Goal: Information Seeking & Learning: Learn about a topic

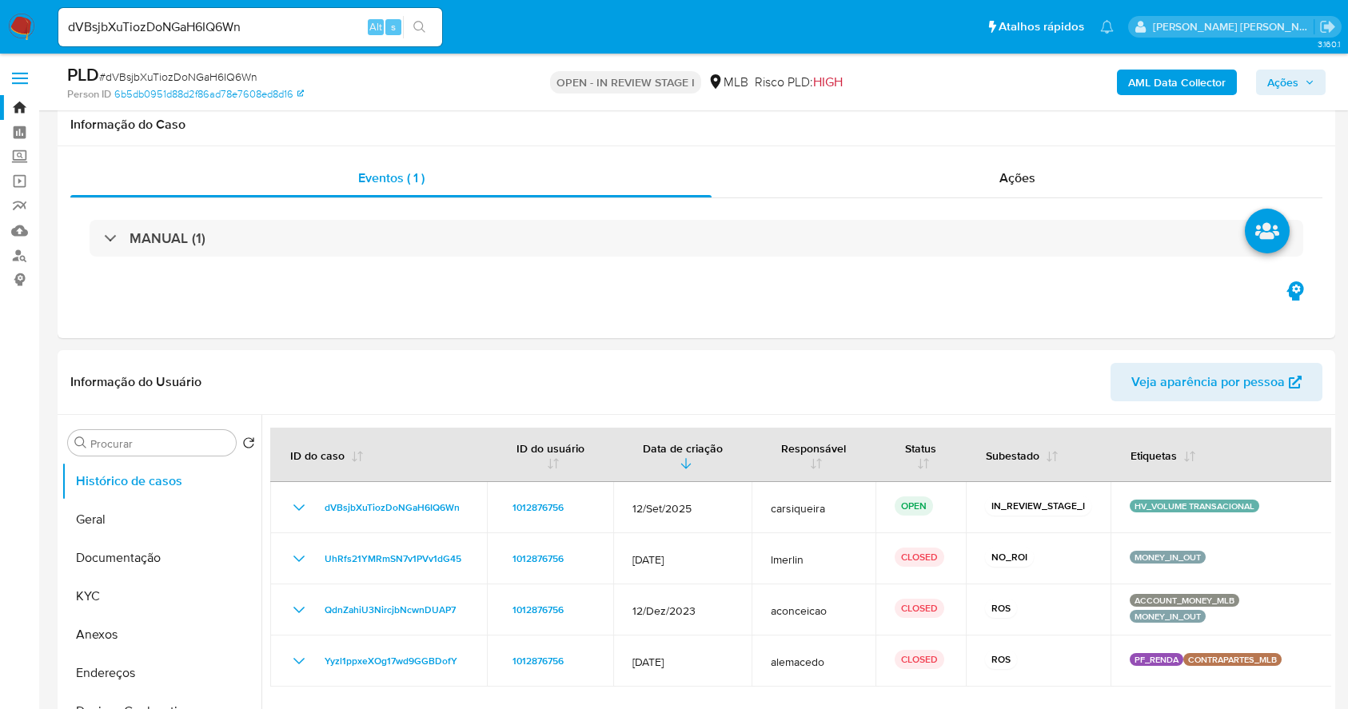
select select "10"
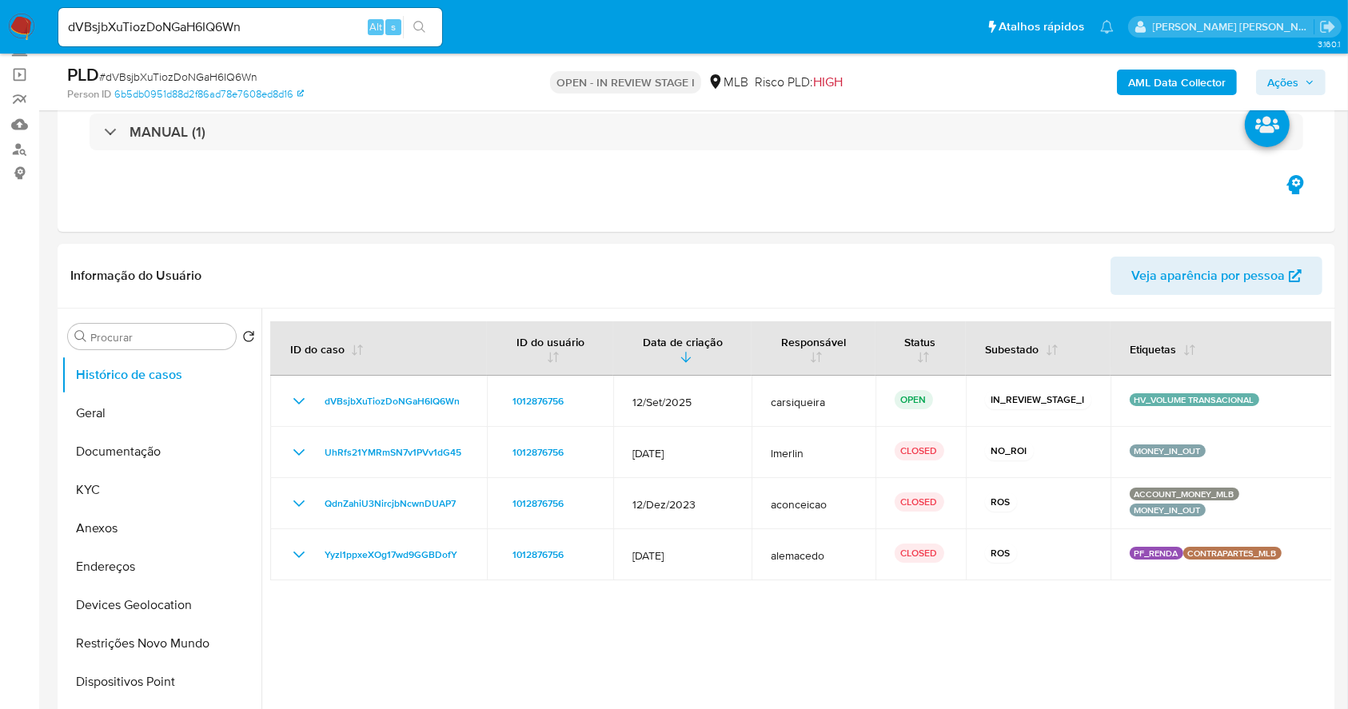
click at [10, 20] on img at bounding box center [21, 27] width 27 height 27
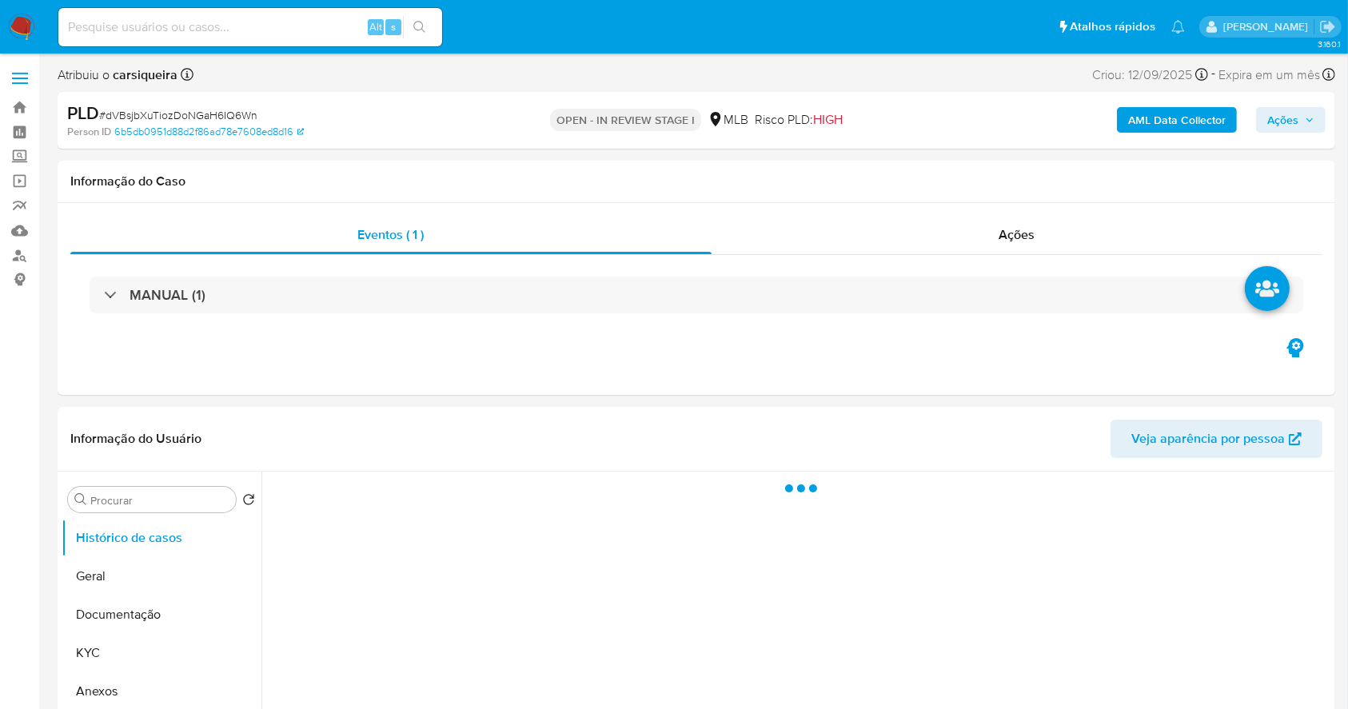
select select "10"
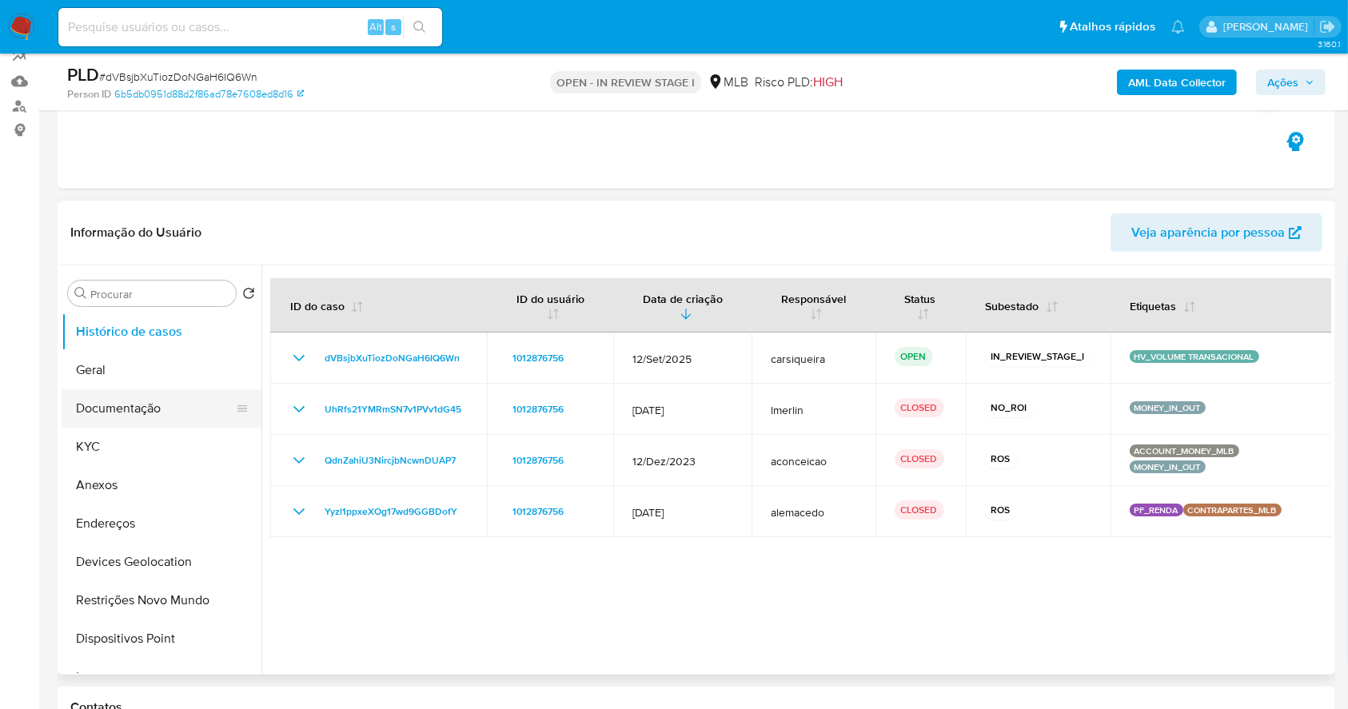
scroll to position [213, 0]
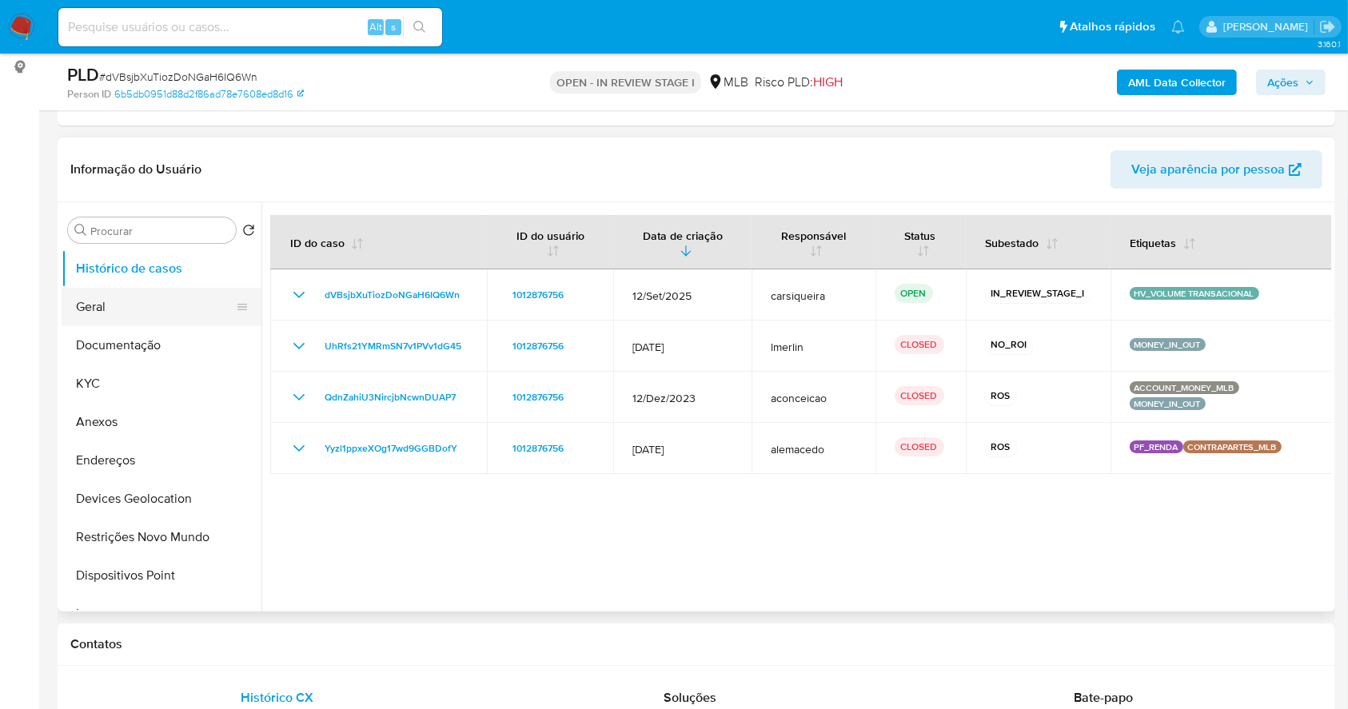
click at [120, 298] on button "Geral" at bounding box center [155, 307] width 187 height 38
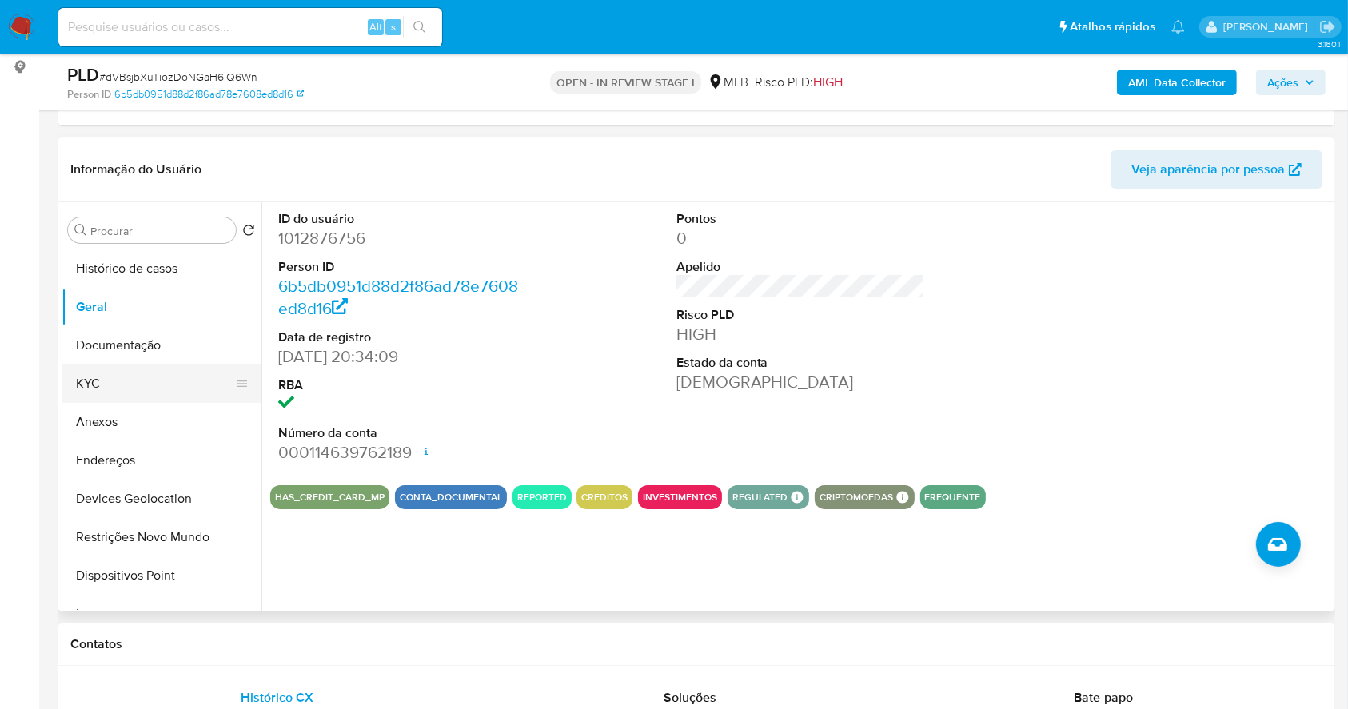
click at [118, 367] on button "KYC" at bounding box center [155, 384] width 187 height 38
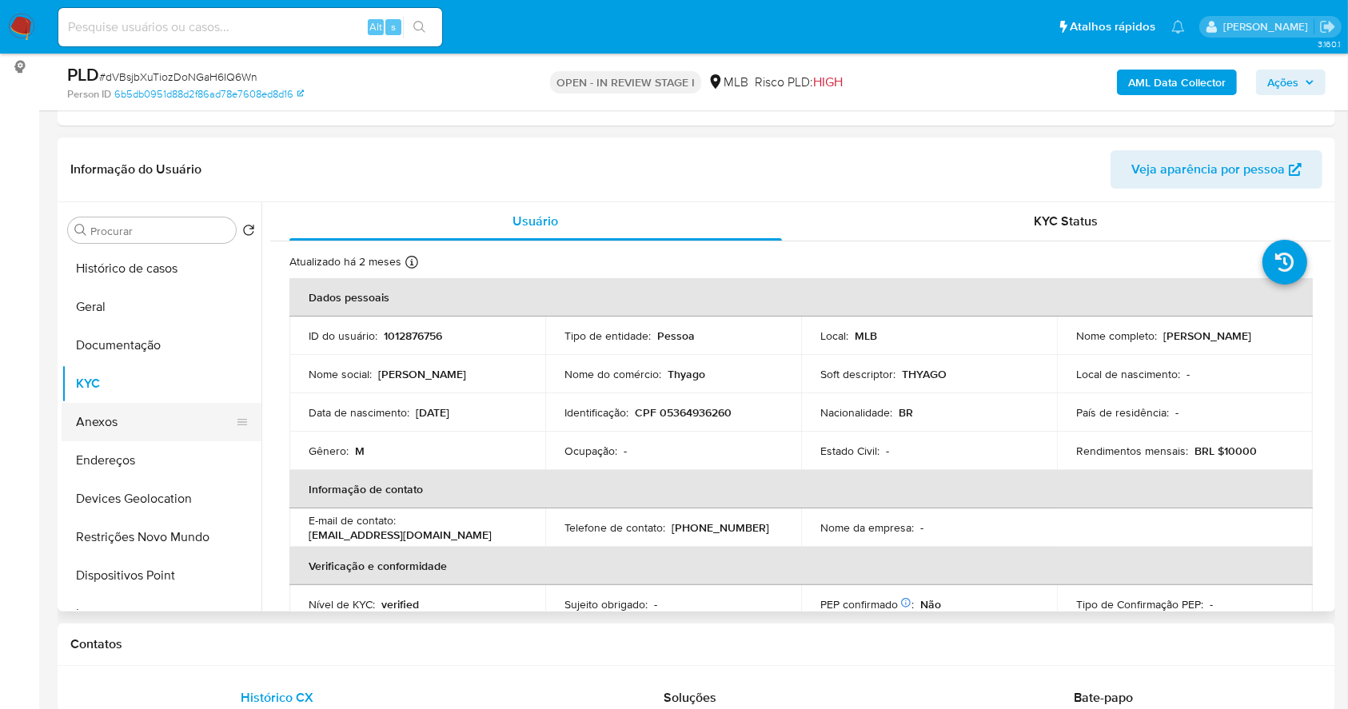
click at [138, 425] on button "Anexos" at bounding box center [155, 422] width 187 height 38
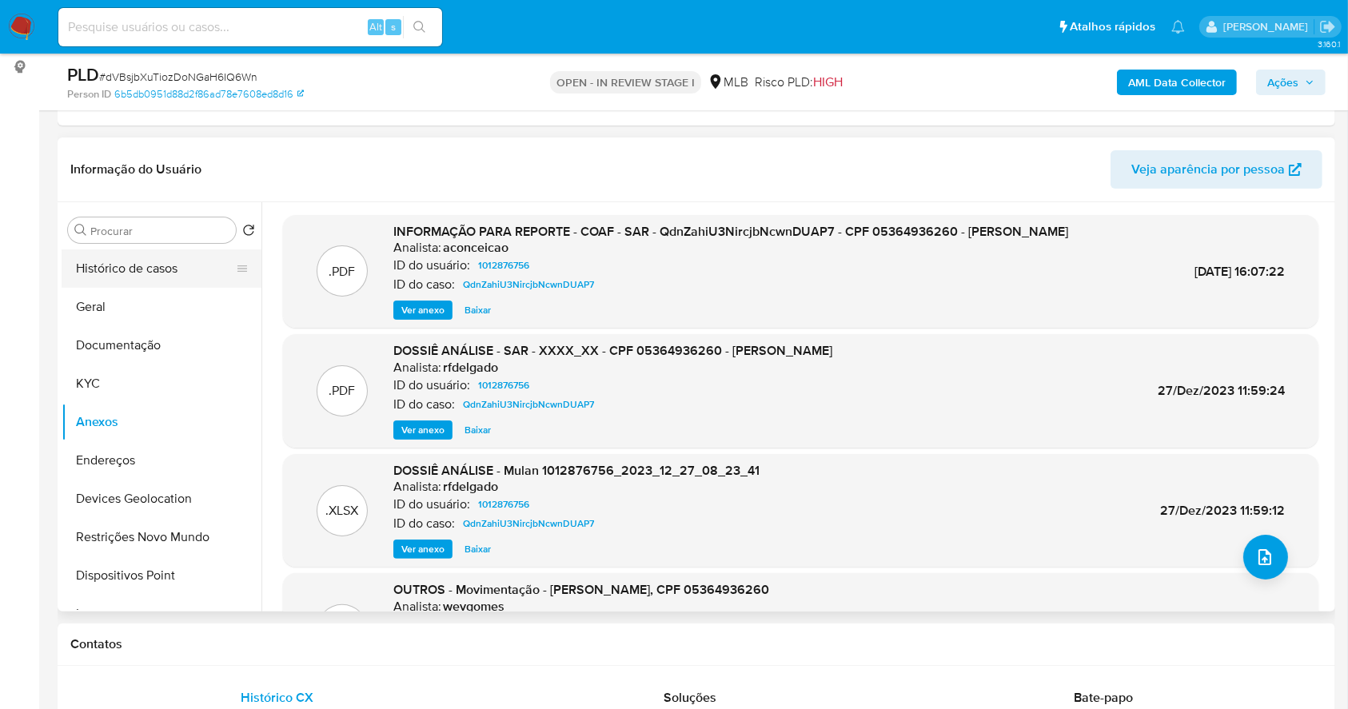
click at [161, 264] on button "Histórico de casos" at bounding box center [155, 268] width 187 height 38
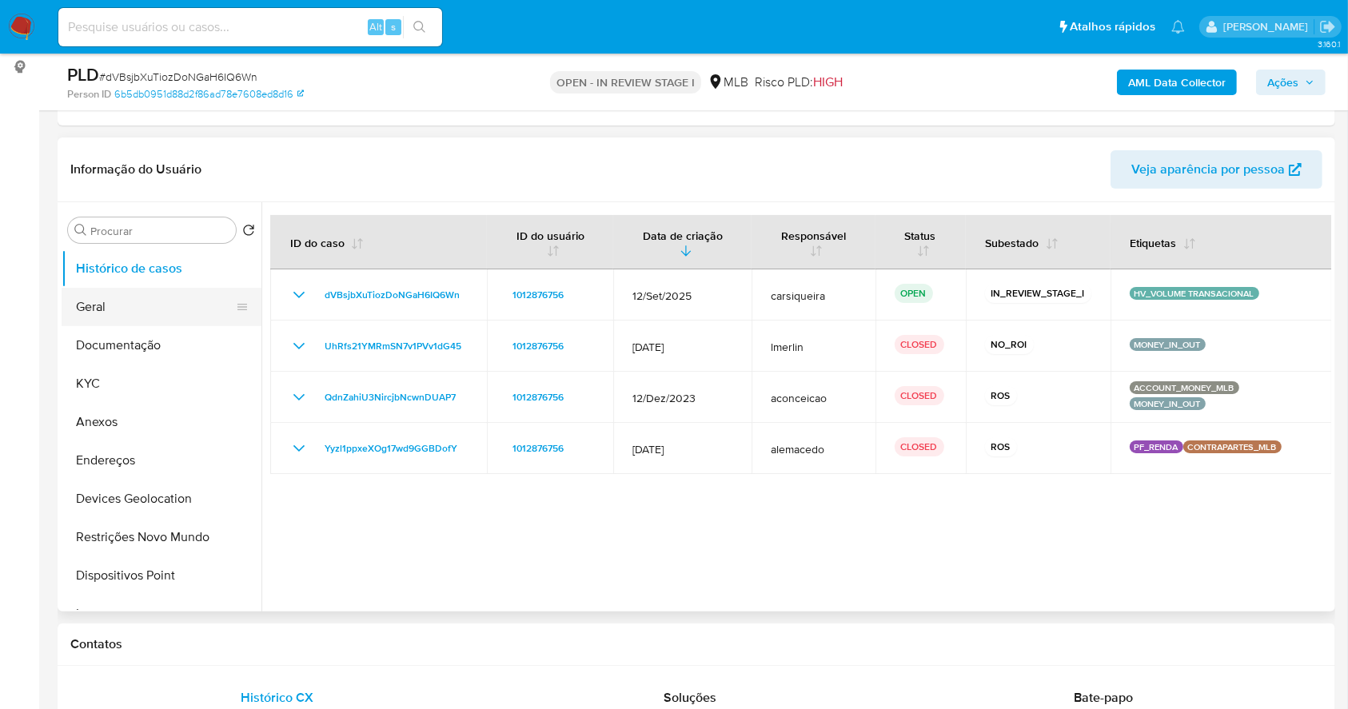
click at [153, 307] on button "Geral" at bounding box center [155, 307] width 187 height 38
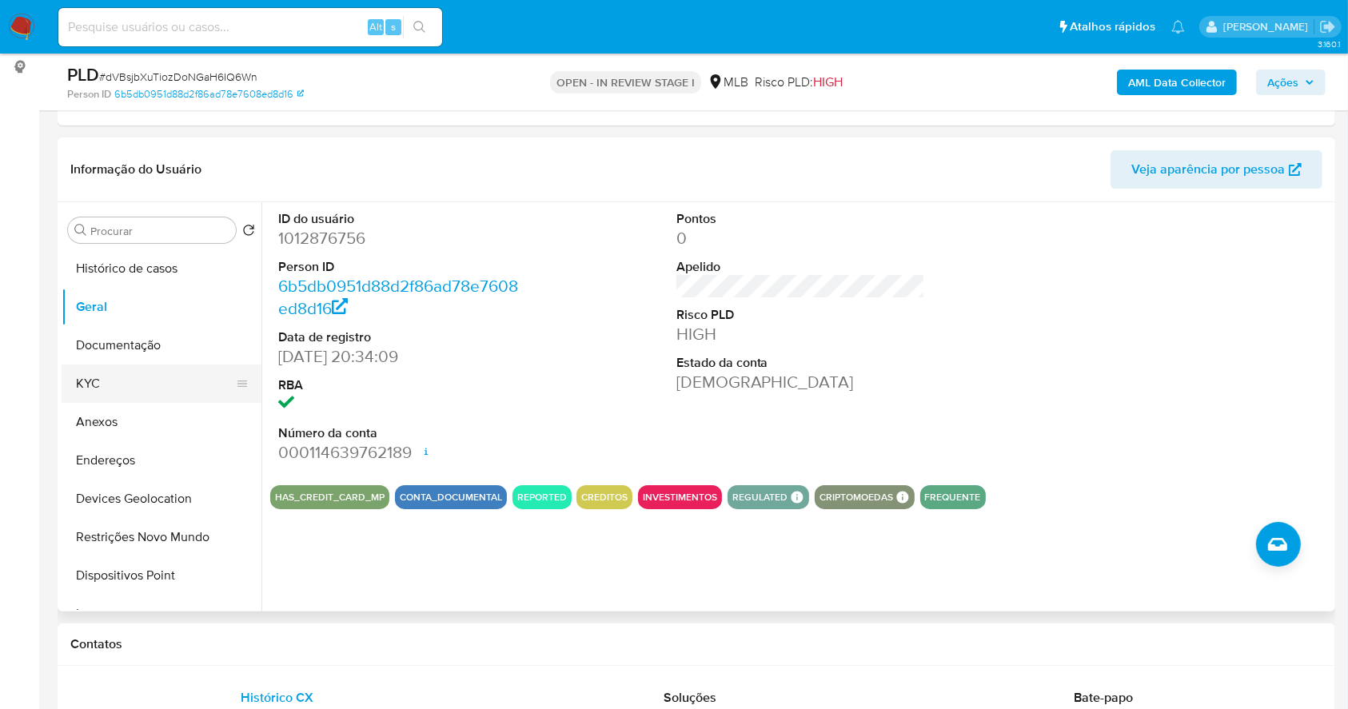
click at [137, 374] on button "KYC" at bounding box center [155, 384] width 187 height 38
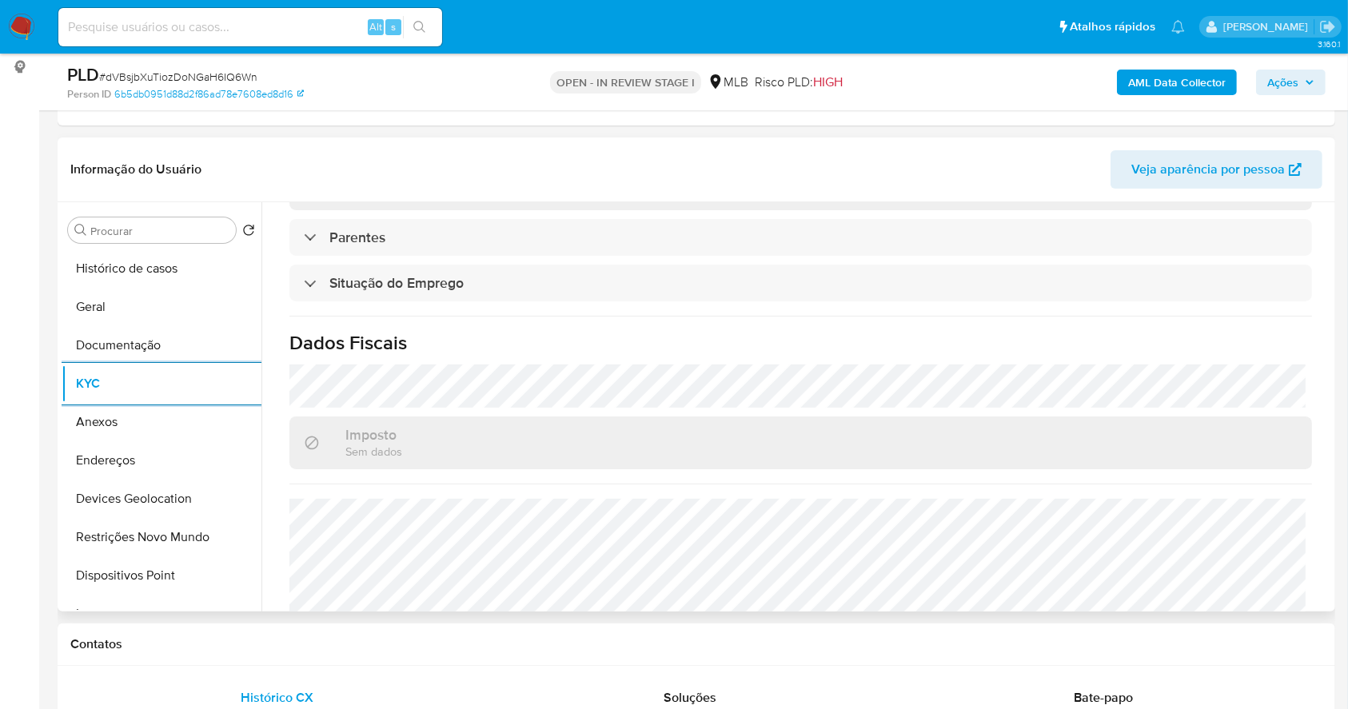
scroll to position [680, 0]
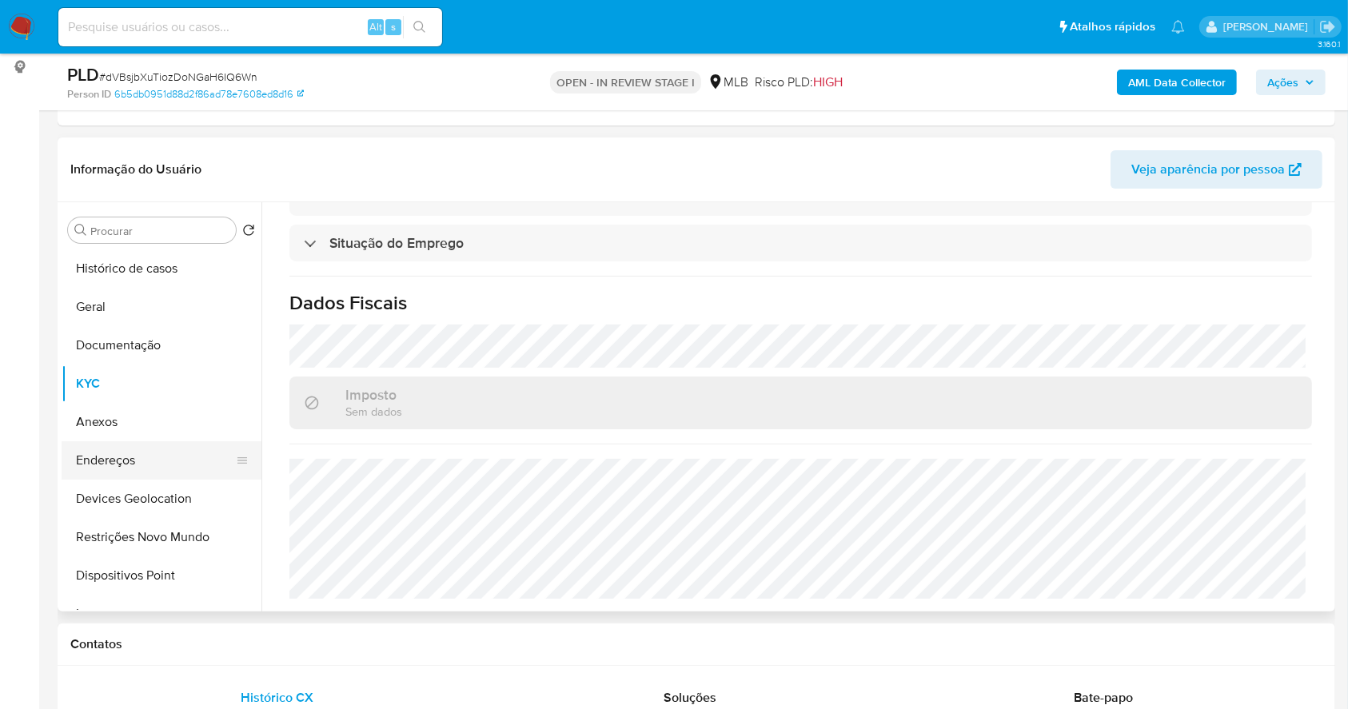
click at [153, 469] on button "Endereços" at bounding box center [155, 460] width 187 height 38
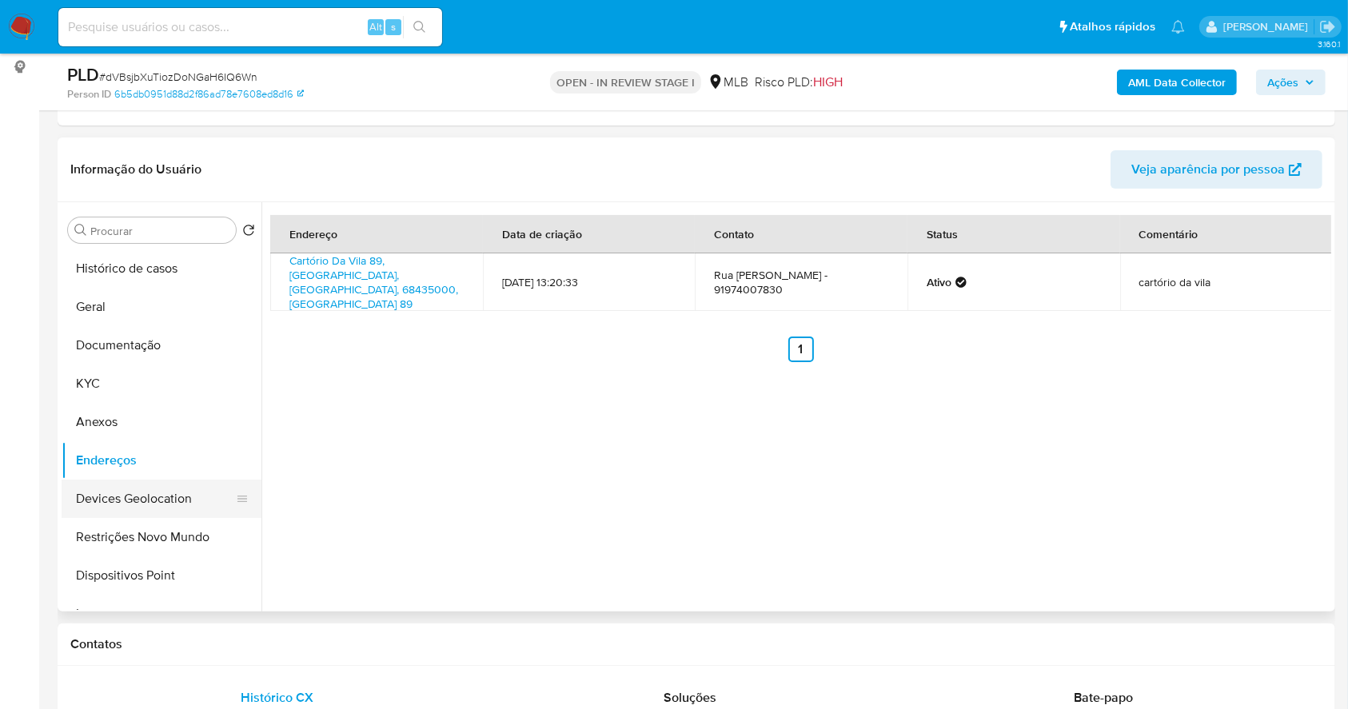
click at [165, 506] on button "Devices Geolocation" at bounding box center [155, 499] width 187 height 38
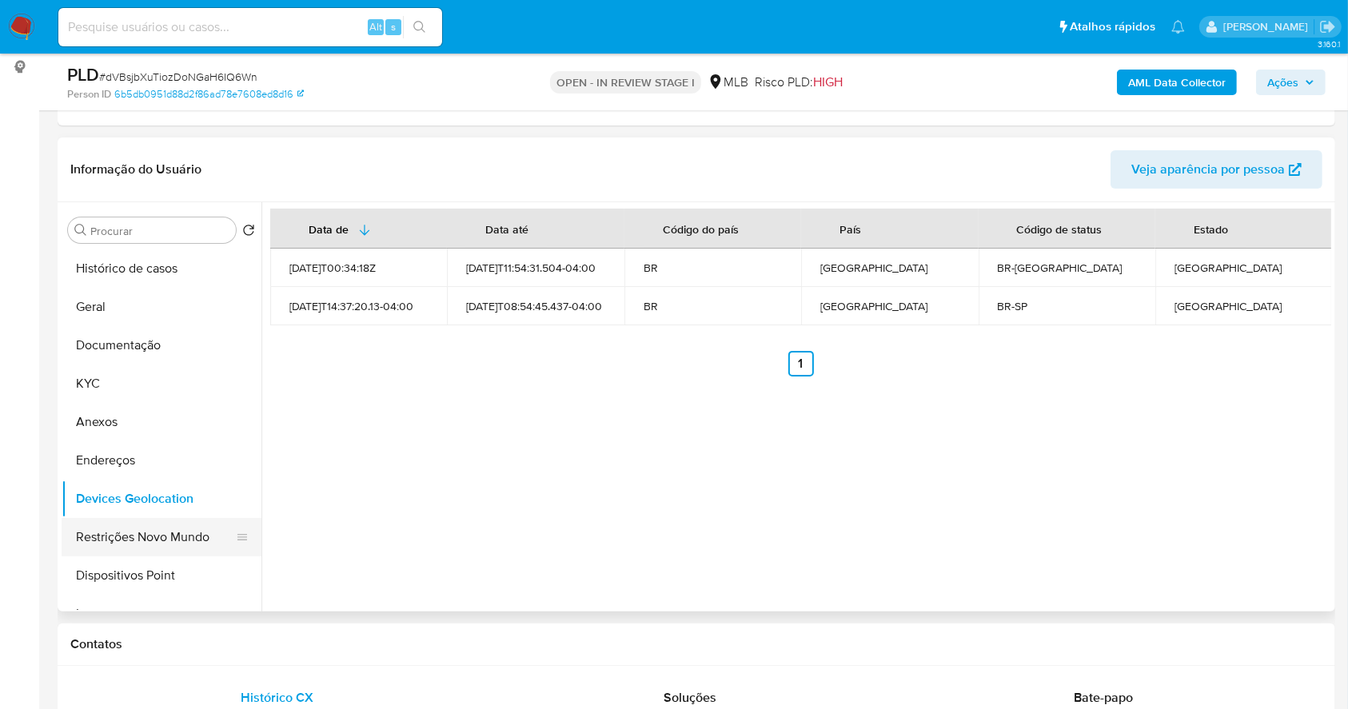
click at [181, 527] on button "Restrições Novo Mundo" at bounding box center [155, 537] width 187 height 38
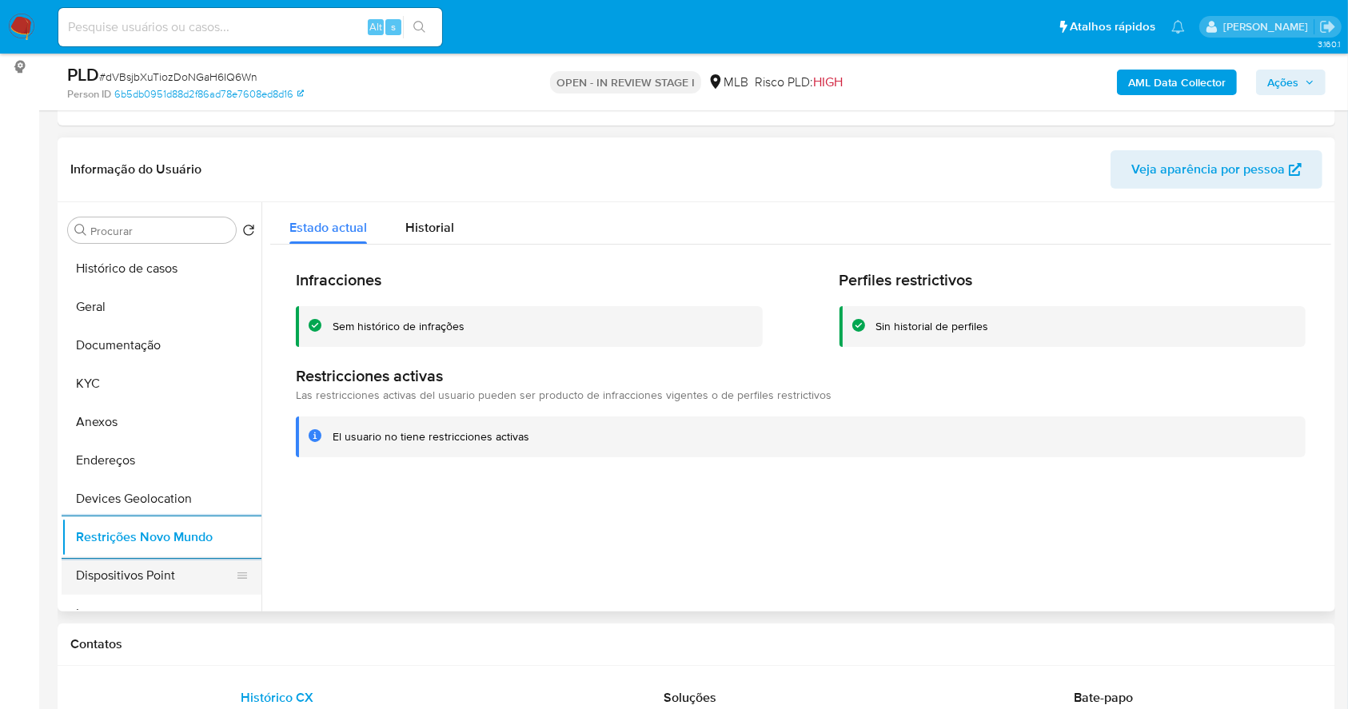
click at [166, 586] on button "Dispositivos Point" at bounding box center [155, 575] width 187 height 38
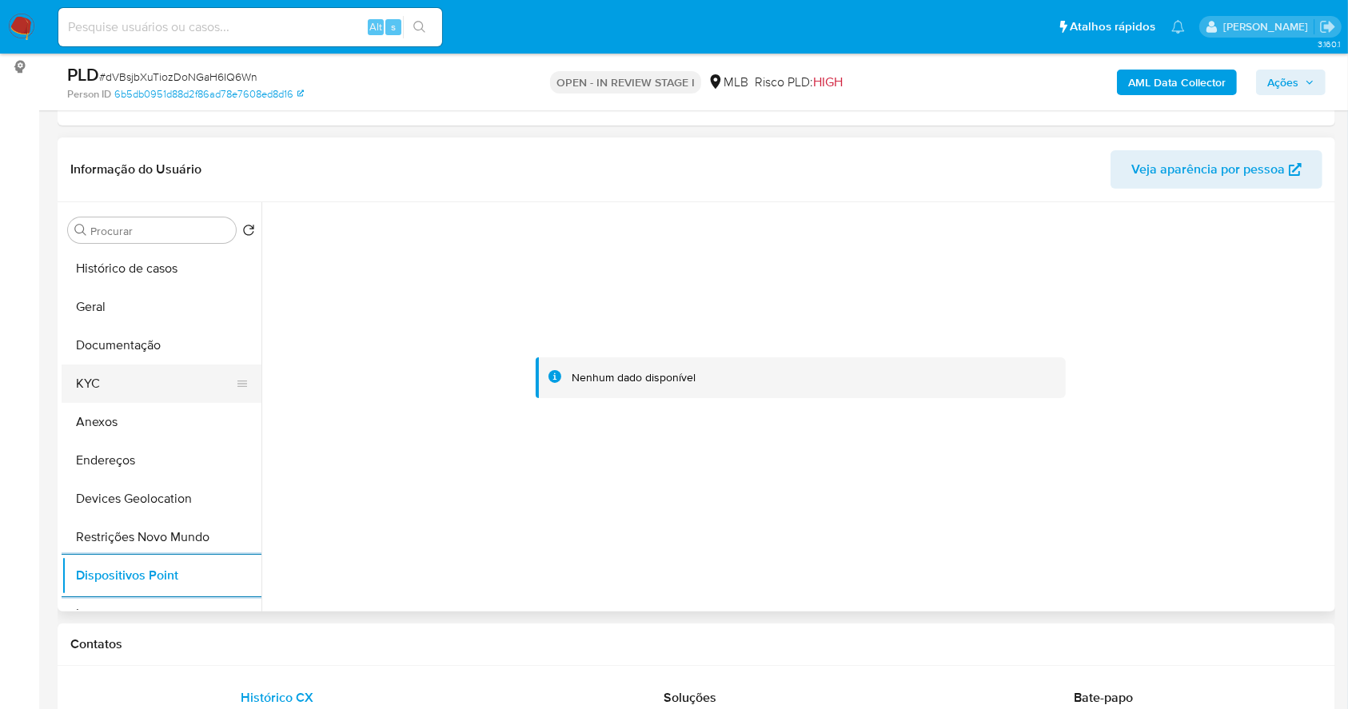
click at [115, 389] on button "KYC" at bounding box center [155, 384] width 187 height 38
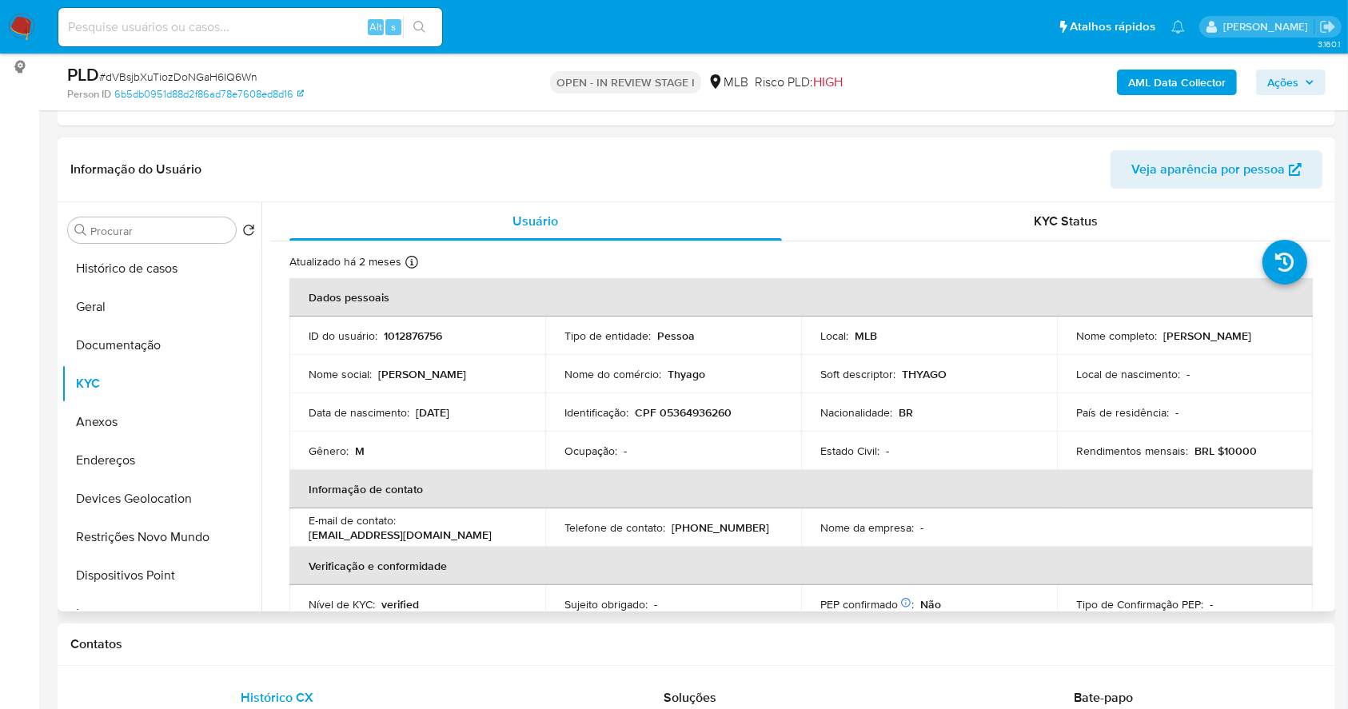
click at [711, 417] on p "CPF 05364936260" at bounding box center [683, 412] width 97 height 14
click at [710, 417] on p "CPF 05364936260" at bounding box center [683, 412] width 97 height 14
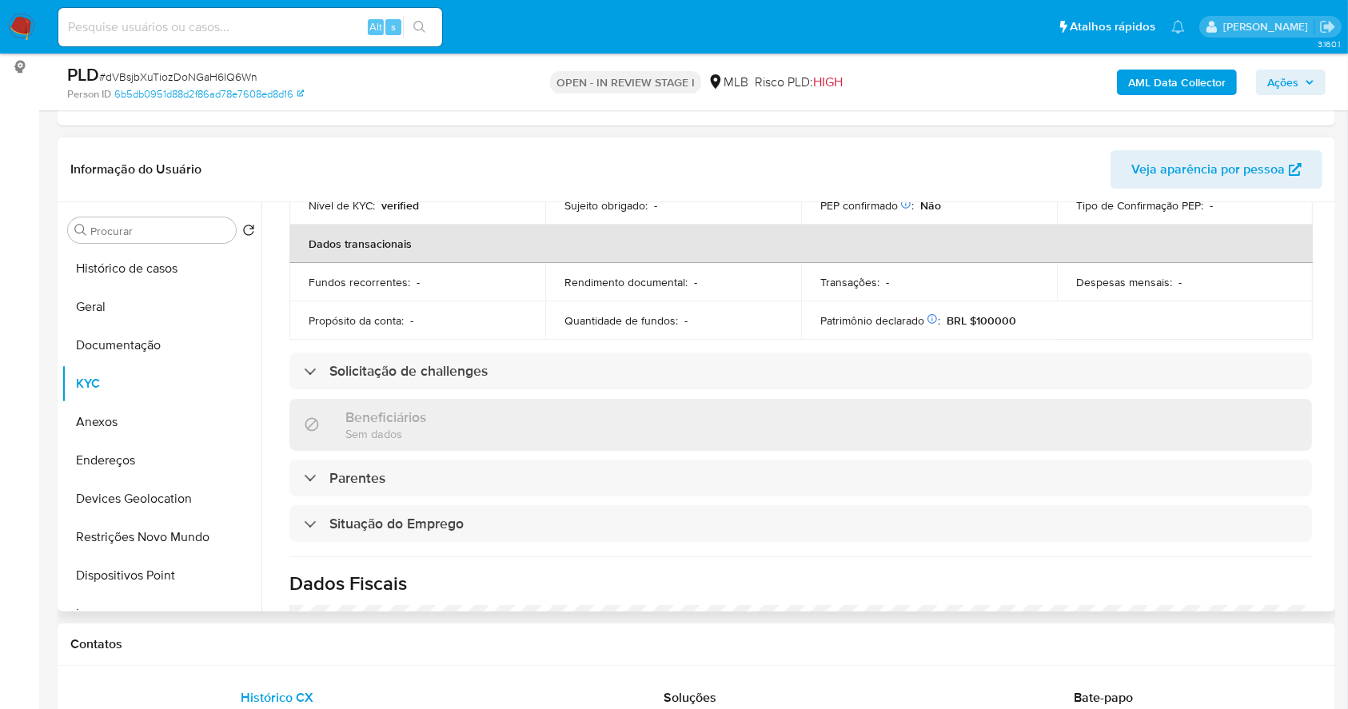
scroll to position [680, 0]
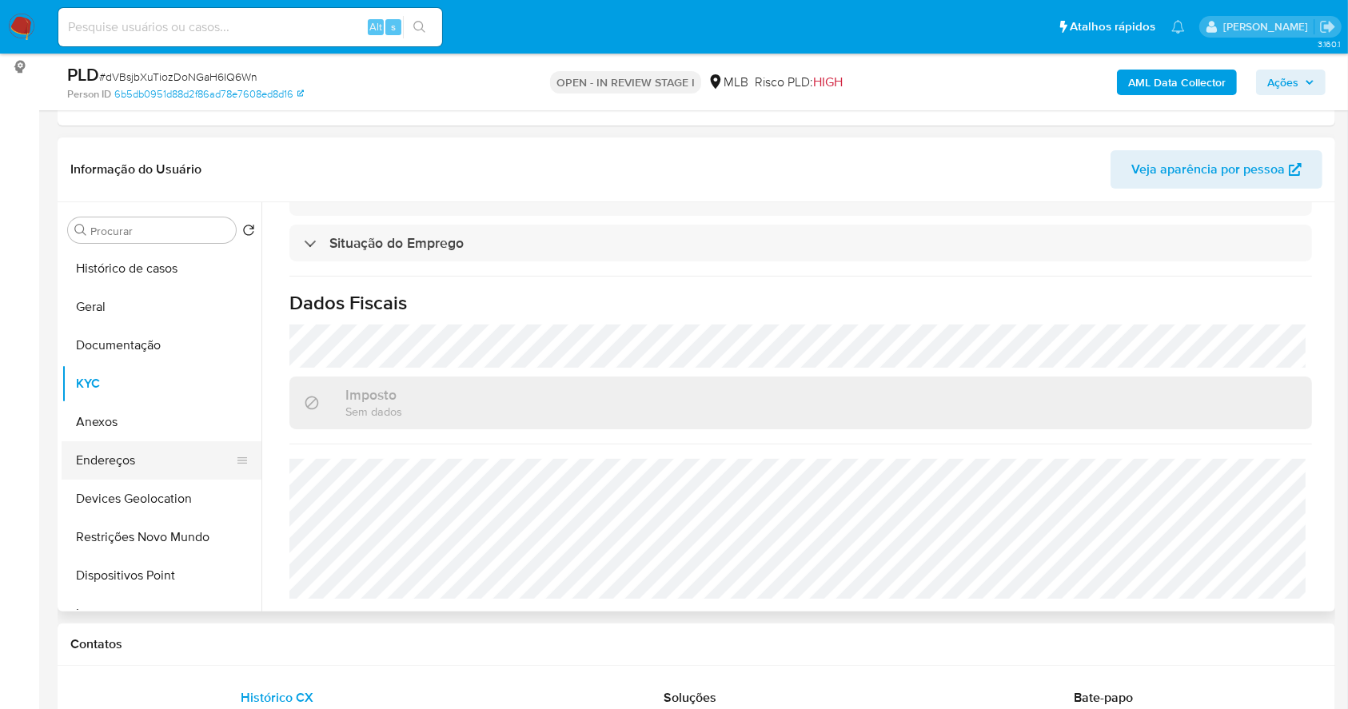
click at [106, 454] on button "Endereços" at bounding box center [155, 460] width 187 height 38
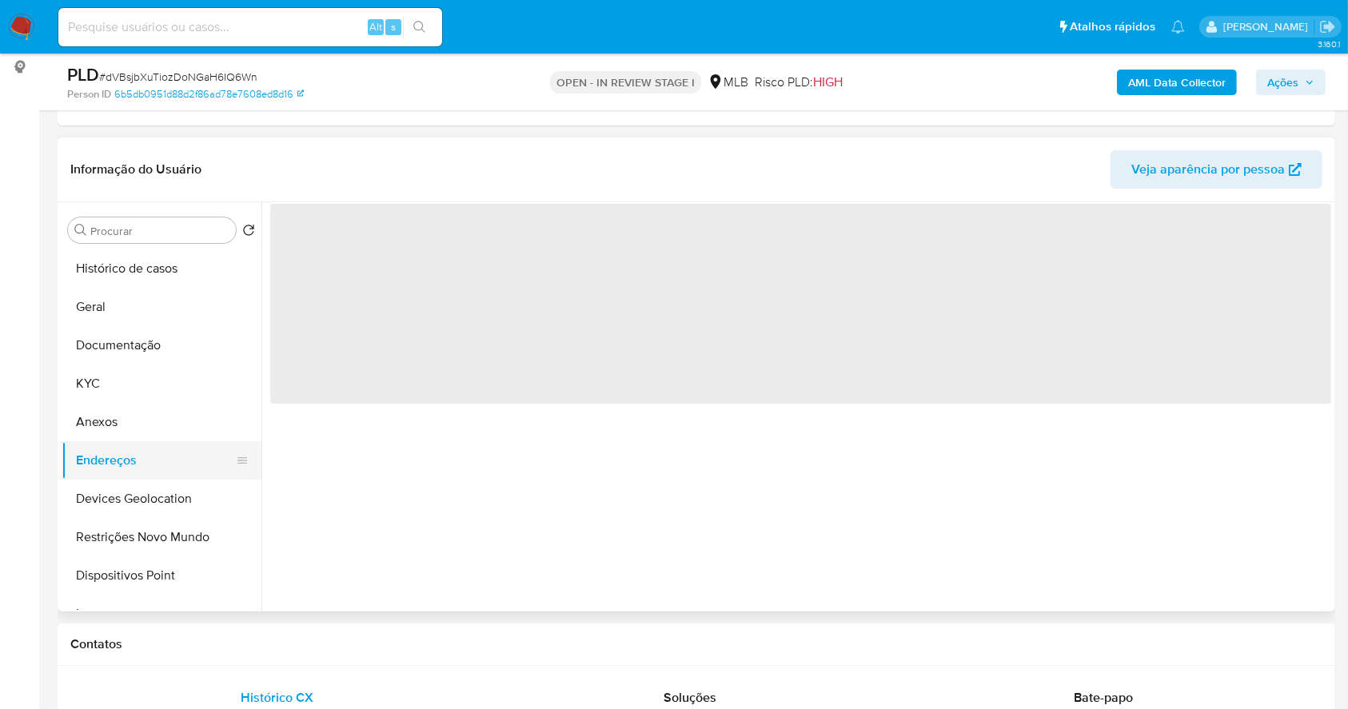
scroll to position [0, 0]
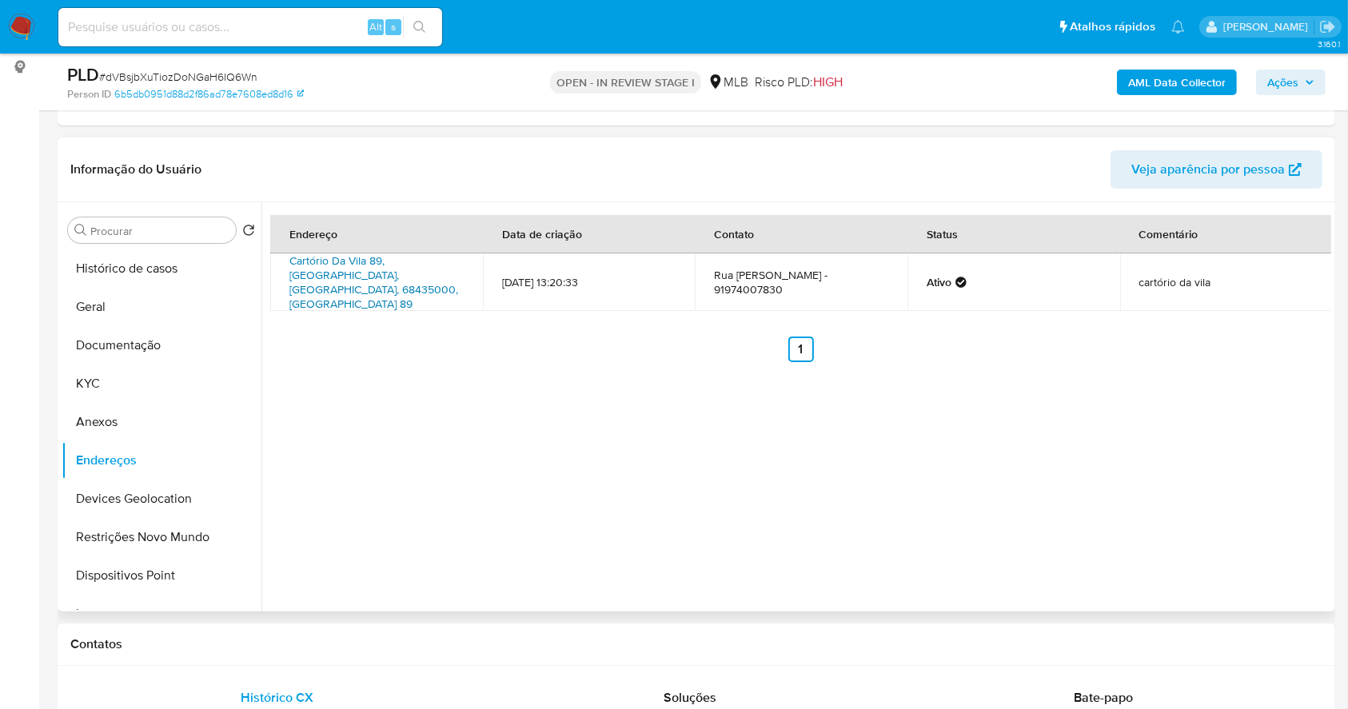
click at [380, 270] on link "Cartório Da Vila 89, Maiauata, Pará, 68435000, Brasil 89" at bounding box center [373, 282] width 169 height 59
click at [122, 341] on button "Documentação" at bounding box center [155, 345] width 187 height 38
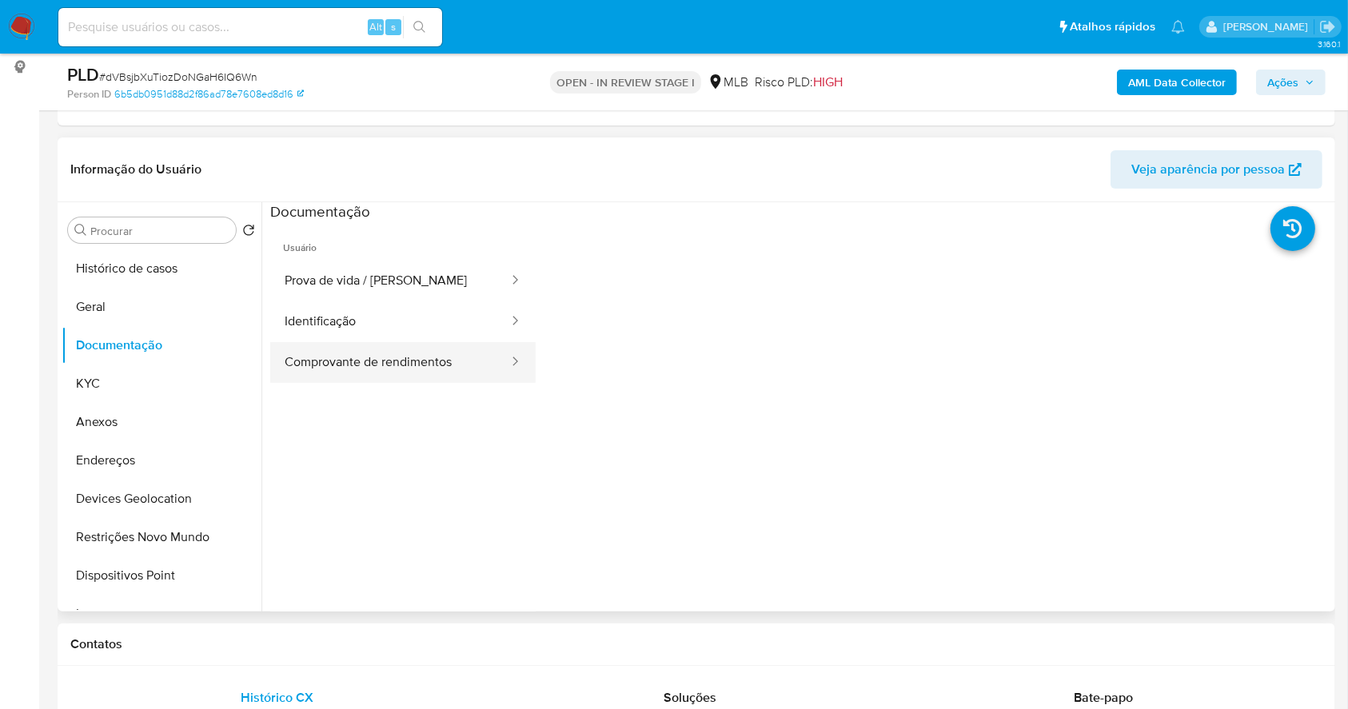
click at [349, 359] on button "Comprovante de rendimentos" at bounding box center [390, 362] width 240 height 41
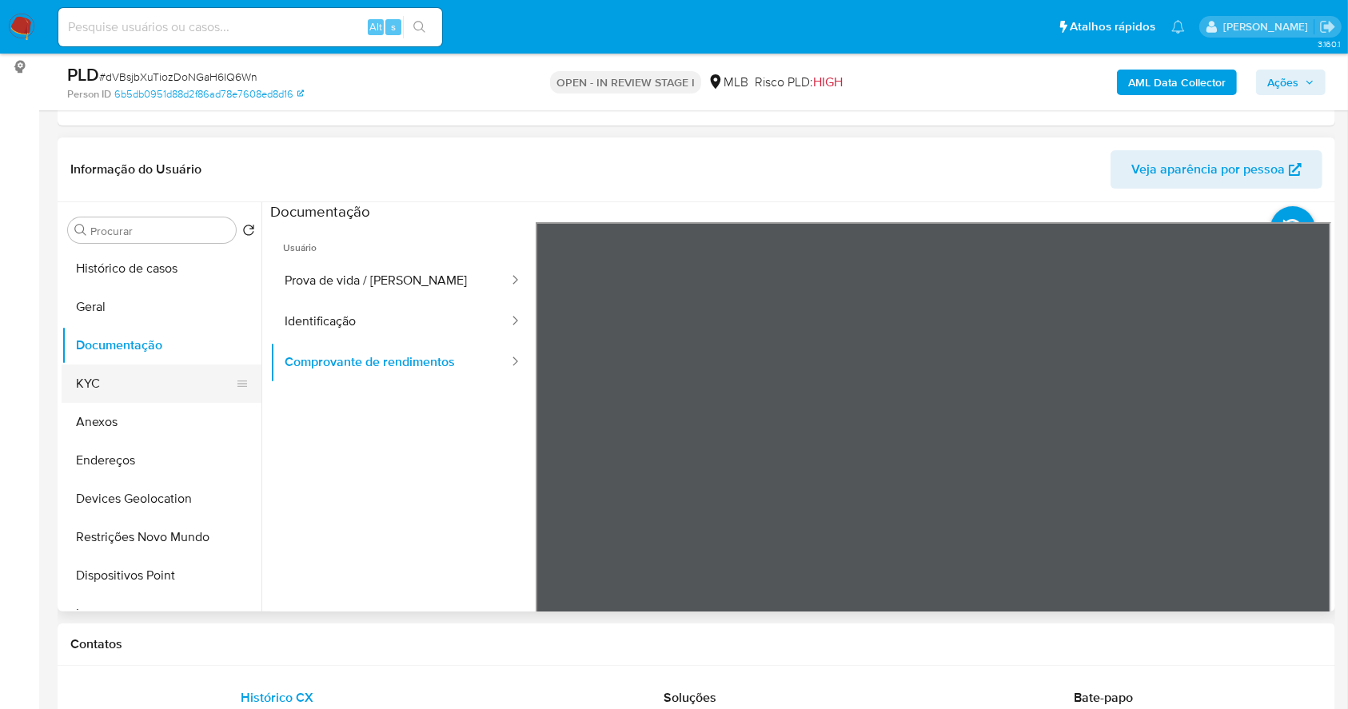
click at [118, 385] on button "KYC" at bounding box center [155, 384] width 187 height 38
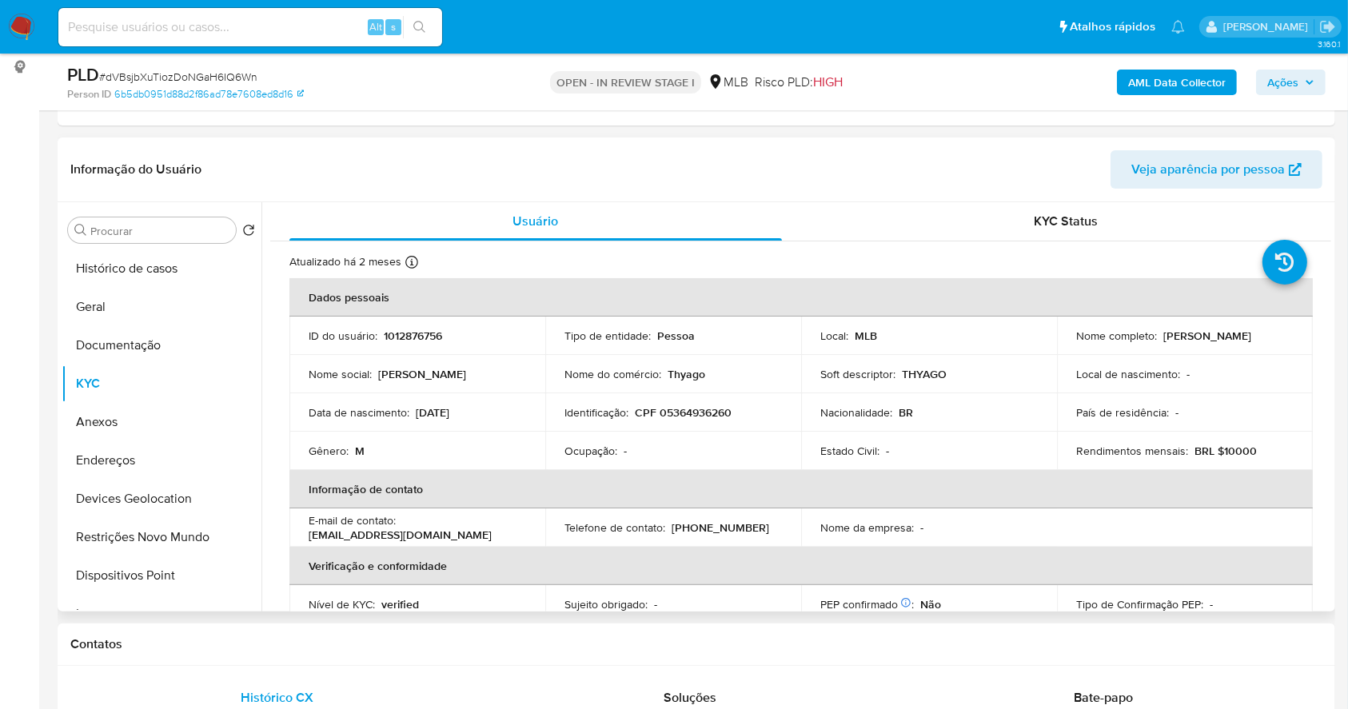
click at [696, 406] on p "CPF 05364936260" at bounding box center [683, 412] width 97 height 14
copy p "05364936260"
drag, startPoint x: 1246, startPoint y: 335, endPoint x: 1158, endPoint y: 341, distance: 88.2
click at [1158, 341] on div "Nome completo : Natanael da Silva" at bounding box center [1184, 336] width 217 height 14
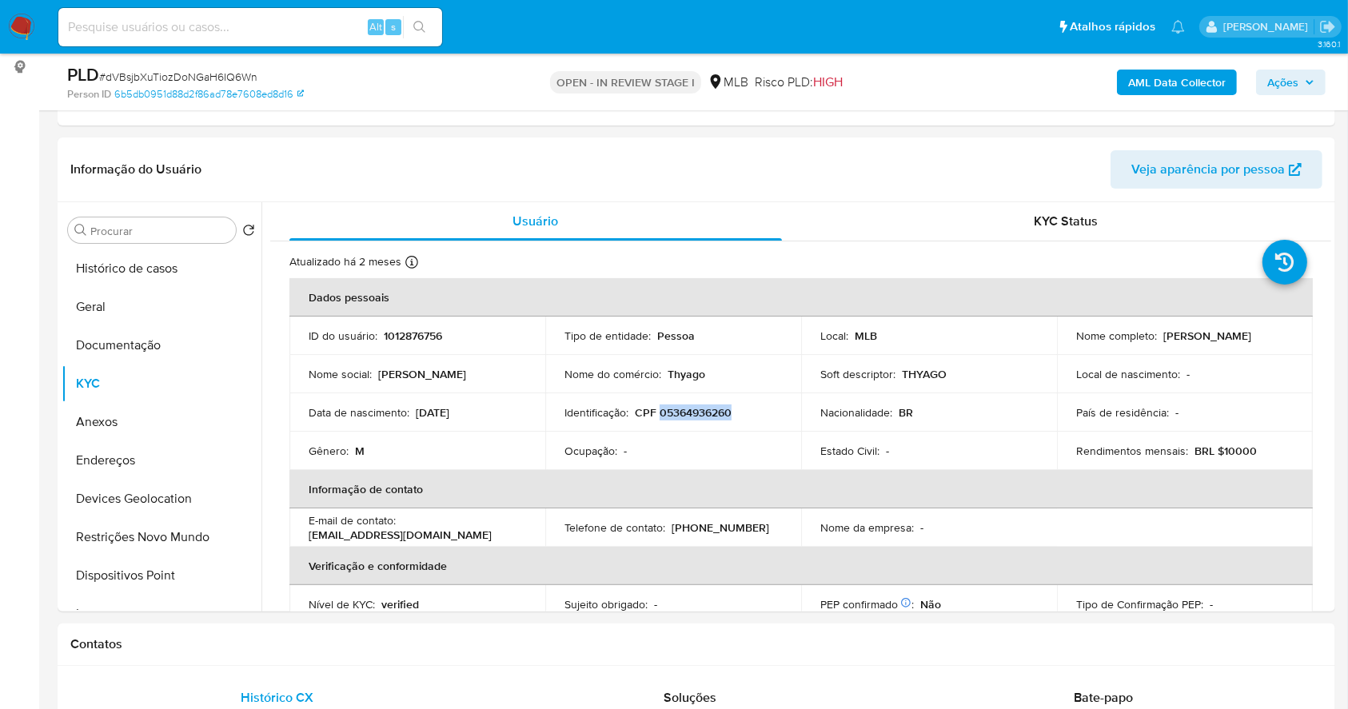
copy p "Natanael da Silva"
click at [123, 344] on button "Documentação" at bounding box center [155, 345] width 187 height 38
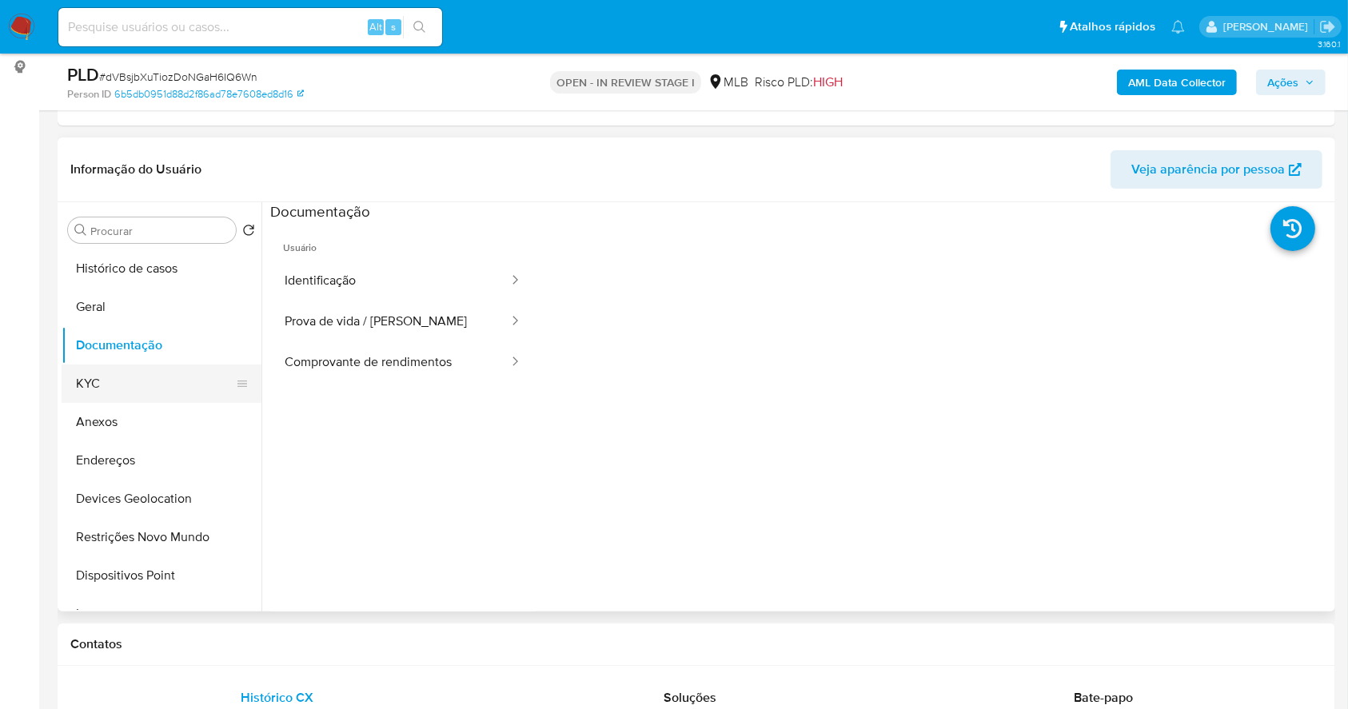
click at [66, 373] on button "KYC" at bounding box center [155, 384] width 187 height 38
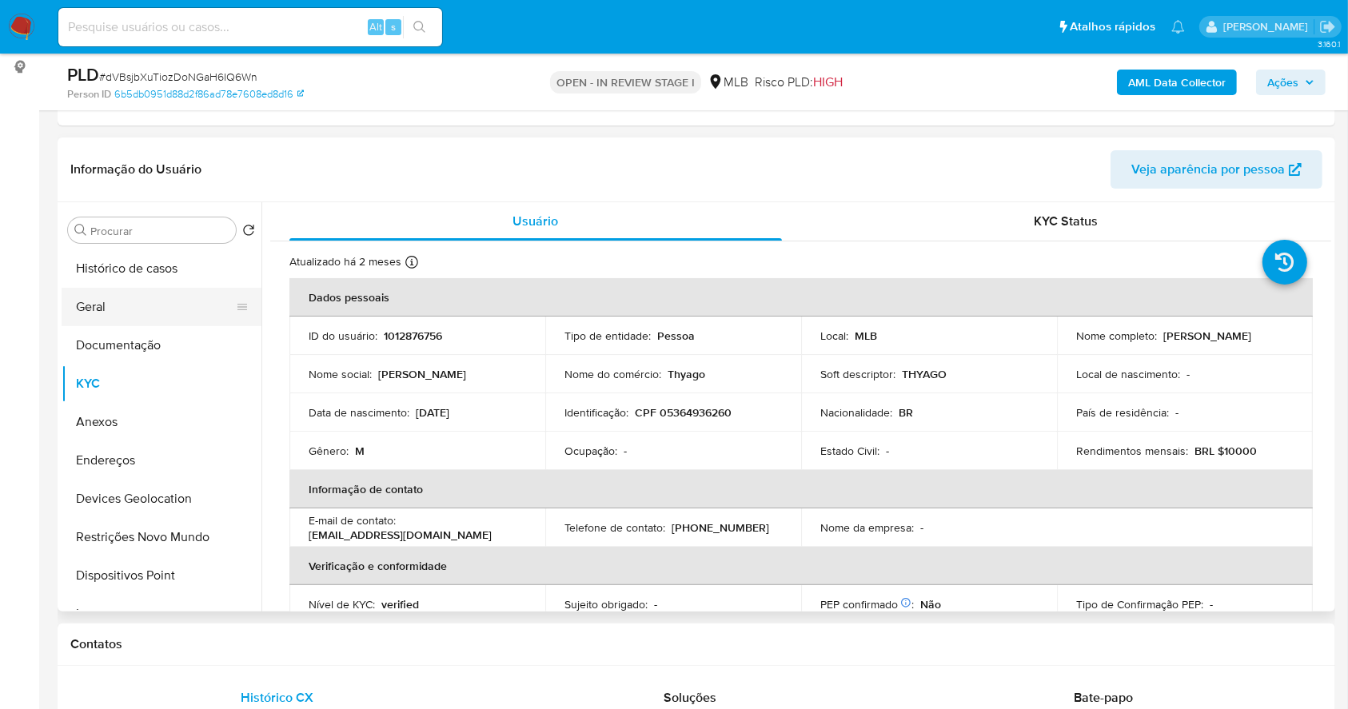
click at [129, 313] on button "Geral" at bounding box center [155, 307] width 187 height 38
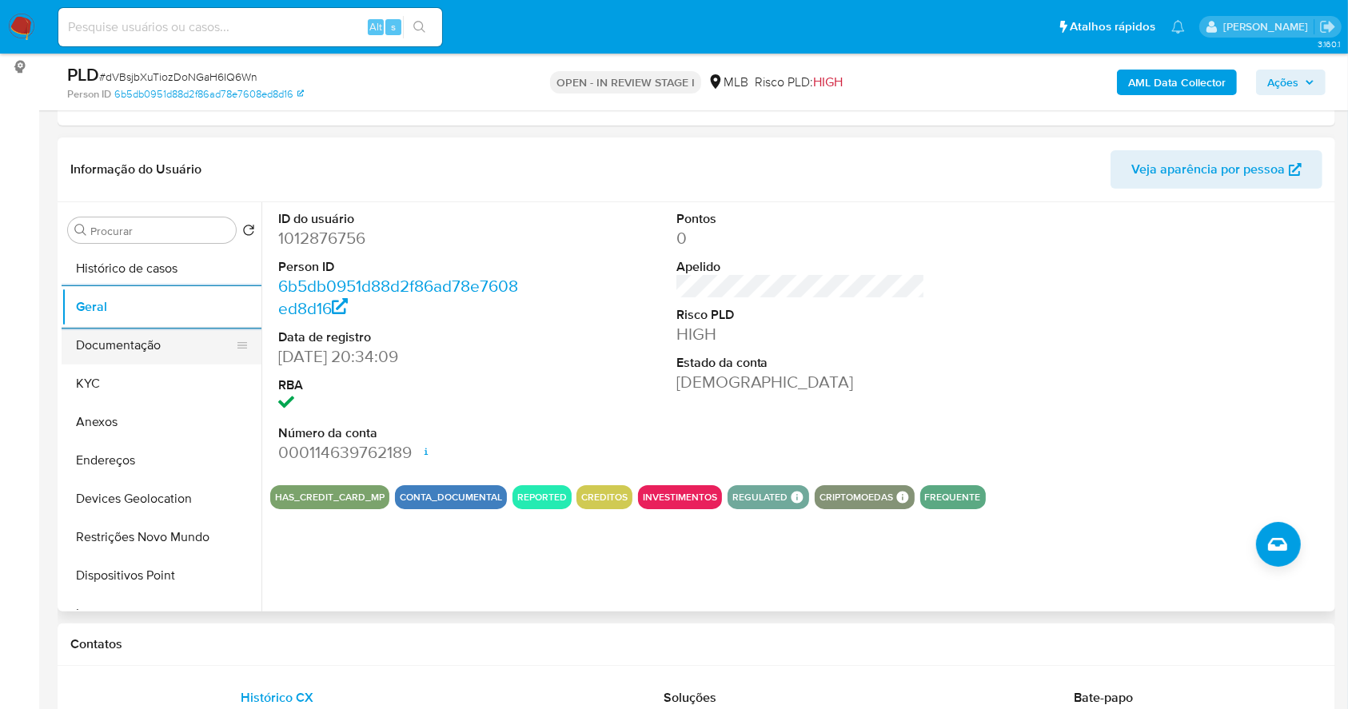
click at [114, 390] on button "KYC" at bounding box center [162, 384] width 200 height 38
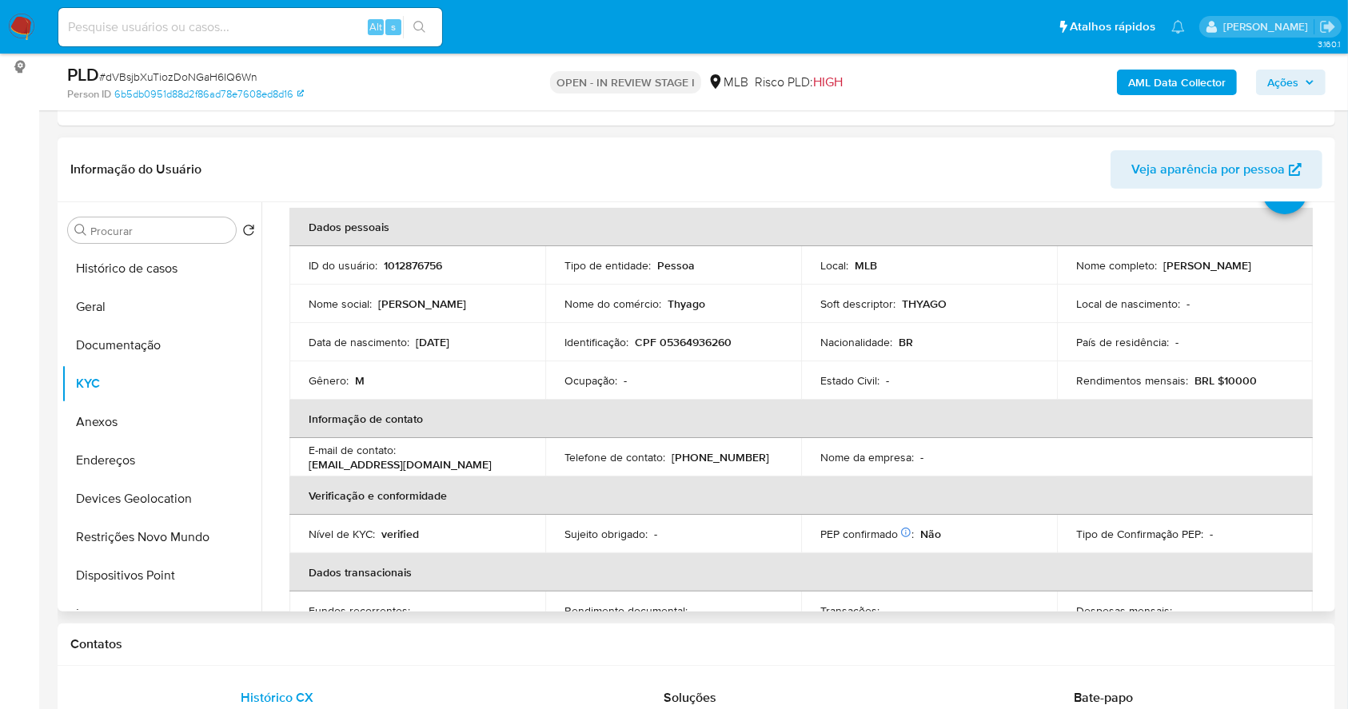
scroll to position [40, 0]
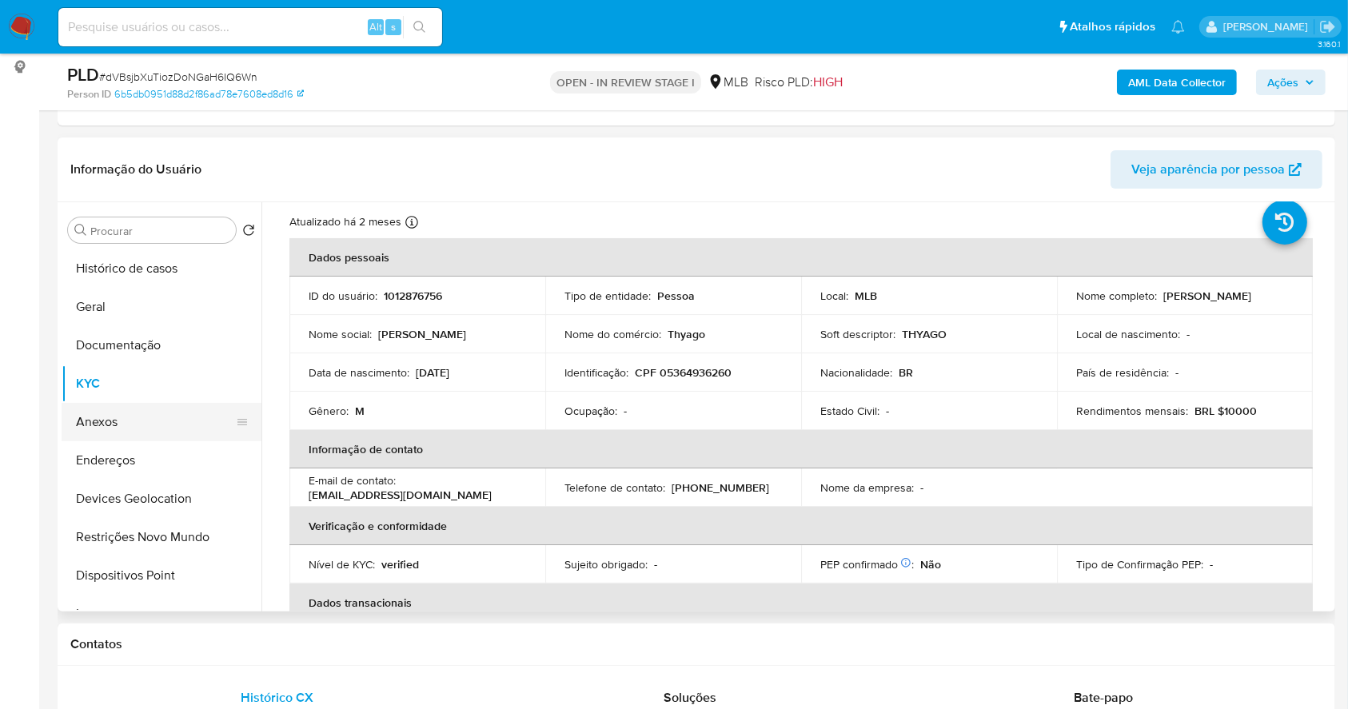
click at [122, 425] on button "Anexos" at bounding box center [155, 422] width 187 height 38
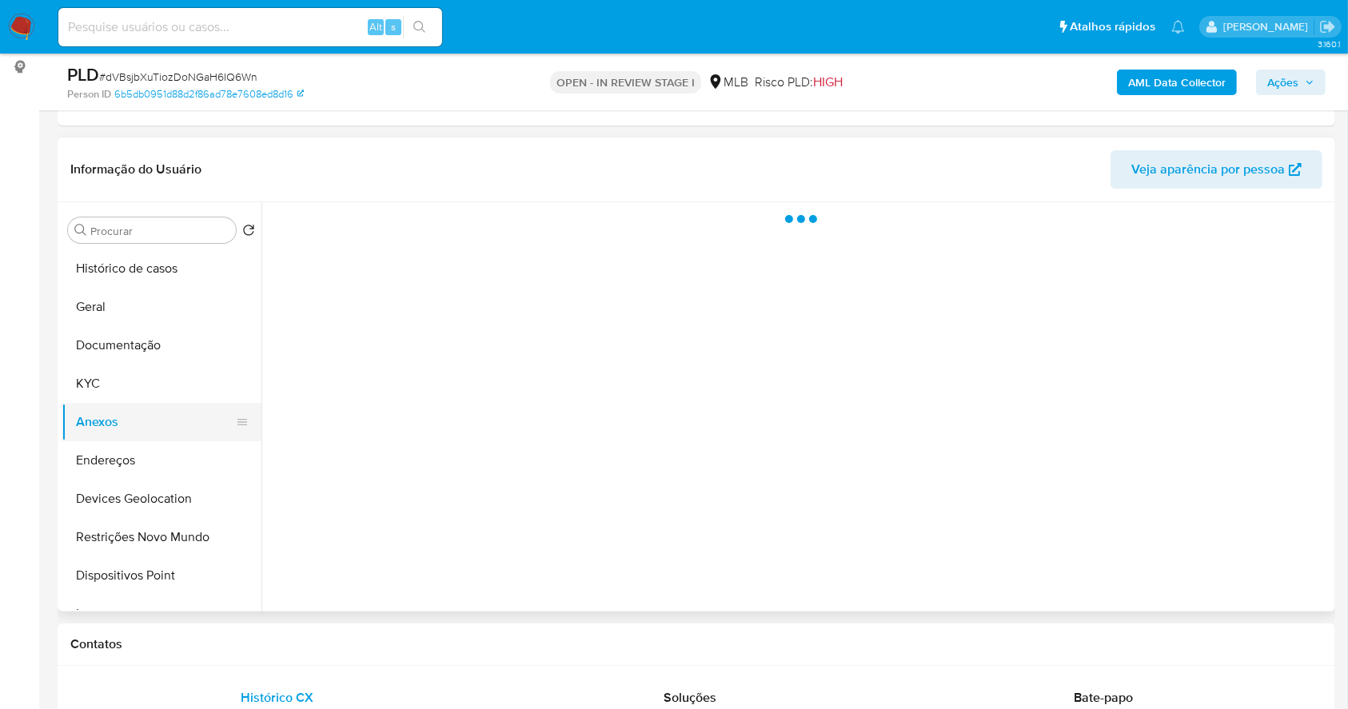
scroll to position [0, 0]
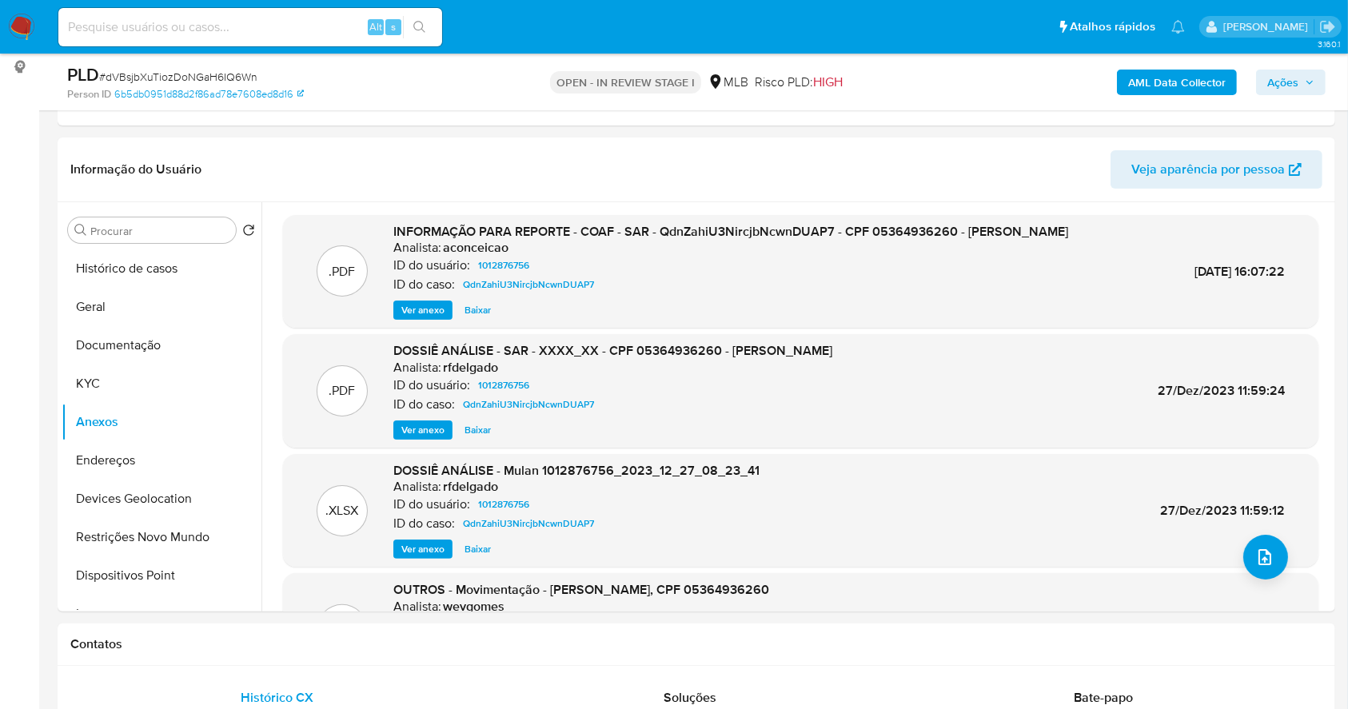
click at [1143, 82] on b "AML Data Collector" at bounding box center [1177, 83] width 98 height 26
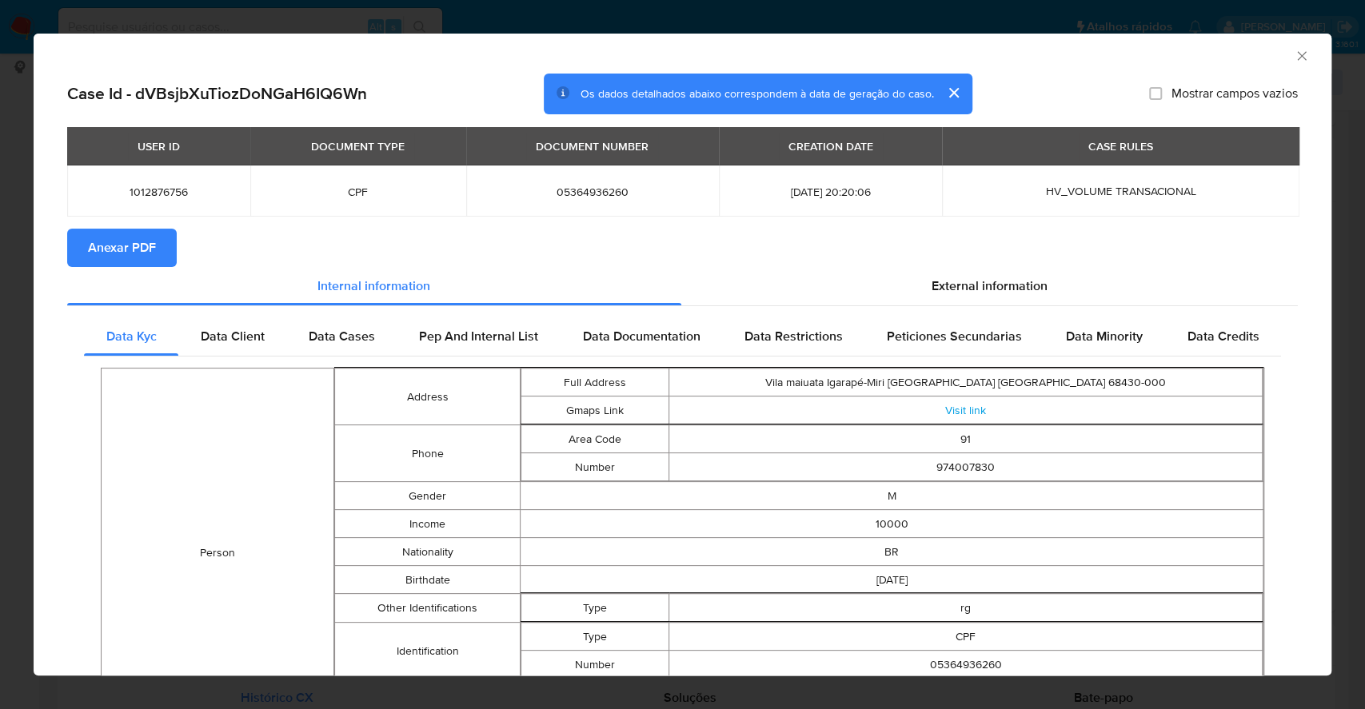
click at [128, 255] on span "Anexar PDF" at bounding box center [122, 247] width 68 height 35
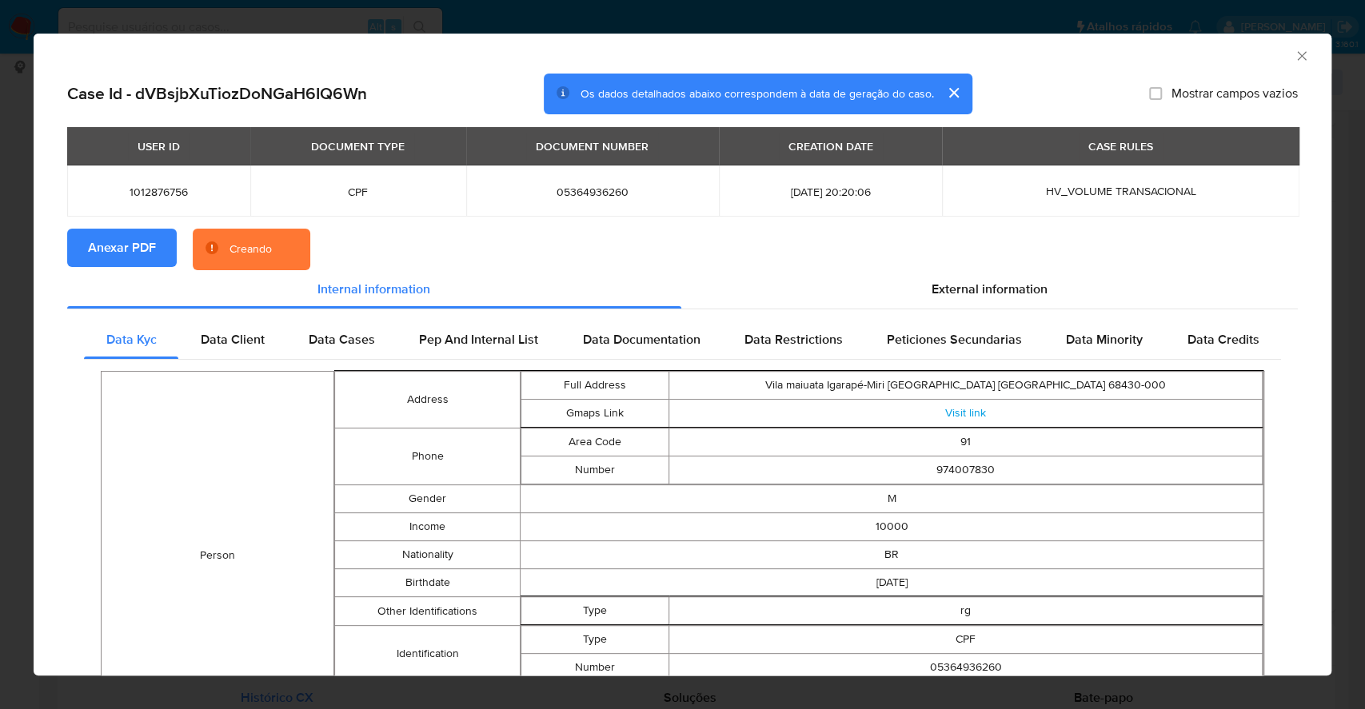
click at [0, 347] on div "AML Data Collector Case Id - dVBsjbXuTiozDoNGaH6IQ6Wn Os dados detalhados abaix…" at bounding box center [682, 354] width 1365 height 709
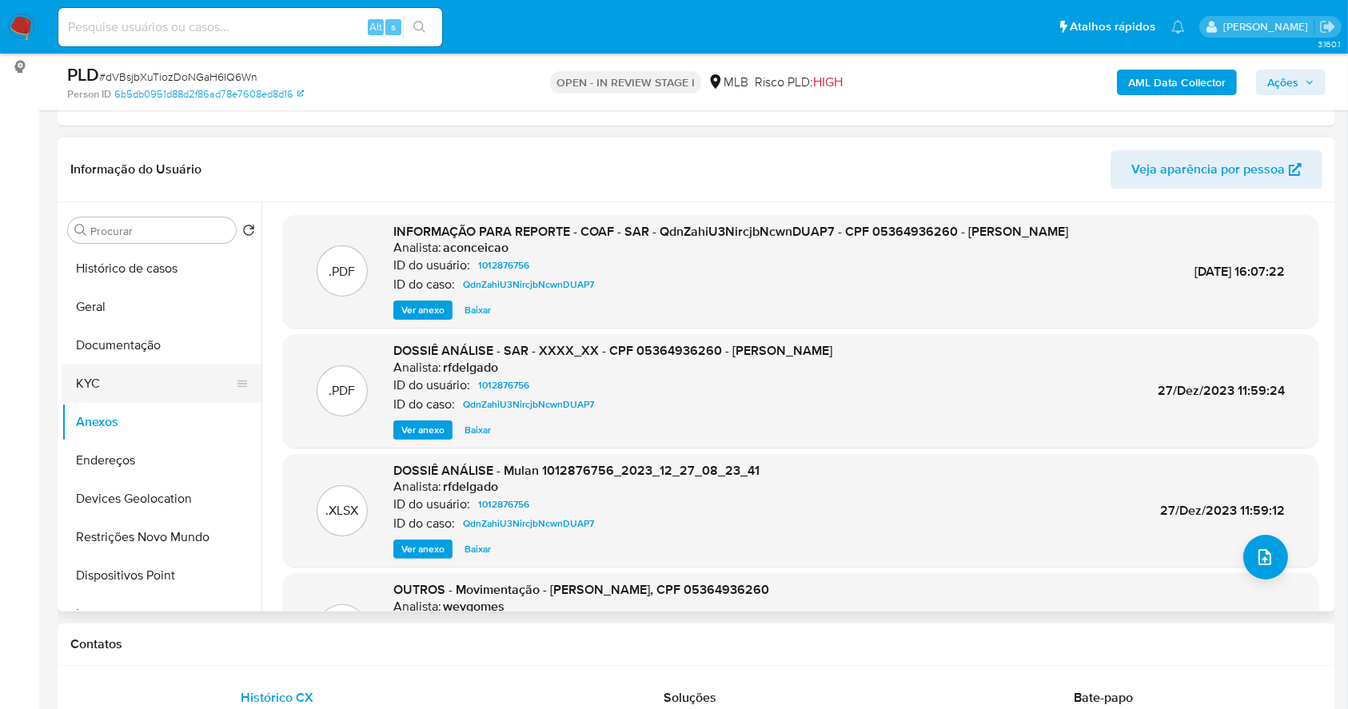
click at [156, 377] on button "KYC" at bounding box center [155, 384] width 187 height 38
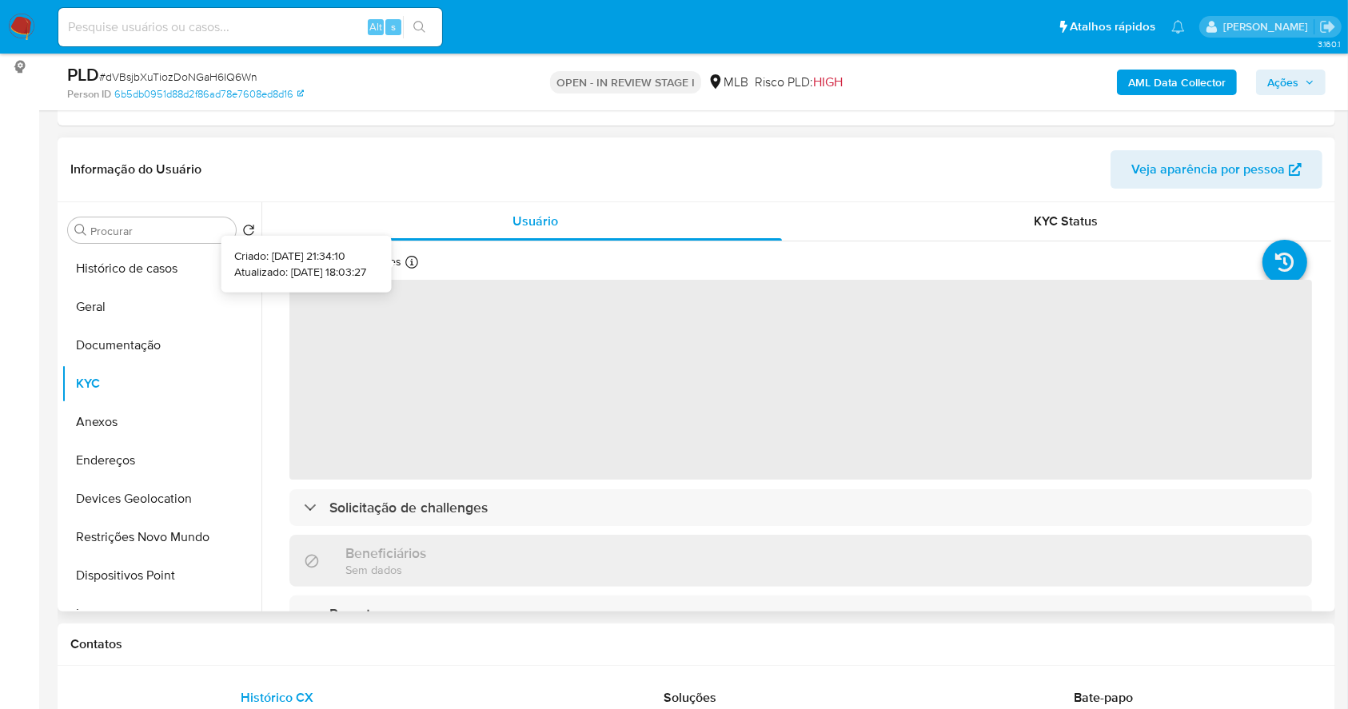
click at [408, 261] on icon at bounding box center [411, 262] width 13 height 13
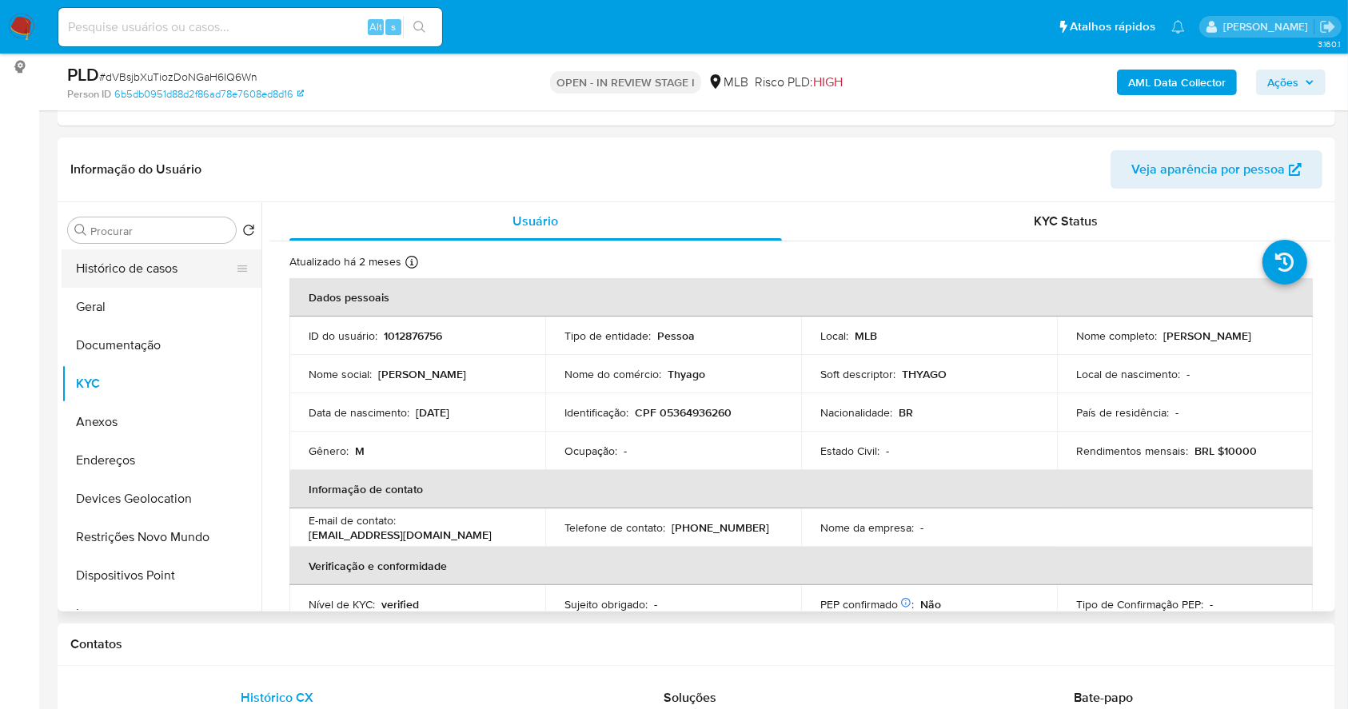
click at [176, 260] on button "Histórico de casos" at bounding box center [155, 268] width 187 height 38
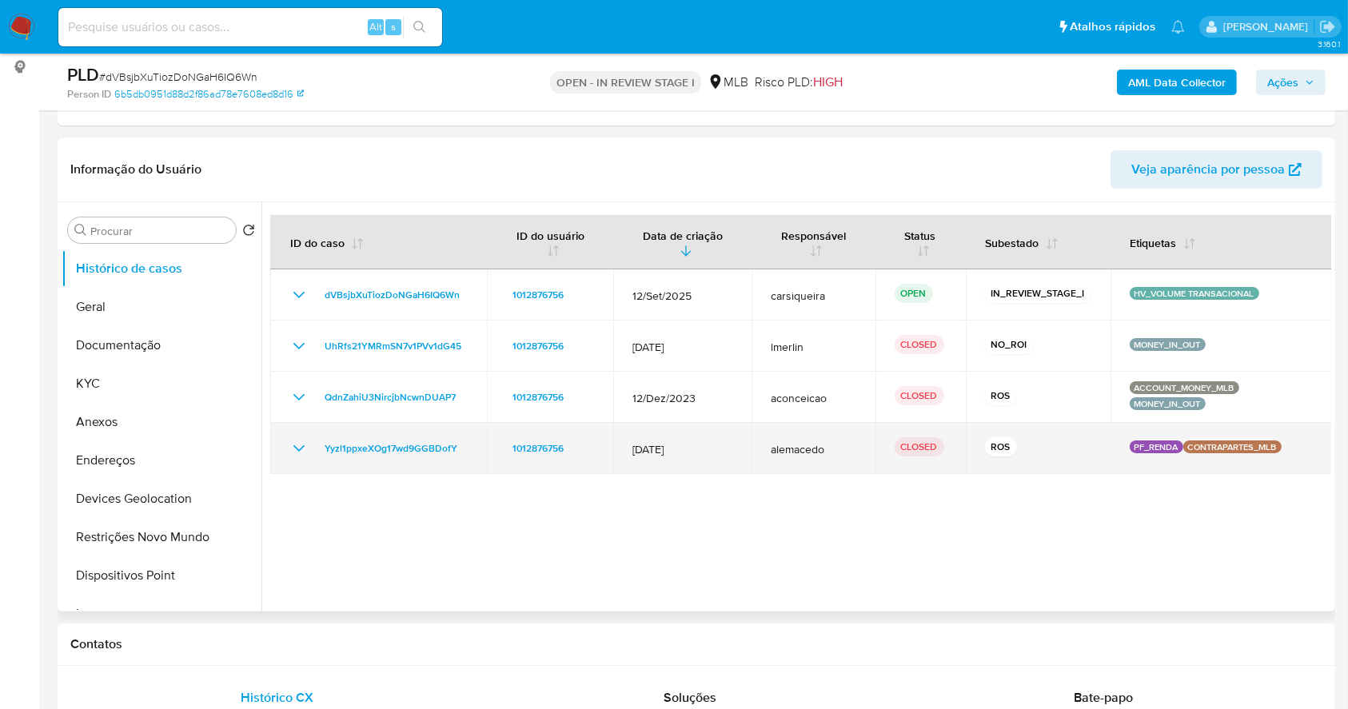
click at [302, 445] on icon "Mostrar/Ocultar" at bounding box center [298, 448] width 19 height 19
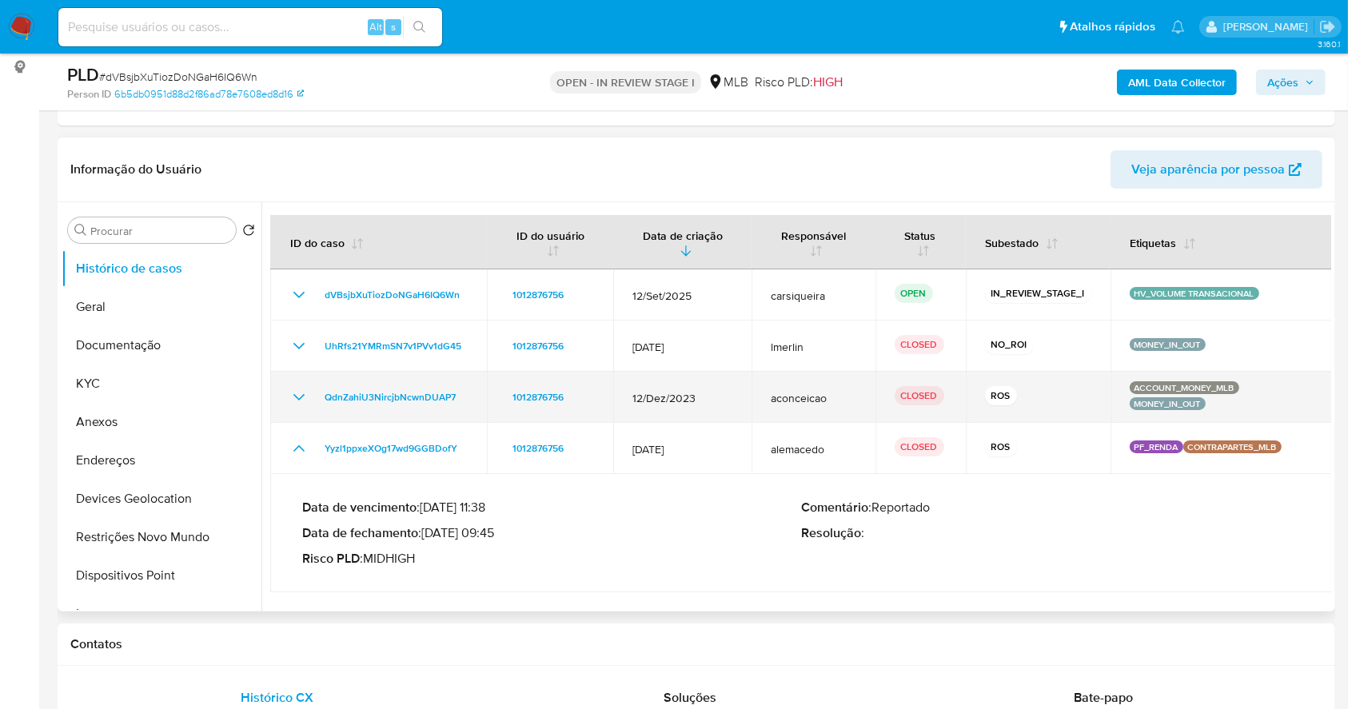
click at [296, 396] on icon "Mostrar/Ocultar" at bounding box center [298, 397] width 11 height 6
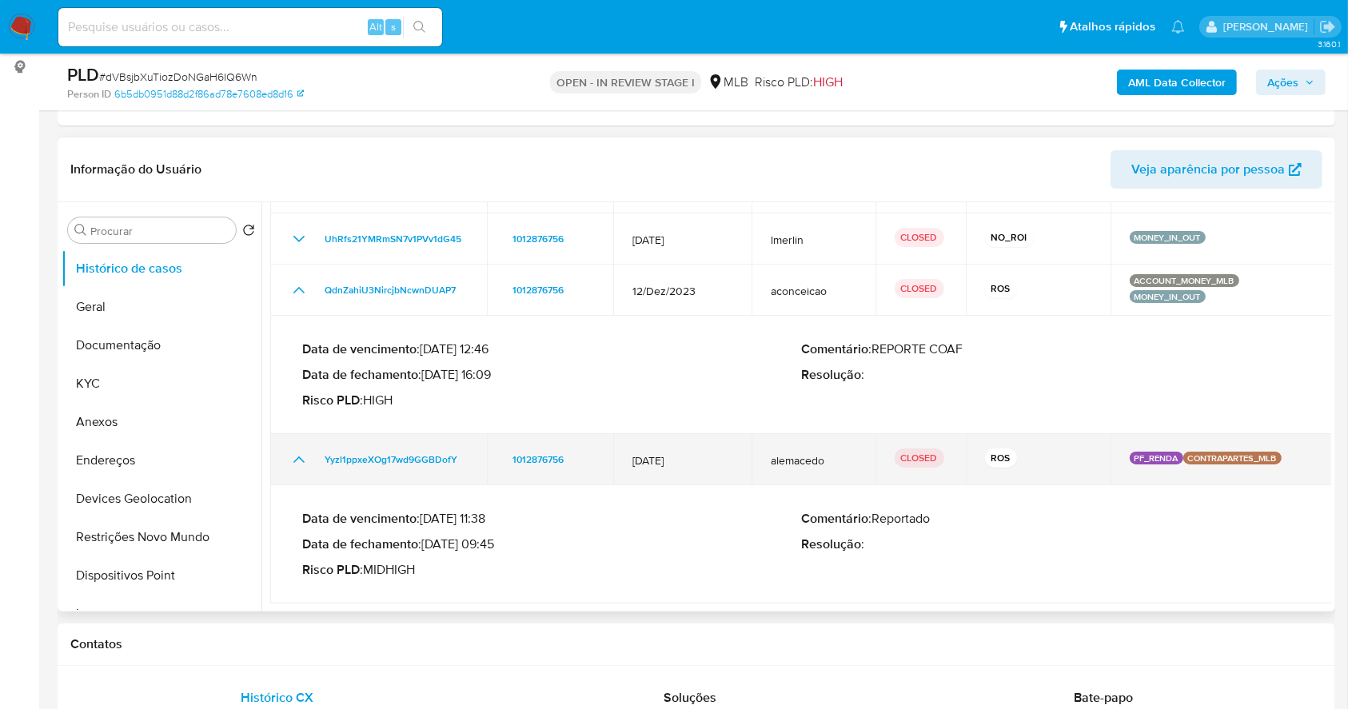
scroll to position [320, 0]
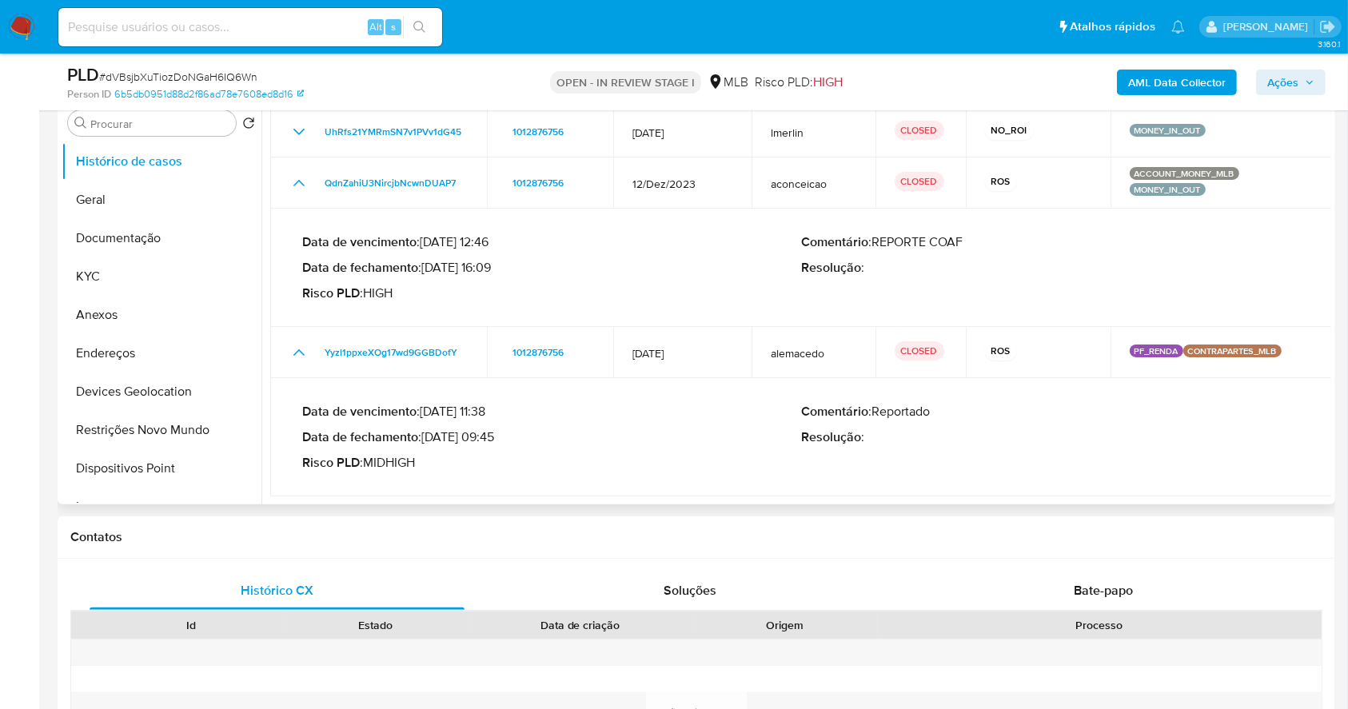
drag, startPoint x: 433, startPoint y: 442, endPoint x: 486, endPoint y: 444, distance: 53.6
click at [486, 444] on p "Data de fechamento : 19/12/2022 09:45" at bounding box center [551, 437] width 499 height 16
drag, startPoint x: 431, startPoint y: 265, endPoint x: 492, endPoint y: 271, distance: 61.1
click at [492, 271] on p "Data de fechamento : 09/01/2024 16:09" at bounding box center [551, 268] width 499 height 16
click at [1284, 79] on span "Ações" at bounding box center [1282, 83] width 31 height 26
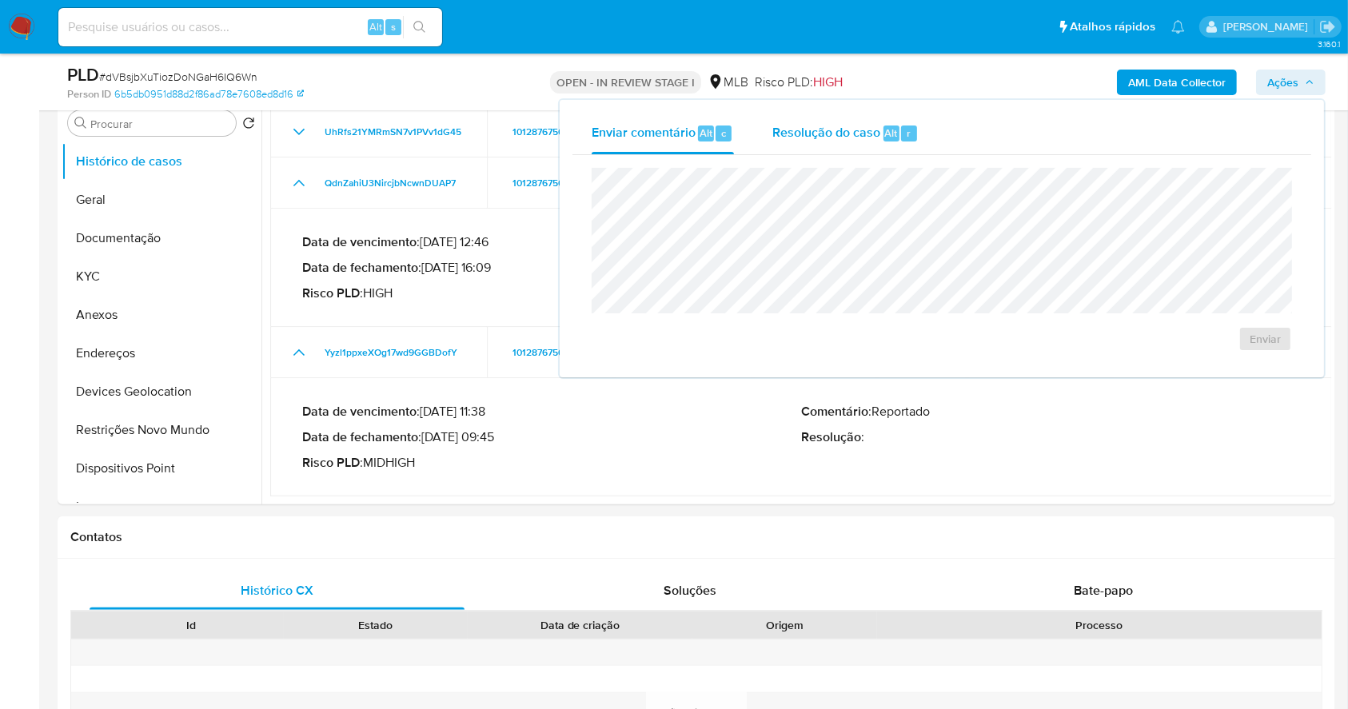
click at [842, 126] on span "Resolução do caso" at bounding box center [826, 132] width 108 height 18
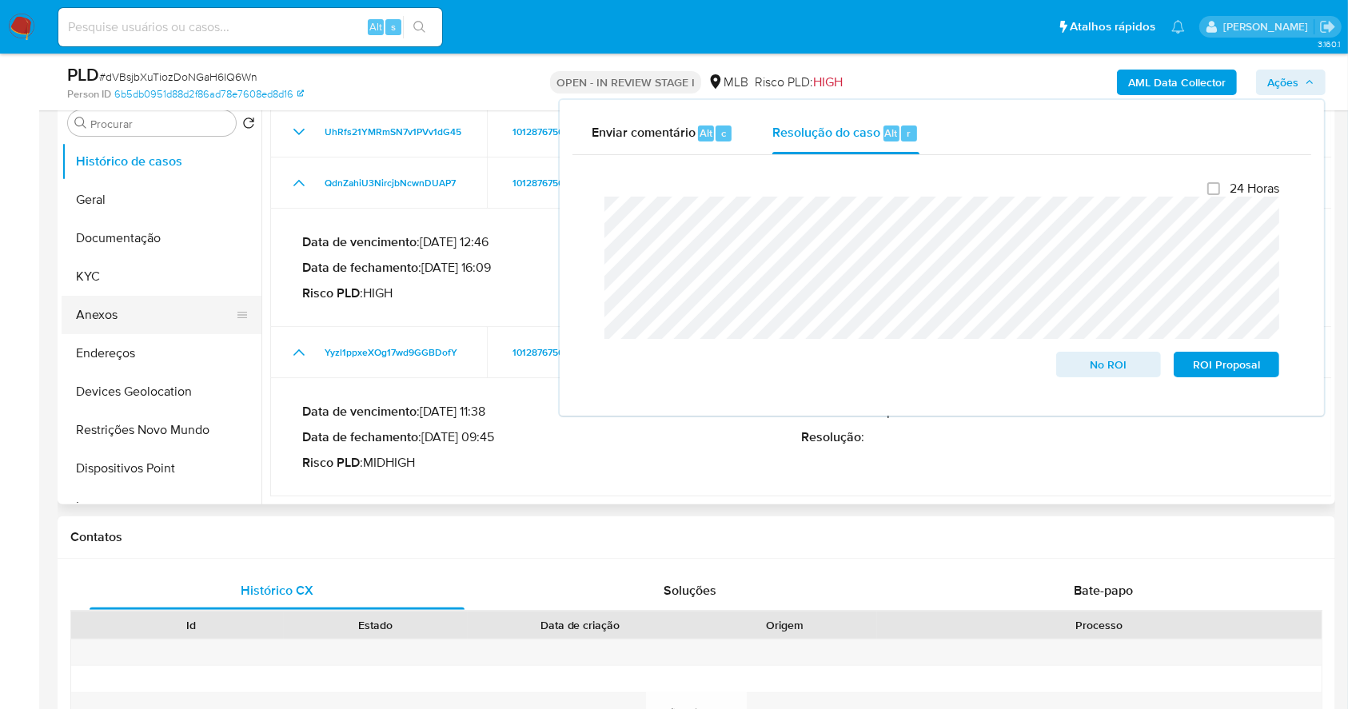
click at [127, 305] on button "Anexos" at bounding box center [155, 315] width 187 height 38
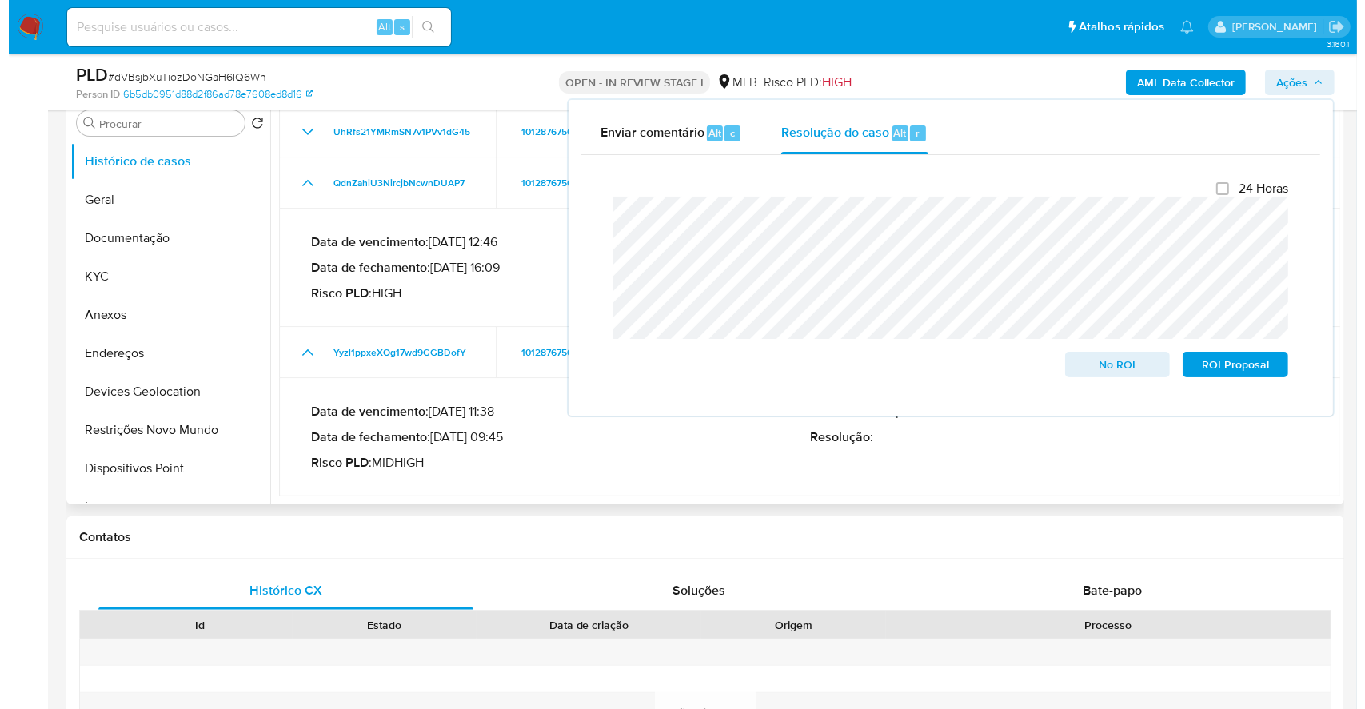
scroll to position [0, 0]
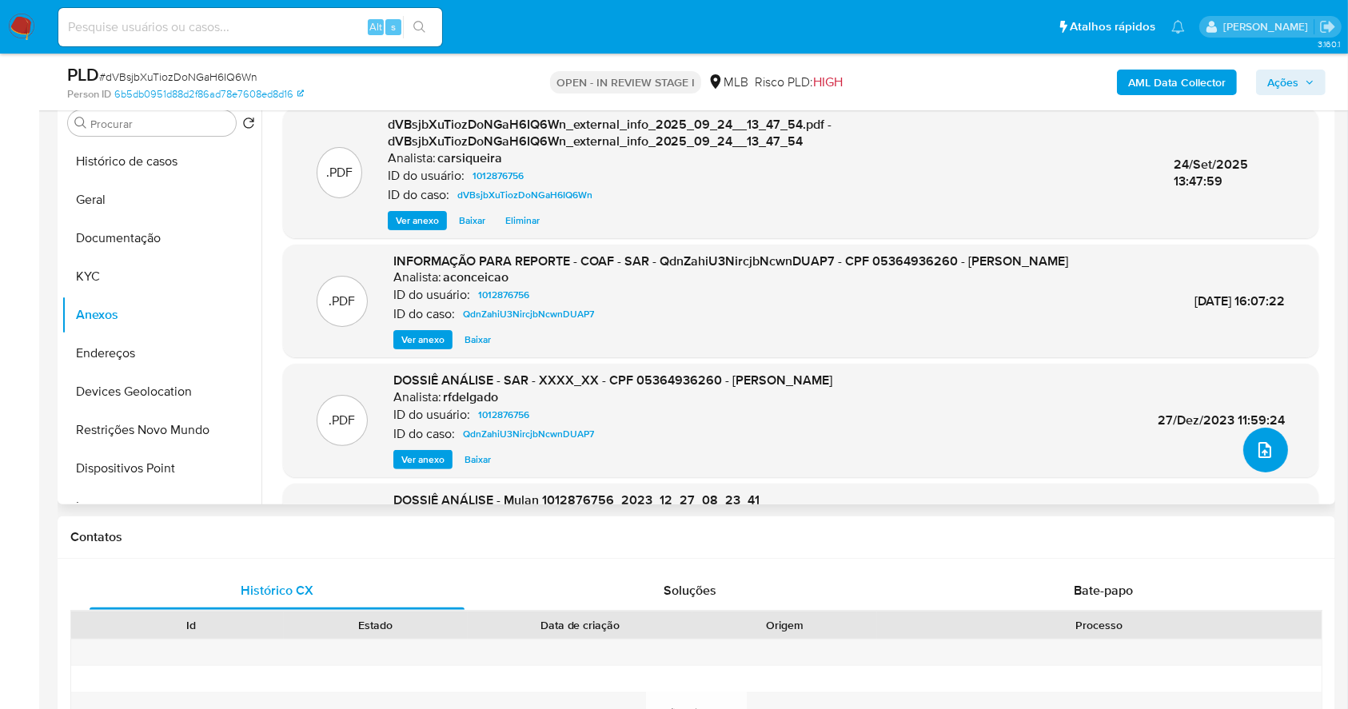
click at [1246, 439] on button "upload-file" at bounding box center [1265, 450] width 45 height 45
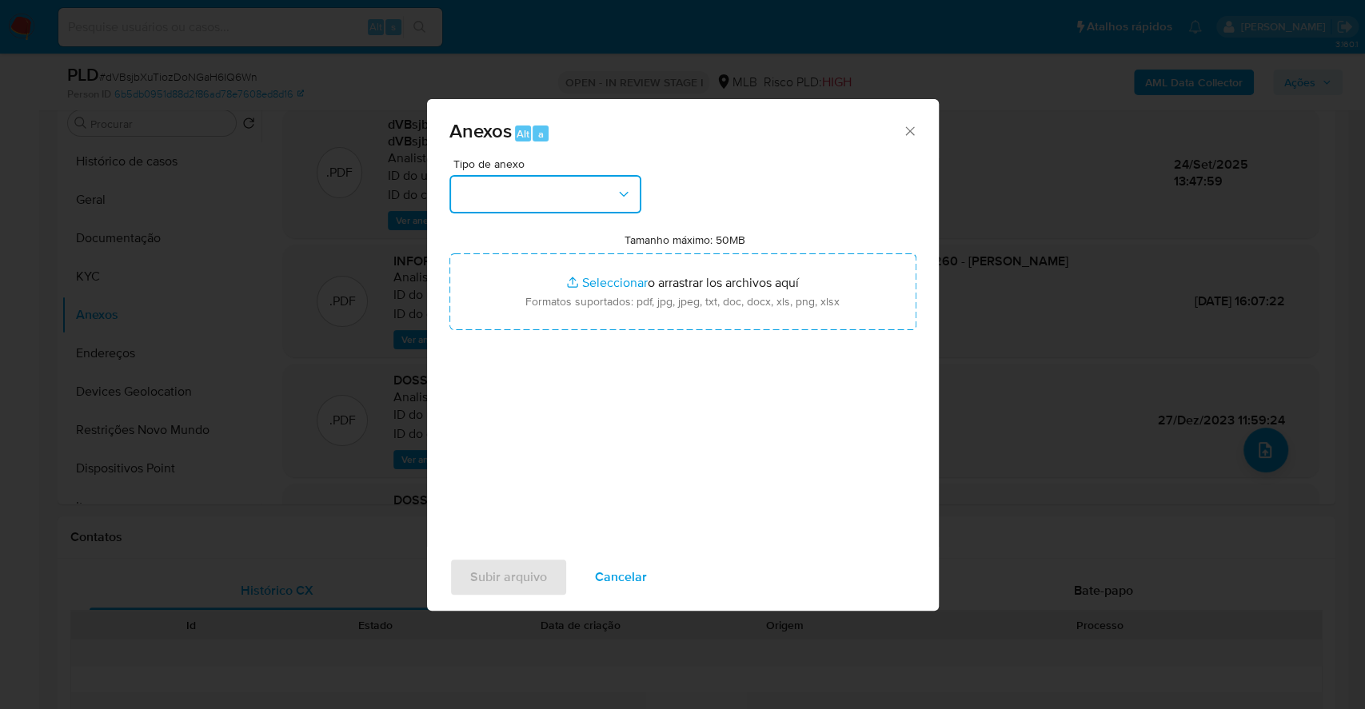
click at [556, 192] on button "button" at bounding box center [545, 194] width 192 height 38
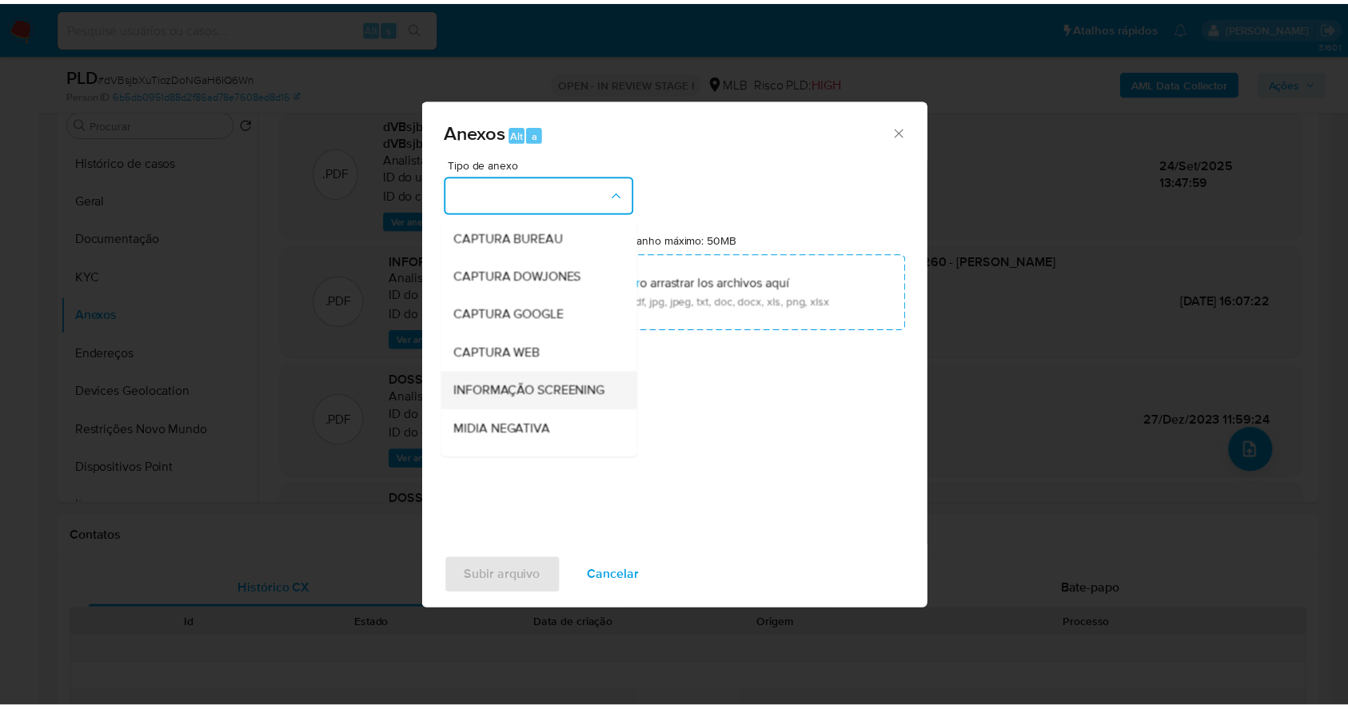
scroll to position [245, 0]
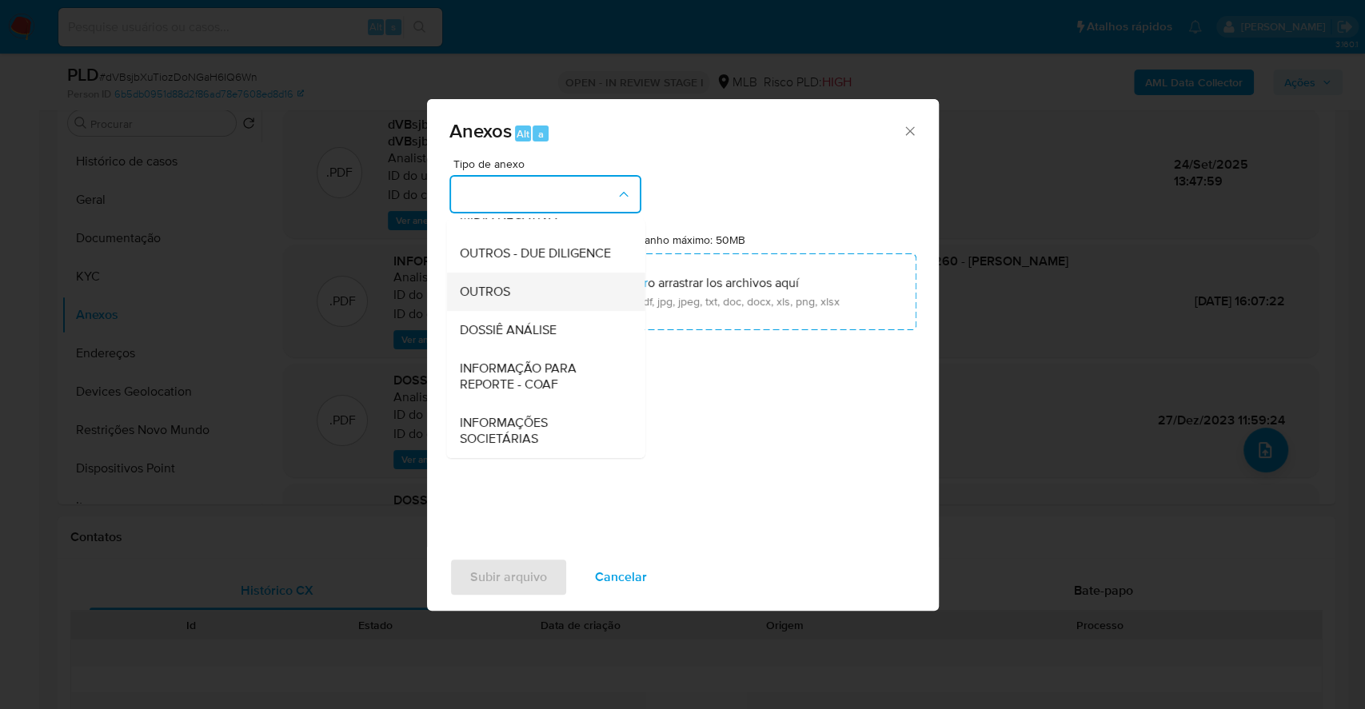
click at [518, 291] on div "OUTROS" at bounding box center [540, 292] width 163 height 38
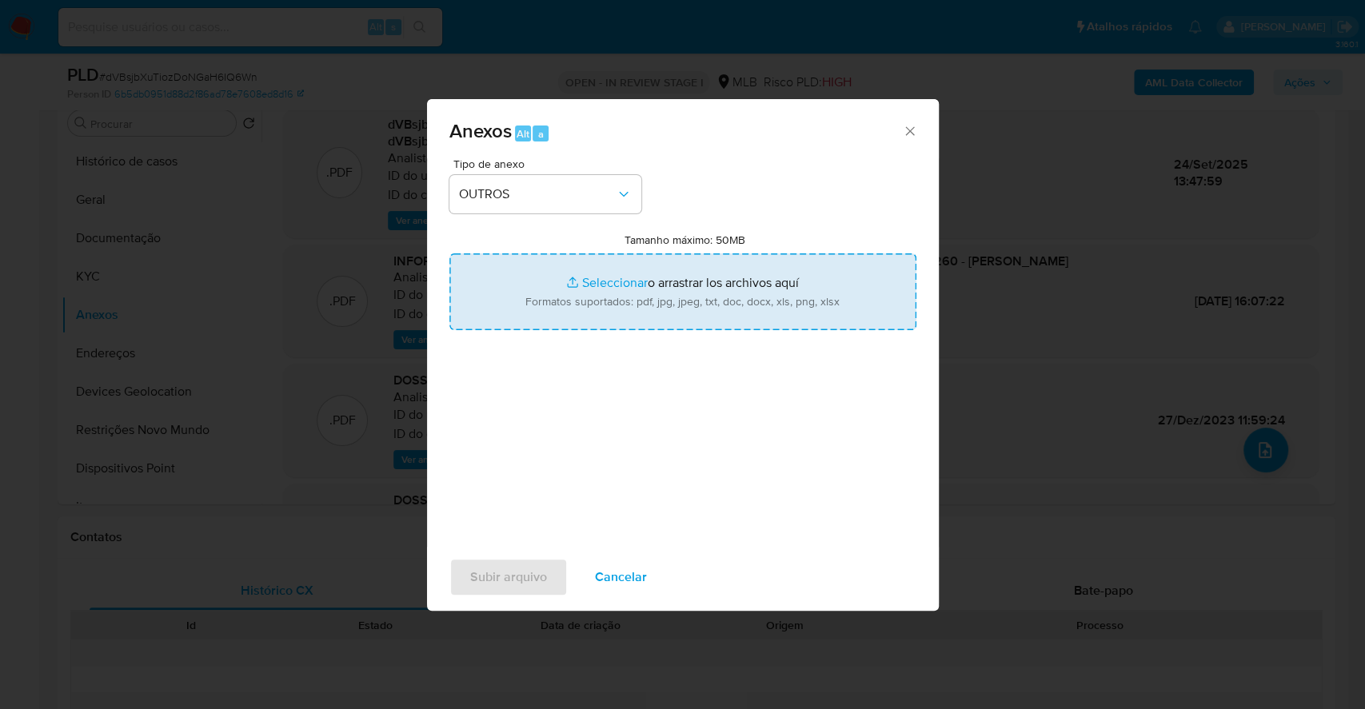
click at [604, 281] on input "Tamanho máximo: 50MB Seleccionar archivos" at bounding box center [682, 291] width 467 height 77
type input "C:\fakepath\3º SAR - XXXX - CPF 05364936260 - NATANAEL DA SILVA - Documentos Go…"
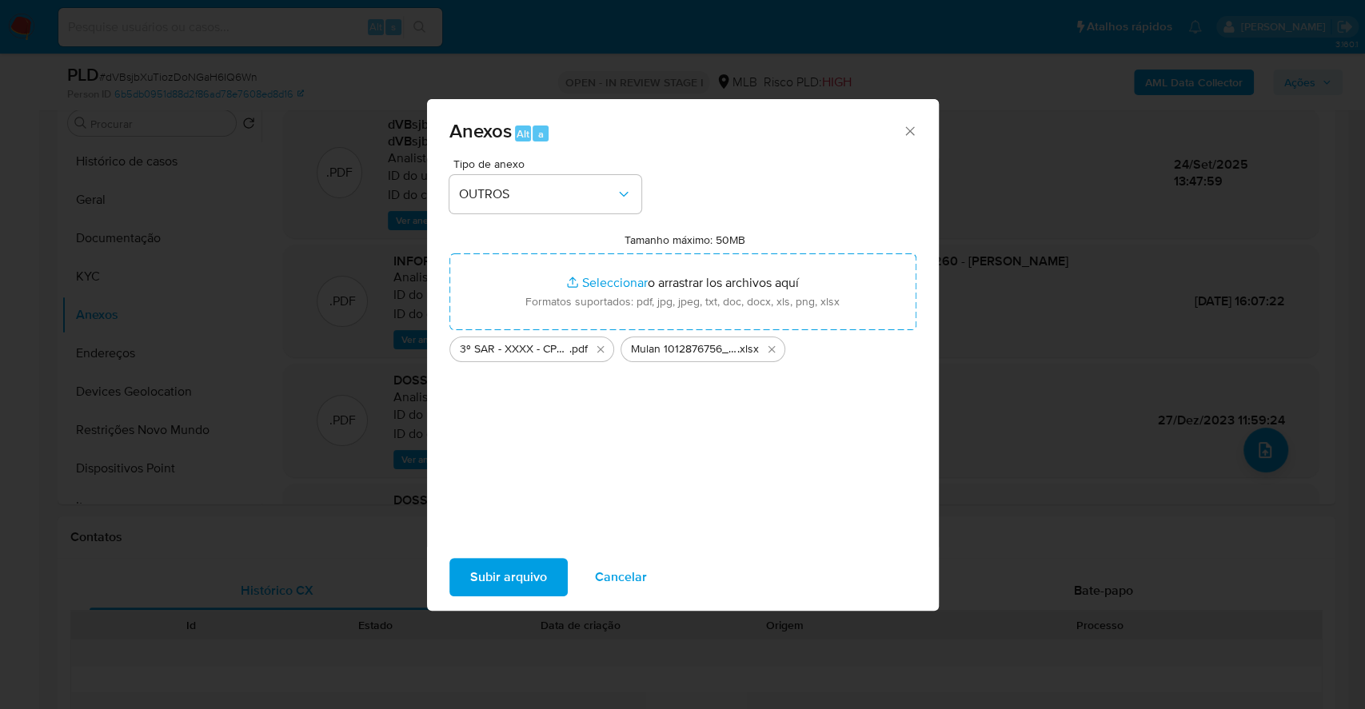
click at [516, 566] on span "Subir arquivo" at bounding box center [508, 577] width 77 height 35
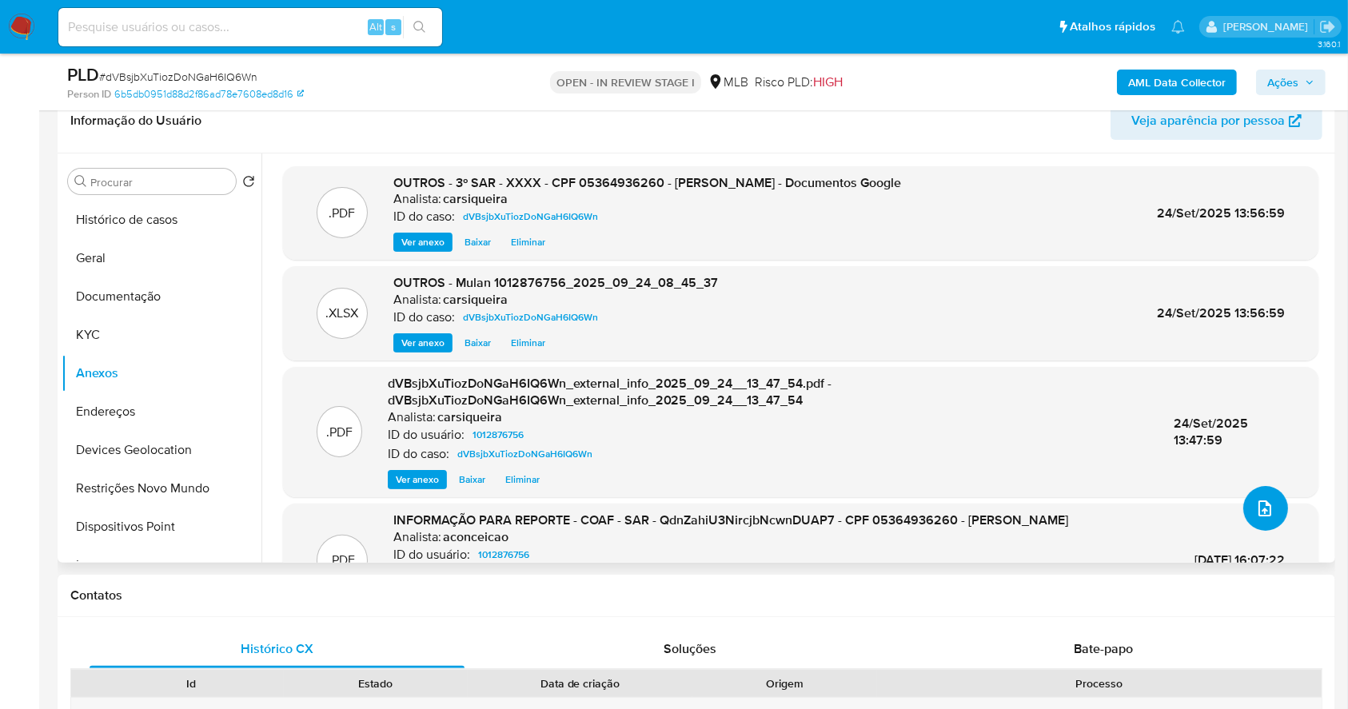
scroll to position [213, 0]
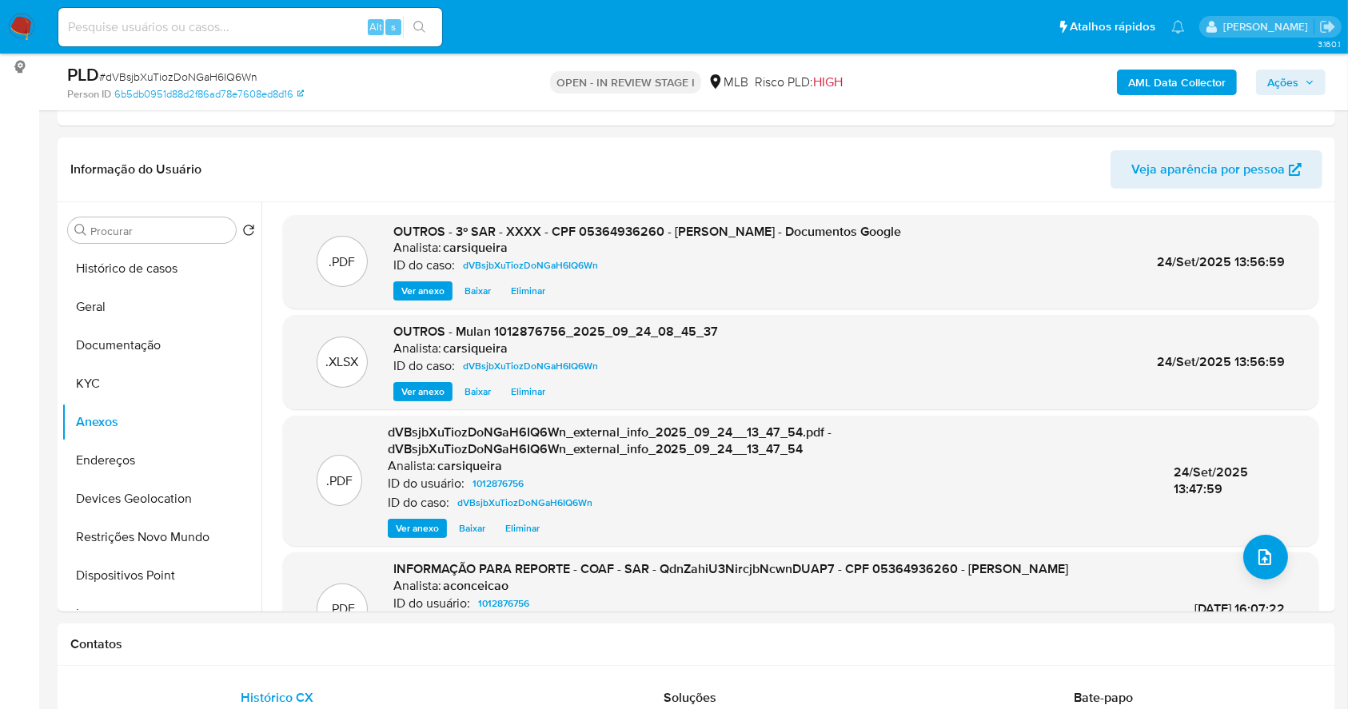
click at [1286, 72] on span "Ações" at bounding box center [1282, 83] width 31 height 26
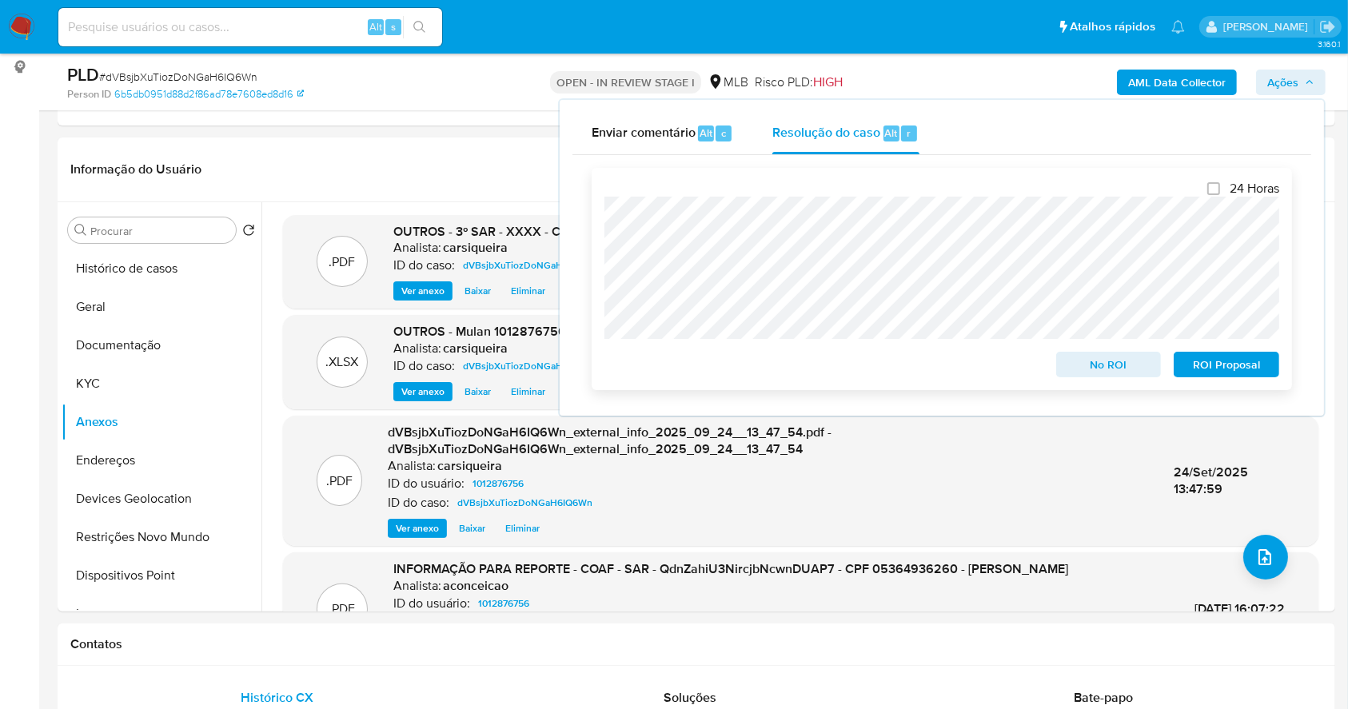
click at [1254, 358] on span "ROI Proposal" at bounding box center [1226, 364] width 83 height 22
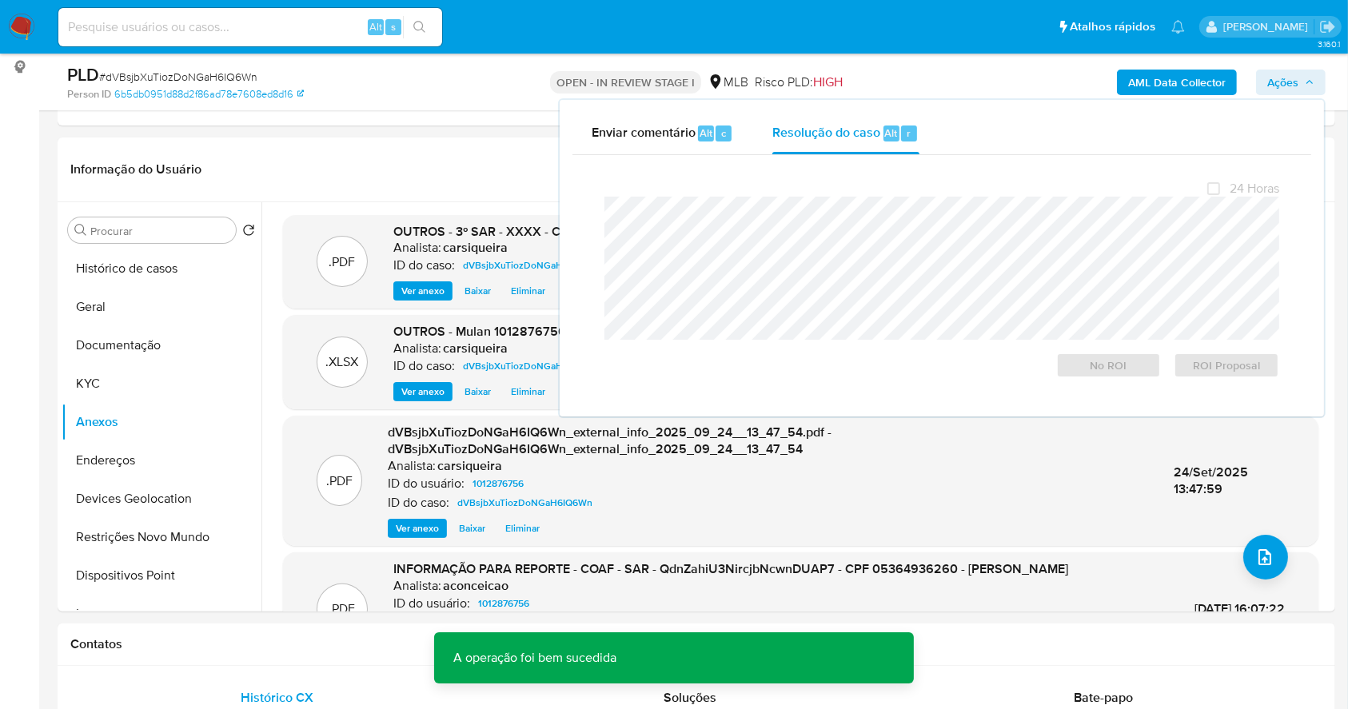
click at [209, 78] on span "# dVBsjbXuTiozDoNGaH6IQ6Wn" at bounding box center [178, 77] width 158 height 16
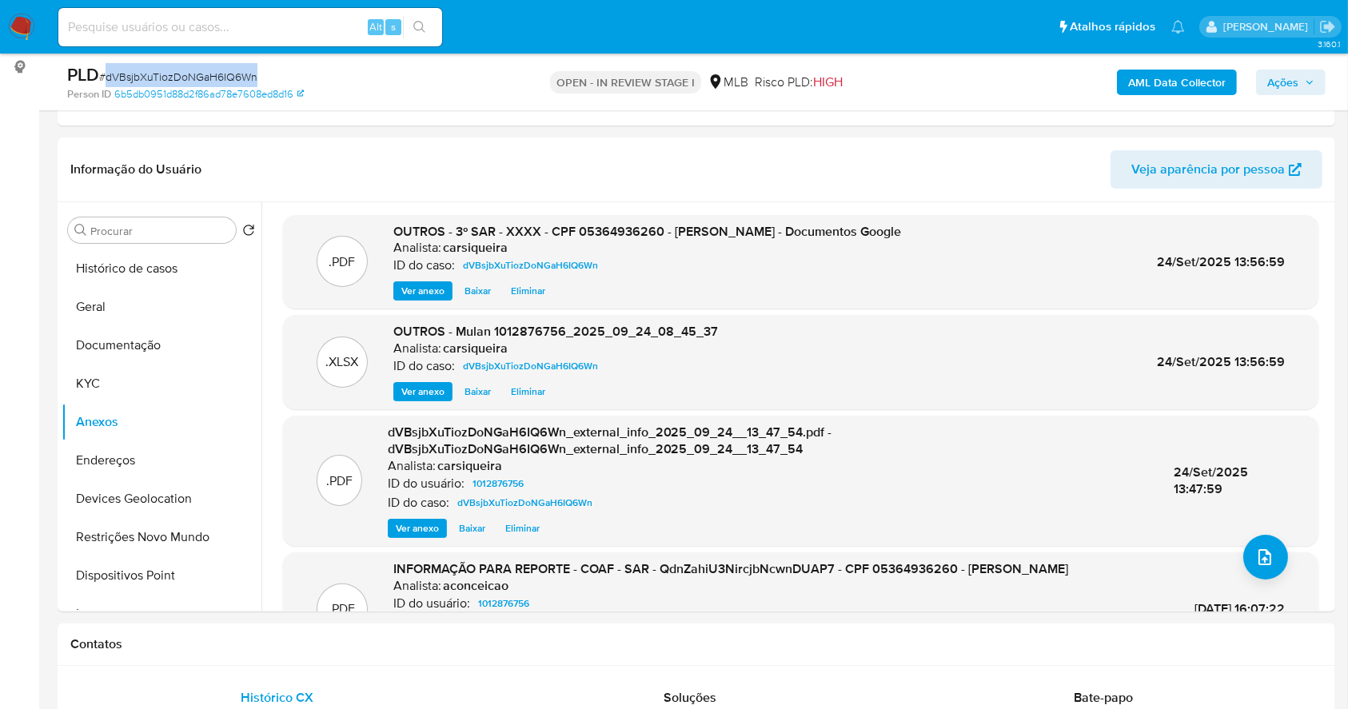
click at [209, 78] on span "# dVBsjbXuTiozDoNGaH6IQ6Wn" at bounding box center [178, 77] width 158 height 16
copy span "dVBsjbXuTiozDoNGaH6IQ6Wn"
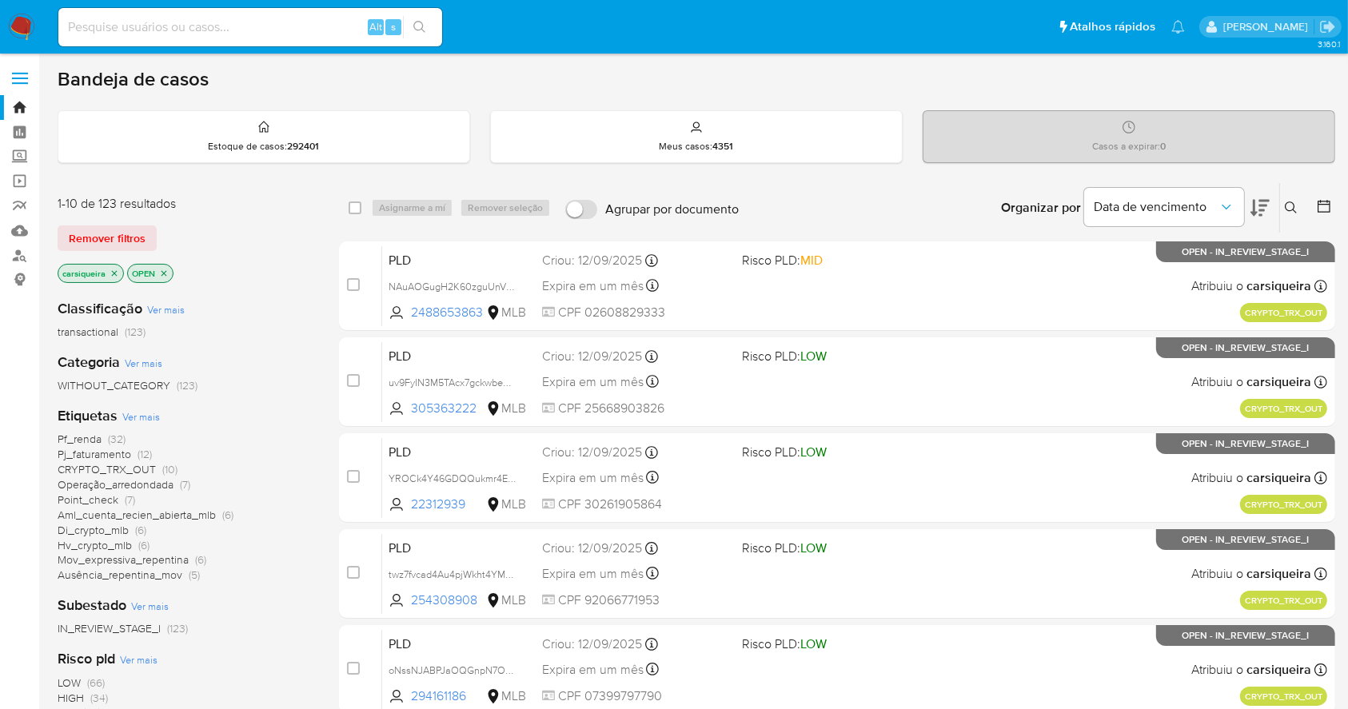
click at [124, 528] on span "Di_crypto_mlb" at bounding box center [93, 530] width 71 height 16
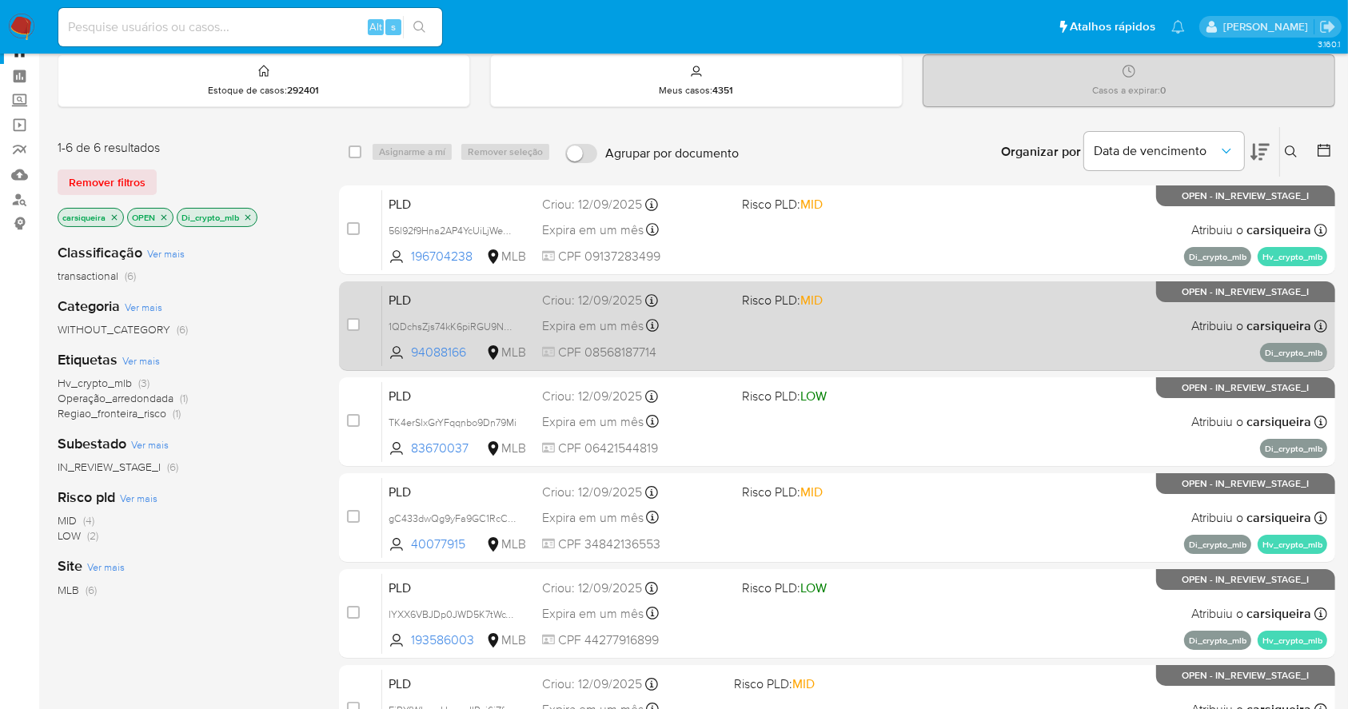
scroll to position [50, 0]
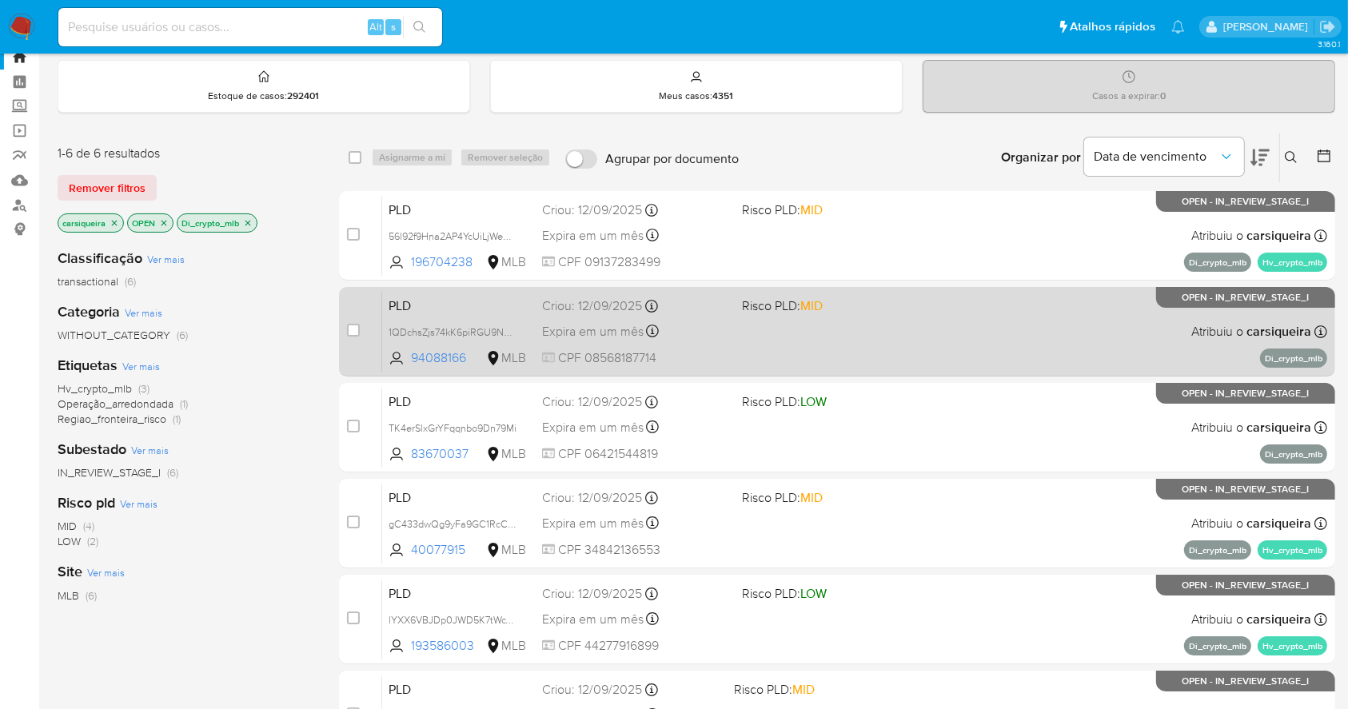
click at [896, 352] on div "PLD 1QDchsZjs74kK6piRGU9NmJn 94088166 MLB Risco PLD: MID Criou: 12/09/2025 Crio…" at bounding box center [854, 331] width 945 height 81
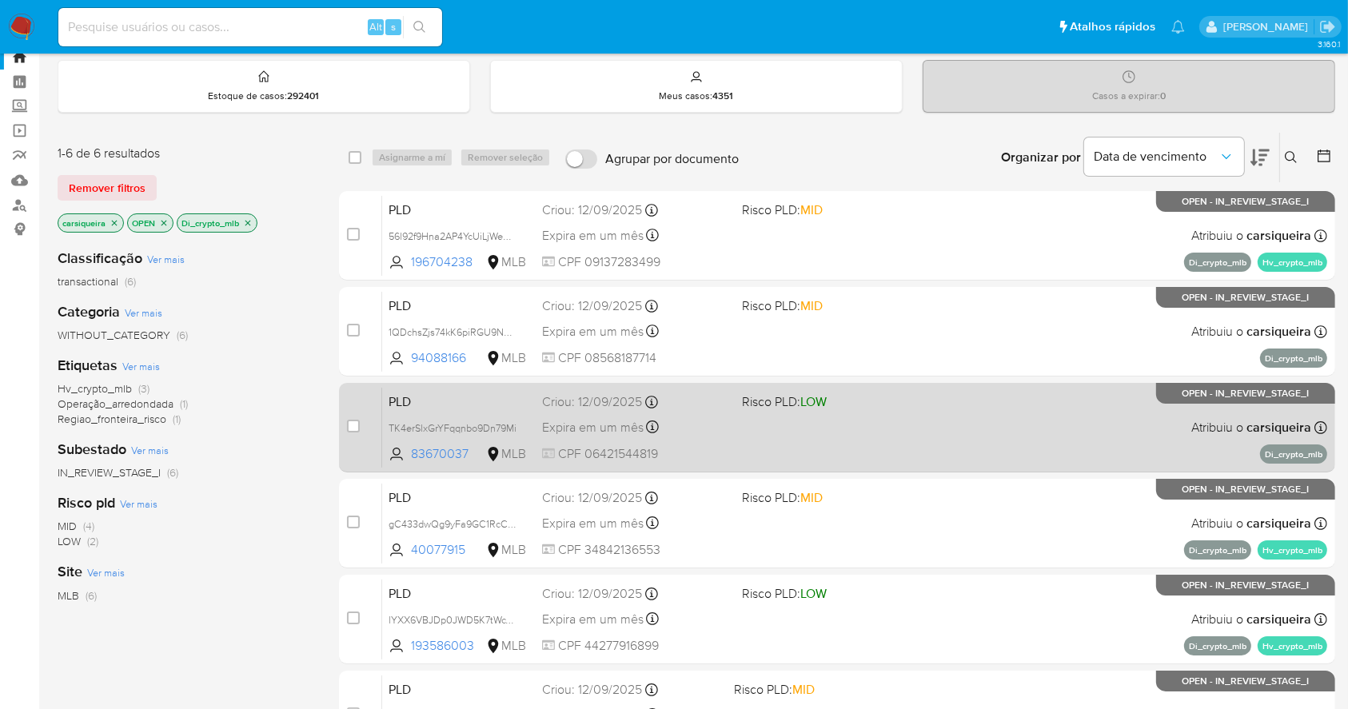
click at [1023, 452] on div "PLD TK4erSlxGrYFqqnbo9Dn79Mi 83670037 MLB Risco PLD: LOW Criou: 12/09/2025 Crio…" at bounding box center [854, 427] width 945 height 81
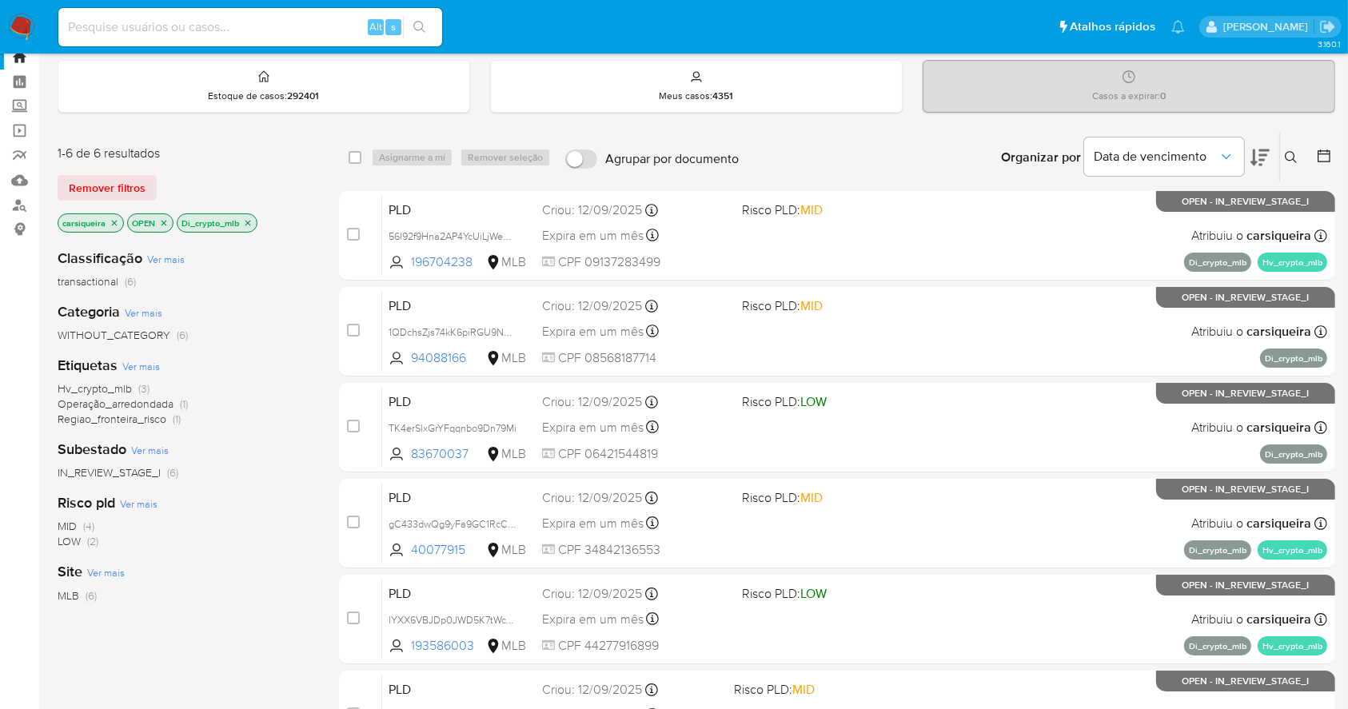
click at [249, 221] on icon "close-filter" at bounding box center [248, 223] width 10 height 10
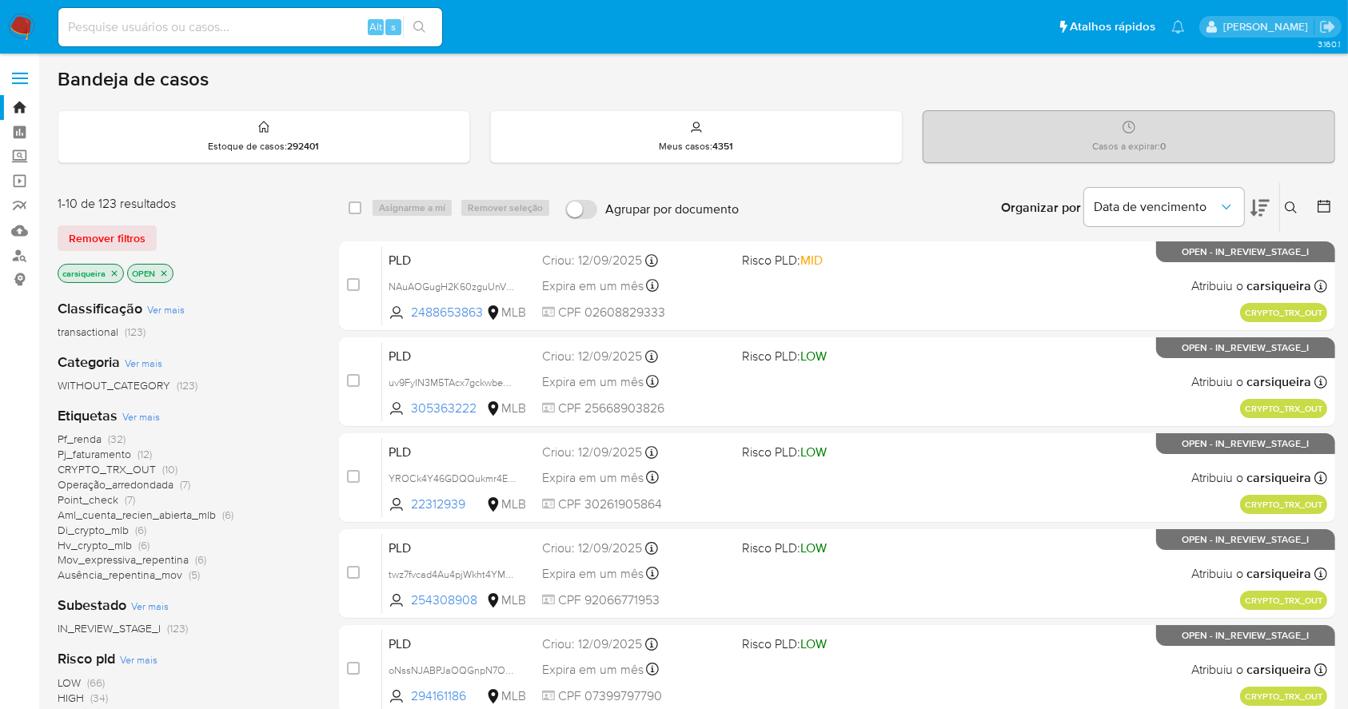
click at [122, 454] on span "Pj_faturamento" at bounding box center [95, 454] width 74 height 16
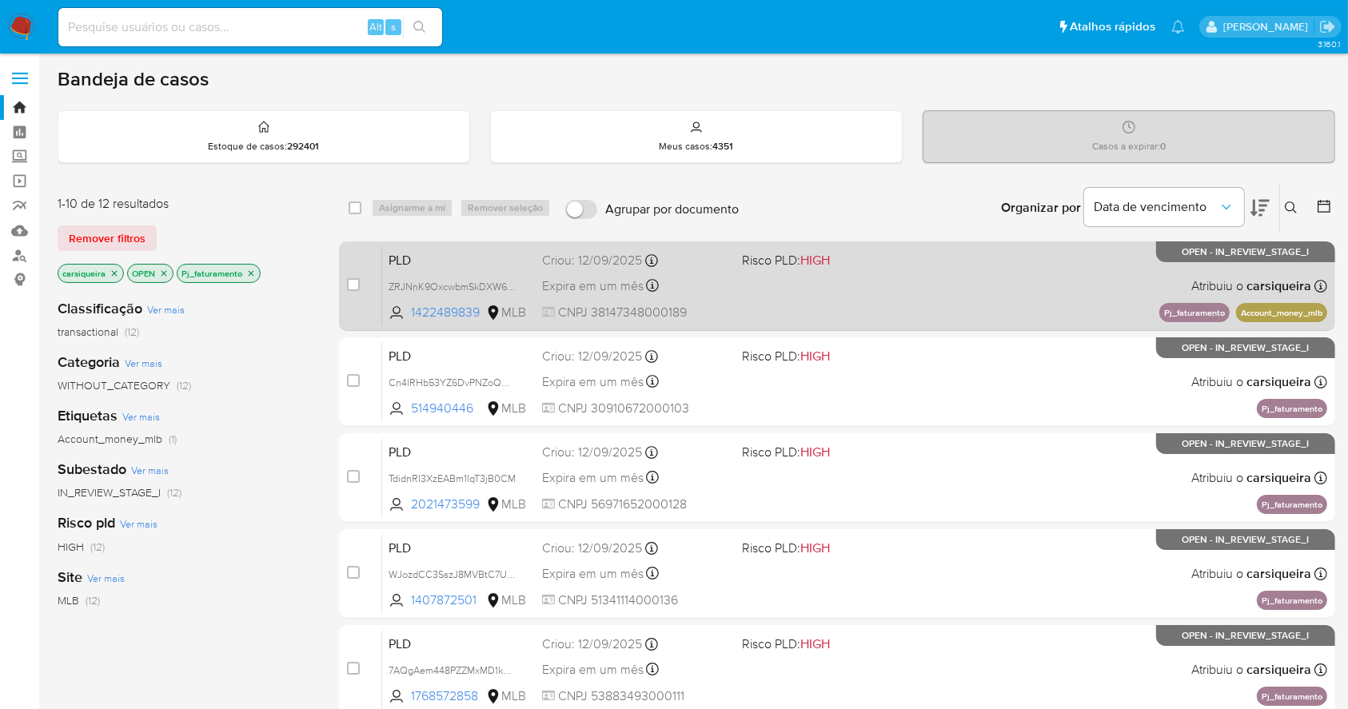
click at [947, 273] on div "PLD ZRJNnK9OxcwbmSkDXW6FjlIR 1422489839 MLB Risco PLD: HIGH Criou: 12/09/2025 C…" at bounding box center [854, 285] width 945 height 81
click at [879, 361] on span "Risco PLD: HIGH" at bounding box center [835, 355] width 186 height 21
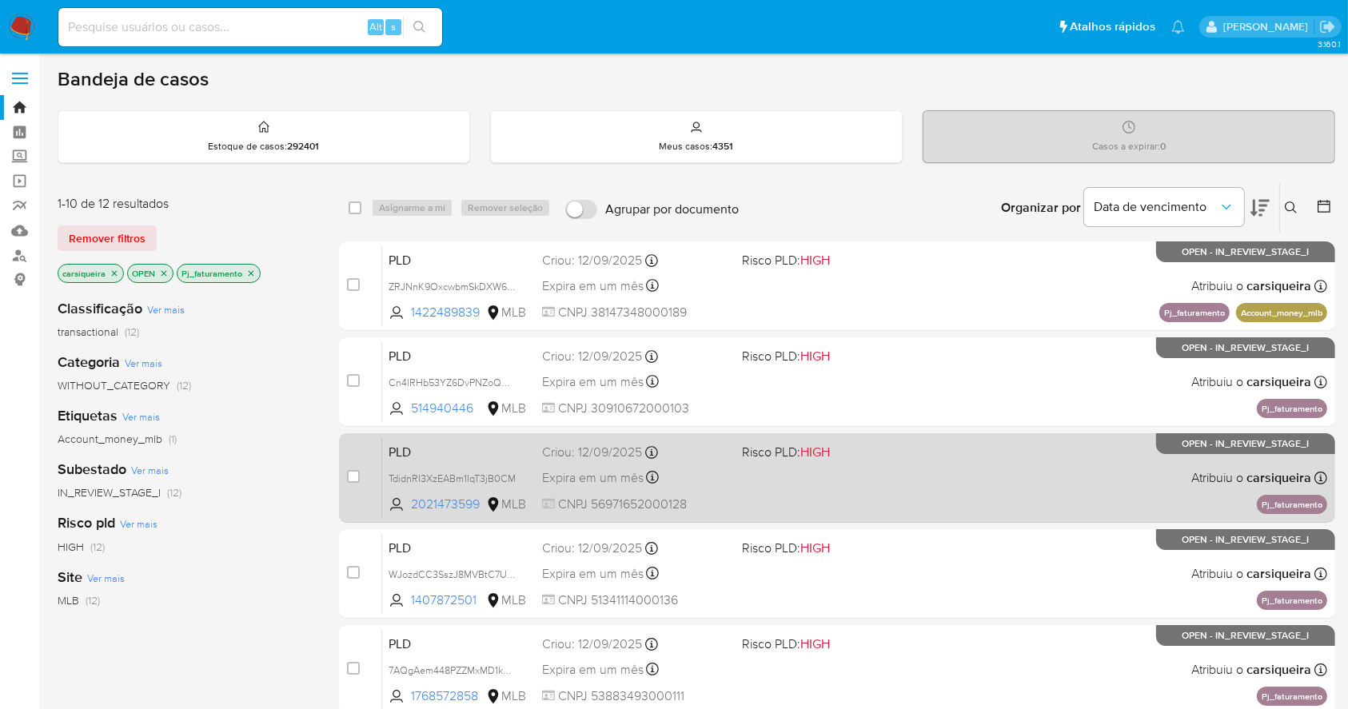
click at [791, 437] on div "PLD TdidnRI3XzEABm1IqT3jB0CM 2021473599 MLB Risco PLD: HIGH Criou: 12/09/2025 C…" at bounding box center [854, 477] width 945 height 81
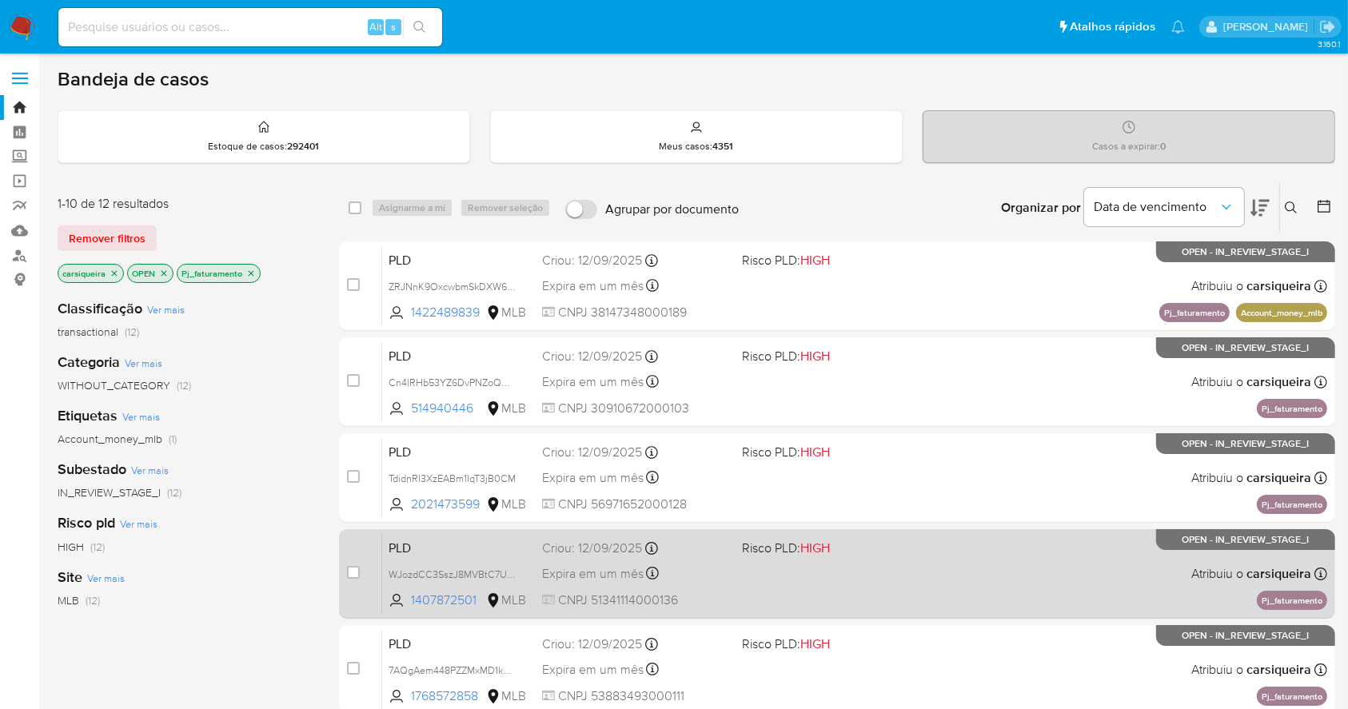
click at [873, 546] on span "Risco PLD: HIGH" at bounding box center [835, 546] width 186 height 21
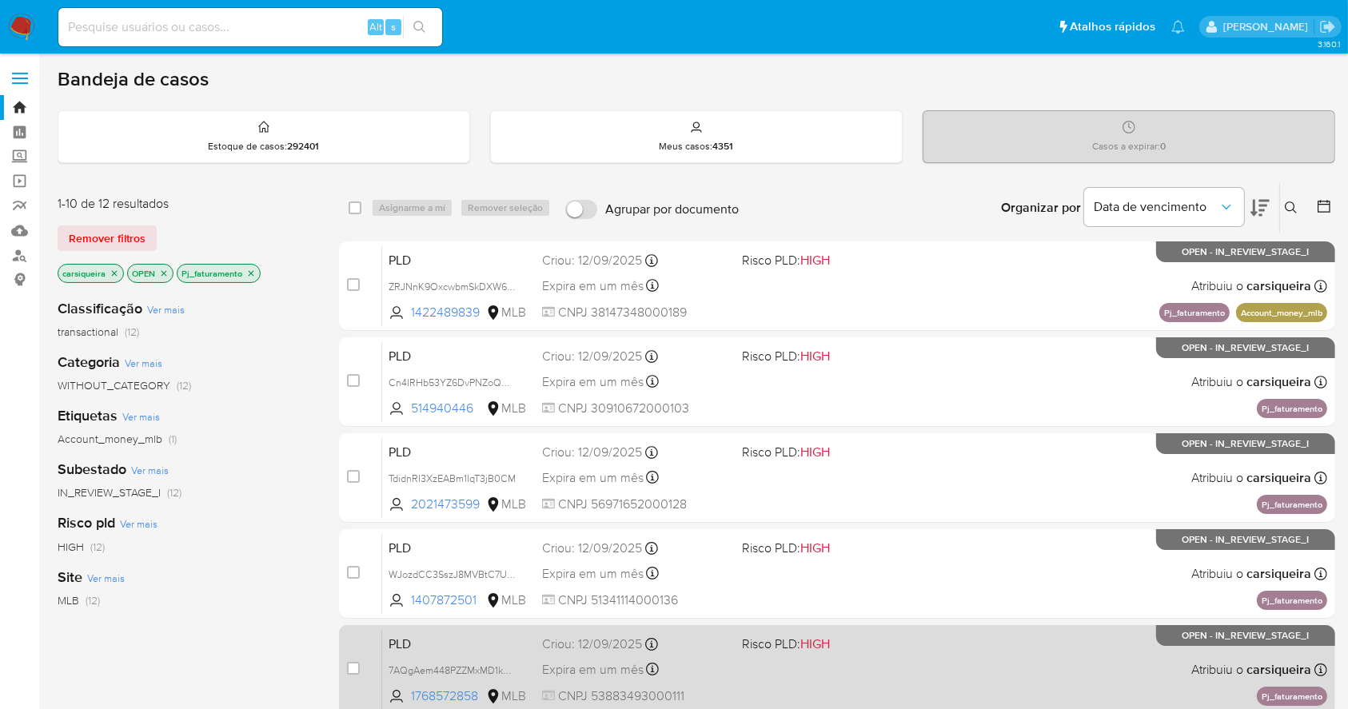
click at [825, 649] on span "HIGH" at bounding box center [815, 644] width 30 height 18
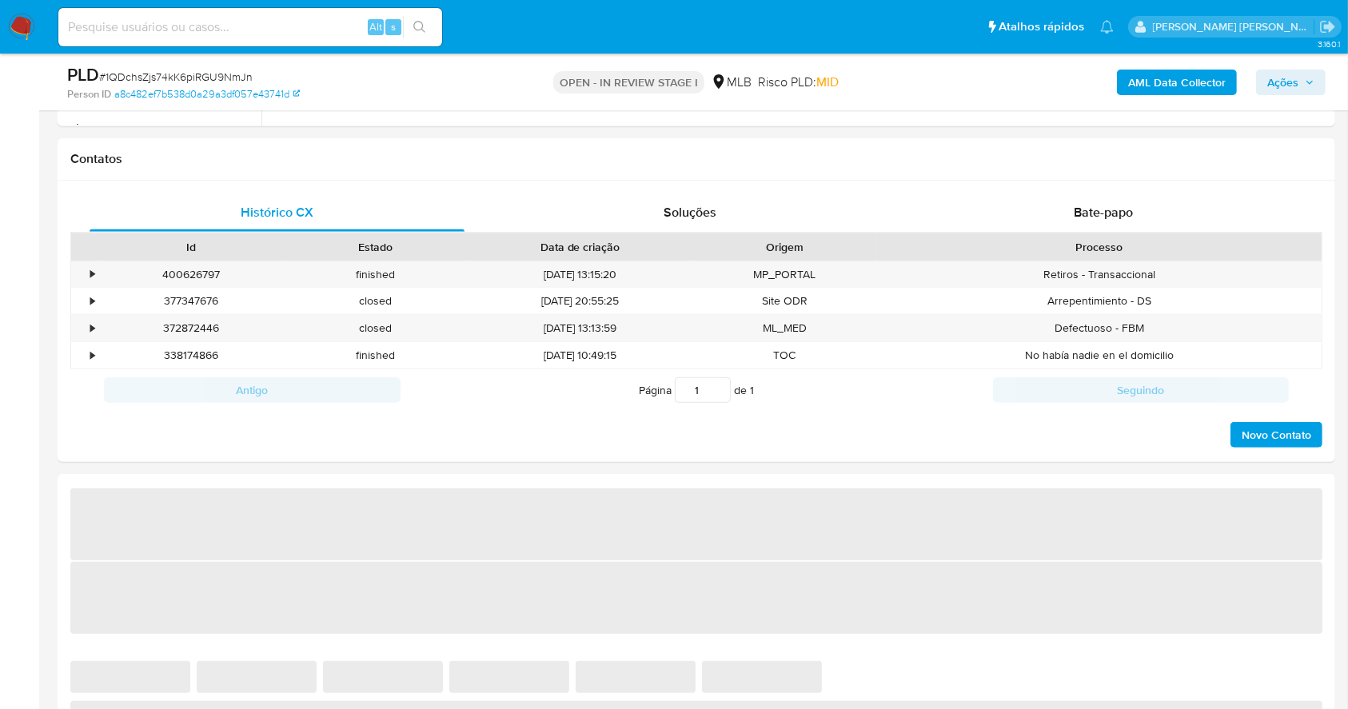
select select "10"
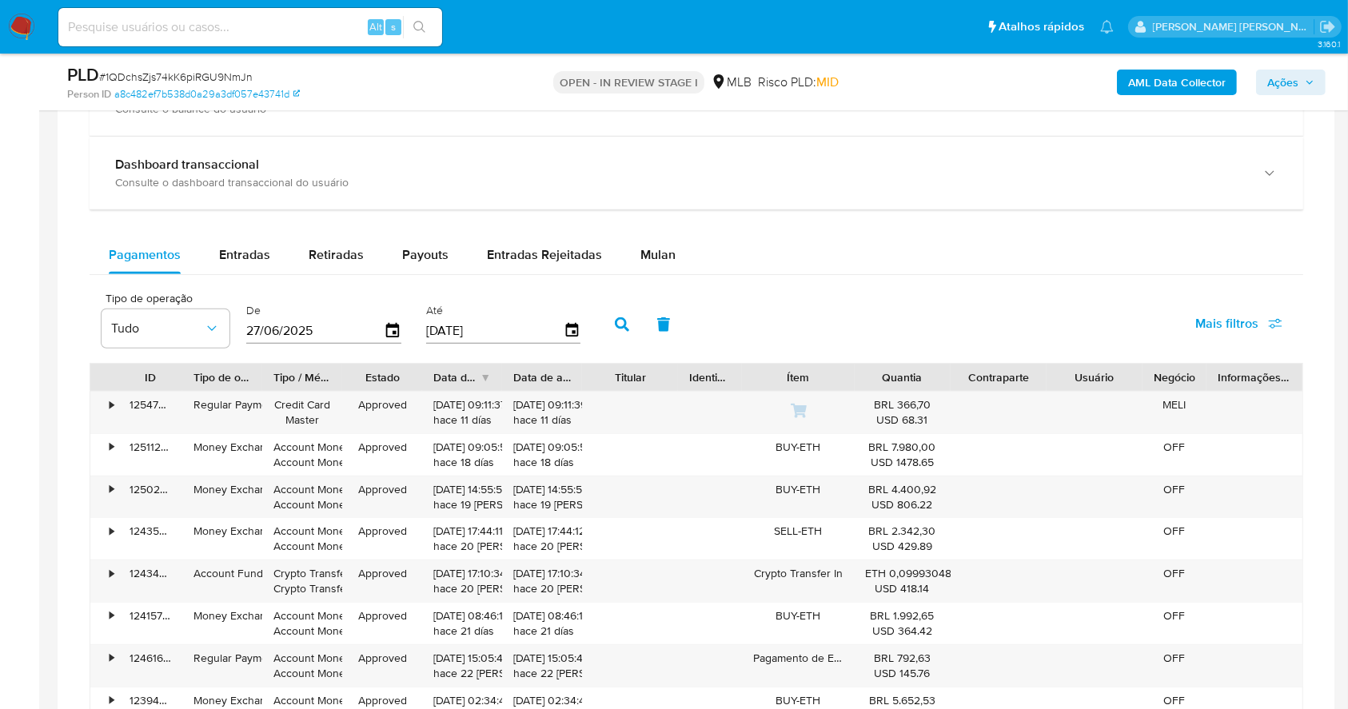
scroll to position [1253, 0]
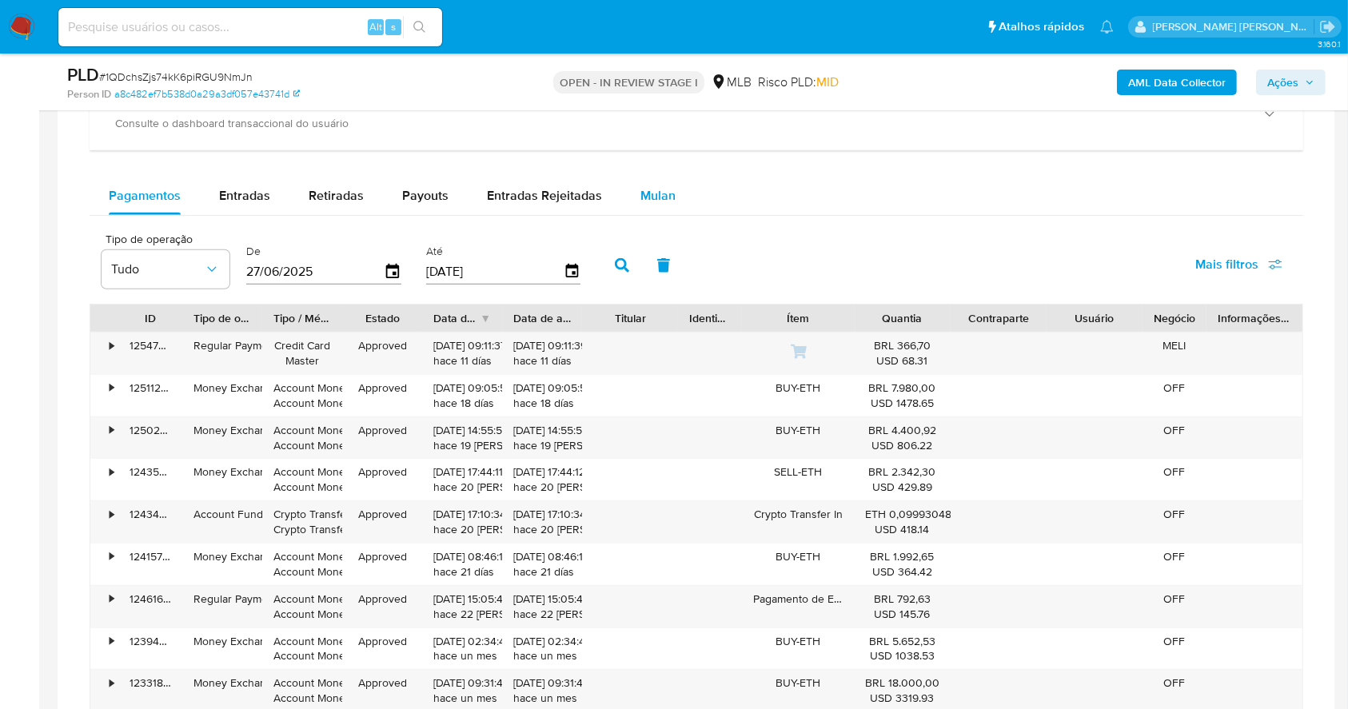
click at [672, 196] on button "Mulan" at bounding box center [658, 196] width 74 height 38
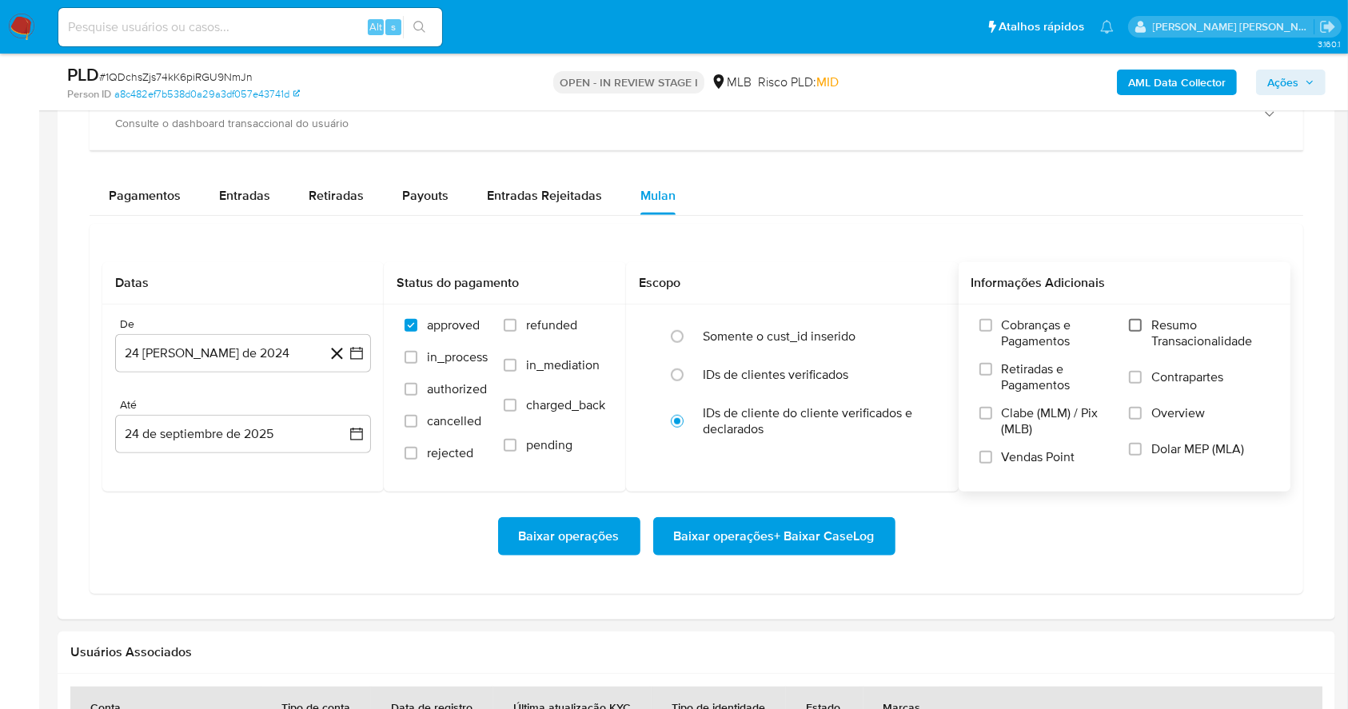
click at [1131, 325] on input "Resumo Transacionalidade" at bounding box center [1135, 325] width 13 height 13
click at [989, 452] on input "Vendas Point" at bounding box center [985, 457] width 13 height 13
click at [352, 357] on icon "button" at bounding box center [357, 353] width 16 height 16
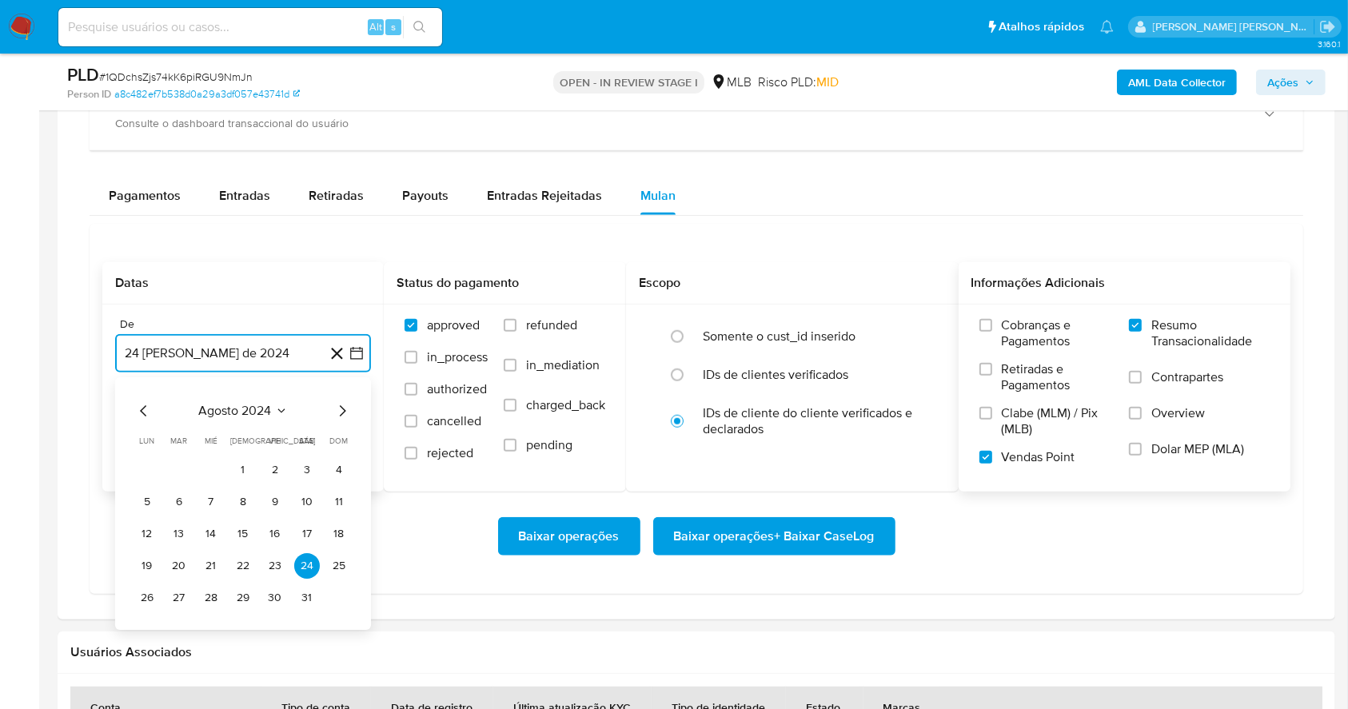
click at [342, 406] on icon "Mes siguiente" at bounding box center [342, 410] width 19 height 19
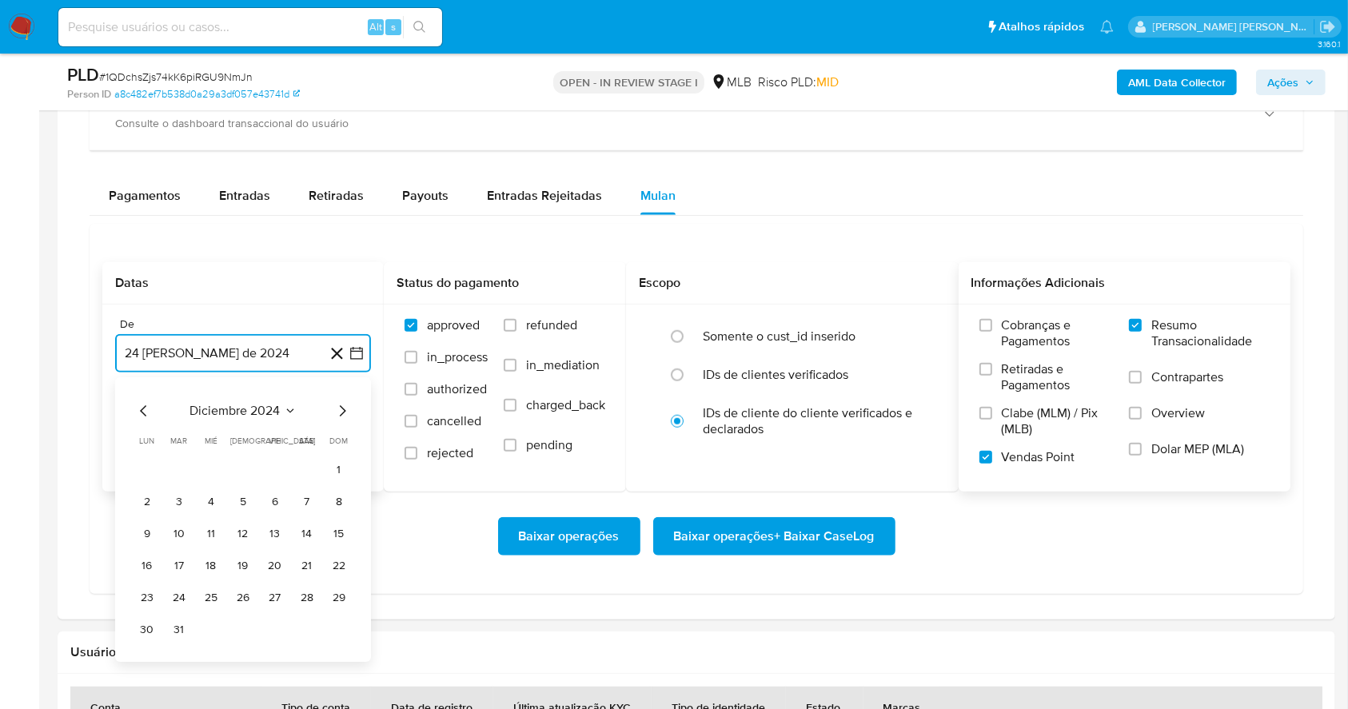
click at [342, 406] on icon "Mes siguiente" at bounding box center [342, 410] width 19 height 19
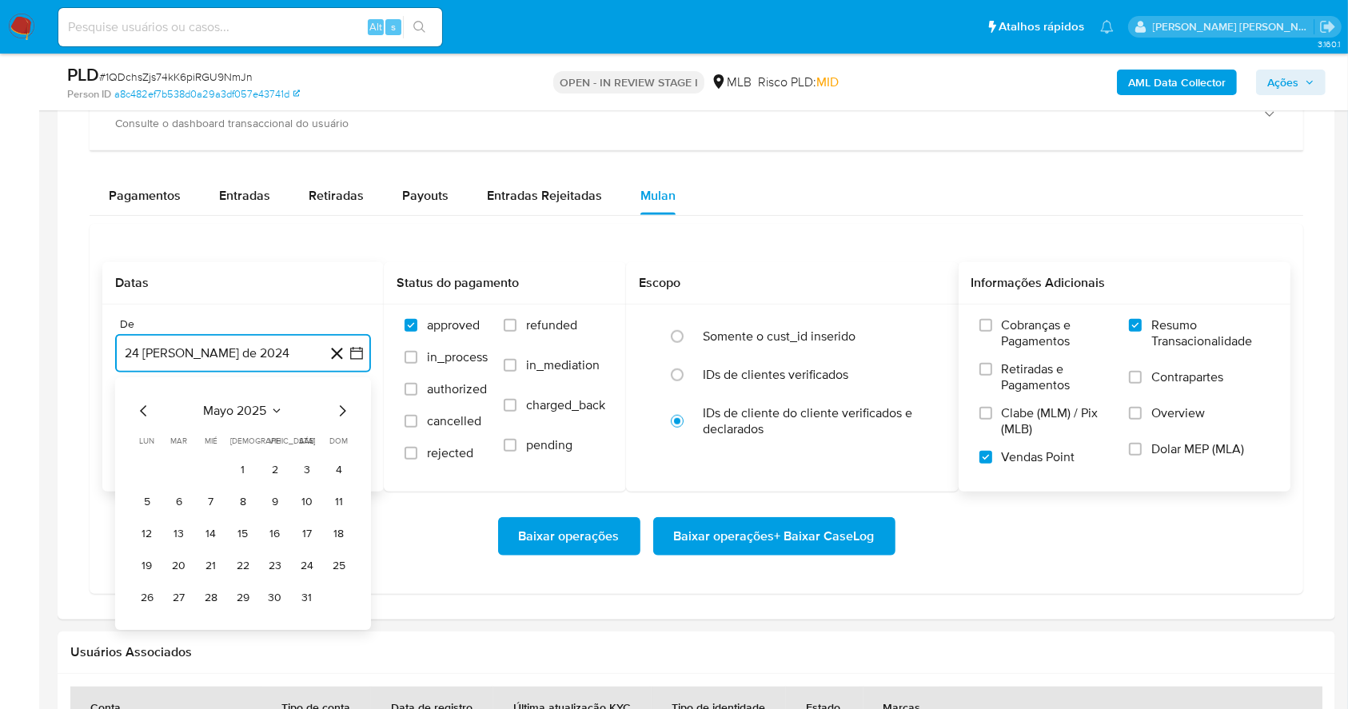
click at [342, 406] on icon "Mes siguiente" at bounding box center [342, 410] width 19 height 19
click at [278, 470] on button "1" at bounding box center [275, 470] width 26 height 26
click at [257, 426] on button "24 de septiembre de 2025" at bounding box center [243, 434] width 256 height 38
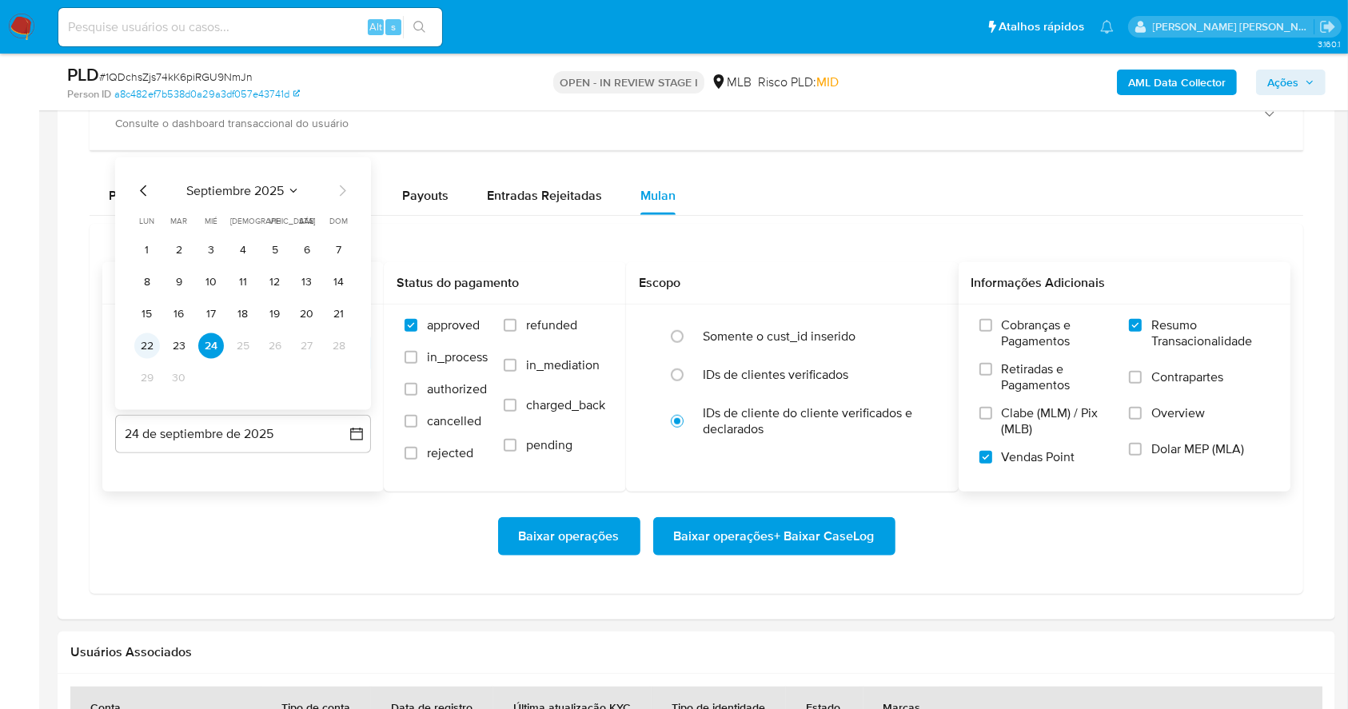
click at [153, 345] on button "22" at bounding box center [147, 346] width 26 height 26
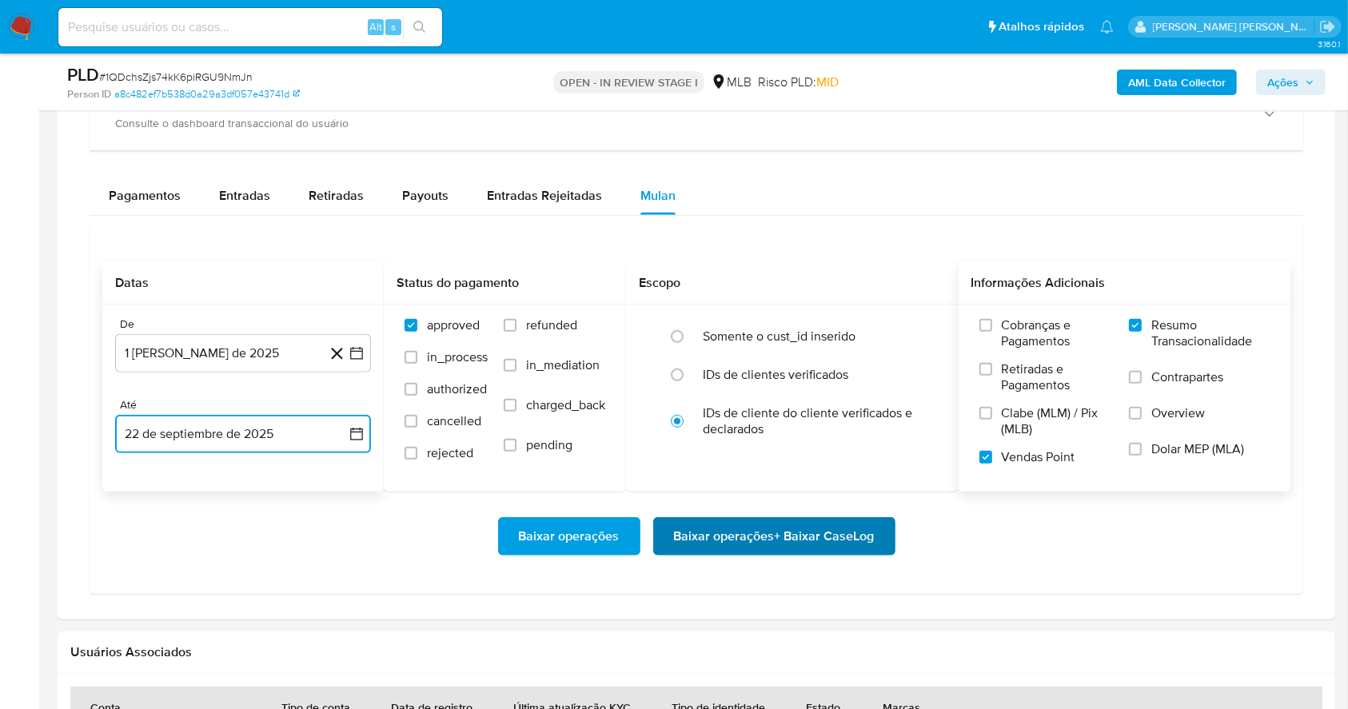
click at [767, 524] on span "Baixar operações + Baixar CaseLog" at bounding box center [774, 536] width 201 height 35
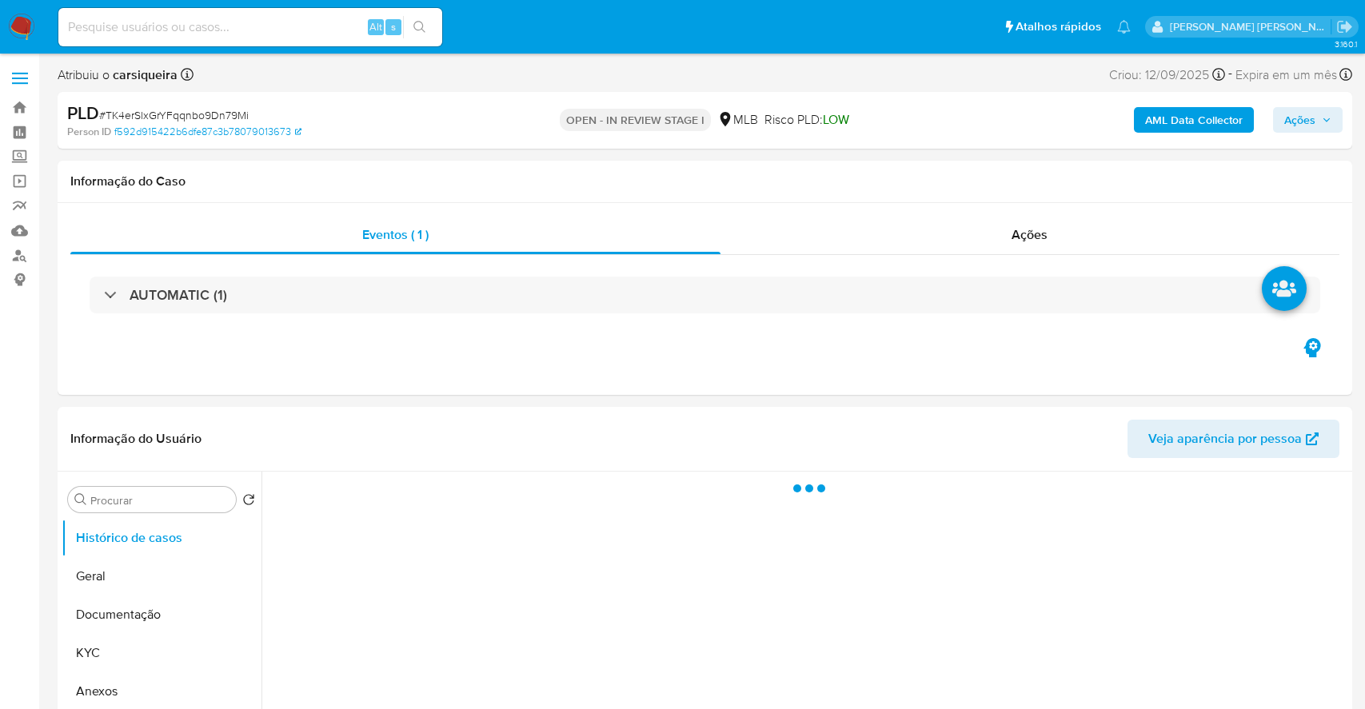
select select "10"
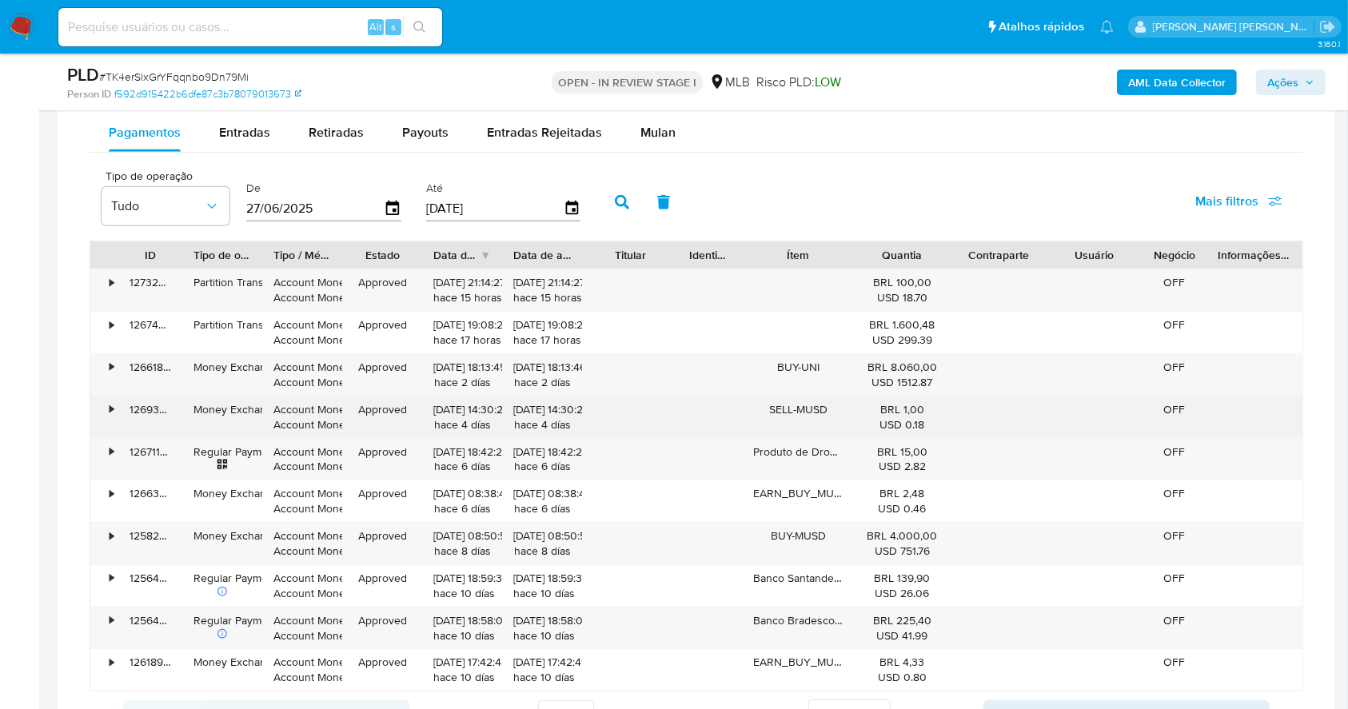
scroll to position [1212, 0]
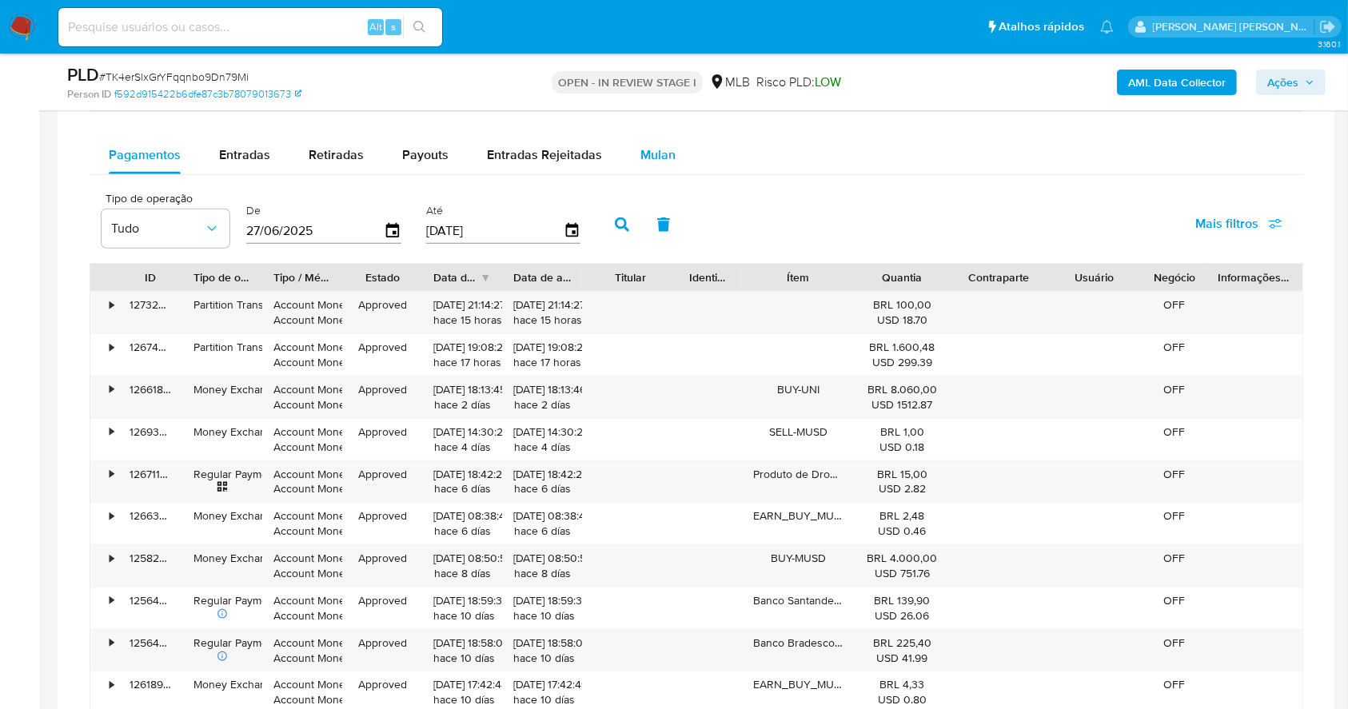
click at [664, 147] on span "Mulan" at bounding box center [657, 155] width 35 height 18
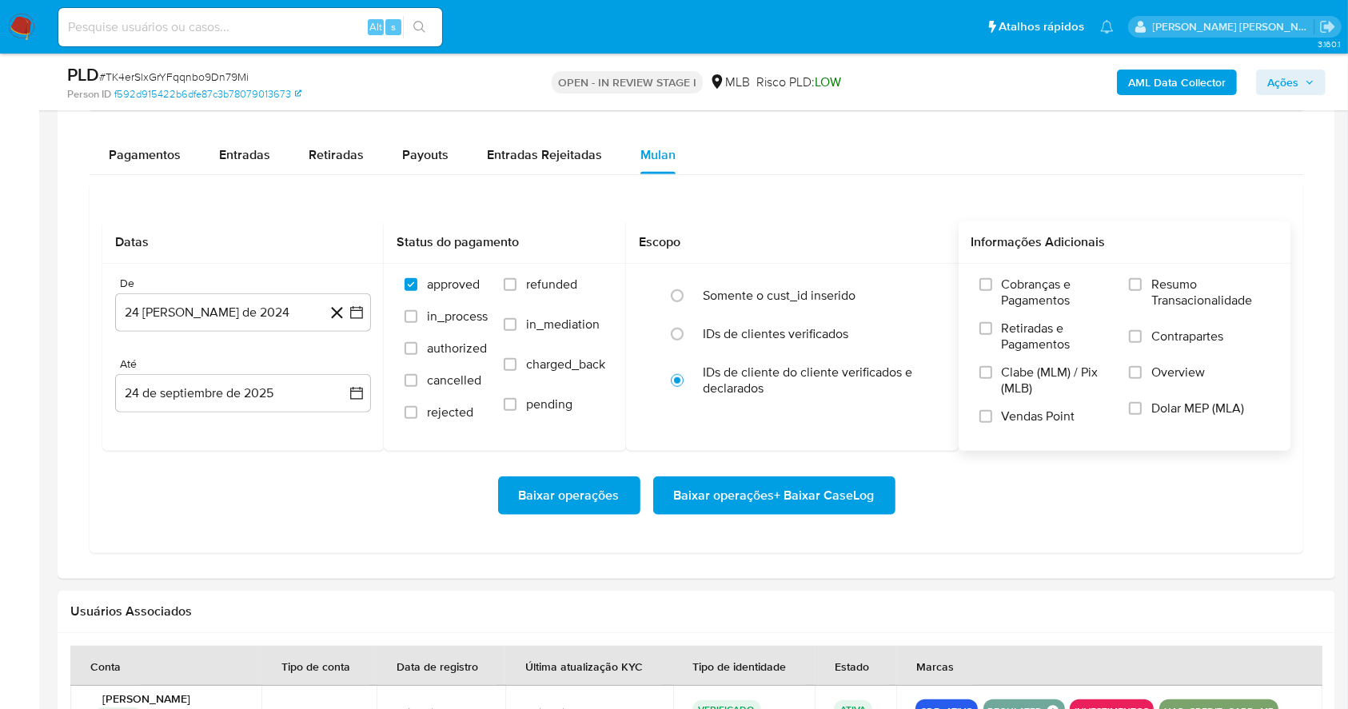
click at [1134, 277] on label "Resumo Transacionalidade" at bounding box center [1199, 303] width 141 height 52
click at [1134, 278] on input "Resumo Transacionalidade" at bounding box center [1135, 284] width 13 height 13
click at [983, 422] on input "Vendas Point" at bounding box center [985, 416] width 13 height 13
click at [349, 306] on icon "button" at bounding box center [357, 313] width 16 height 16
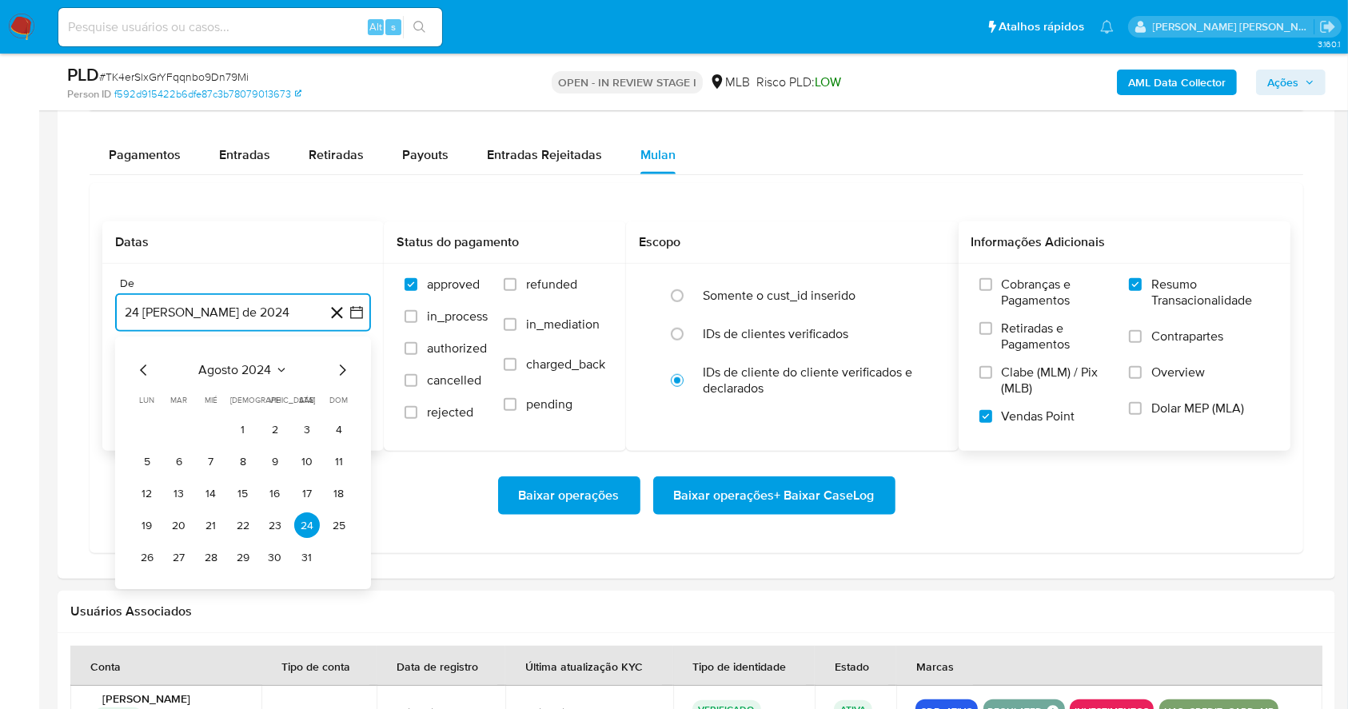
click at [341, 377] on icon "Mes siguiente" at bounding box center [342, 370] width 19 height 19
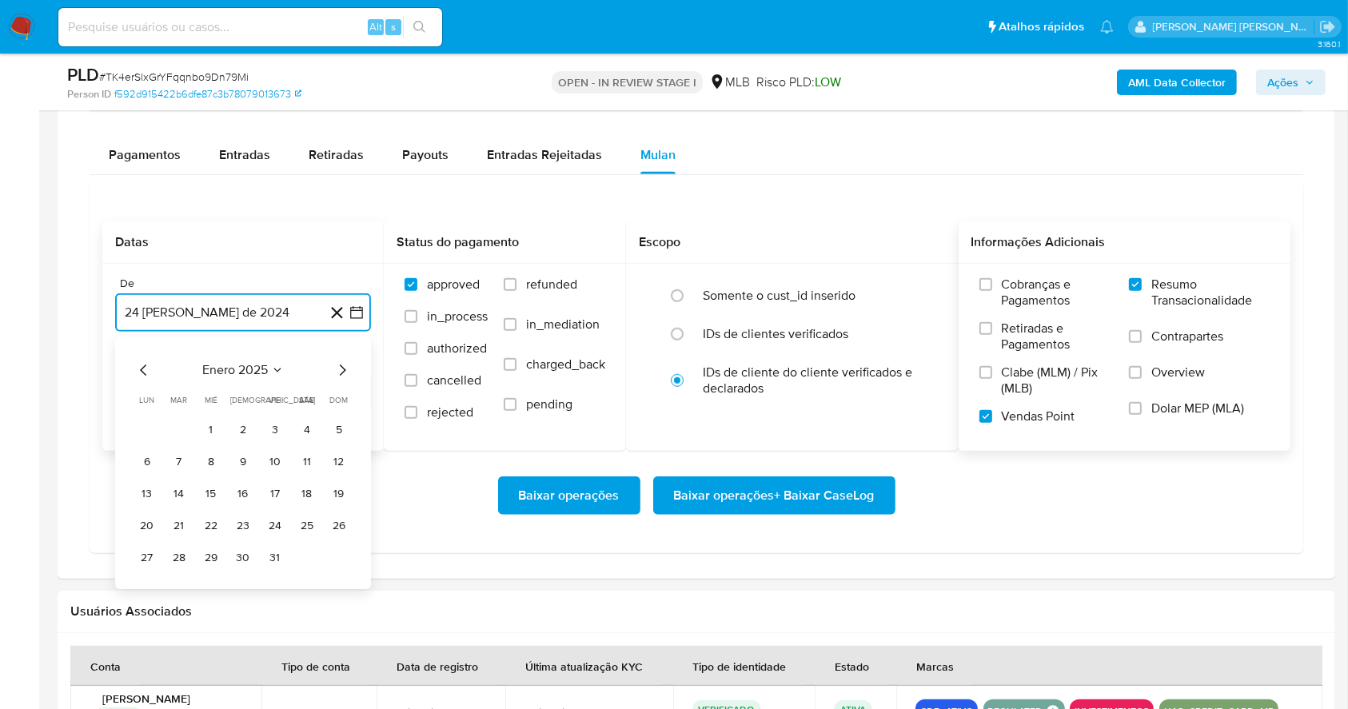
click at [341, 377] on icon "Mes siguiente" at bounding box center [342, 370] width 19 height 19
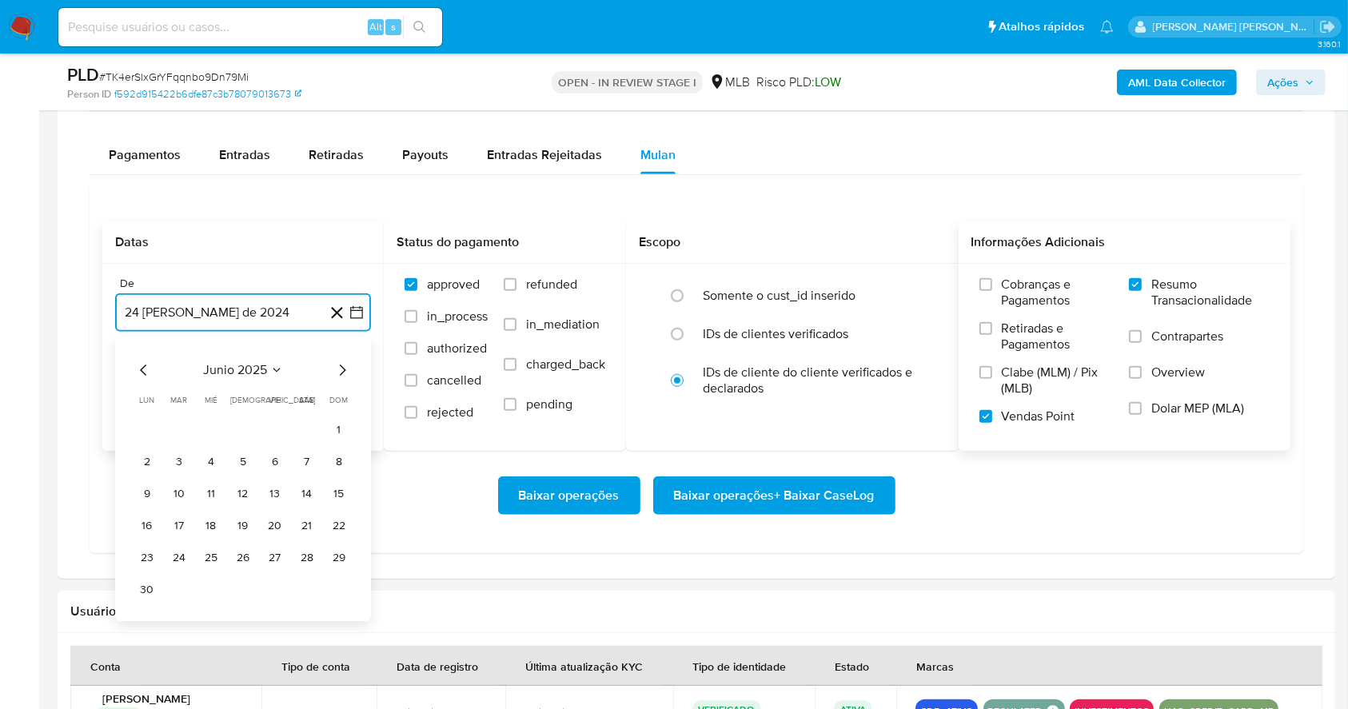
click at [341, 377] on icon "Mes siguiente" at bounding box center [342, 370] width 19 height 19
click at [137, 365] on icon "Mes anterior" at bounding box center [143, 370] width 19 height 19
click at [275, 425] on button "1" at bounding box center [275, 430] width 26 height 26
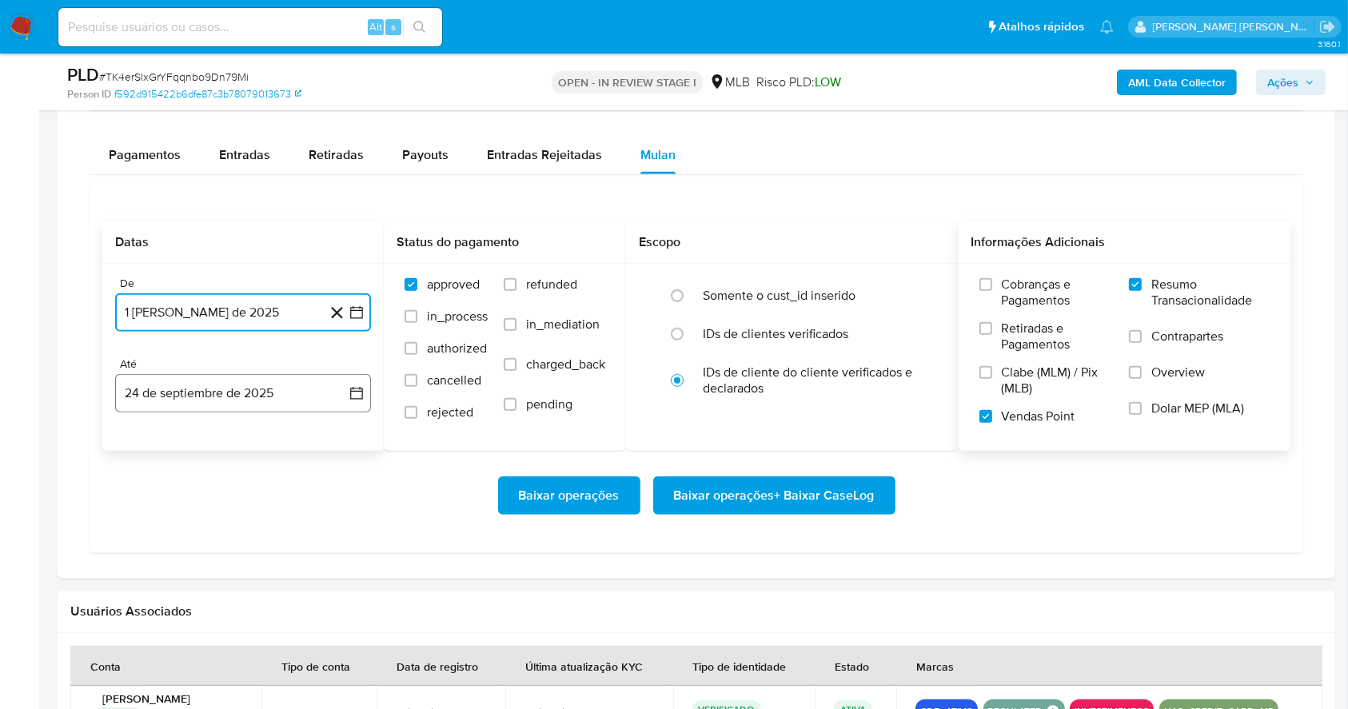
click at [205, 394] on button "24 de septiembre de 2025" at bounding box center [243, 393] width 256 height 38
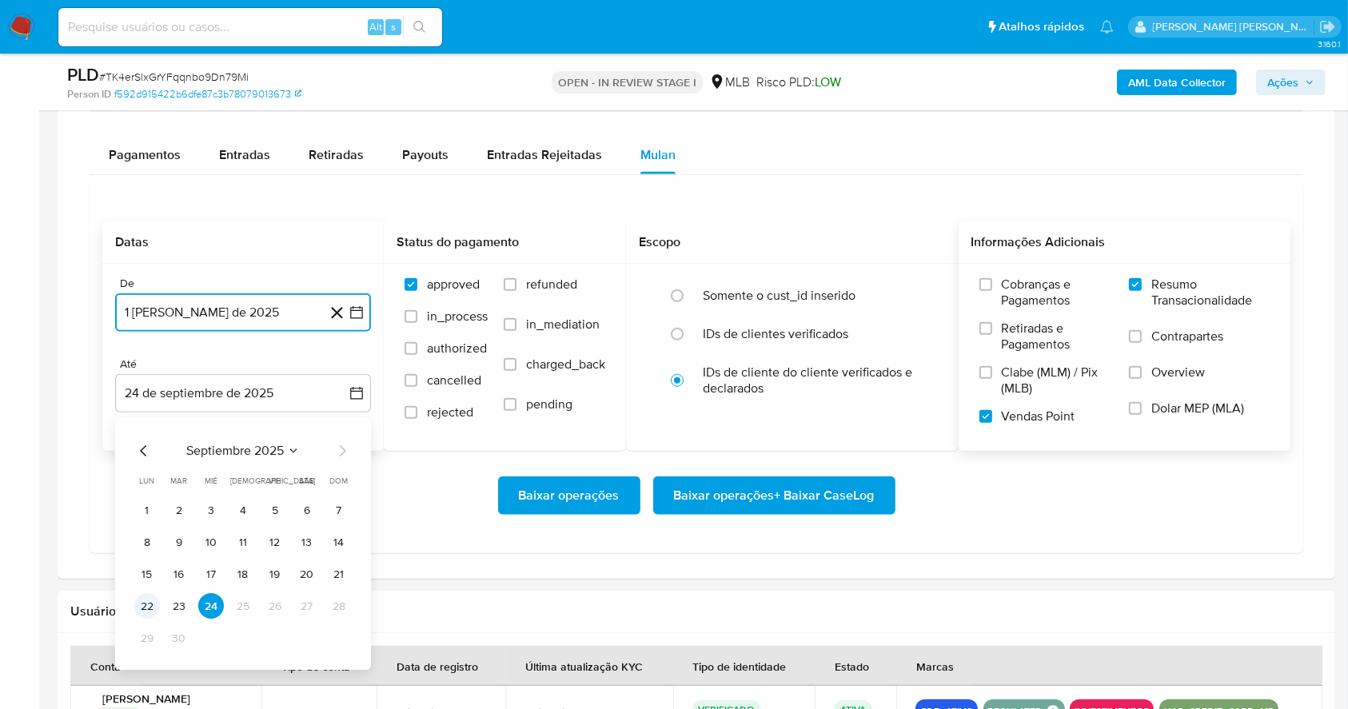
click at [145, 610] on button "22" at bounding box center [147, 607] width 26 height 26
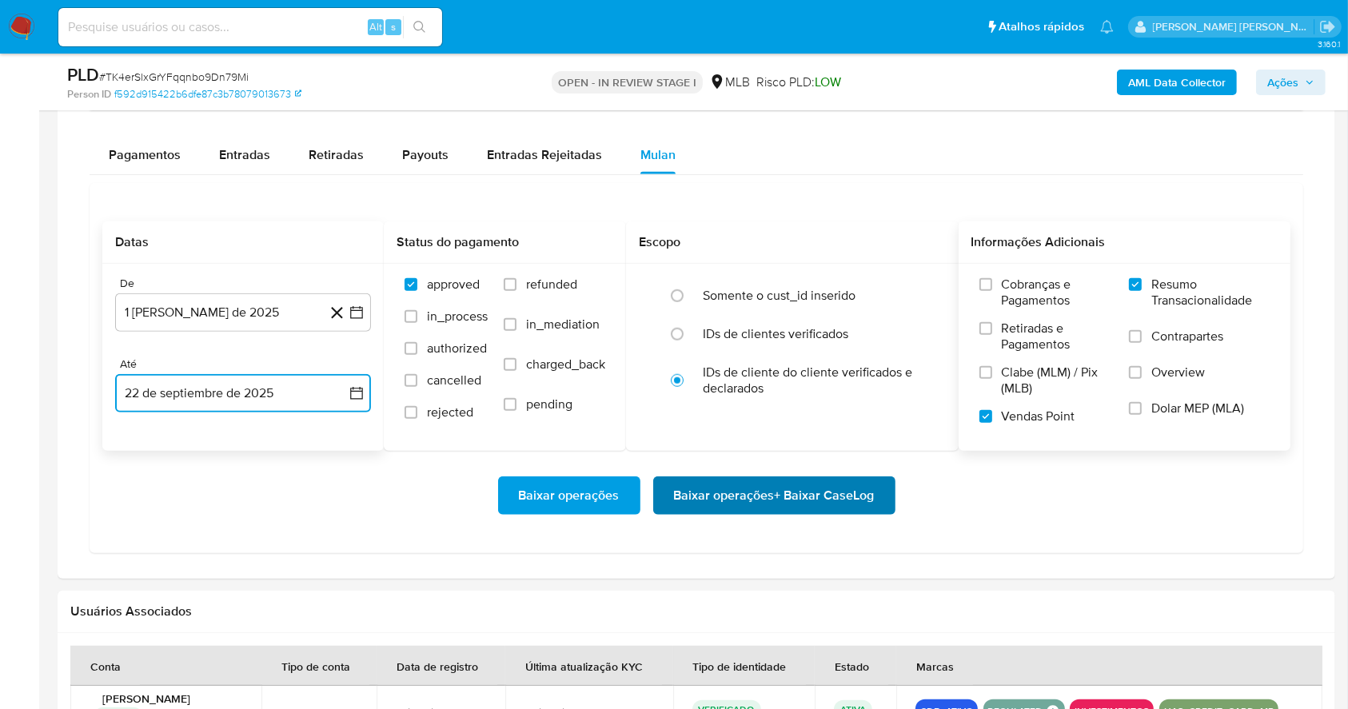
click at [767, 500] on span "Baixar operações + Baixar CaseLog" at bounding box center [774, 495] width 201 height 35
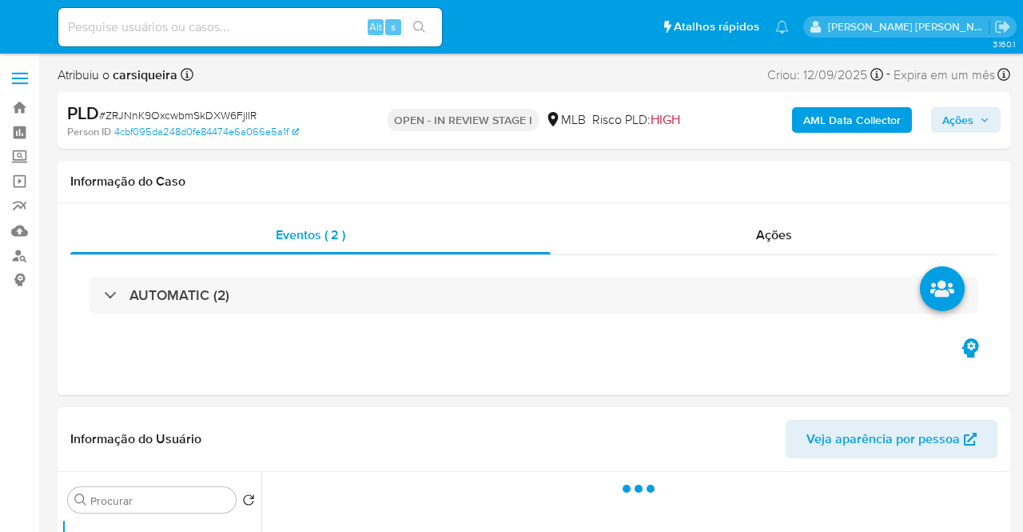
select select "10"
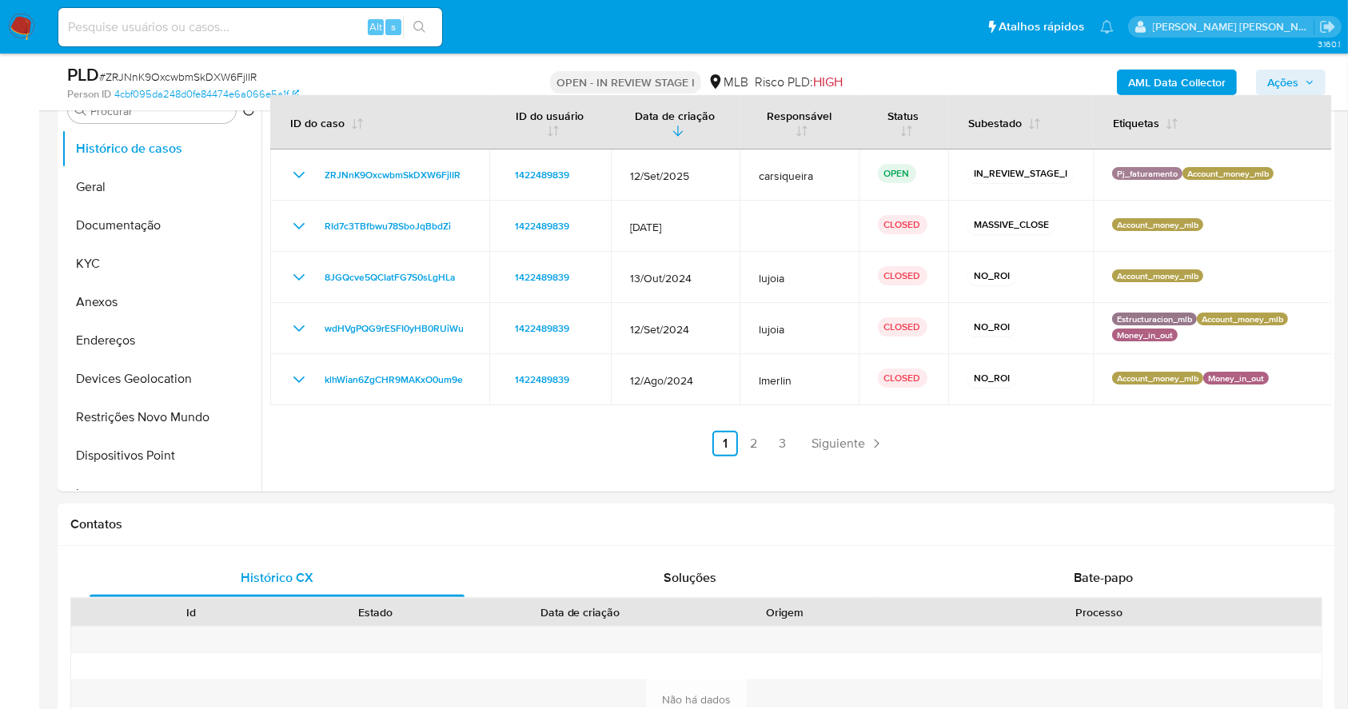
scroll to position [290, 0]
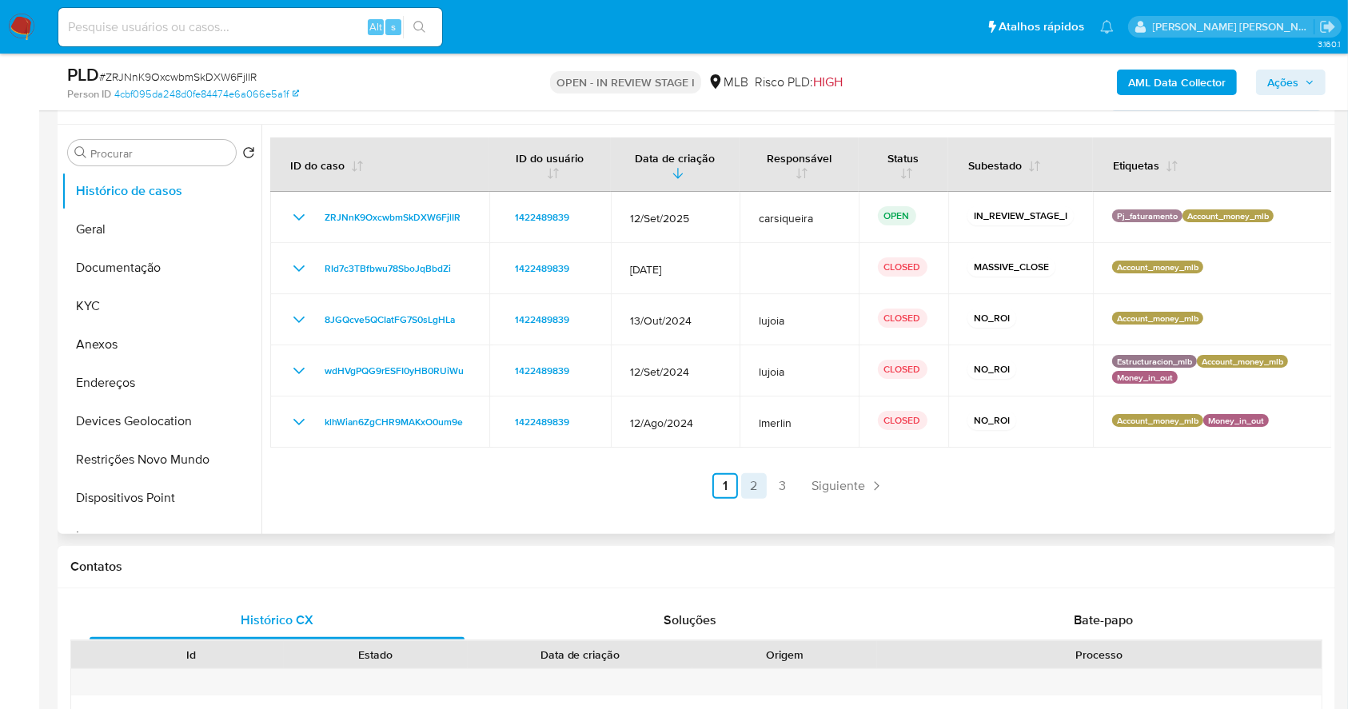
click at [755, 486] on link "2" at bounding box center [754, 486] width 26 height 26
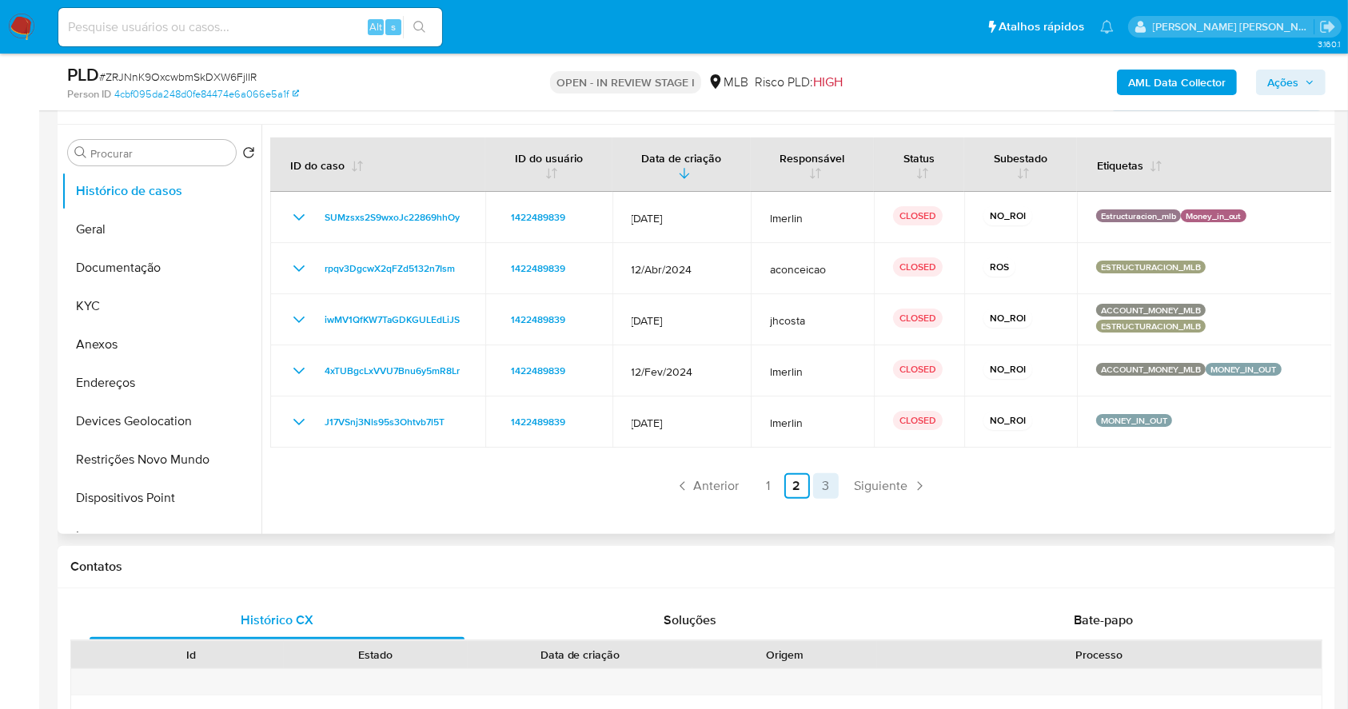
click at [817, 485] on link "3" at bounding box center [826, 486] width 26 height 26
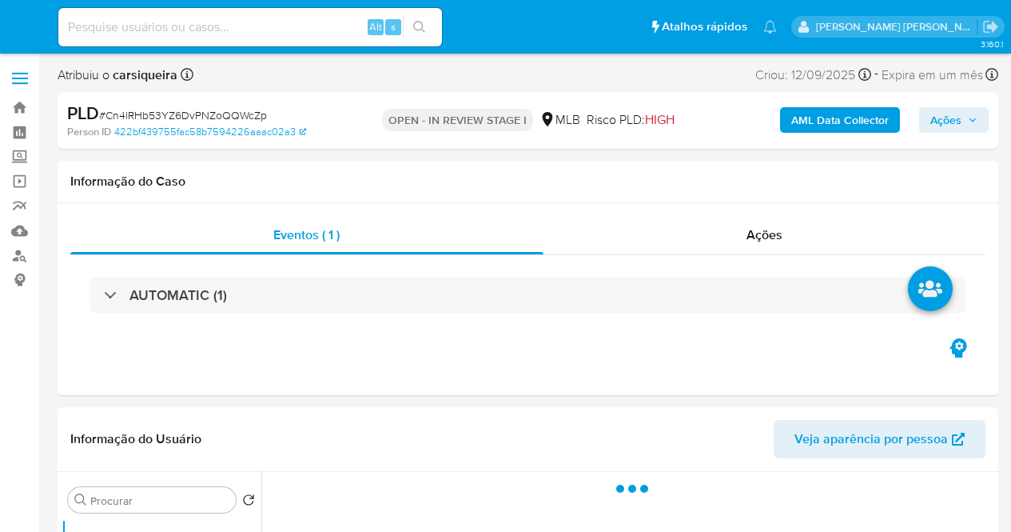
select select "10"
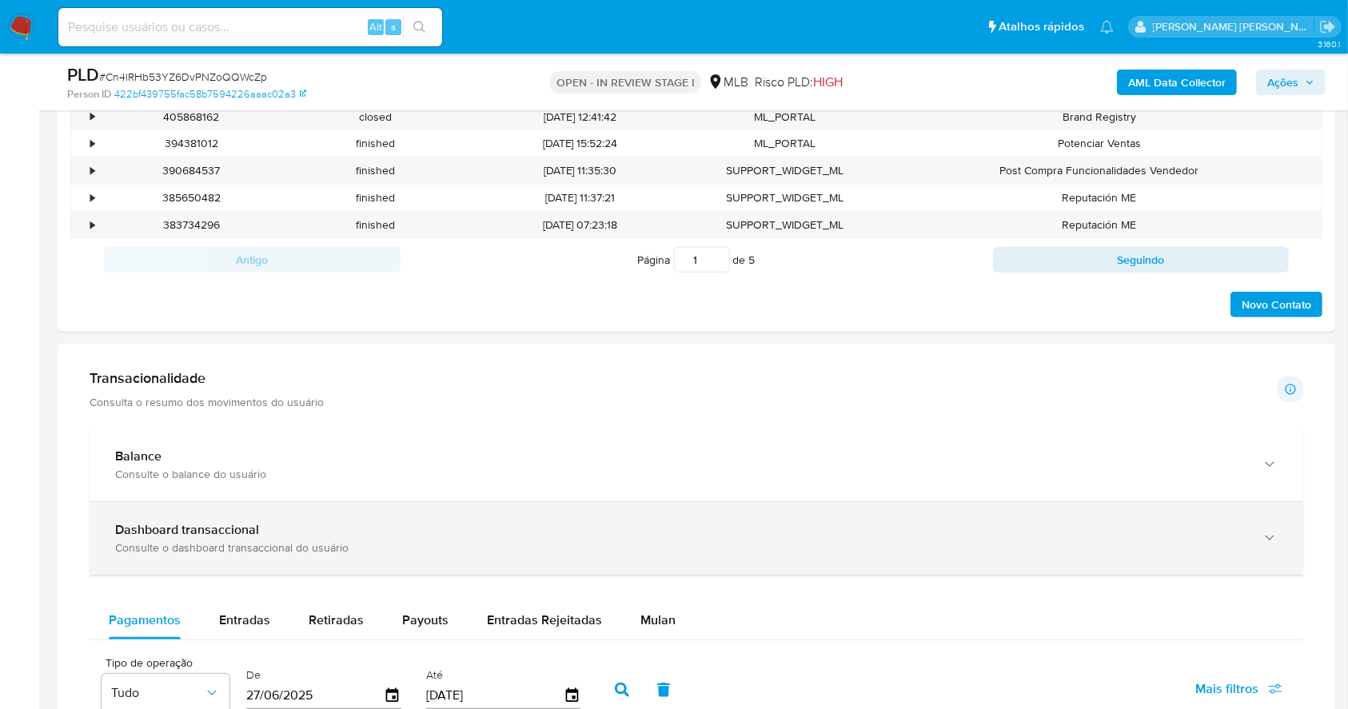
scroll to position [974, 0]
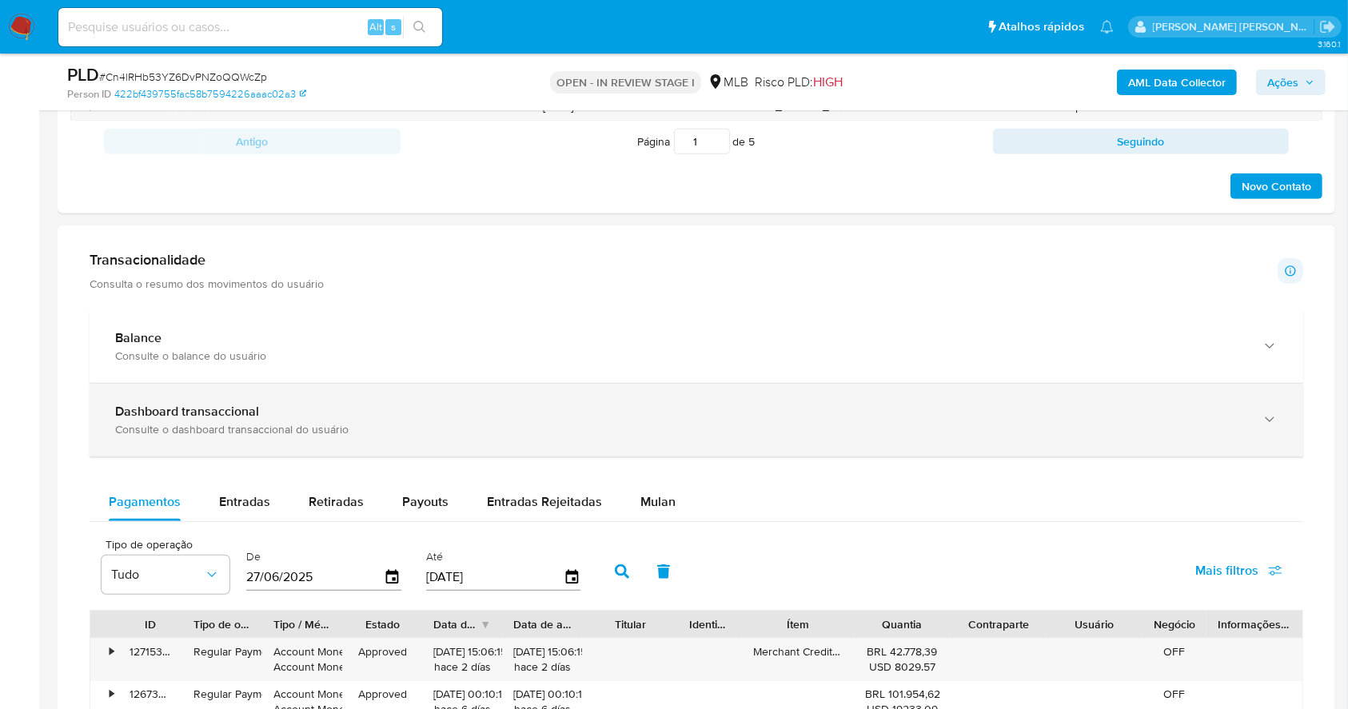
click at [482, 438] on div "Dashboard transaccional Consulte o dashboard transaccional do usuário" at bounding box center [697, 420] width 1214 height 73
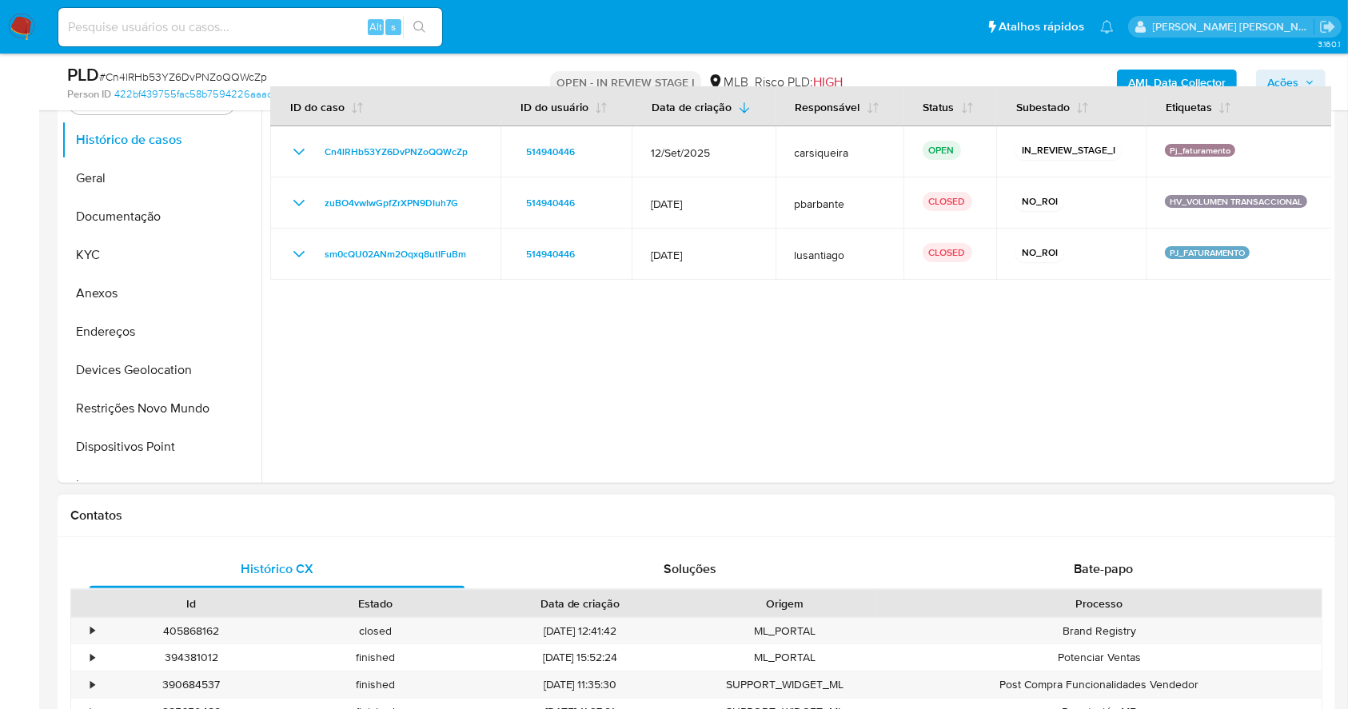
scroll to position [14, 0]
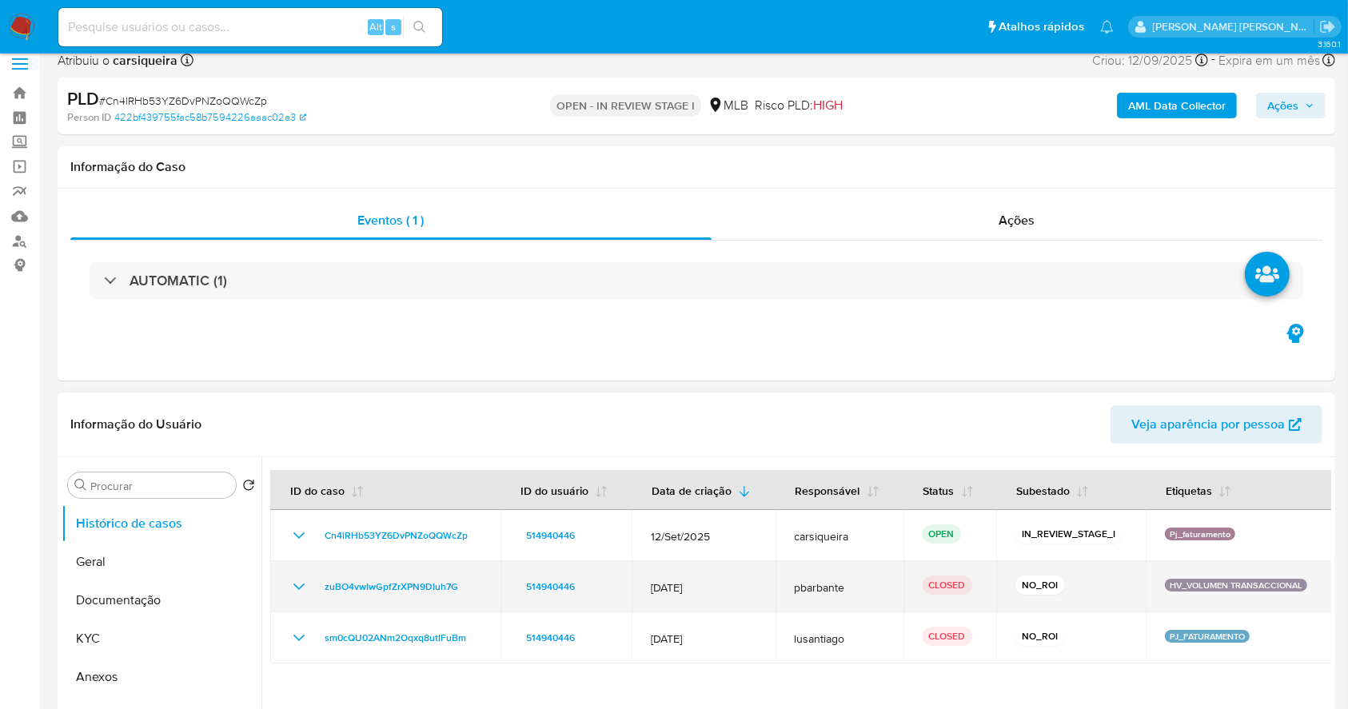
click at [305, 531] on icon "Mostrar/Ocultar" at bounding box center [298, 586] width 19 height 19
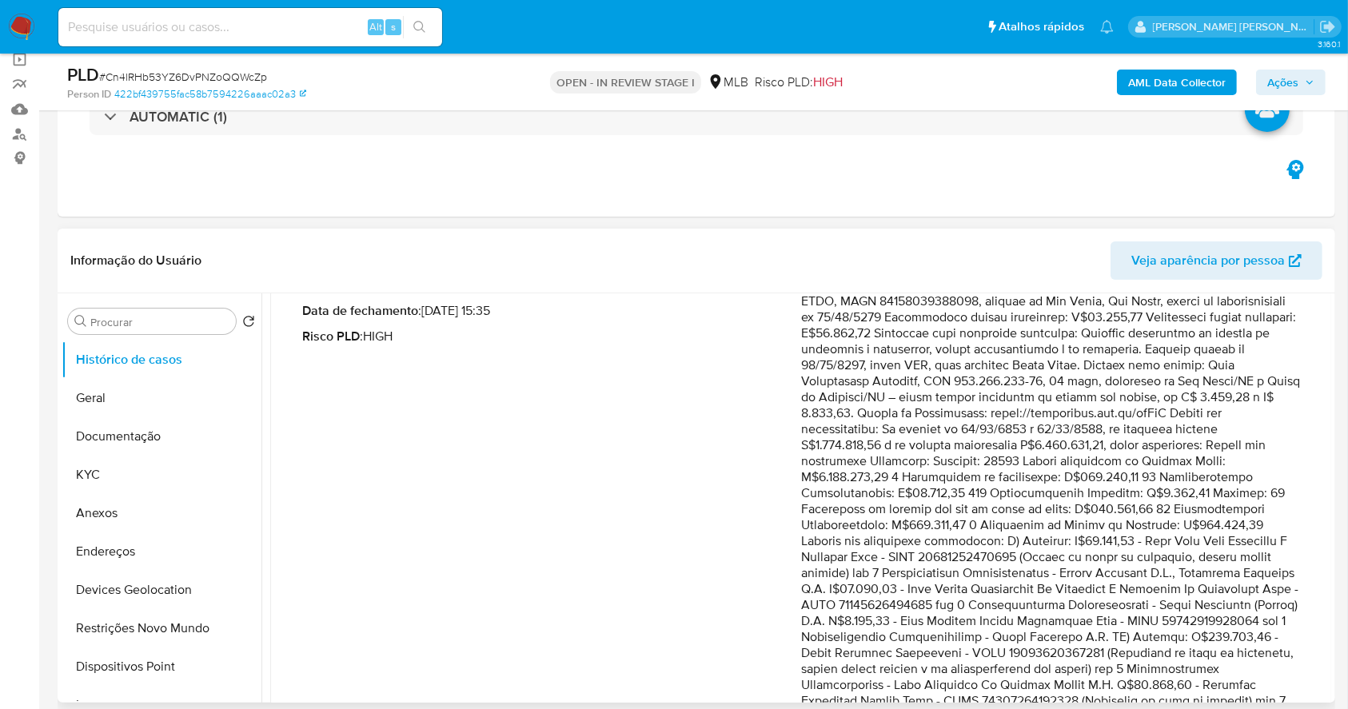
scroll to position [213, 0]
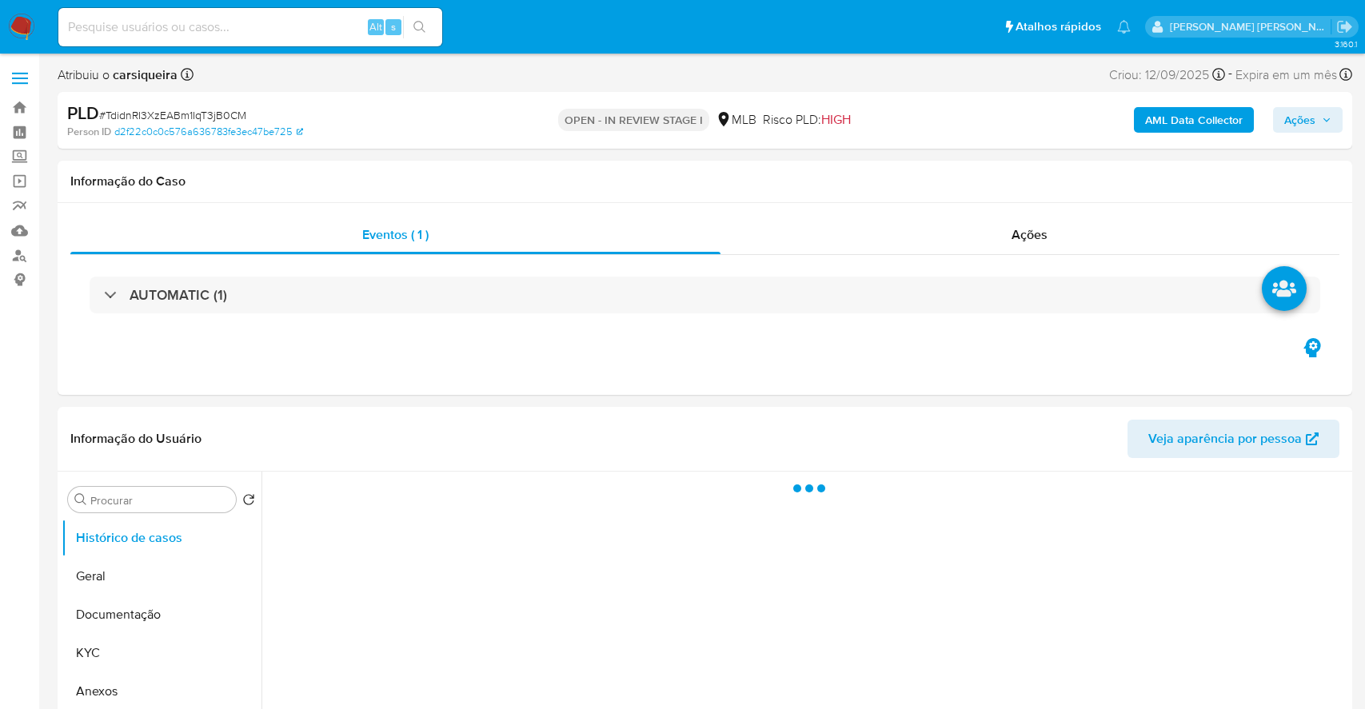
select select "10"
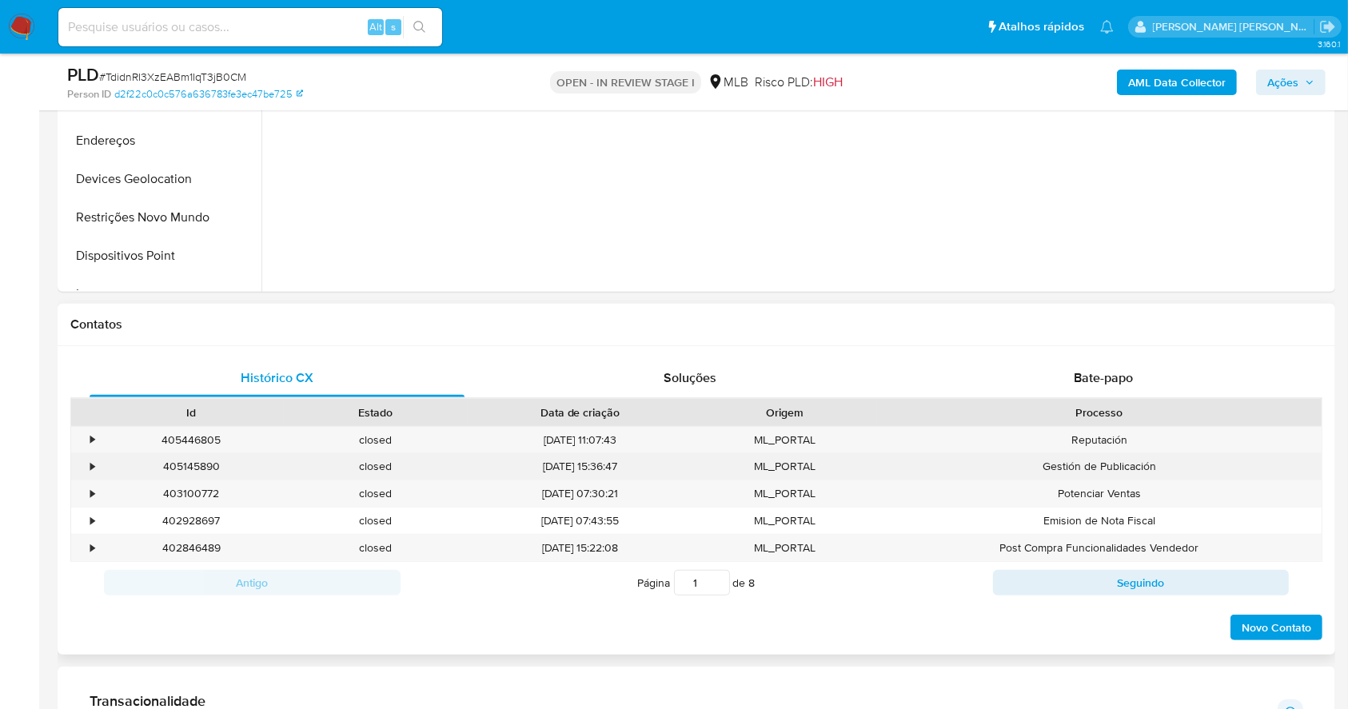
scroll to position [959, 0]
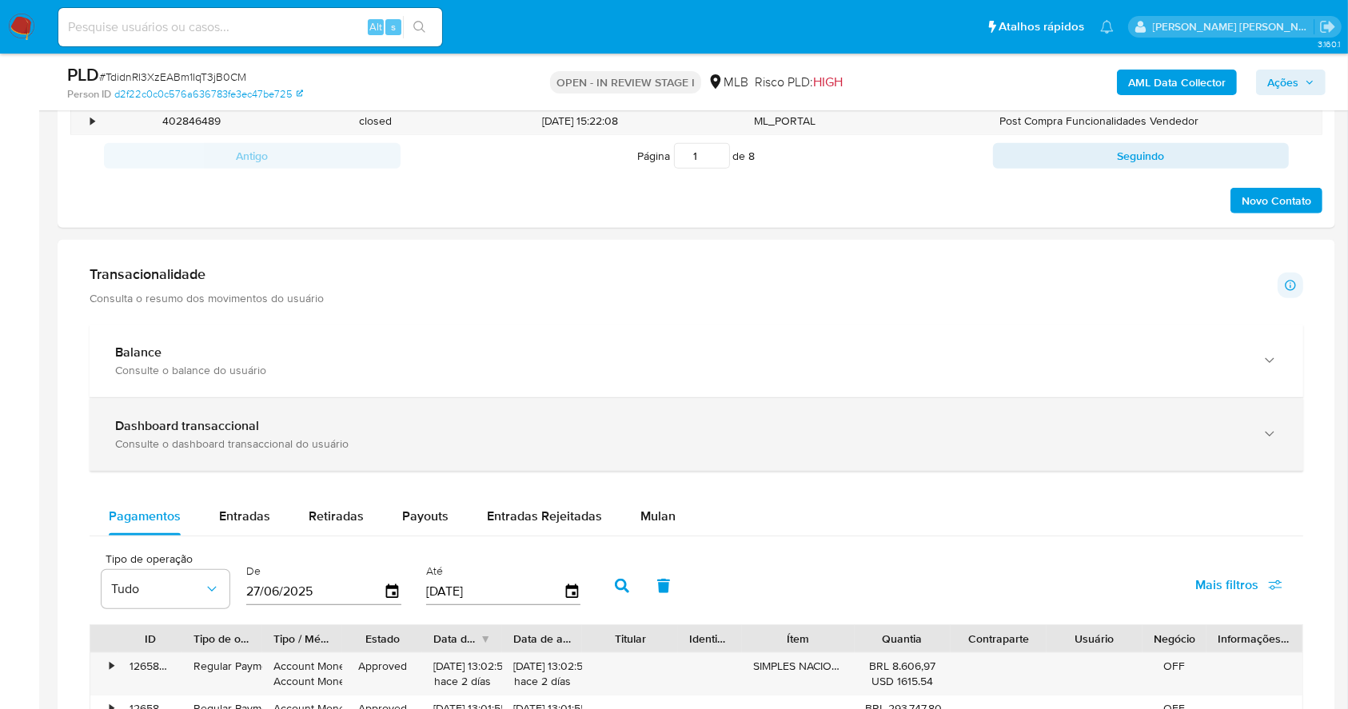
click at [211, 449] on div "Consulte o dashboard transaccional do usuário" at bounding box center [680, 444] width 1130 height 14
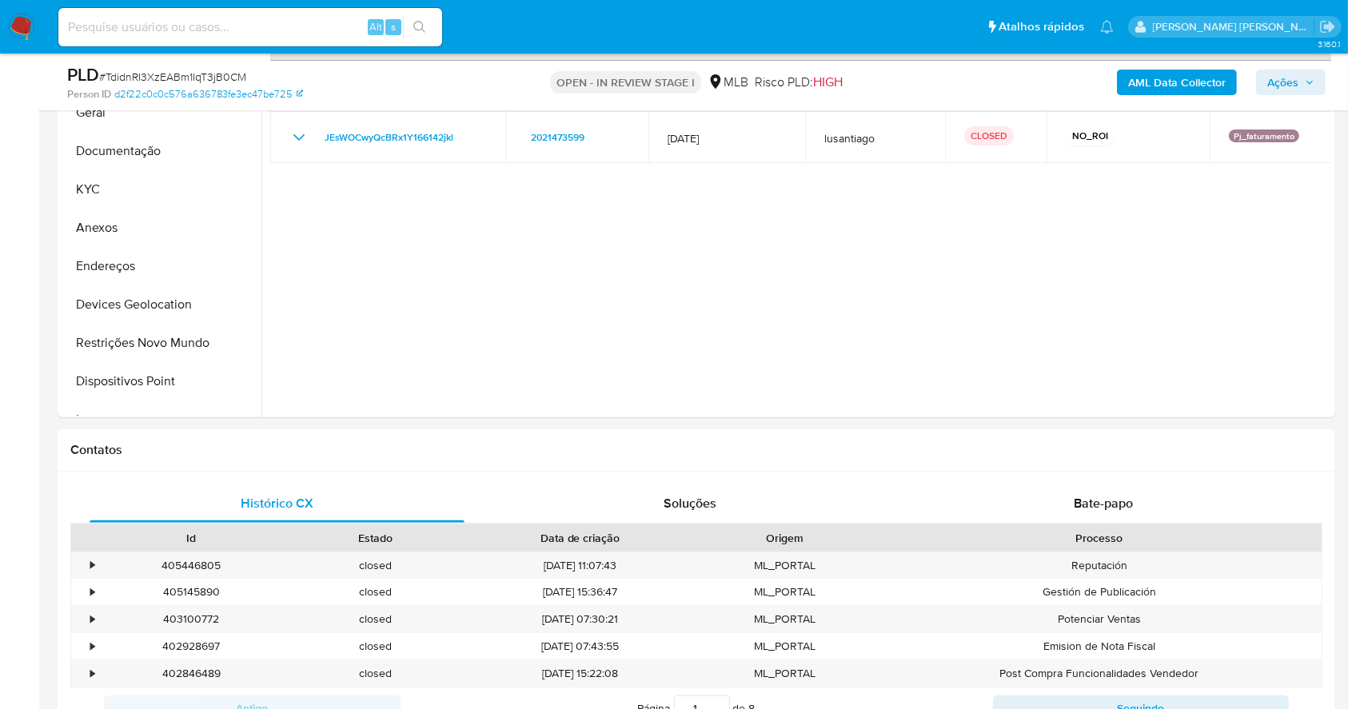
scroll to position [393, 0]
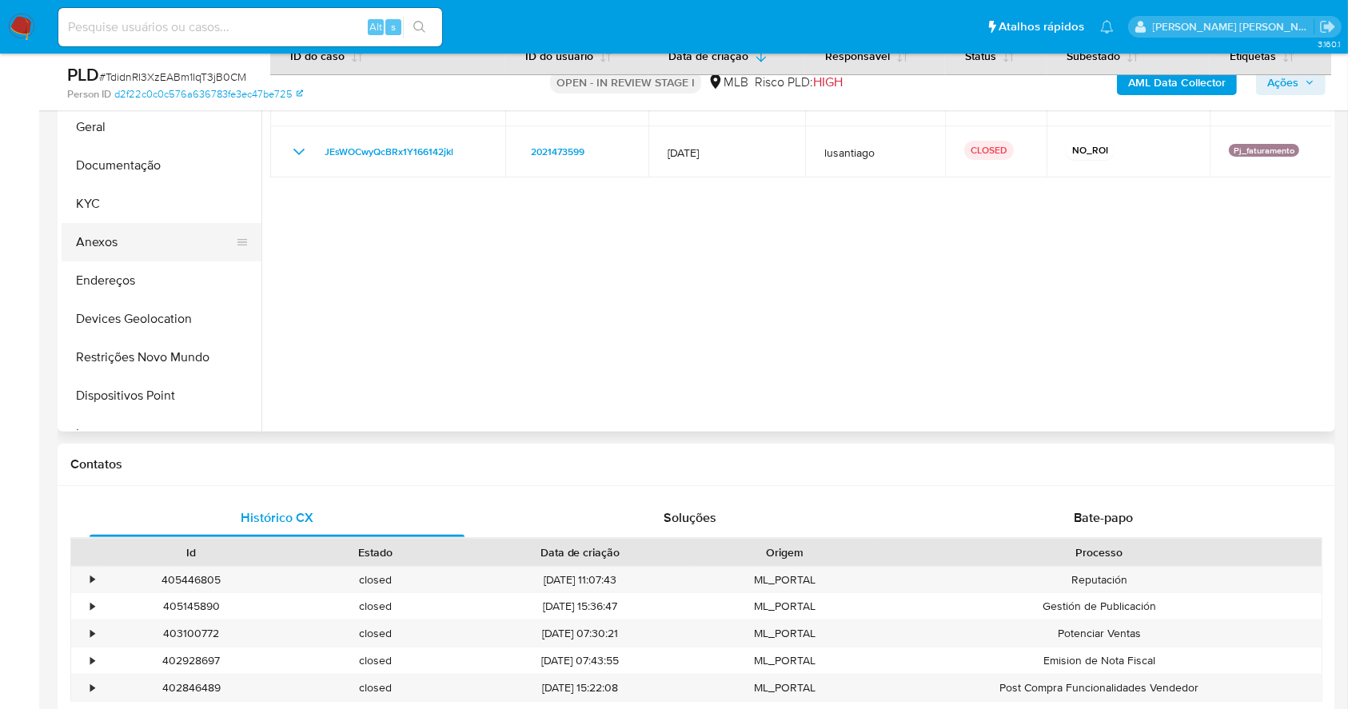
drag, startPoint x: 125, startPoint y: 243, endPoint x: 248, endPoint y: 246, distance: 123.2
click at [125, 243] on button "Anexos" at bounding box center [155, 242] width 187 height 38
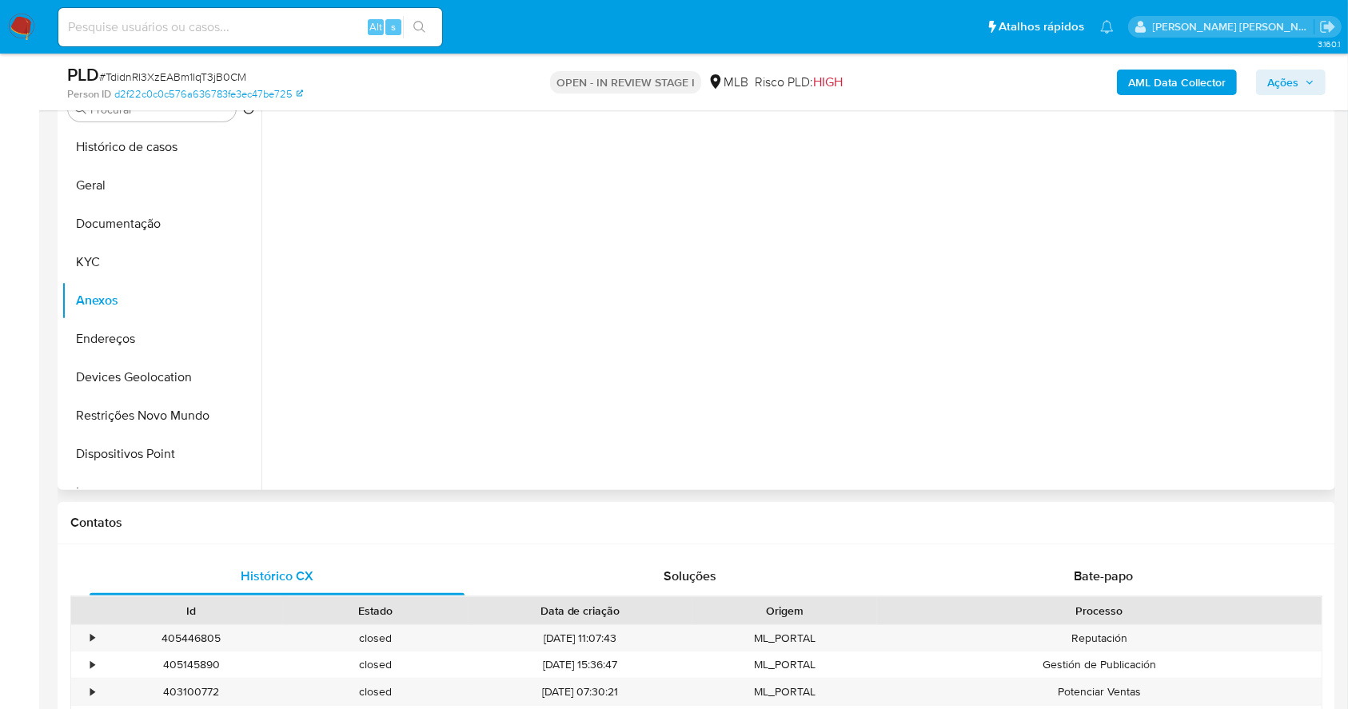
scroll to position [286, 0]
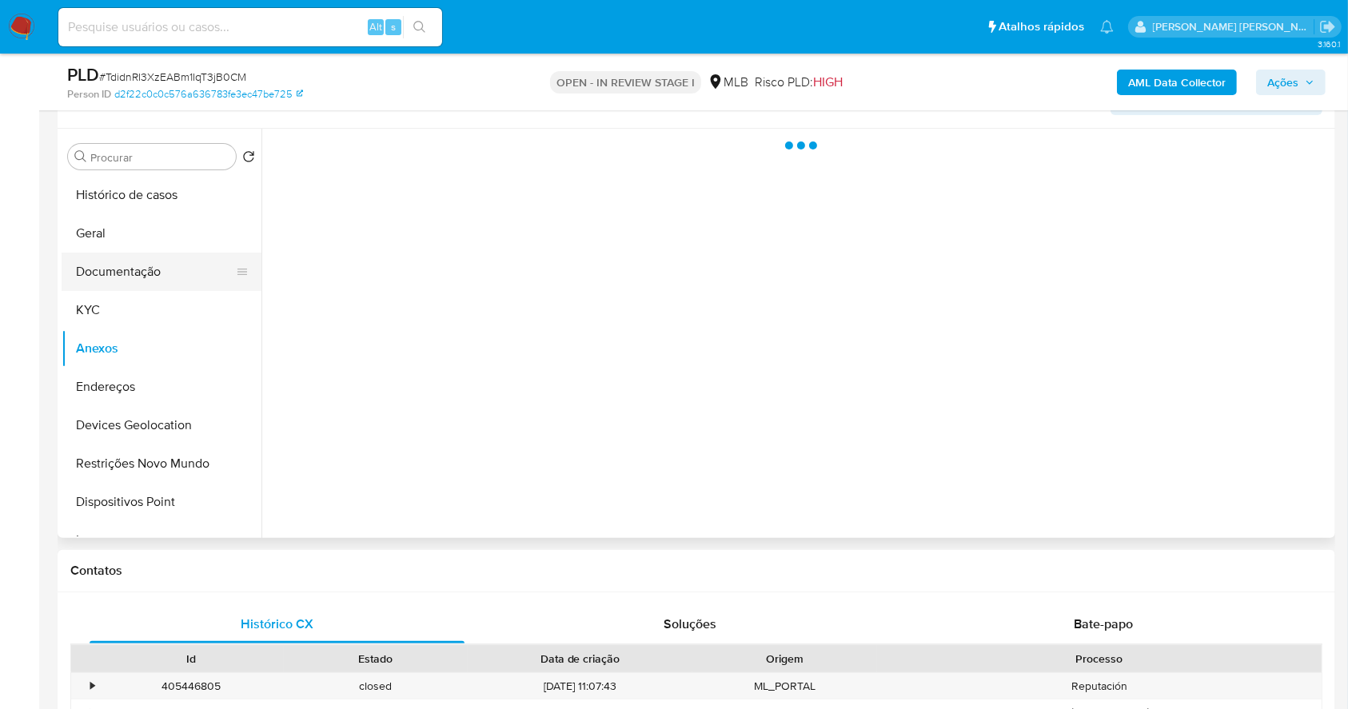
click at [124, 278] on button "Documentação" at bounding box center [155, 272] width 187 height 38
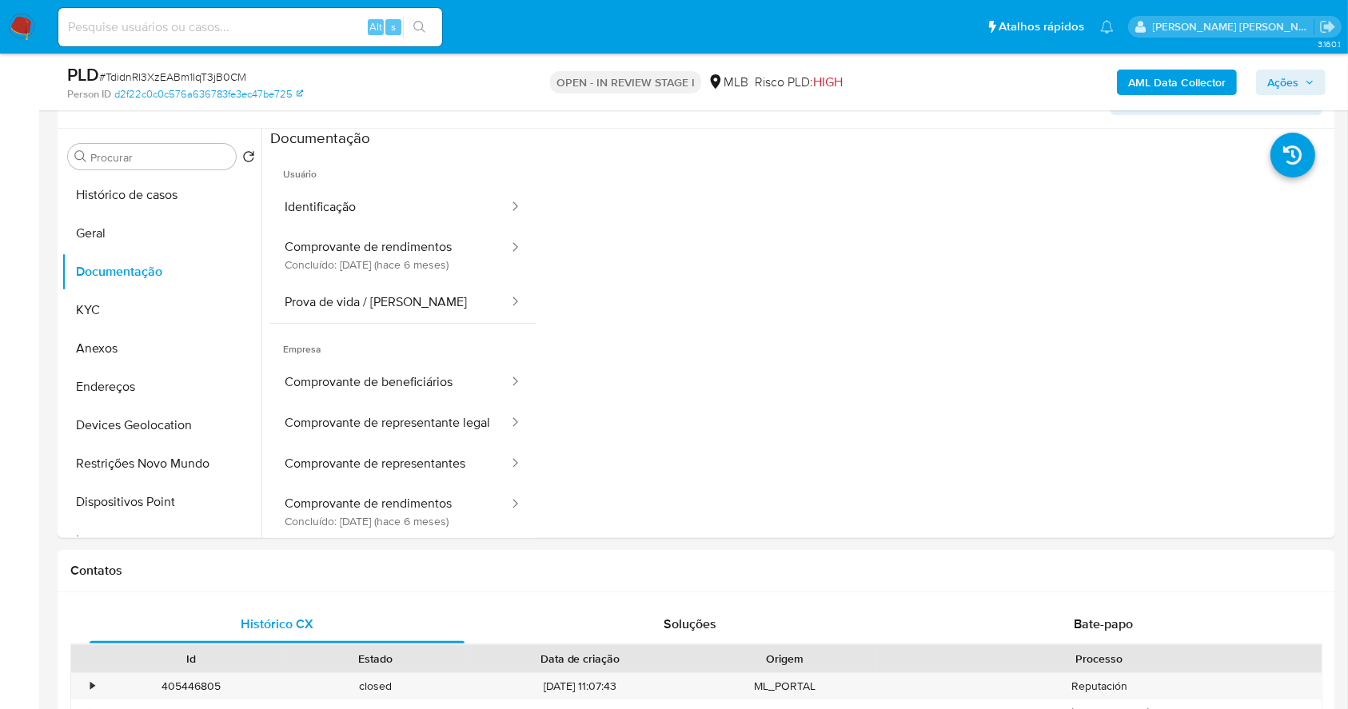
scroll to position [179, 0]
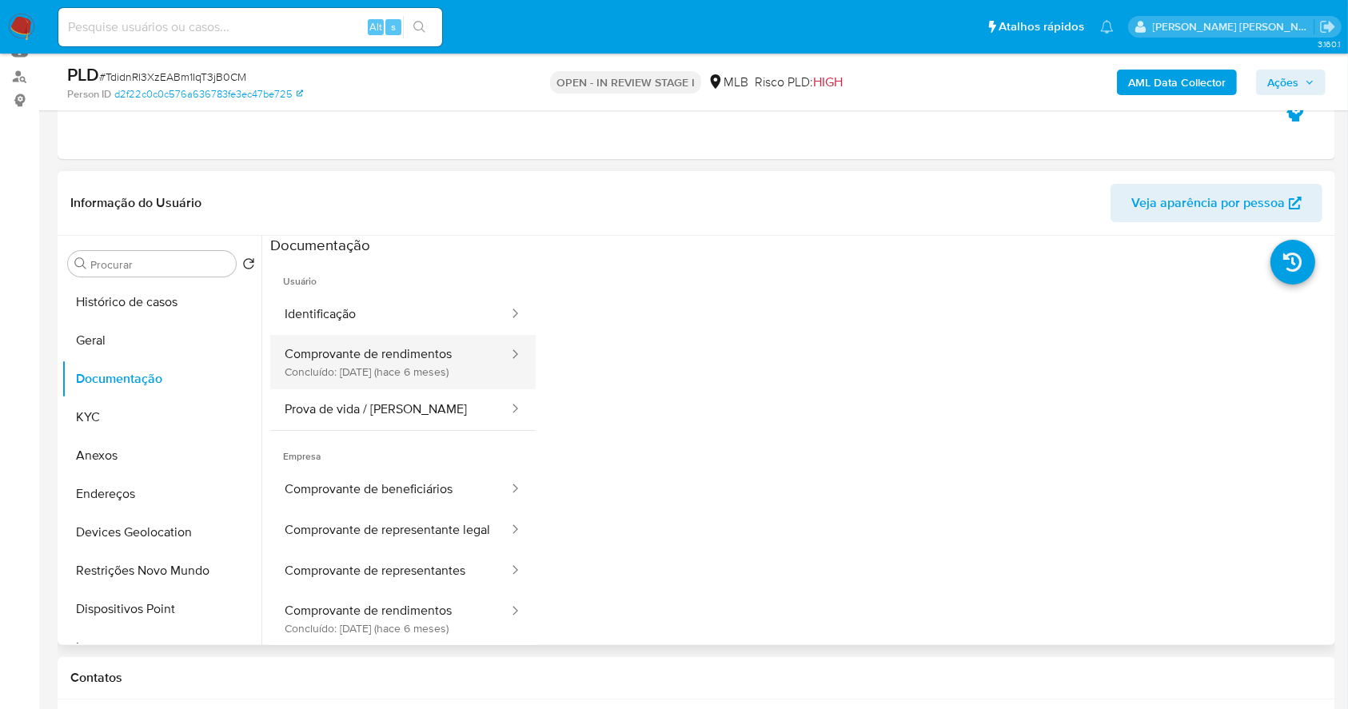
click at [423, 341] on button "Comprovante de rendimentos Concluído: [DATE] (hace 6 meses)" at bounding box center [390, 362] width 240 height 54
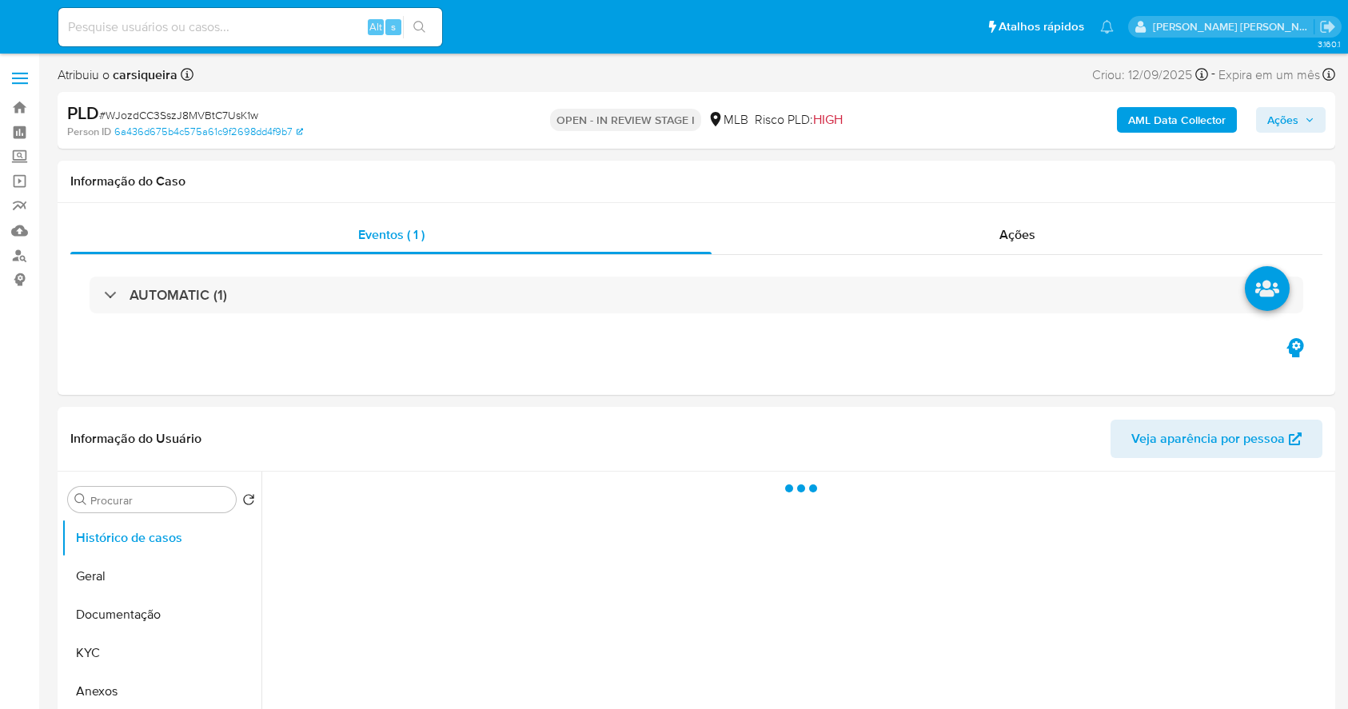
select select "10"
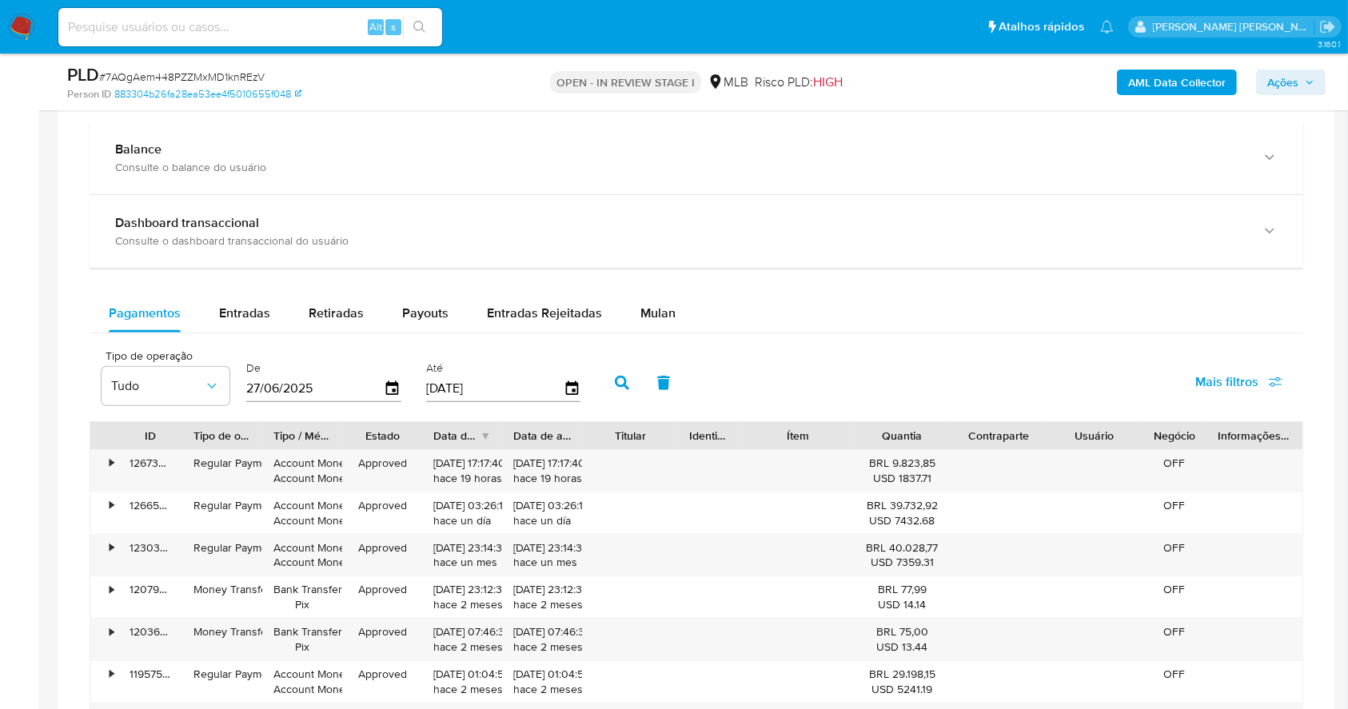
scroll to position [1110, 0]
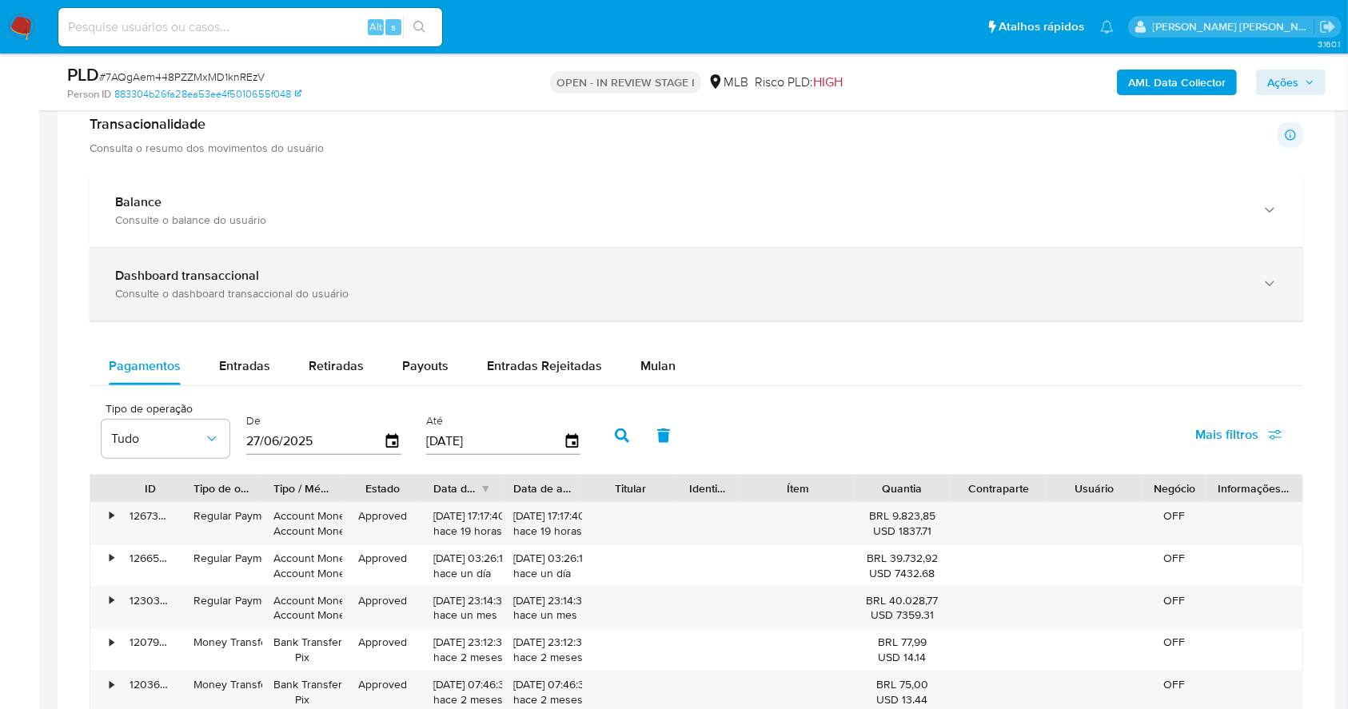
click at [594, 289] on div "Consulte o dashboard transaccional do usuário" at bounding box center [680, 293] width 1130 height 14
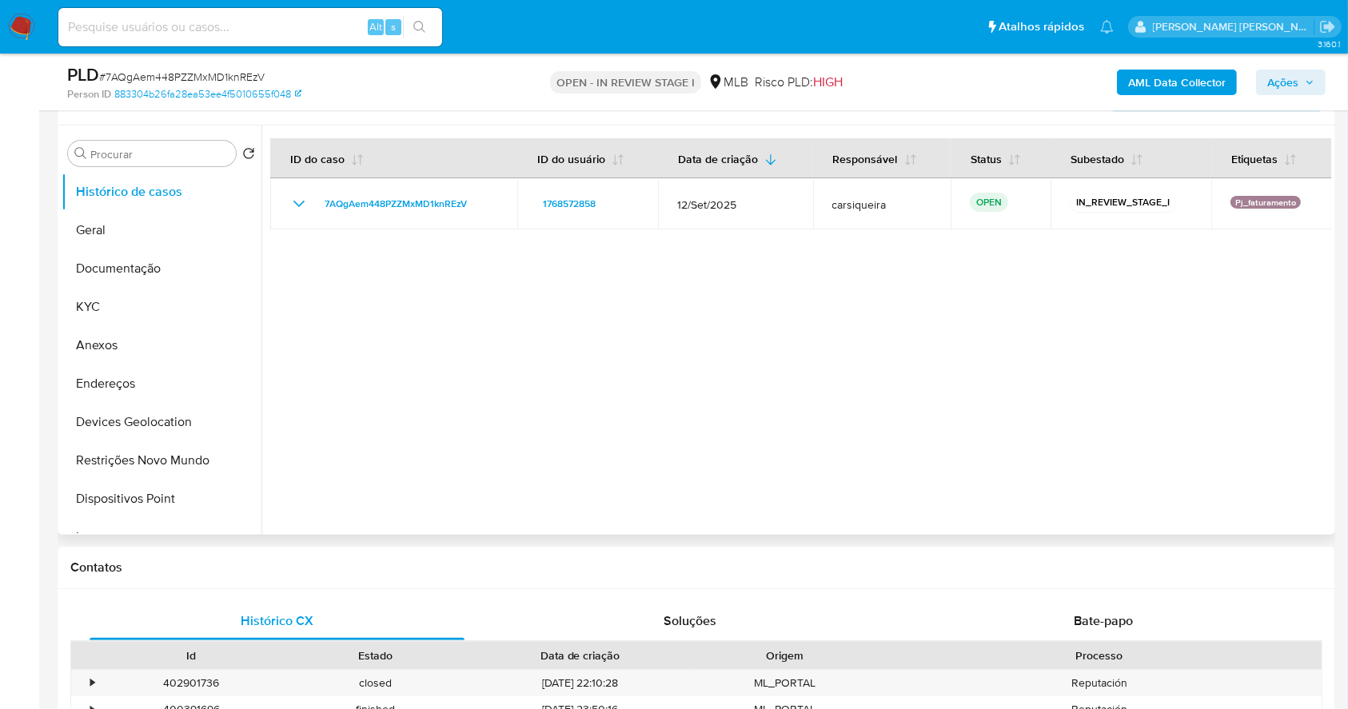
scroll to position [270, 0]
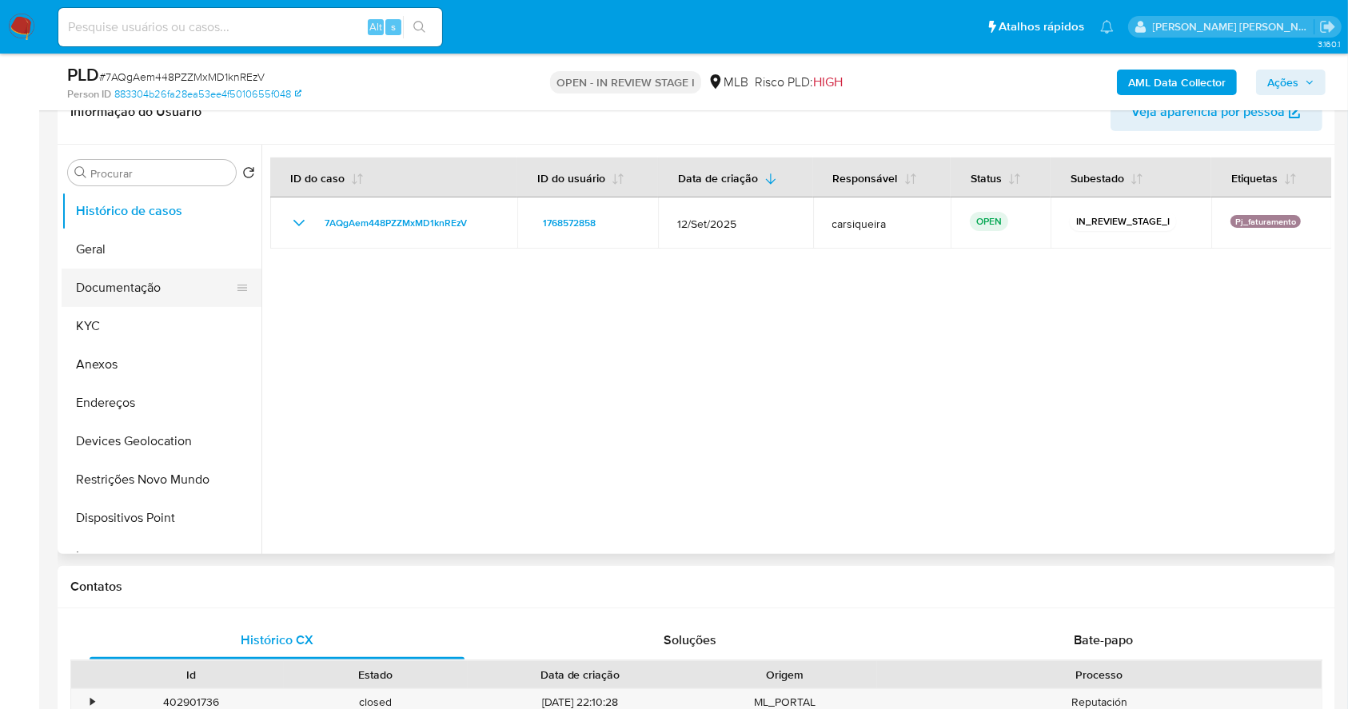
click at [161, 287] on button "Documentação" at bounding box center [155, 288] width 187 height 38
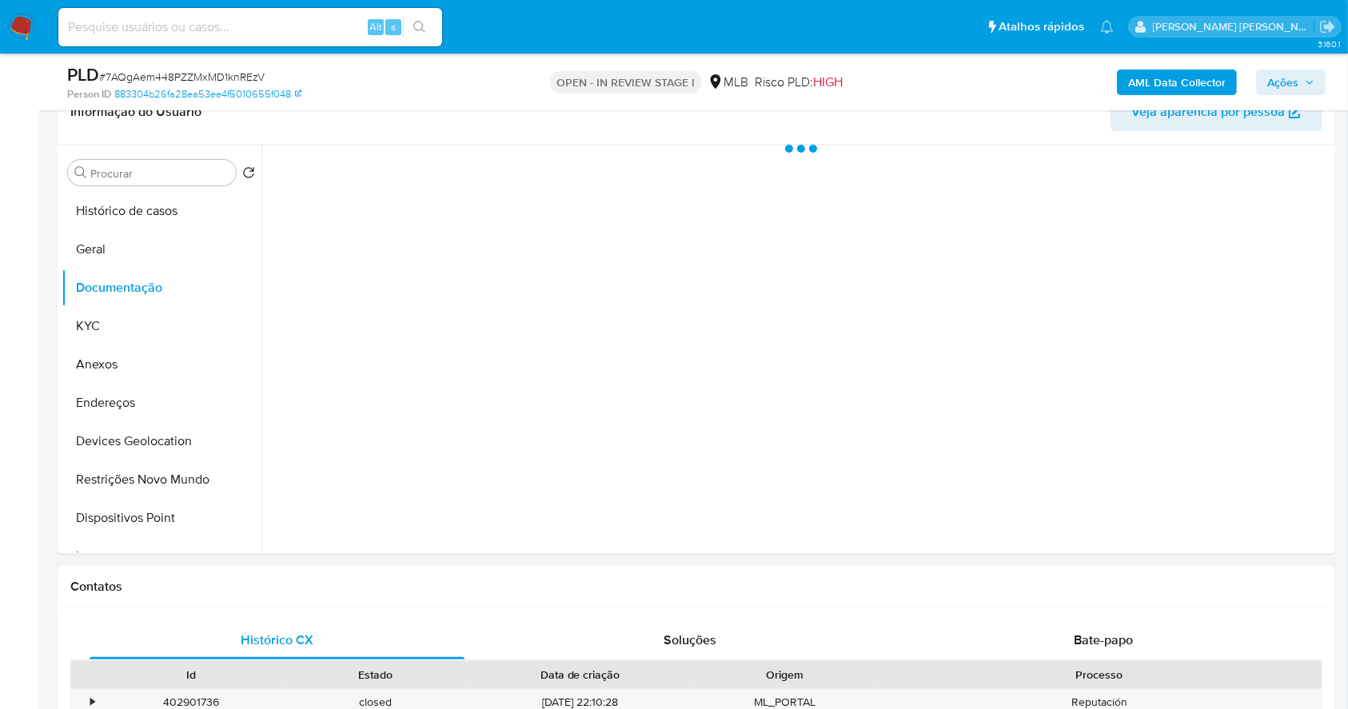
scroll to position [194, 0]
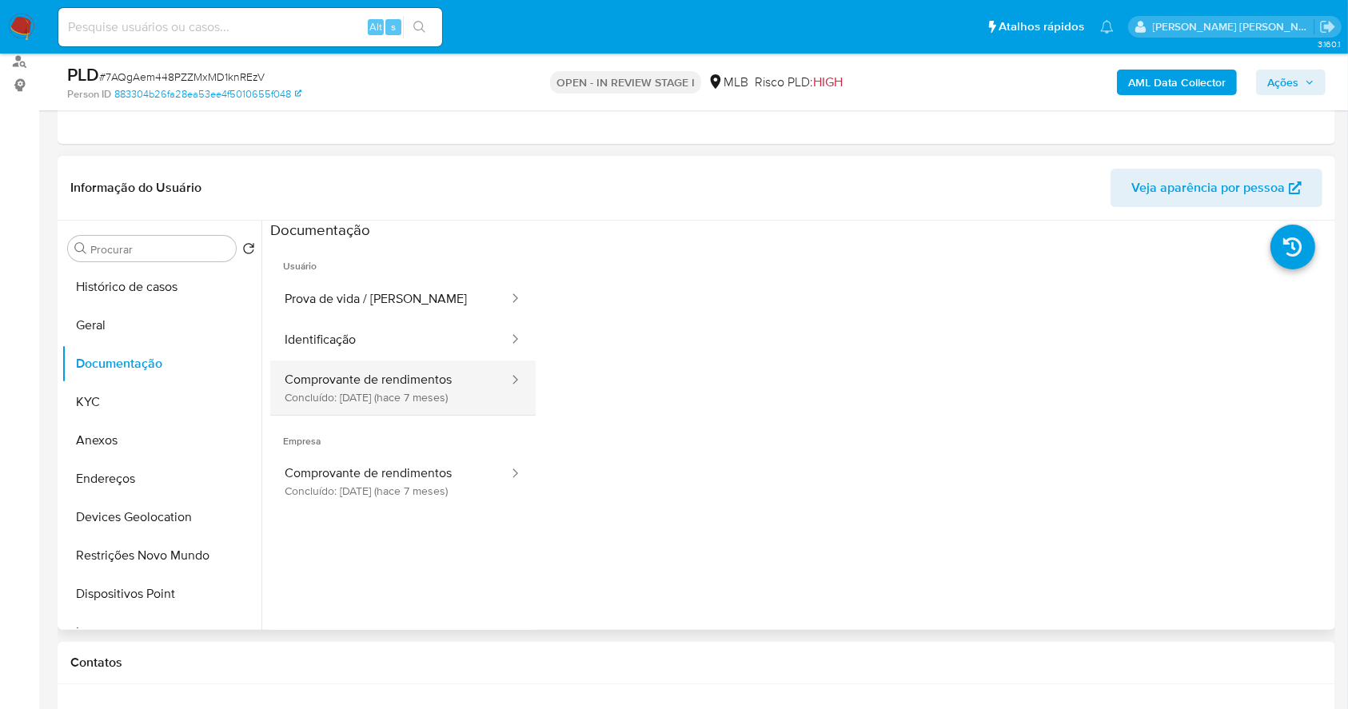
click at [379, 380] on button "Comprovante de rendimentos Concluído: 11/02/2025 (hace 7 meses)" at bounding box center [390, 388] width 240 height 54
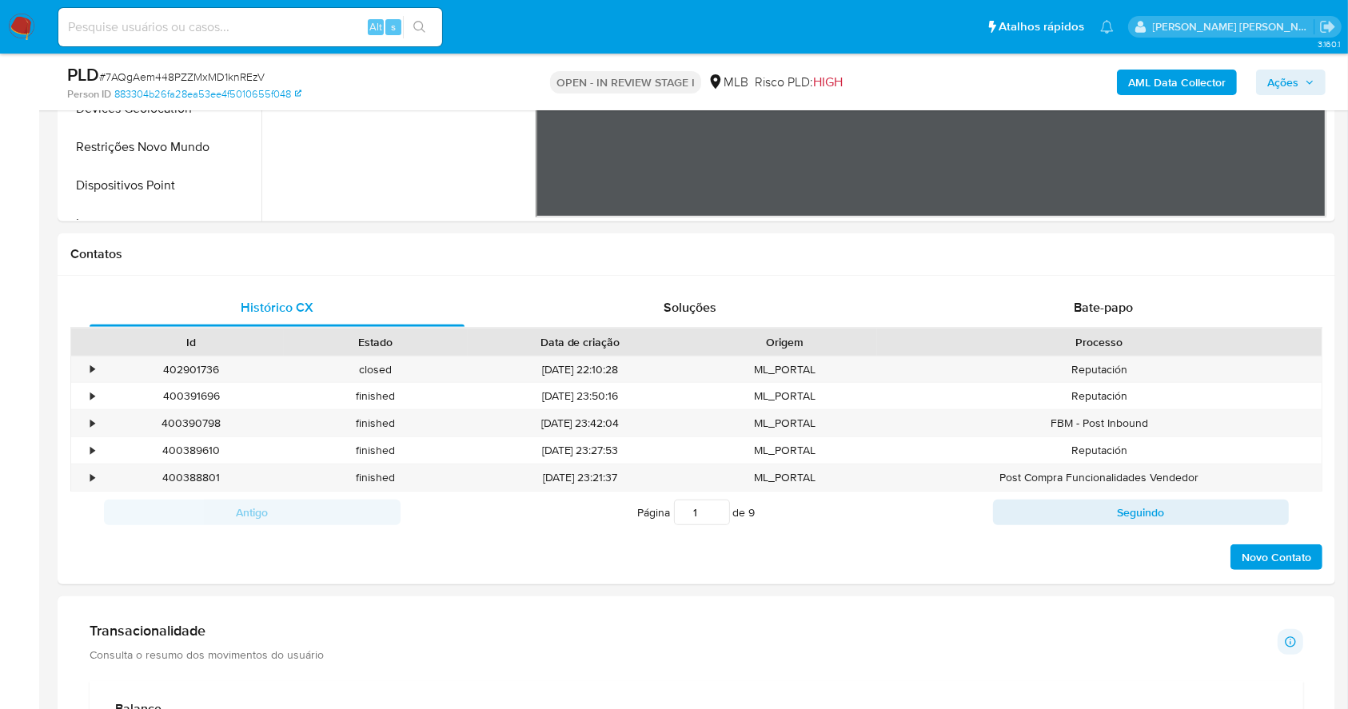
scroll to position [620, 0]
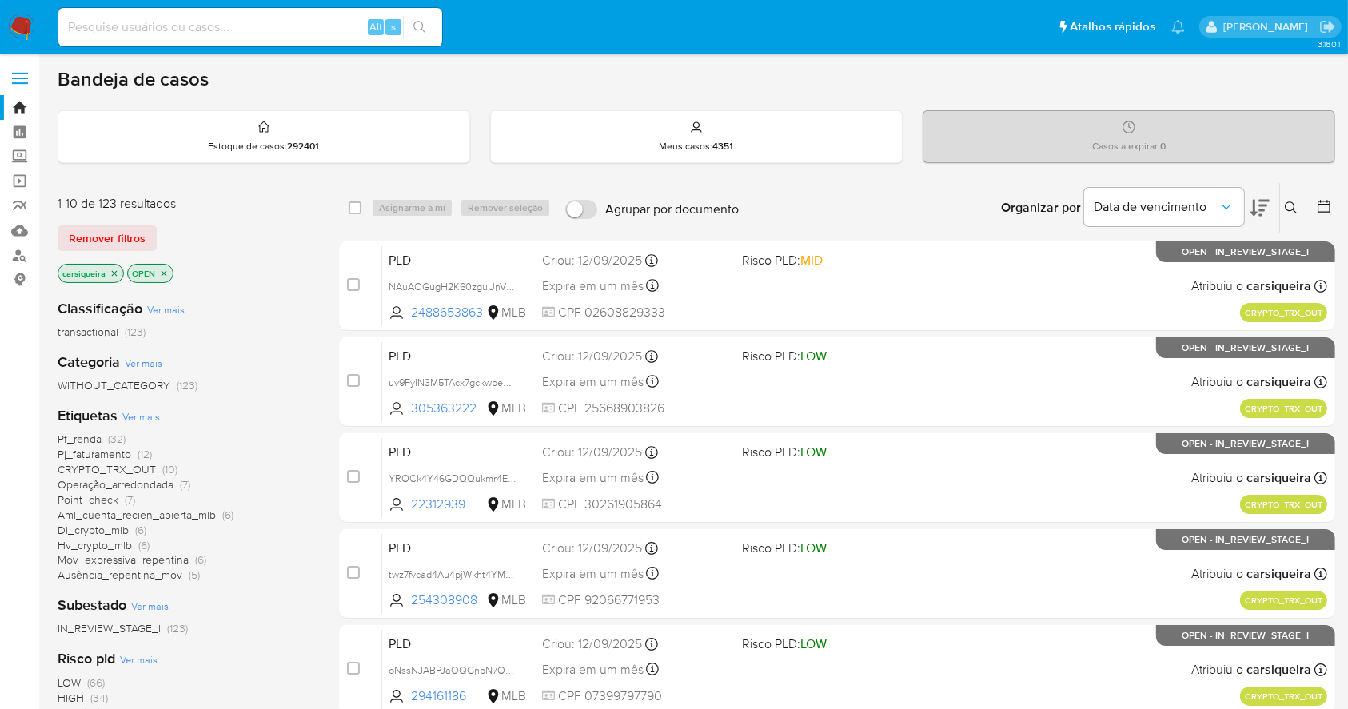
drag, startPoint x: 541, startPoint y: 374, endPoint x: 318, endPoint y: 490, distance: 251.4
drag, startPoint x: 318, startPoint y: 490, endPoint x: 110, endPoint y: 273, distance: 300.8
click at [110, 273] on icon "close-filter" at bounding box center [115, 274] width 10 height 10
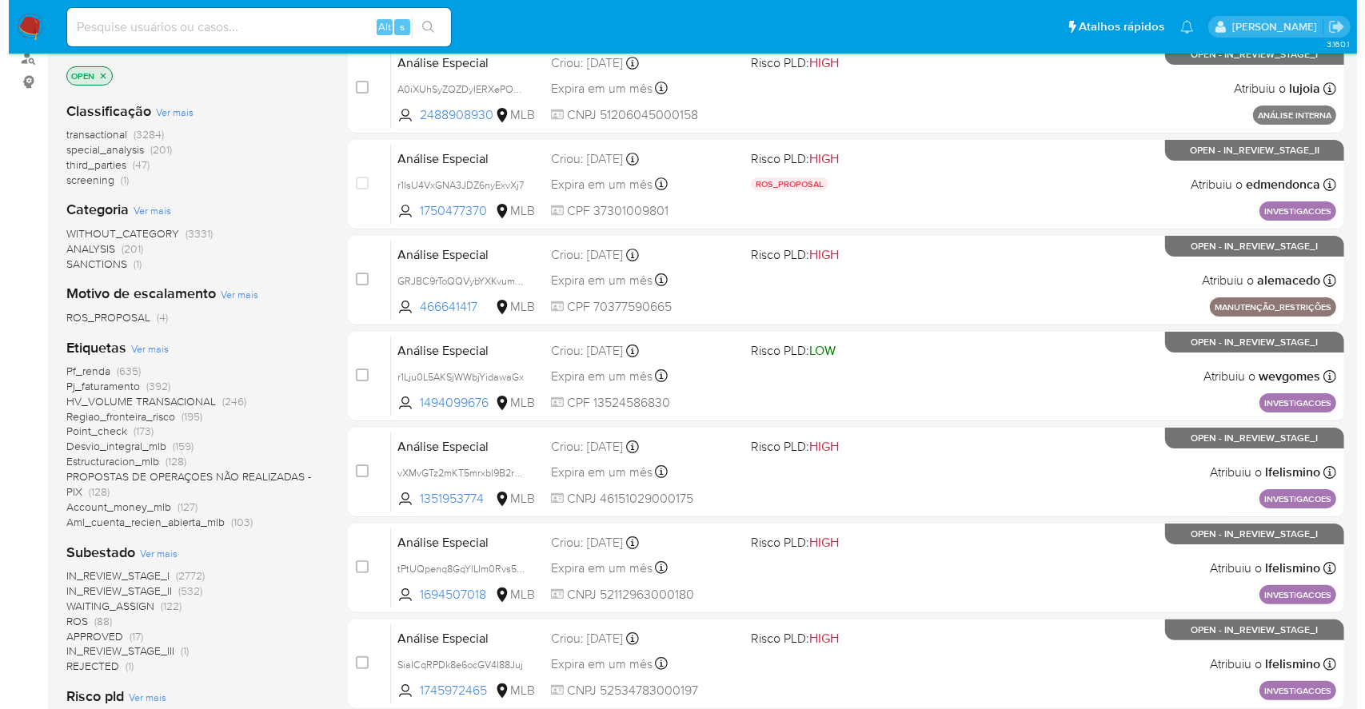
scroll to position [426, 0]
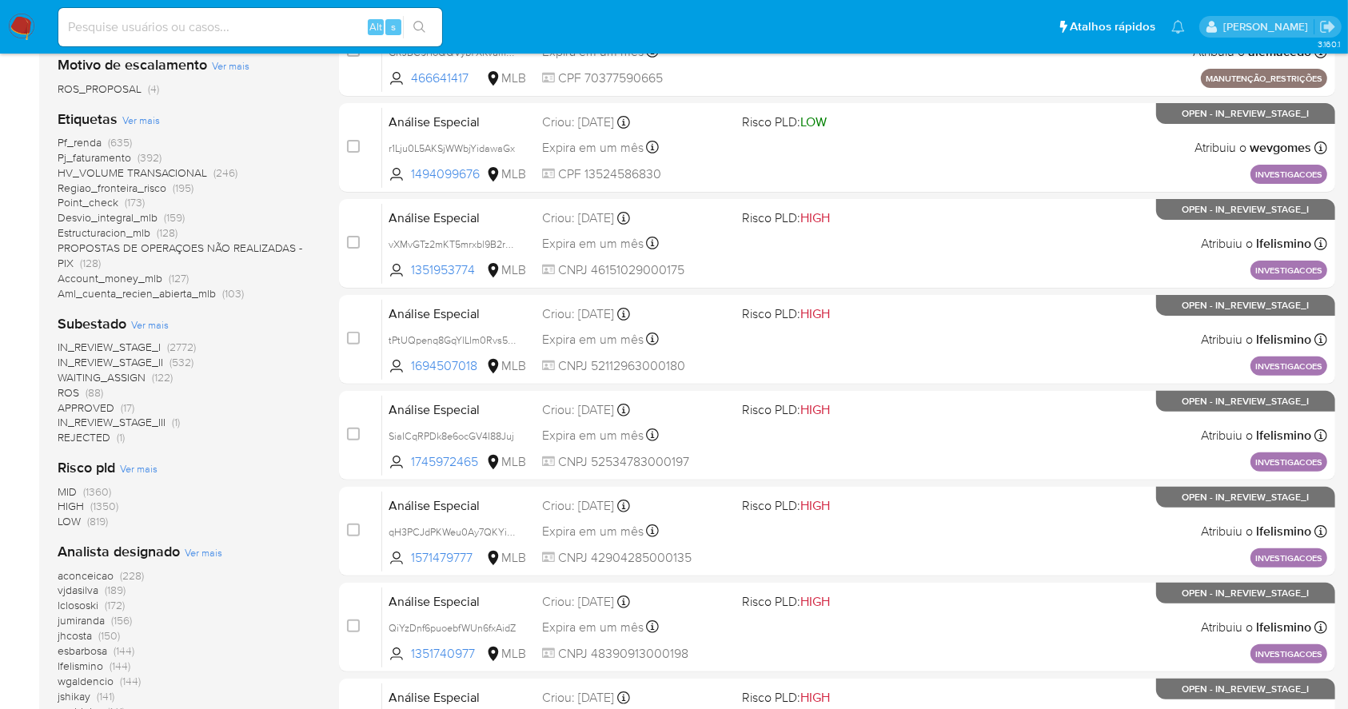
click at [202, 545] on span "Ver mais" at bounding box center [204, 552] width 38 height 14
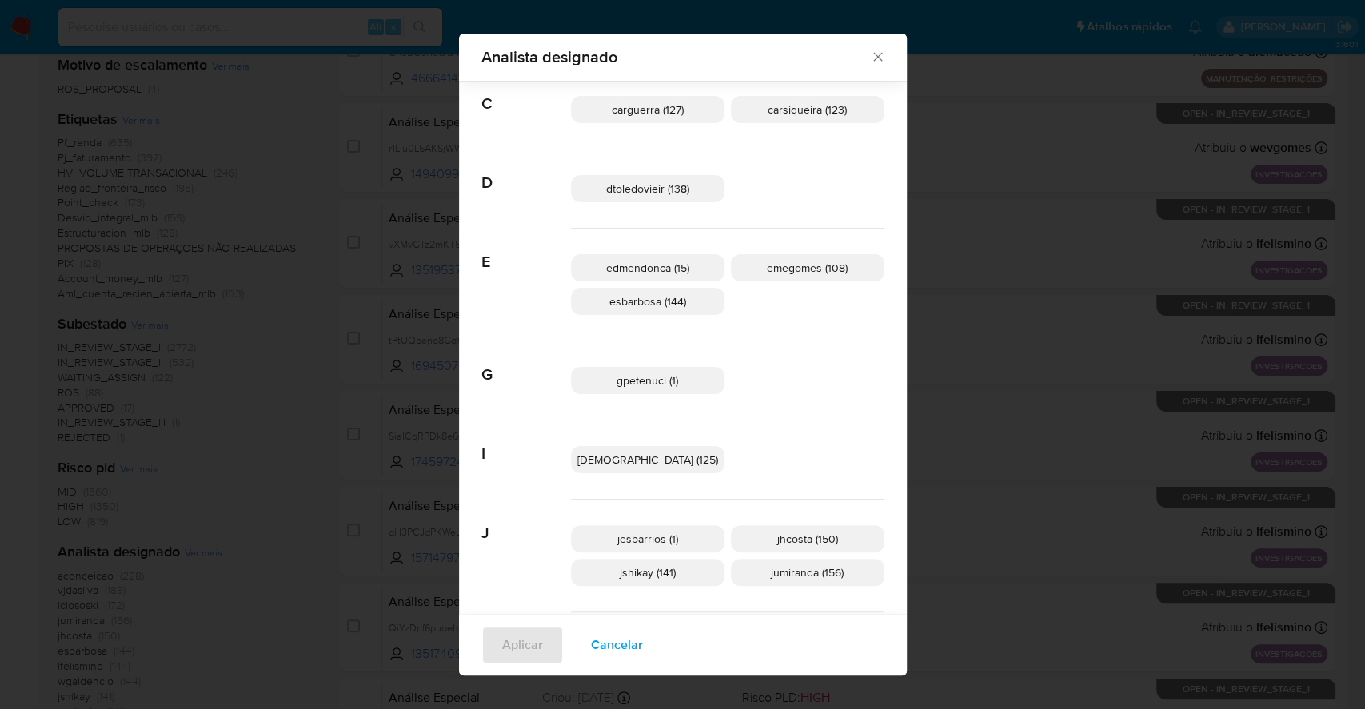
scroll to position [845, 0]
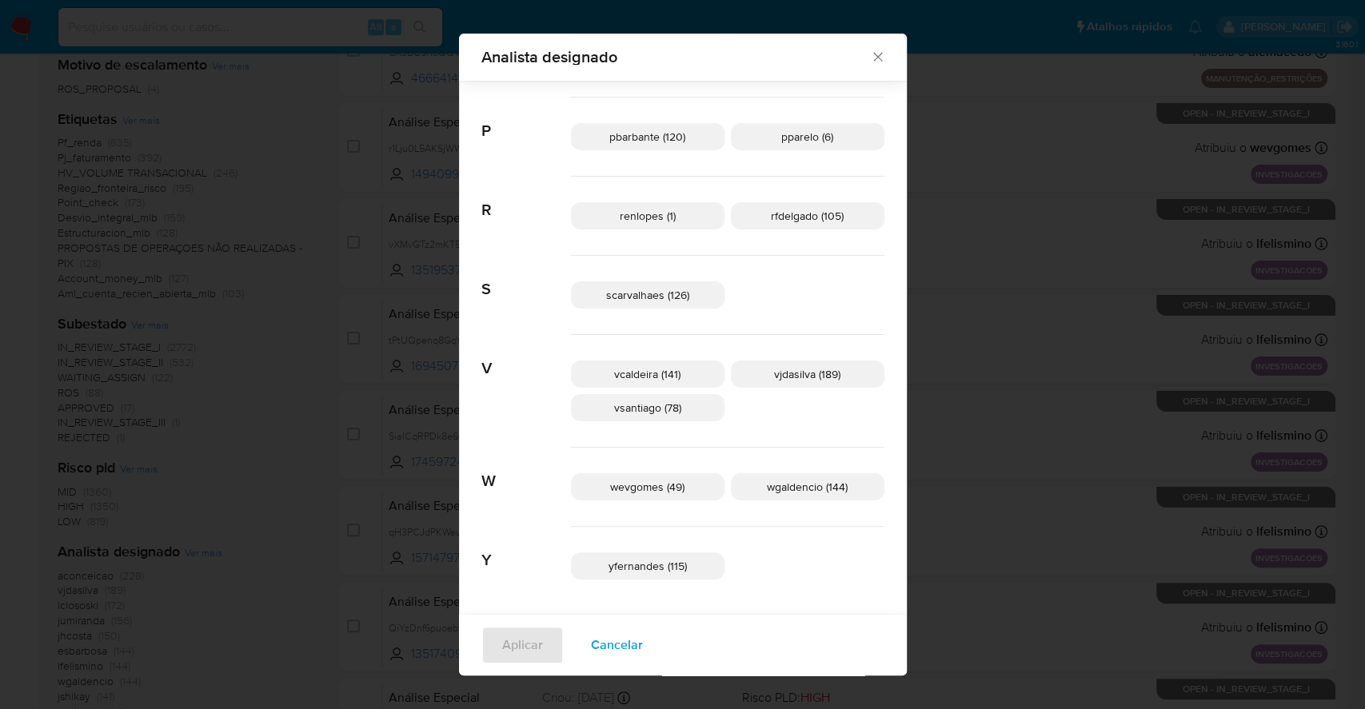
click at [790, 216] on span "rfdelgado (105)" at bounding box center [807, 216] width 73 height 16
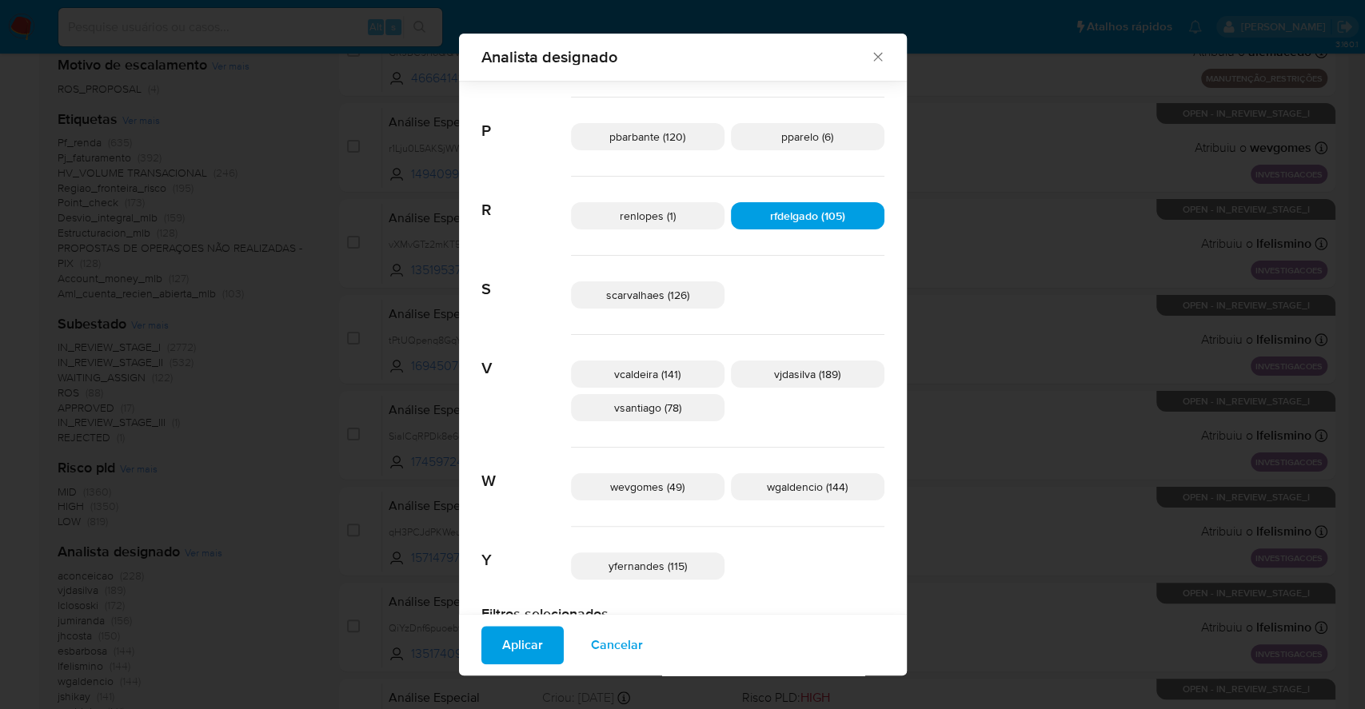
click at [543, 643] on span "Aplicar" at bounding box center [522, 645] width 41 height 35
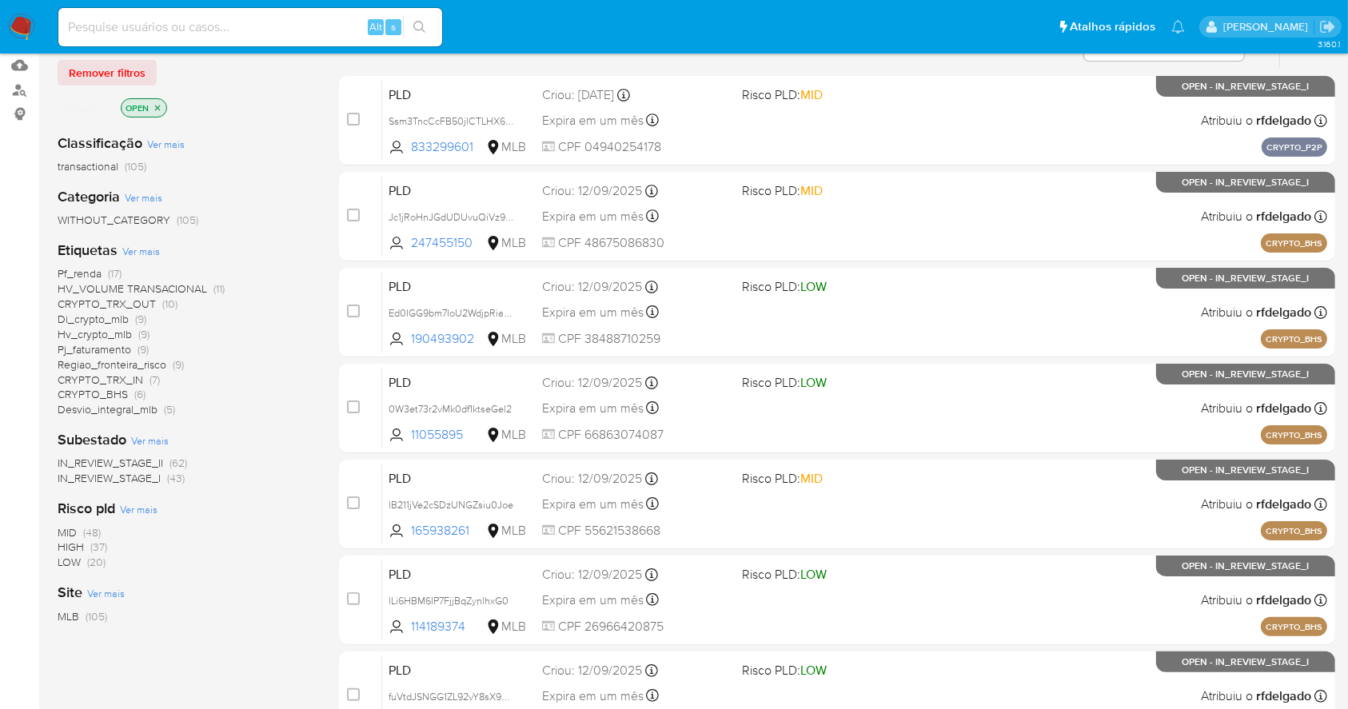
scroll to position [166, 0]
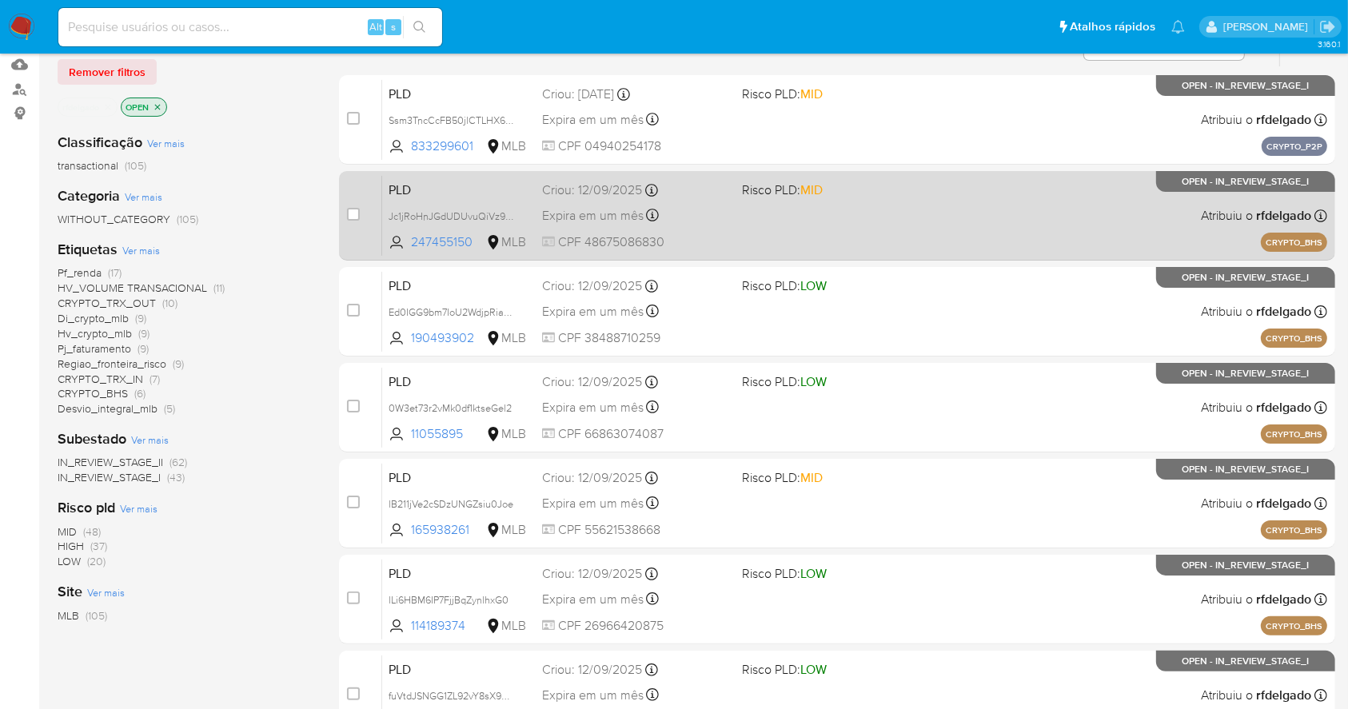
click at [1128, 196] on div "PLD Jc1jRoHnJGdUDUvuQiVz9Cp2 247455150 MLB Risco PLD: MID Criou: 12/09/2025 Cri…" at bounding box center [854, 215] width 945 height 81
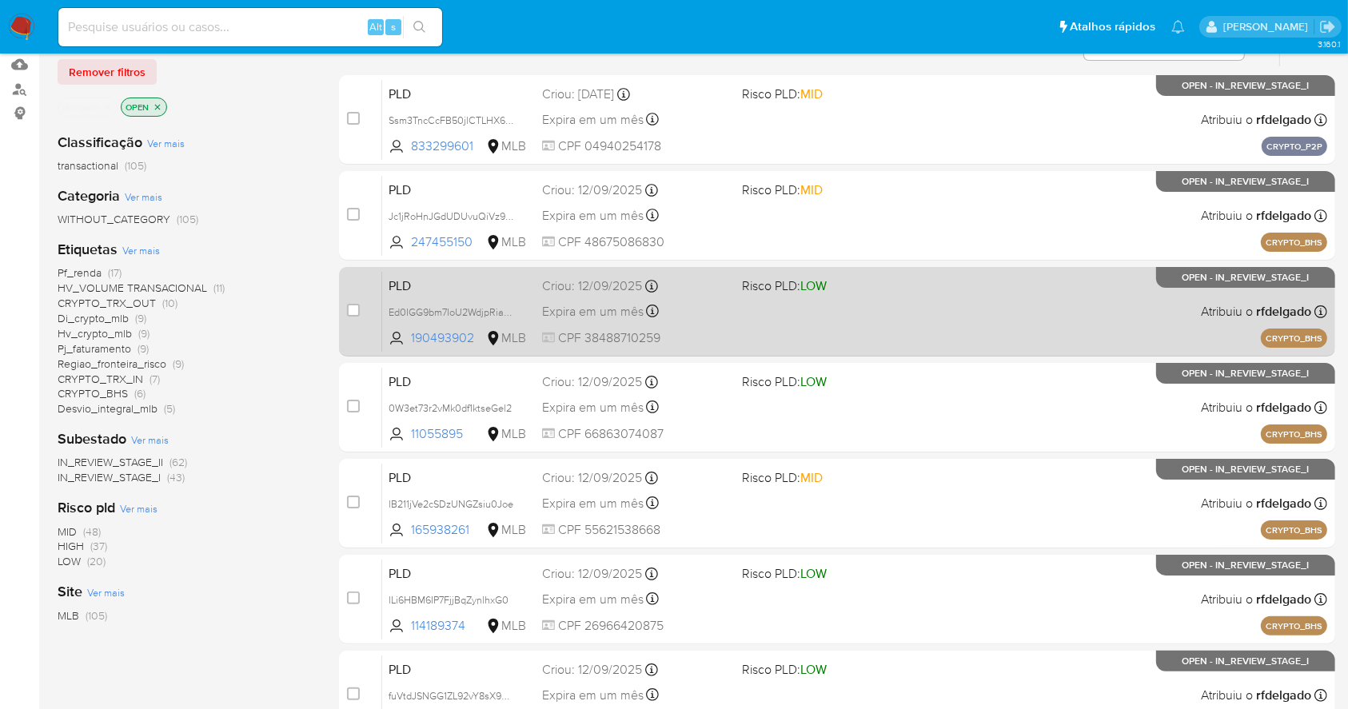
click at [1059, 301] on div "PLD Ed0IGG9bm7IoU2WdjpRiadhr 190493902 MLB Risco PLD: LOW Criou: 12/09/2025 Cri…" at bounding box center [854, 311] width 945 height 81
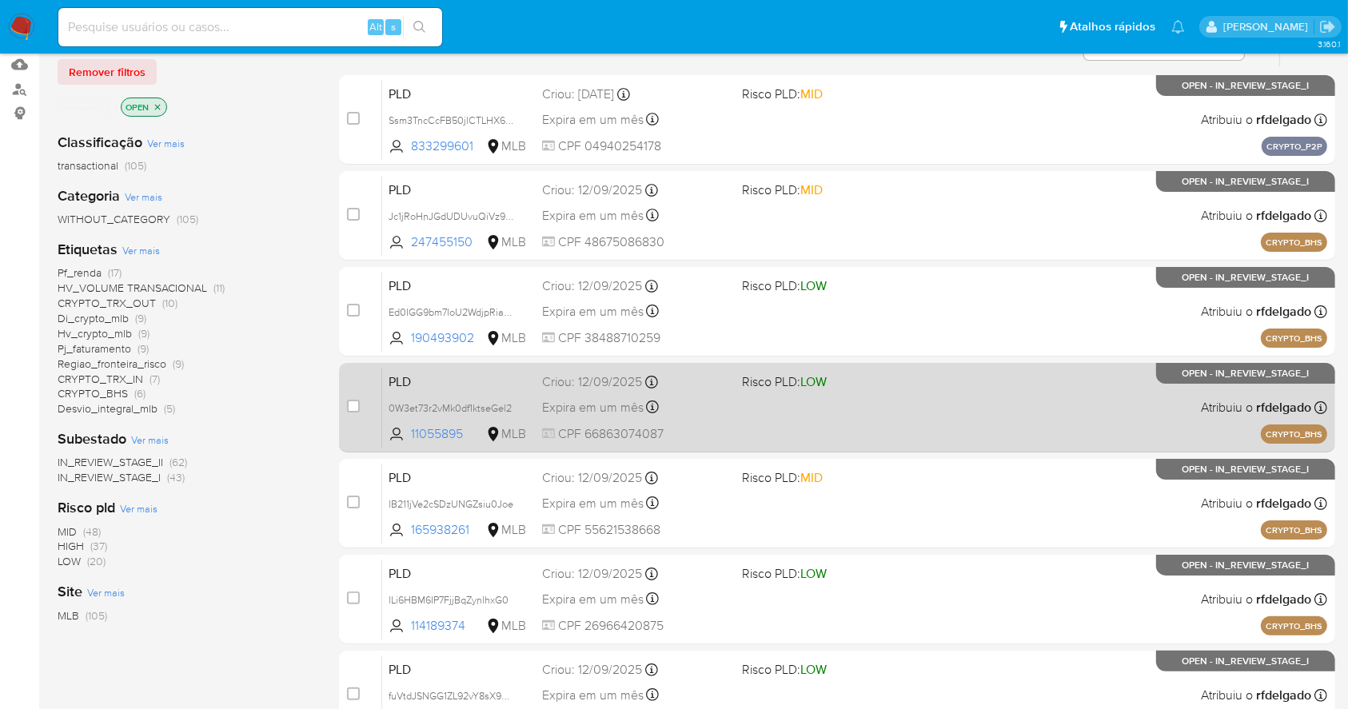
click at [1179, 419] on div "PLD 0W3et73r2vMk0df1ktseGel2 11055895 MLB Risco PLD: LOW Criou: 12/09/2025 Crio…" at bounding box center [854, 407] width 945 height 81
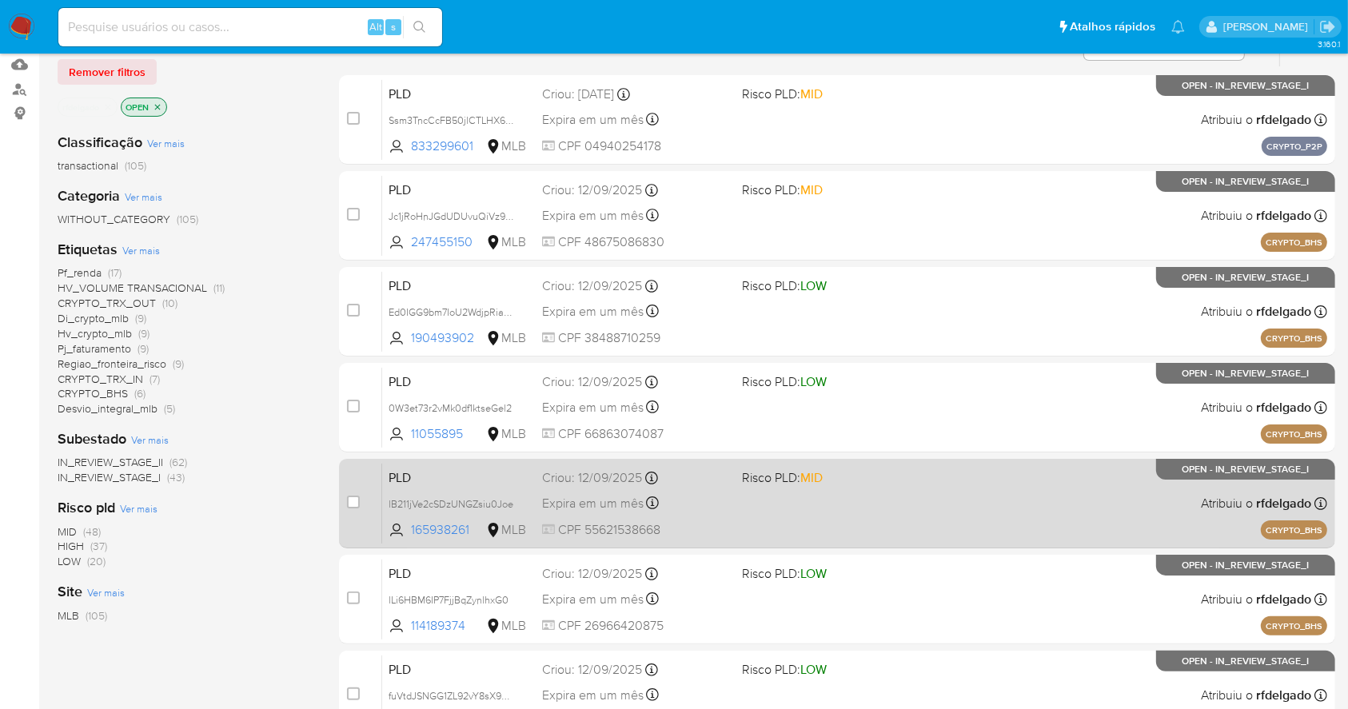
drag, startPoint x: 1283, startPoint y: 527, endPoint x: 1270, endPoint y: 512, distance: 19.3
click at [1276, 517] on div "PLD lB211jVe2cSDzUNGZsiu0Joe 165938261 MLB Risco PLD: MID Criou: 12/09/2025 Cri…" at bounding box center [854, 503] width 945 height 81
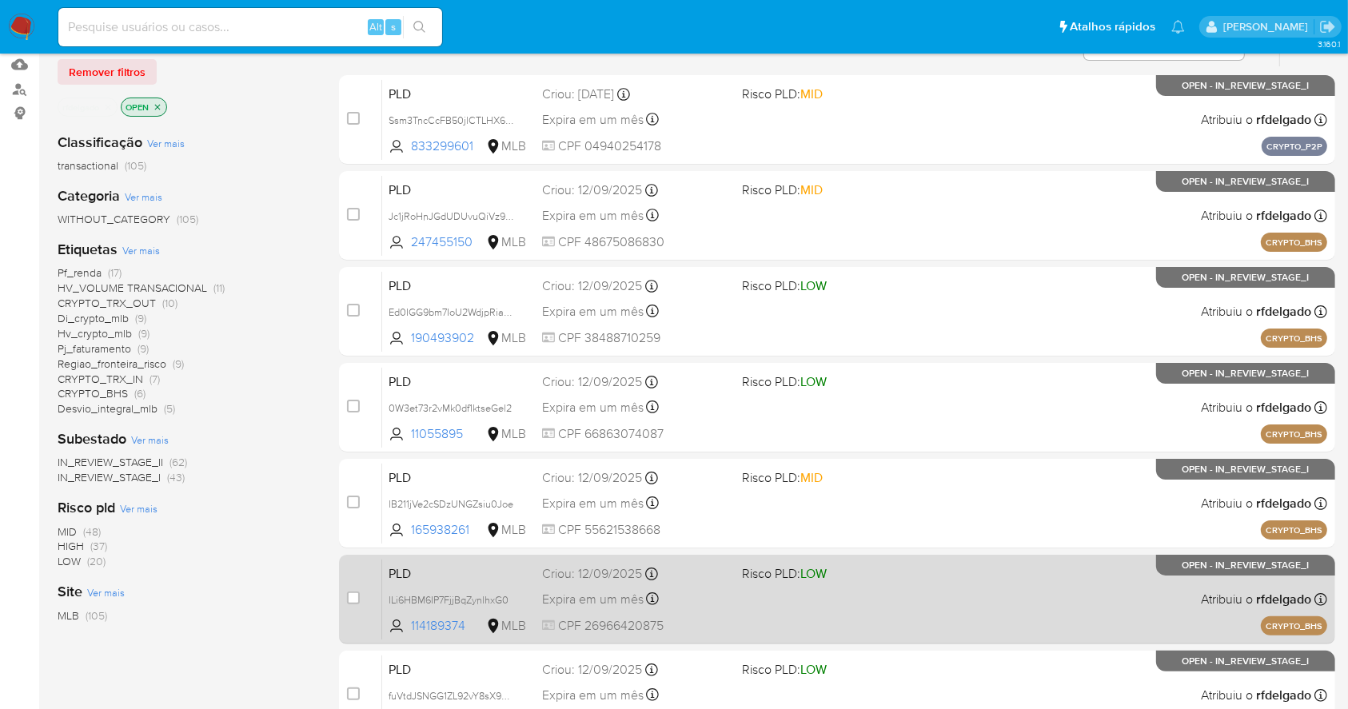
click at [1095, 617] on div "PLD lLi6HBM6IP7FjjBqZynlhxG0 114189374 MLB Risco PLD: LOW Criou: 12/09/2025 Cri…" at bounding box center [854, 599] width 945 height 81
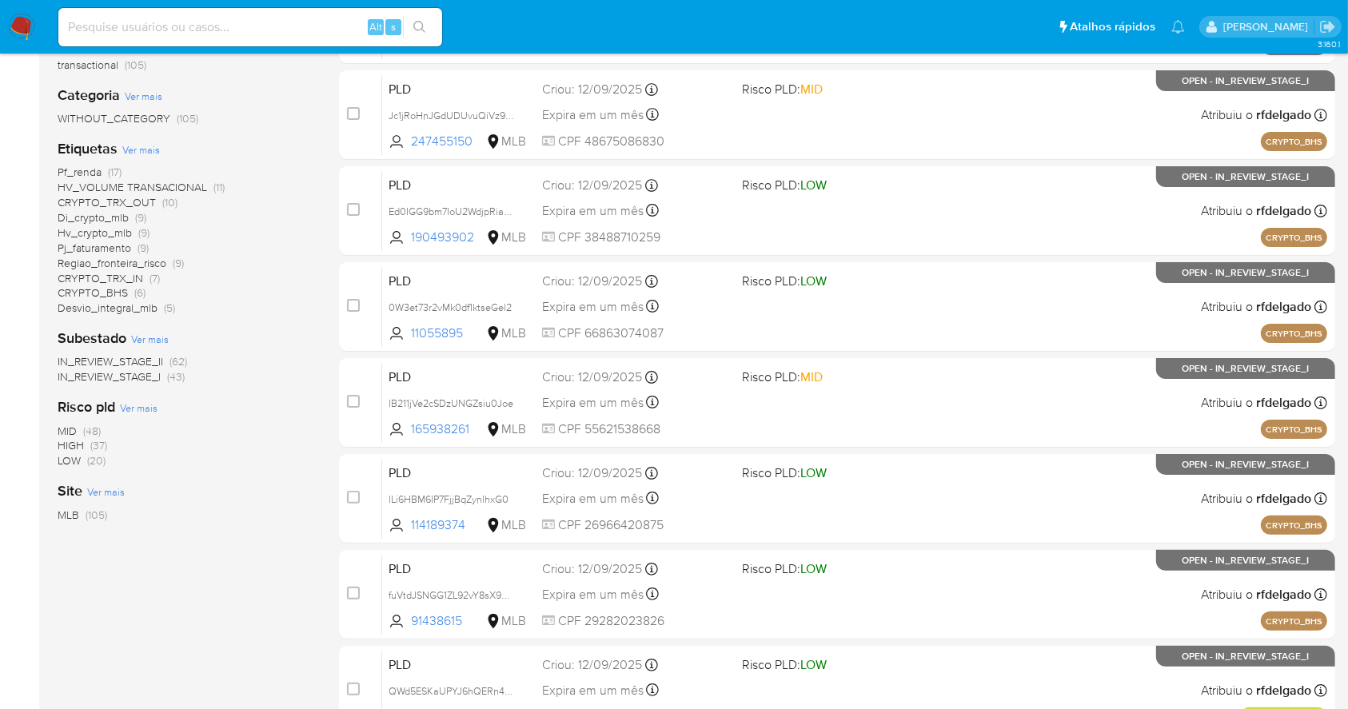
scroll to position [0, 0]
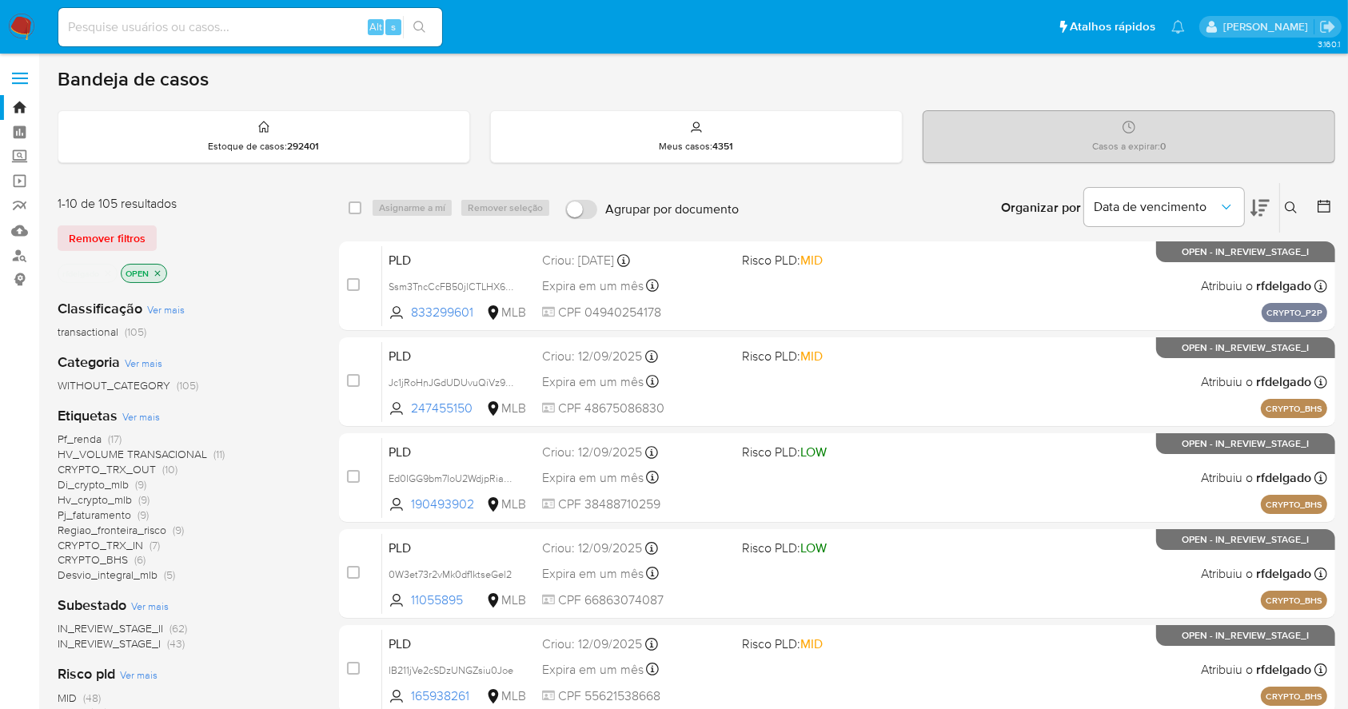
click at [141, 486] on span "(9)" at bounding box center [140, 484] width 11 height 16
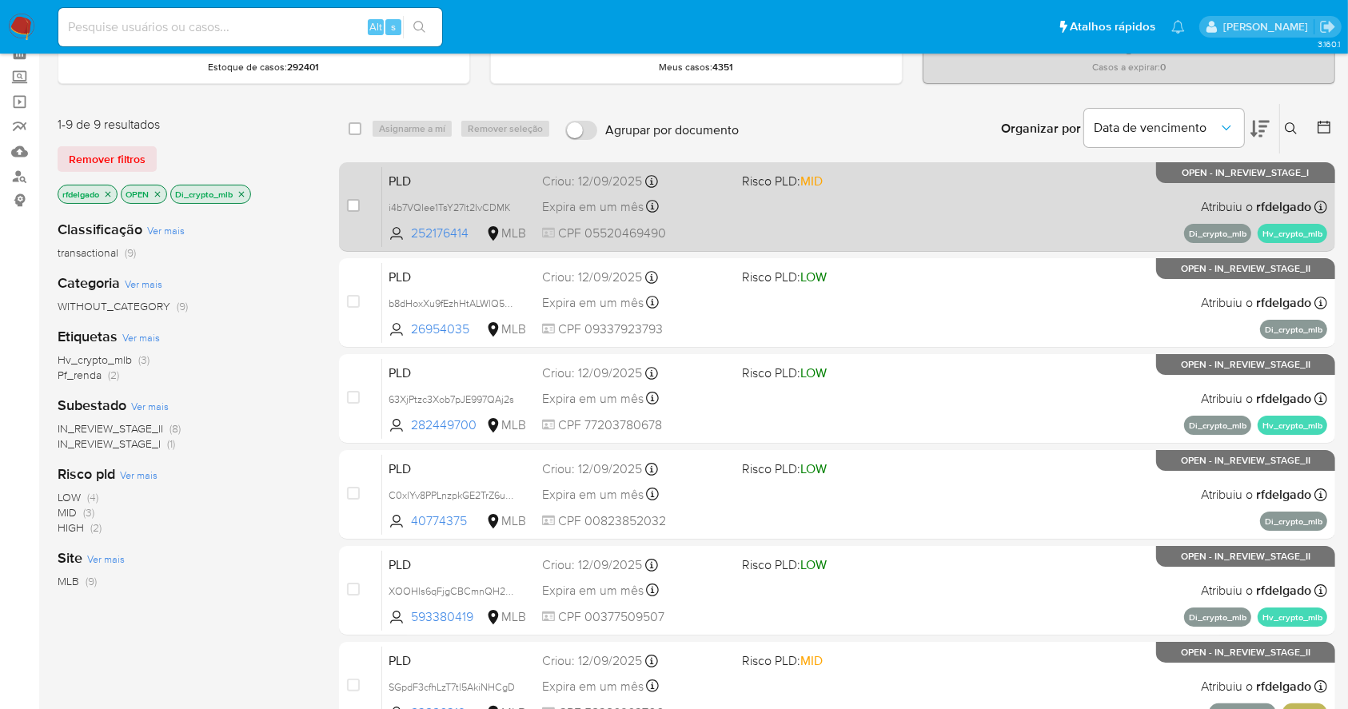
scroll to position [106, 0]
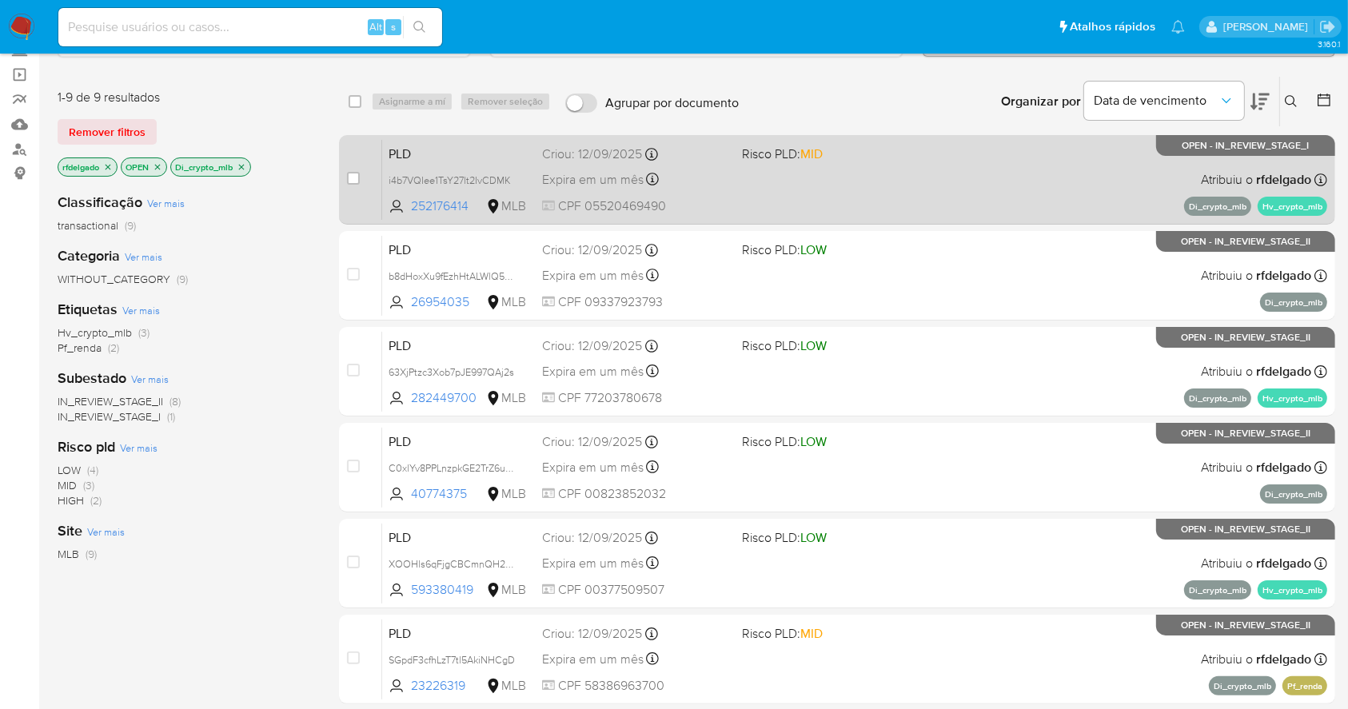
click at [925, 173] on div "PLD i4b7VQIee1TsY27lt2IvCDMK 252176414 MLB Risco PLD: MID Criou: 12/09/2025 Cri…" at bounding box center [854, 179] width 945 height 81
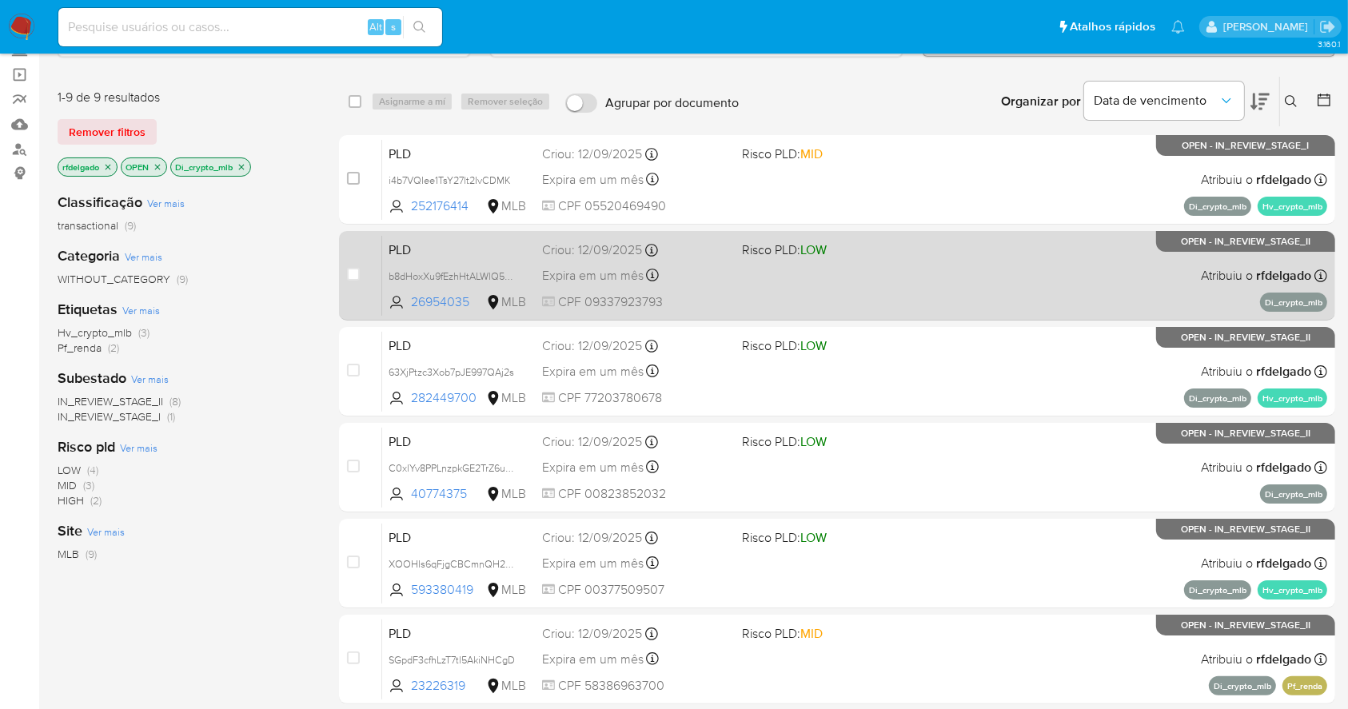
click at [1047, 301] on div "PLD b8dHoxXu9fEzhHtALWlQ5JwD 26954035 MLB Risco PLD: LOW Criou: 12/09/2025 Crio…" at bounding box center [854, 275] width 945 height 81
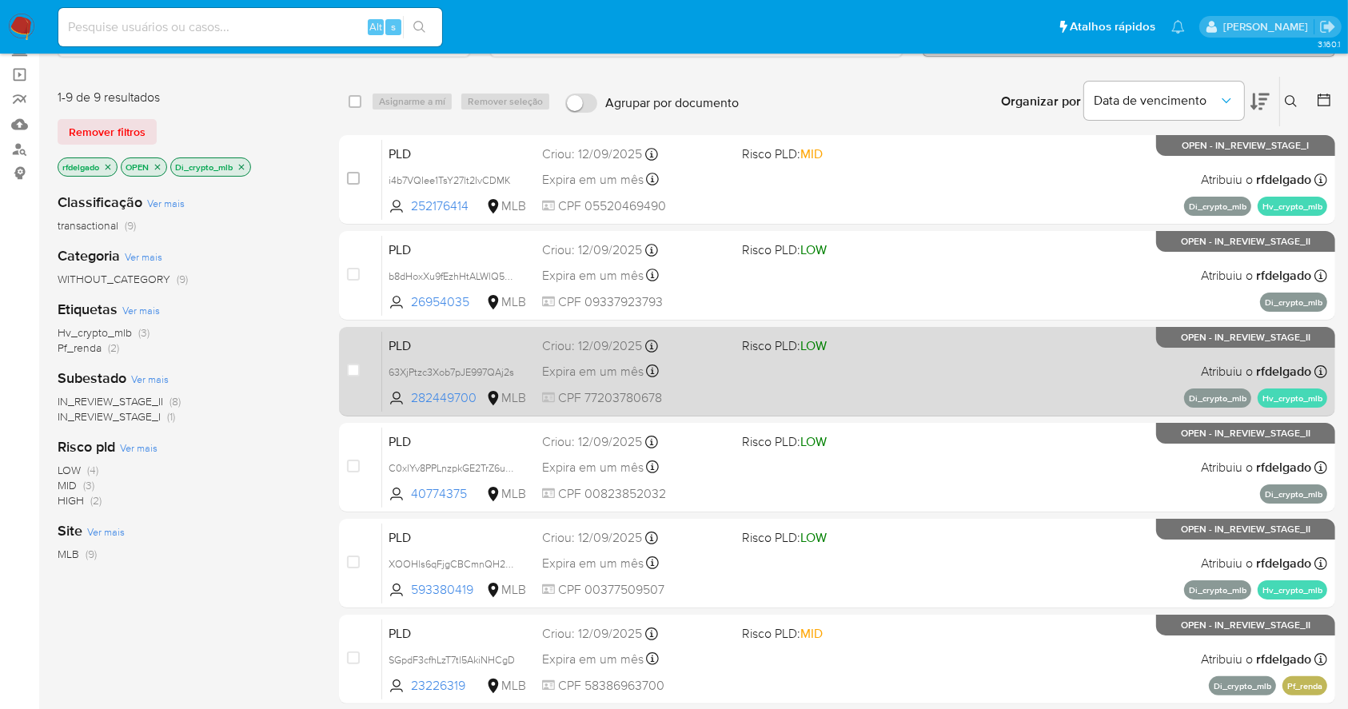
click at [1051, 381] on div "PLD 63XjPtzc3Xob7pJE997QAj2s 282449700 MLB Risco PLD: LOW Criou: 12/09/2025 Cri…" at bounding box center [854, 371] width 945 height 81
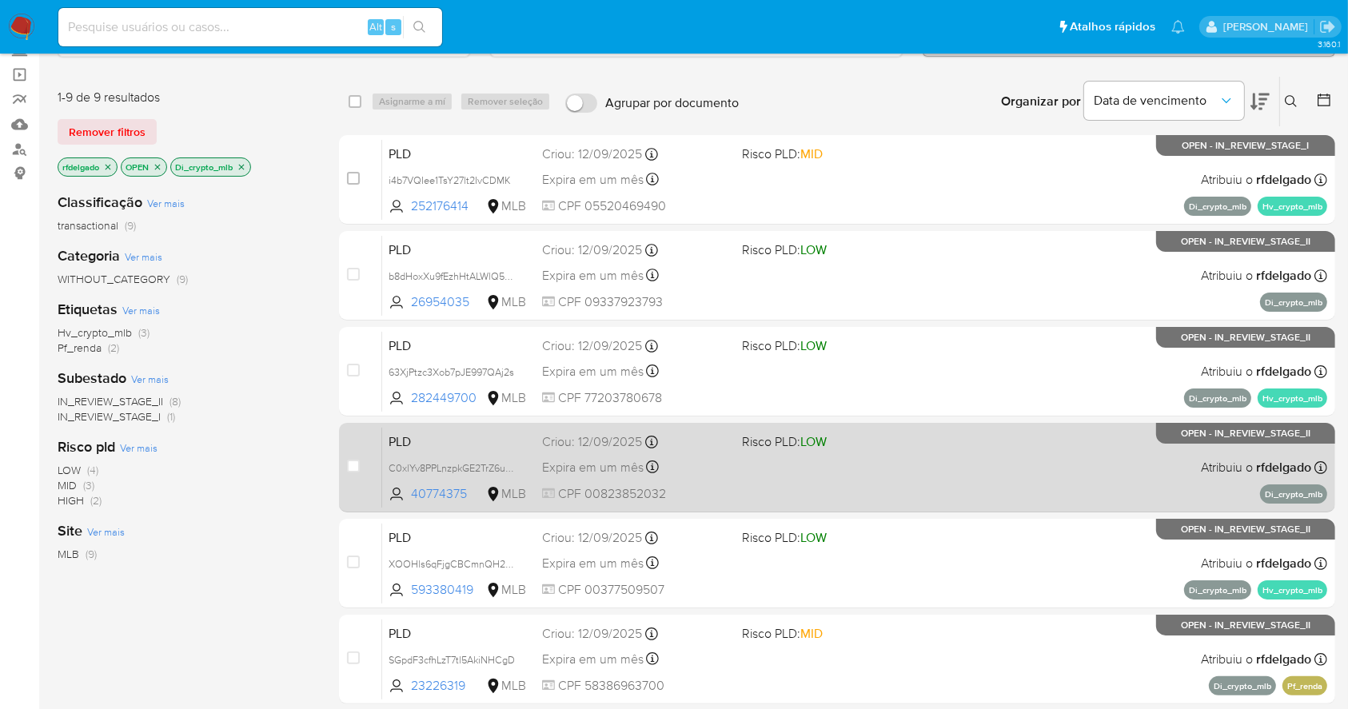
click at [1066, 483] on div "PLD C0xlYv8PPLnzpkGE2TrZ6uRE 40774375 MLB Risco PLD: LOW Criou: 12/09/2025 Crio…" at bounding box center [854, 467] width 945 height 81
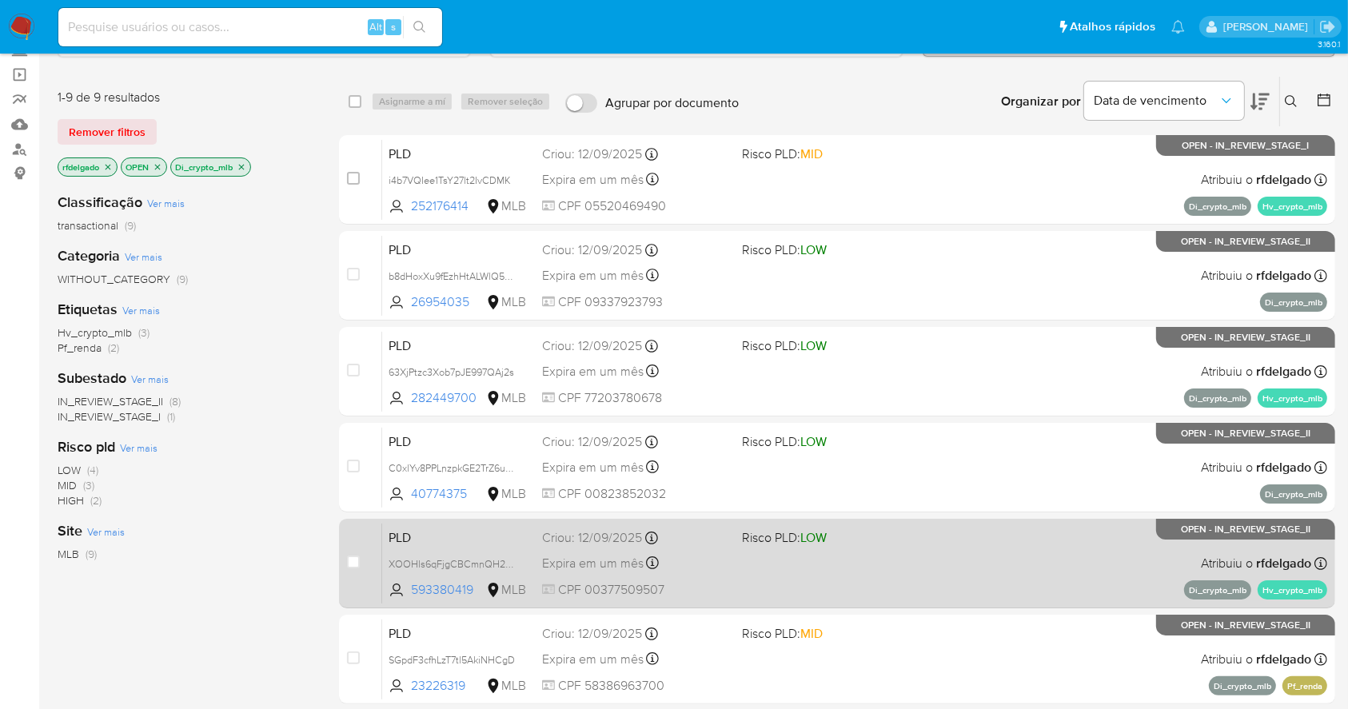
click at [1078, 553] on div "PLD XOOHls6qFjgCBCmnQH2RbSNz 593380419 MLB Risco PLD: LOW Criou: 12/09/2025 Cri…" at bounding box center [854, 563] width 945 height 81
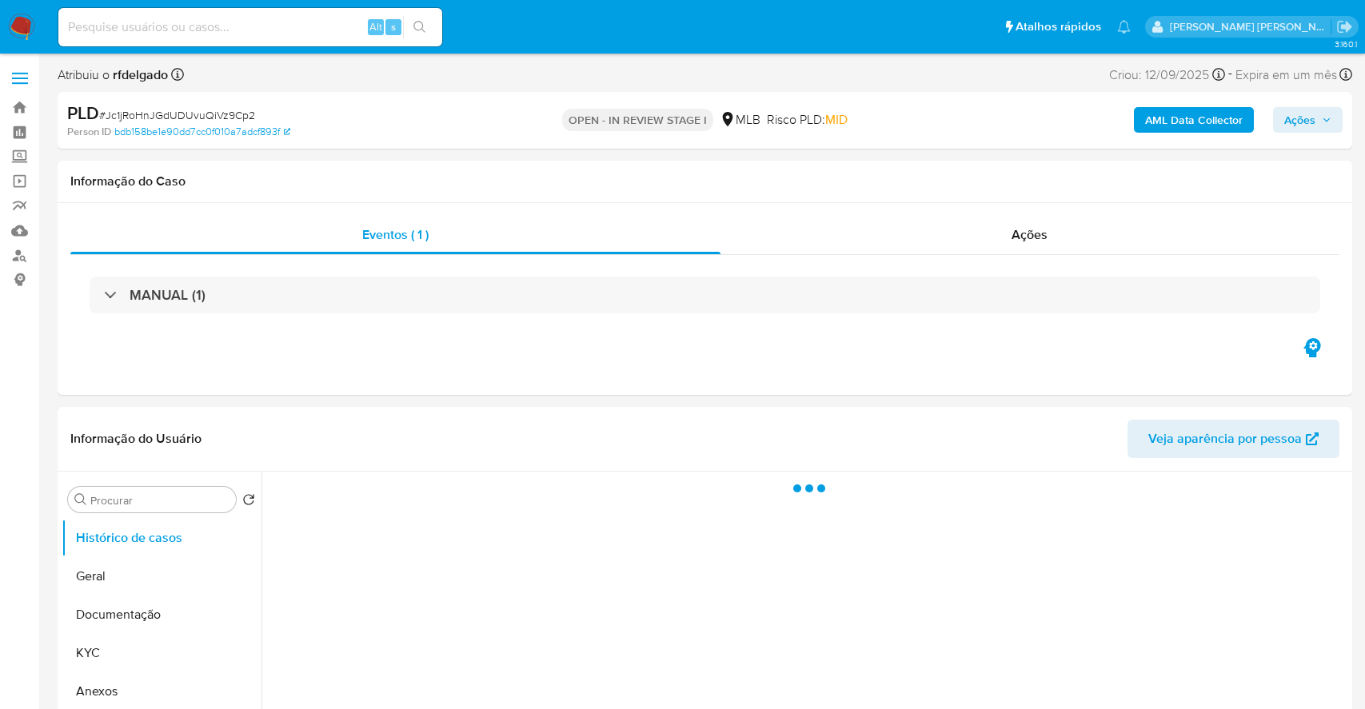
select select "10"
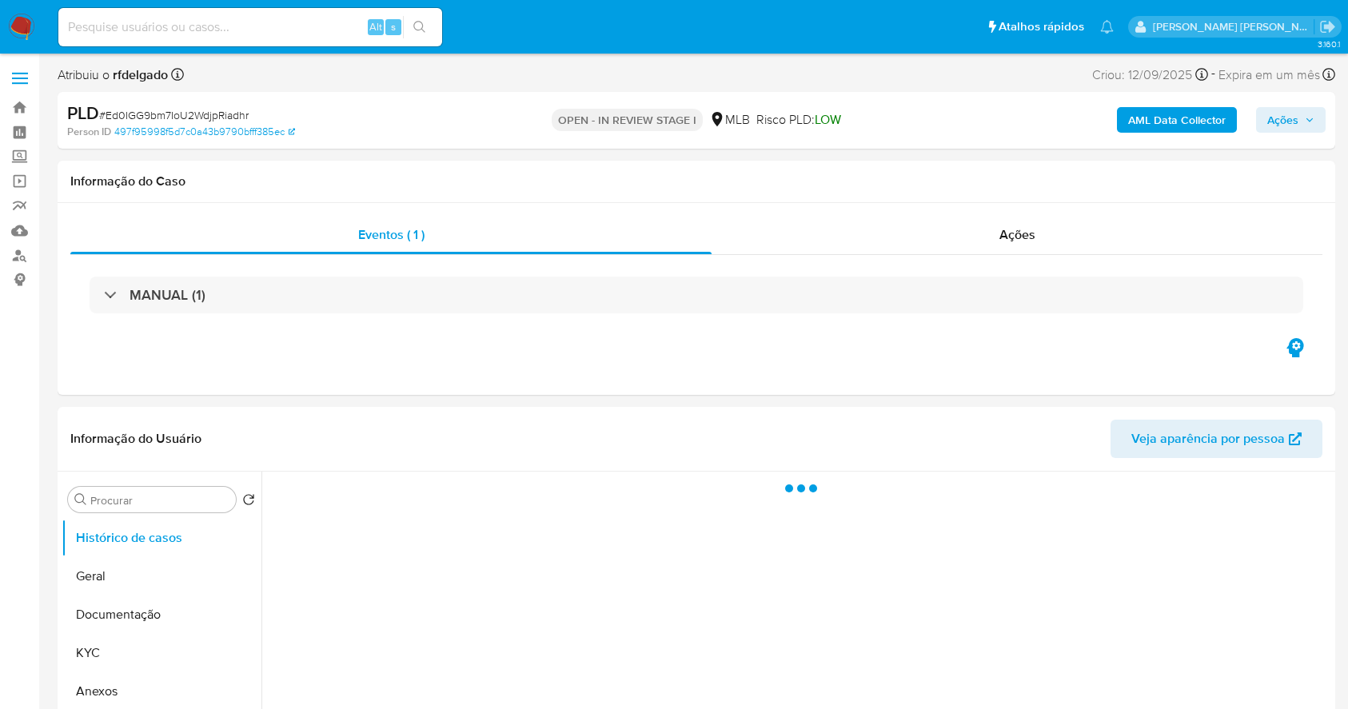
select select "10"
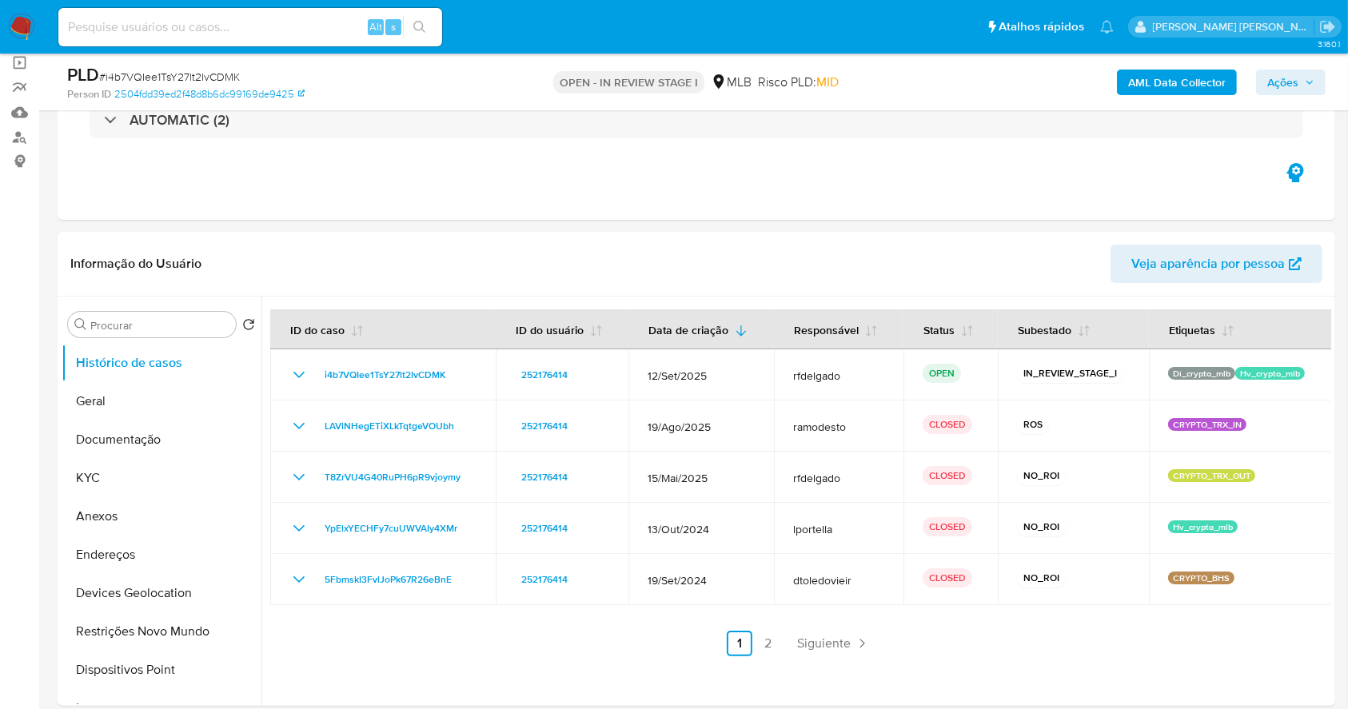
scroll to position [213, 0]
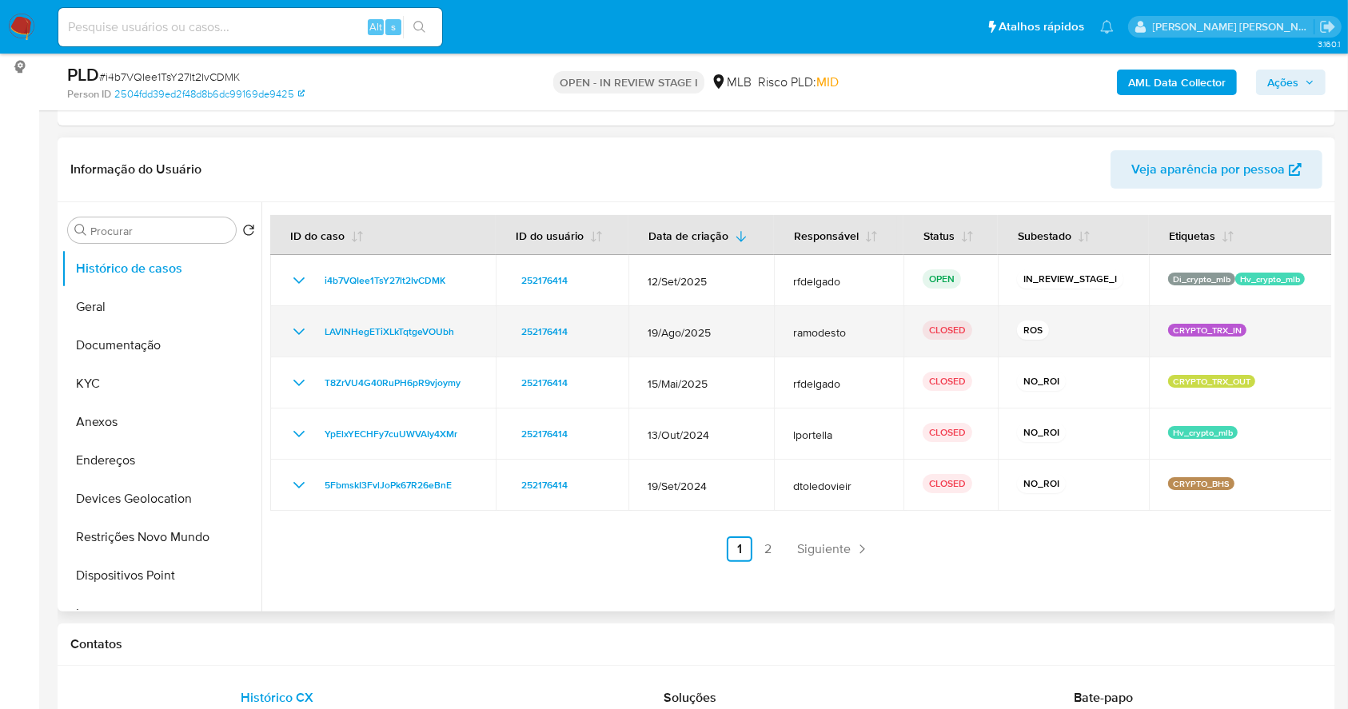
click at [295, 322] on icon "Mostrar/Ocultar" at bounding box center [298, 331] width 19 height 19
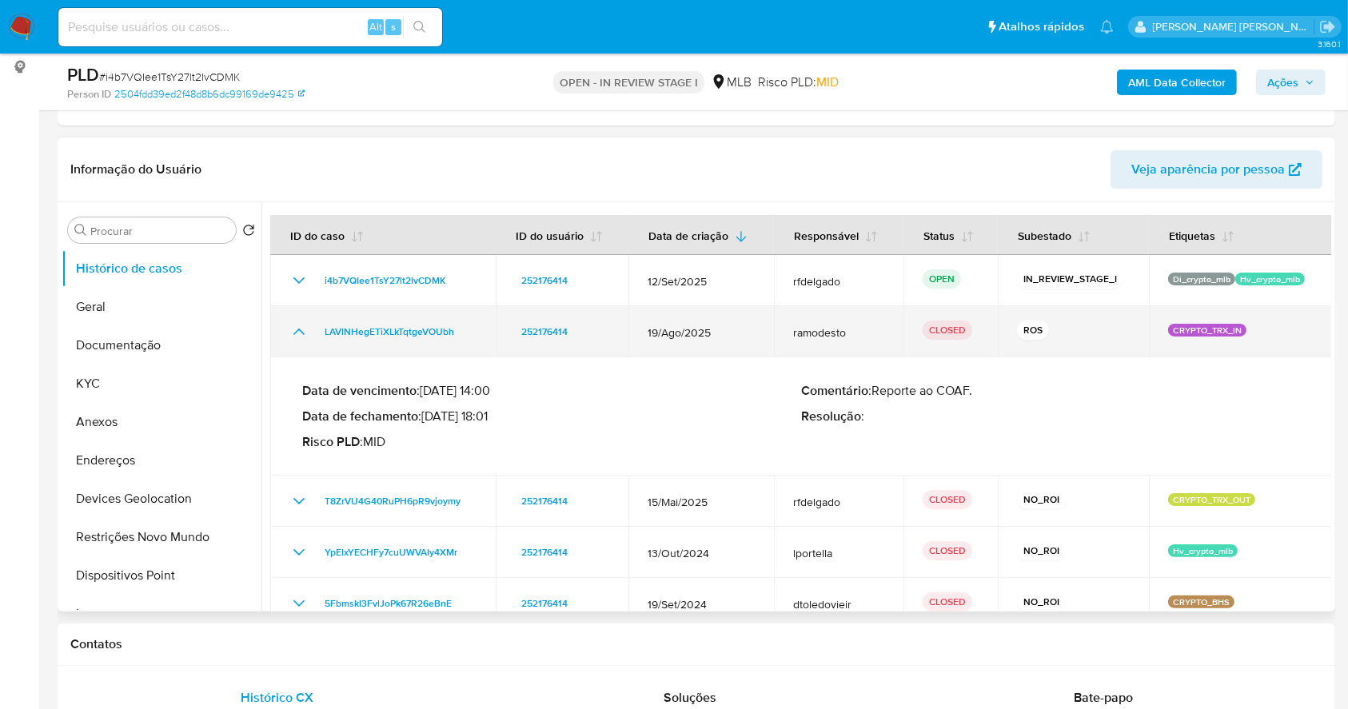
click at [295, 322] on icon "Mostrar/Ocultar" at bounding box center [298, 331] width 19 height 19
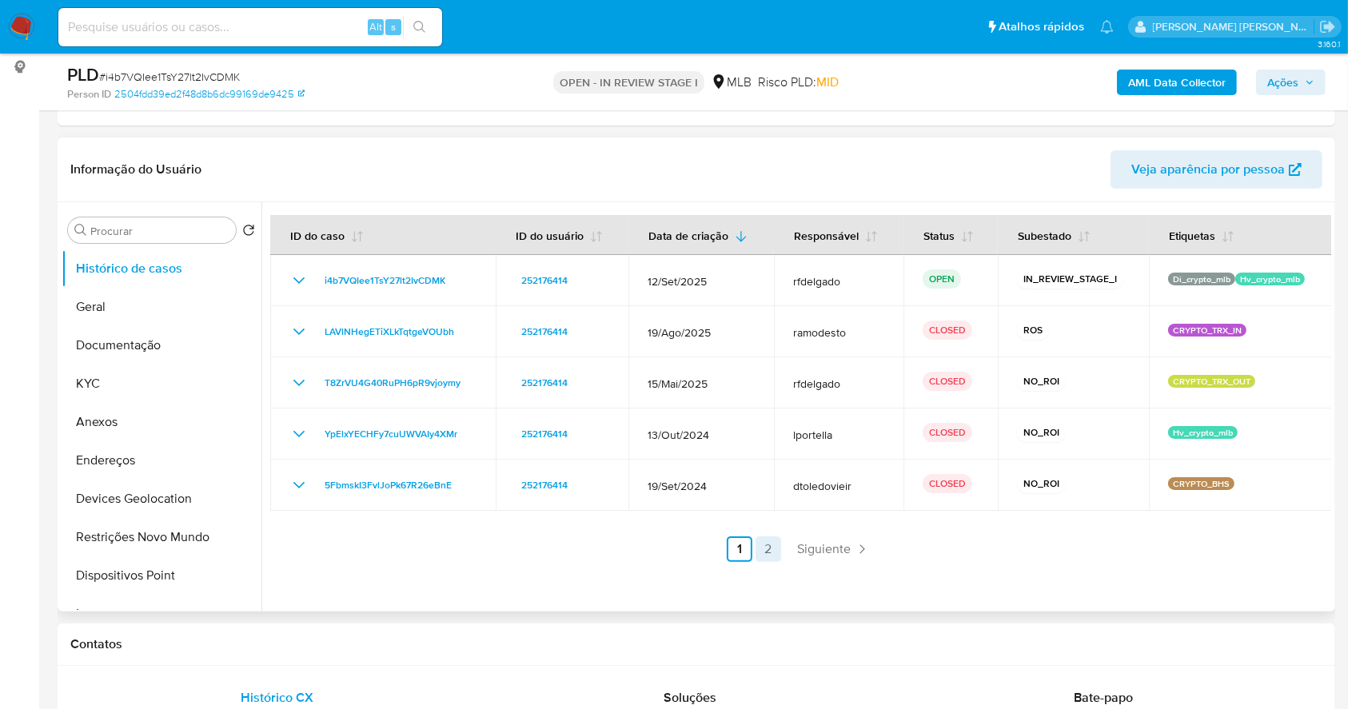
click at [762, 547] on link "2" at bounding box center [768, 549] width 26 height 26
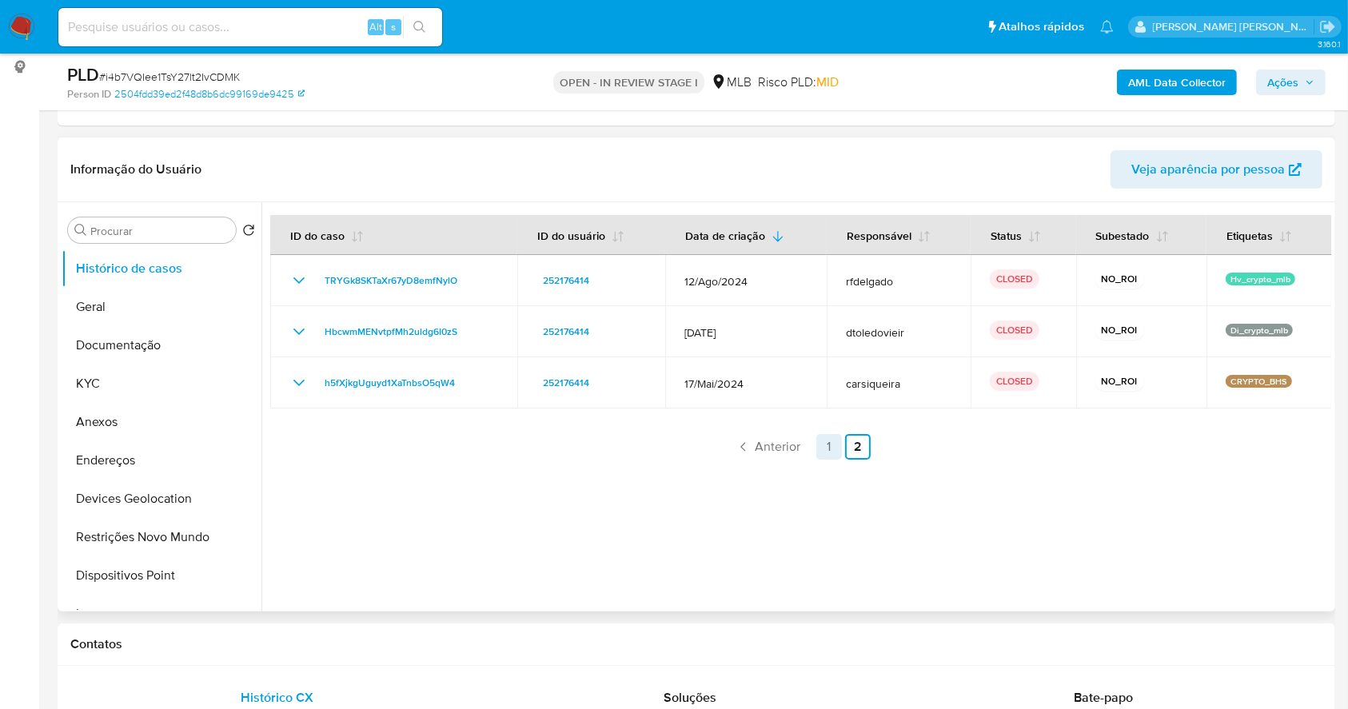
click at [824, 452] on link "1" at bounding box center [829, 447] width 26 height 26
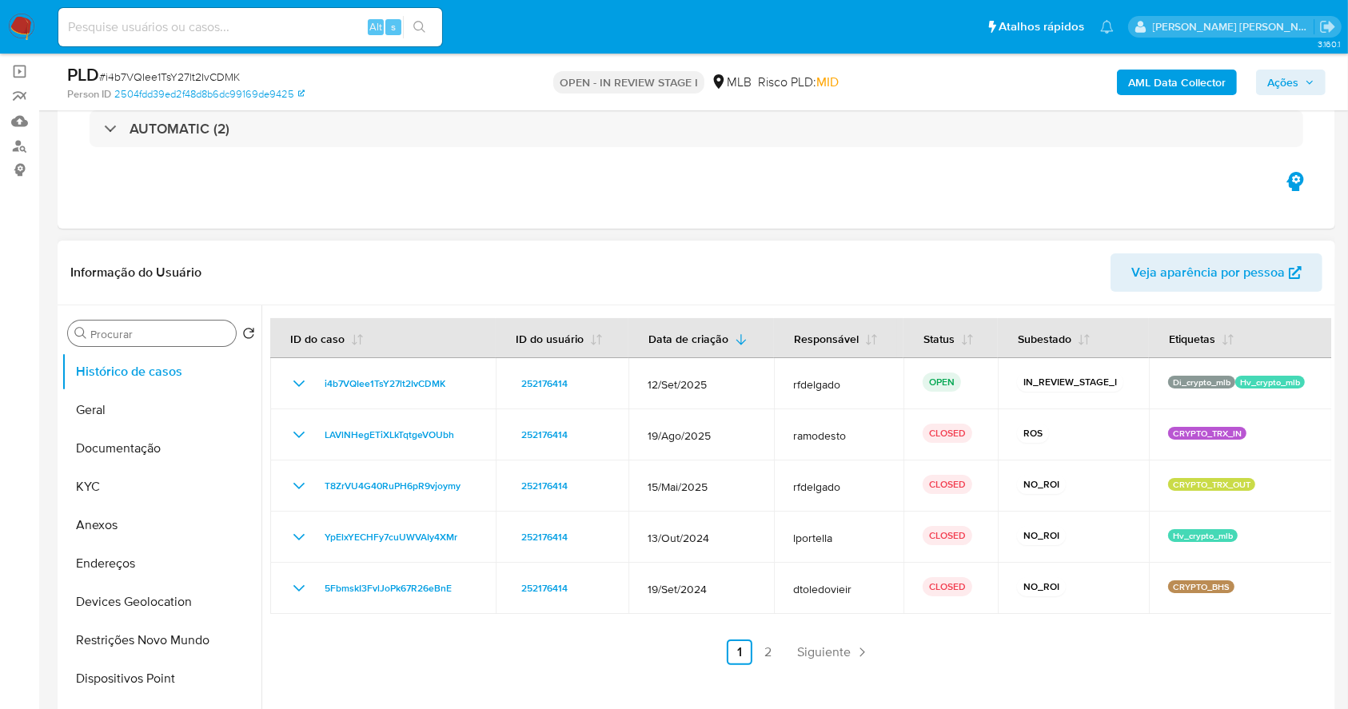
scroll to position [0, 0]
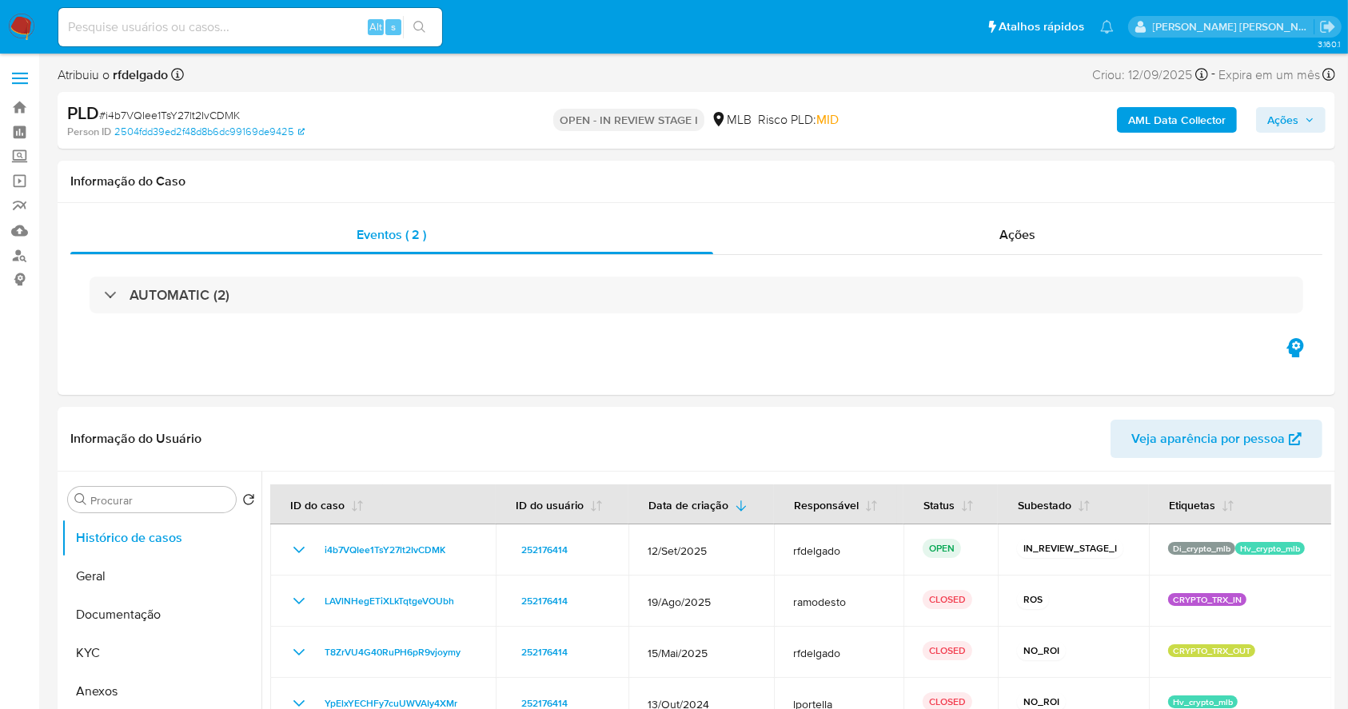
click at [215, 114] on span "# i4b7VQIee1TsY27lt2IvCDMK" at bounding box center [169, 115] width 141 height 16
copy span "i4b7VQIee1TsY27lt2IvCDMK"
click at [15, 22] on img at bounding box center [21, 27] width 27 height 27
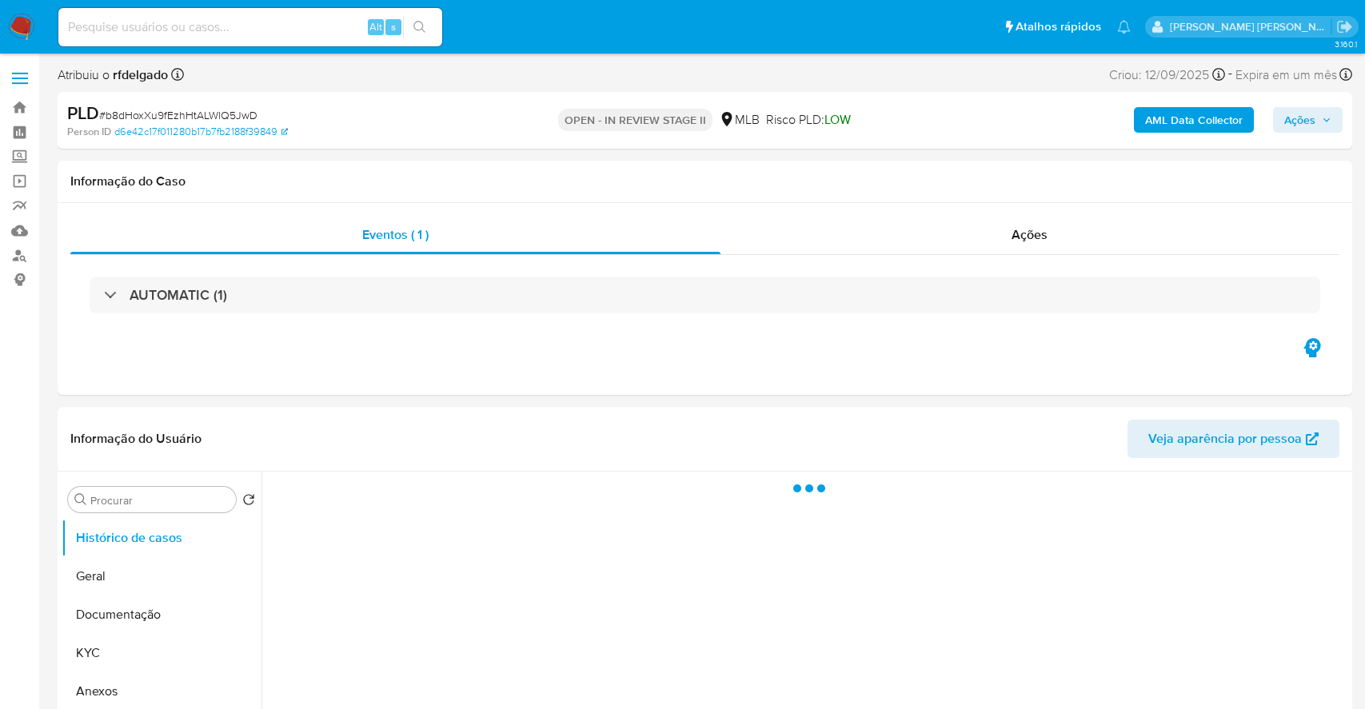
select select "10"
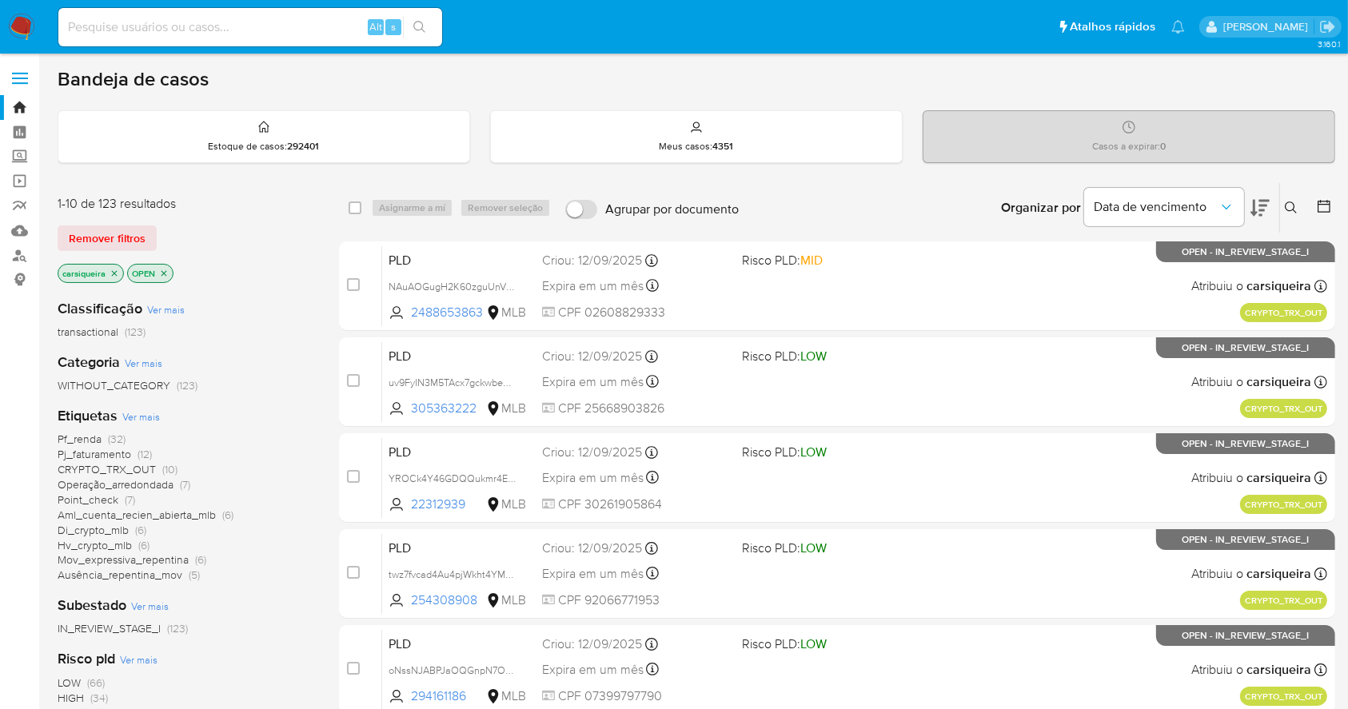
click at [112, 272] on icon "close-filter" at bounding box center [115, 274] width 10 height 10
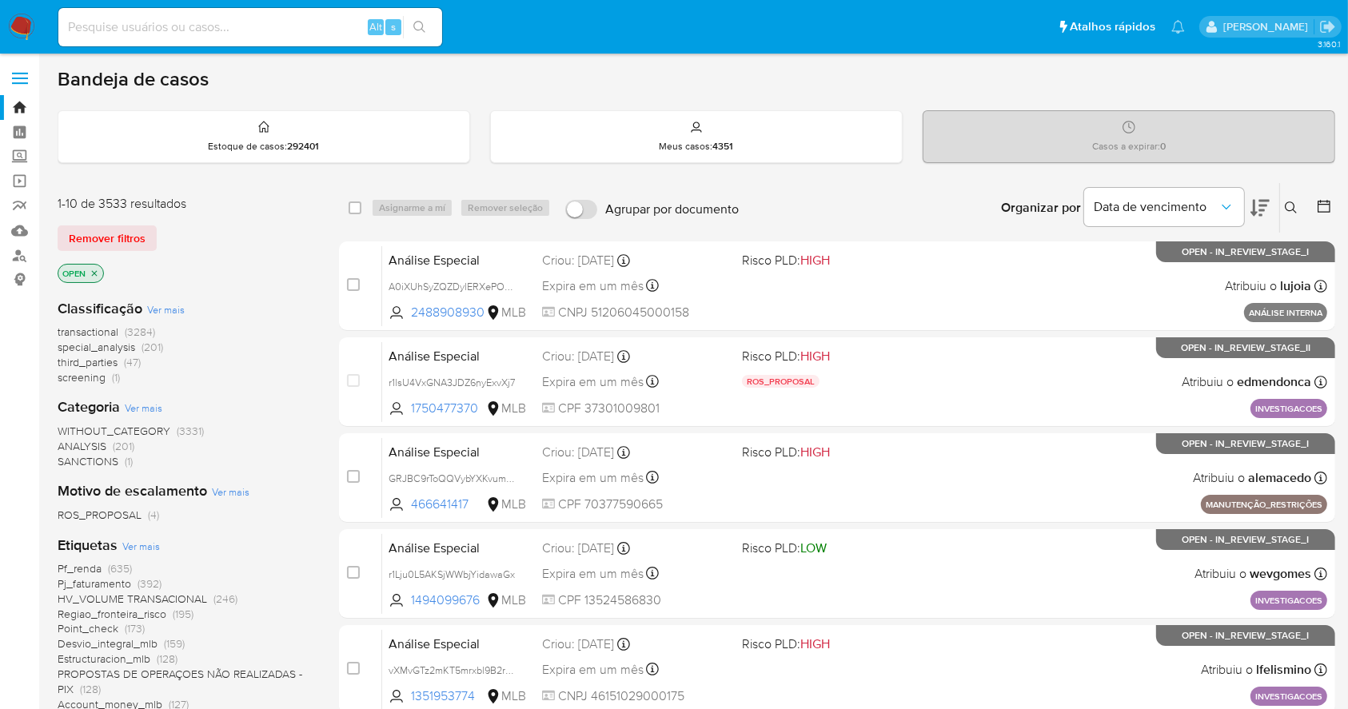
click at [1293, 203] on icon at bounding box center [1291, 207] width 12 height 12
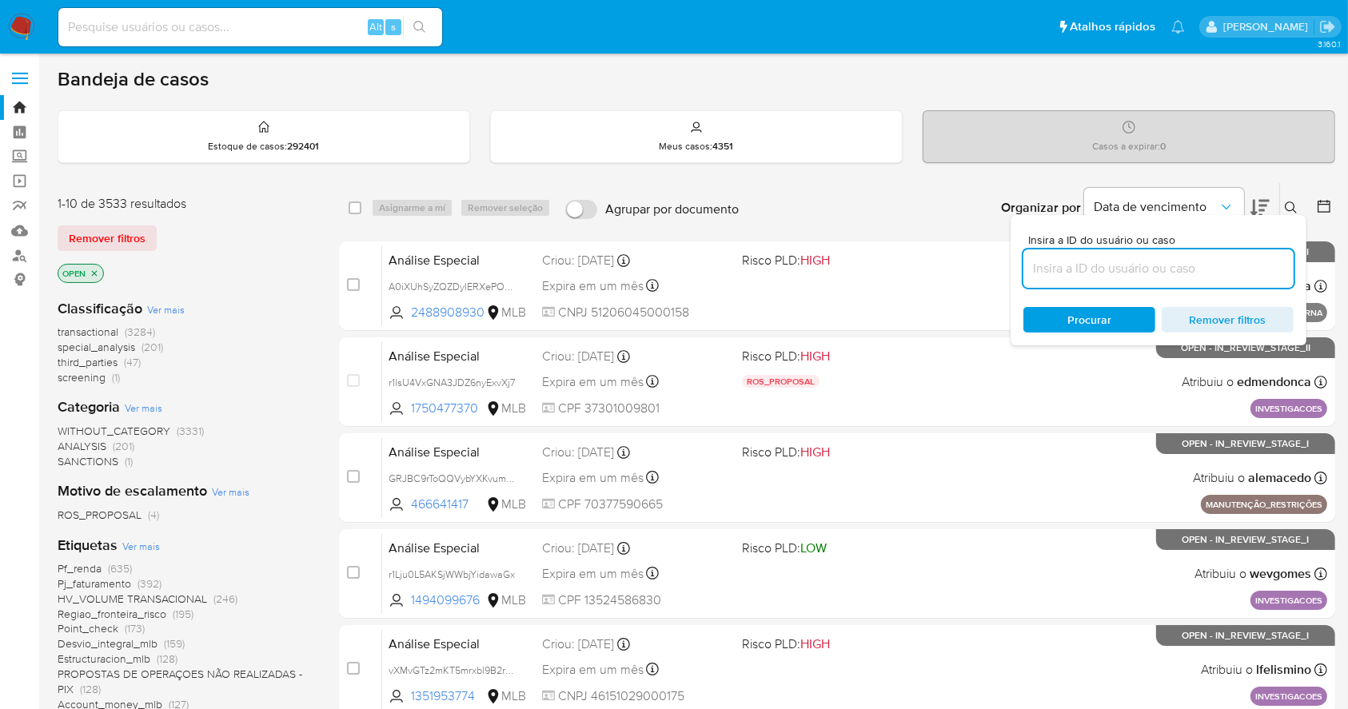
click at [1098, 261] on input at bounding box center [1158, 268] width 270 height 21
type input "i4b7VQIee1TsY27lt2IvCDMK"
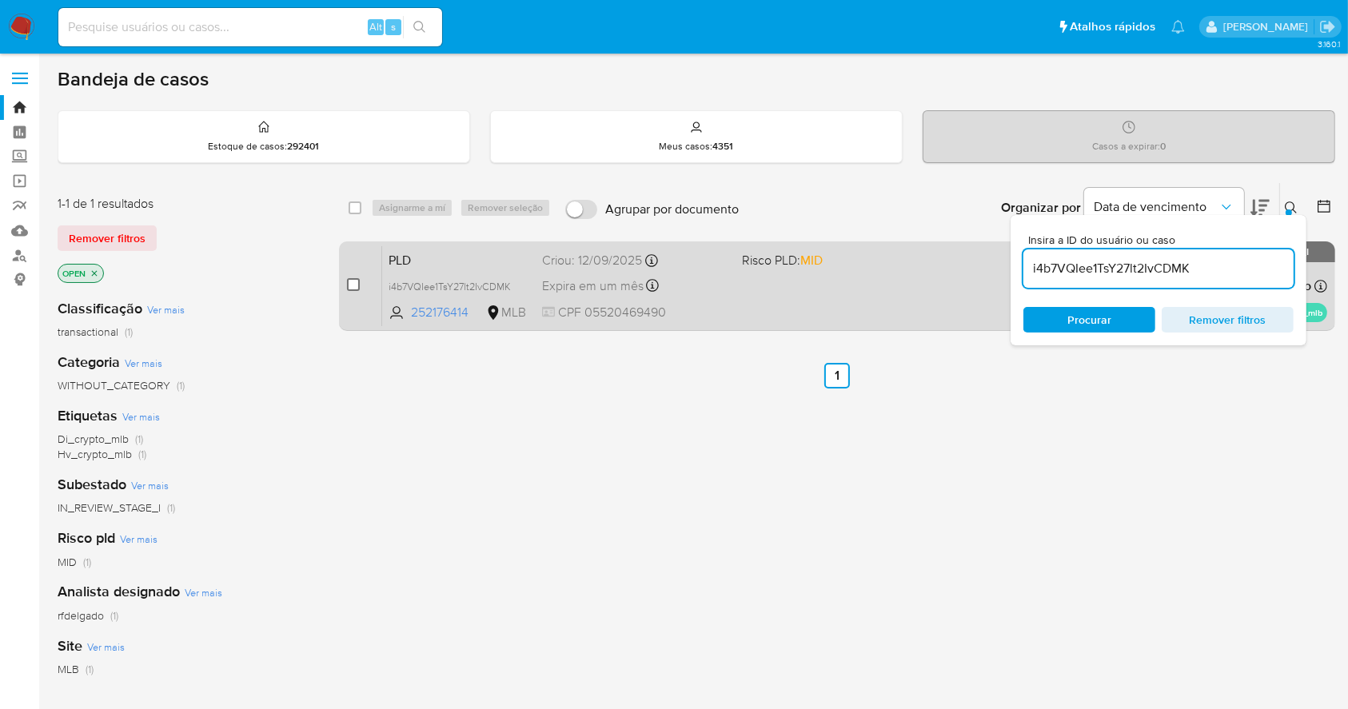
click at [351, 289] on div "case-item-checkbox" at bounding box center [353, 285] width 13 height 16
click at [352, 273] on div "case-item-checkbox Incapaz de atribuir o caso" at bounding box center [364, 285] width 35 height 81
click at [352, 283] on input "checkbox" at bounding box center [353, 284] width 13 height 13
checkbox input "true"
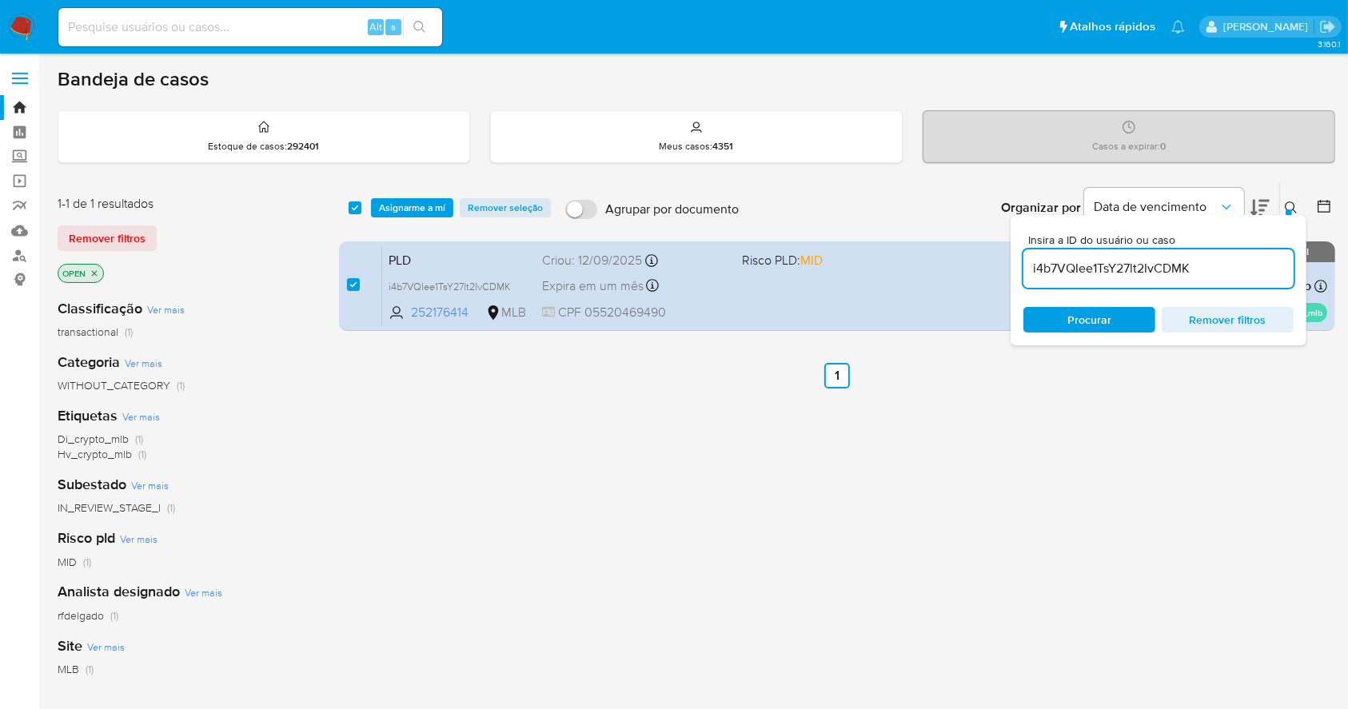
click at [417, 186] on div "select-all-cases-checkbox Asignarme a mí Remover seleção Agrupar por documento …" at bounding box center [837, 208] width 996 height 50
click at [410, 209] on span "Asignarme a mí" at bounding box center [412, 208] width 66 height 16
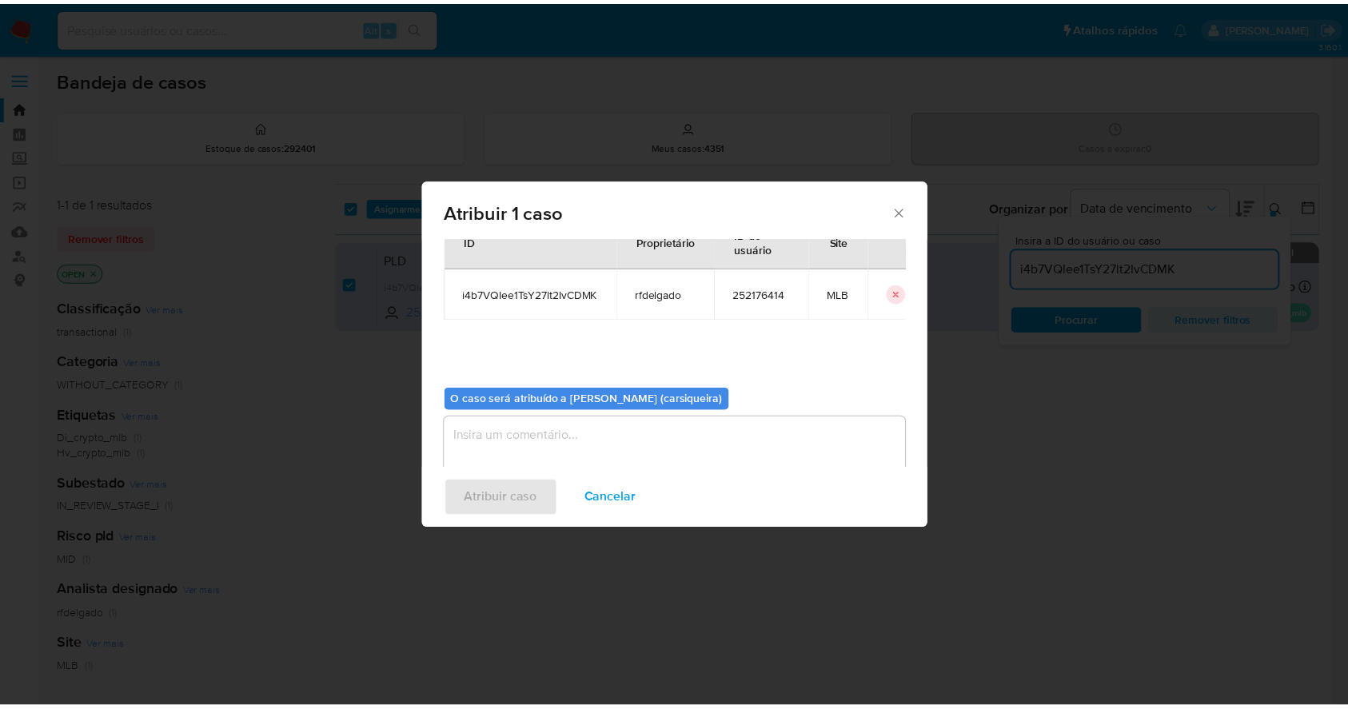
scroll to position [82, 0]
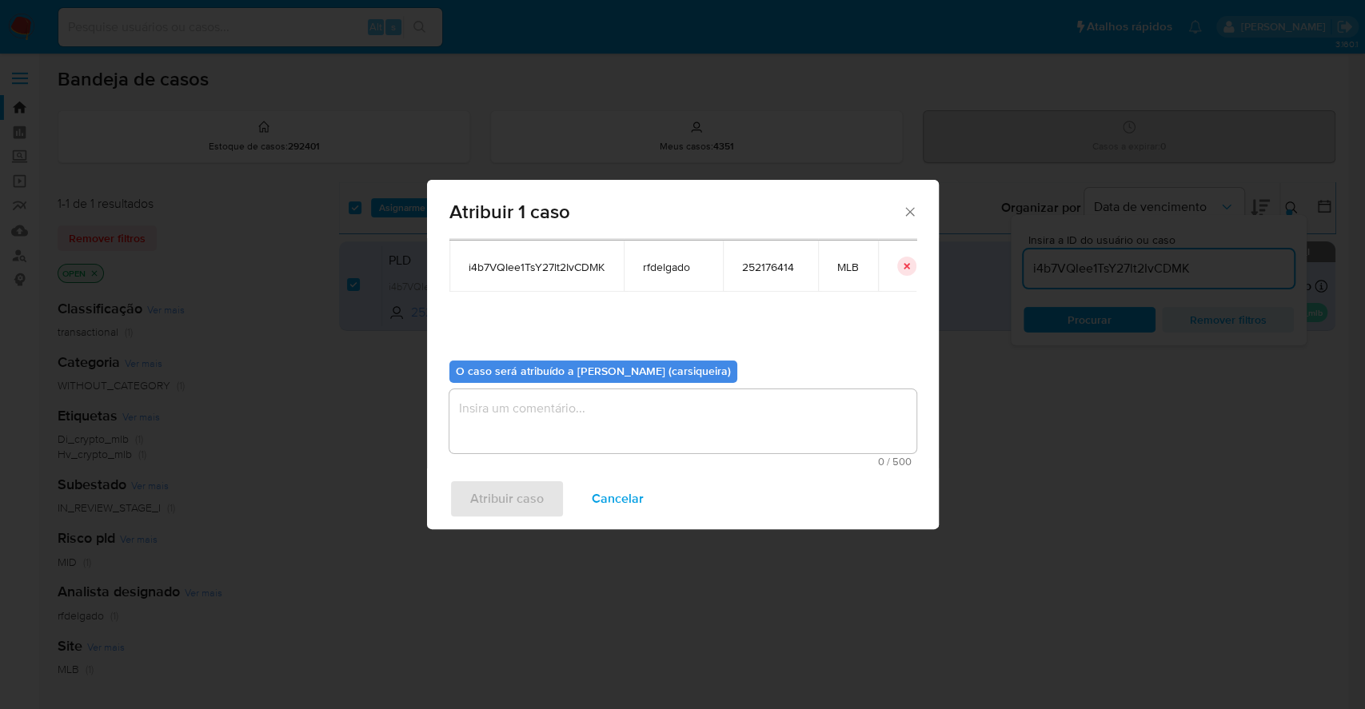
click at [671, 431] on textarea "assign-modal" at bounding box center [682, 421] width 467 height 64
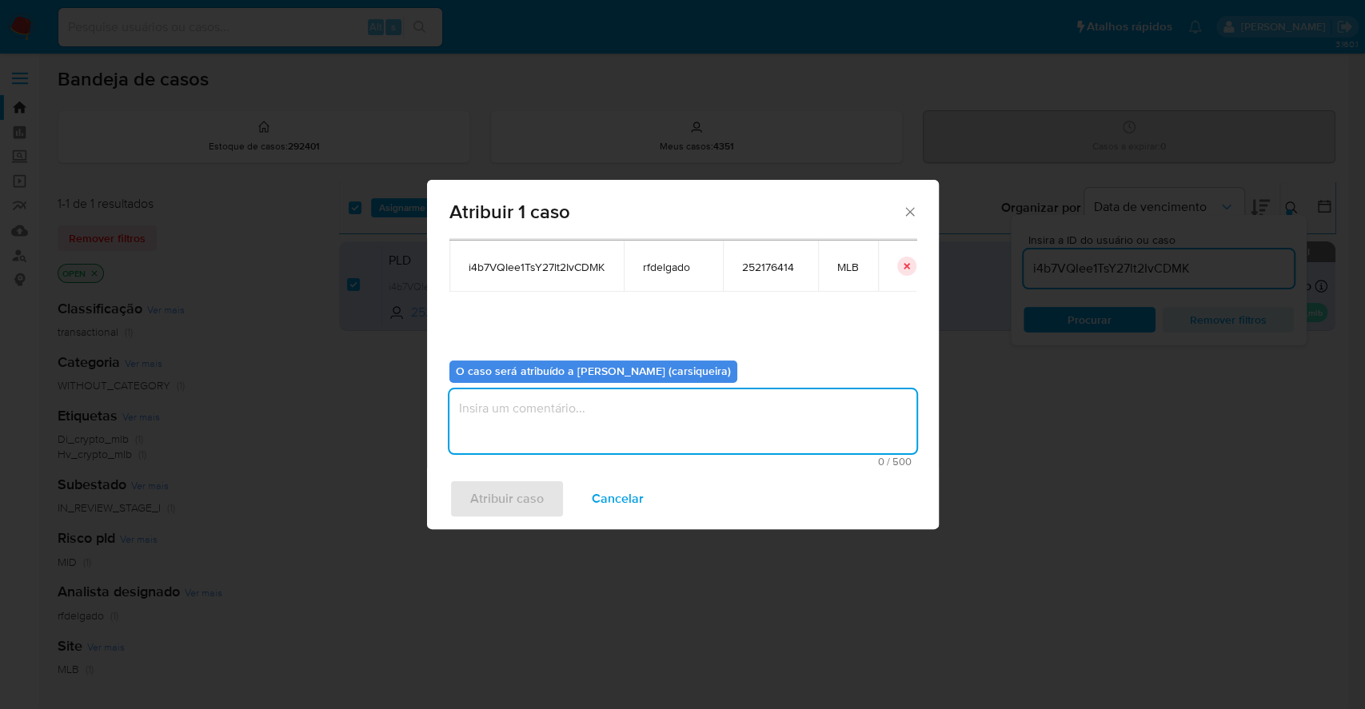
paste textarea "i4b7VQIee1TsY27lt2IvCDMK"
type textarea "i4b7VQIee1TsY27lt2IvCDMK"
click at [529, 495] on span "Atribuir caso" at bounding box center [507, 498] width 74 height 35
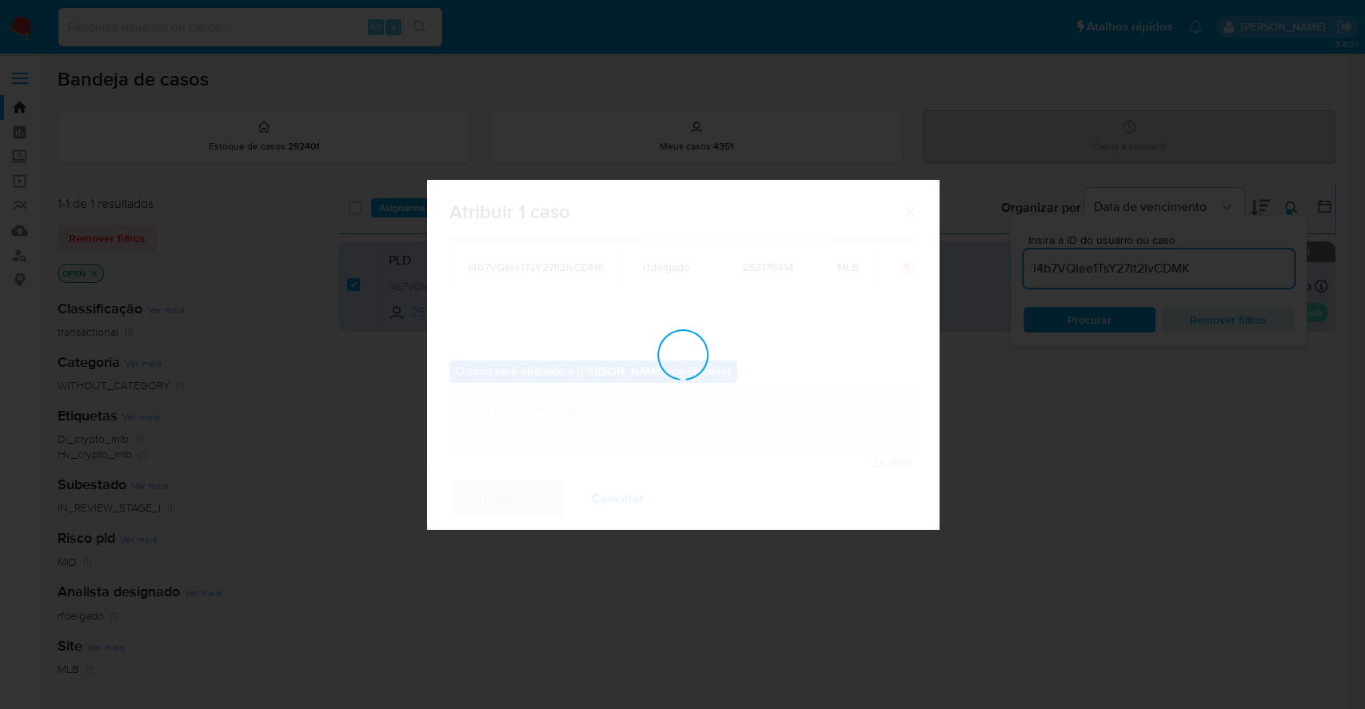
checkbox input "false"
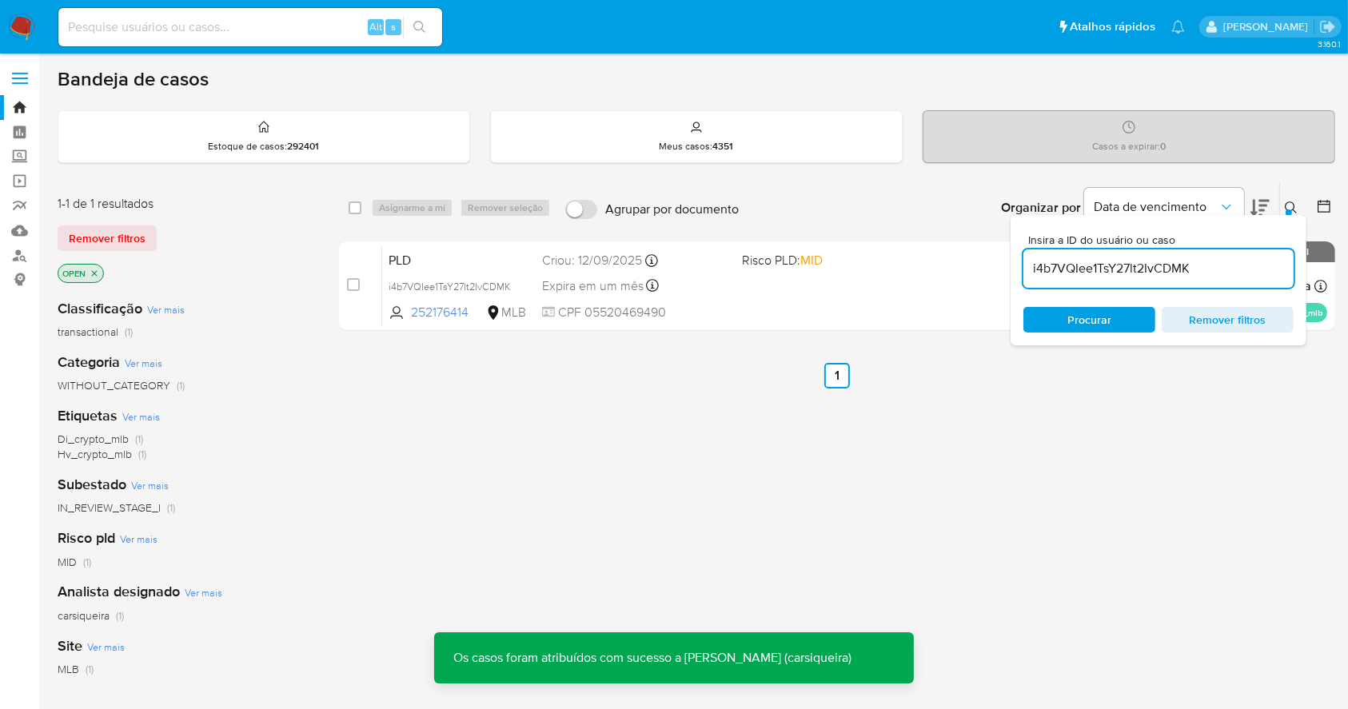
click at [285, 28] on input at bounding box center [250, 27] width 384 height 21
paste input "i4b7VQIee1TsY27lt2IvCDMK"
click at [436, 19] on input "i4b7VQIee1TsY27lt2IvCDMK" at bounding box center [250, 27] width 384 height 21
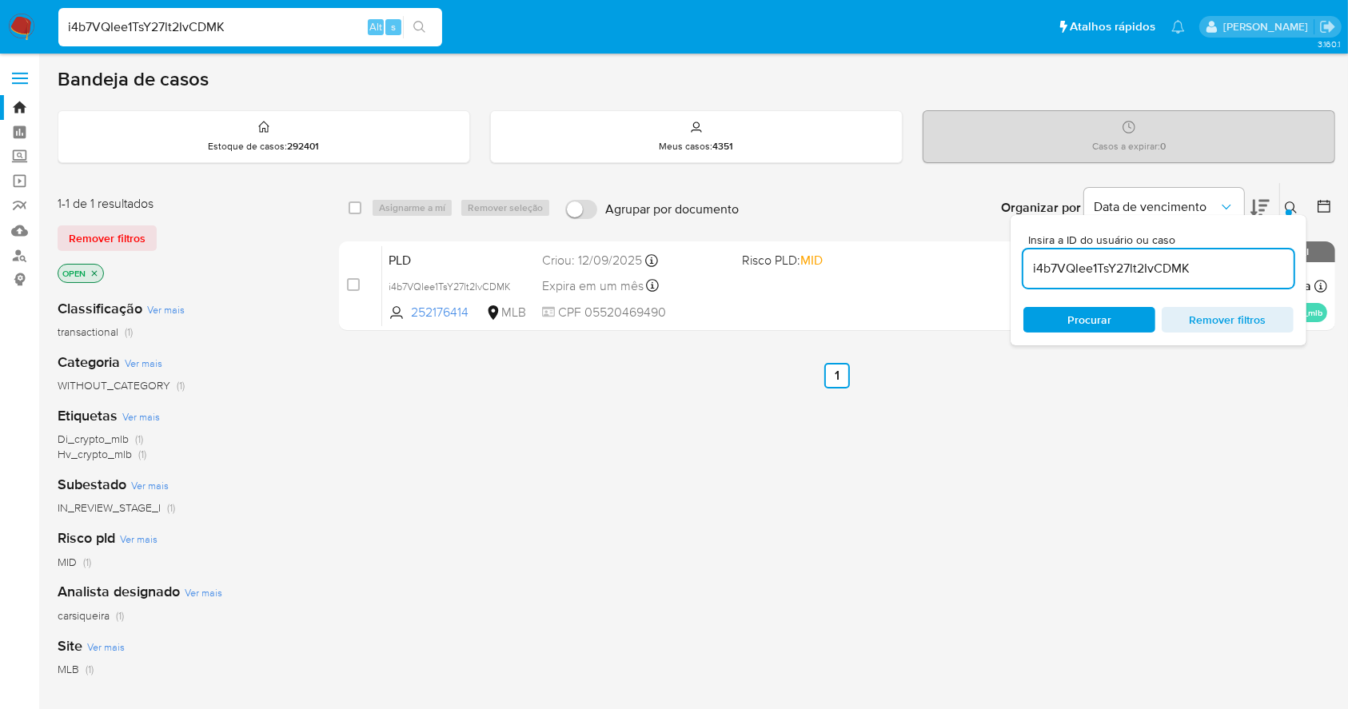
type input "i4b7VQIee1TsY27lt2IvCDMK"
click at [425, 26] on icon "search-icon" at bounding box center [419, 27] width 13 height 13
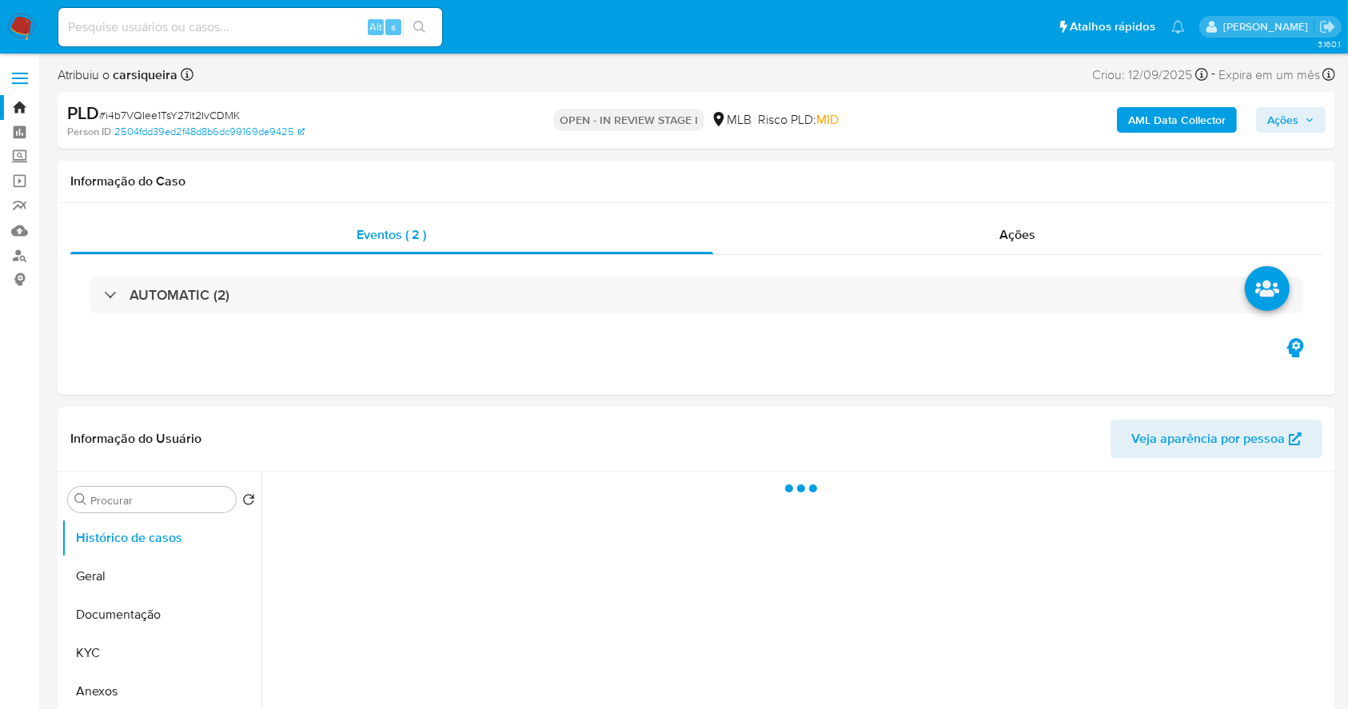
select select "10"
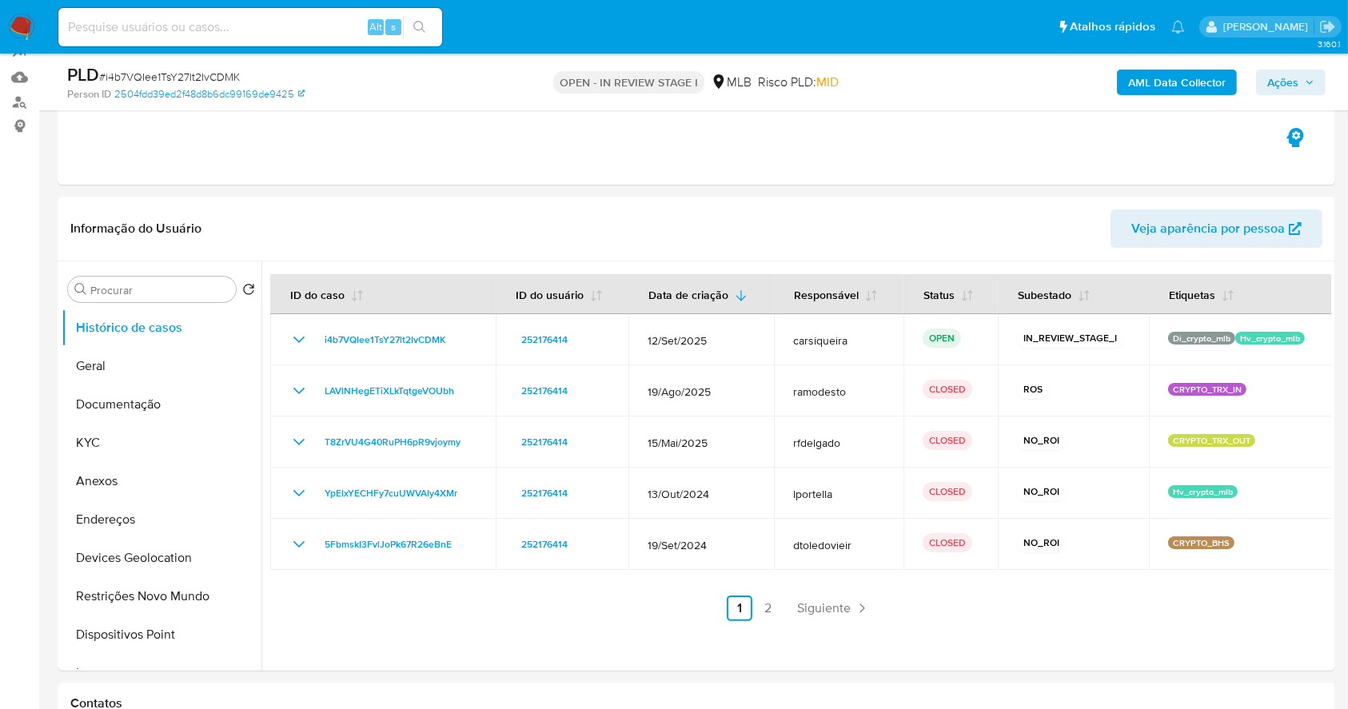
scroll to position [202, 0]
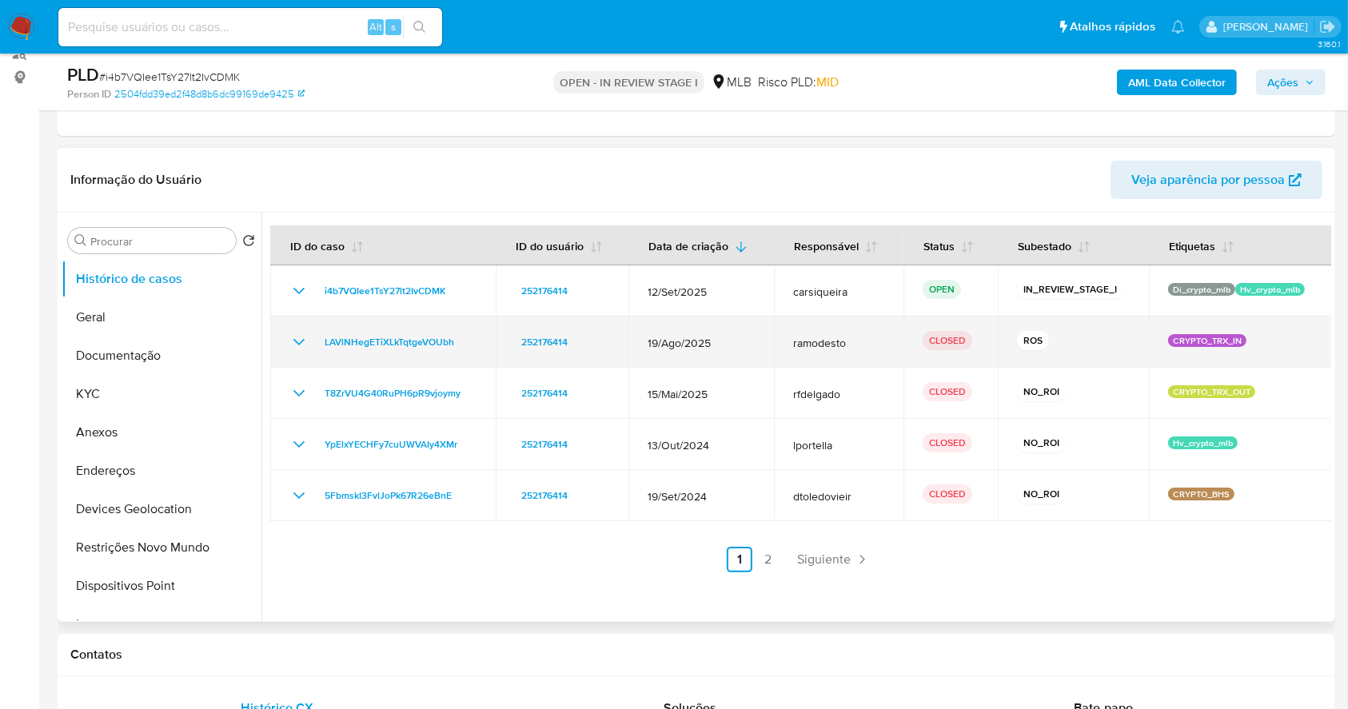
click at [298, 334] on icon "Mostrar/Ocultar" at bounding box center [298, 342] width 19 height 19
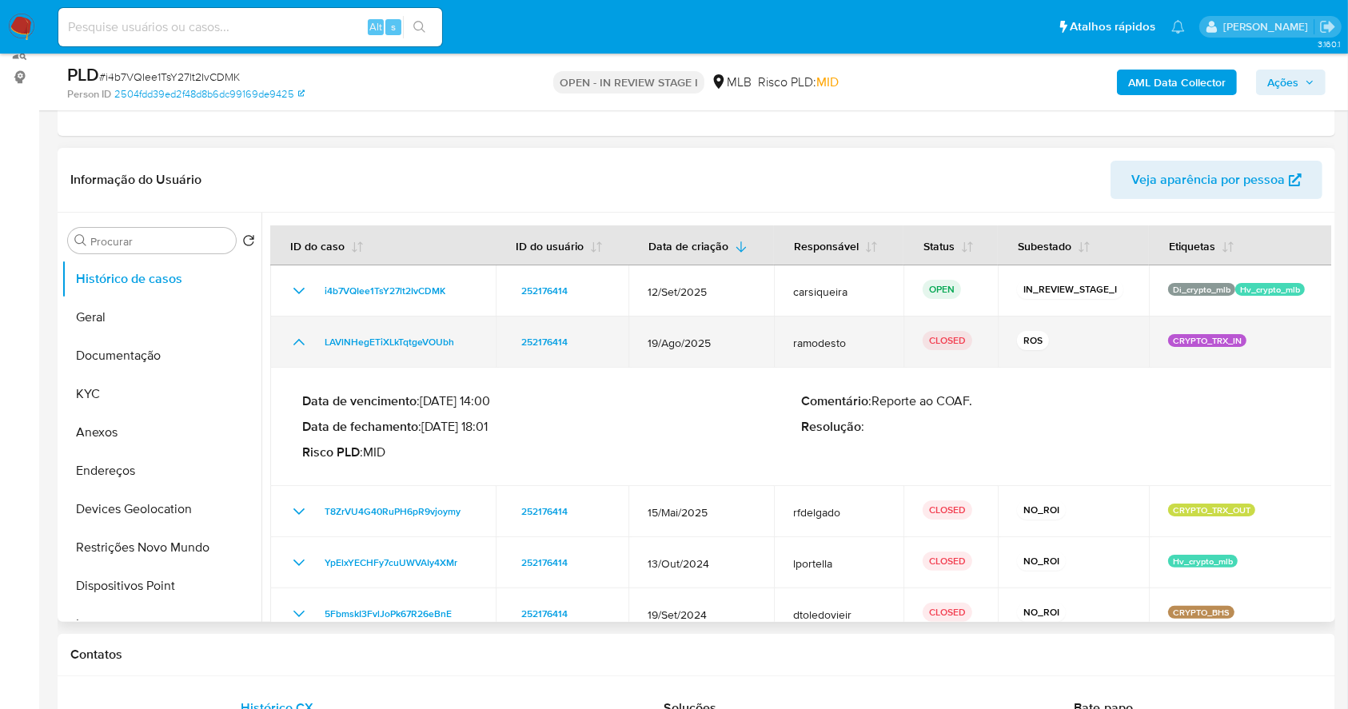
click at [298, 334] on icon "Mostrar/Ocultar" at bounding box center [298, 342] width 19 height 19
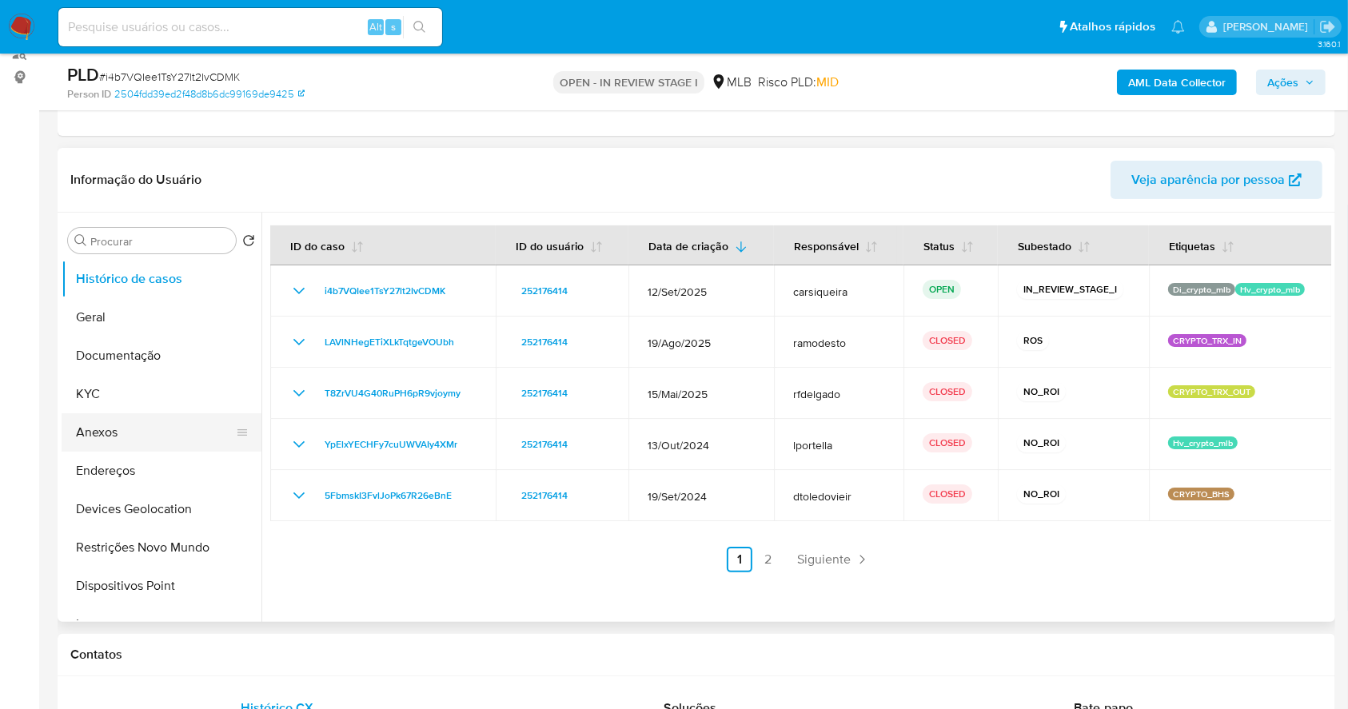
click at [121, 425] on button "Anexos" at bounding box center [155, 432] width 187 height 38
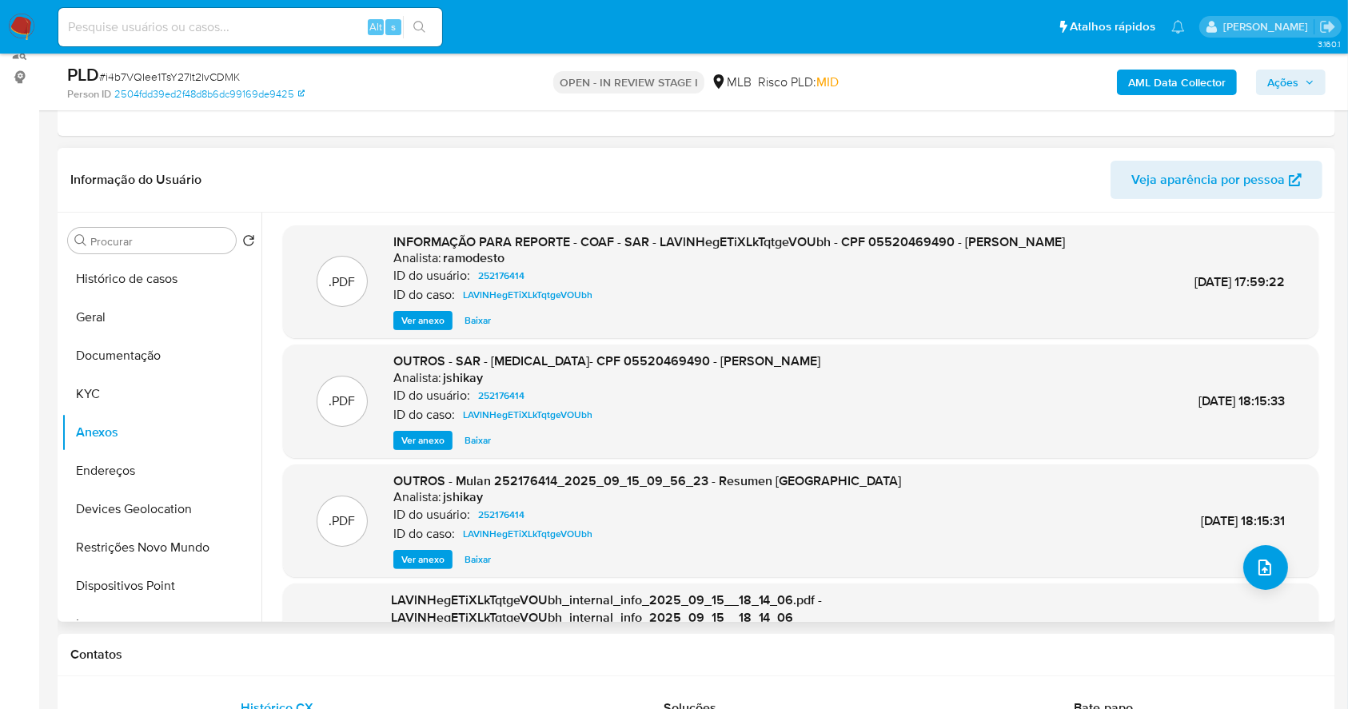
click at [409, 329] on span "Ver anexo" at bounding box center [422, 321] width 43 height 16
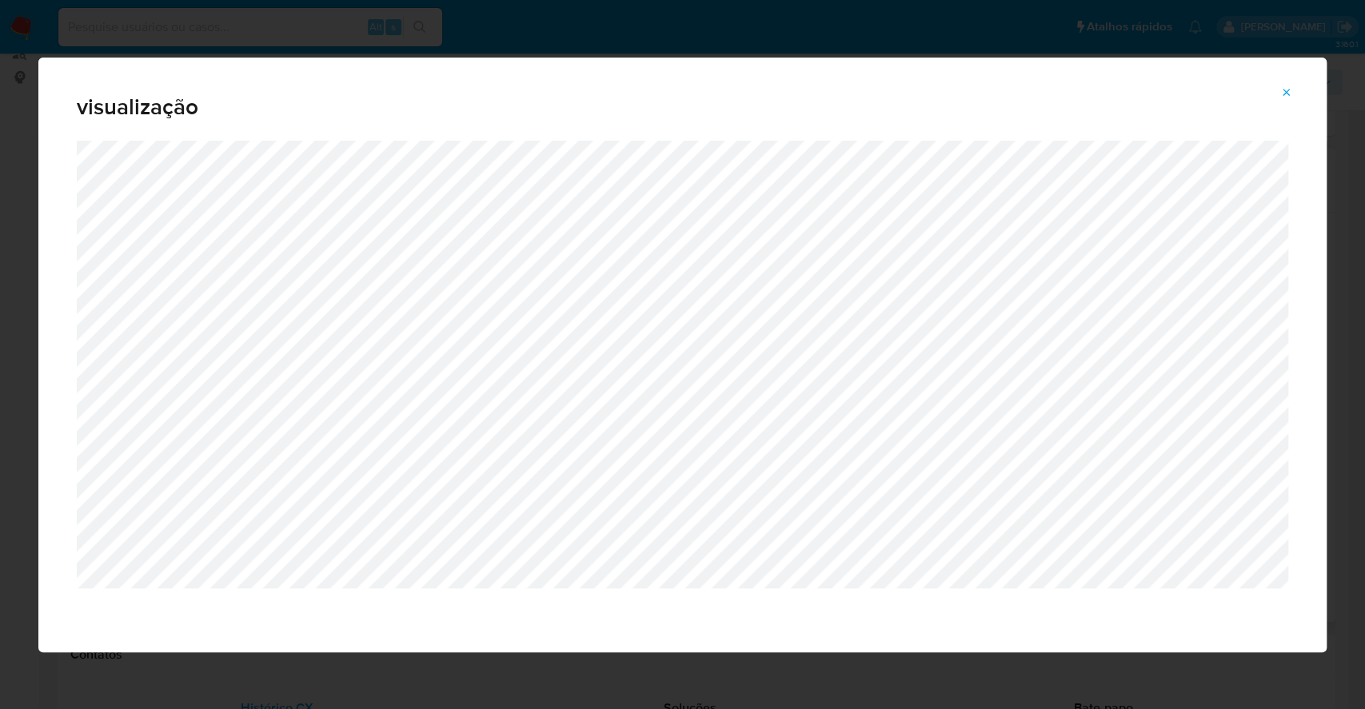
click at [1286, 86] on icon "Attachment preview" at bounding box center [1286, 92] width 13 height 13
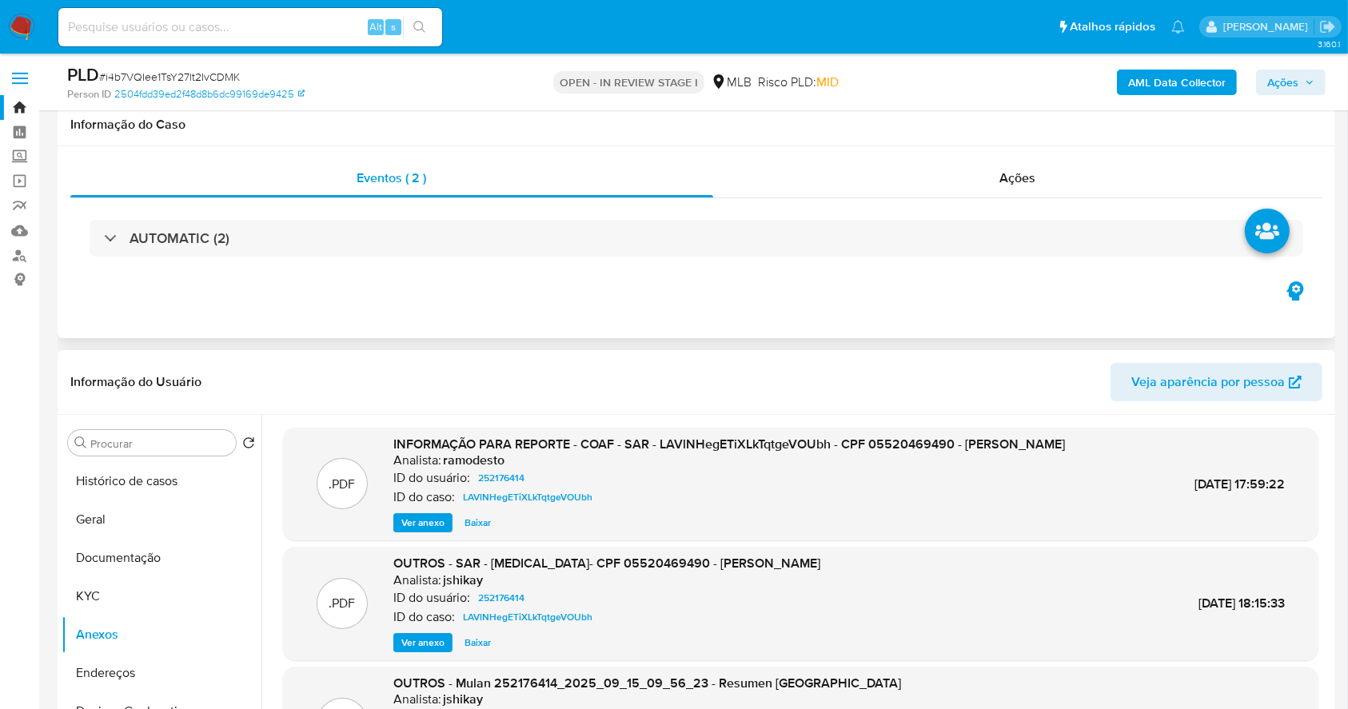
scroll to position [106, 0]
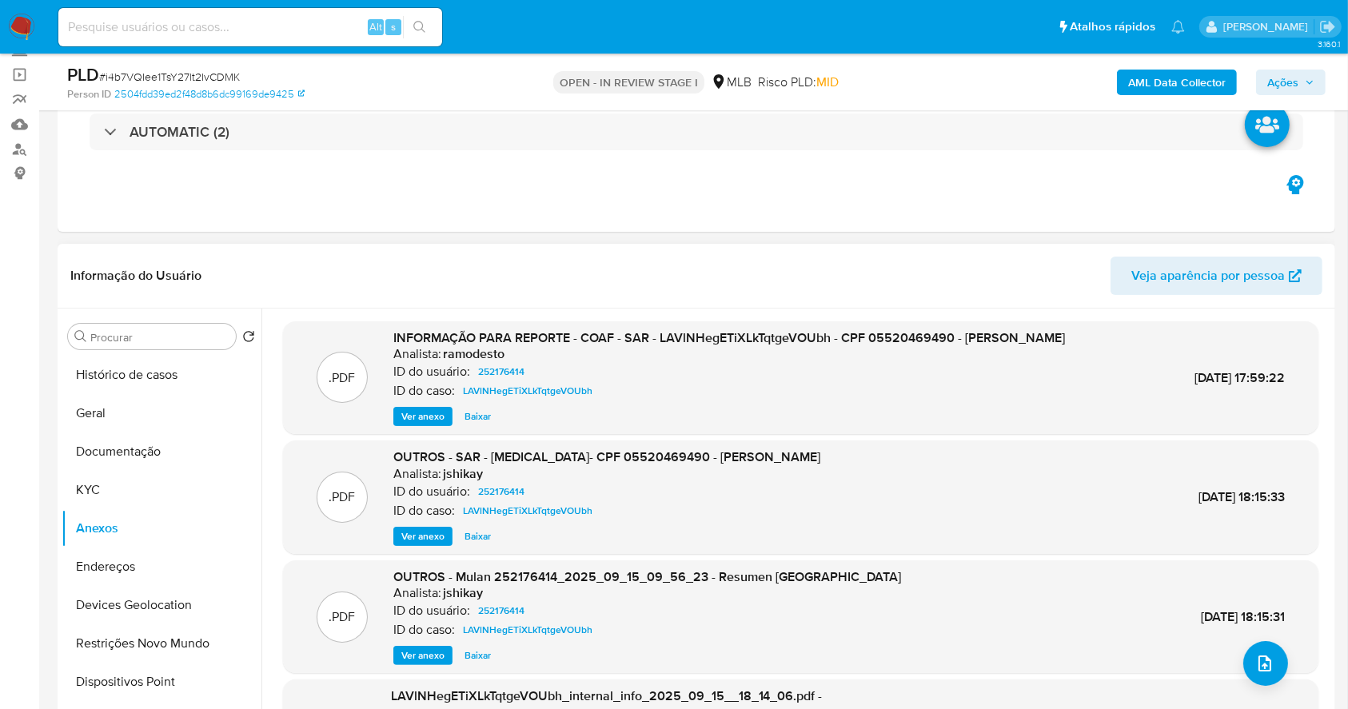
click at [1166, 74] on b "AML Data Collector" at bounding box center [1177, 83] width 98 height 26
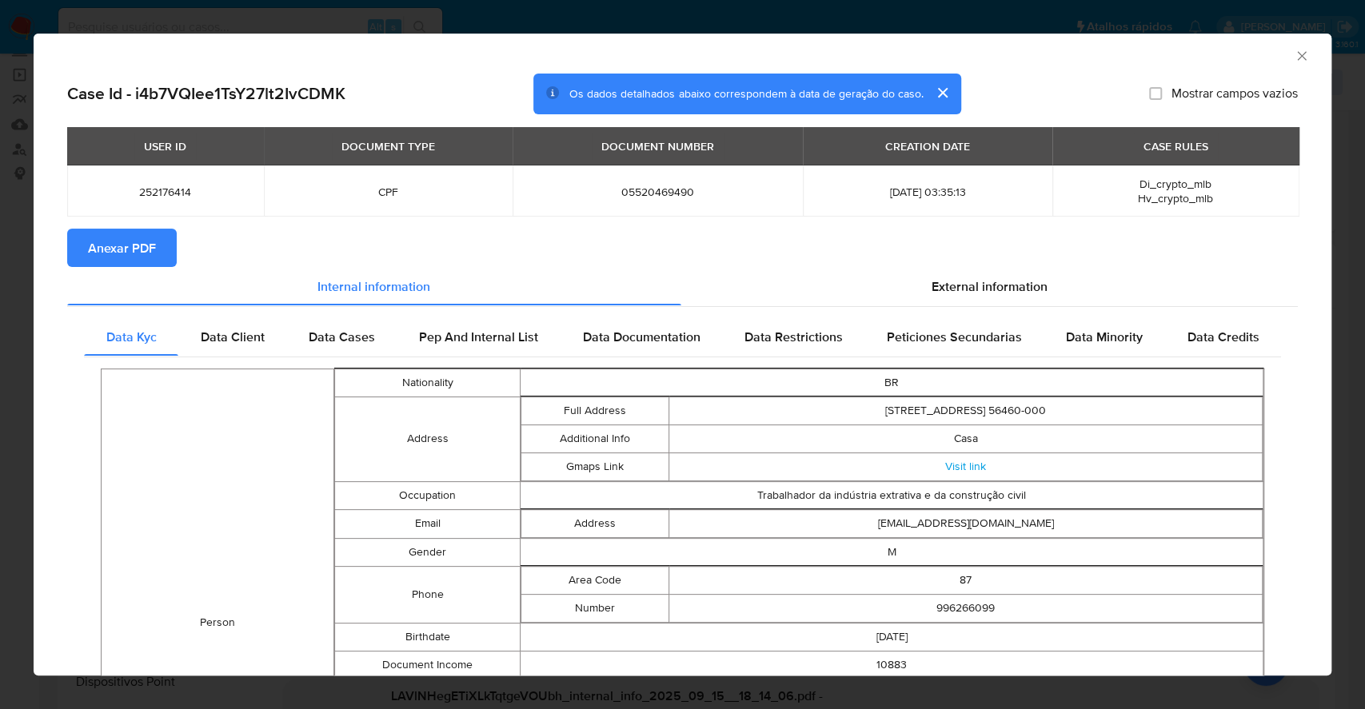
click at [144, 233] on span "Anexar PDF" at bounding box center [122, 247] width 68 height 35
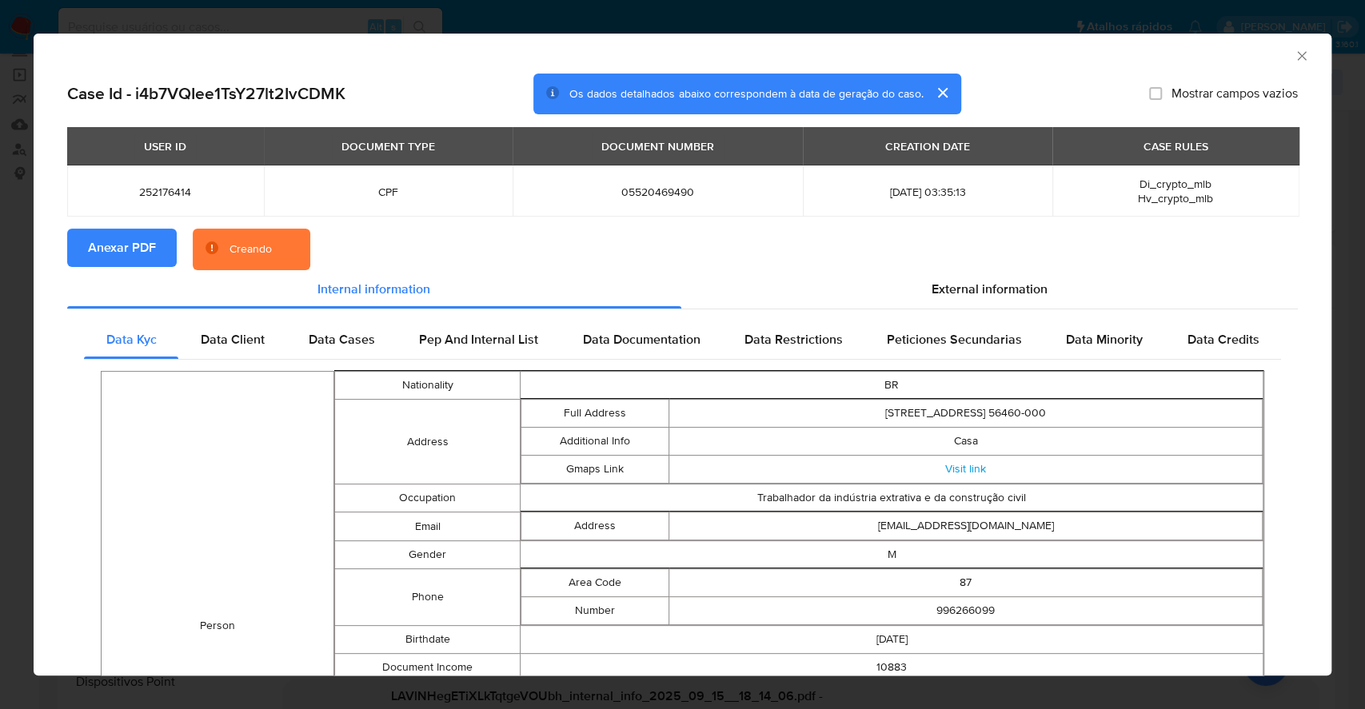
click at [1294, 60] on icon "Fechar a janela" at bounding box center [1302, 56] width 16 height 16
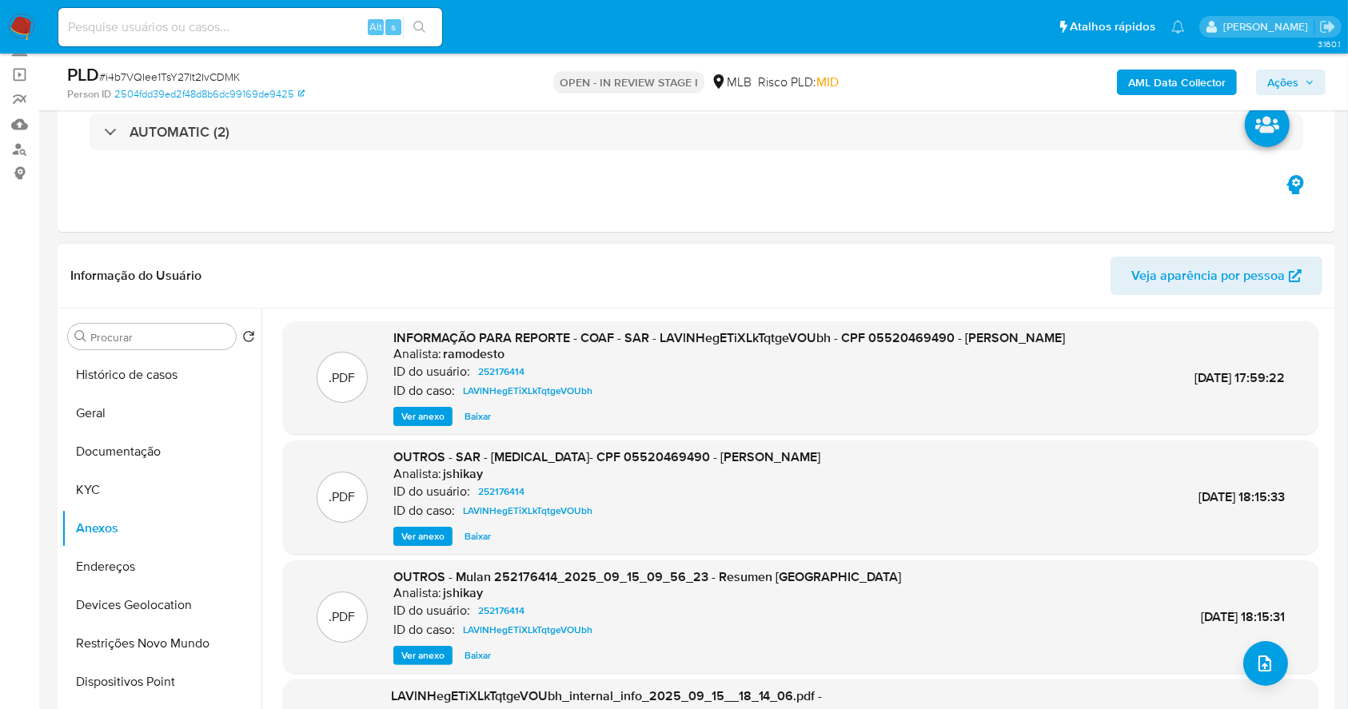
click at [1279, 73] on span "Ações" at bounding box center [1282, 83] width 31 height 26
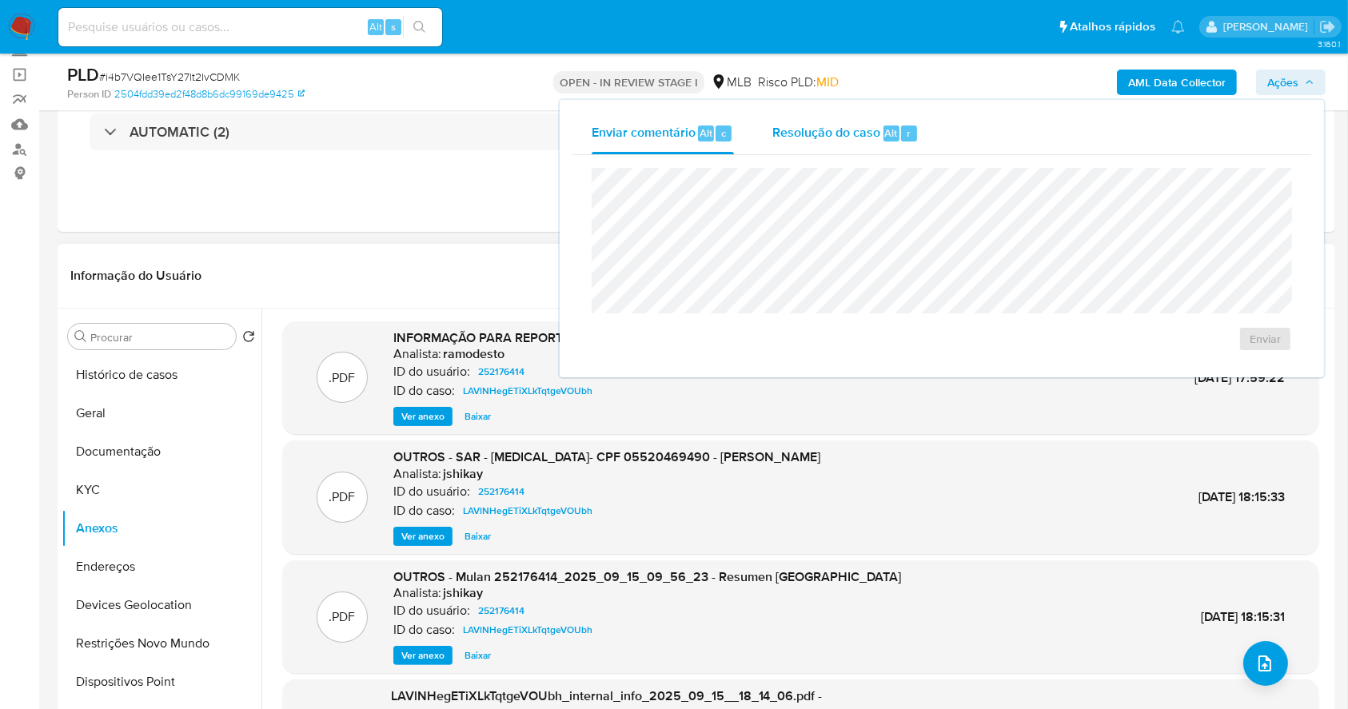
click at [803, 132] on span "Resolução do caso" at bounding box center [826, 132] width 108 height 18
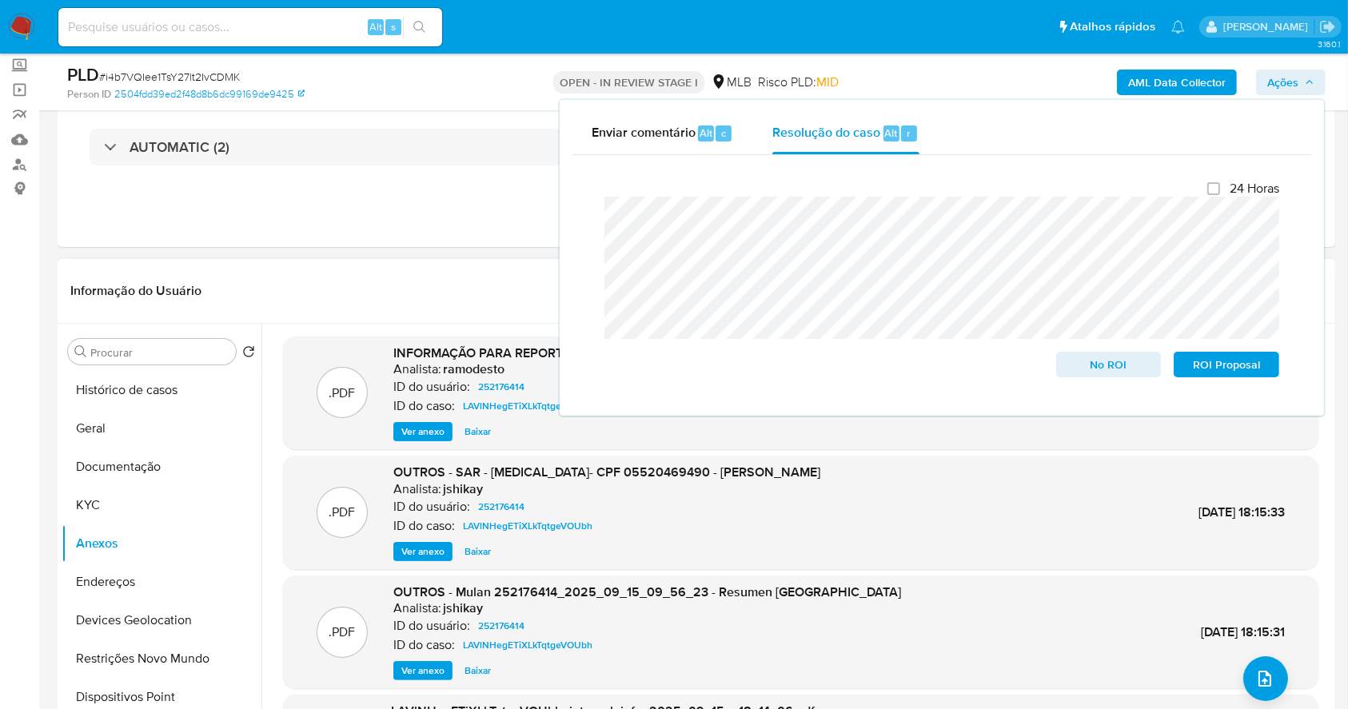
scroll to position [0, 0]
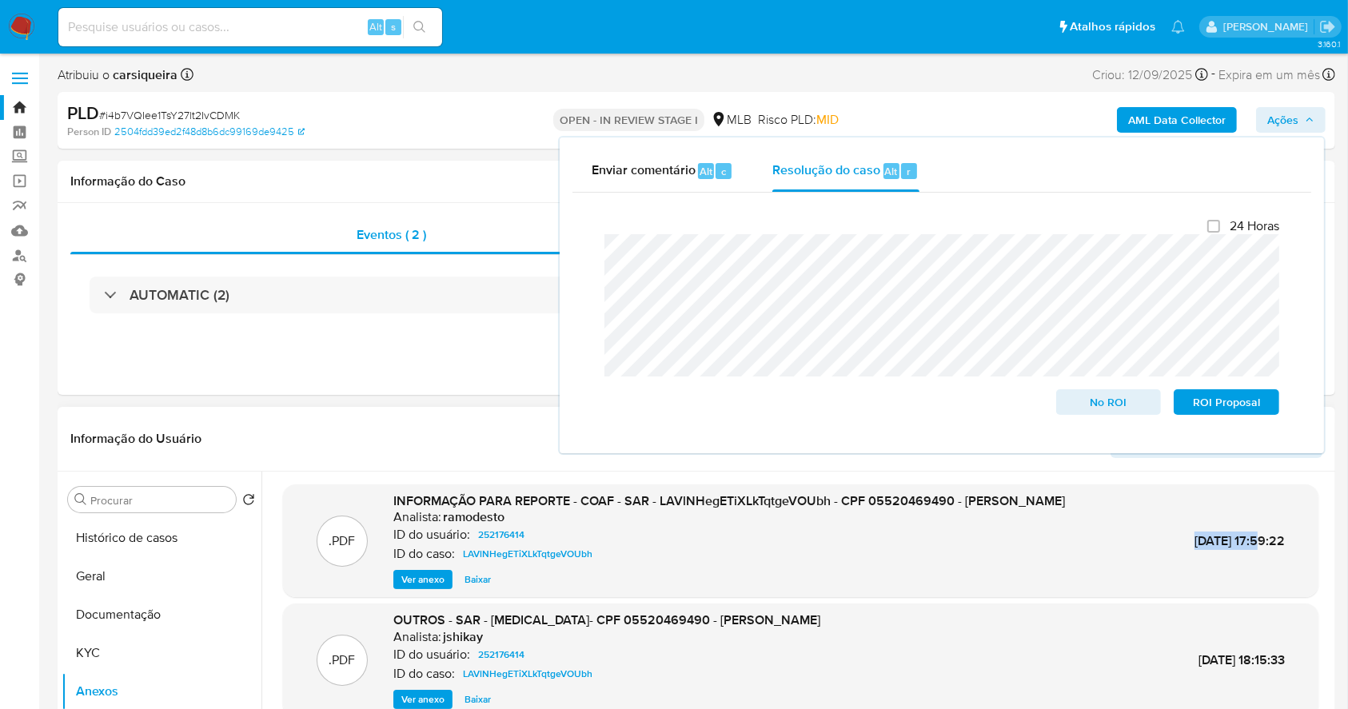
drag, startPoint x: 1158, startPoint y: 539, endPoint x: 1242, endPoint y: 538, distance: 83.9
click at [1242, 538] on div ".PDF INFORMAÇÃO PARA REPORTE - COAF - SAR - LAVlNHegETiXLkTqtgeVOUbh - CPF 0552…" at bounding box center [800, 541] width 1019 height 98
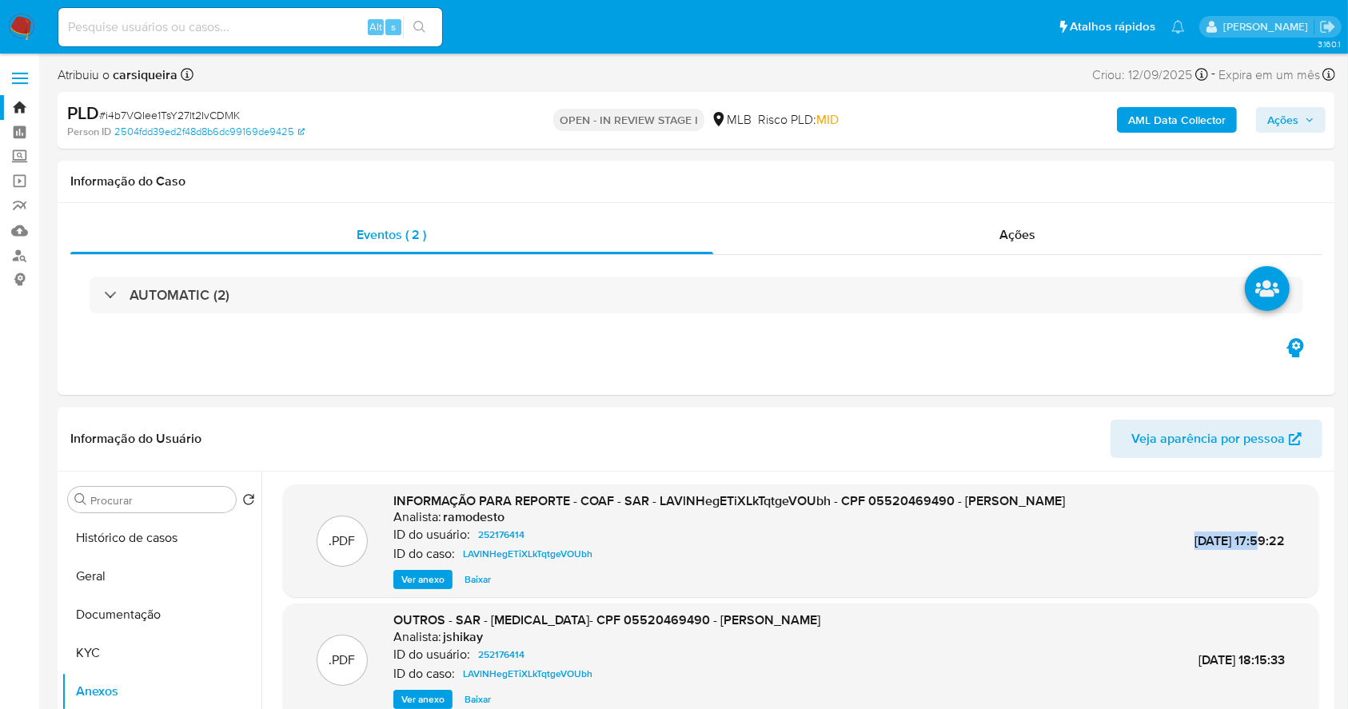
click at [1287, 110] on span "Ações" at bounding box center [1282, 120] width 31 height 26
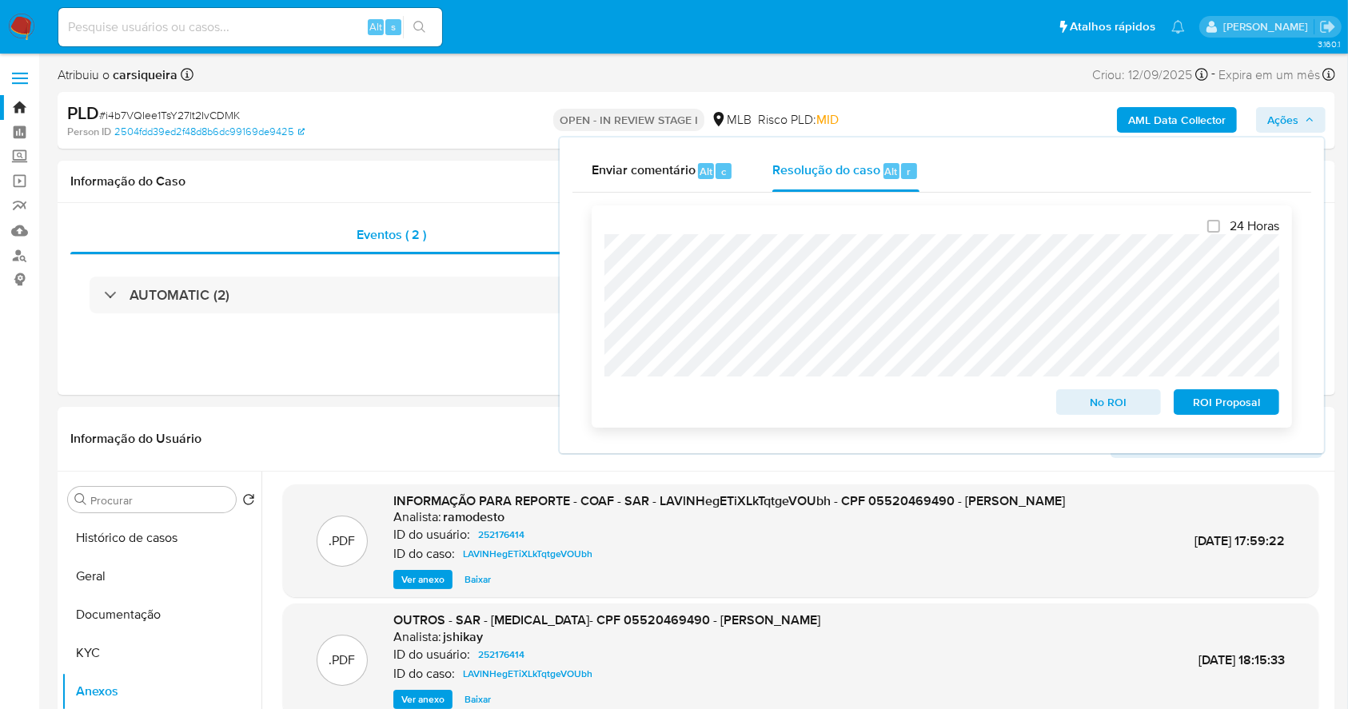
click at [1129, 396] on span "No ROI" at bounding box center [1108, 402] width 83 height 22
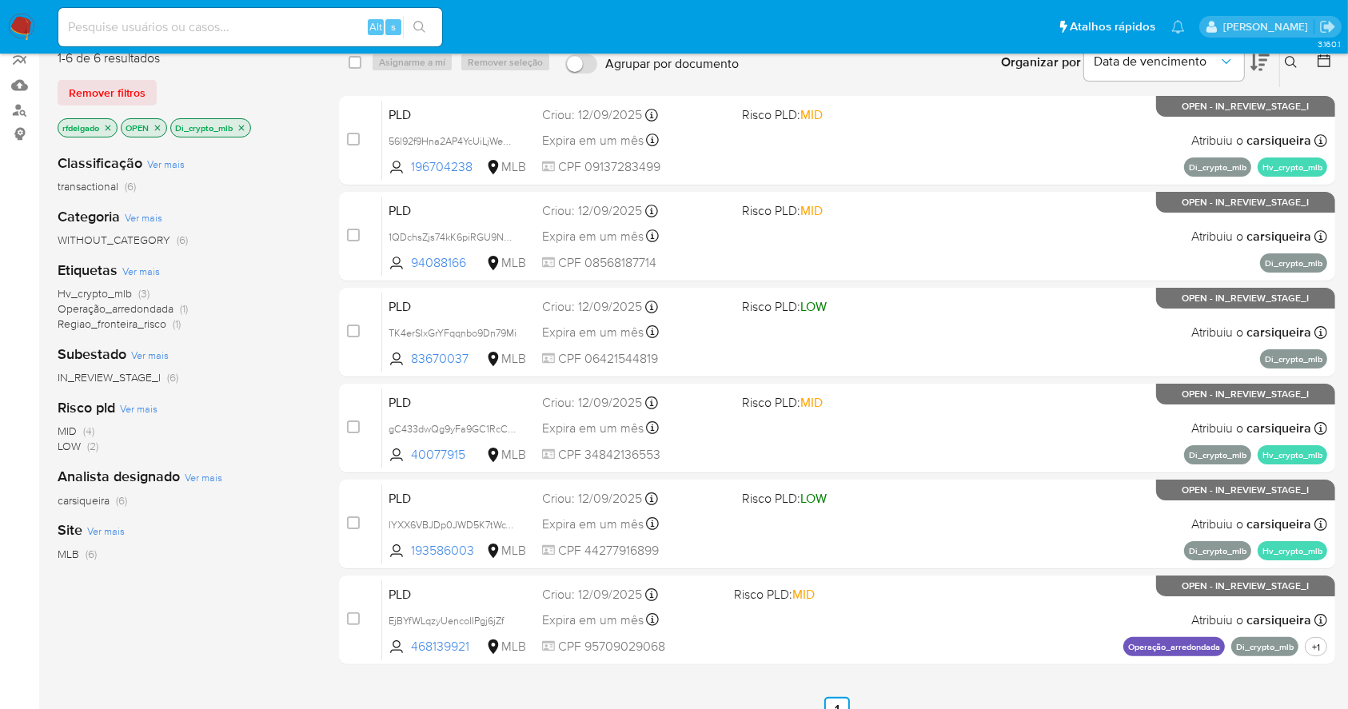
scroll to position [152, 0]
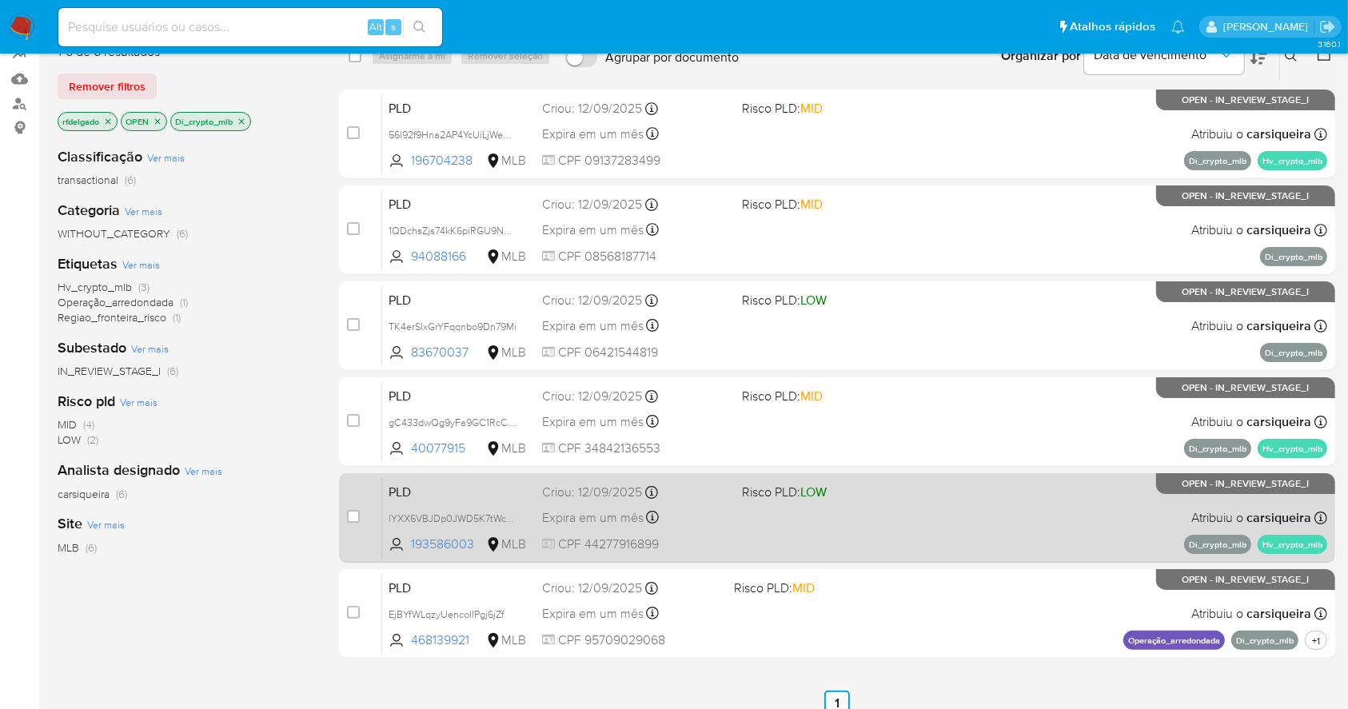
drag, startPoint x: 854, startPoint y: 488, endPoint x: 864, endPoint y: 503, distance: 17.8
click at [863, 502] on div "case-item-checkbox Incapaz de atribuir o caso PLD 56l92f9Hna2AP4YcUiLjWeOC 1967…" at bounding box center [837, 374] width 996 height 569
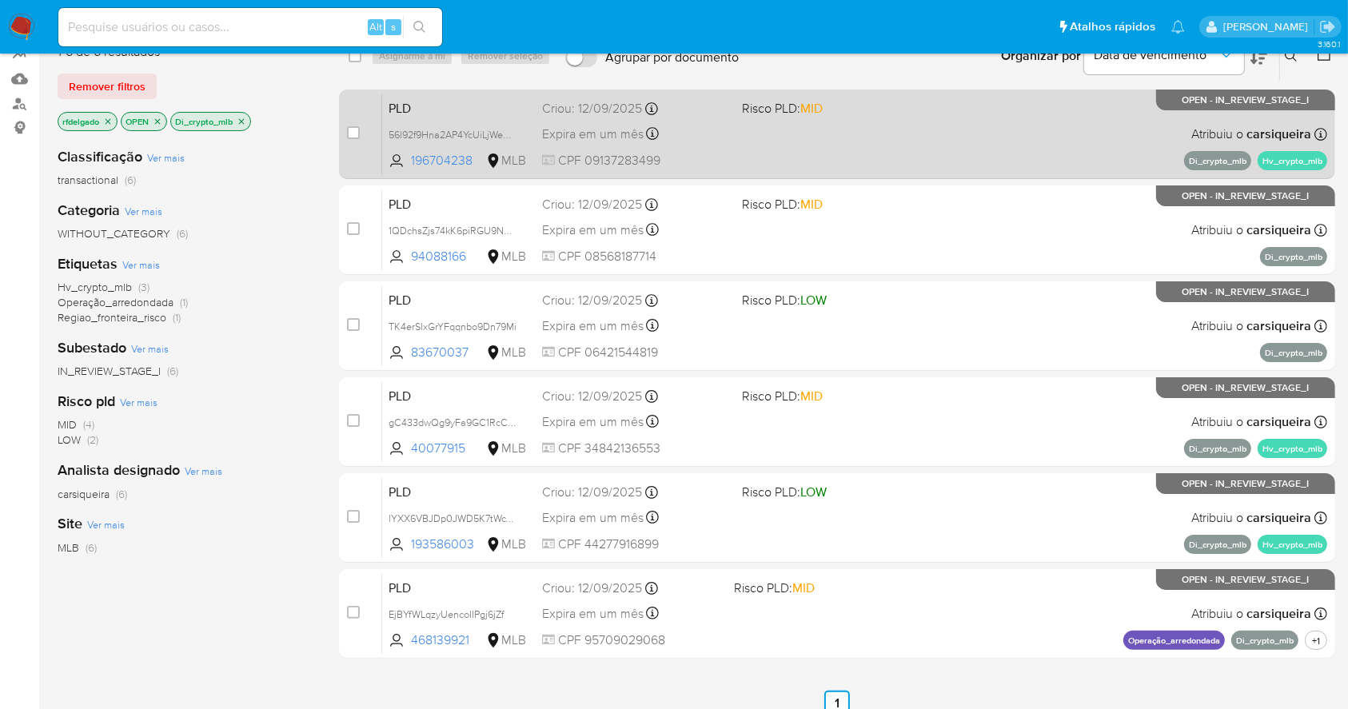
click at [917, 167] on div "PLD 56l92f9Hna2AP4YcUiLjWeOC 196704238 MLB Risco PLD: MID Criou: 12/09/2025 Cri…" at bounding box center [854, 134] width 945 height 81
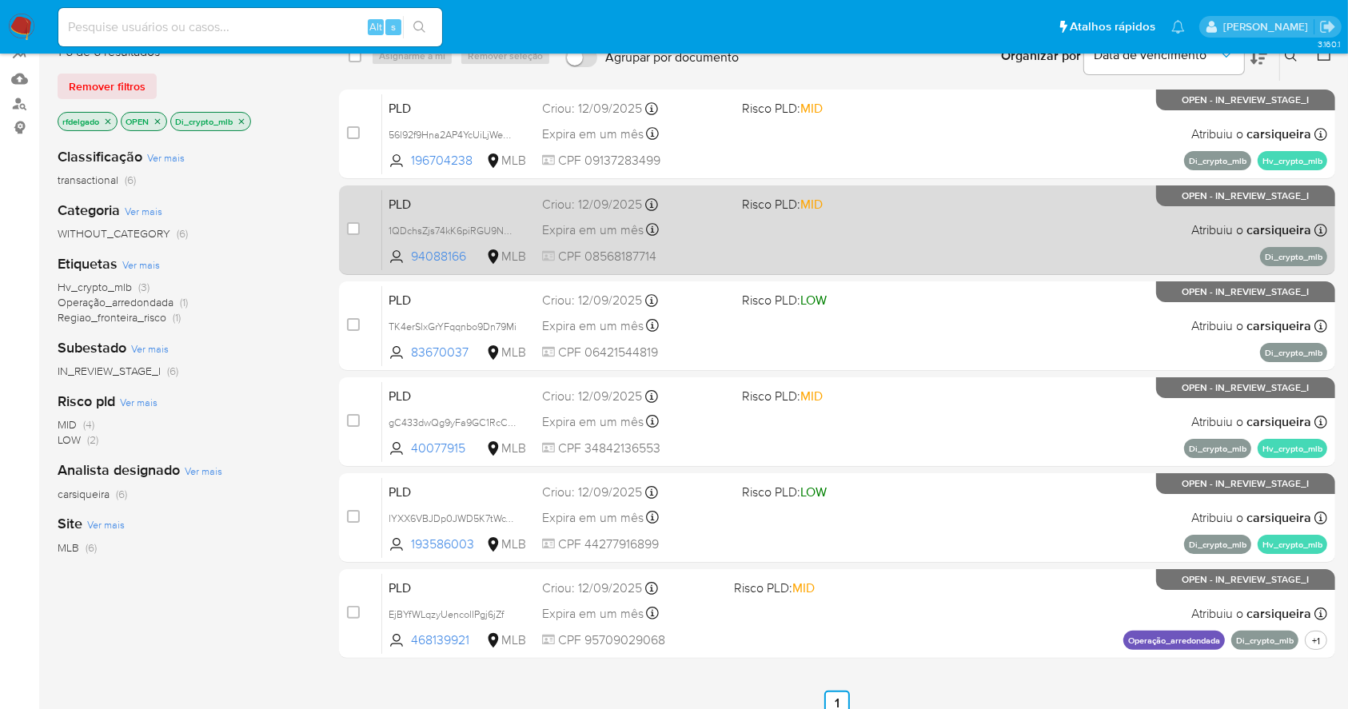
click at [1086, 214] on div "PLD 1QDchsZjs74kK6piRGU9NmJn 94088166 MLB Risco PLD: MID Criou: 12/09/2025 Crio…" at bounding box center [854, 229] width 945 height 81
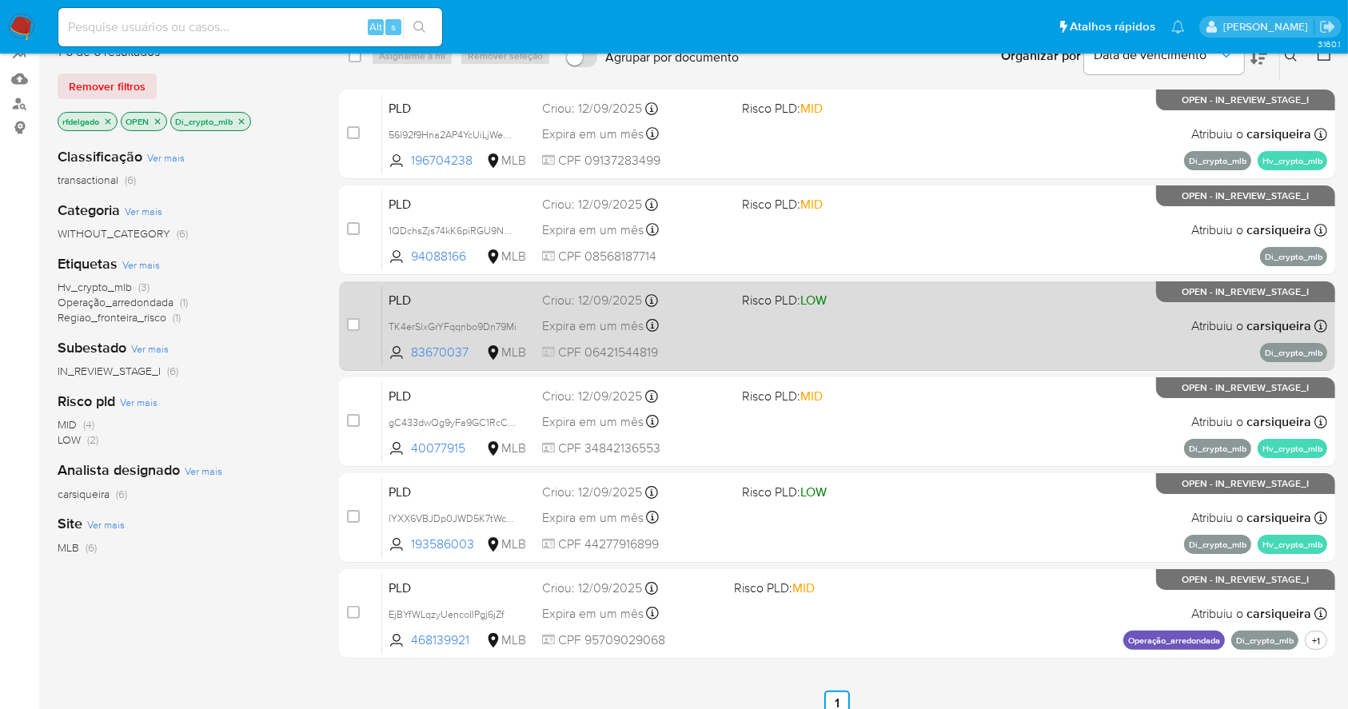
click at [1043, 315] on div "PLD TK4erSlxGrYFqqnbo9Dn79Mi 83670037 MLB Risco PLD: LOW Criou: 12/09/2025 Crio…" at bounding box center [854, 325] width 945 height 81
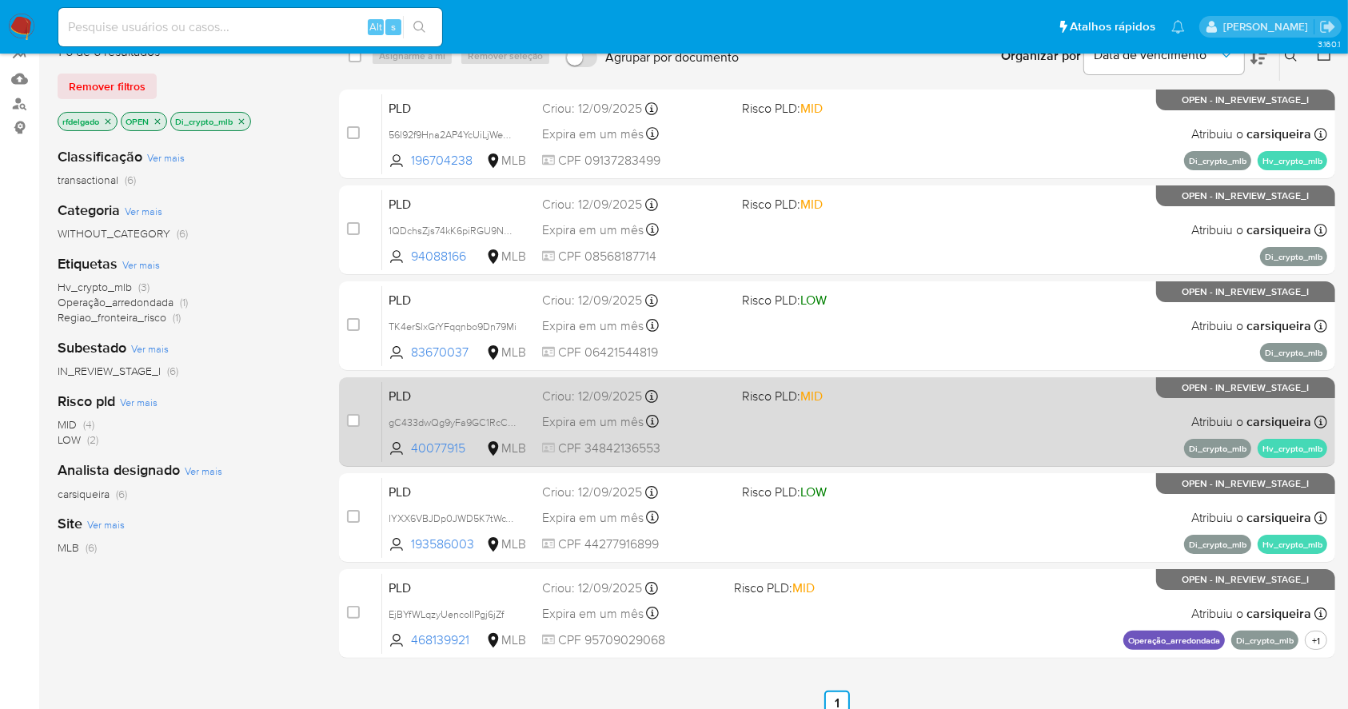
click at [1034, 407] on div "PLD gC433dwQg9yFa9GC1RcCl3Et 40077915 MLB Risco PLD: MID Criou: 12/09/2025 Crio…" at bounding box center [854, 421] width 945 height 81
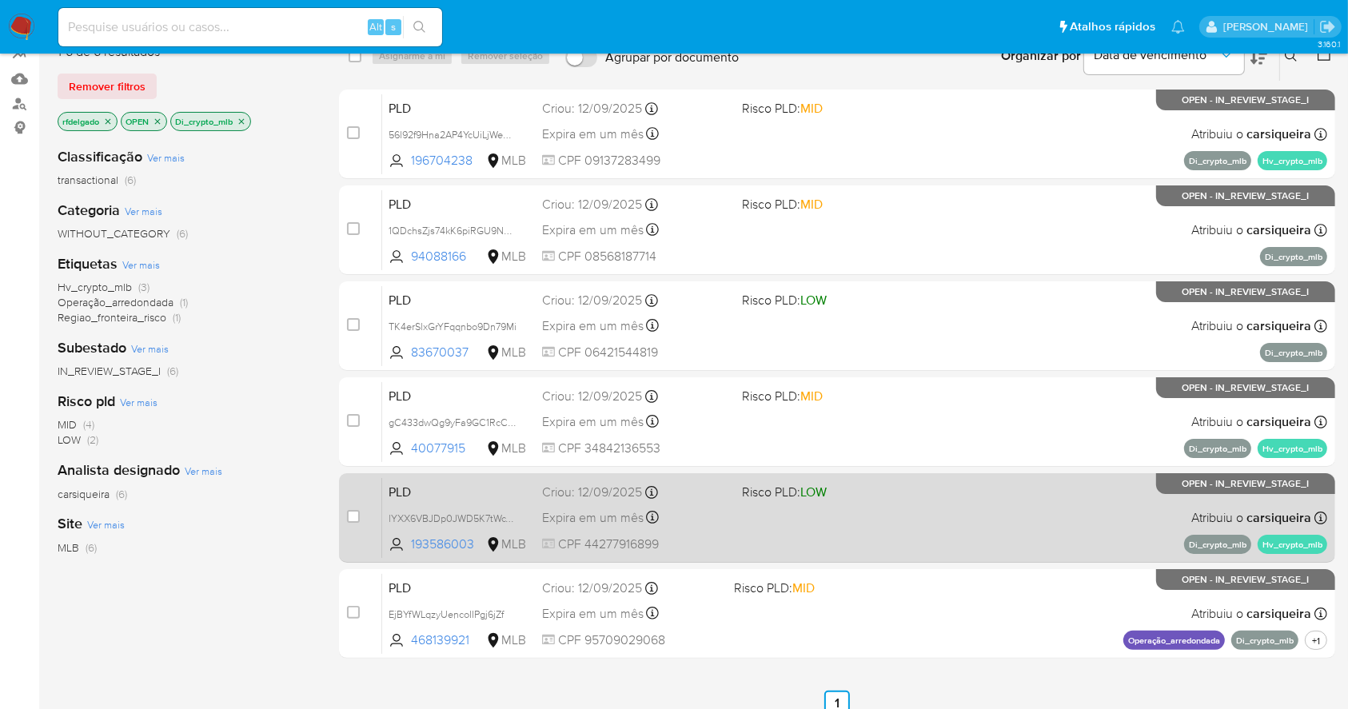
click at [995, 524] on div "PLD lYXX6VBJDp0JWD5K7tWcY0m4 193586003 MLB Risco PLD: LOW Criou: 12/09/2025 Cri…" at bounding box center [854, 517] width 945 height 81
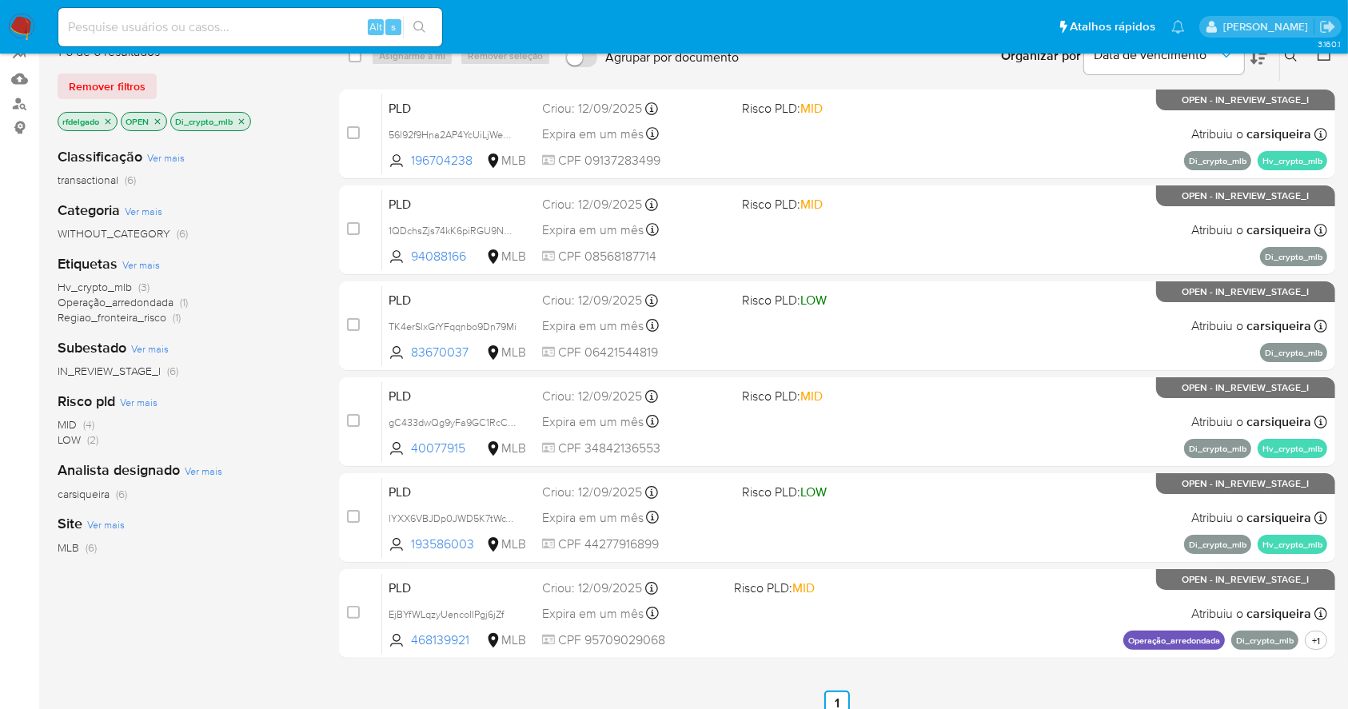
click at [107, 124] on icon "close-filter" at bounding box center [108, 122] width 10 height 10
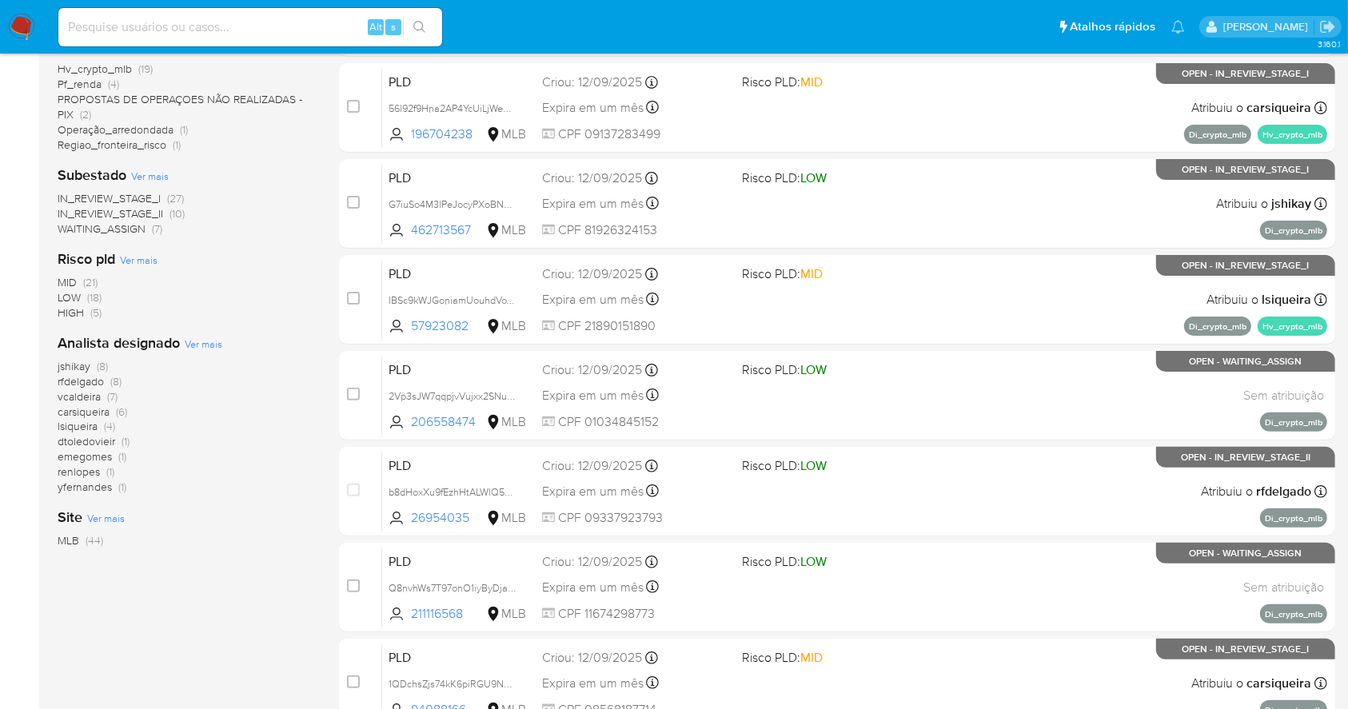
scroll to position [365, 0]
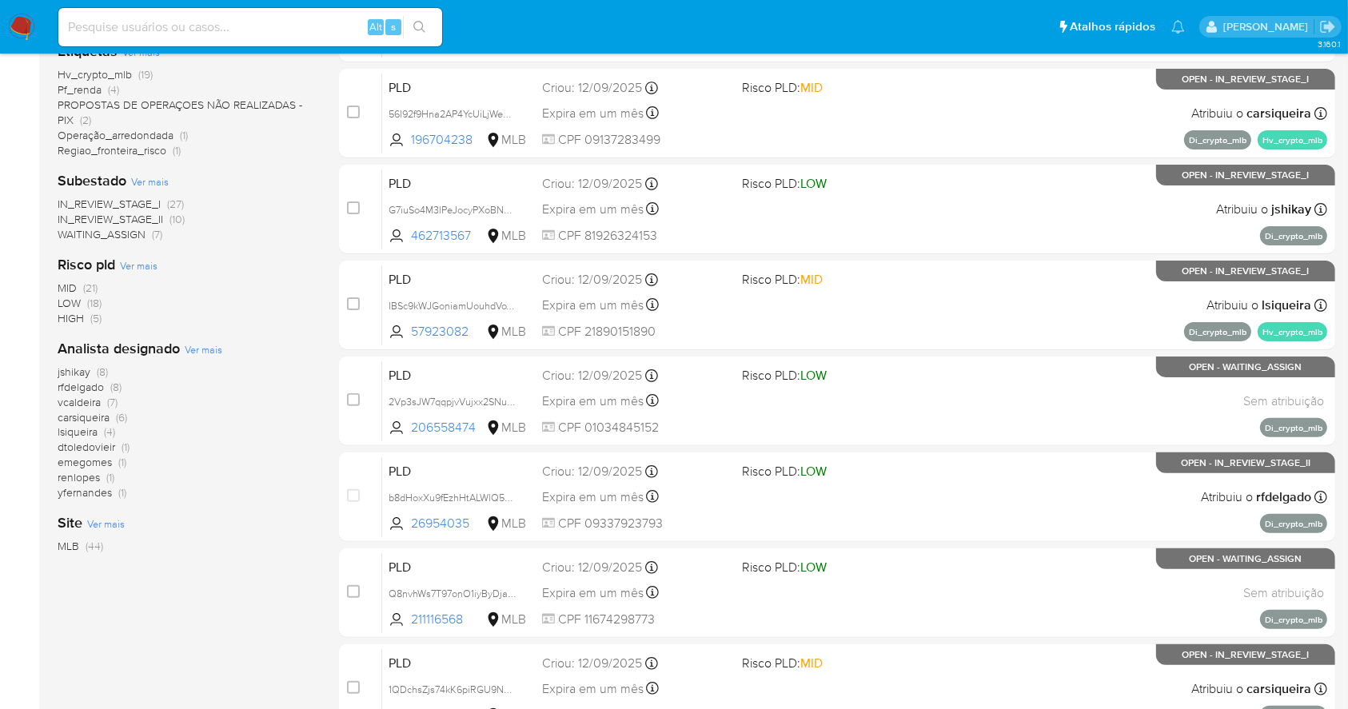
click at [114, 384] on span "(8)" at bounding box center [115, 387] width 11 height 16
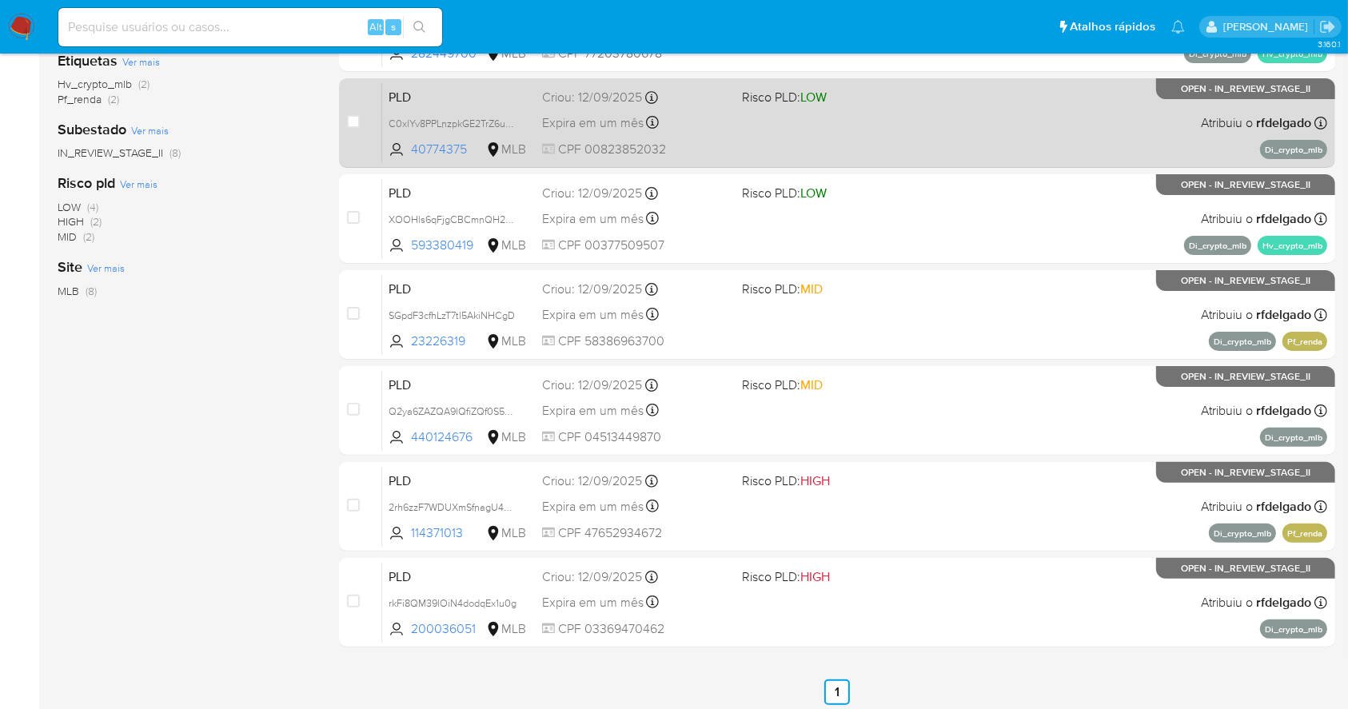
scroll to position [417, 0]
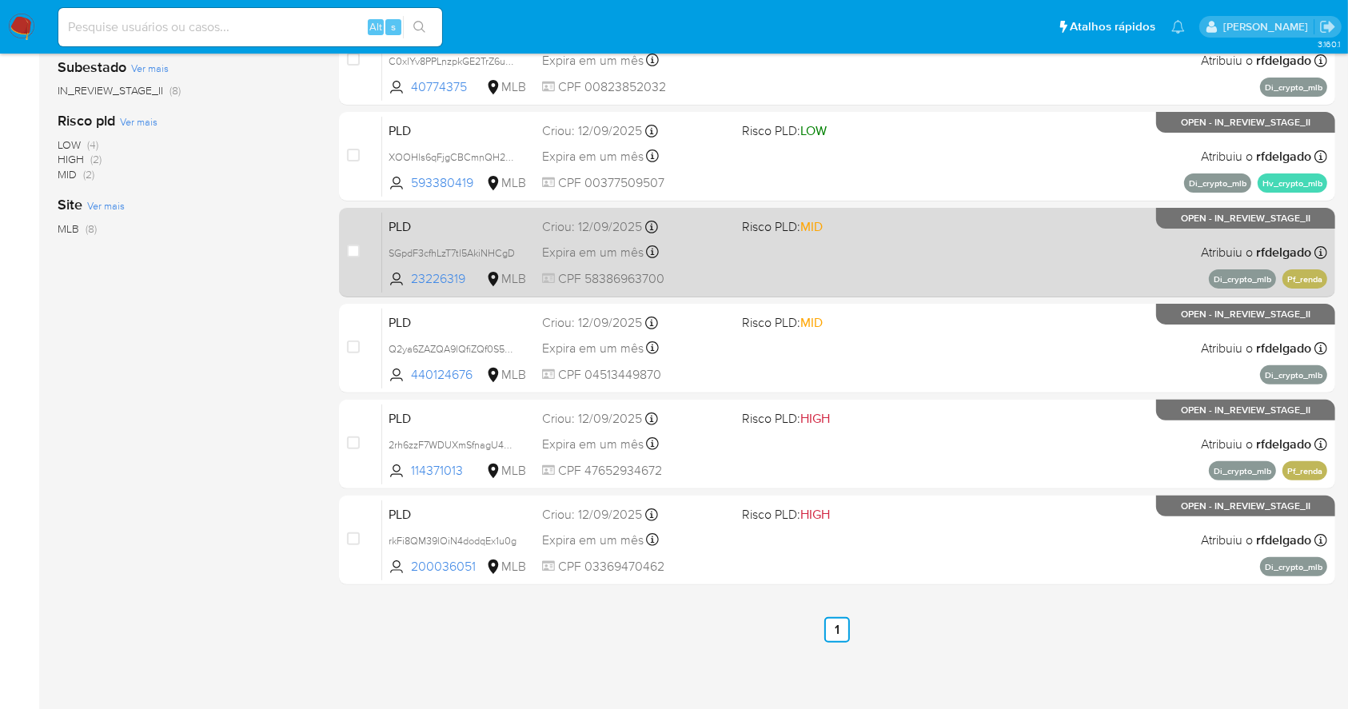
click at [1094, 231] on div "PLD SGpdF3cfhLzT7tl5AkiNHCgD 23226319 MLB Risco PLD: MID Criou: 12/09/2025 Crio…" at bounding box center [854, 252] width 945 height 81
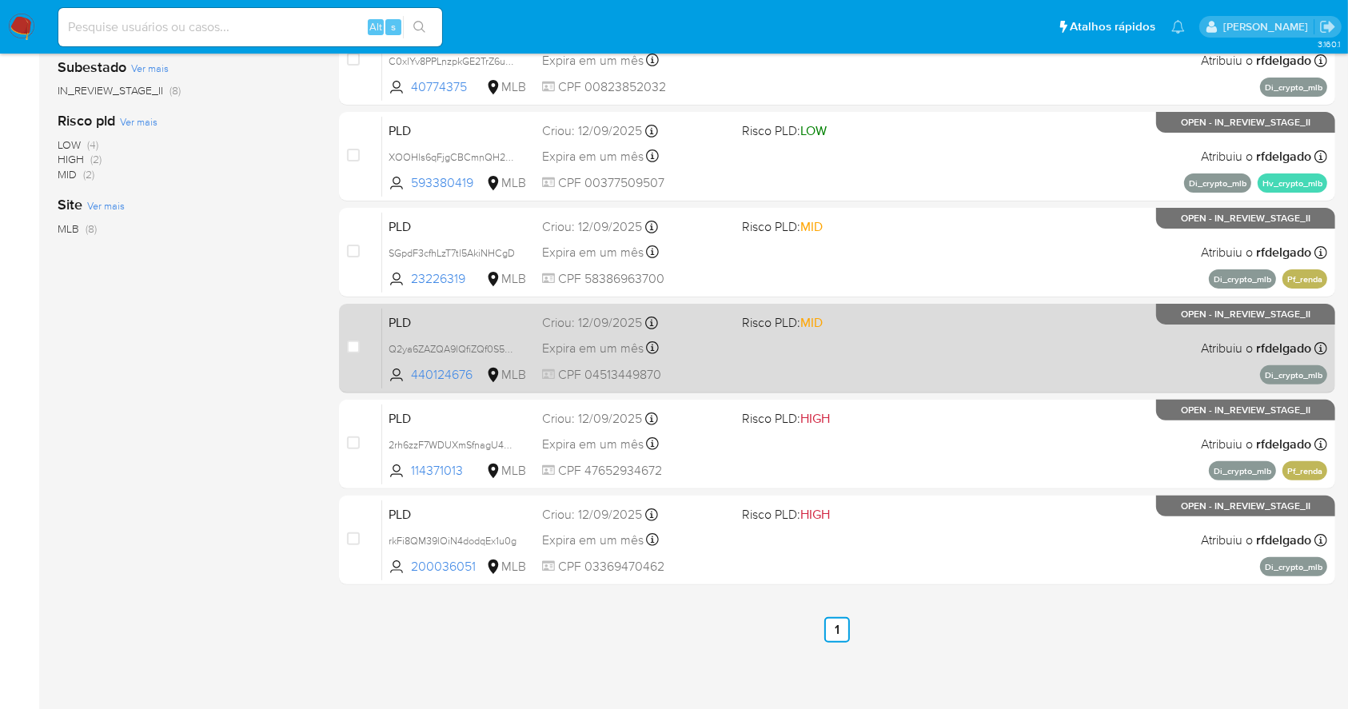
click at [1126, 330] on div "PLD Q2ya6ZAZQA9lQfiZQf0S5OIo 440124676 MLB Risco PLD: MID Criou: 12/09/2025 Cri…" at bounding box center [854, 348] width 945 height 81
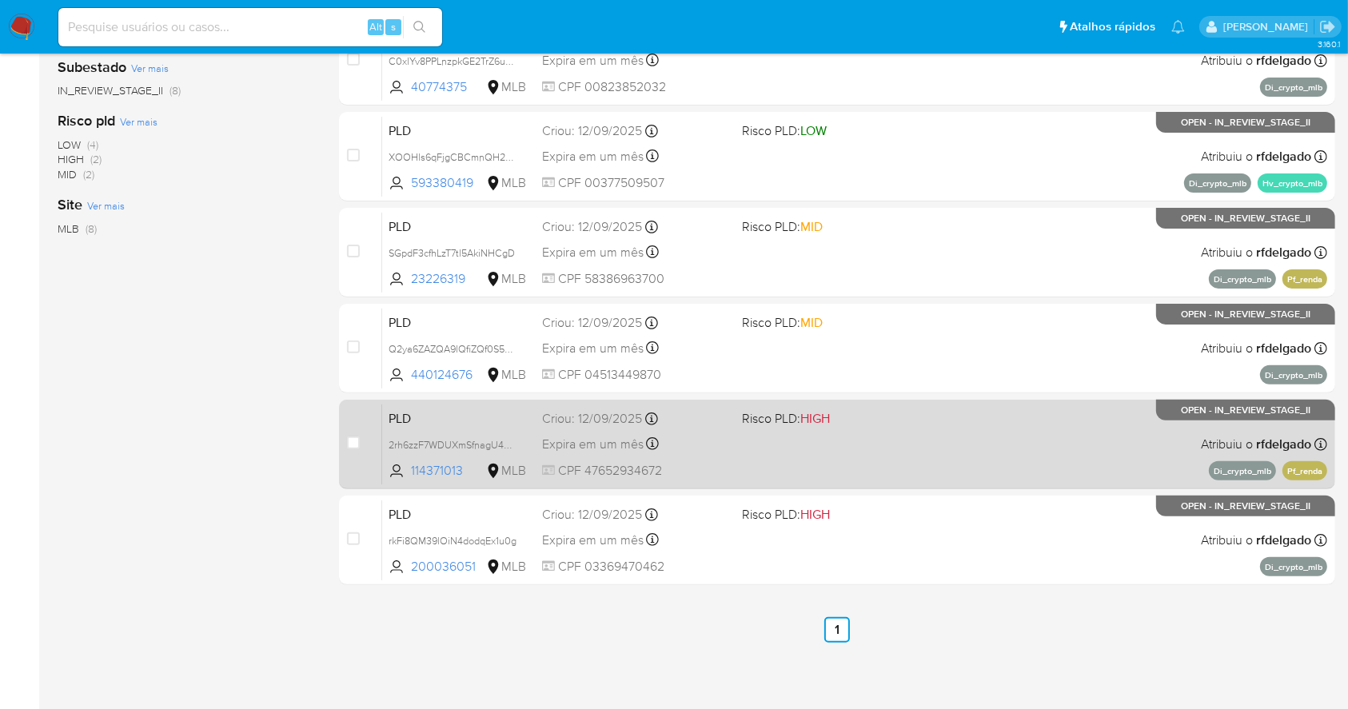
click at [1130, 429] on div "PLD 2rh6zzF7WDUXmSfnagU4Jydv 114371013 MLB Risco PLD: HIGH Criou: 12/09/2025 Cr…" at bounding box center [854, 444] width 945 height 81
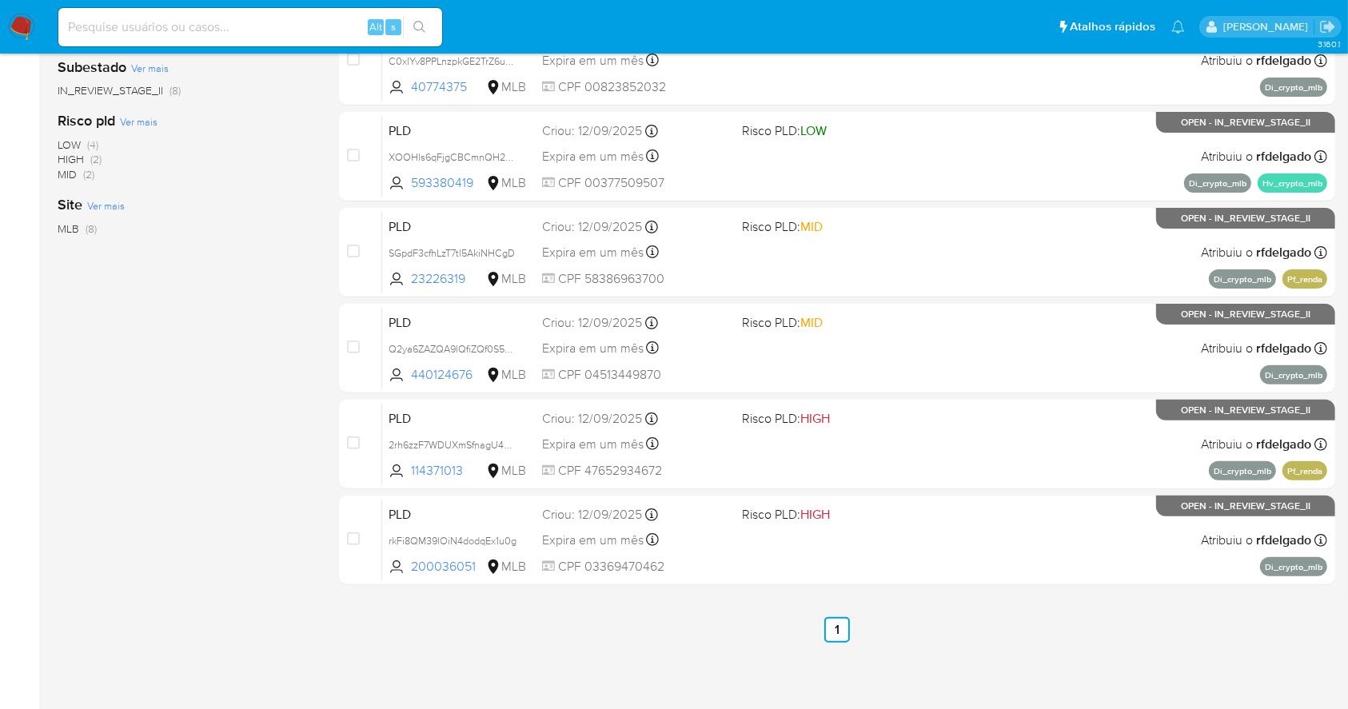
click at [1126, 594] on div "select-all-cases-checkbox Asignarme a mí Remover seleção Agrupar por documento …" at bounding box center [837, 204] width 996 height 878
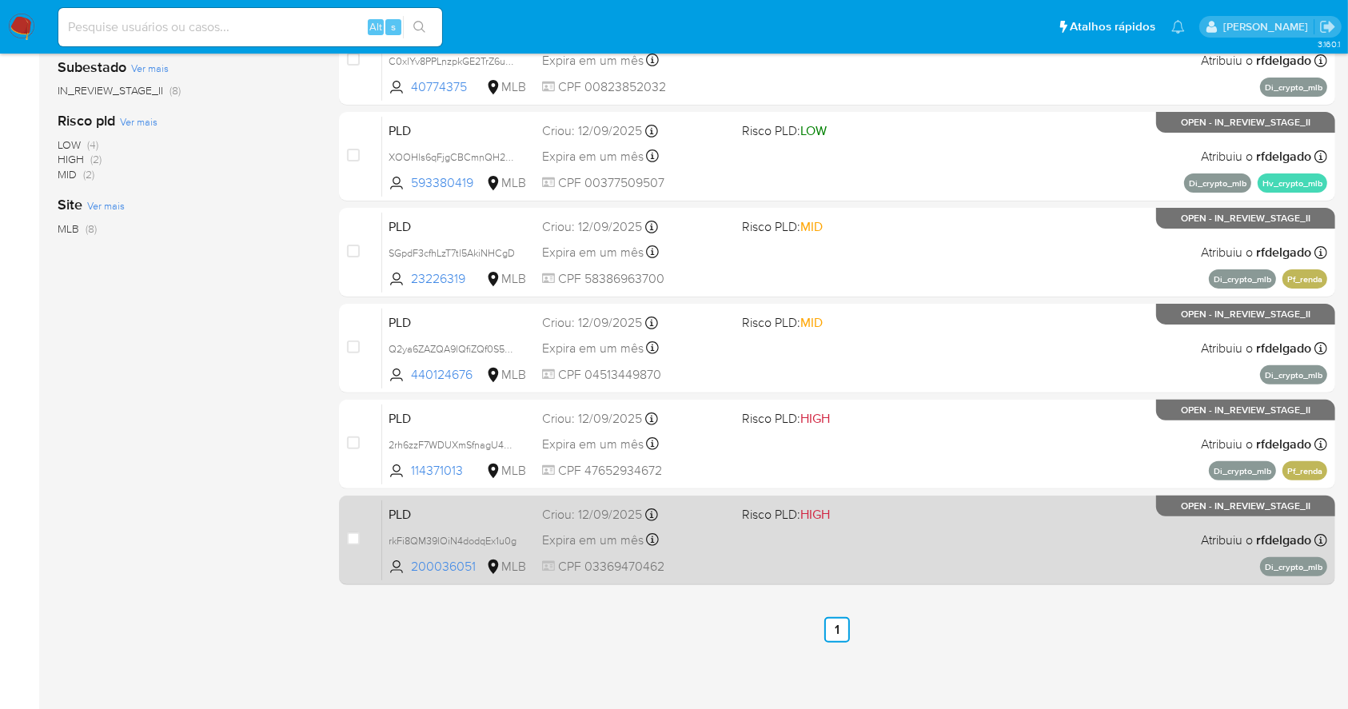
click at [1087, 541] on div "PLD rkFi8QM39lOiN4dodqEx1u0g 200036051 MLB Risco PLD: HIGH Criou: 12/09/2025 Cr…" at bounding box center [854, 540] width 945 height 81
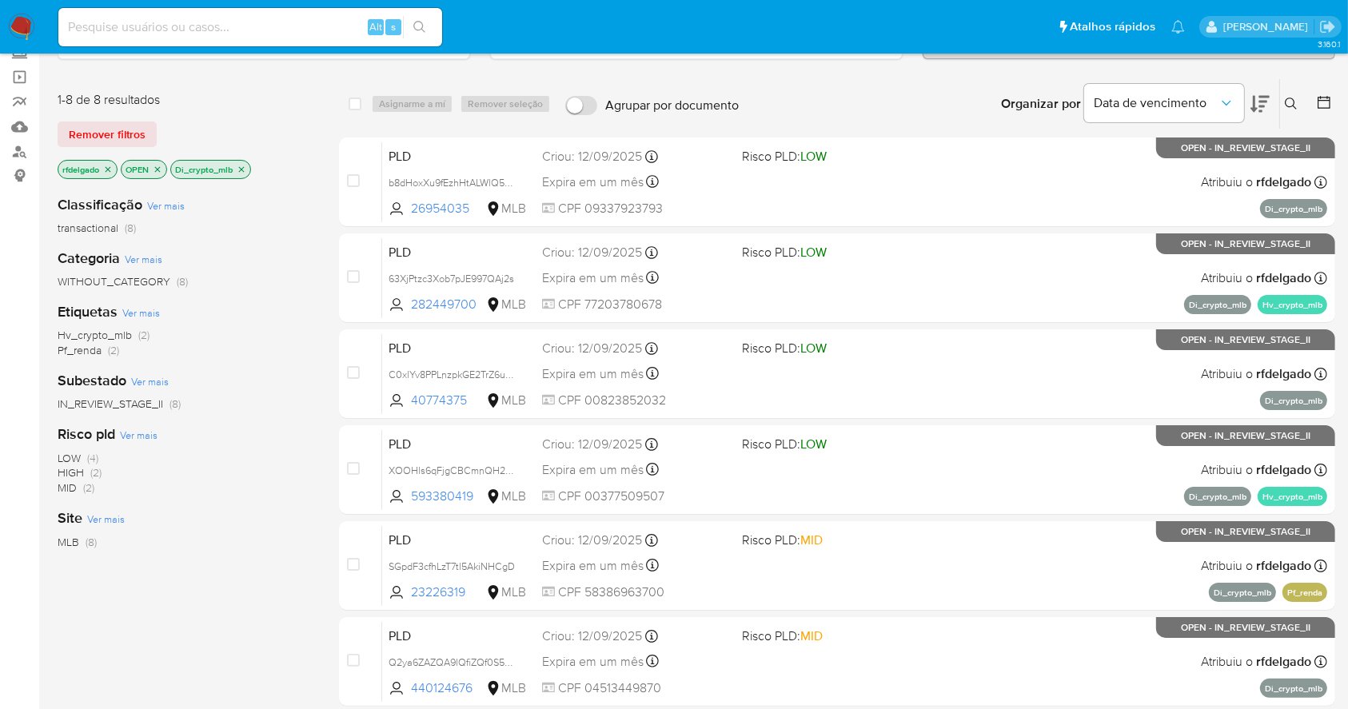
scroll to position [0, 0]
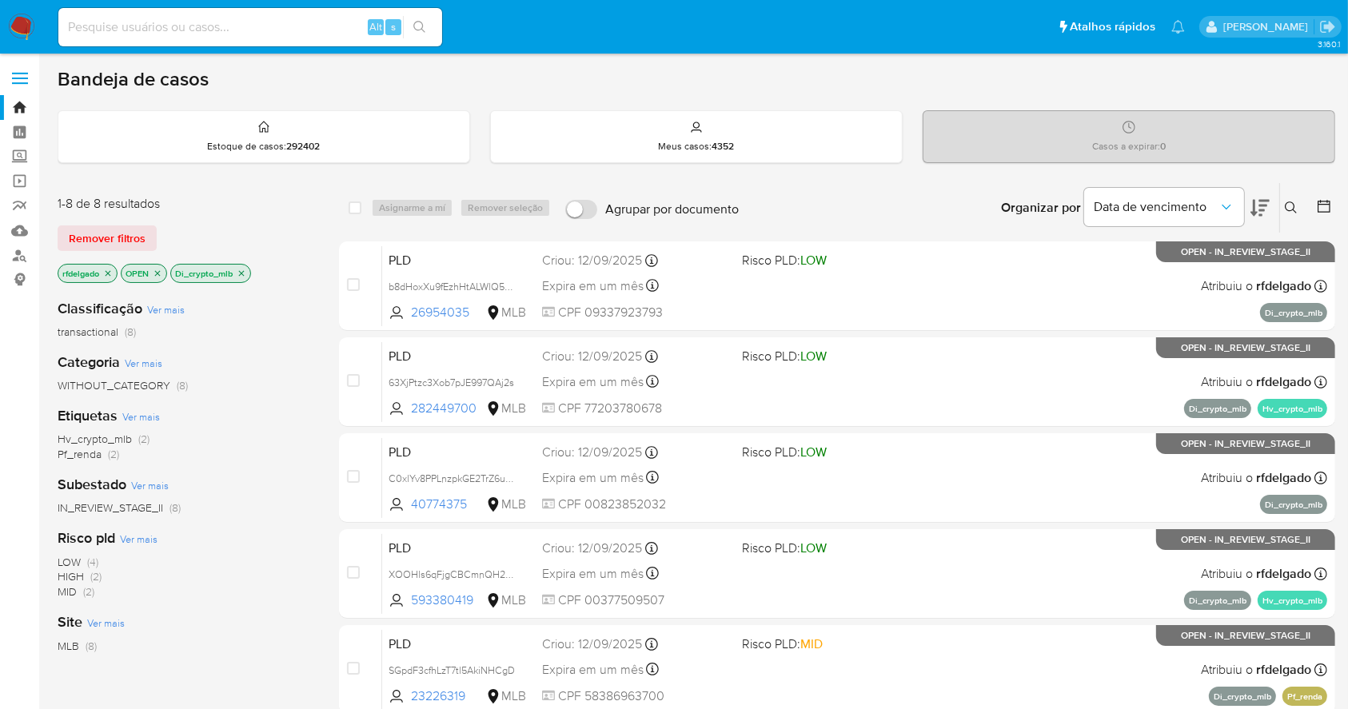
click at [238, 272] on icon "close-filter" at bounding box center [242, 274] width 10 height 10
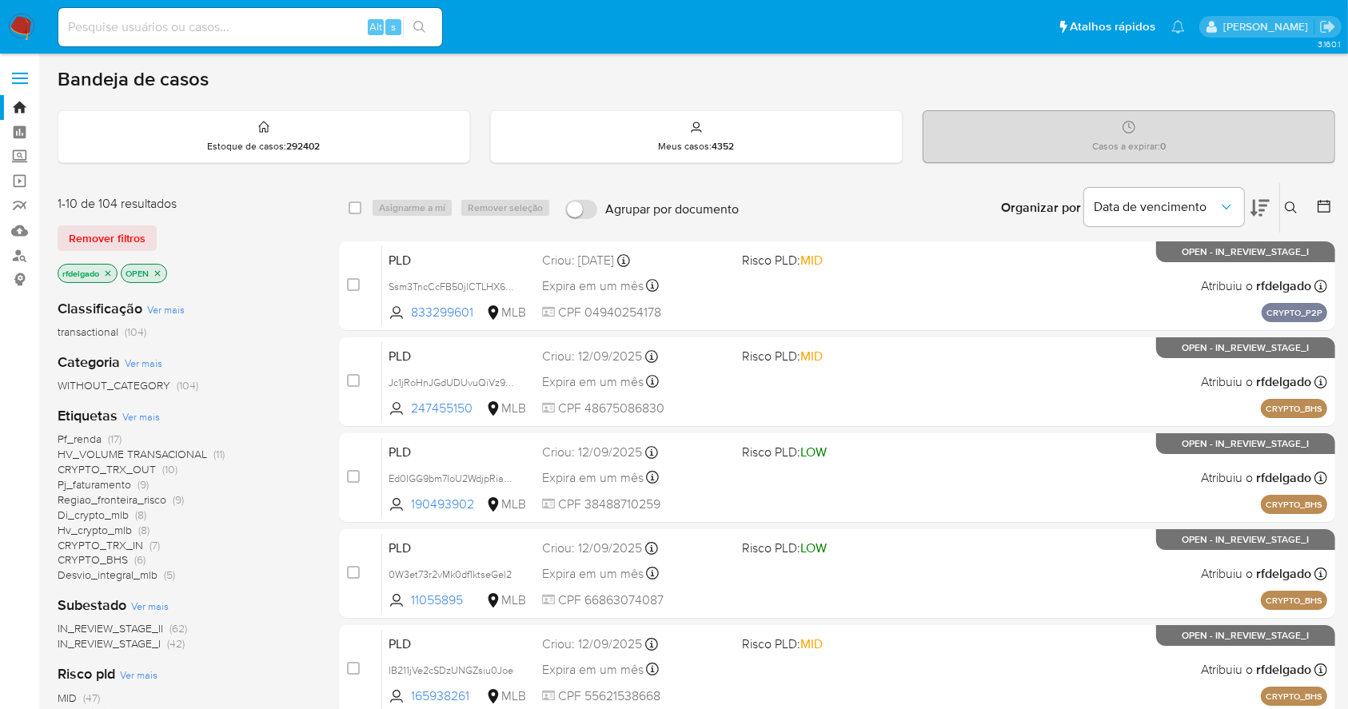
click at [96, 529] on span "Hv_crypto_mlb" at bounding box center [95, 530] width 74 height 16
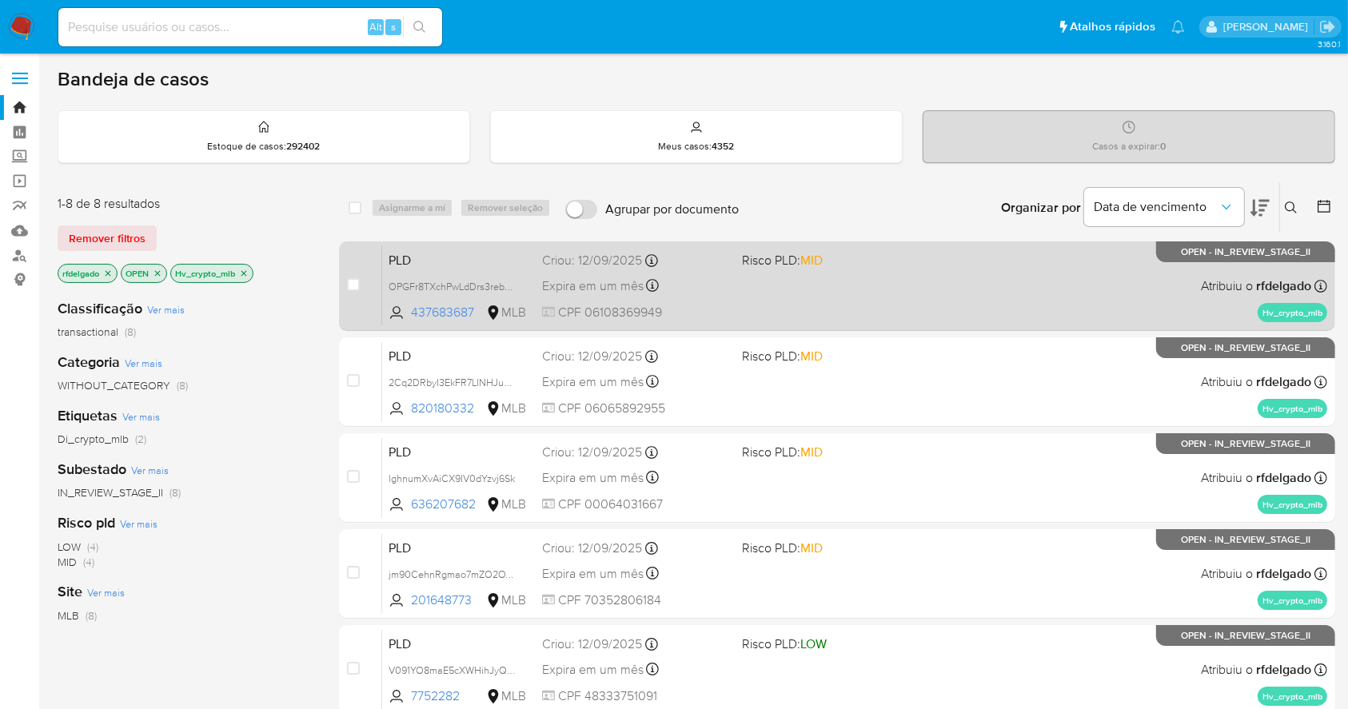
click at [972, 259] on div "PLD OPGFr8TXchPwLdDrs3rebHDH 437683687 MLB Risco PLD: MID Criou: 12/09/2025 Cri…" at bounding box center [854, 285] width 945 height 81
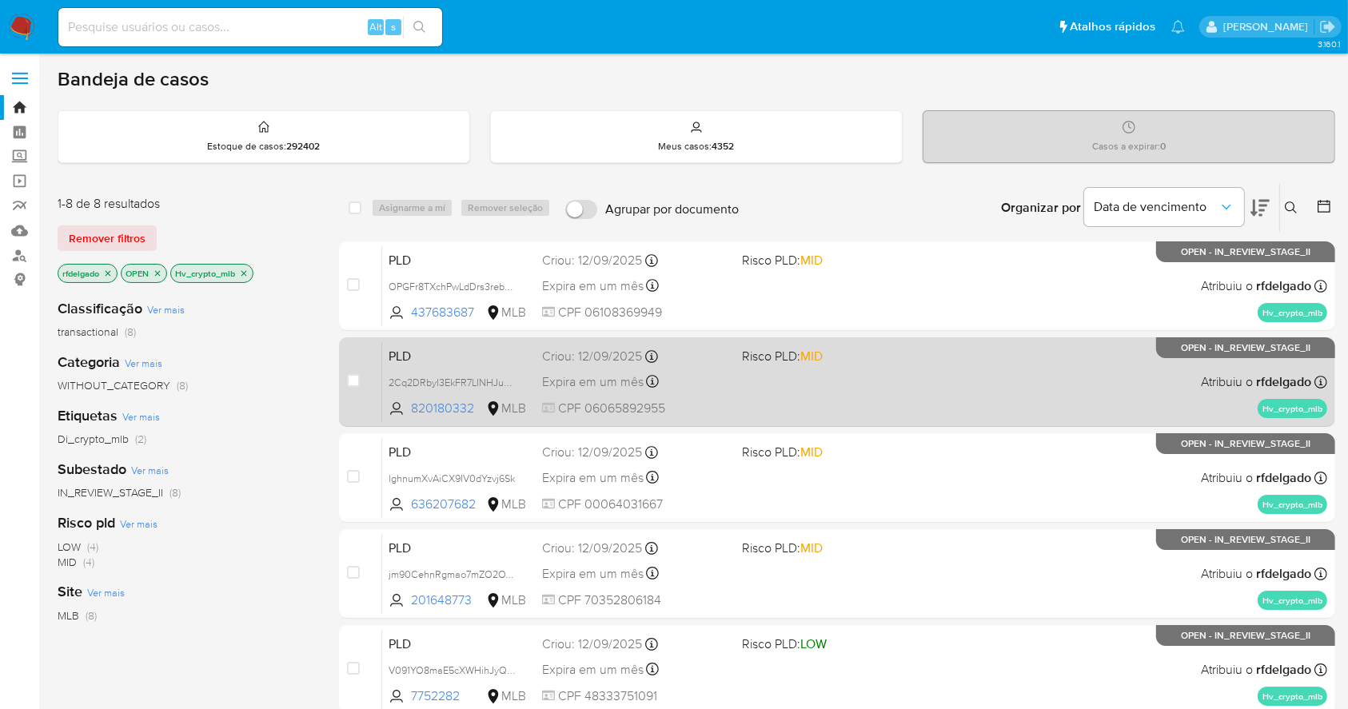
click at [1087, 381] on div "PLD 2Cq2DRbyI3EkFR7LINHJuwlH 820180332 MLB Risco PLD: MID Criou: 12/09/2025 Cri…" at bounding box center [854, 381] width 945 height 81
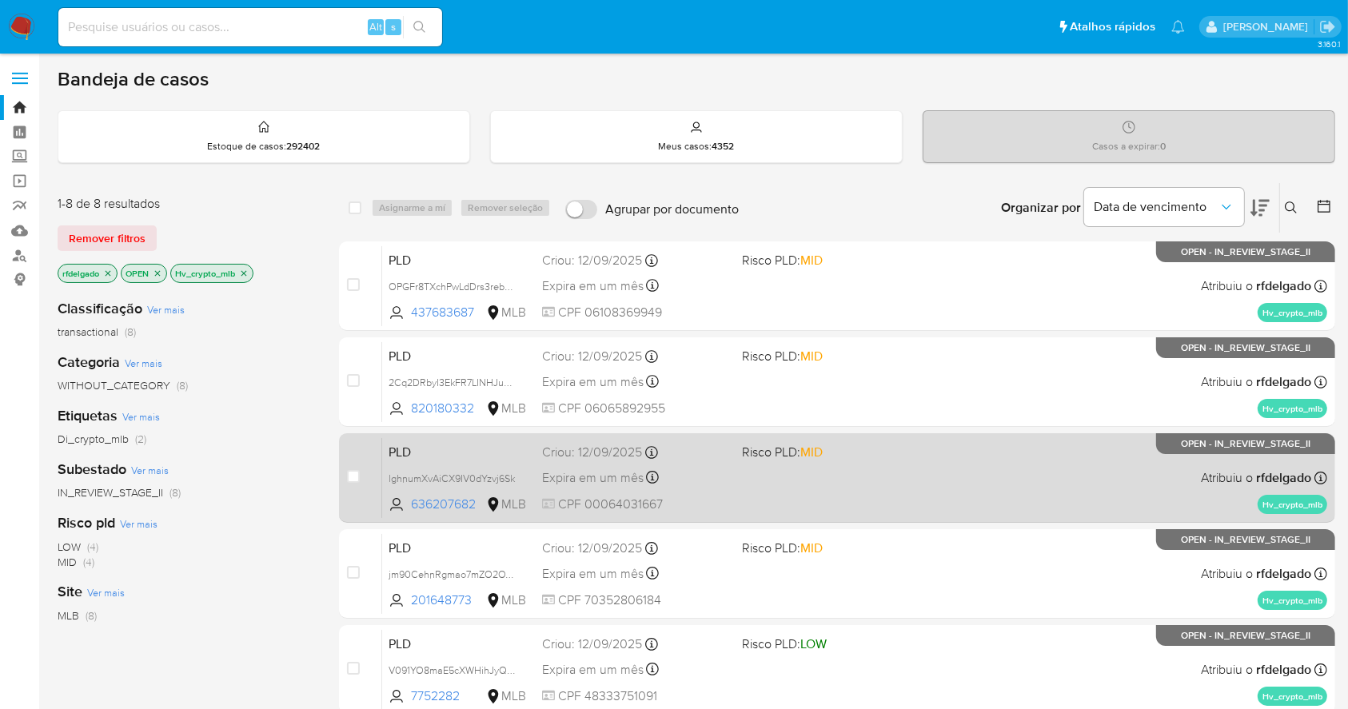
click at [1110, 472] on div "PLD lghnumXvAiCX9IV0dYzvj6Sk 636207682 MLB Risco PLD: MID Criou: 12/09/2025 Cri…" at bounding box center [854, 477] width 945 height 81
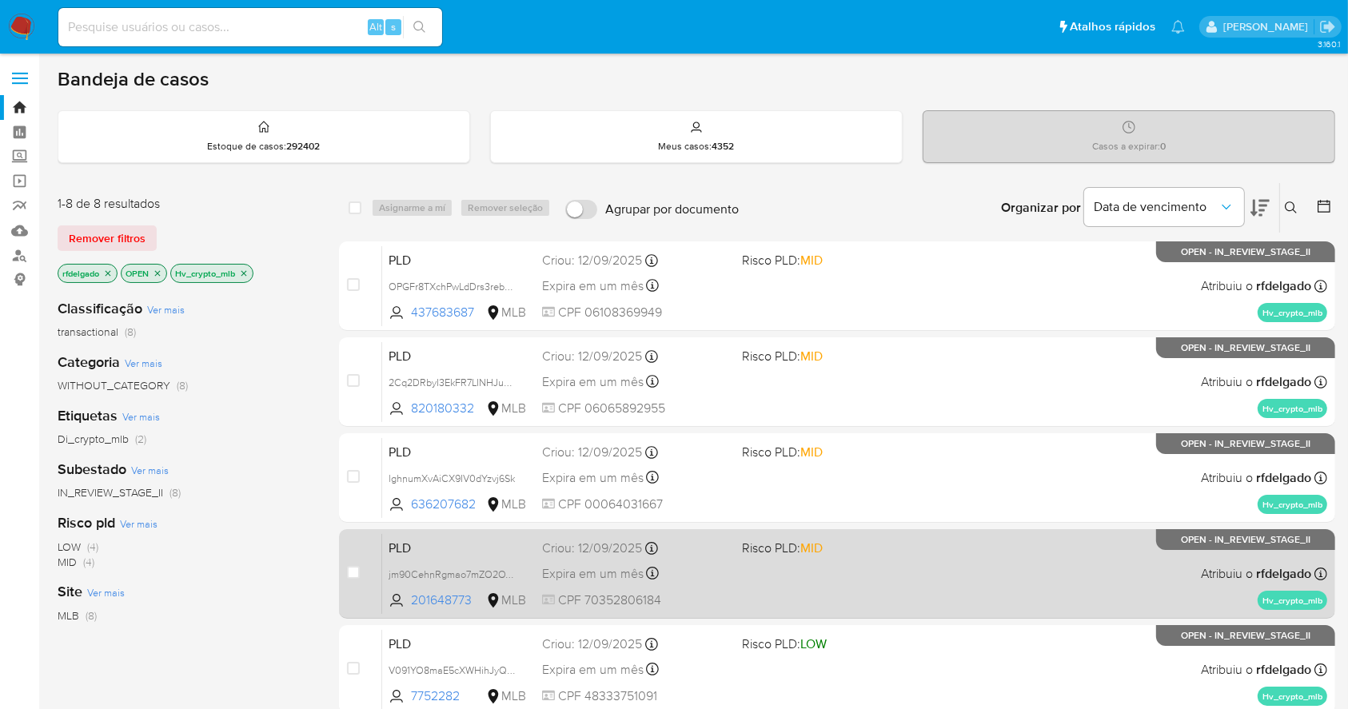
click at [1090, 596] on div "PLD jm90CehnRgmao7mZO2OYtS9b 201648773 MLB Risco PLD: MID Criou: 12/09/2025 Cri…" at bounding box center [854, 573] width 945 height 81
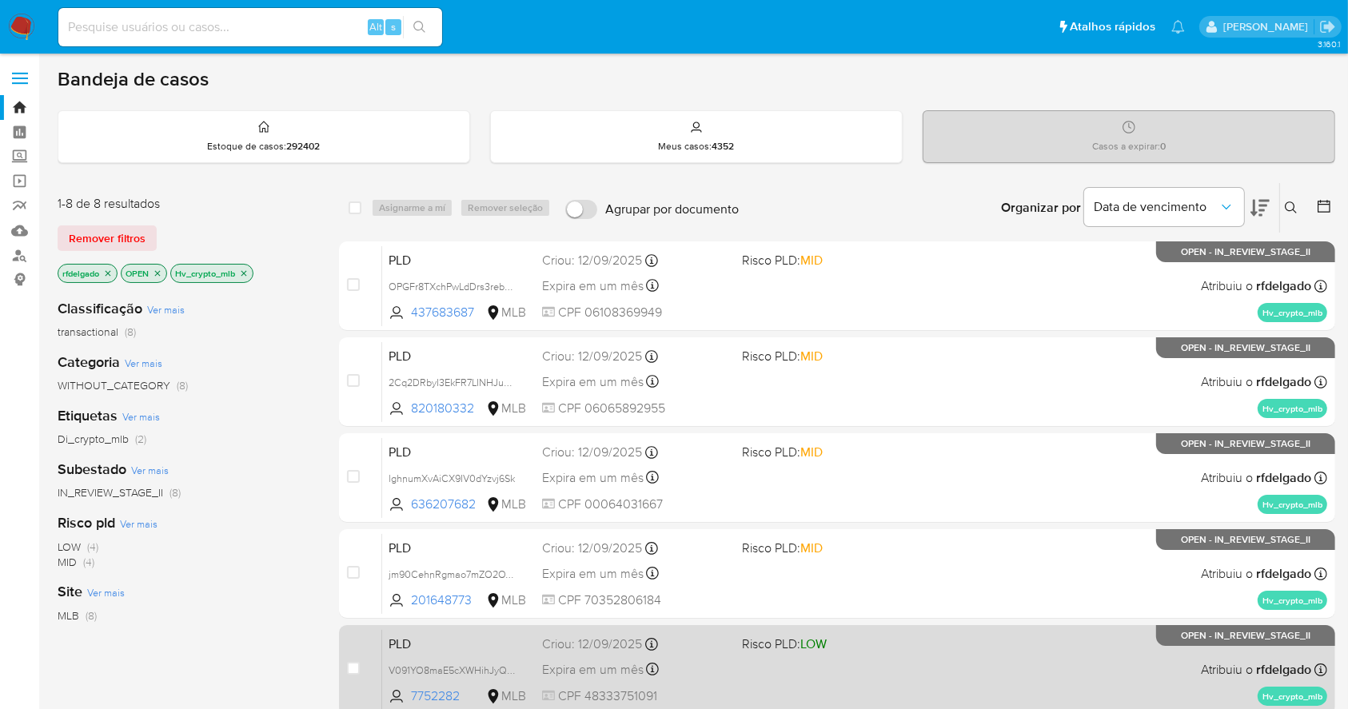
click at [975, 676] on div "PLD V091YO8maE5cXWHihJyQW4Tc 7752282 MLB Risco PLD: LOW Criou: 12/09/2025 Criou…" at bounding box center [854, 669] width 945 height 81
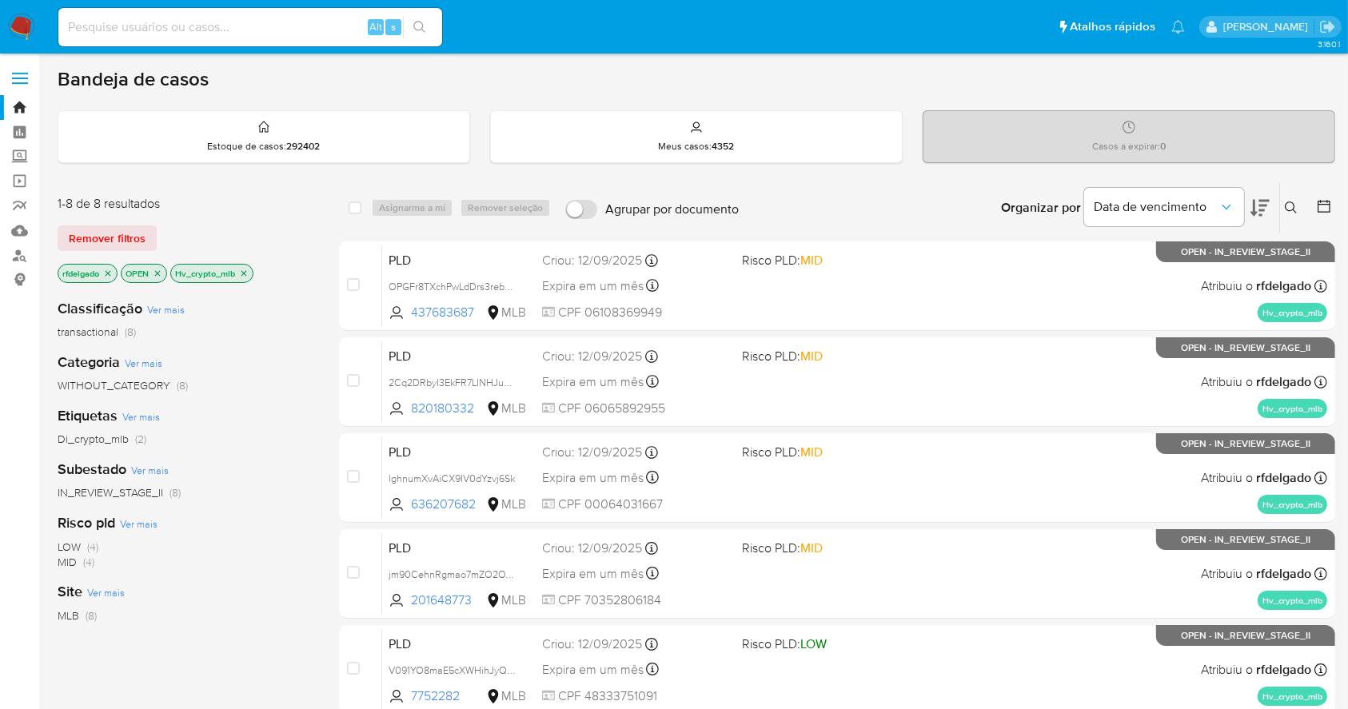
scroll to position [417, 0]
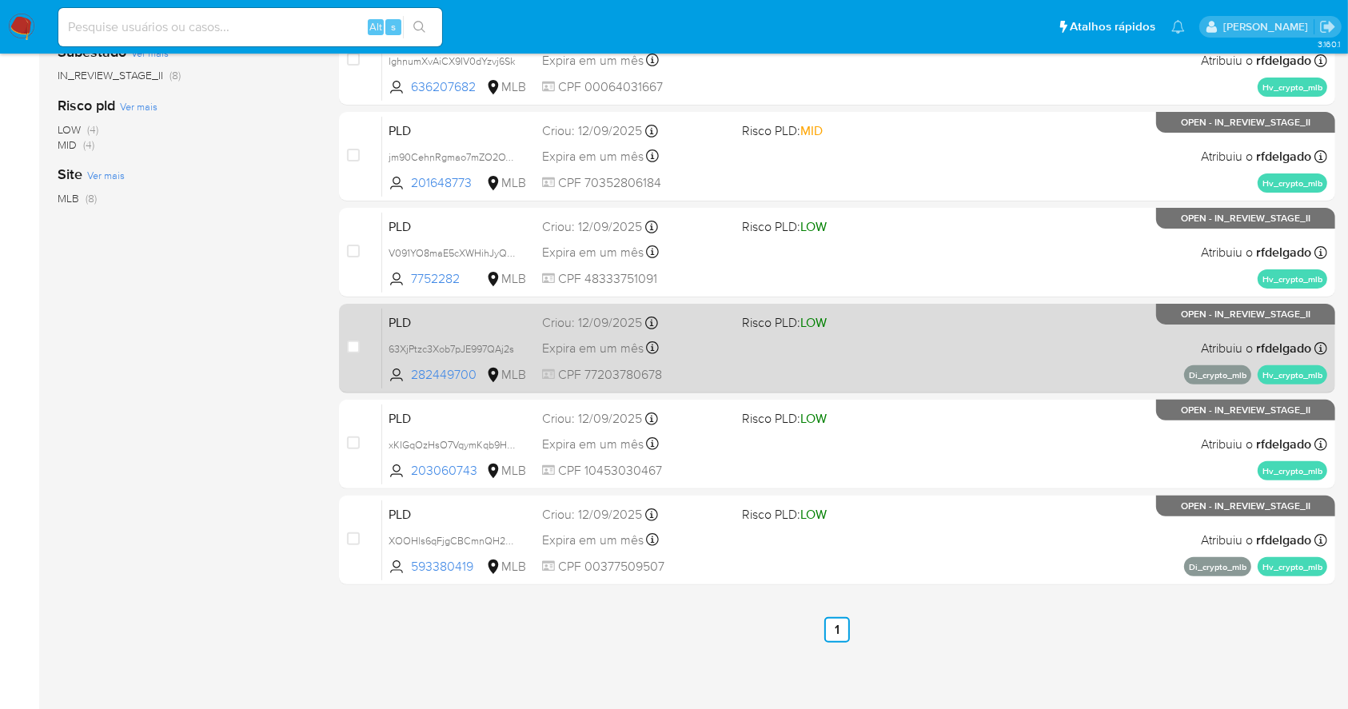
click at [855, 356] on div "PLD 63XjPtzc3Xob7pJE997QAj2s 282449700 MLB Risco PLD: LOW Criou: 12/09/2025 Cri…" at bounding box center [854, 348] width 945 height 81
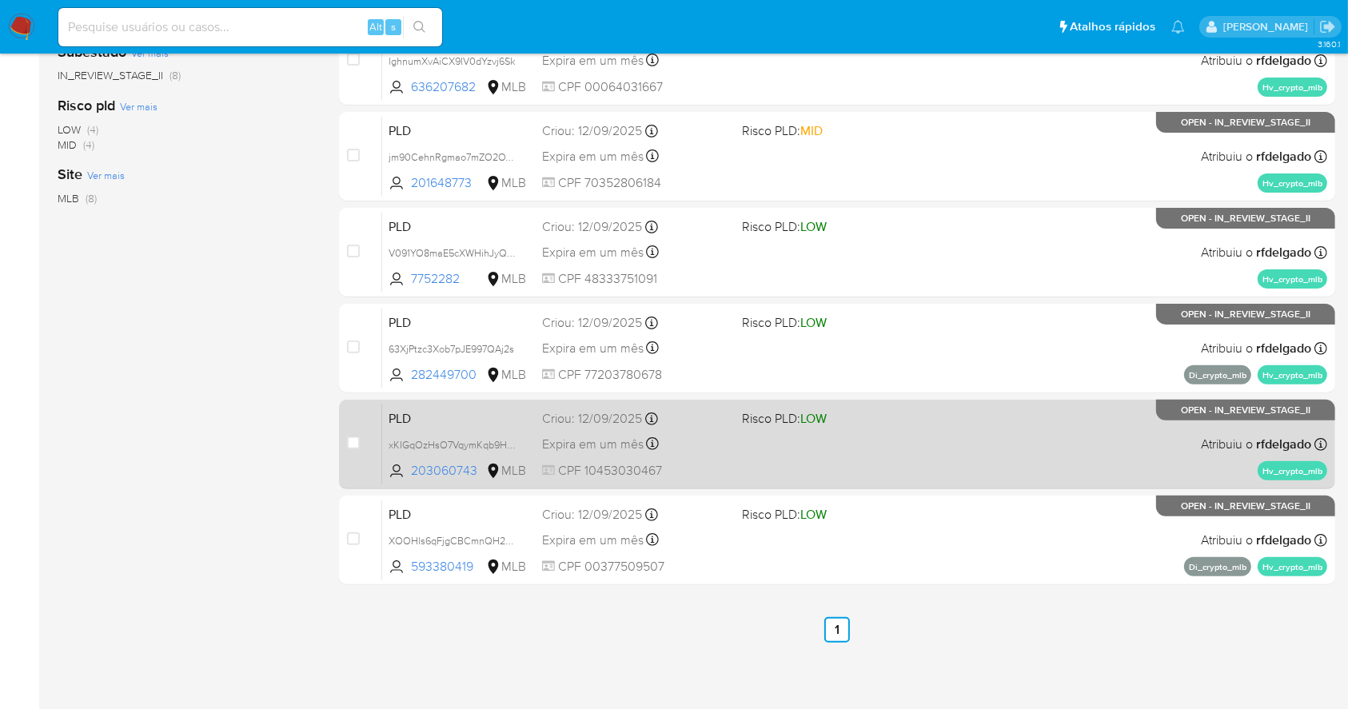
click at [991, 468] on div "PLD xKIGqOzHsO7VqymKqb9HKo3j 203060743 MLB Risco PLD: LOW Criou: 12/09/2025 Cri…" at bounding box center [854, 444] width 945 height 81
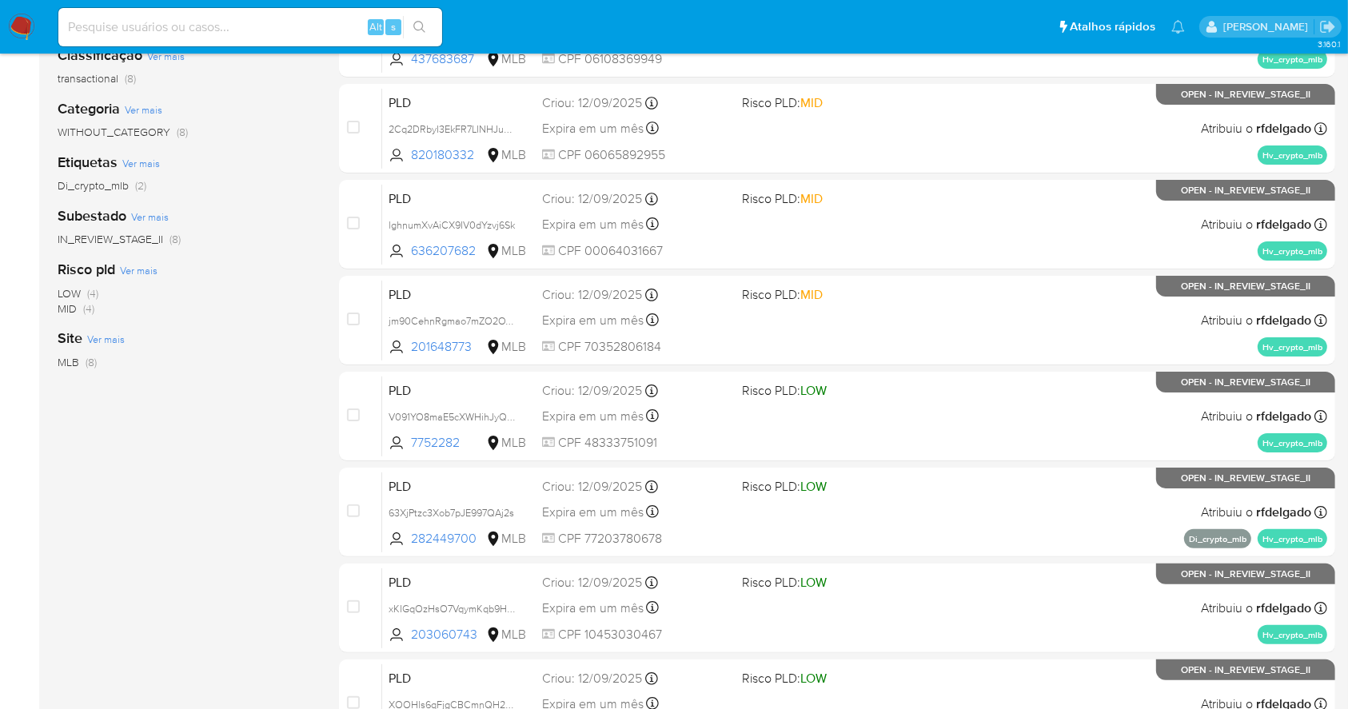
scroll to position [0, 0]
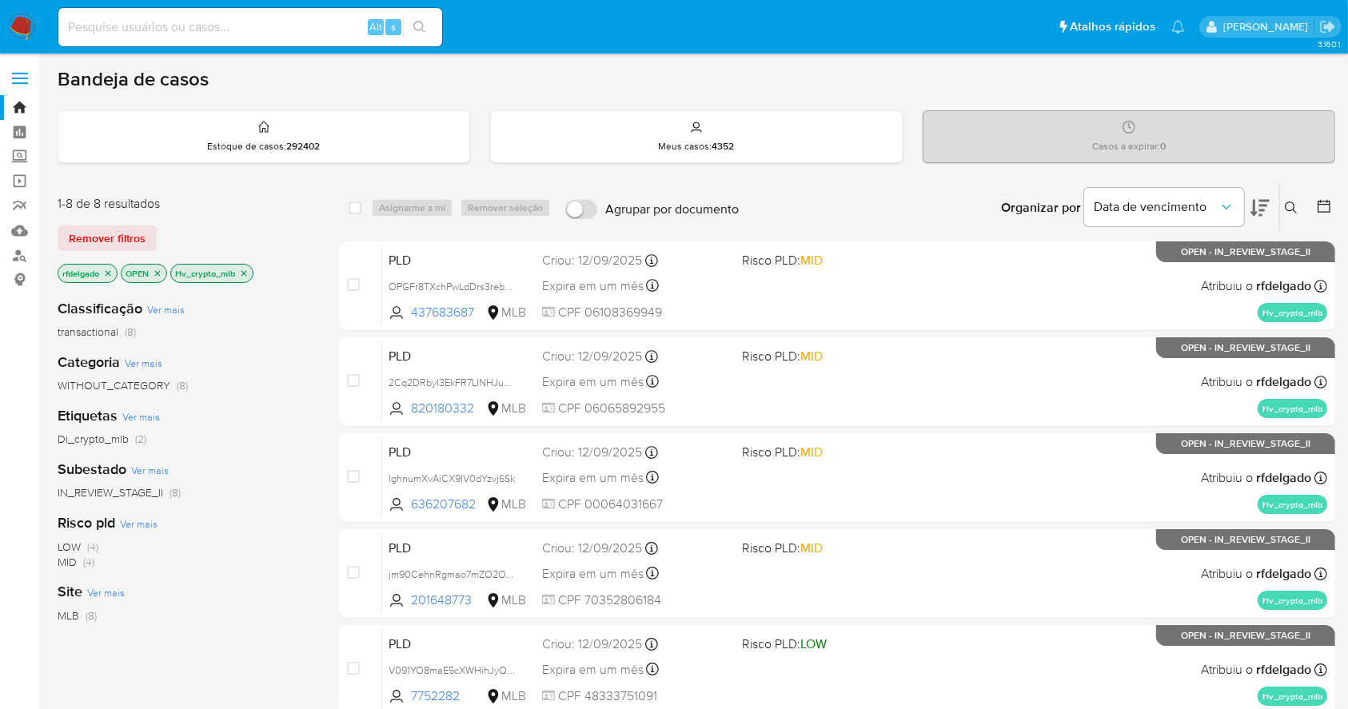
click at [247, 270] on icon "close-filter" at bounding box center [244, 274] width 10 height 10
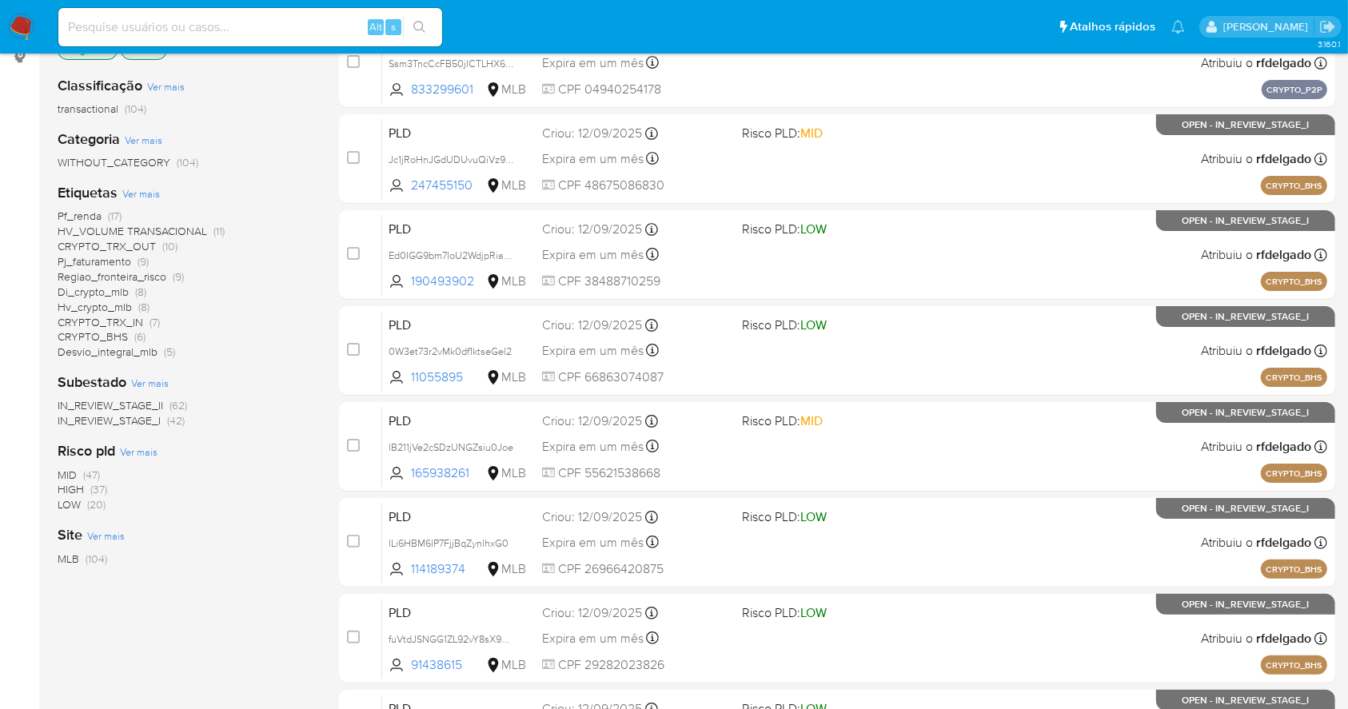
scroll to position [106, 0]
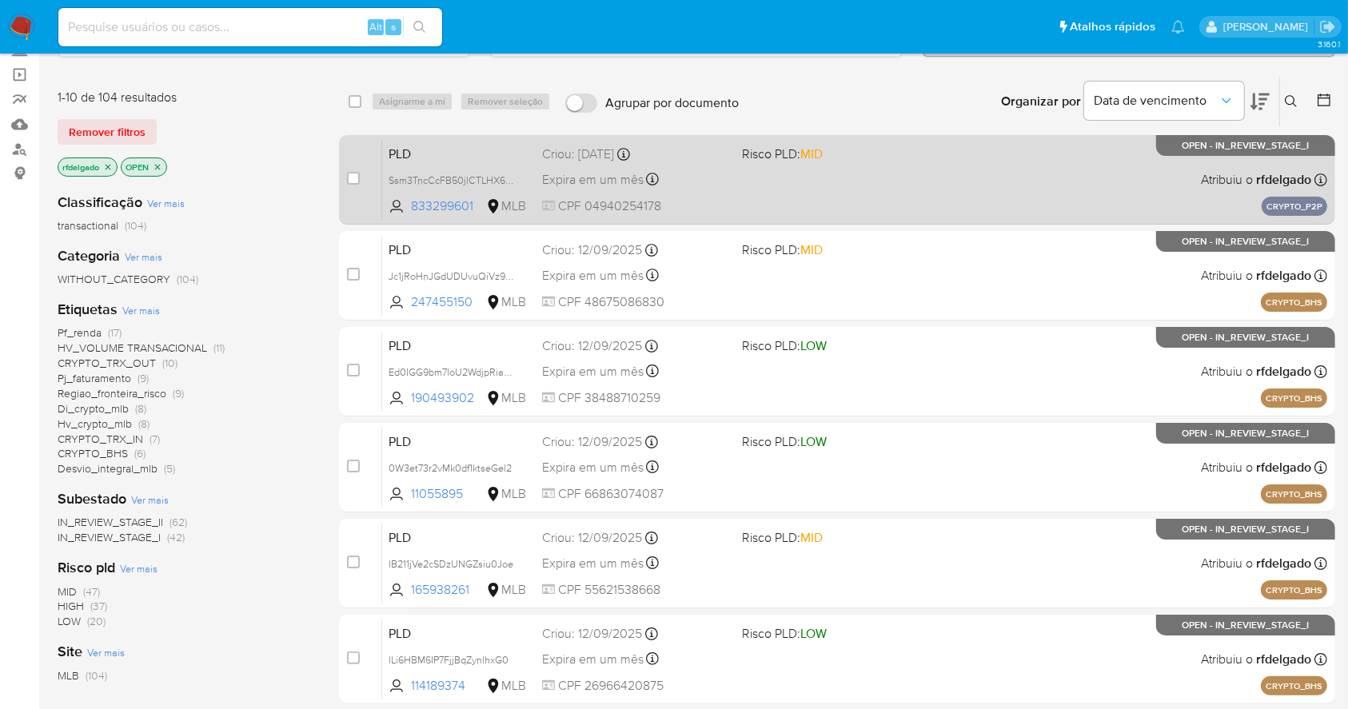
click at [1003, 181] on div "PLD Ssm3TncCcFB50jlCTLHX6tqd 833299601 MLB Risco PLD: MID Criou: 15/09/2025 Cri…" at bounding box center [854, 179] width 945 height 81
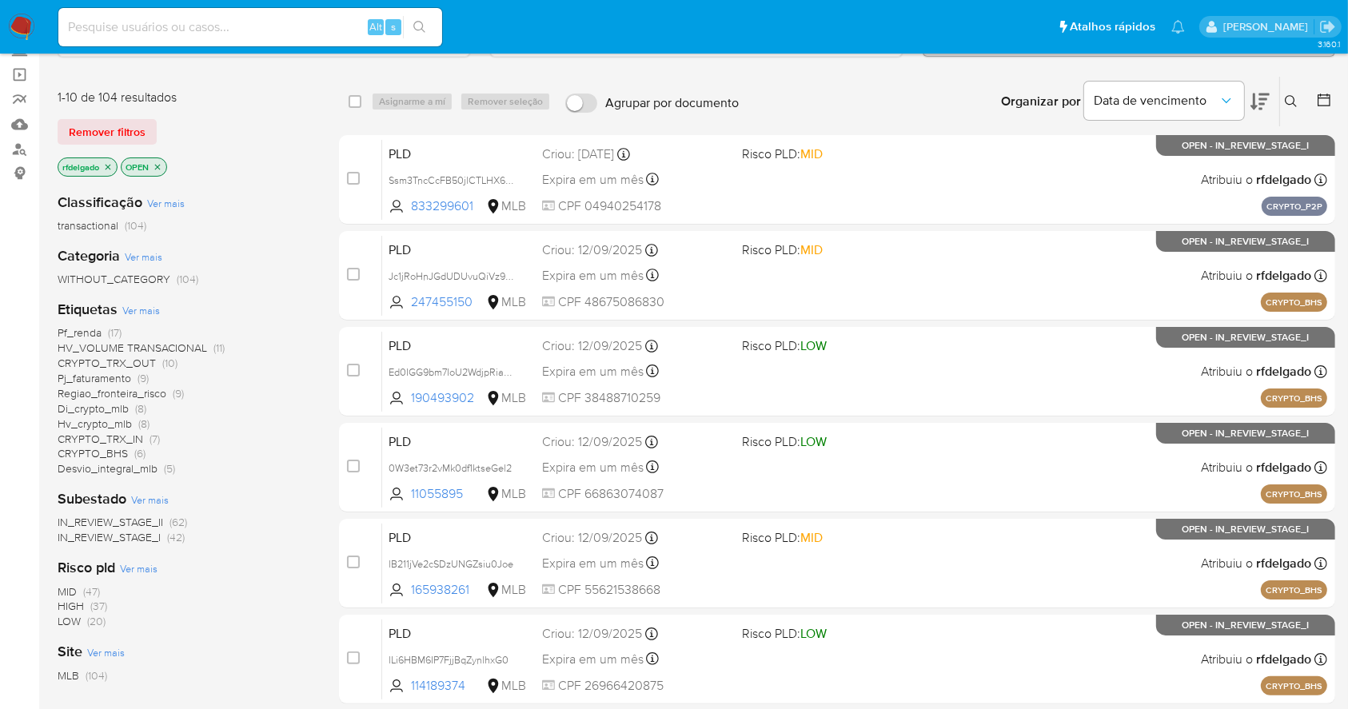
click at [94, 603] on span "(37)" at bounding box center [98, 606] width 17 height 16
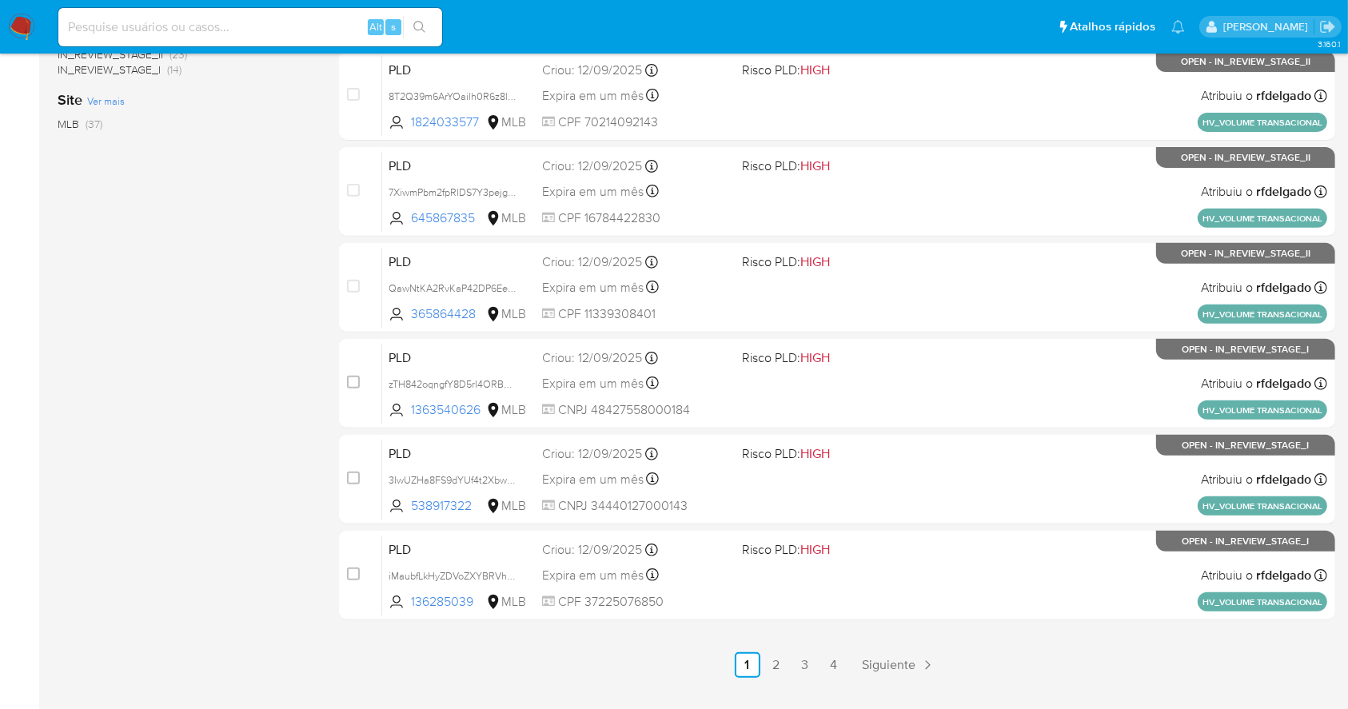
scroll to position [609, 0]
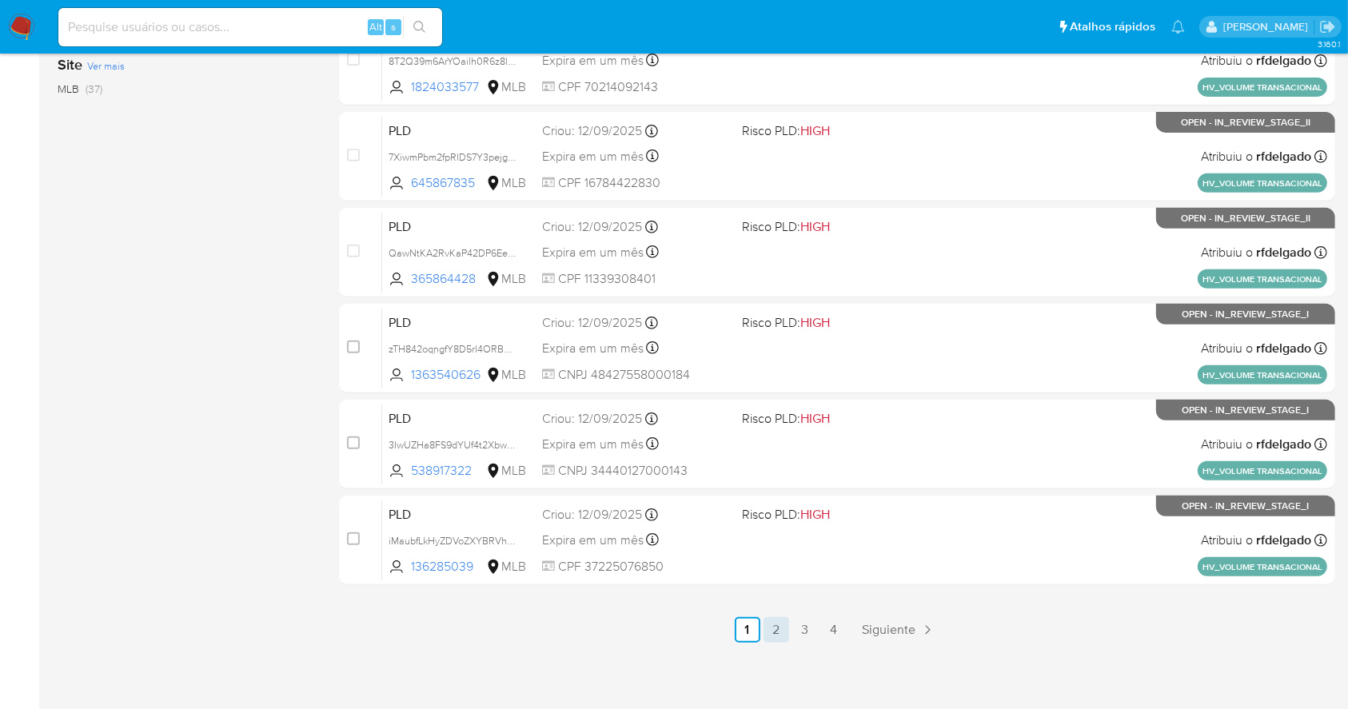
click at [774, 626] on link "2" at bounding box center [776, 630] width 26 height 26
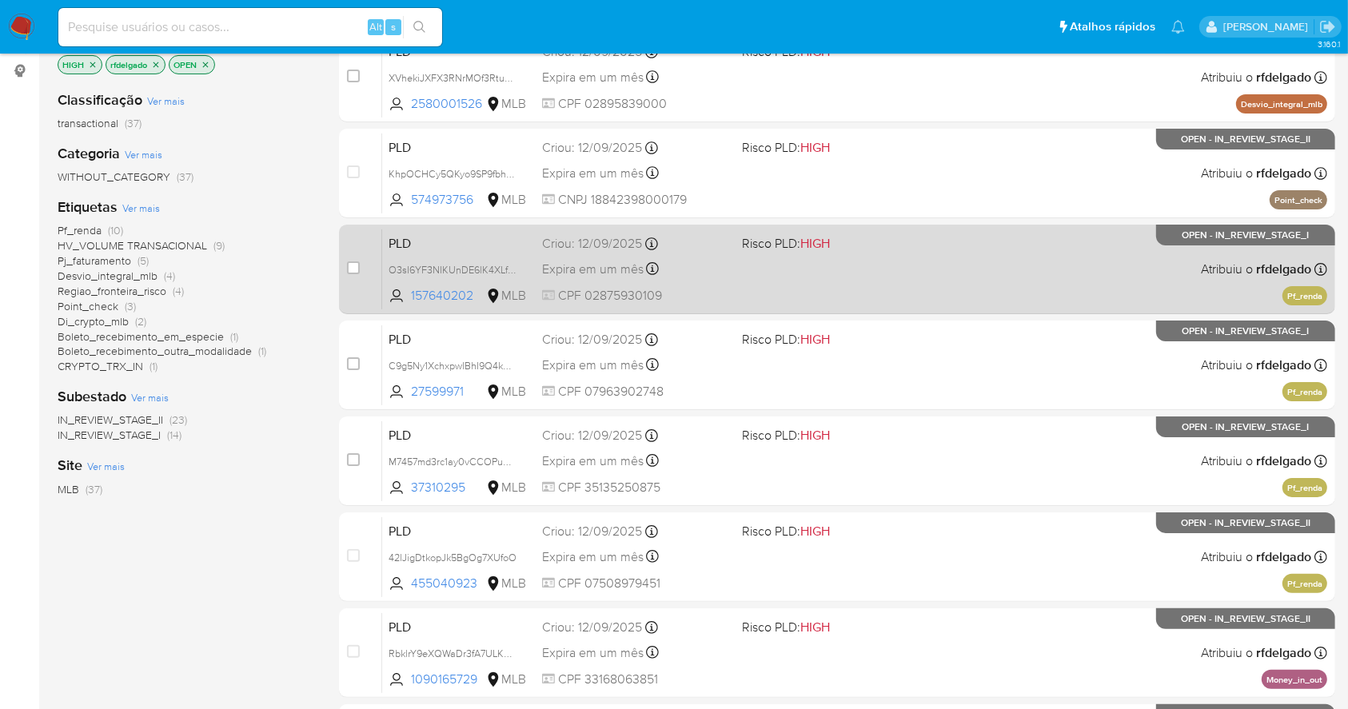
scroll to position [213, 0]
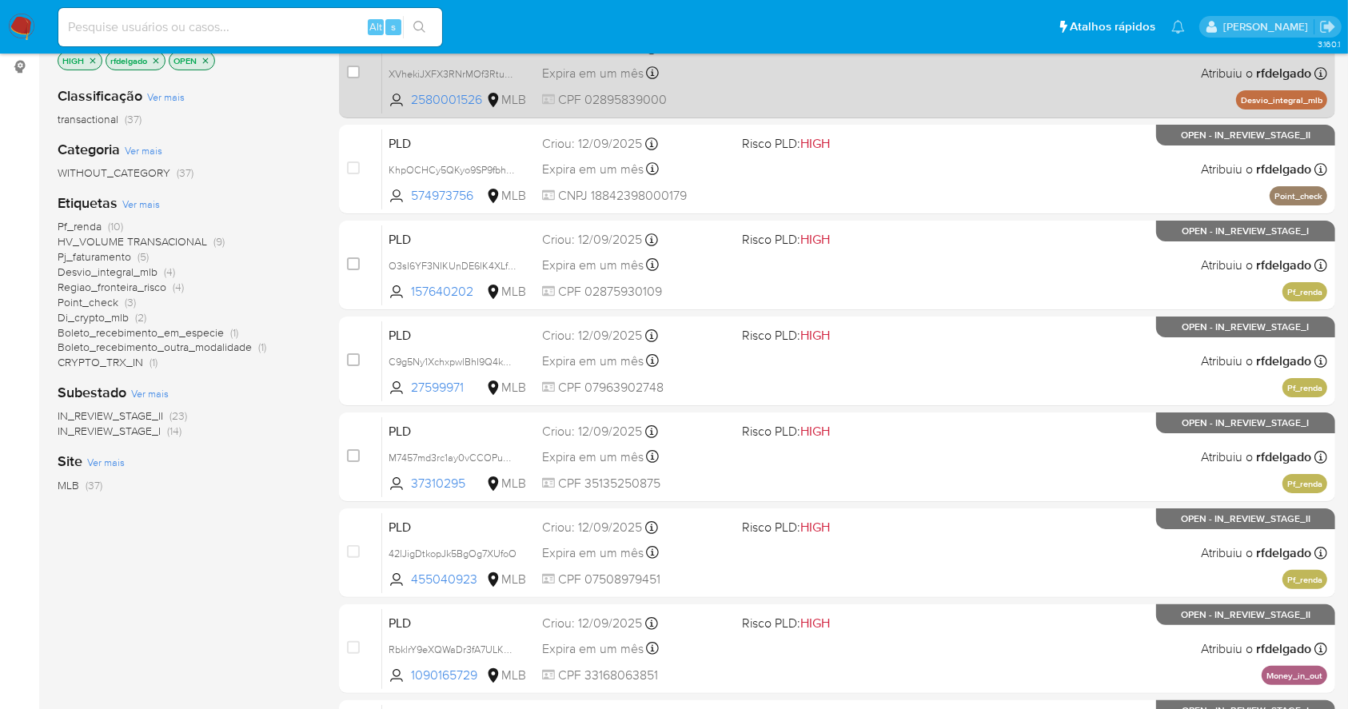
click at [979, 105] on div "PLD XVhekiJXFX3RNrMOf3Rtu53g 2580001526 MLB Risco PLD: HIGH Criou: 12/09/2025 C…" at bounding box center [854, 73] width 945 height 81
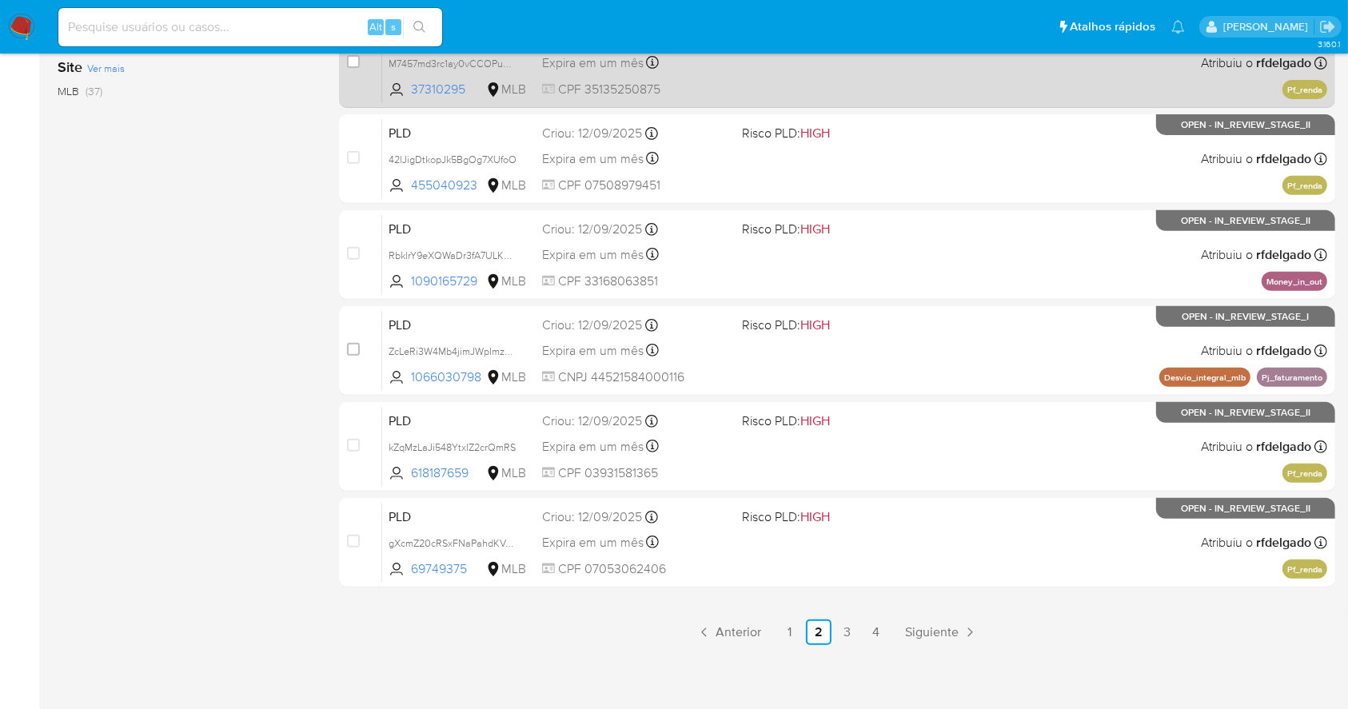
scroll to position [609, 0]
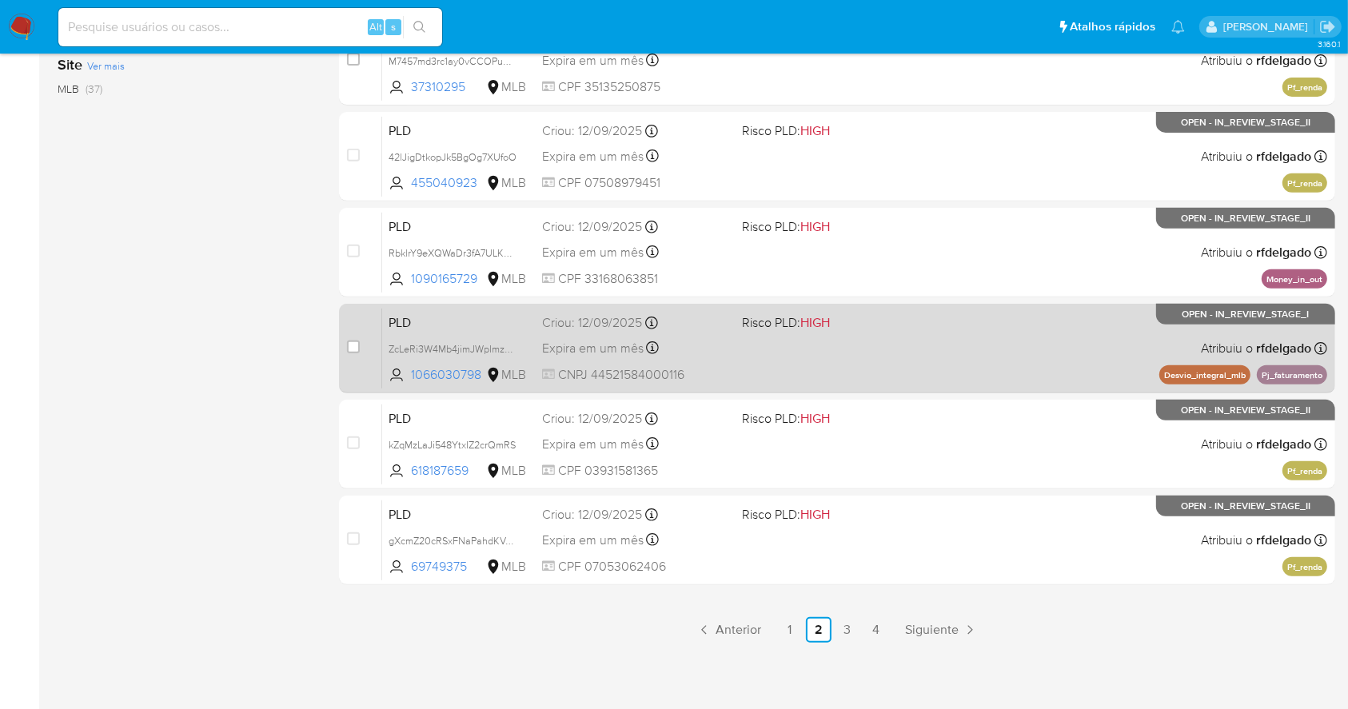
click at [1039, 350] on div "PLD ZcLeRi3W4Mb4jimJWpImzpHF 1066030798 MLB Risco PLD: HIGH Criou: 12/09/2025 C…" at bounding box center [854, 348] width 945 height 81
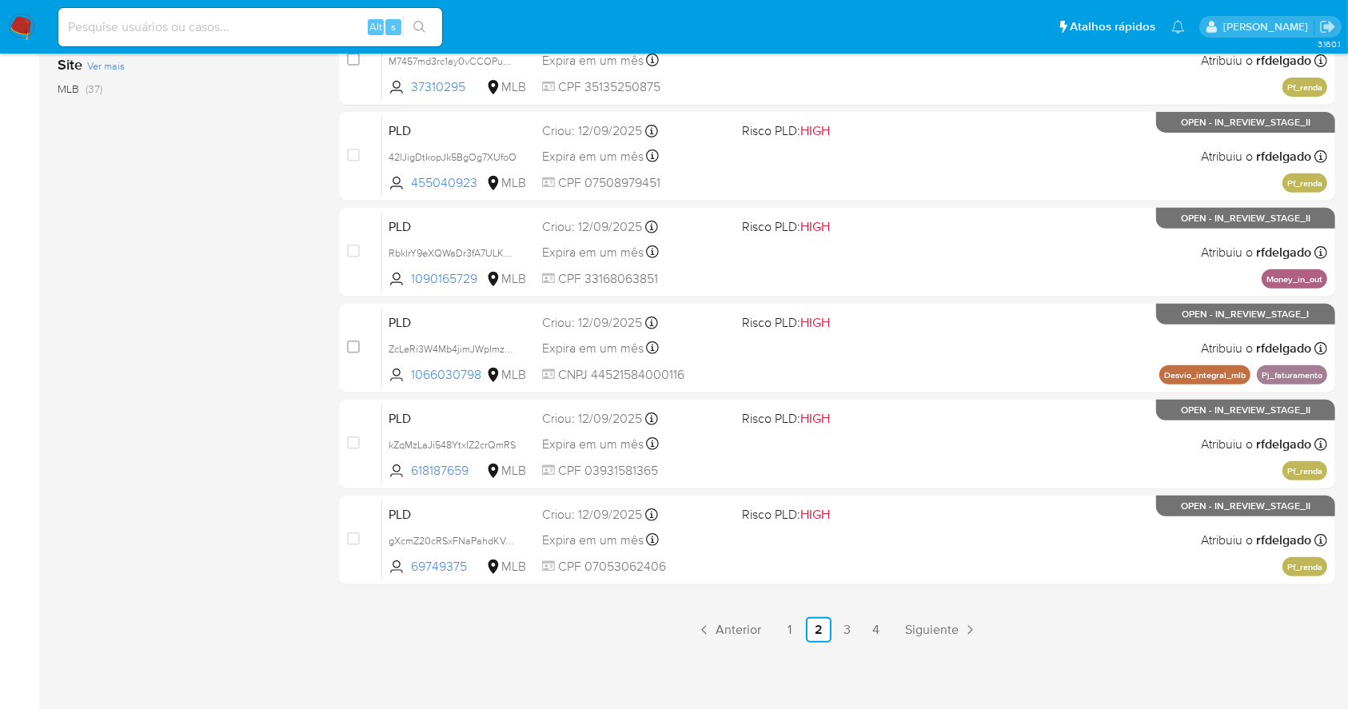
click at [847, 612] on div "select-all-cases-checkbox Asignarme a mí Remover seleção Agrupar por documento …" at bounding box center [837, 108] width 996 height 1070
click at [845, 617] on link "3" at bounding box center [848, 630] width 26 height 26
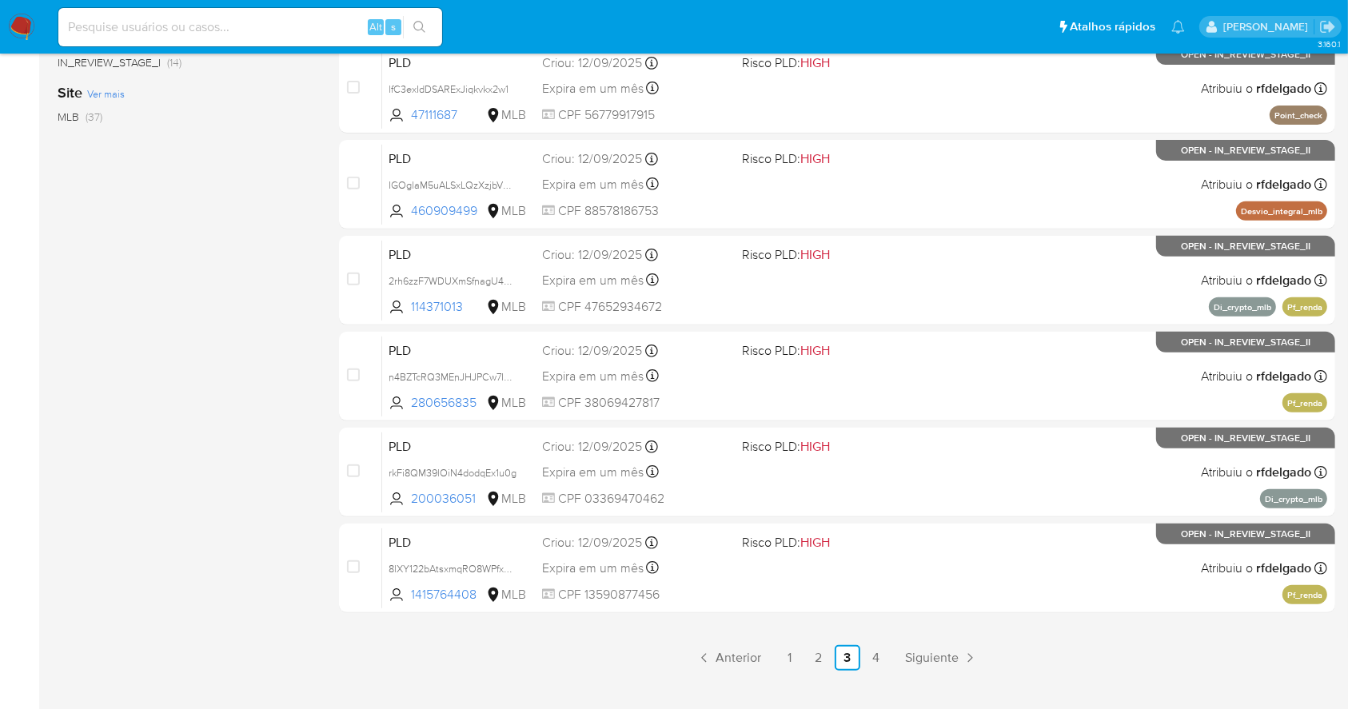
scroll to position [609, 0]
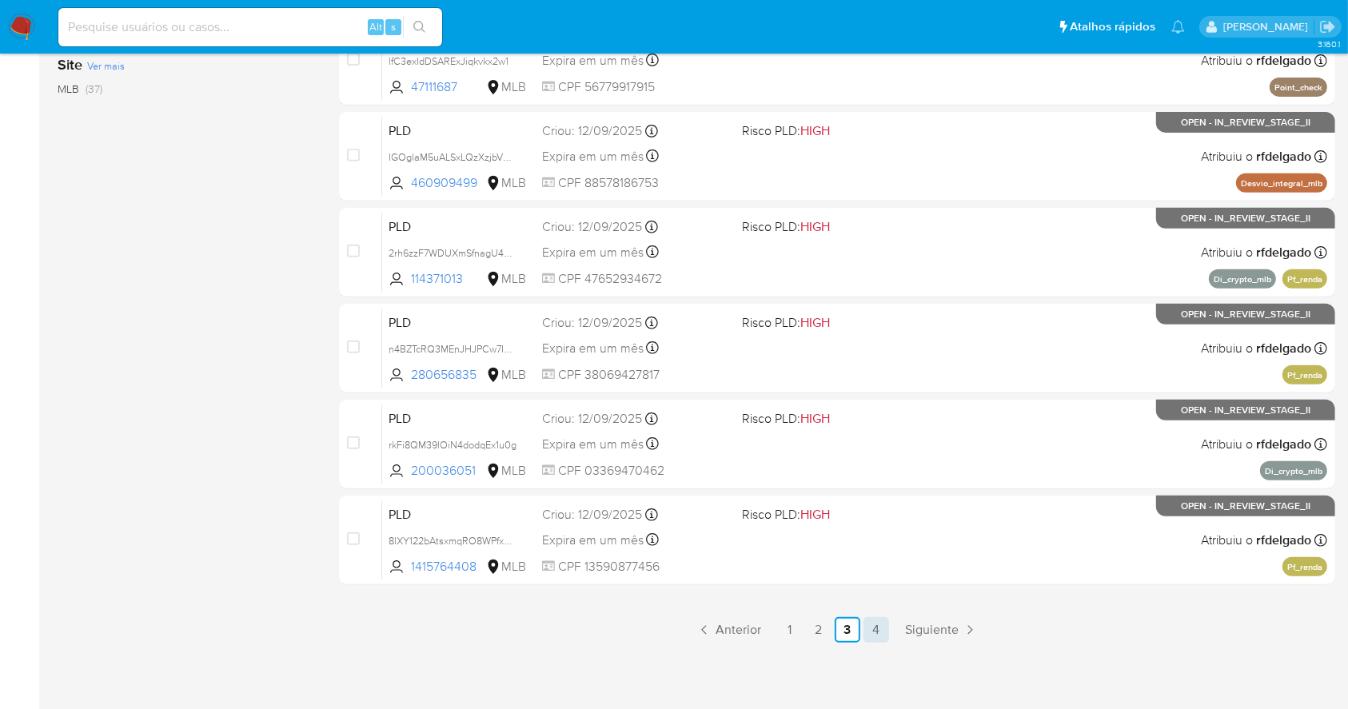
click at [871, 636] on link "4" at bounding box center [876, 630] width 26 height 26
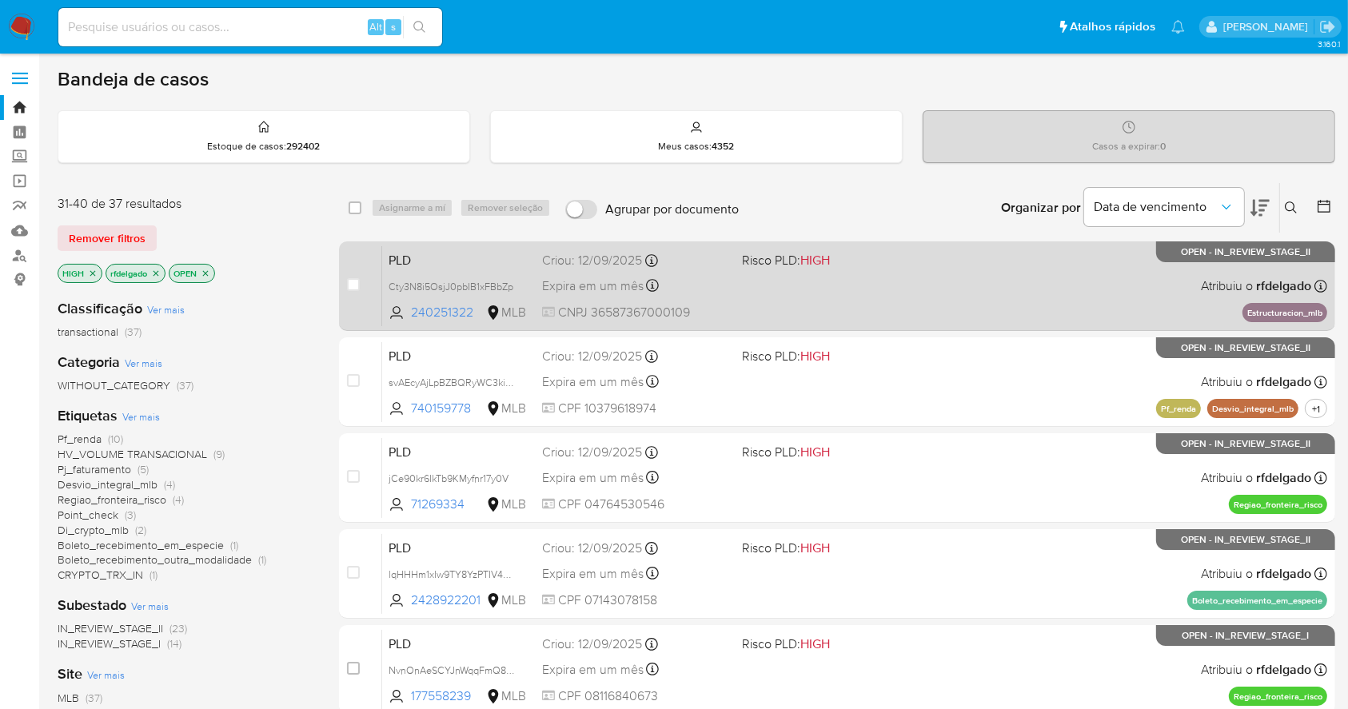
click at [939, 291] on div "PLD Cty3N8i5OsjJ0pbIB1xFBbZp 240251322 MLB Risco PLD: HIGH Criou: 12/09/2025 Cr…" at bounding box center [854, 285] width 945 height 81
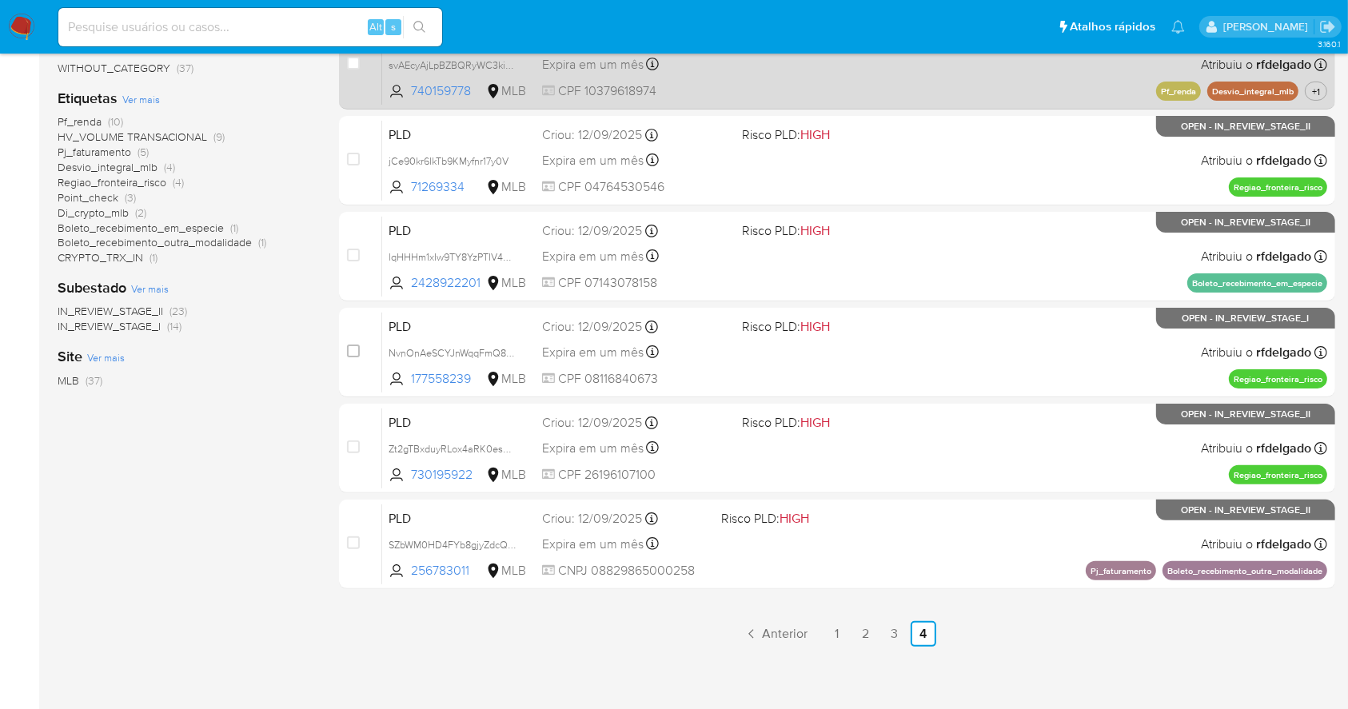
scroll to position [321, 0]
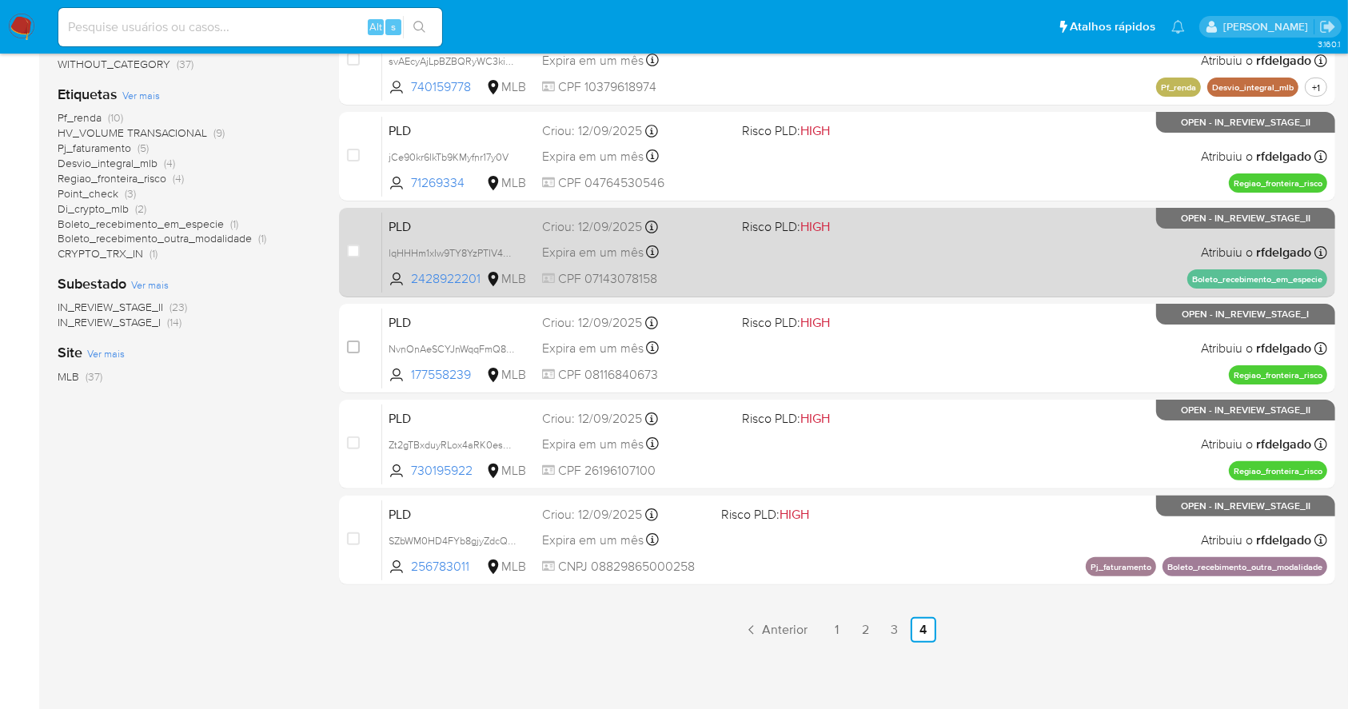
click at [927, 237] on div "PLD lqHHHm1xIw9TY8YzPTIV4OVI 2428922201 MLB Risco PLD: HIGH Criou: 12/09/2025 C…" at bounding box center [854, 252] width 945 height 81
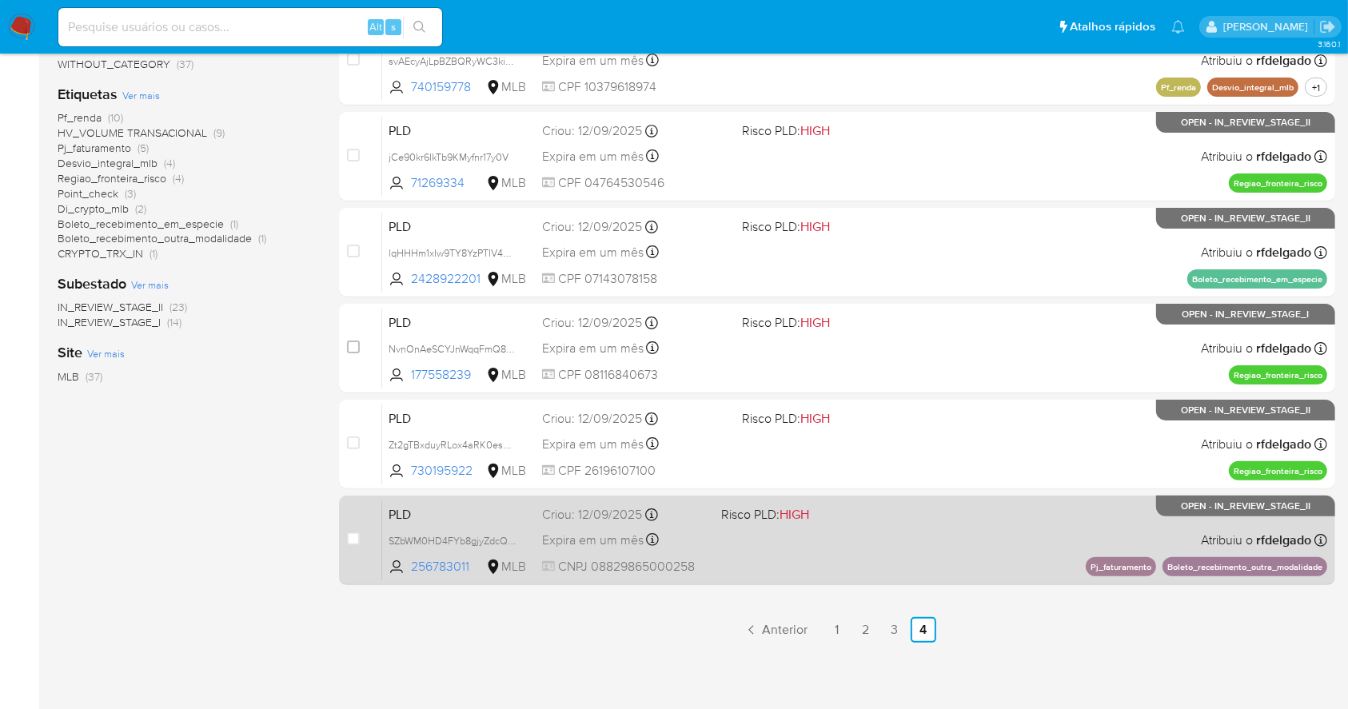
click at [1018, 541] on div "PLD SZbWM0HD4FYb8gjyZdcQDC6i 256783011 MLB Risco PLD: HIGH Criou: 12/09/2025 Cr…" at bounding box center [854, 540] width 945 height 81
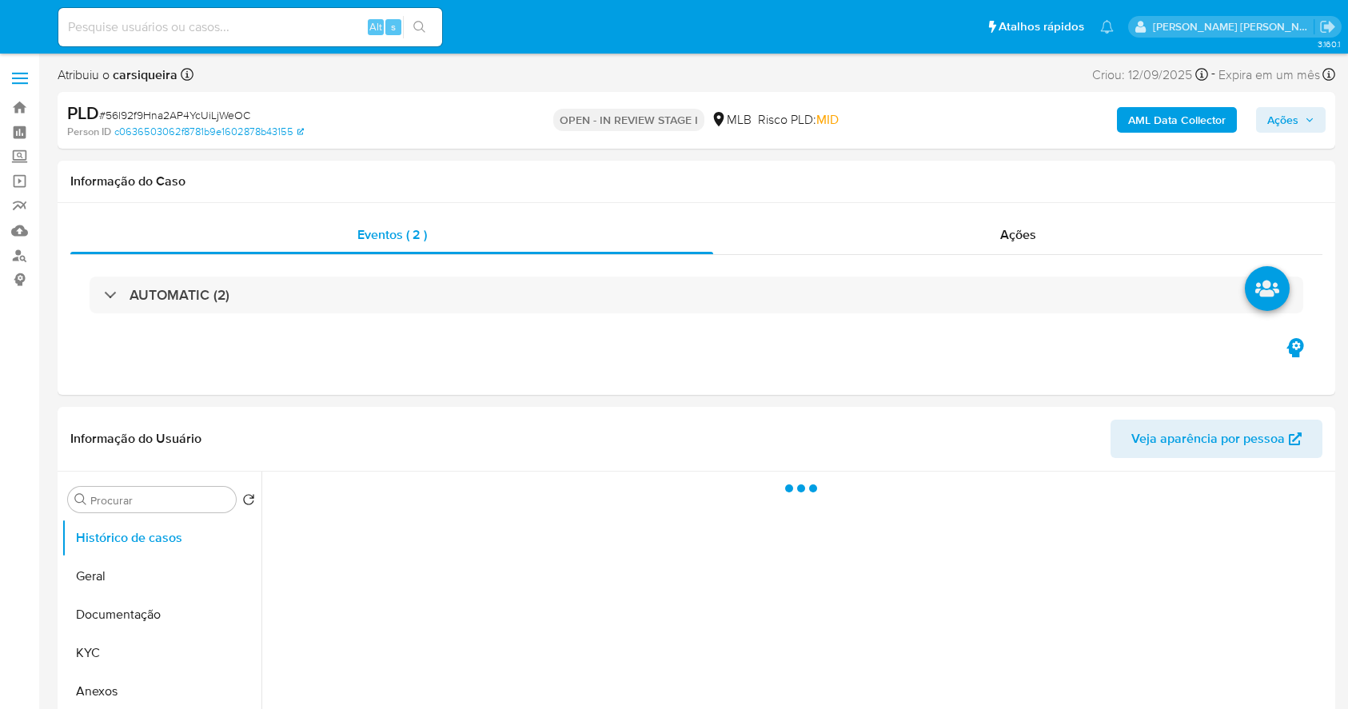
select select "10"
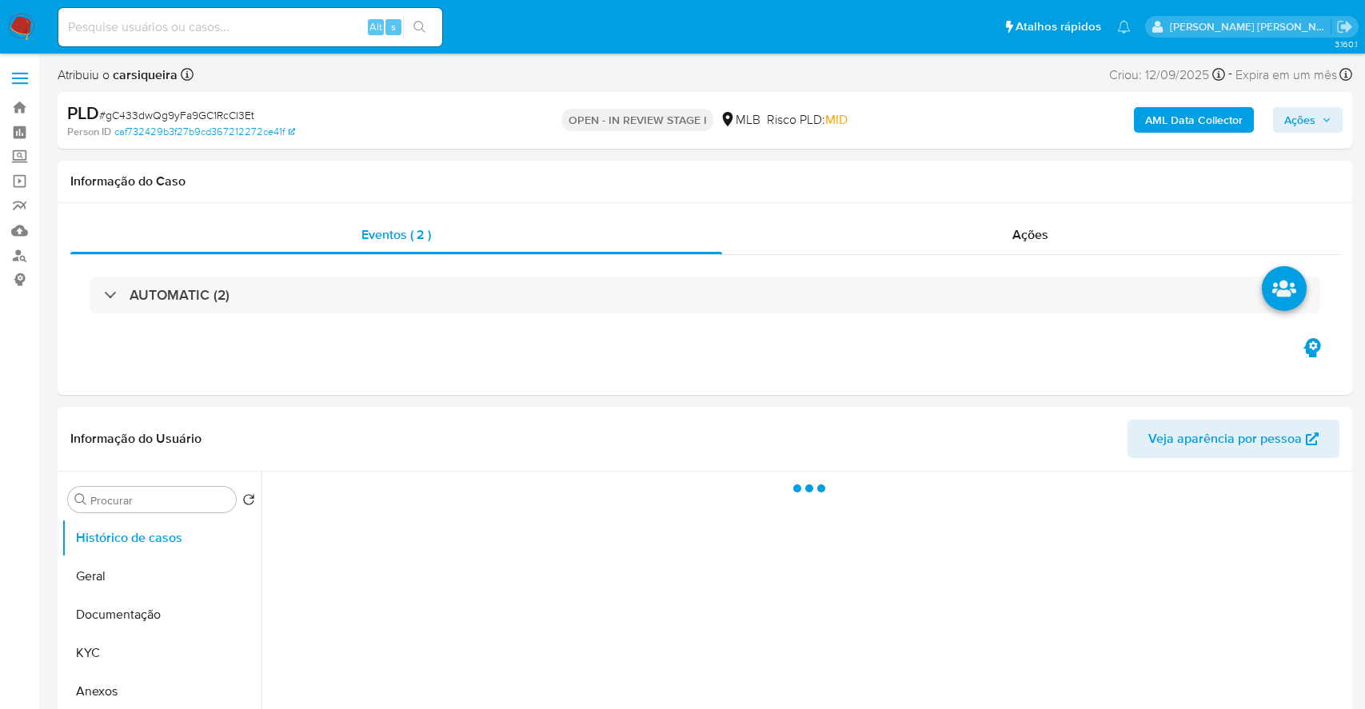
select select "10"
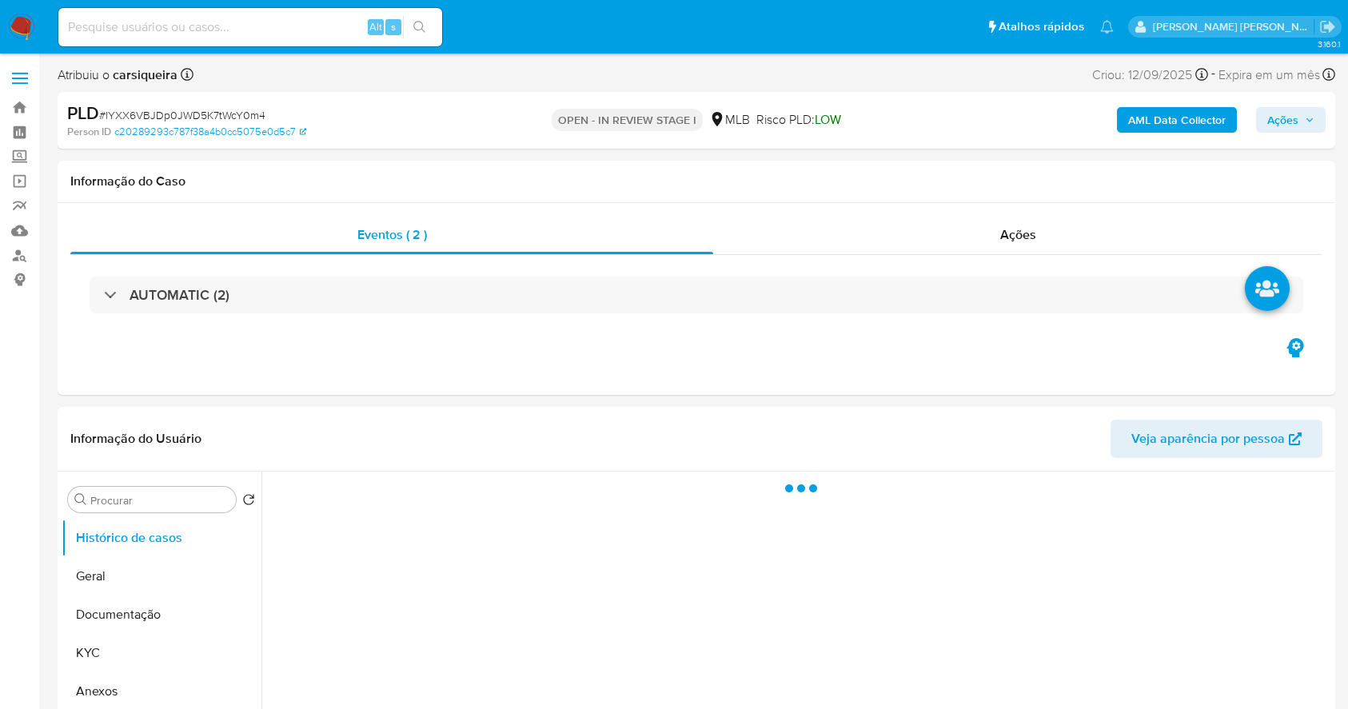
select select "10"
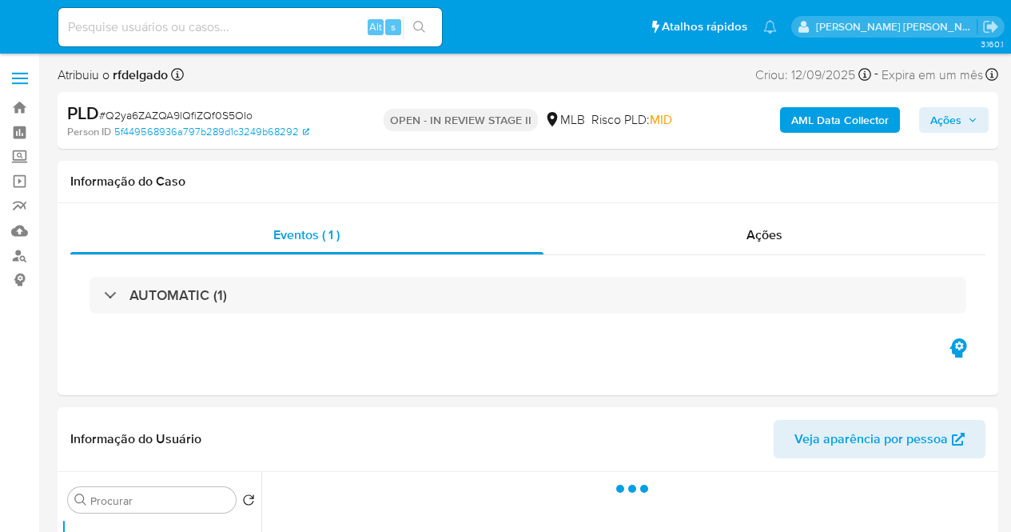
select select "10"
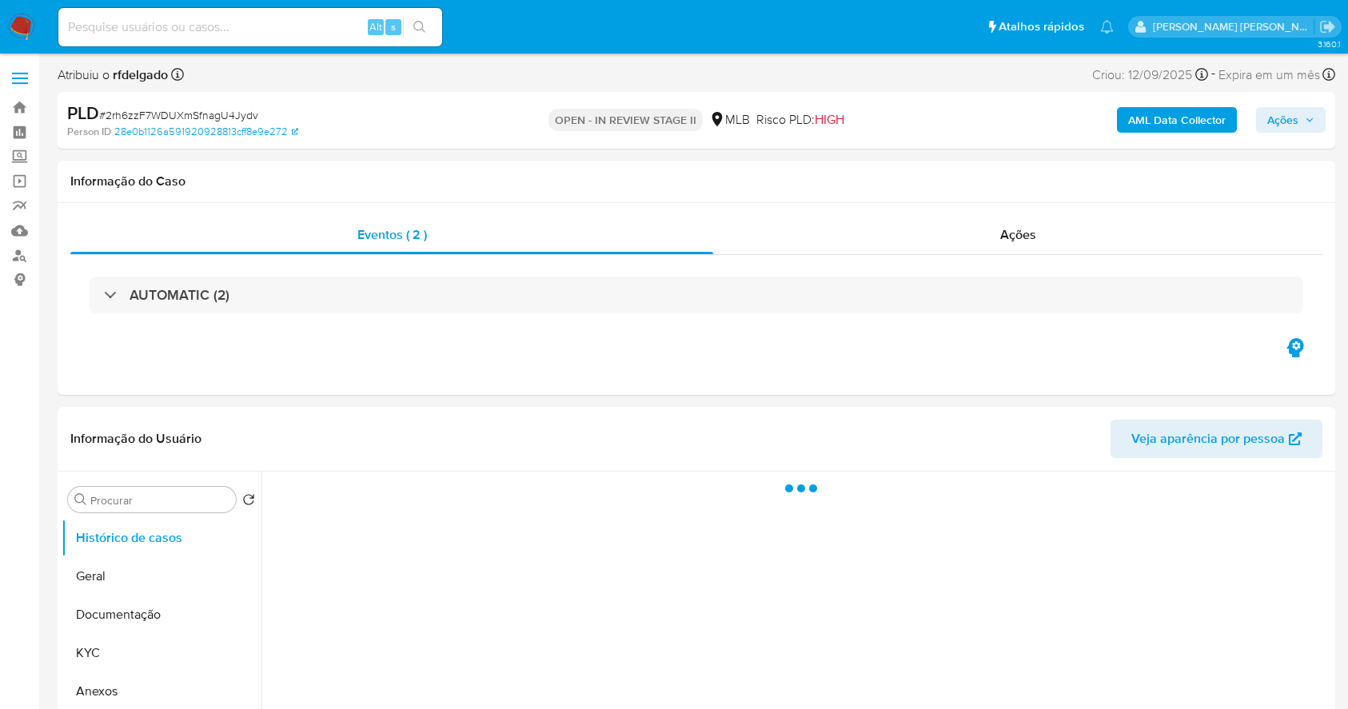
select select "10"
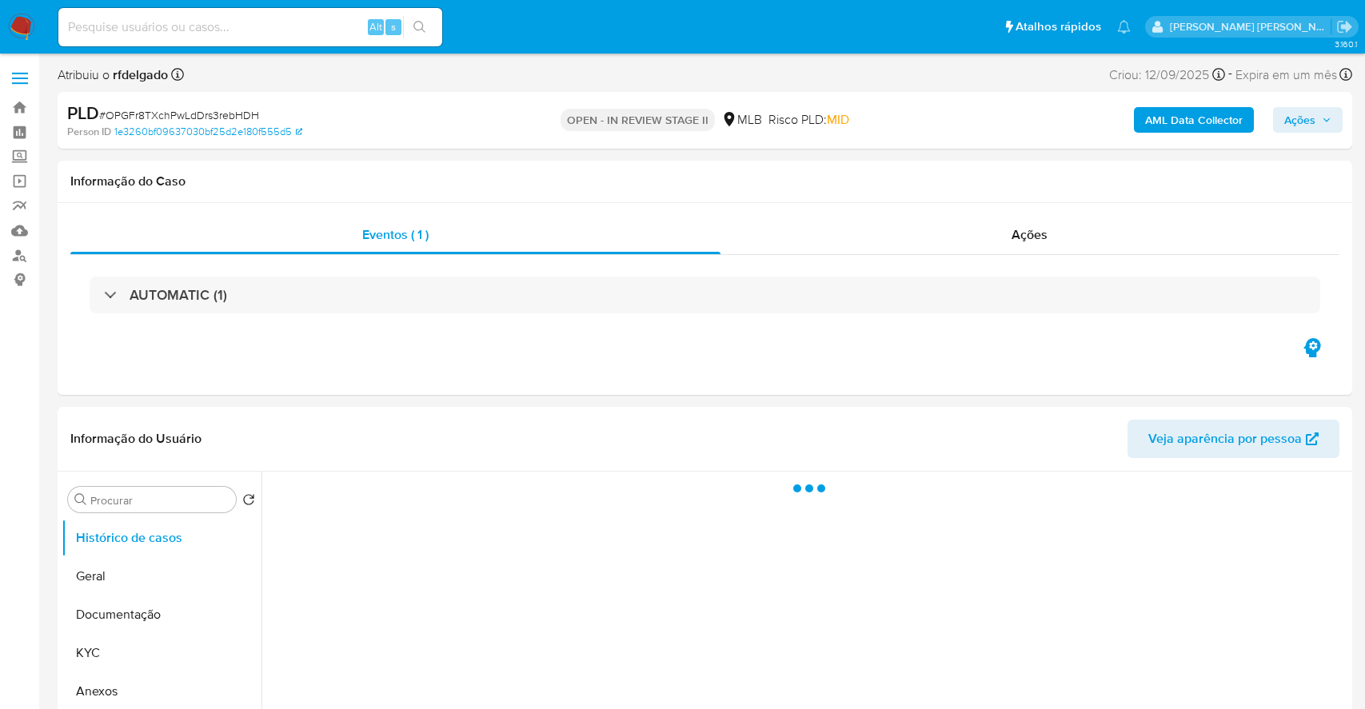
select select "10"
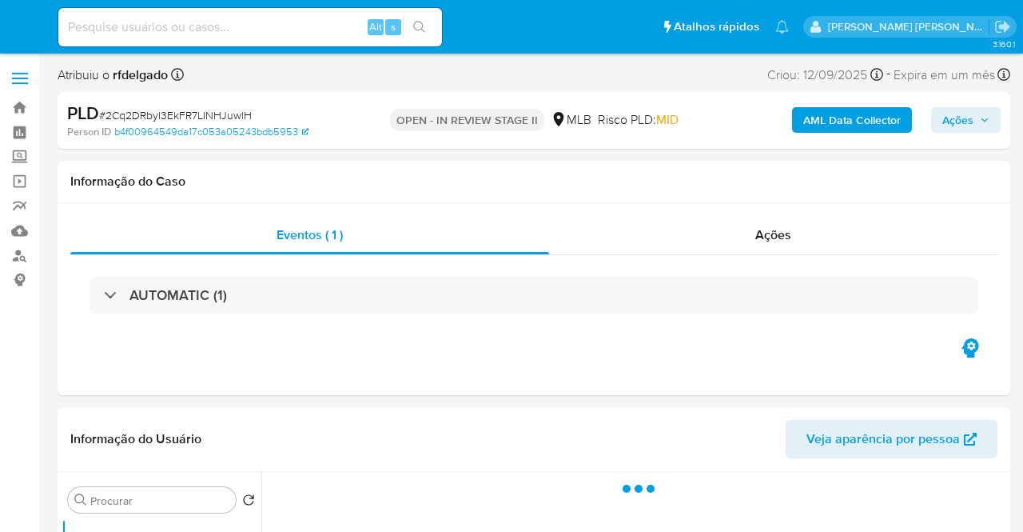
select select "10"
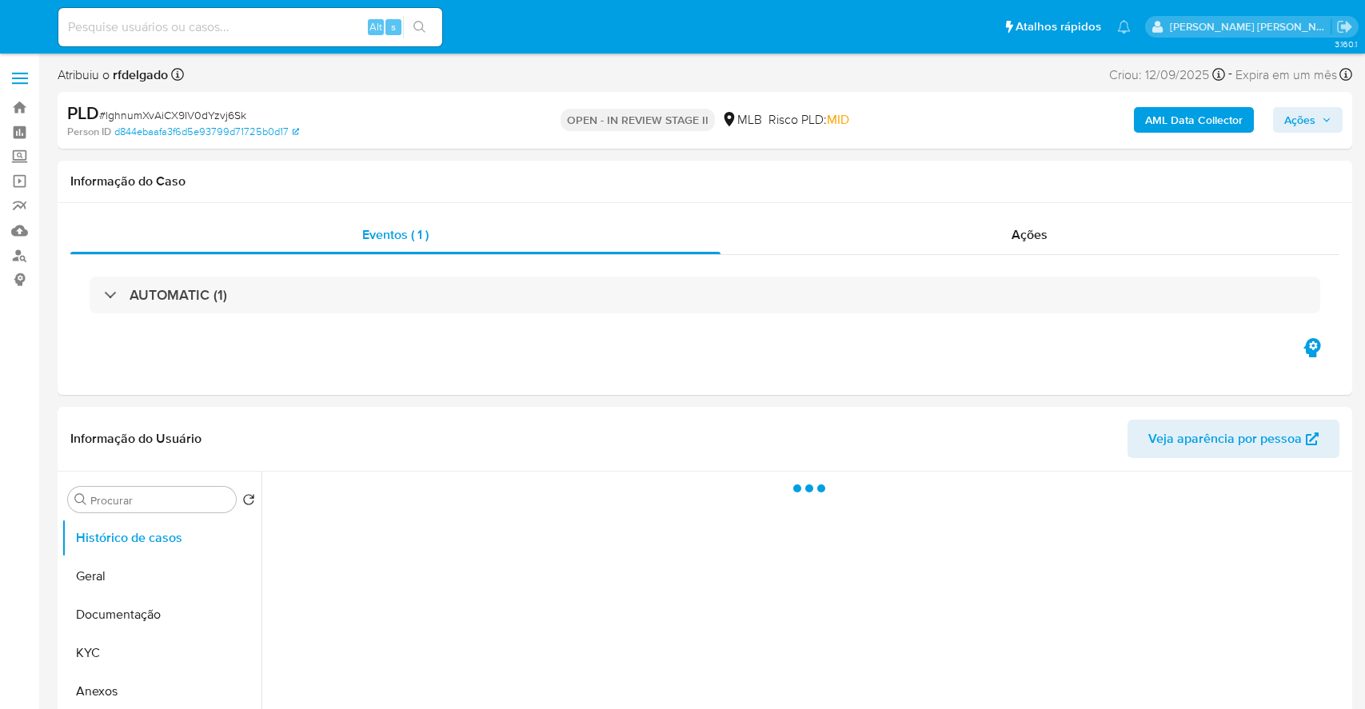
select select "10"
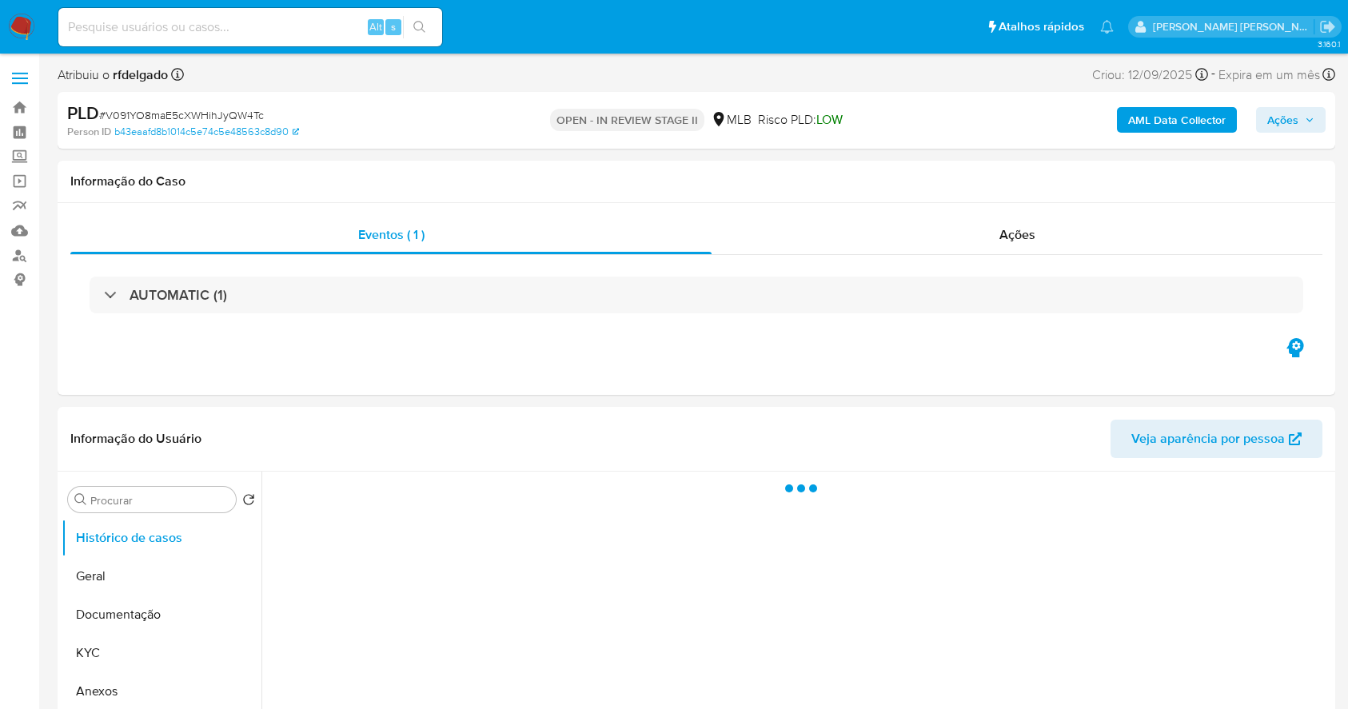
select select "10"
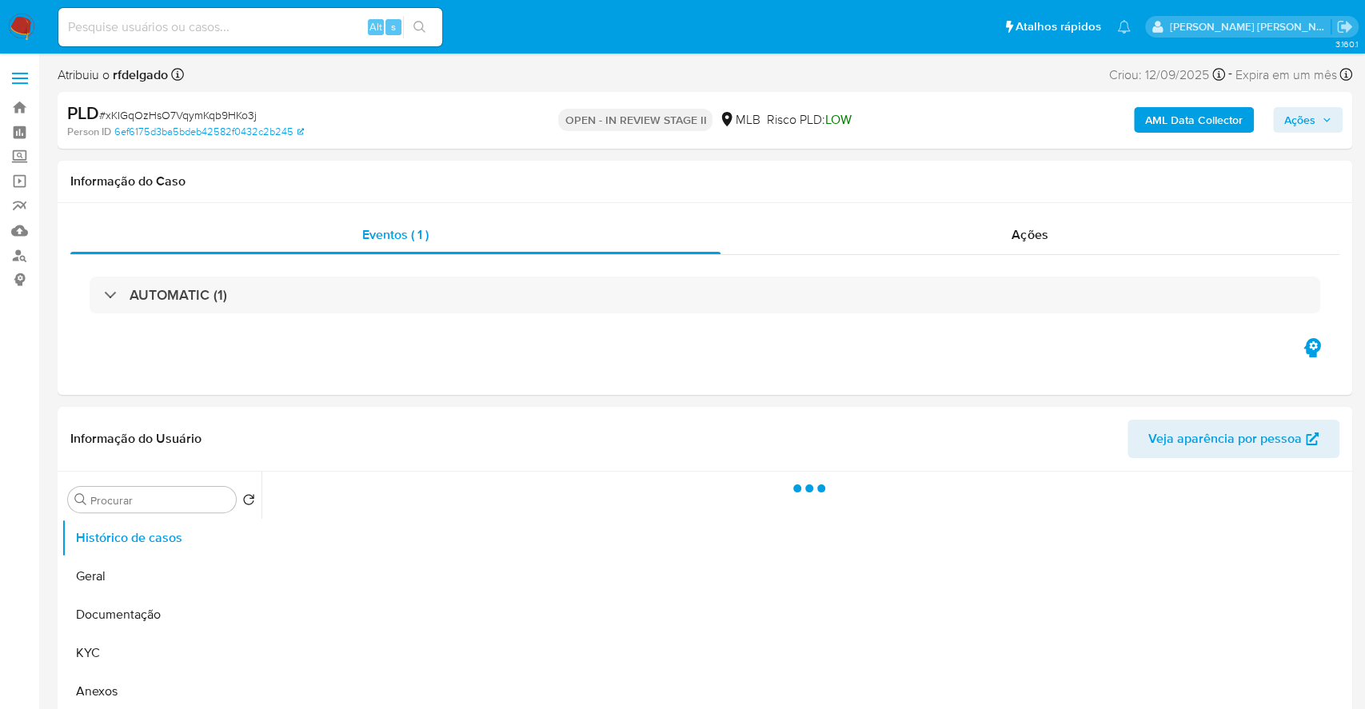
select select "10"
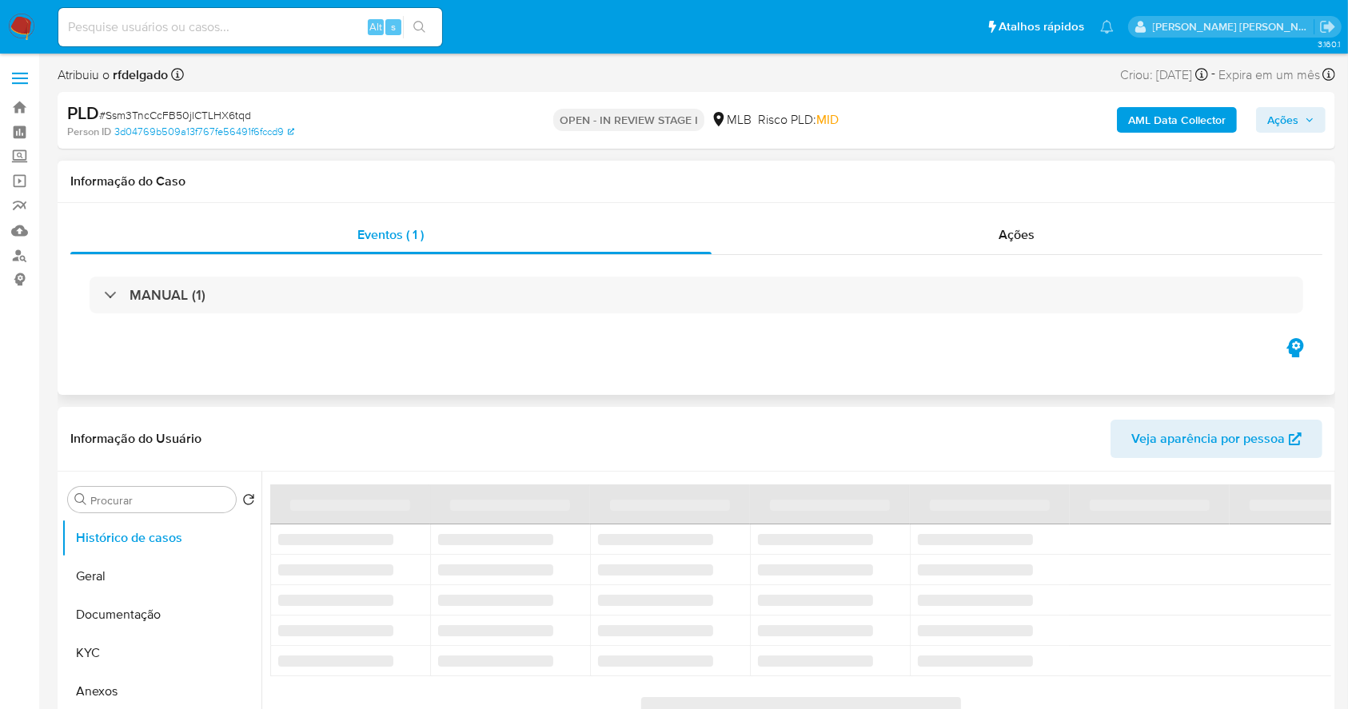
select select "10"
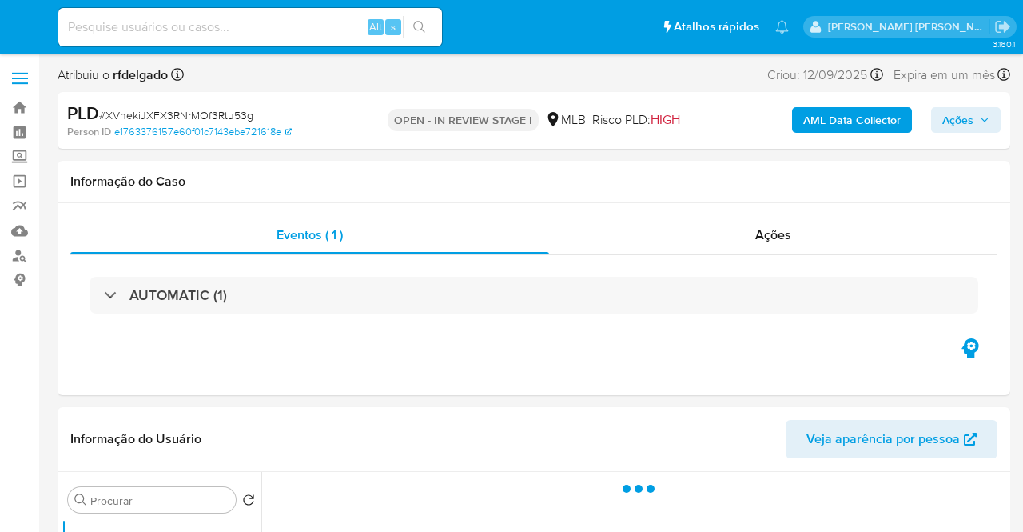
select select "10"
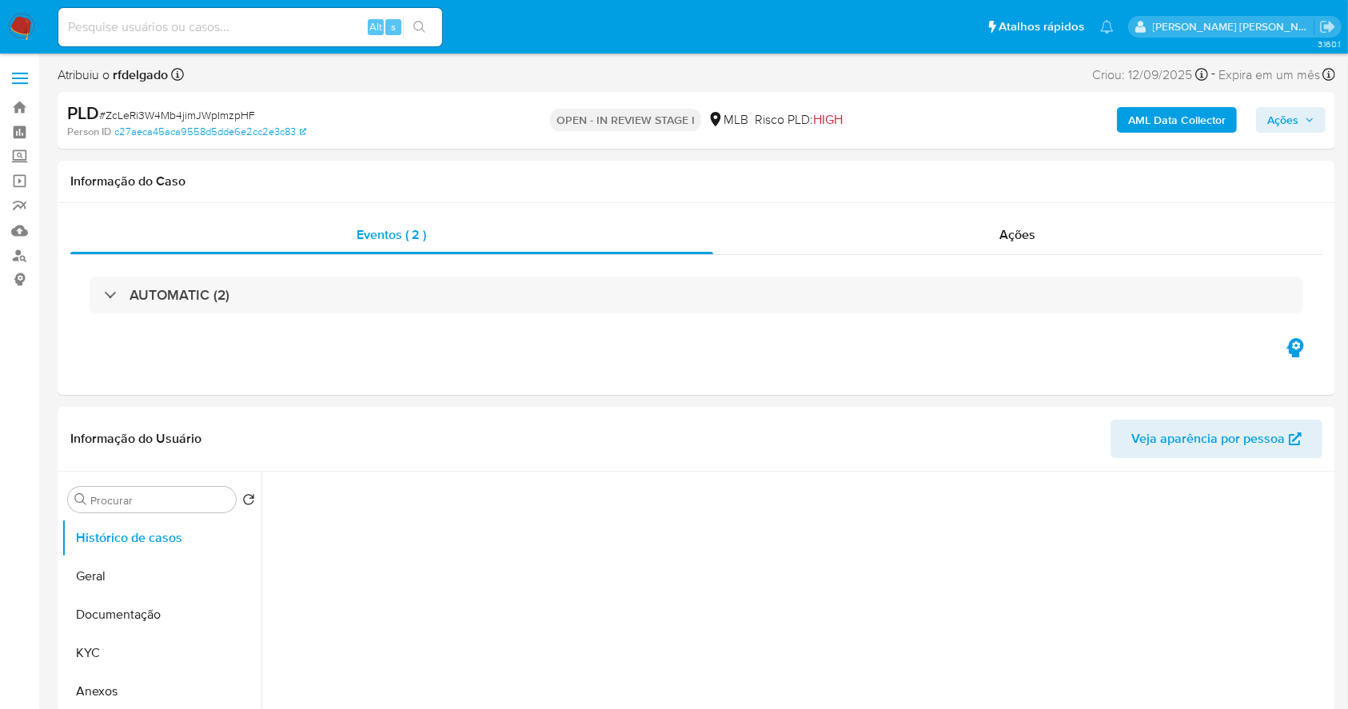
select select "10"
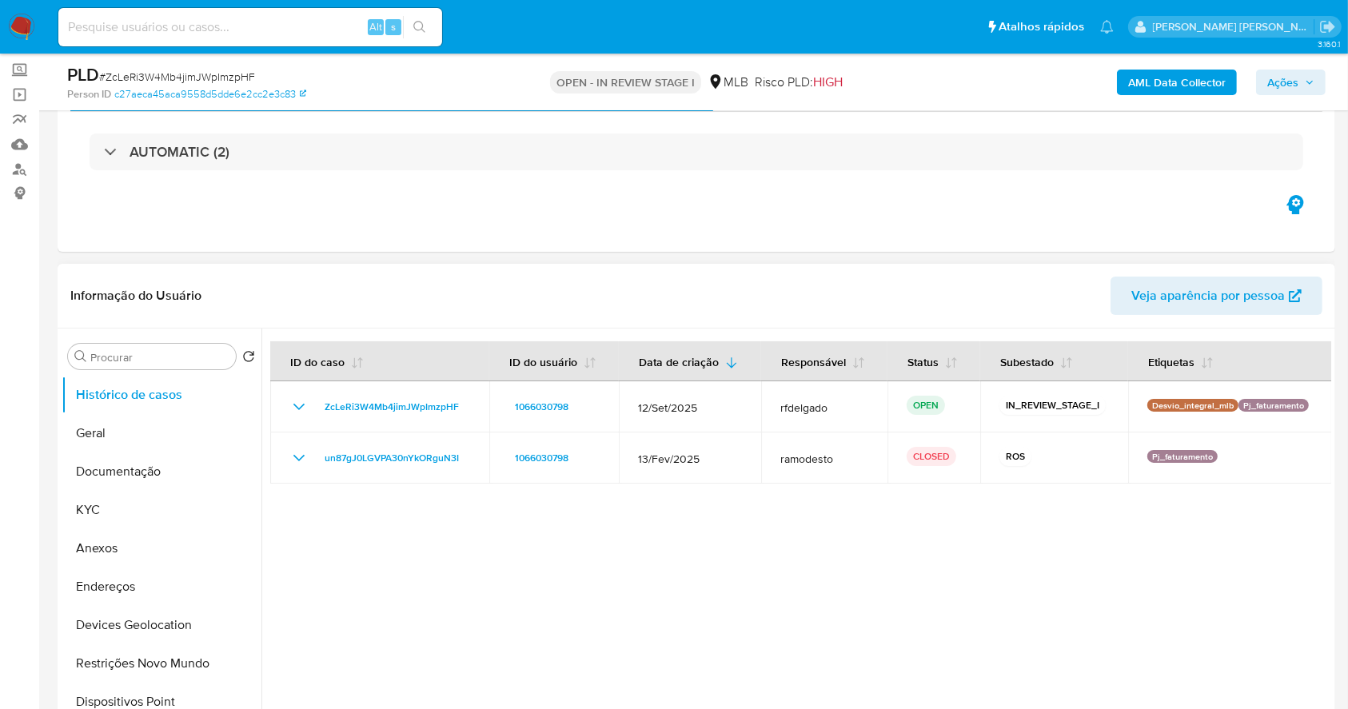
scroll to position [106, 0]
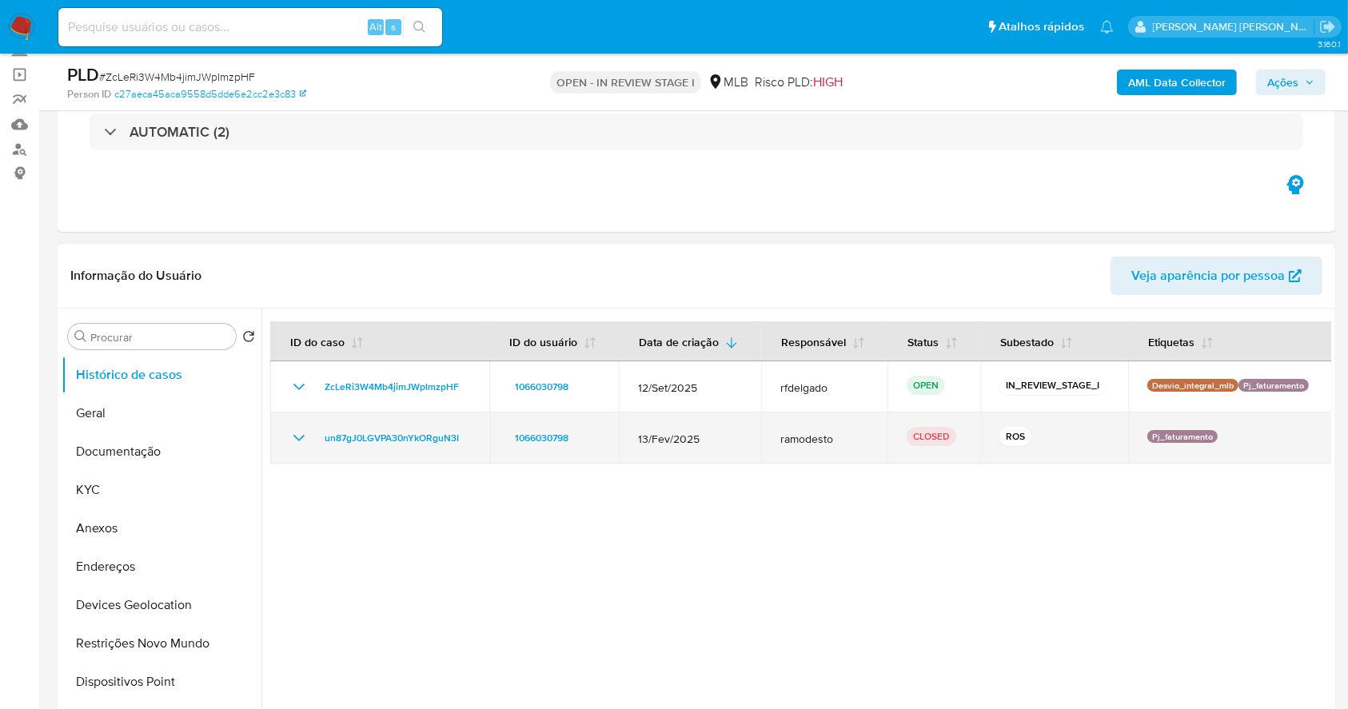
click at [289, 435] on icon "Mostrar/Ocultar" at bounding box center [298, 438] width 19 height 19
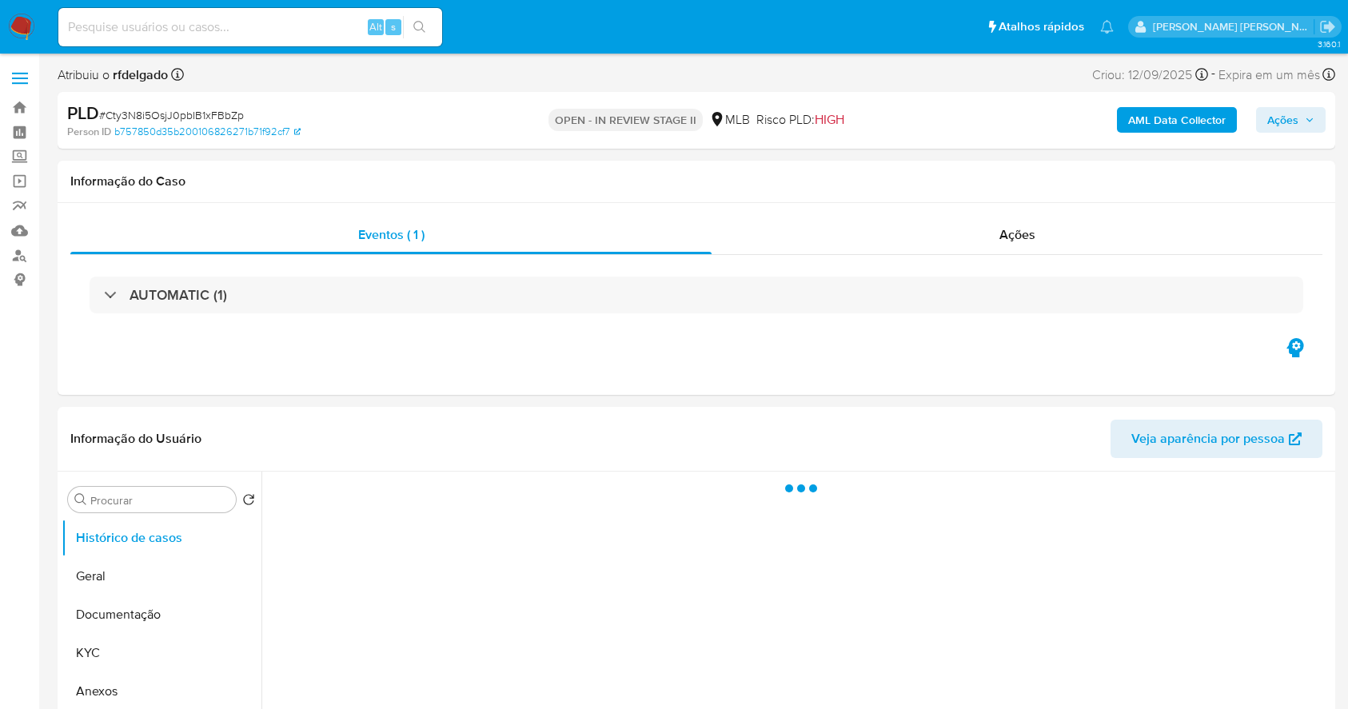
select select "10"
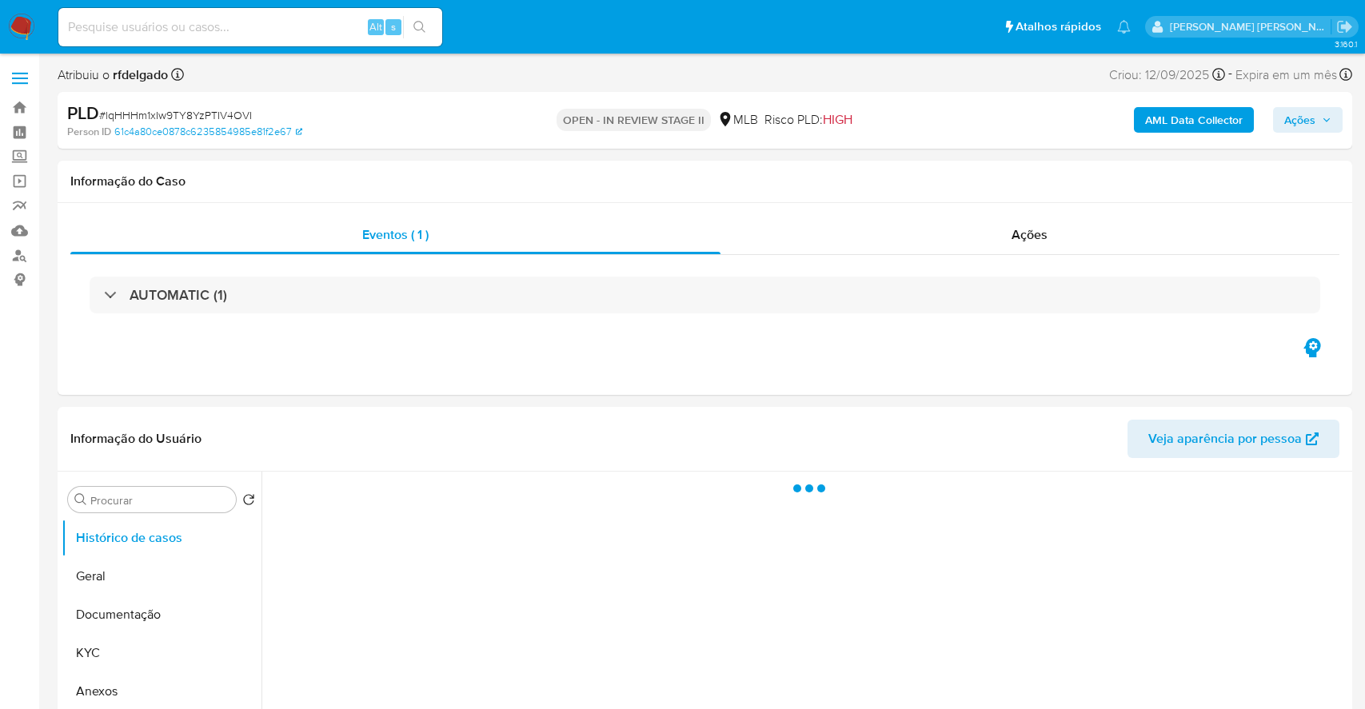
select select "10"
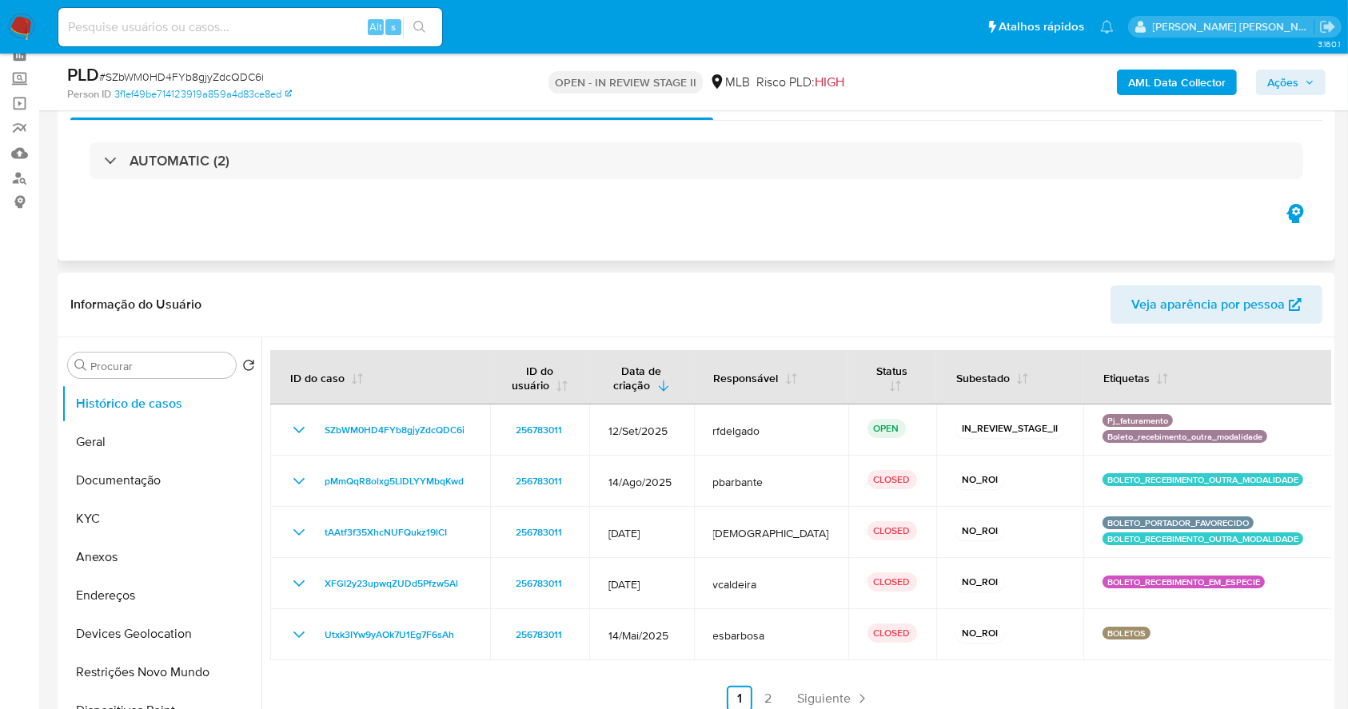
scroll to position [106, 0]
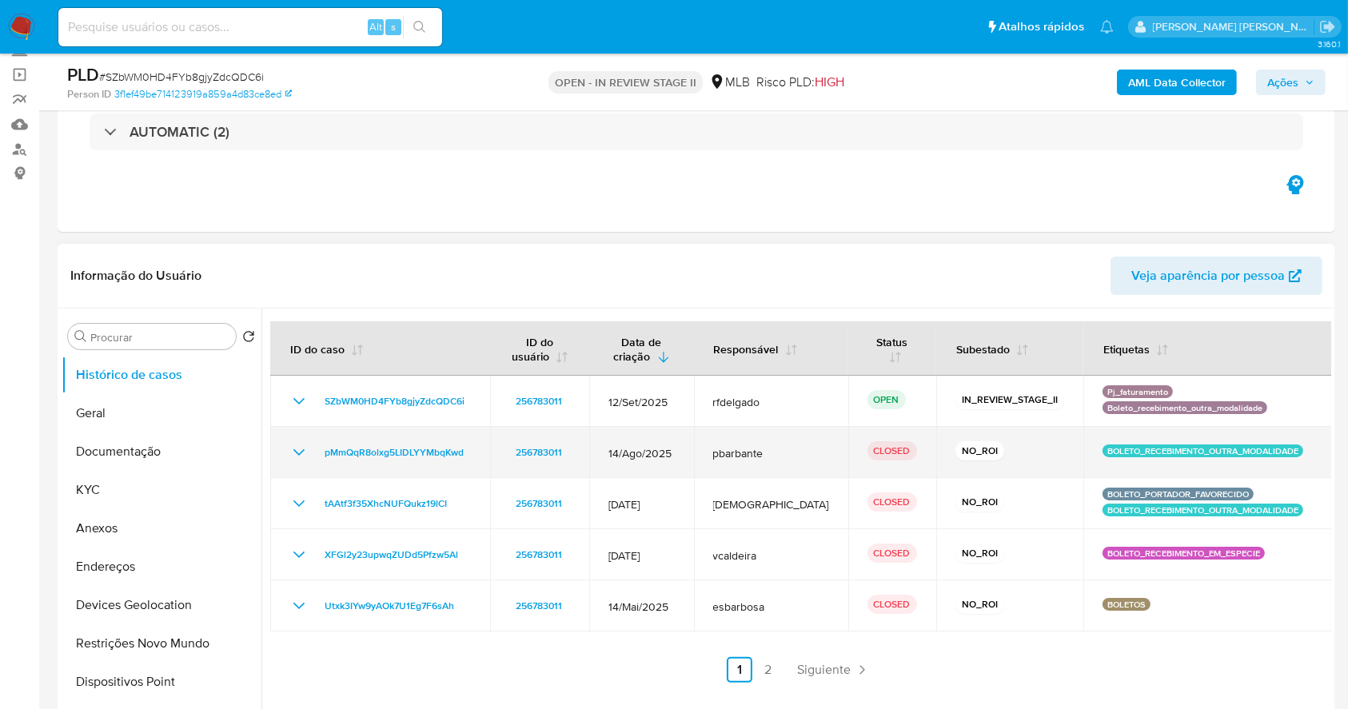
click at [296, 454] on icon "Mostrar/Ocultar" at bounding box center [298, 452] width 19 height 19
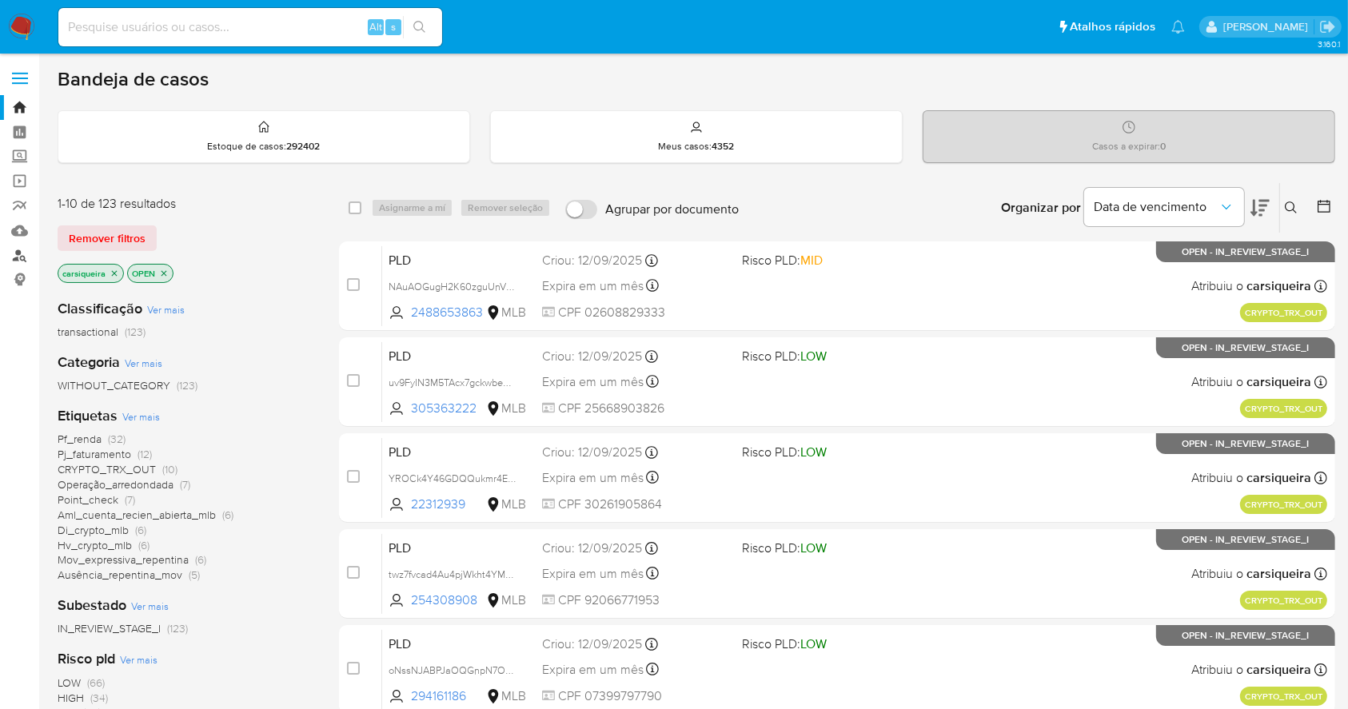
click at [10, 255] on link "Localizador de pessoas" at bounding box center [95, 255] width 190 height 25
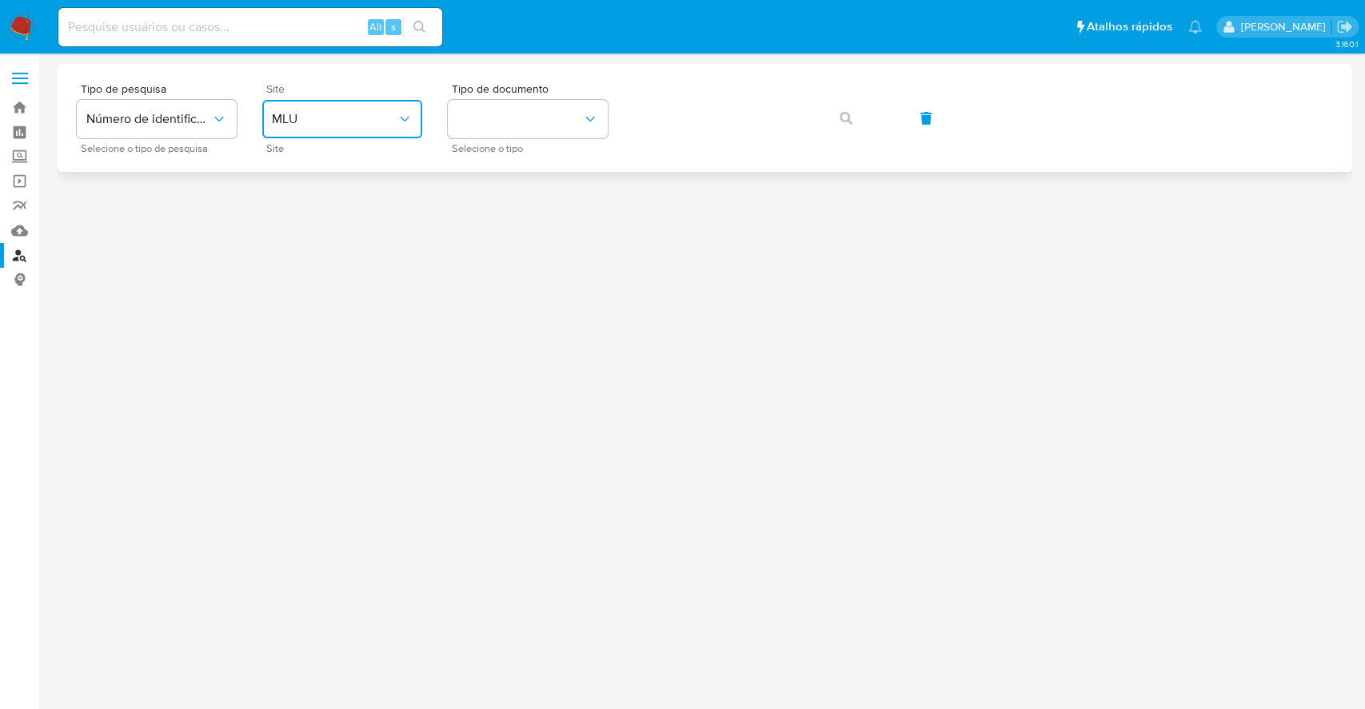
click at [353, 109] on button "MLU" at bounding box center [342, 119] width 160 height 38
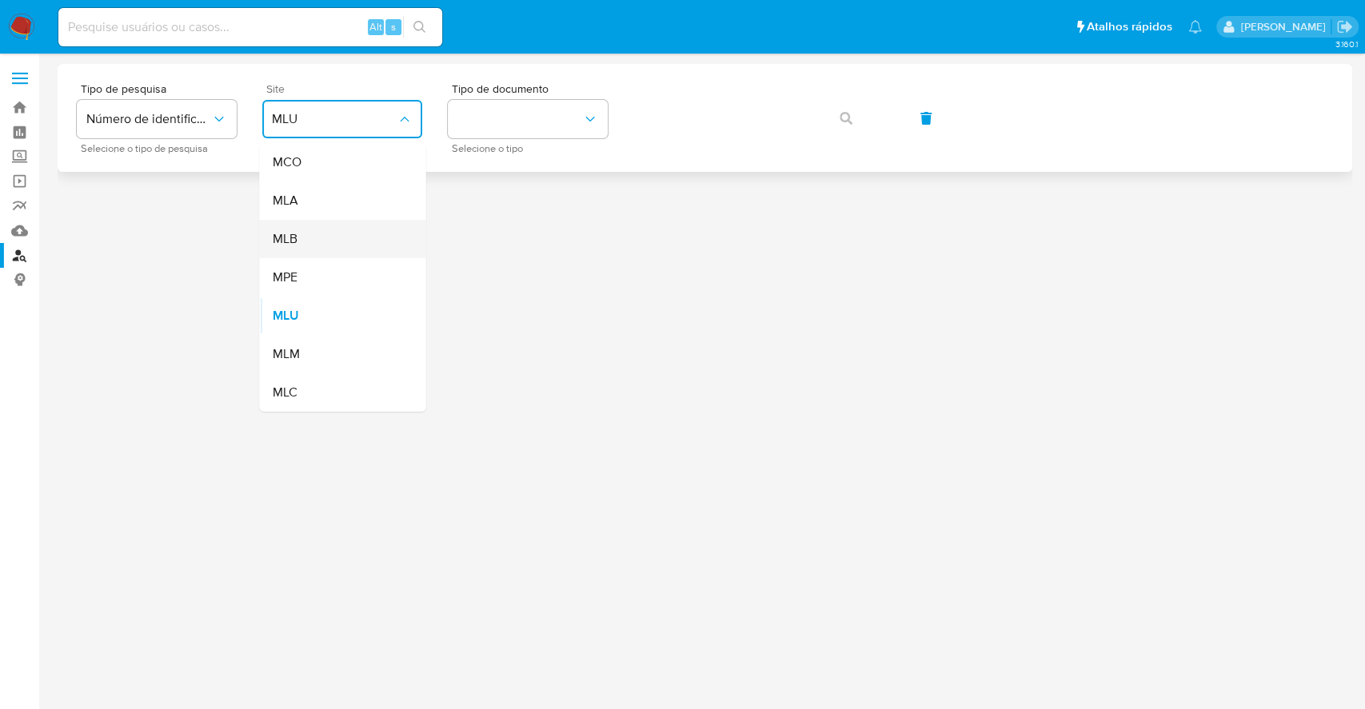
click at [341, 233] on div "MLB" at bounding box center [337, 239] width 131 height 38
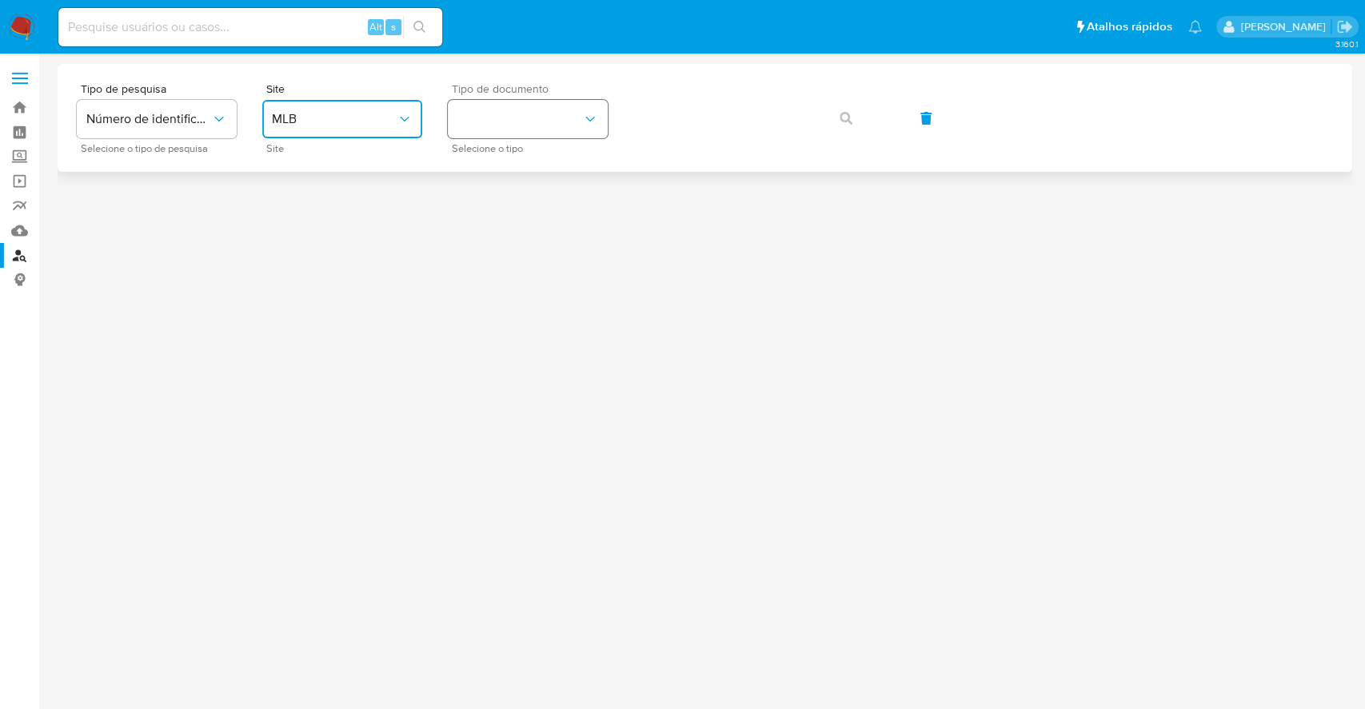
click at [516, 125] on button "identificationType" at bounding box center [528, 119] width 160 height 38
click at [510, 209] on div "CPF CPF" at bounding box center [522, 224] width 131 height 54
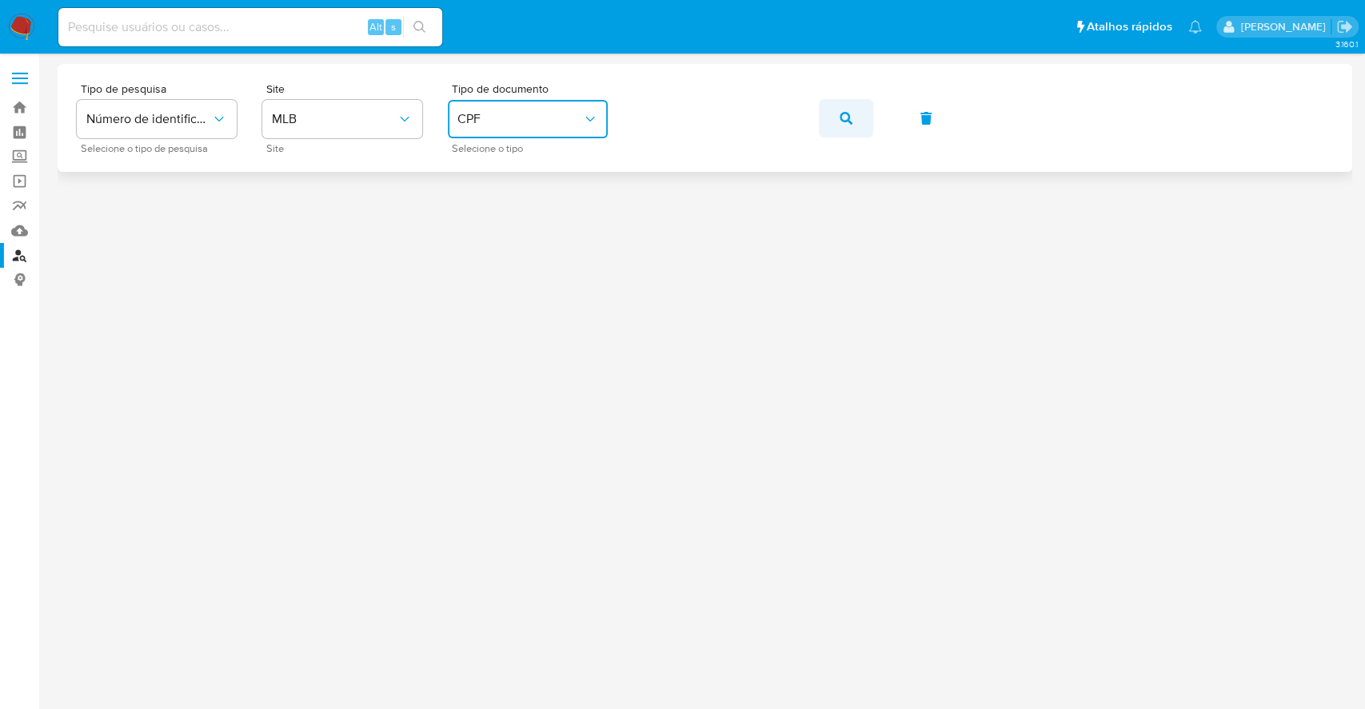
click at [844, 110] on span "button" at bounding box center [845, 118] width 13 height 35
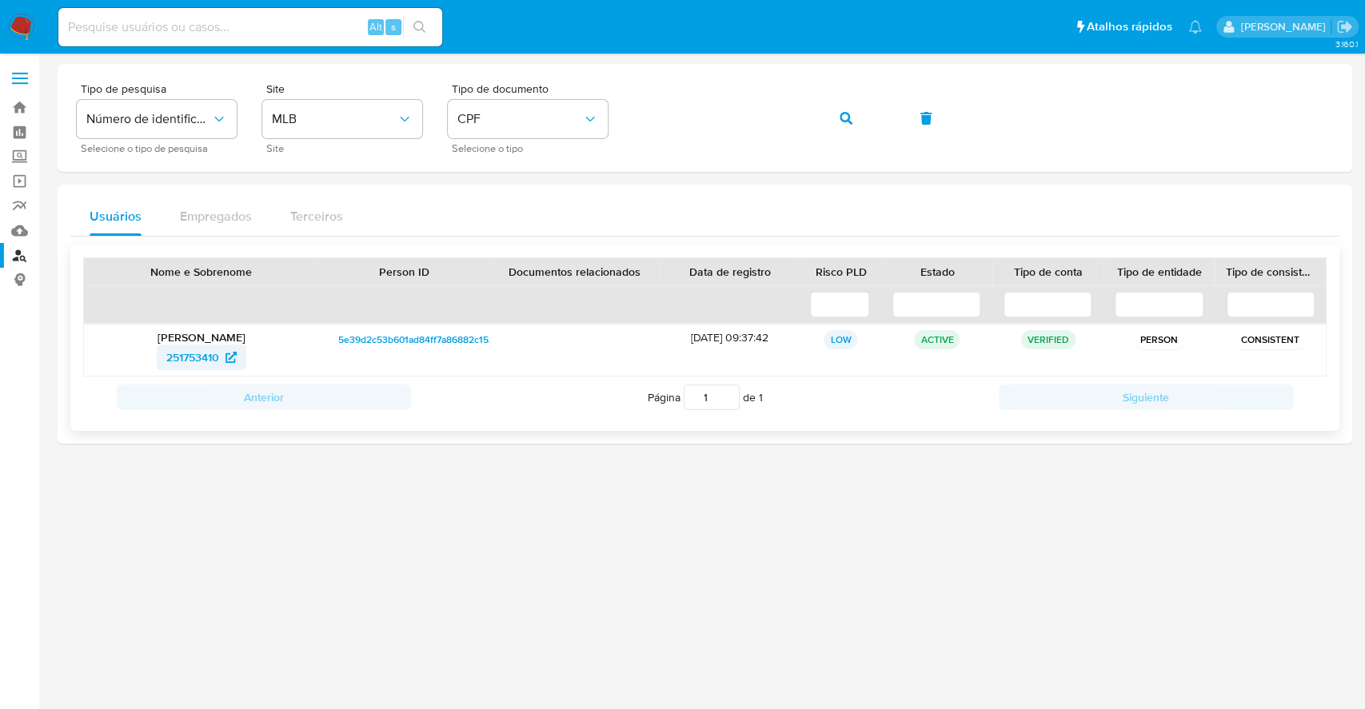
click at [202, 357] on span "251753410" at bounding box center [192, 358] width 53 height 26
click at [847, 110] on span "button" at bounding box center [845, 118] width 13 height 35
click at [198, 352] on span "2571822693" at bounding box center [192, 358] width 61 height 26
click at [540, 112] on span "CPF" at bounding box center [519, 119] width 125 height 16
click at [516, 164] on div "CNPJ CNPJ" at bounding box center [522, 170] width 131 height 54
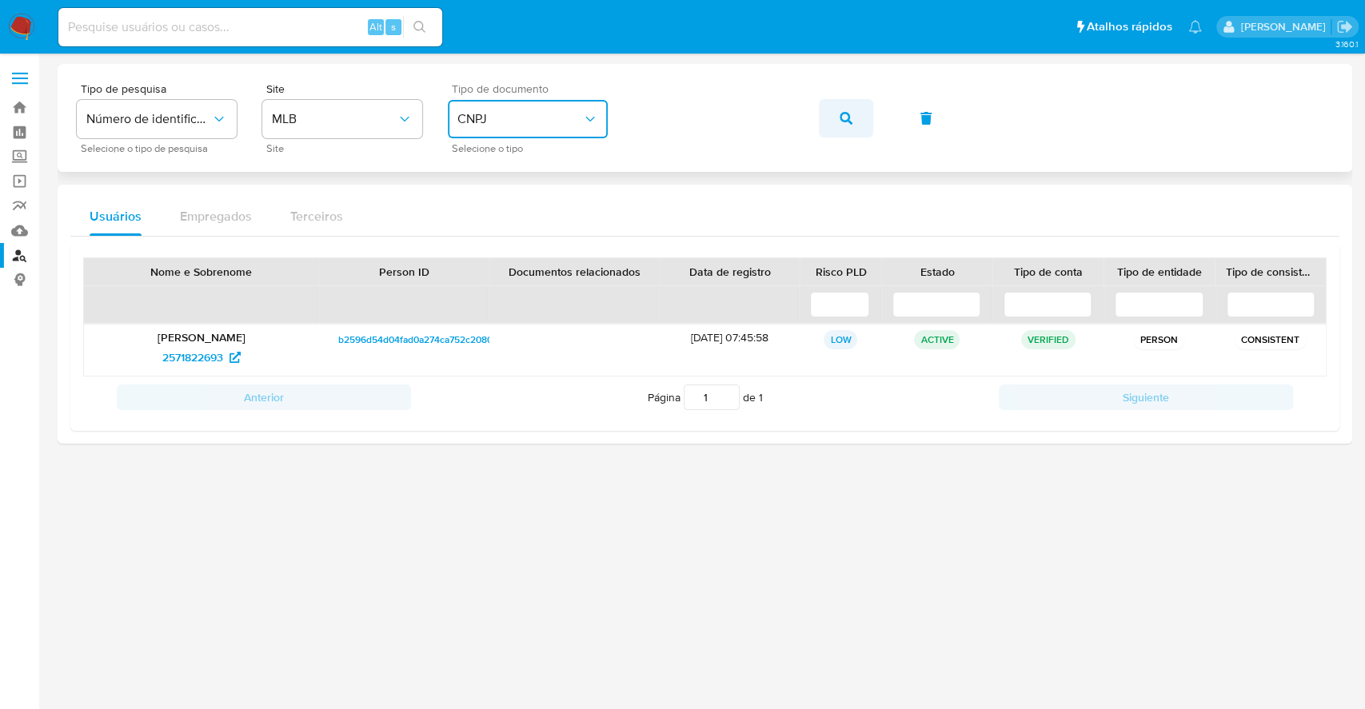
click at [832, 126] on button "button" at bounding box center [846, 118] width 54 height 38
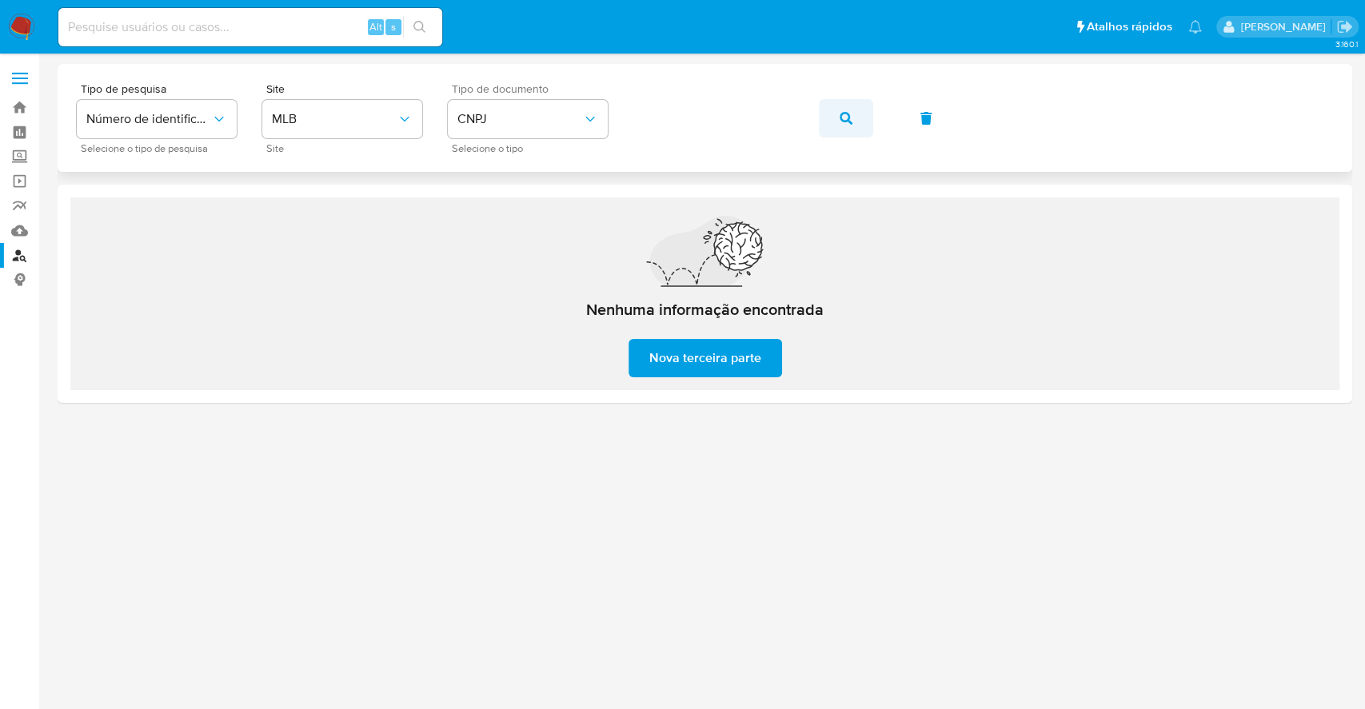
click at [839, 115] on icon "button" at bounding box center [845, 118] width 13 height 13
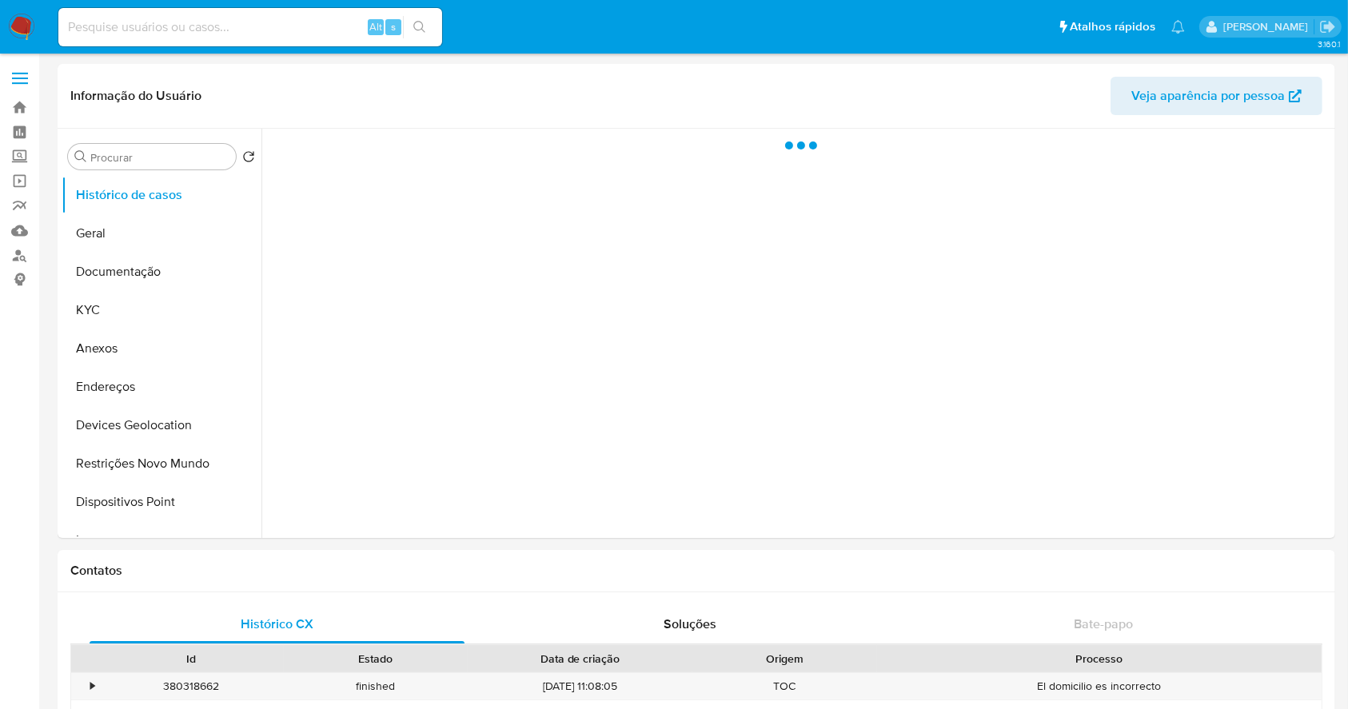
select select "10"
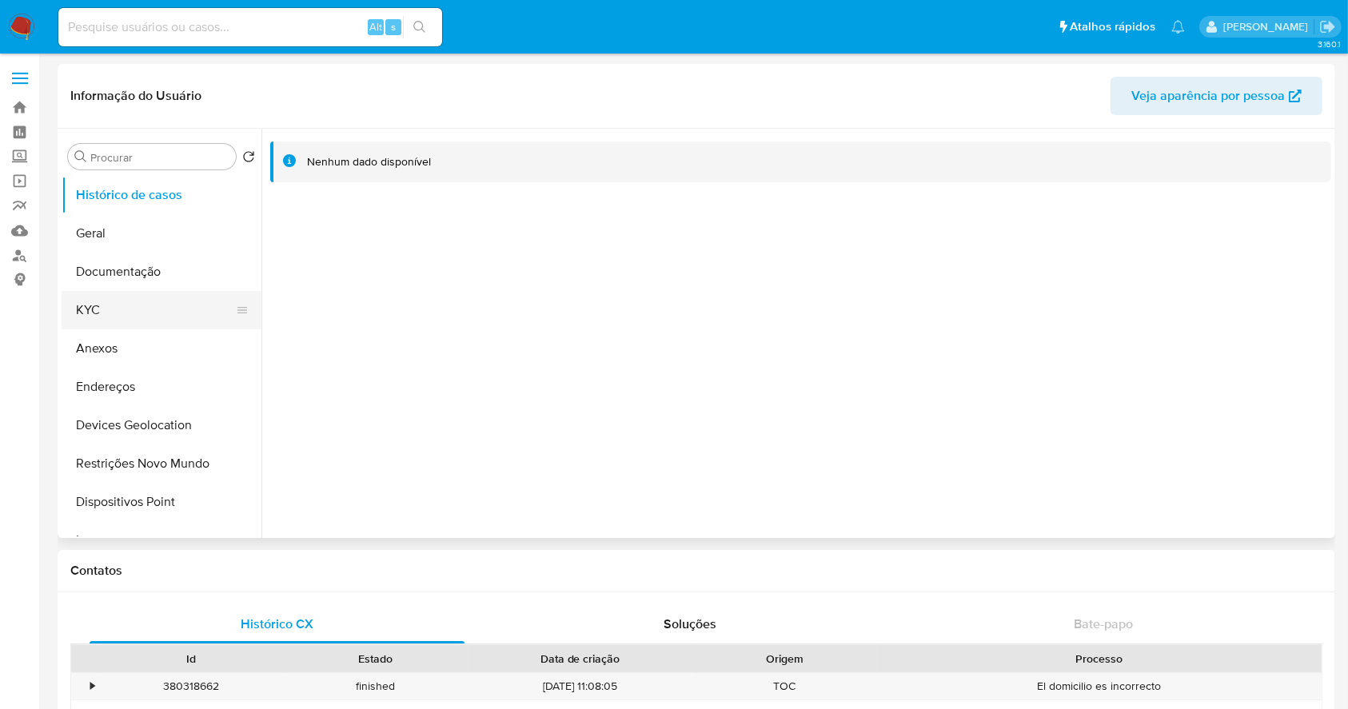
click at [112, 308] on button "KYC" at bounding box center [155, 310] width 187 height 38
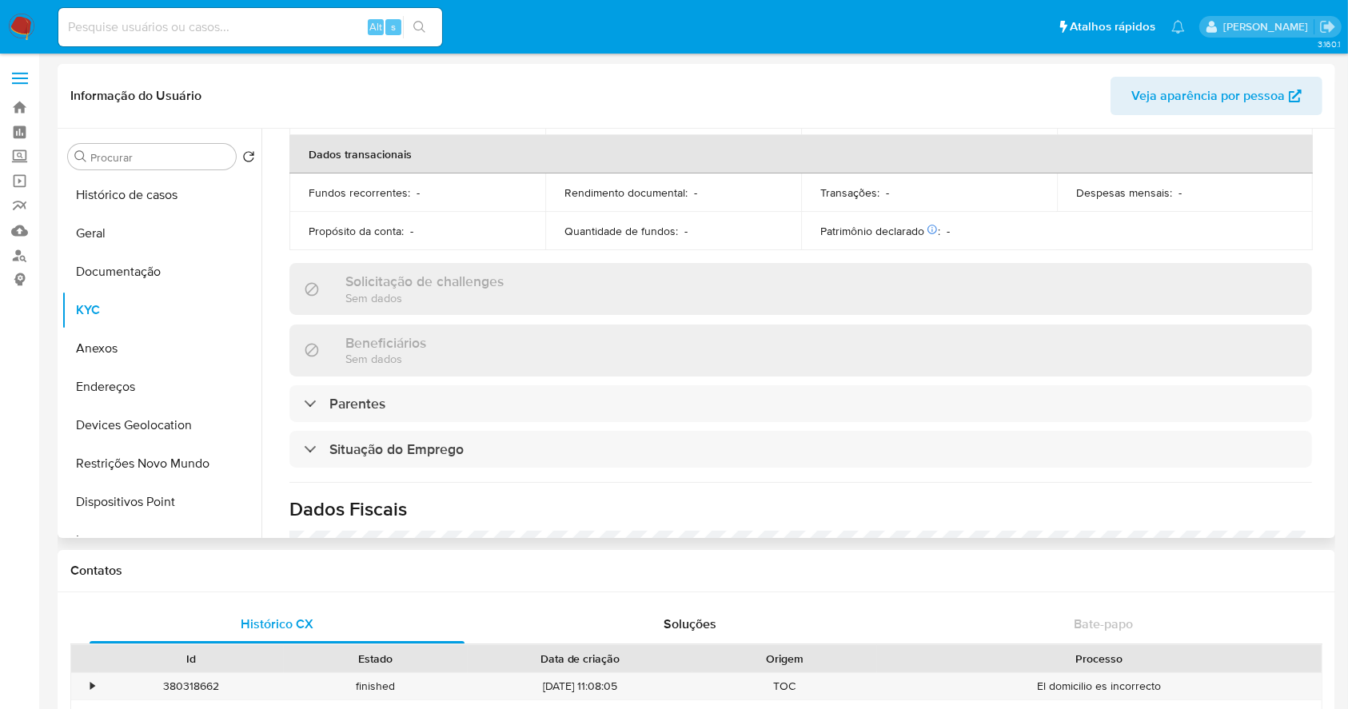
scroll to position [696, 0]
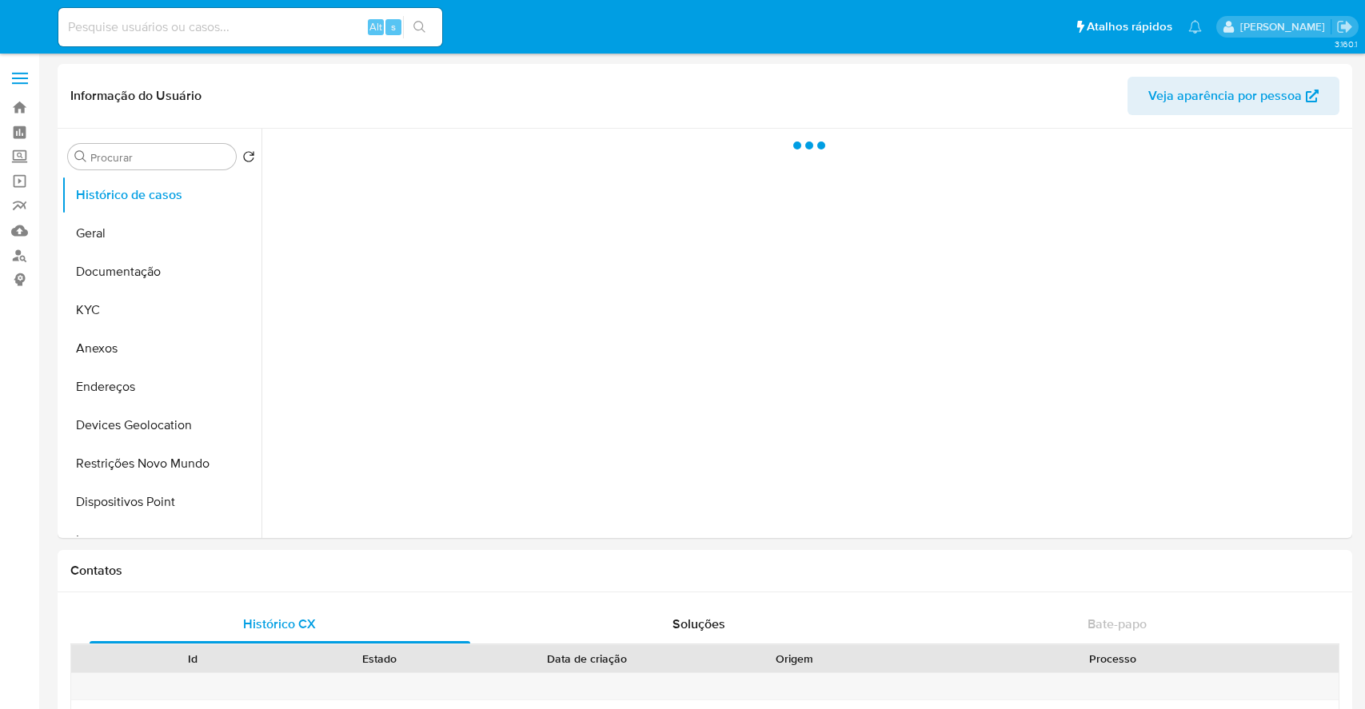
select select "10"
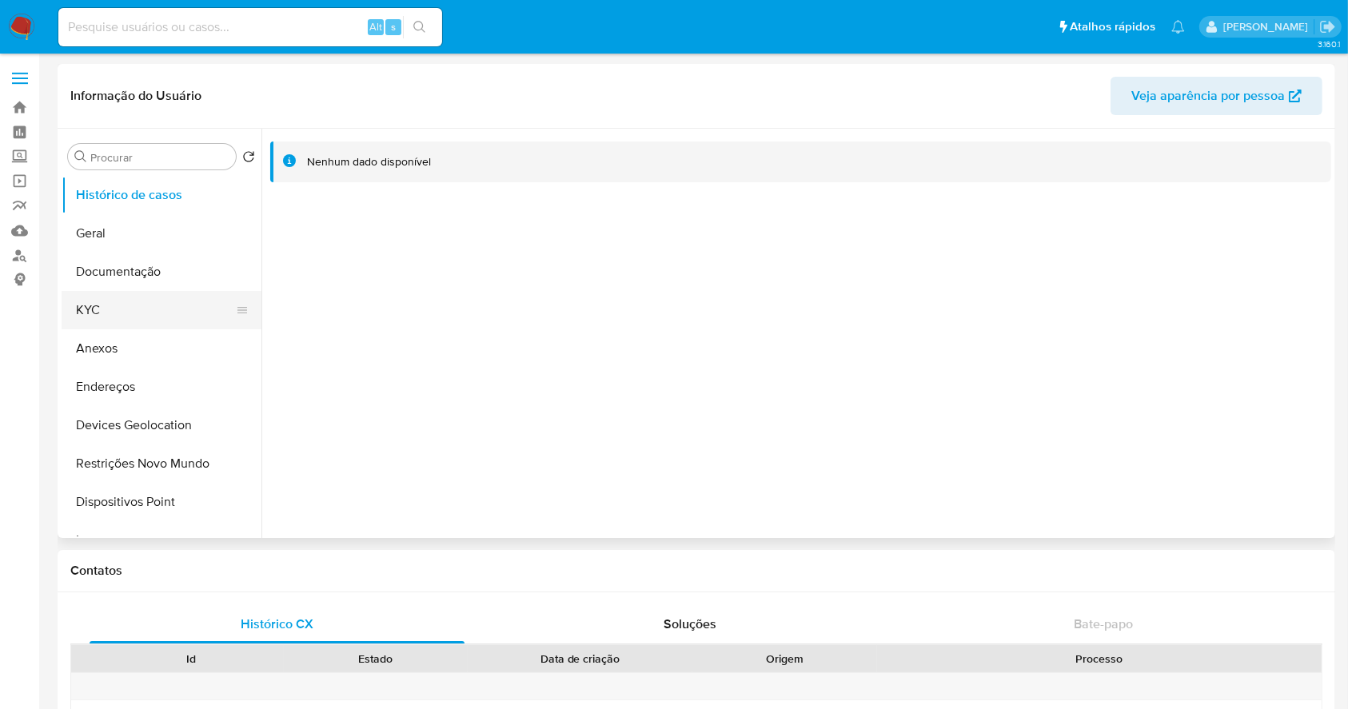
click at [122, 316] on button "KYC" at bounding box center [155, 310] width 187 height 38
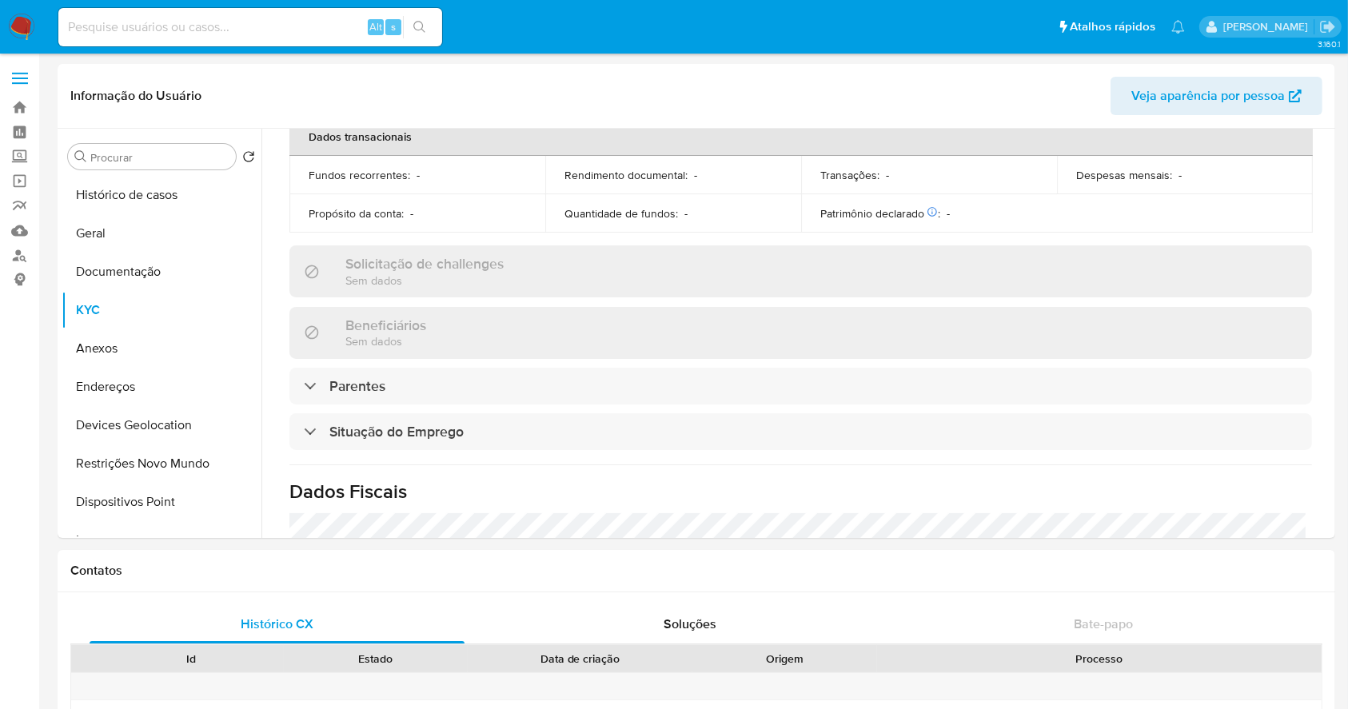
scroll to position [696, 0]
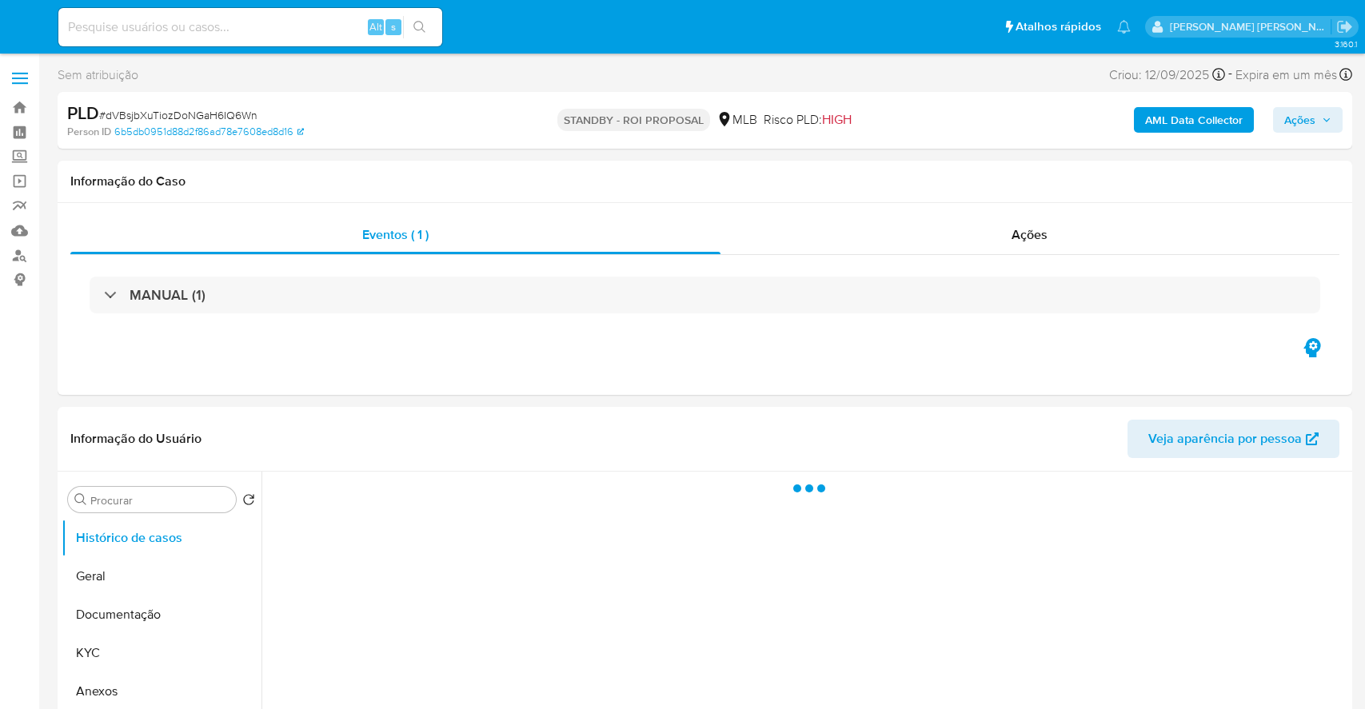
select select "10"
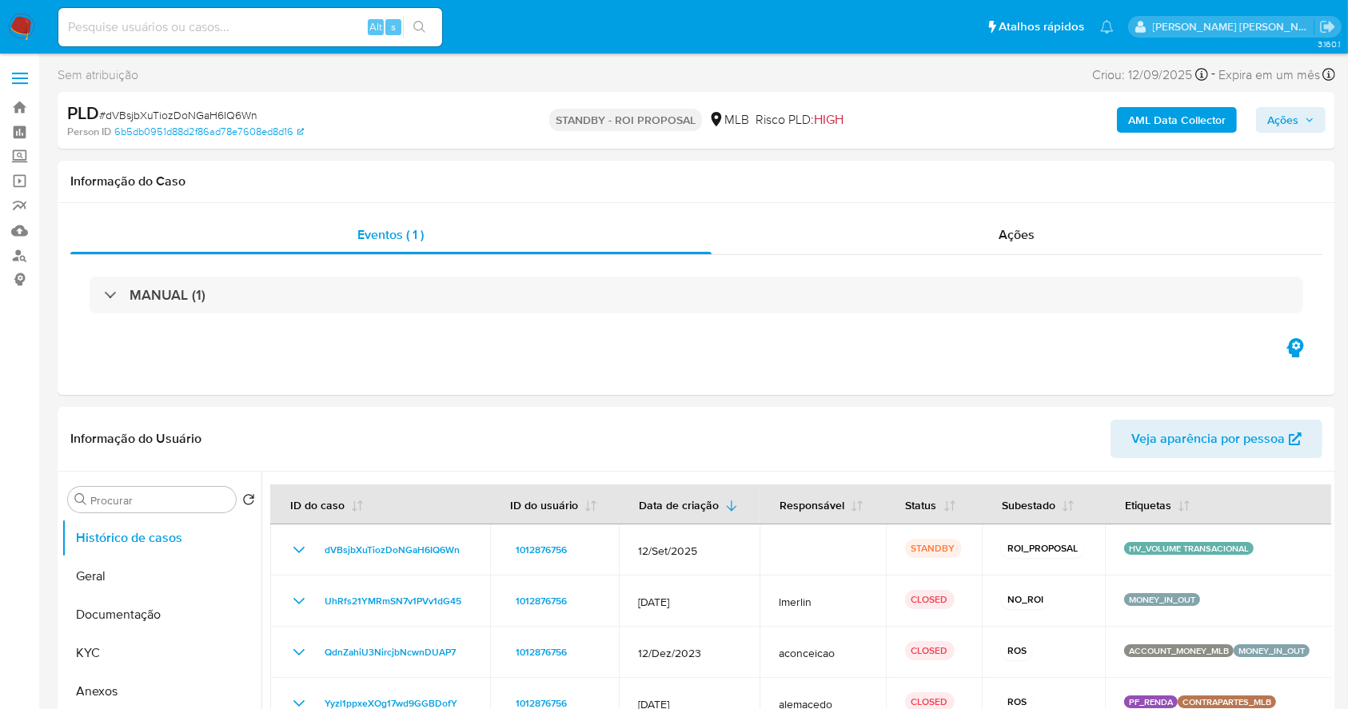
click at [18, 25] on img at bounding box center [21, 27] width 27 height 27
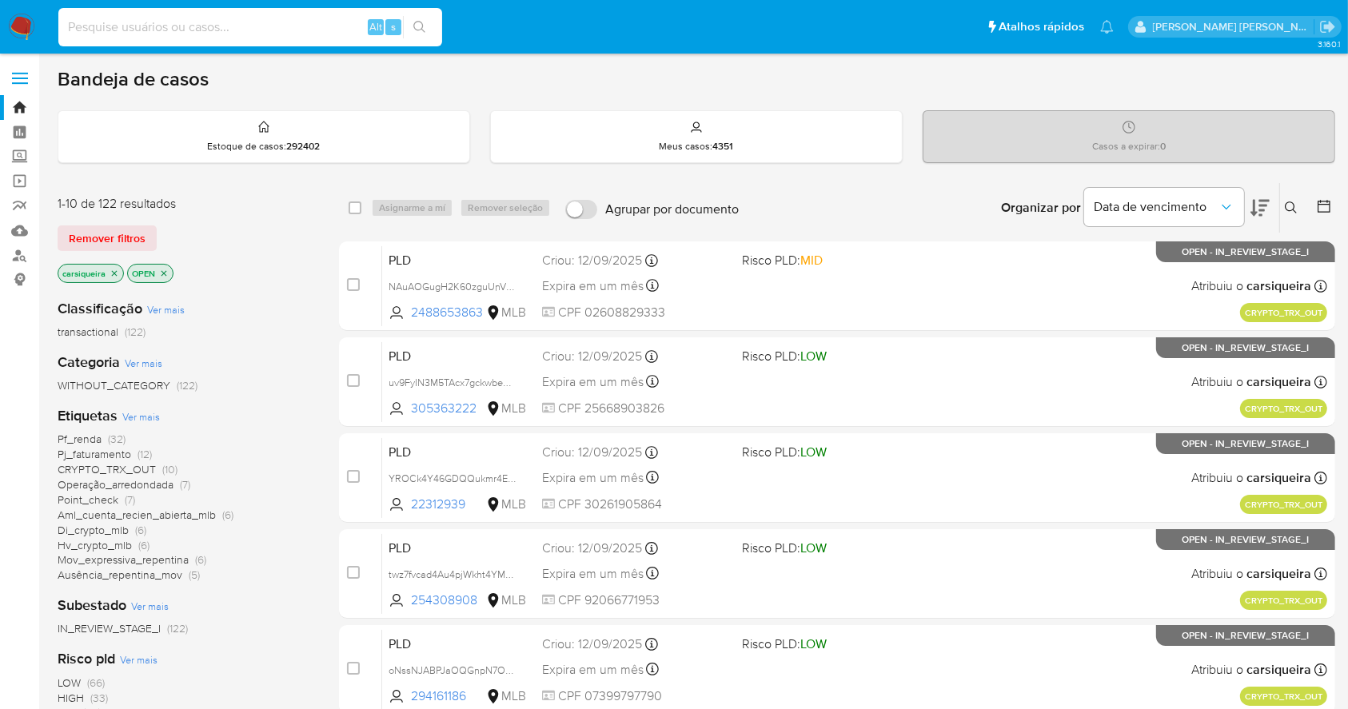
click at [168, 27] on input at bounding box center [250, 27] width 384 height 21
paste input "1QDchsZjs74kK6piRGU9NmJn"
type input "1QDchsZjs74kK6piRGU9NmJn"
click at [417, 26] on icon "search-icon" at bounding box center [419, 27] width 13 height 13
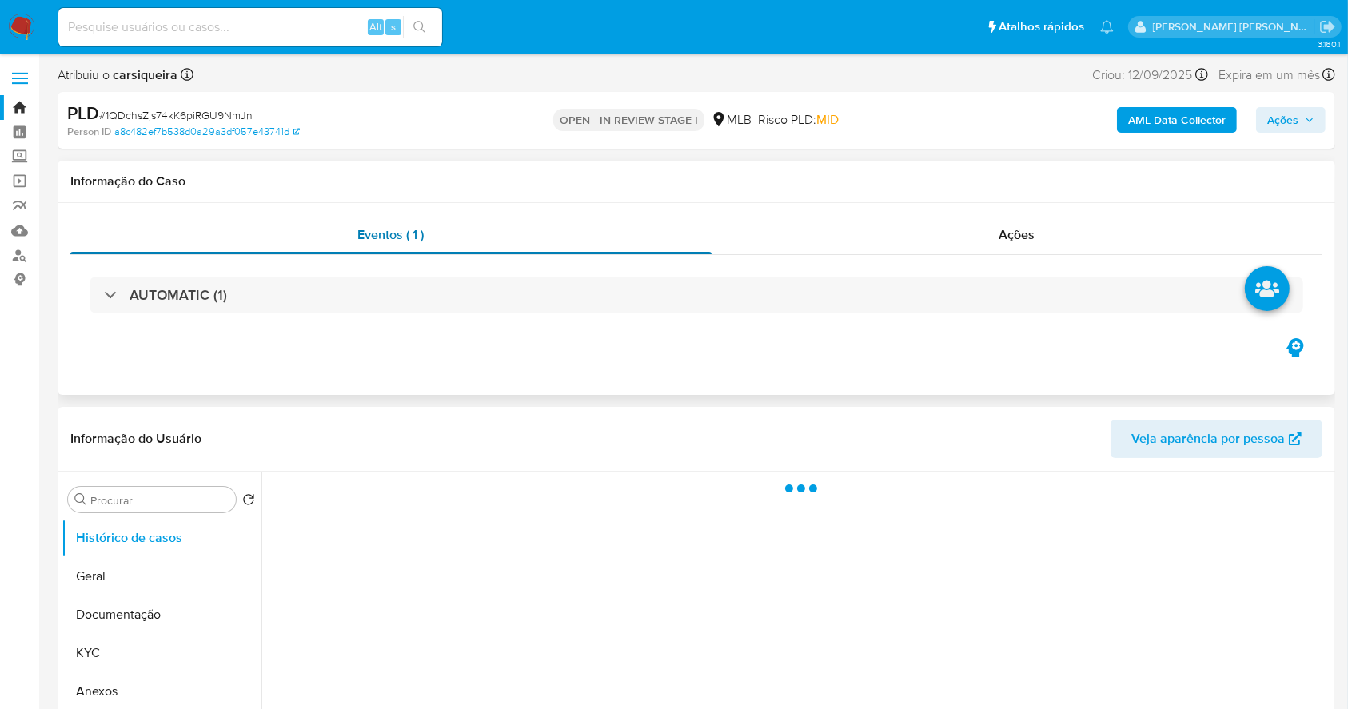
select select "10"
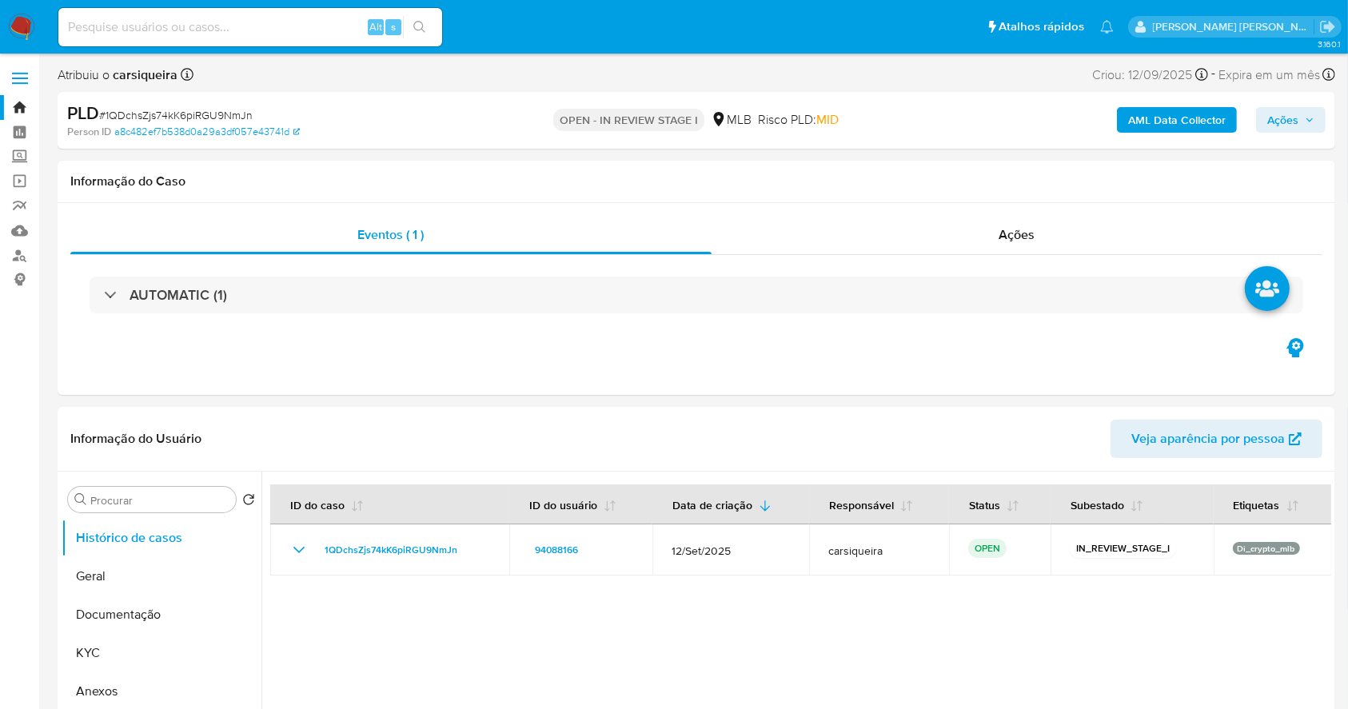
click at [1162, 118] on b "AML Data Collector" at bounding box center [1177, 120] width 98 height 26
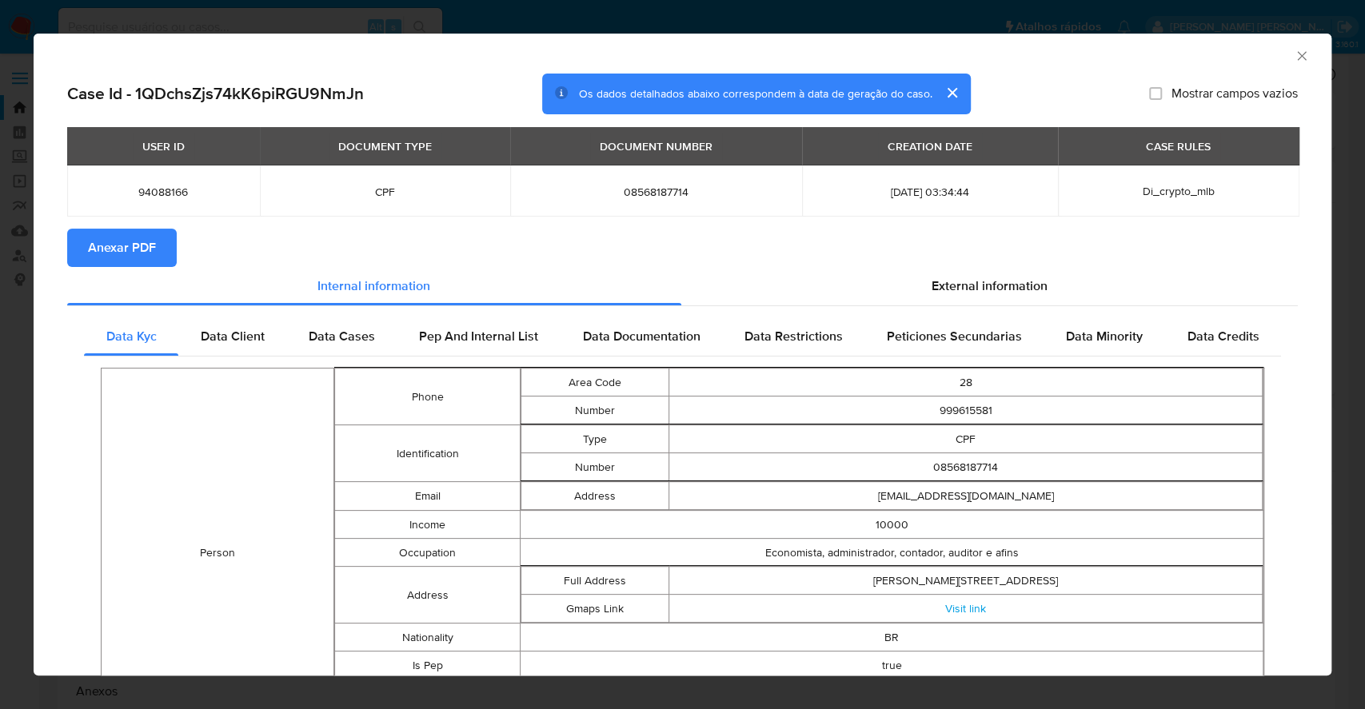
click at [92, 242] on span "Anexar PDF" at bounding box center [122, 247] width 68 height 35
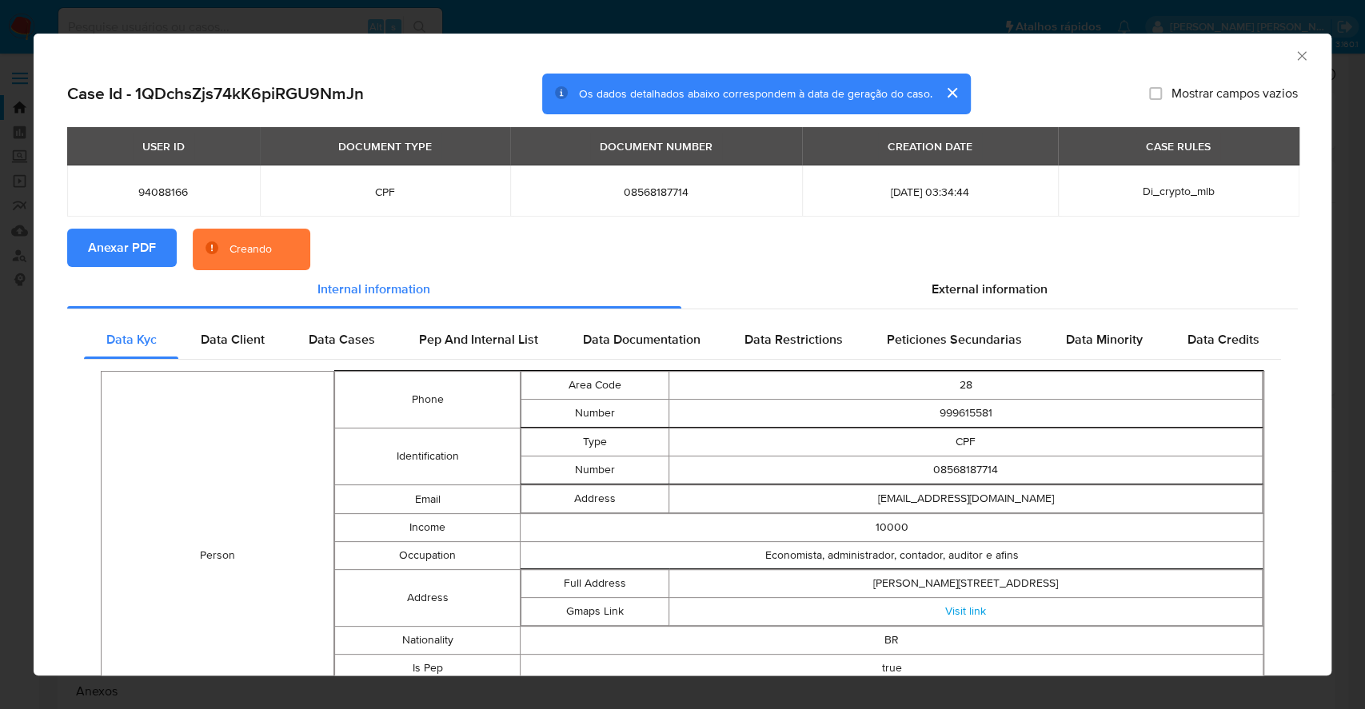
click at [1294, 48] on icon "Fechar a janela" at bounding box center [1302, 56] width 16 height 16
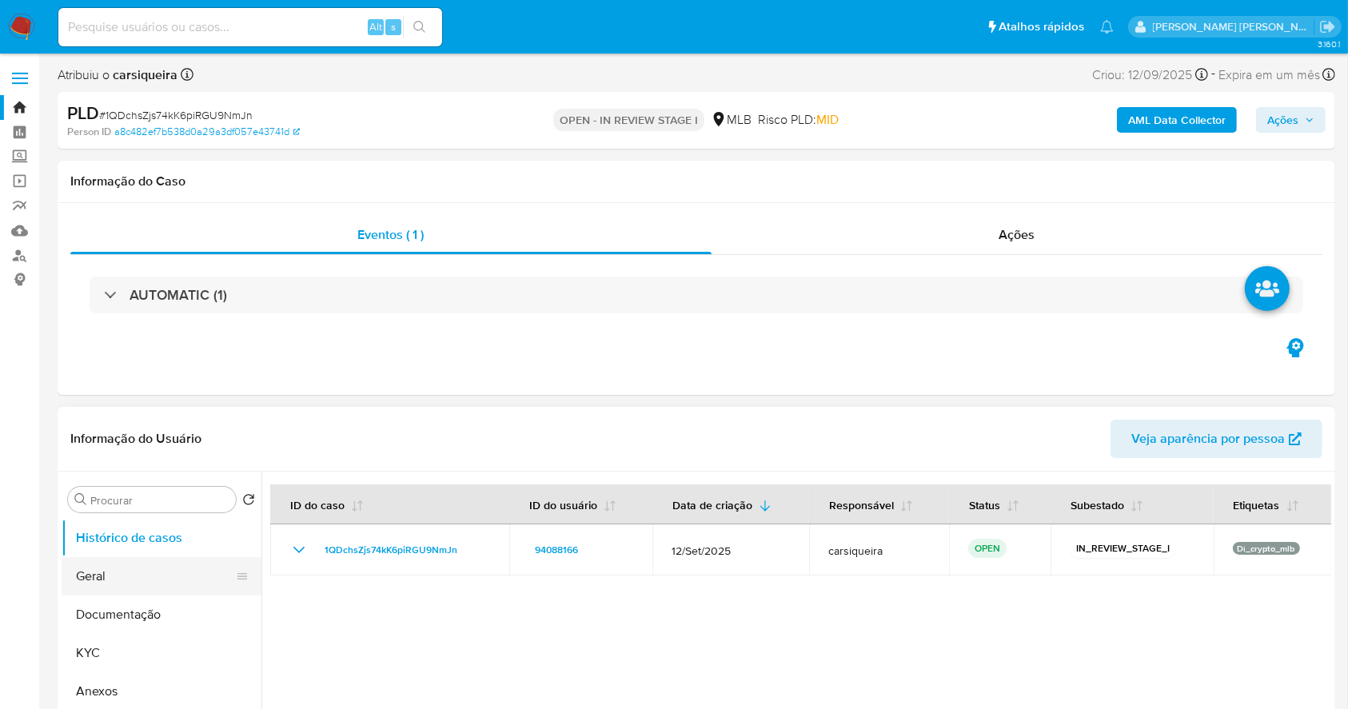
click at [134, 574] on button "Geral" at bounding box center [155, 576] width 187 height 38
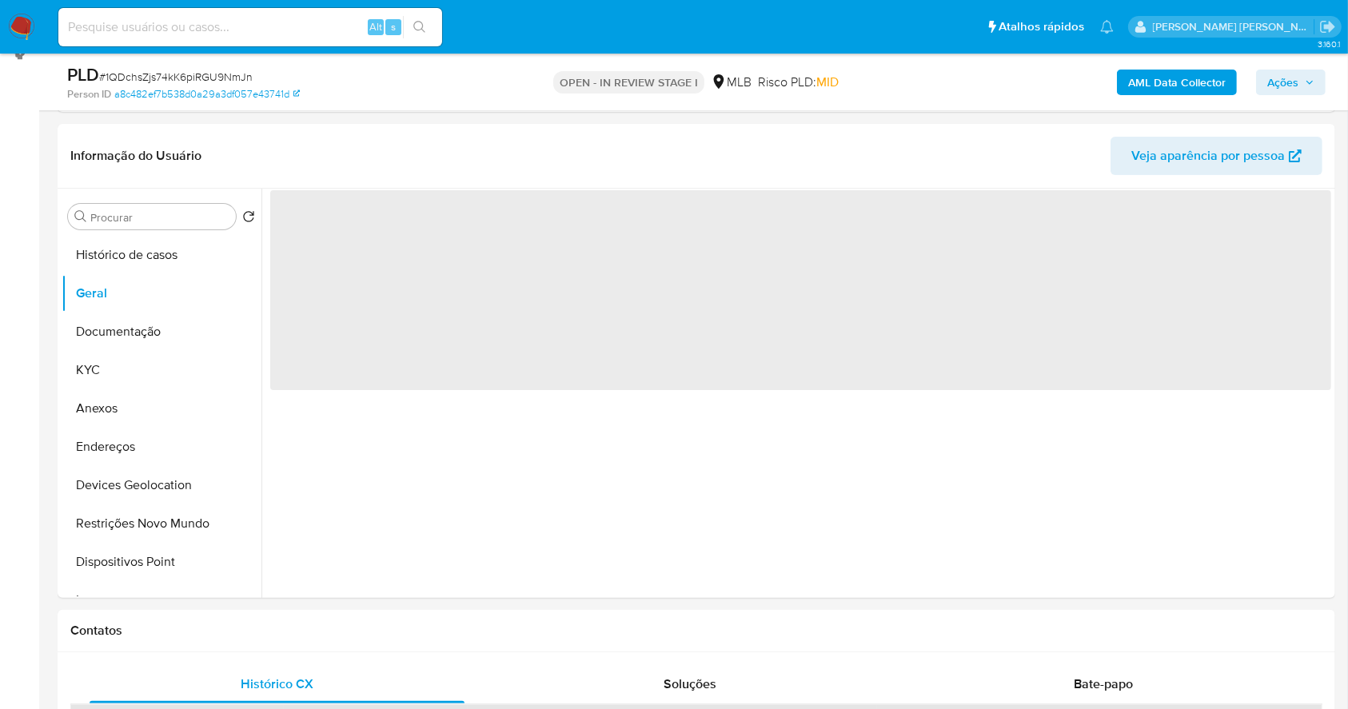
scroll to position [229, 0]
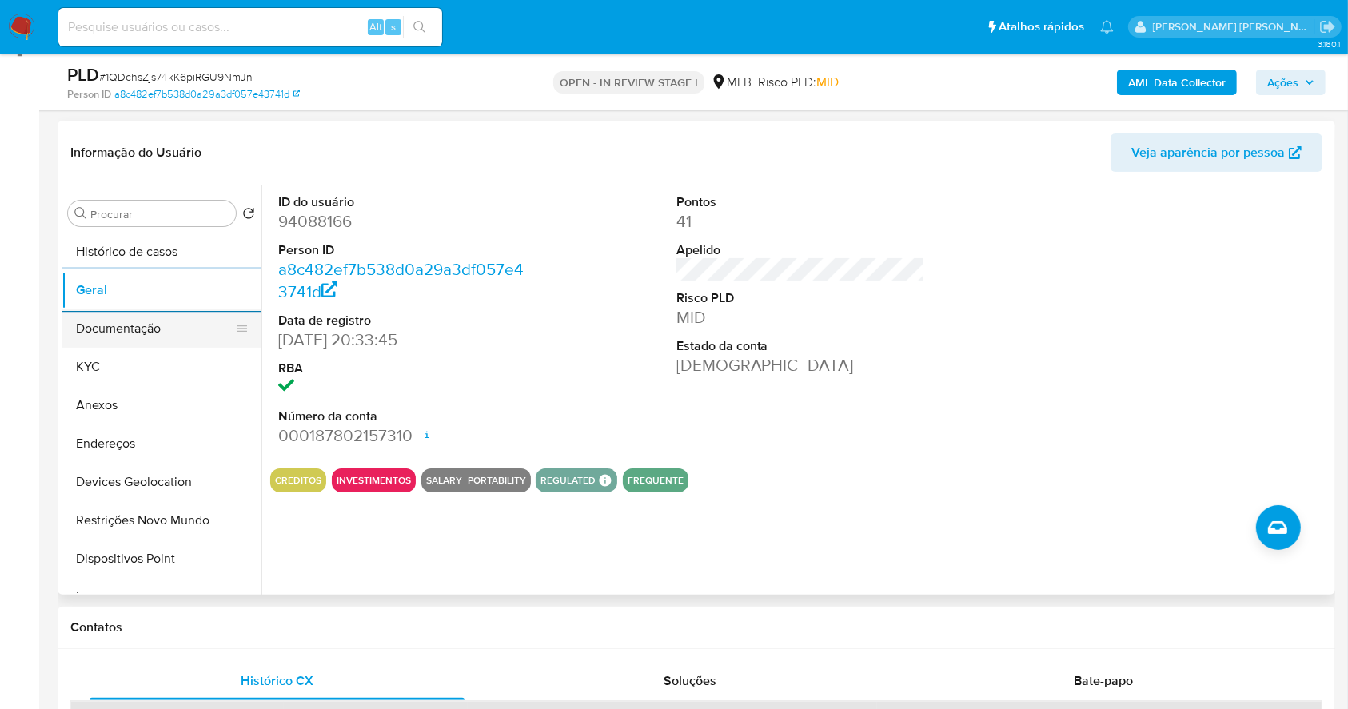
click at [115, 335] on button "Documentação" at bounding box center [155, 328] width 187 height 38
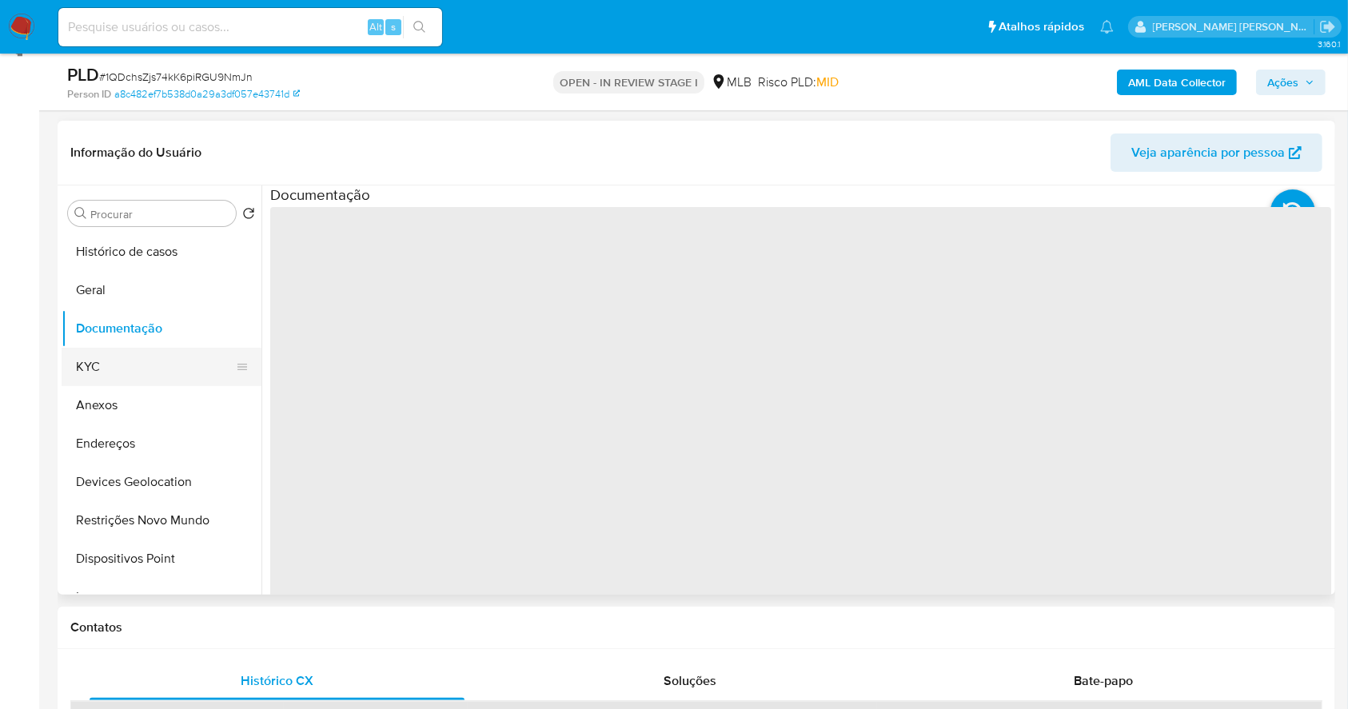
click at [125, 382] on button "KYC" at bounding box center [155, 367] width 187 height 38
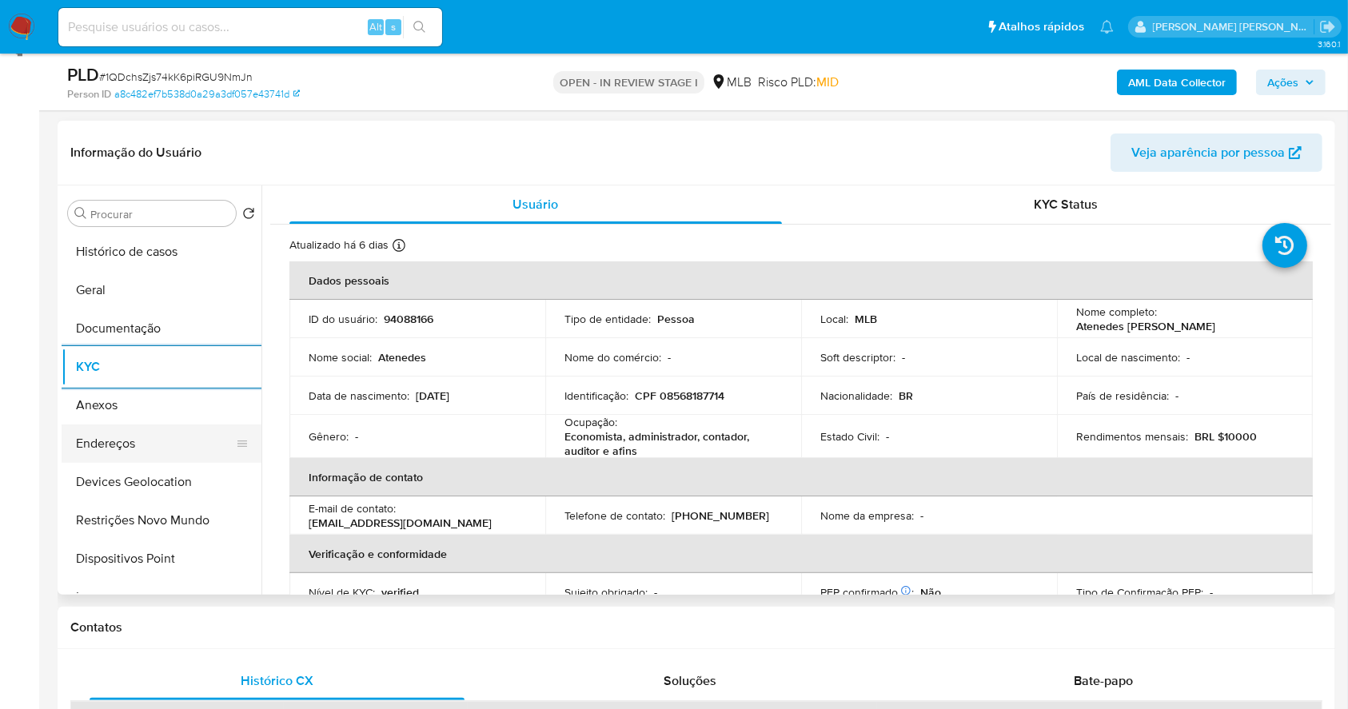
click at [119, 432] on button "Endereços" at bounding box center [155, 444] width 187 height 38
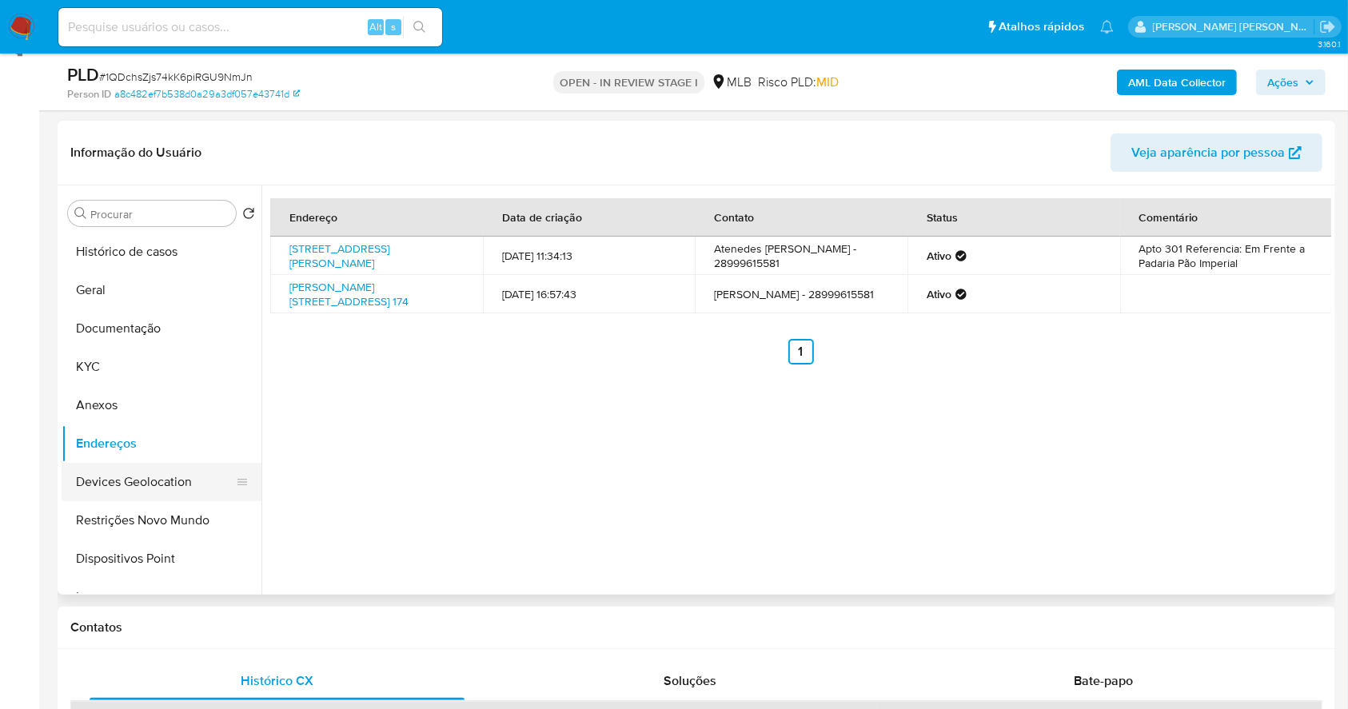
click at [128, 480] on button "Devices Geolocation" at bounding box center [155, 482] width 187 height 38
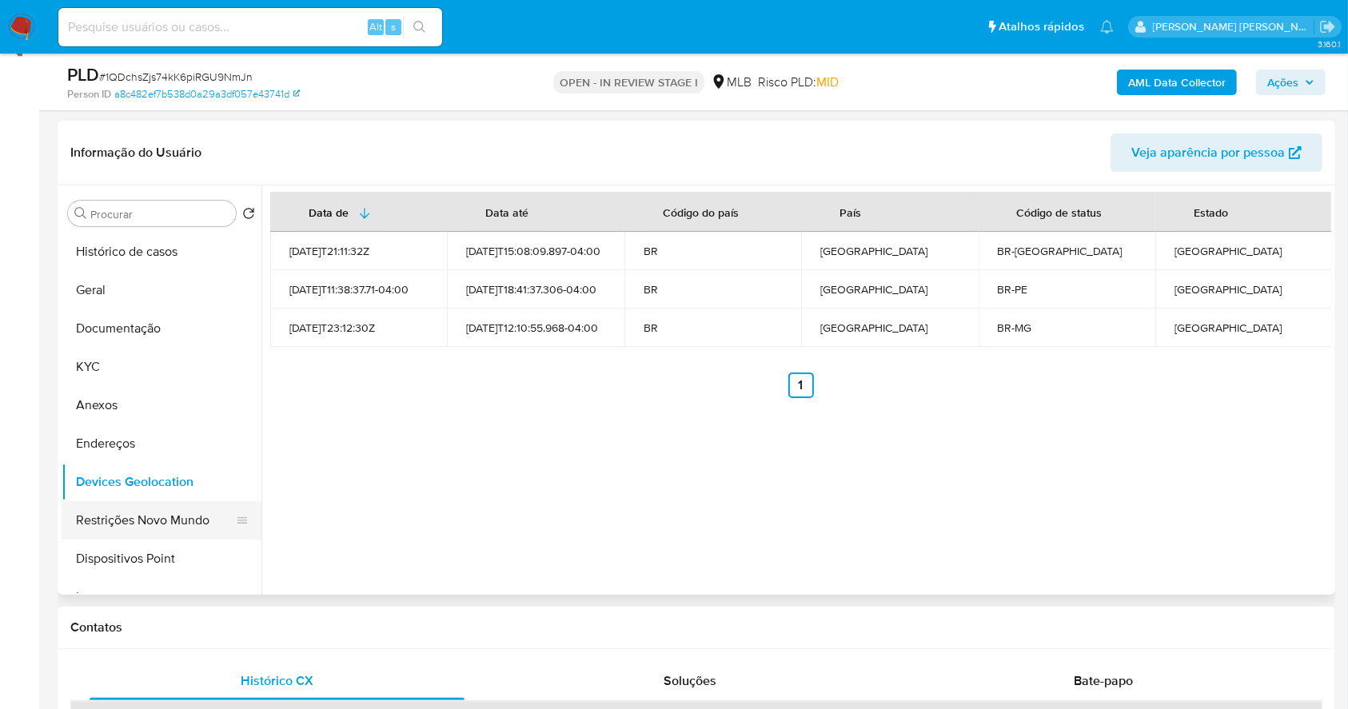
click at [161, 517] on button "Restrições Novo Mundo" at bounding box center [155, 520] width 187 height 38
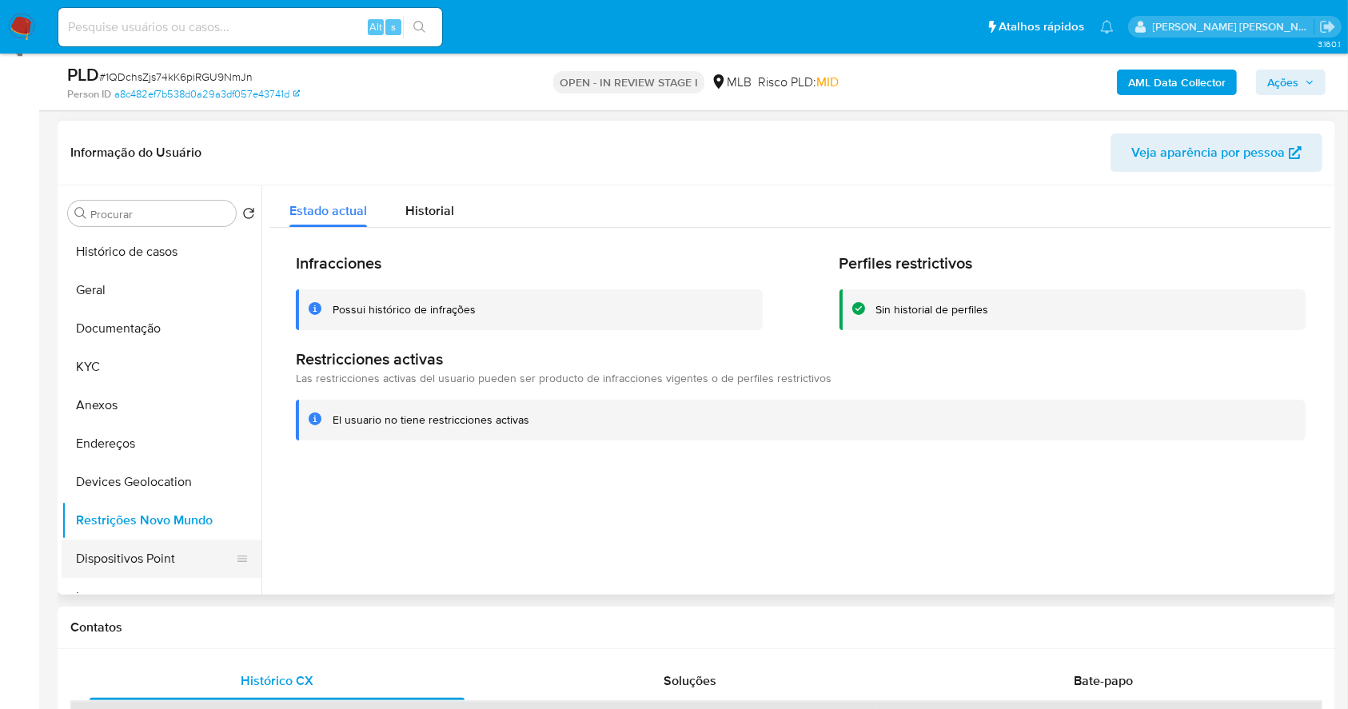
click at [142, 560] on button "Dispositivos Point" at bounding box center [155, 559] width 187 height 38
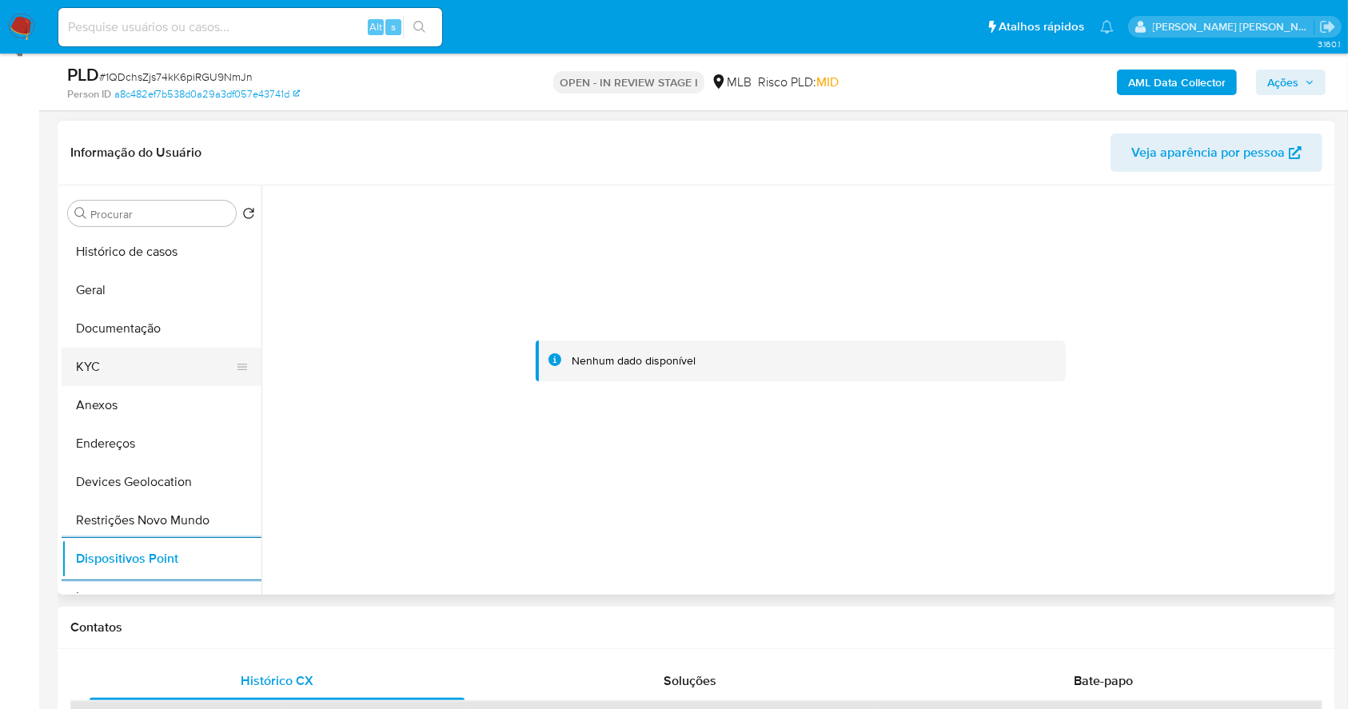
click at [116, 362] on button "KYC" at bounding box center [155, 367] width 187 height 38
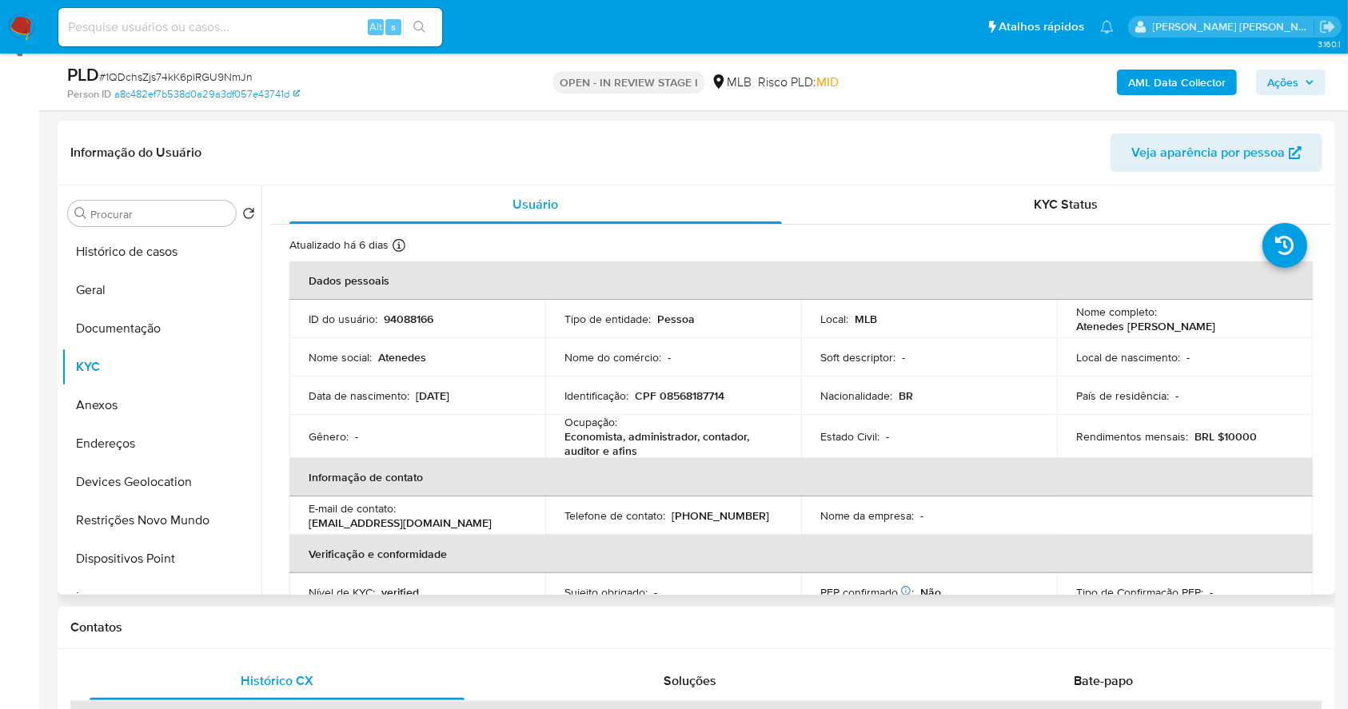
click at [701, 398] on p "CPF 08568187714" at bounding box center [680, 396] width 90 height 14
copy p "08568187714"
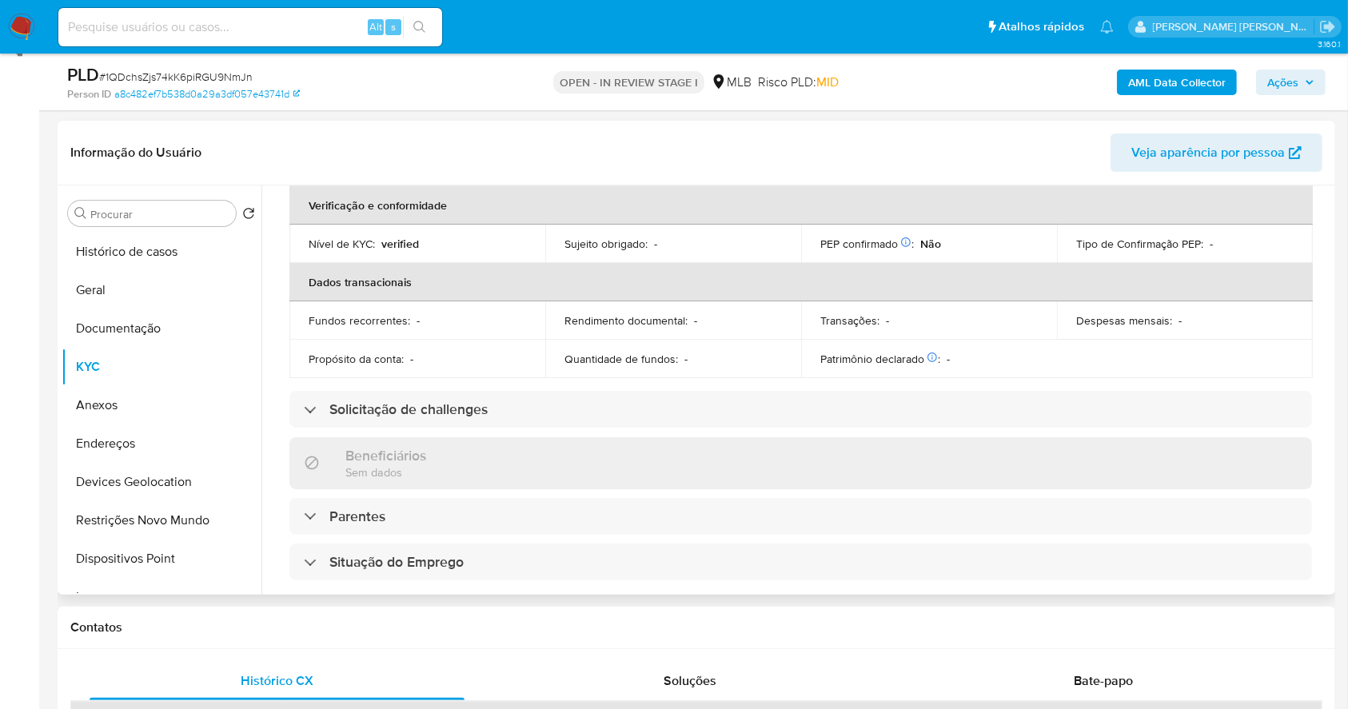
scroll to position [45, 0]
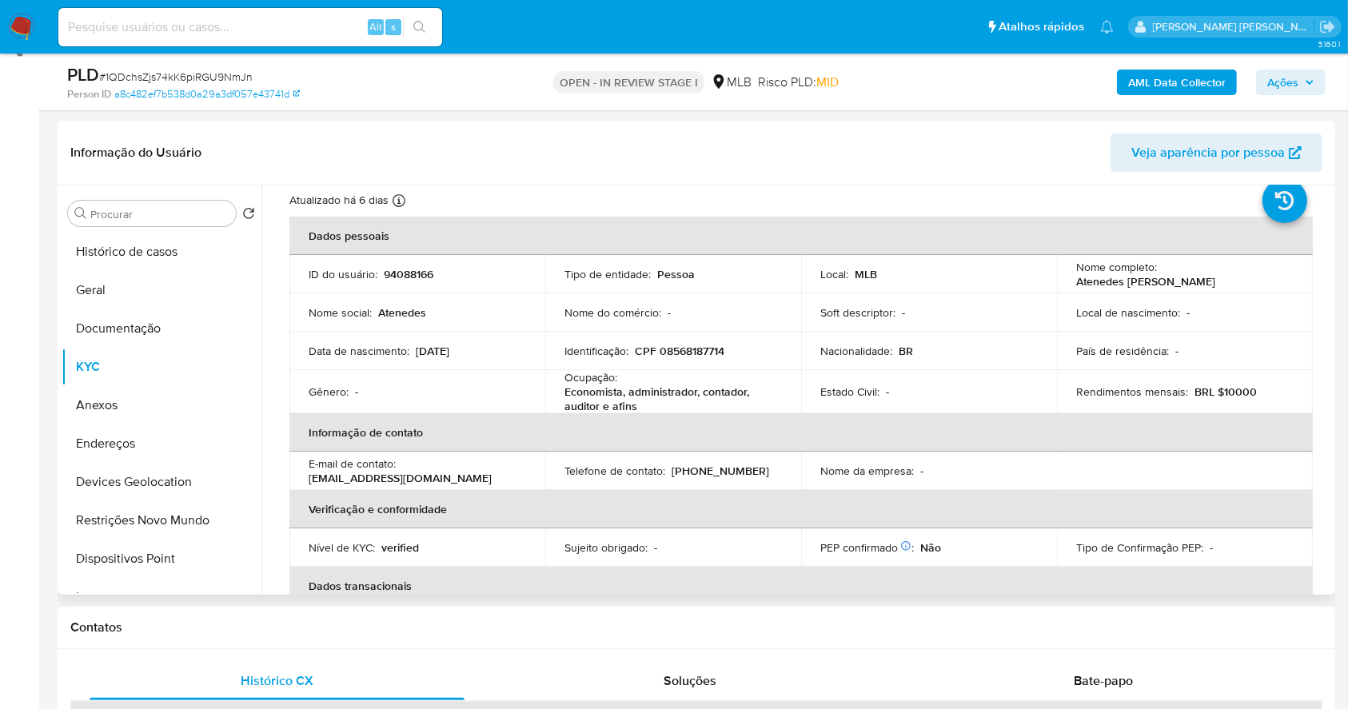
click at [690, 355] on p "CPF 08568187714" at bounding box center [680, 351] width 90 height 14
copy p "08568187714"
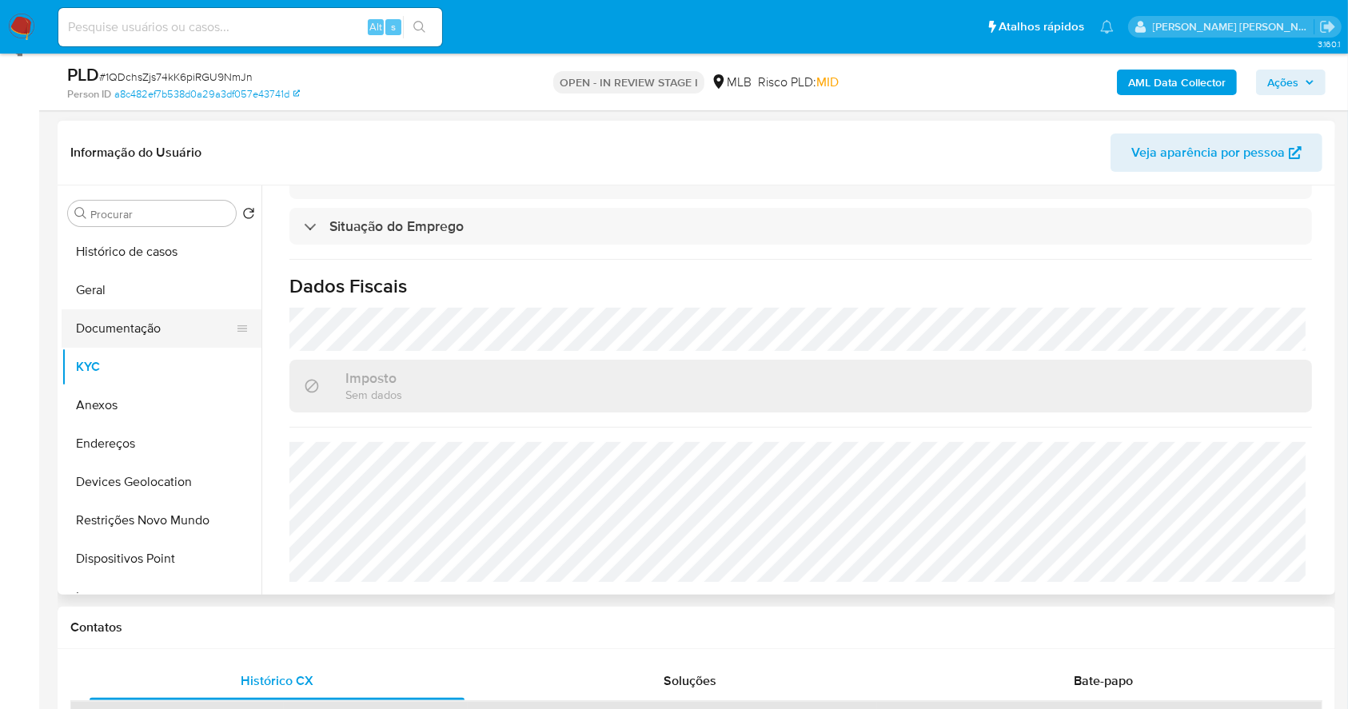
click at [90, 335] on button "Documentação" at bounding box center [155, 328] width 187 height 38
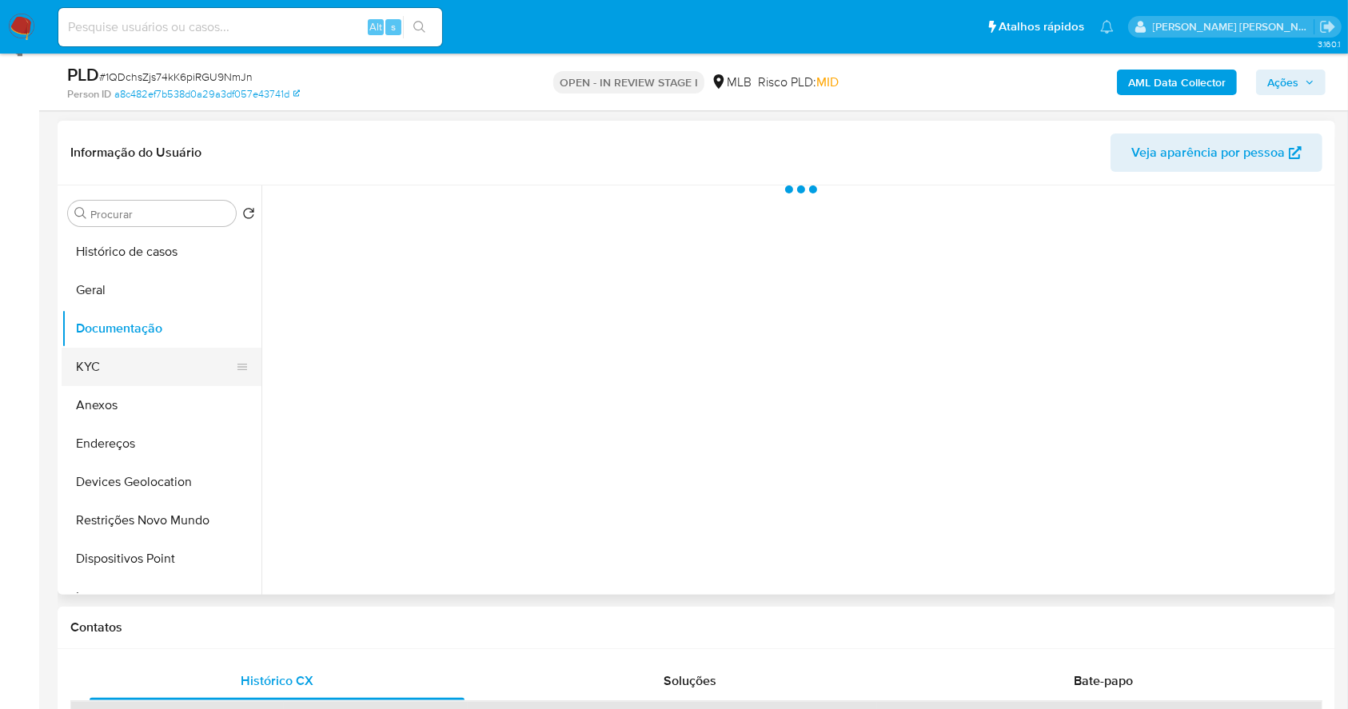
scroll to position [0, 0]
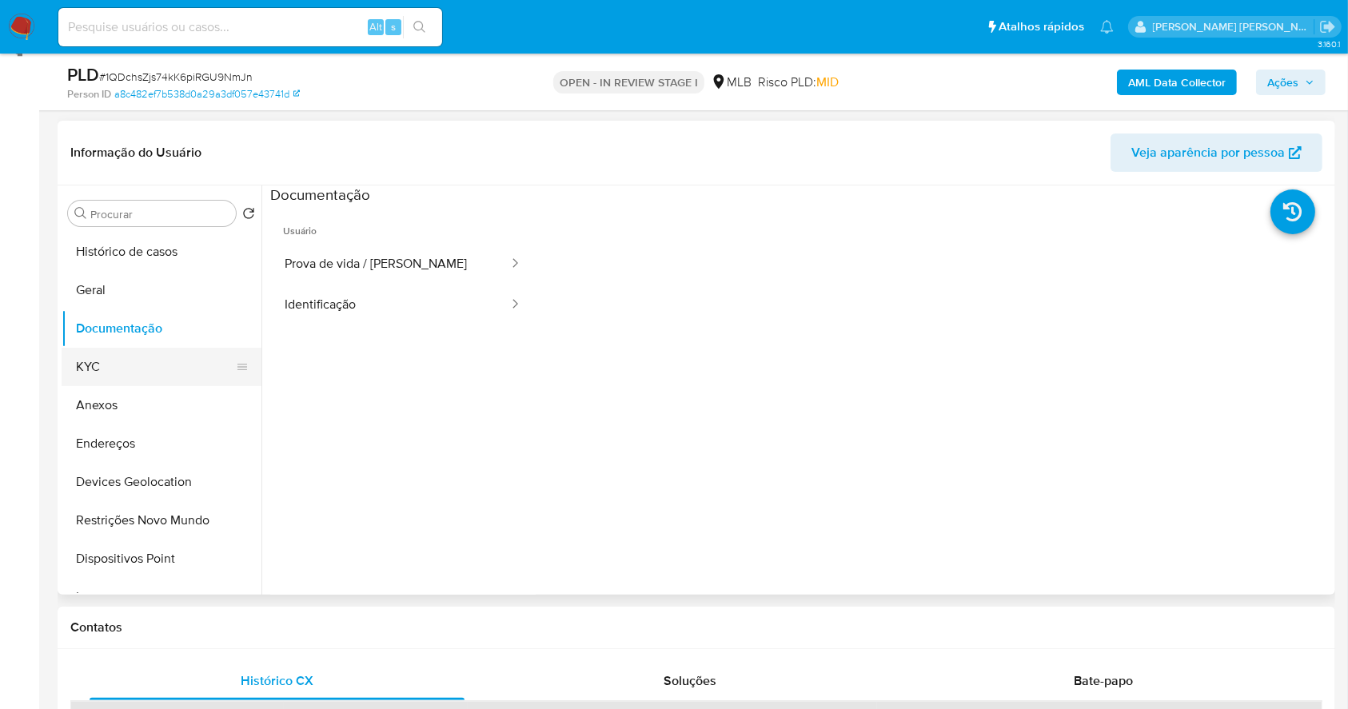
click at [120, 372] on button "KYC" at bounding box center [155, 367] width 187 height 38
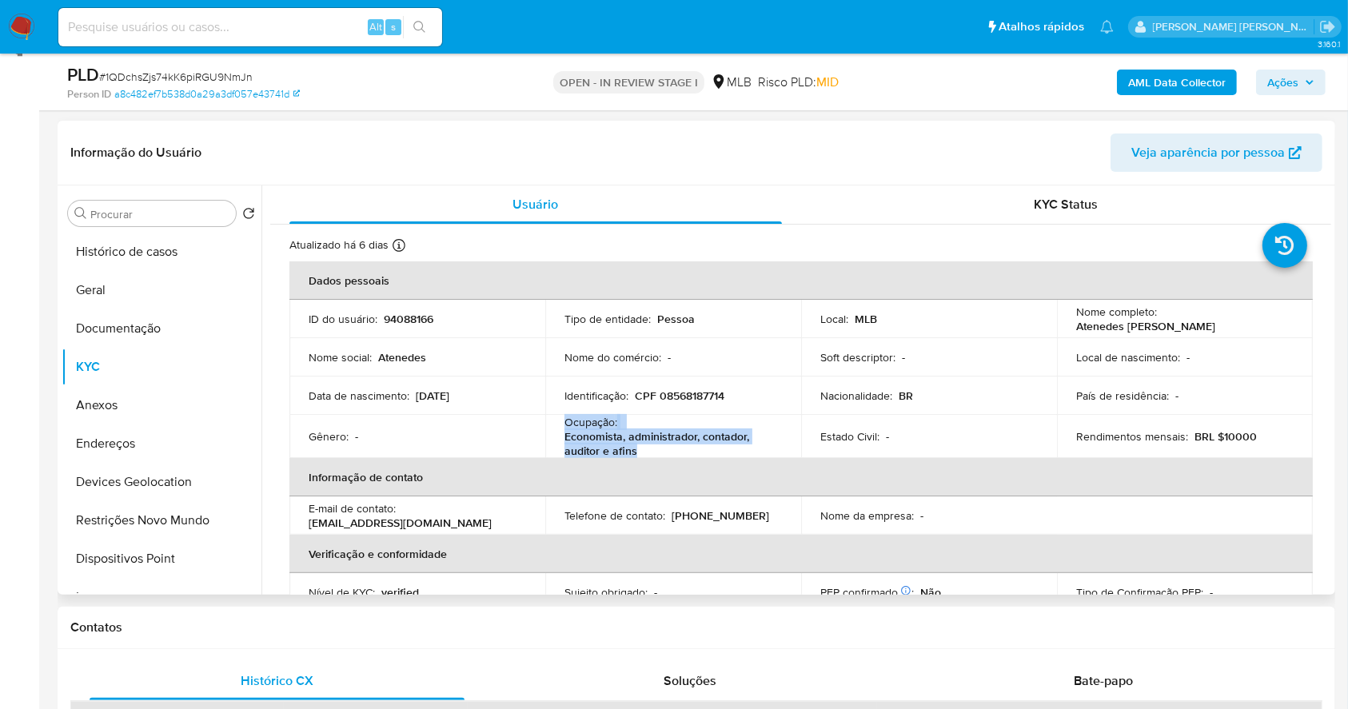
drag, startPoint x: 660, startPoint y: 449, endPoint x: 544, endPoint y: 426, distance: 118.8
click at [545, 426] on td "Ocupação : Economista, administrador, contador, auditor e afins" at bounding box center [673, 436] width 256 height 43
copy div "Ocupação : Economista, administrador, contador, auditor e afins"
click at [115, 289] on button "Geral" at bounding box center [155, 290] width 187 height 38
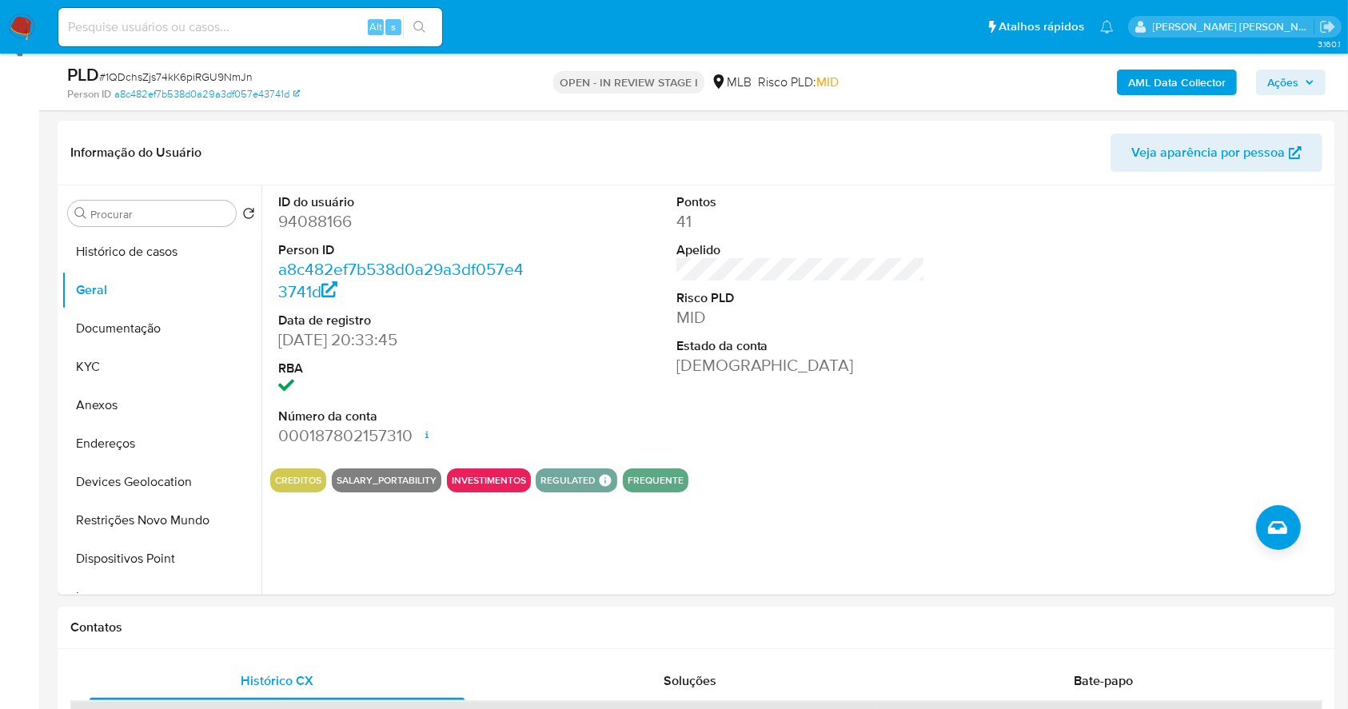
click at [1302, 87] on span "Ações" at bounding box center [1290, 82] width 47 height 22
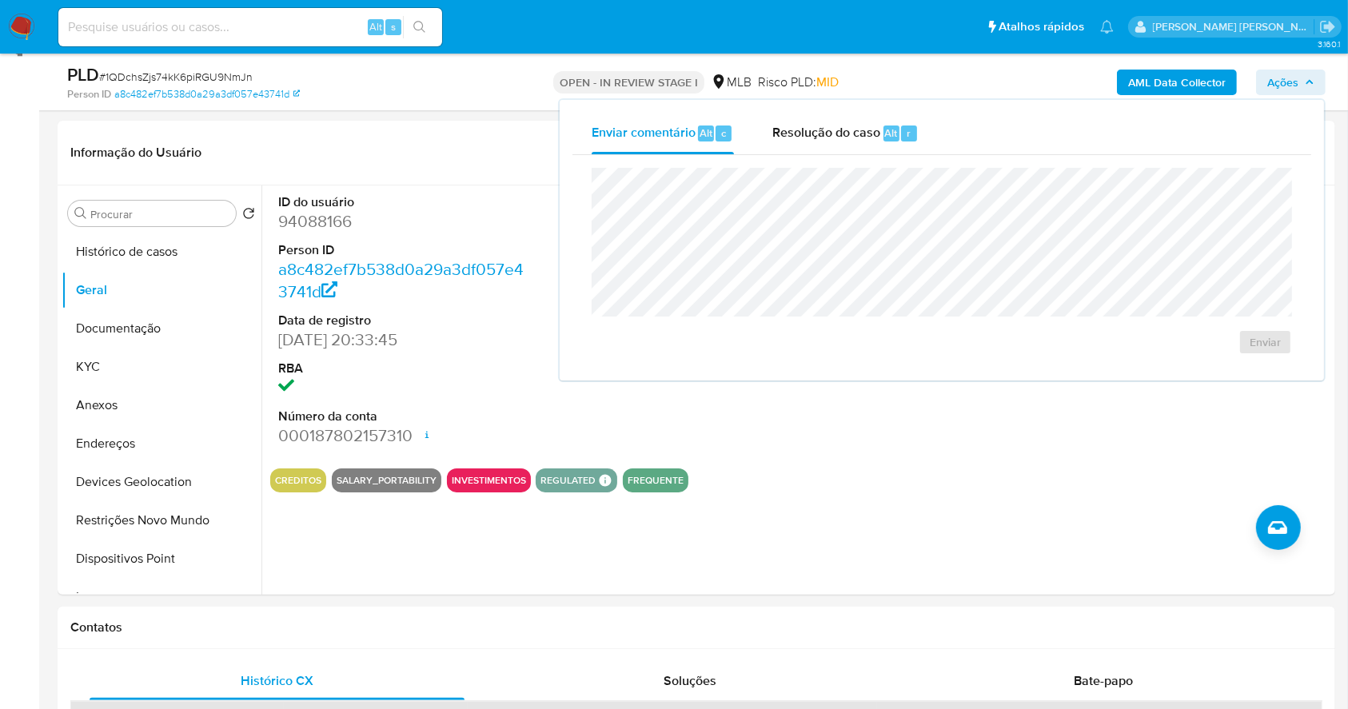
click at [871, 150] on div "Resolução do caso Alt r" at bounding box center [845, 134] width 146 height 42
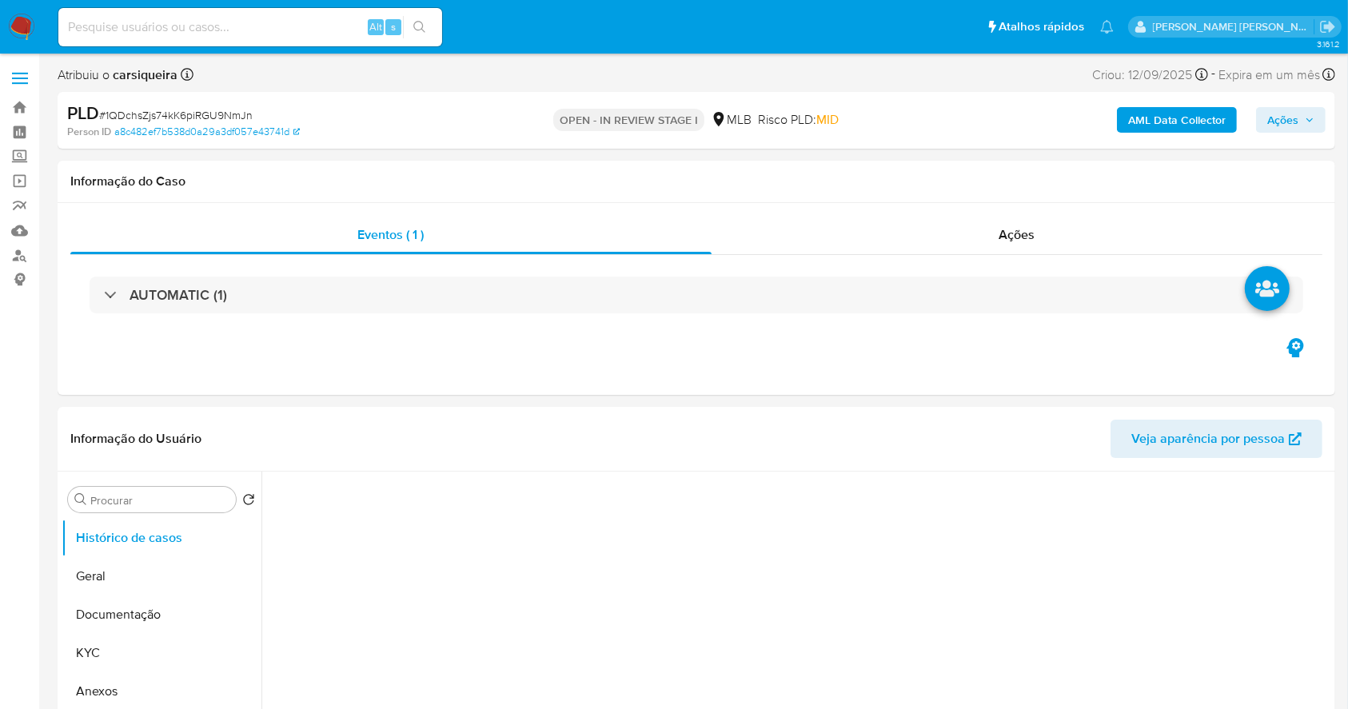
select select "10"
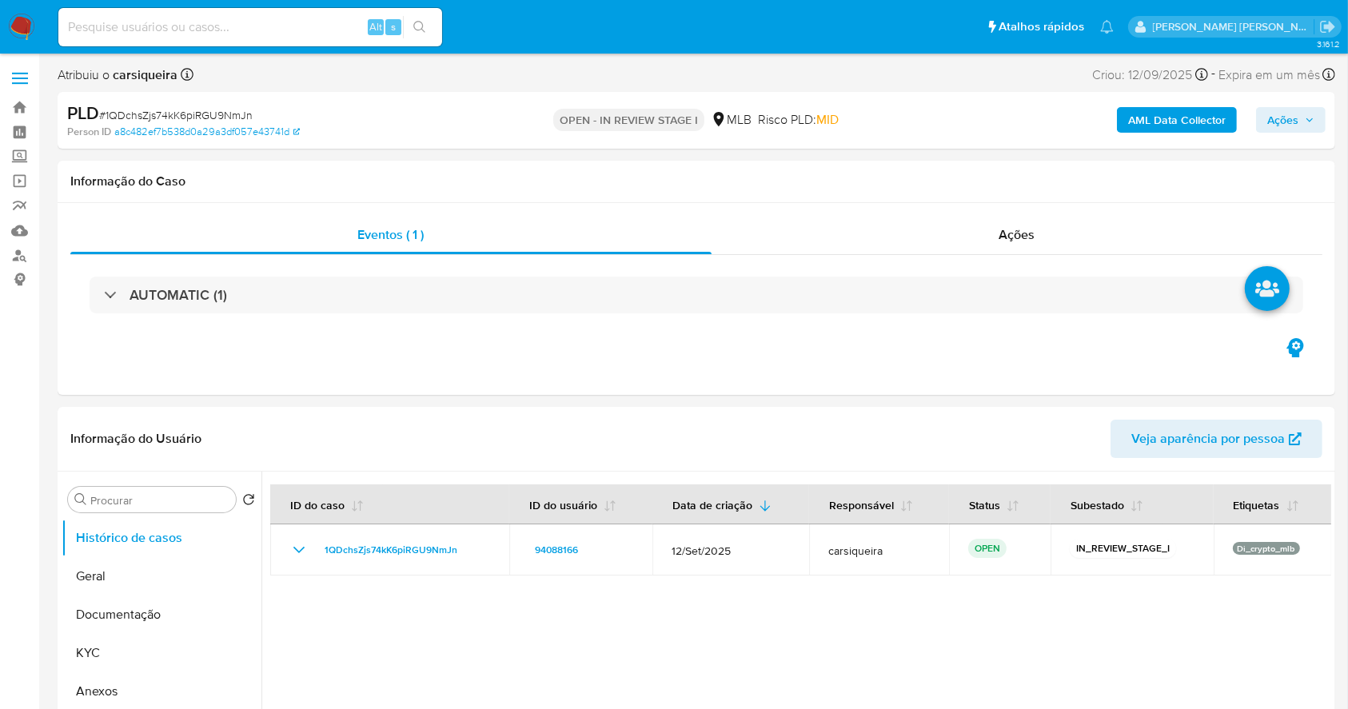
click at [1318, 119] on button "Ações" at bounding box center [1291, 120] width 70 height 26
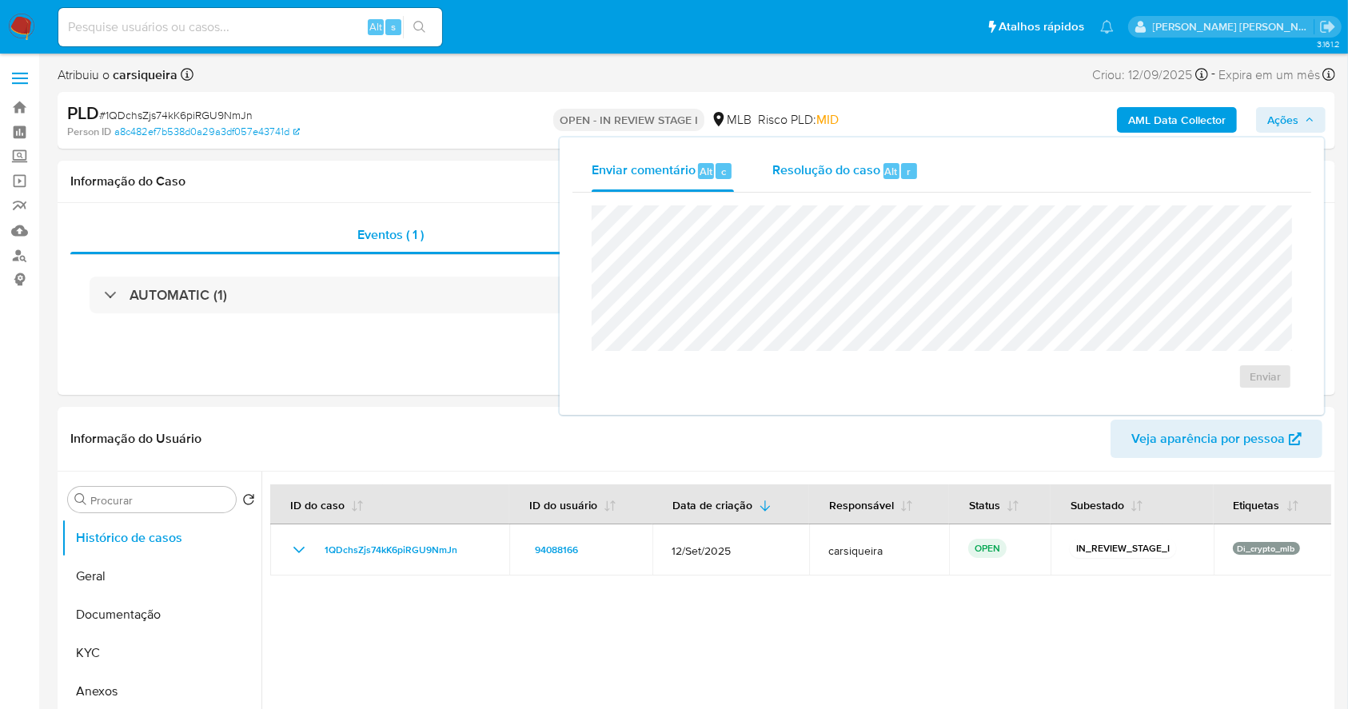
click at [845, 163] on span "Resolução do caso" at bounding box center [826, 170] width 108 height 18
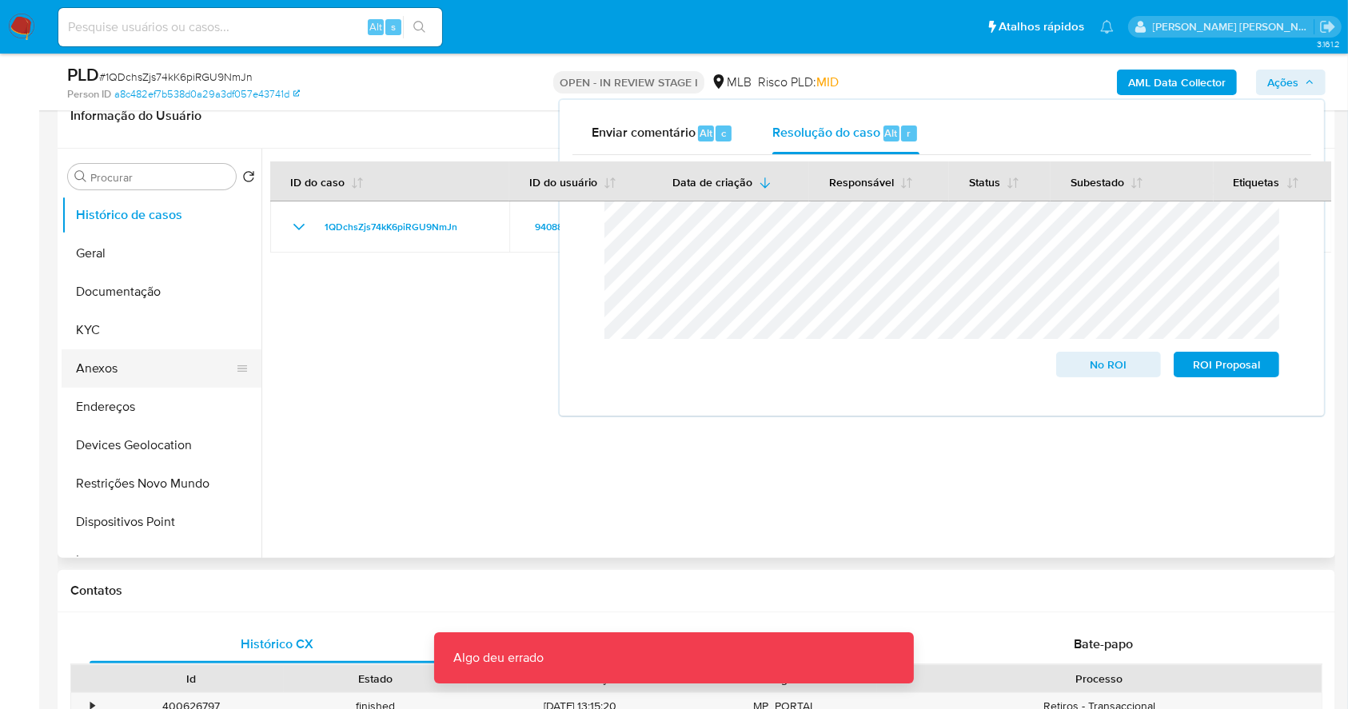
scroll to position [320, 0]
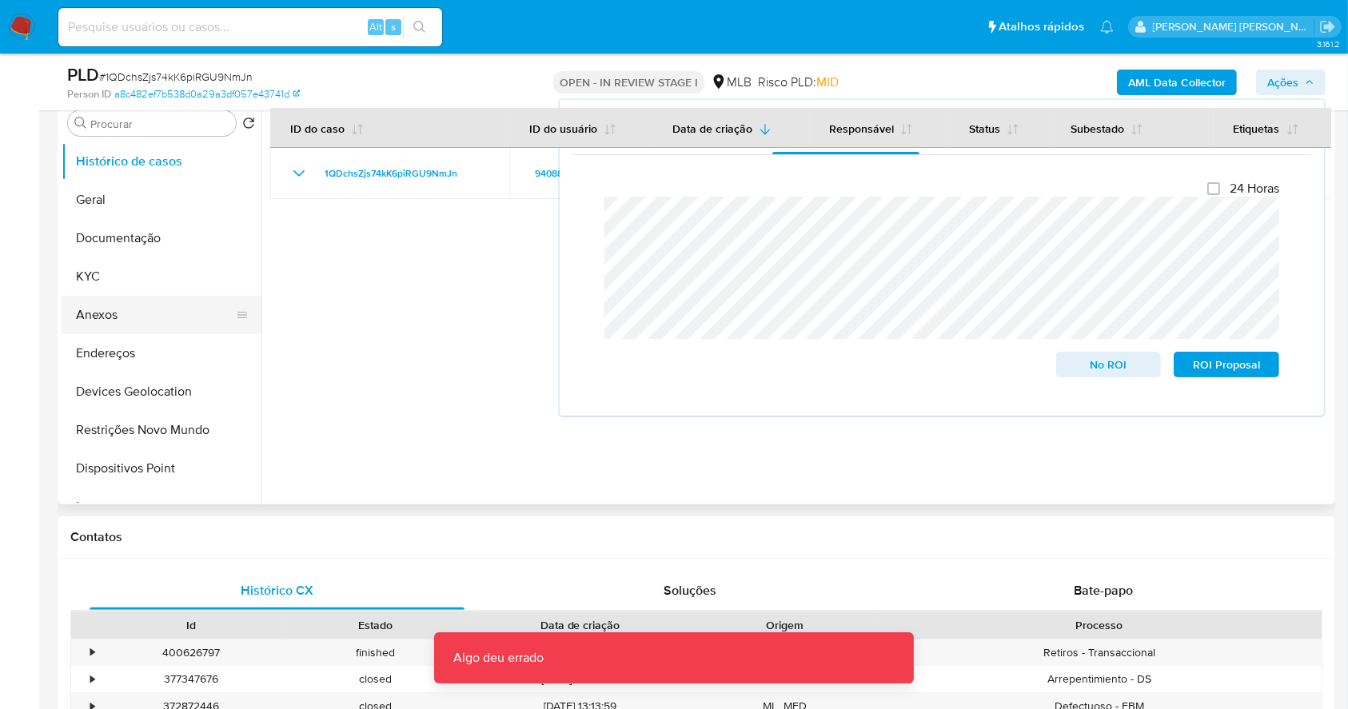
click at [106, 313] on button "Anexos" at bounding box center [155, 315] width 187 height 38
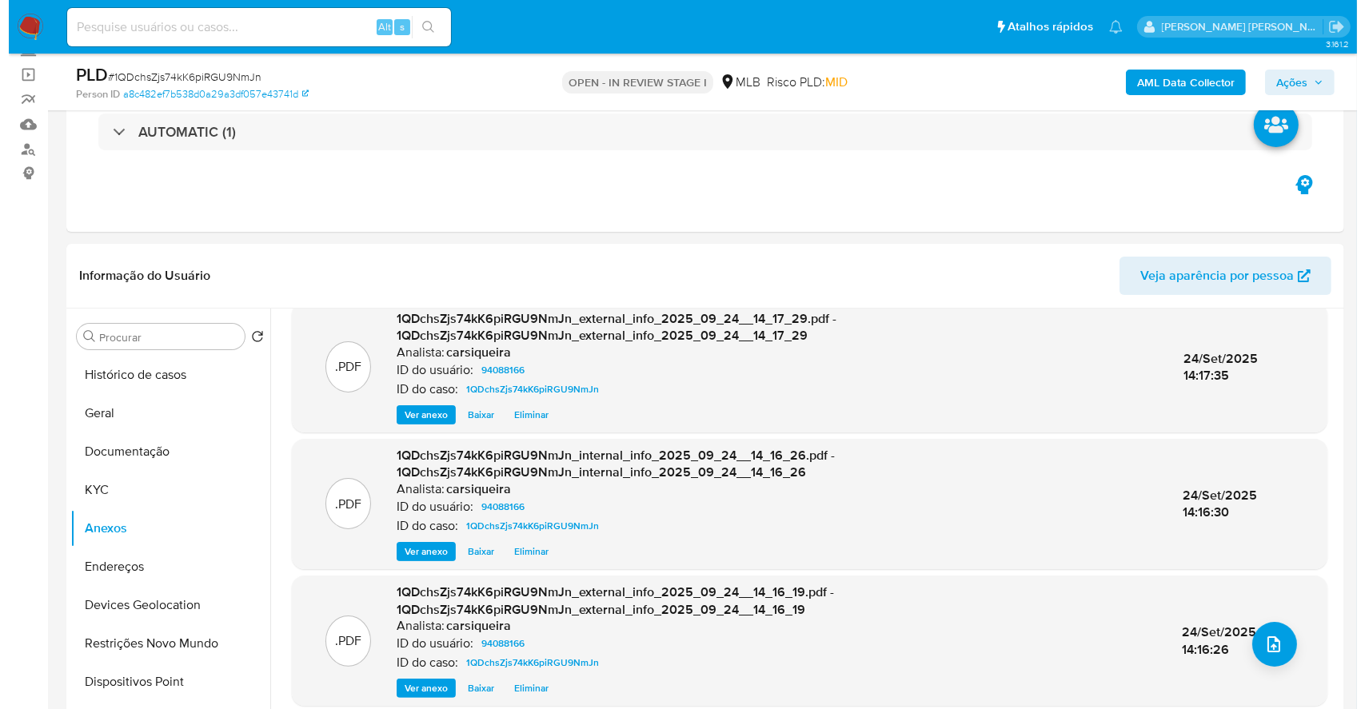
scroll to position [22, 0]
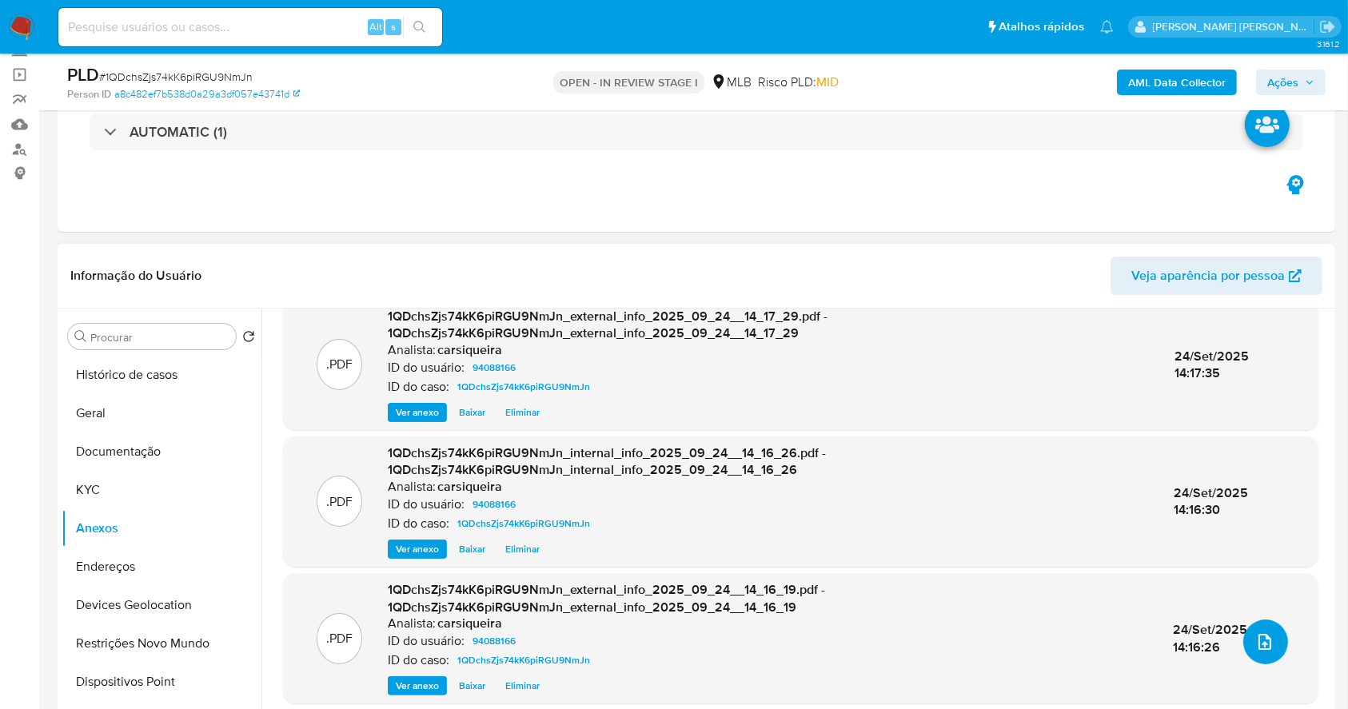
click at [1263, 632] on icon "upload-file" at bounding box center [1264, 641] width 19 height 19
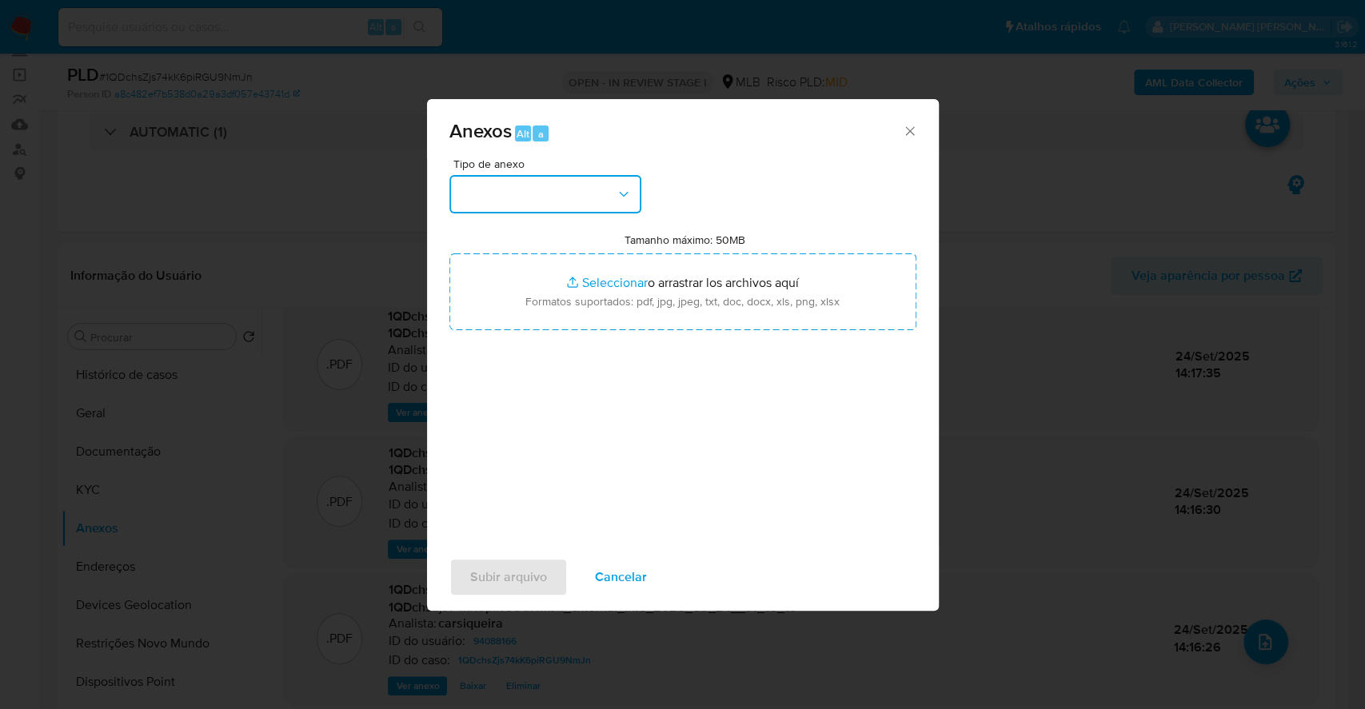
click at [557, 193] on button "button" at bounding box center [545, 194] width 192 height 38
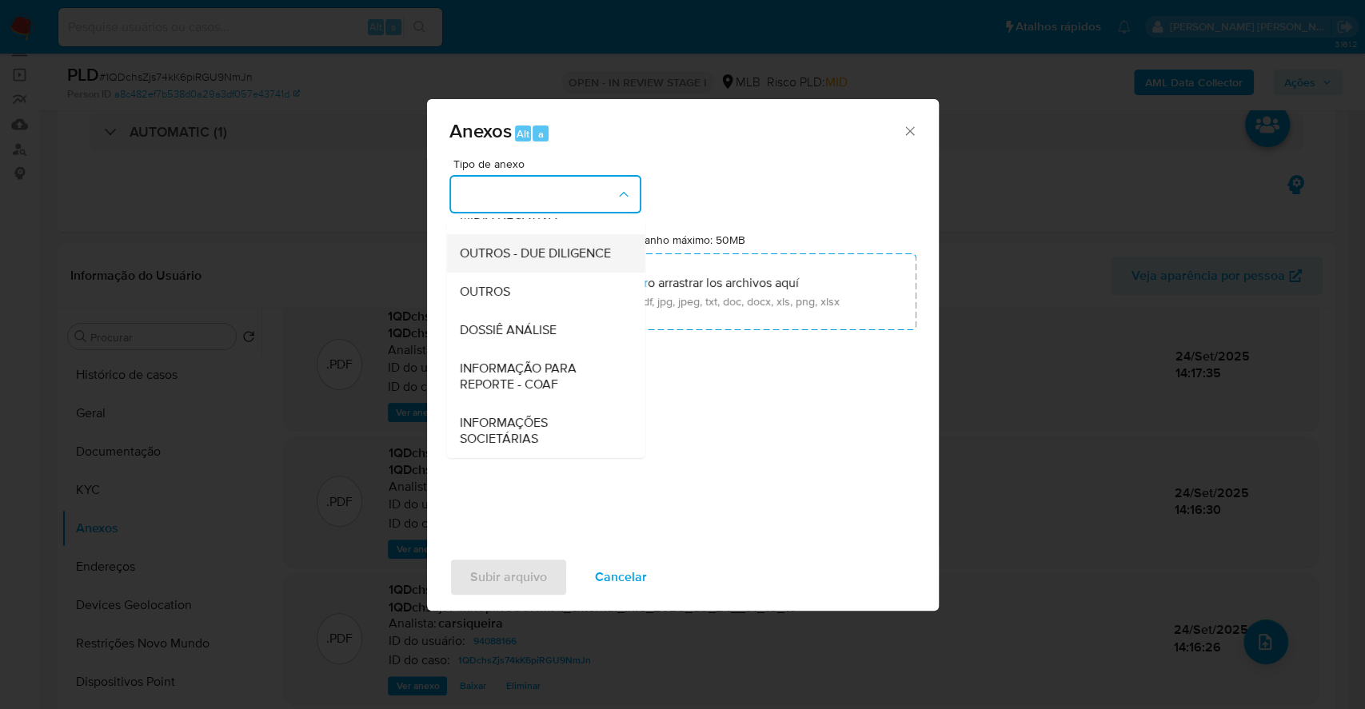
scroll to position [245, 0]
click at [530, 290] on div "OUTROS" at bounding box center [540, 292] width 163 height 38
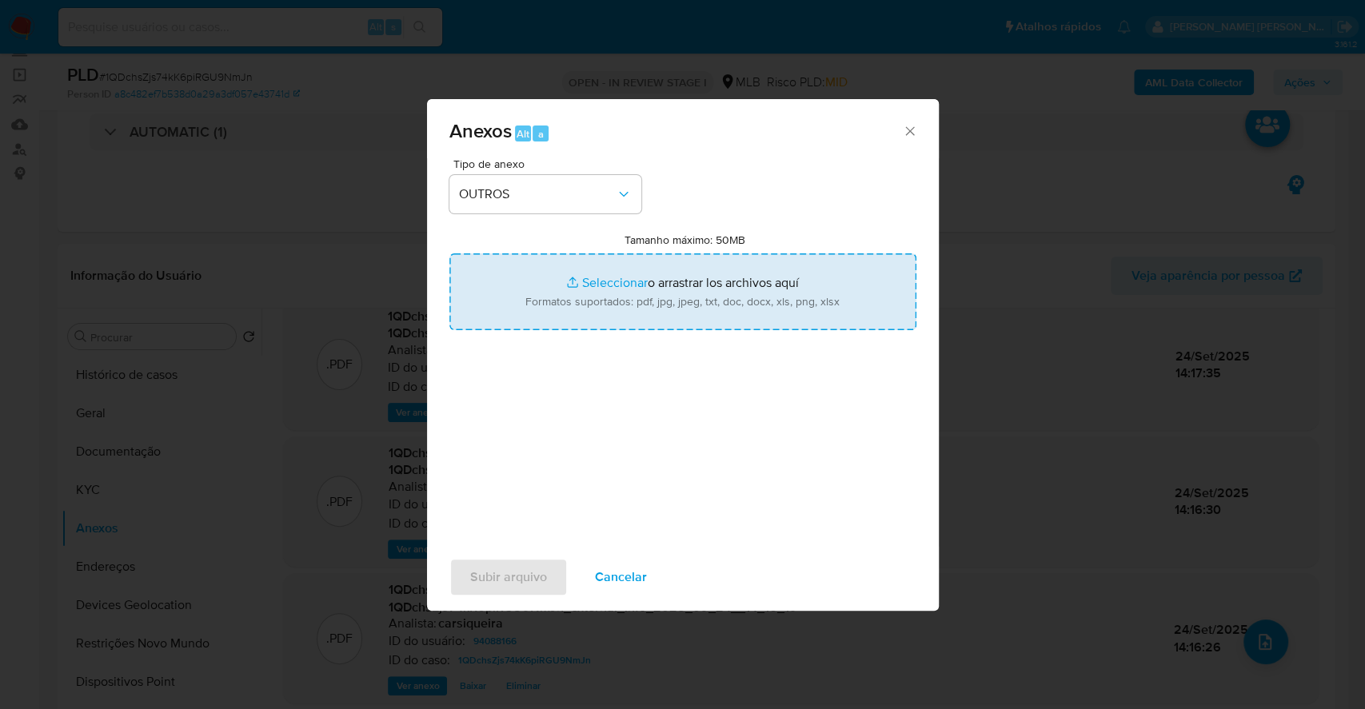
click at [585, 278] on input "Tamanho máximo: 50MB Seleccionar archivos" at bounding box center [682, 291] width 467 height 77
type input "C:\fakepath\DECLÍNIO - 1QDchsZjs74kK6piRGU9NmJn - CPF 08568187714 - ATENEDES RU…"
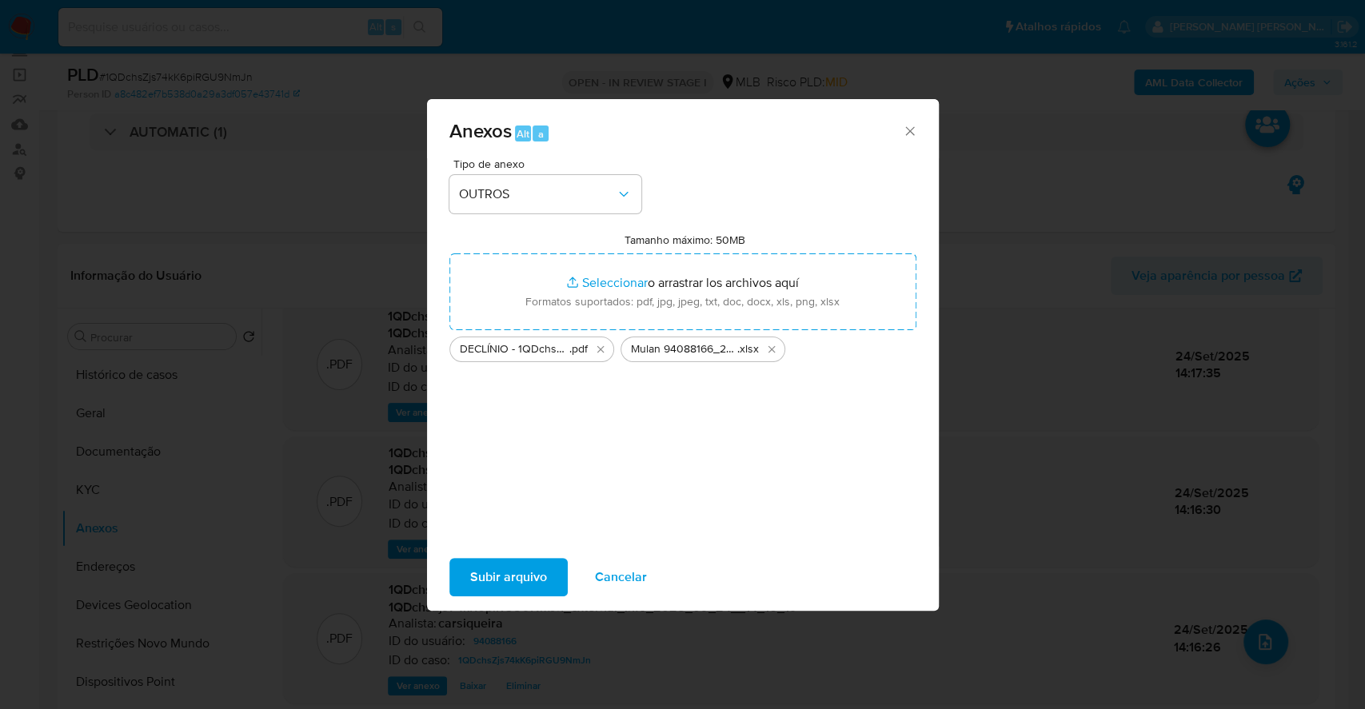
click at [515, 579] on span "Subir arquivo" at bounding box center [508, 577] width 77 height 35
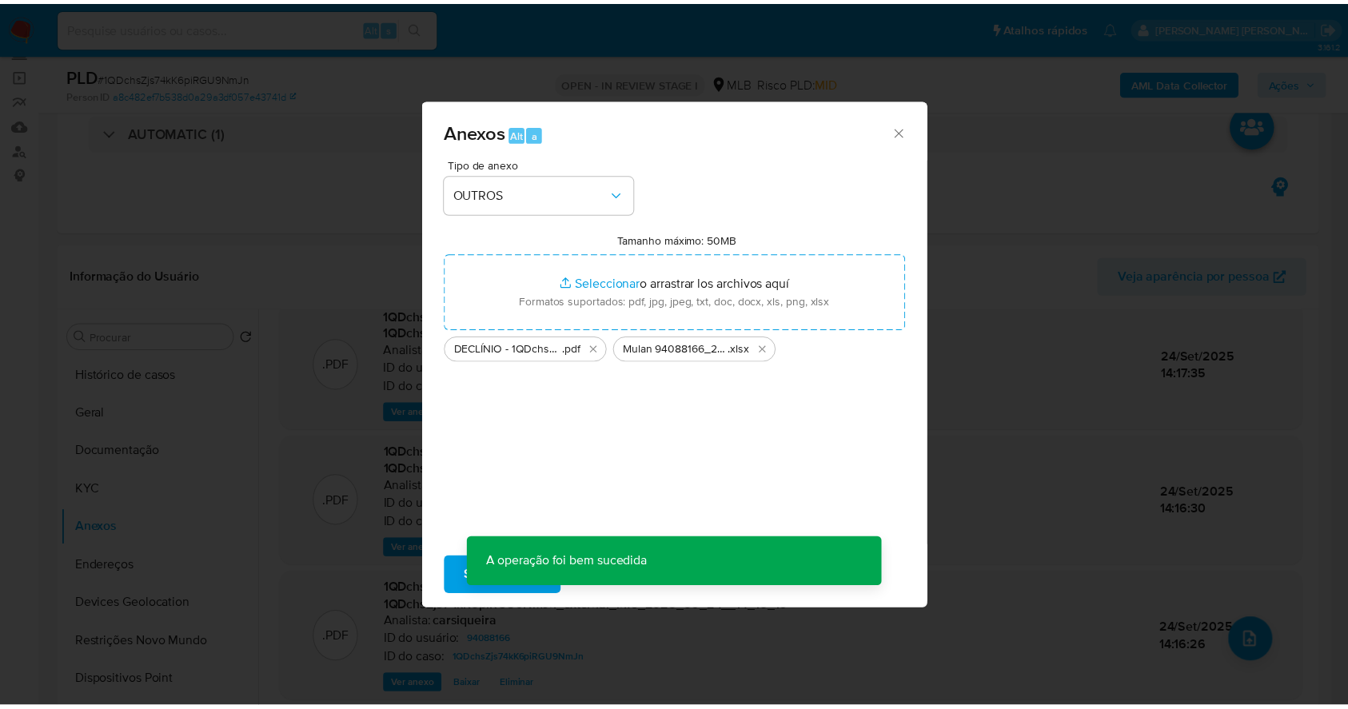
scroll to position [86, 0]
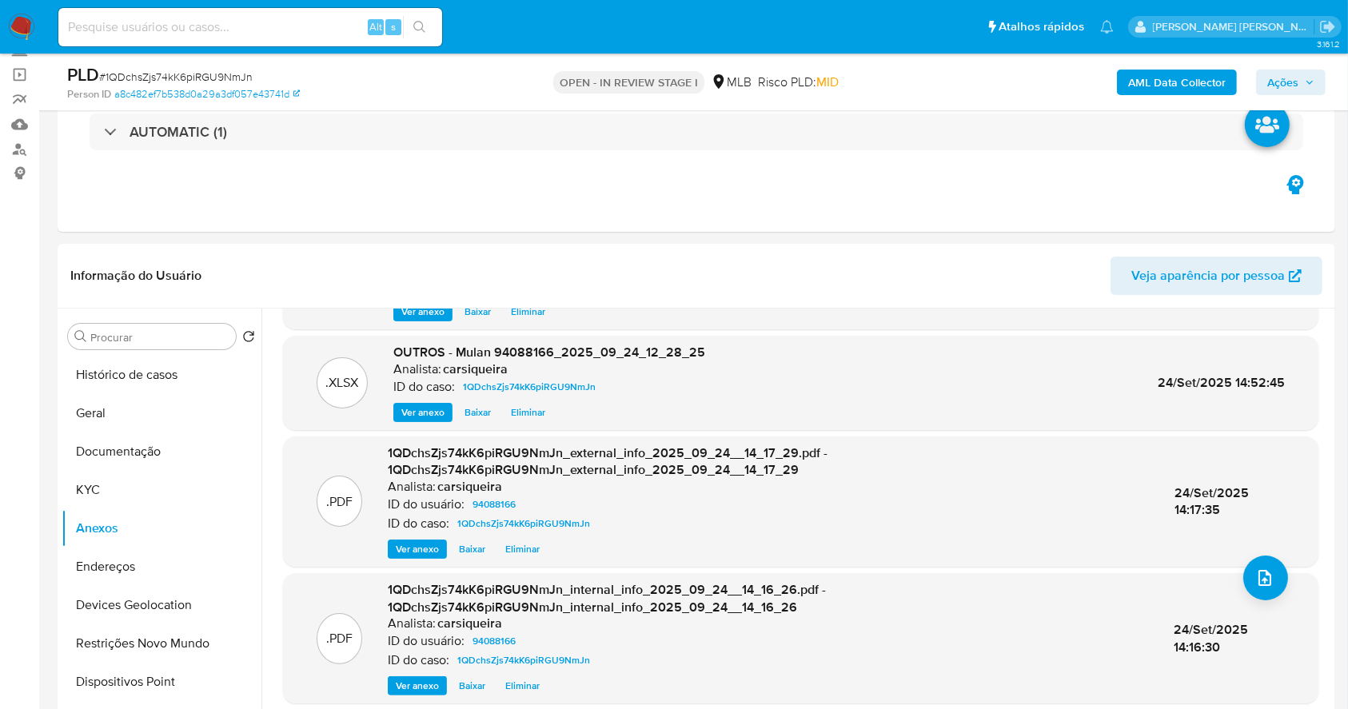
click at [1303, 79] on span "Ações" at bounding box center [1290, 82] width 47 height 22
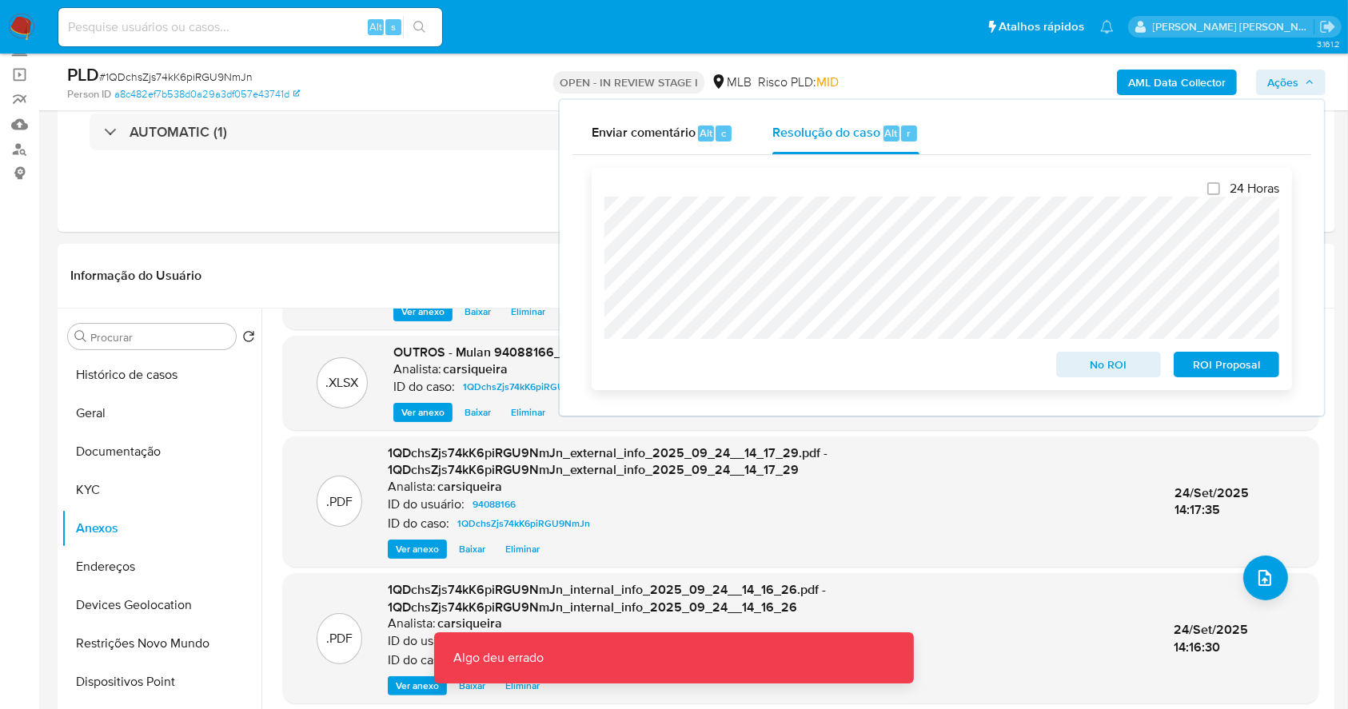
click at [1135, 361] on span "No ROI" at bounding box center [1108, 364] width 83 height 22
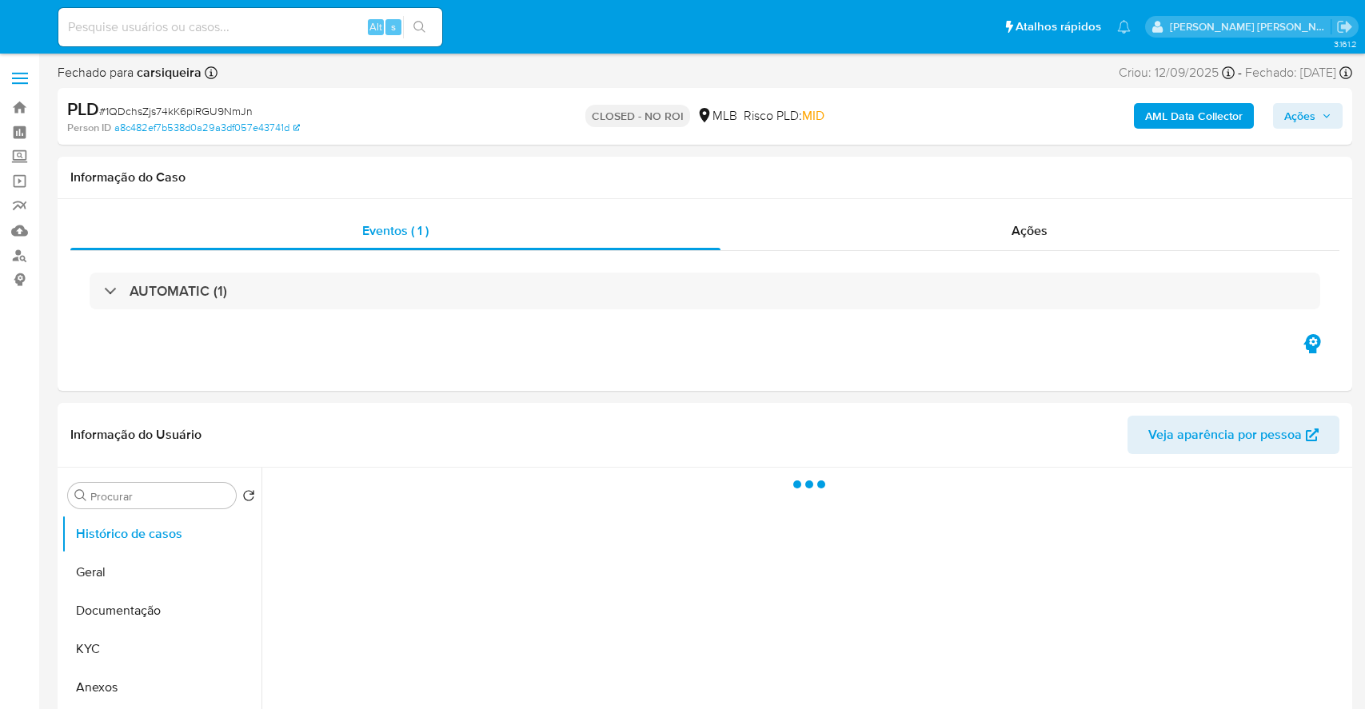
select select "10"
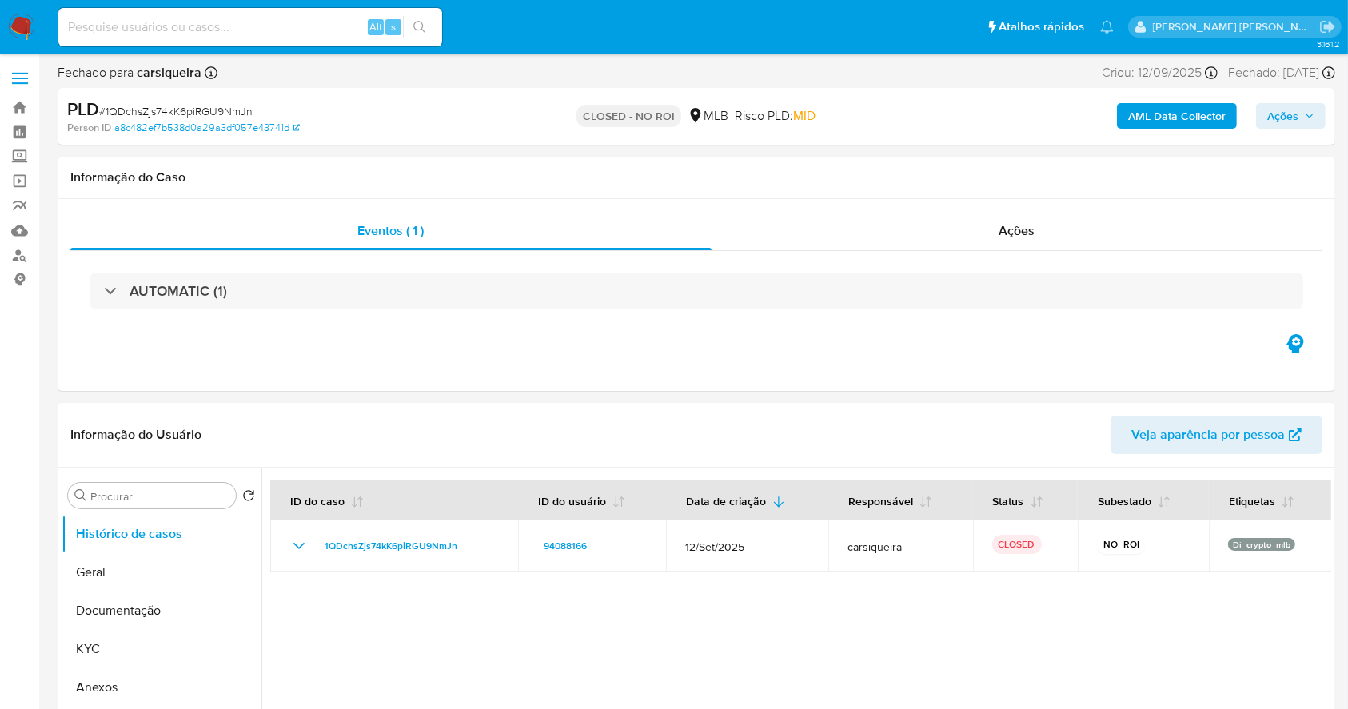
click at [26, 32] on img at bounding box center [21, 27] width 27 height 27
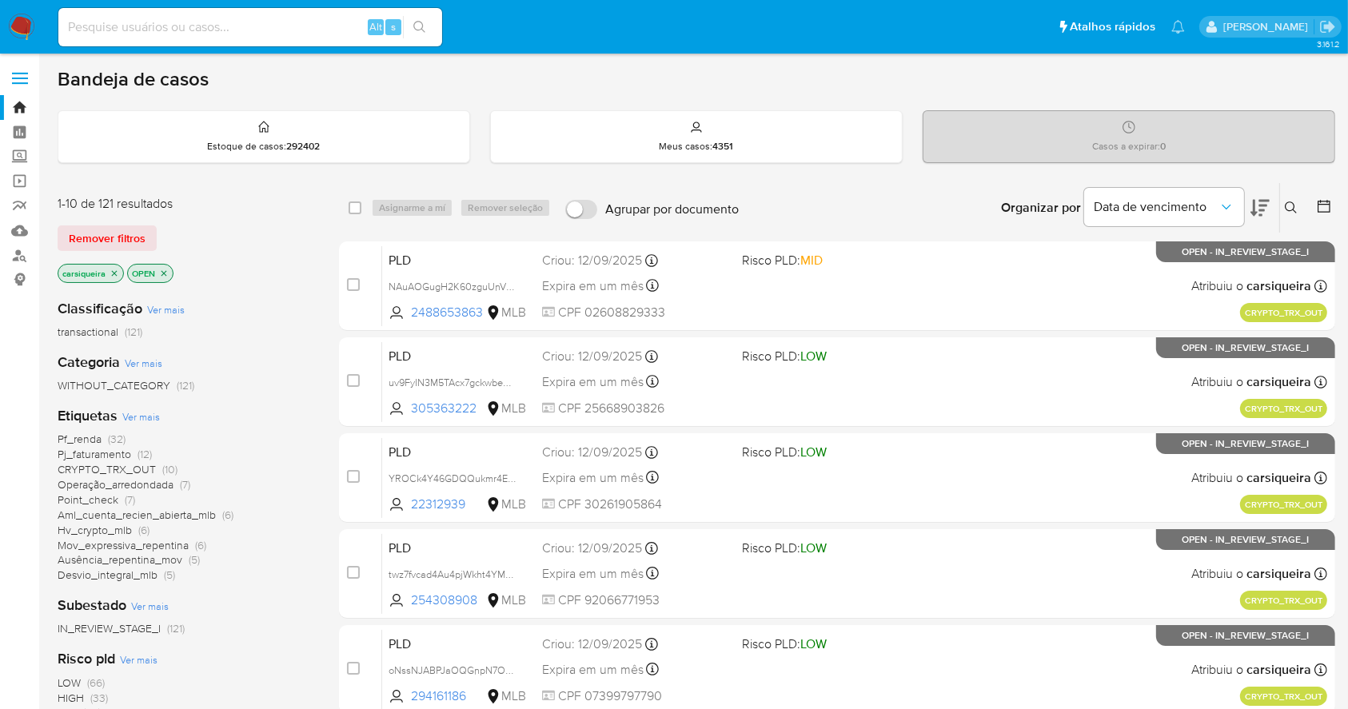
click at [162, 269] on icon "close-filter" at bounding box center [164, 274] width 10 height 10
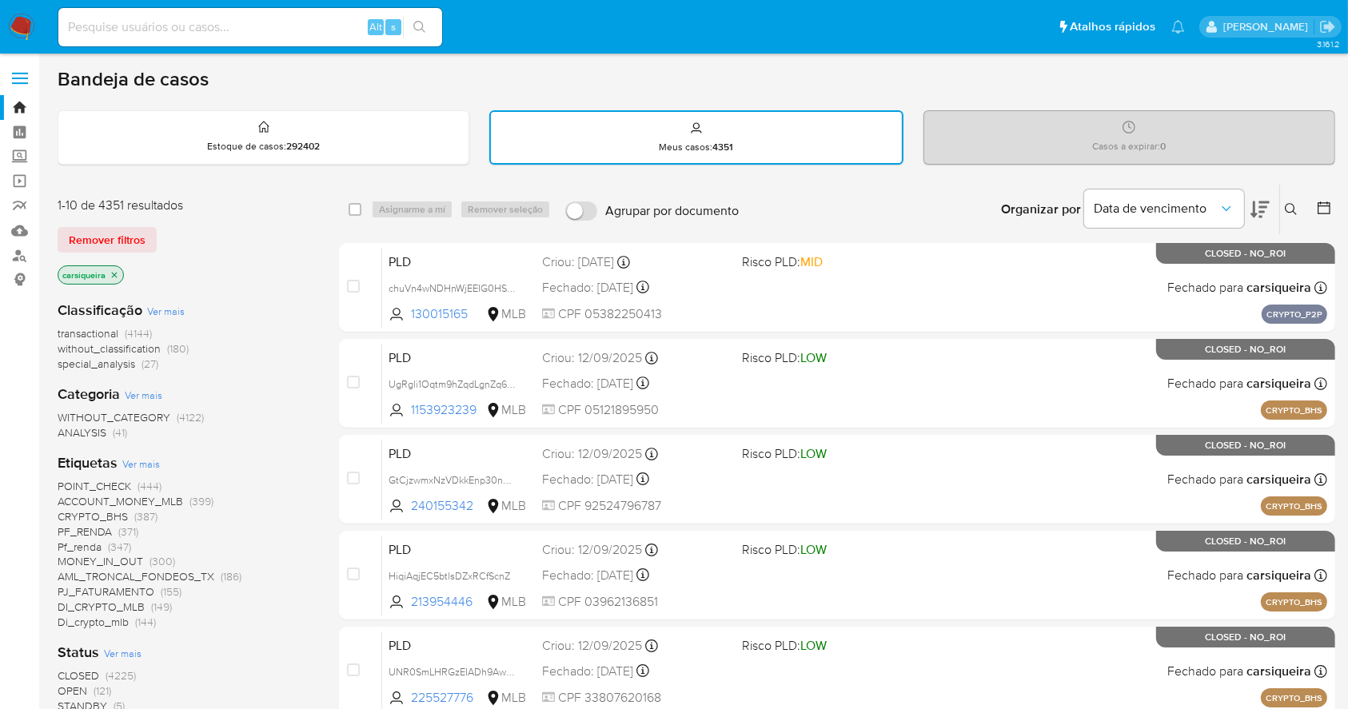
click at [1313, 201] on div at bounding box center [1320, 210] width 29 height 50
click at [1324, 202] on icon at bounding box center [1324, 208] width 16 height 16
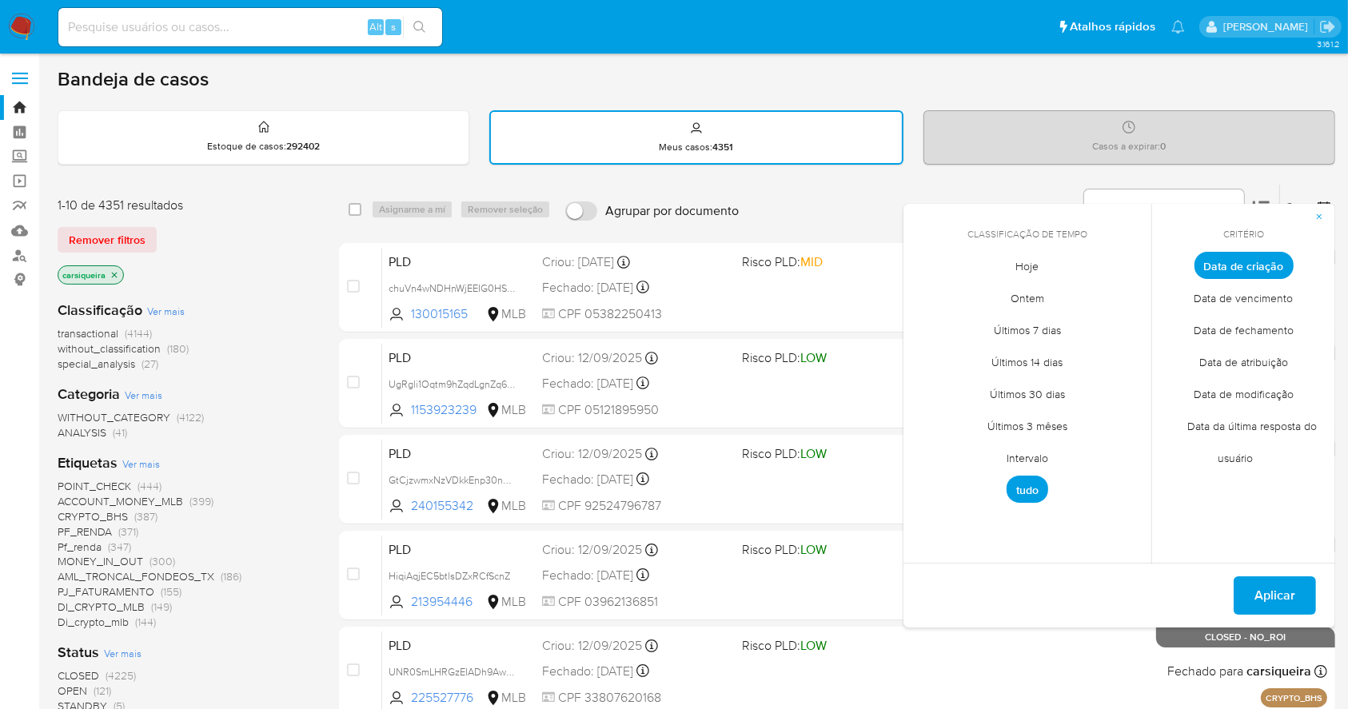
click at [1256, 329] on span "Data de fechamento" at bounding box center [1244, 330] width 134 height 33
click at [1034, 261] on span "Hoje" at bounding box center [1027, 266] width 57 height 33
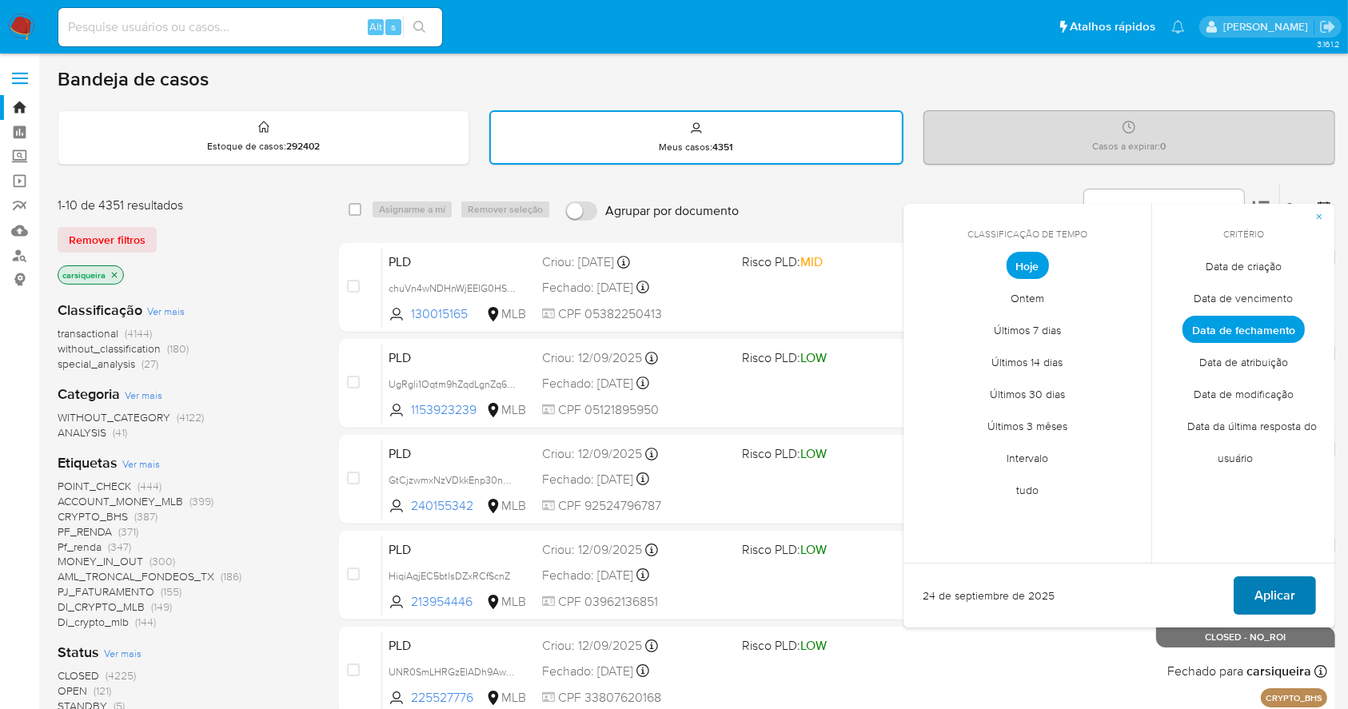
click at [1261, 583] on span "Aplicar" at bounding box center [1274, 595] width 41 height 35
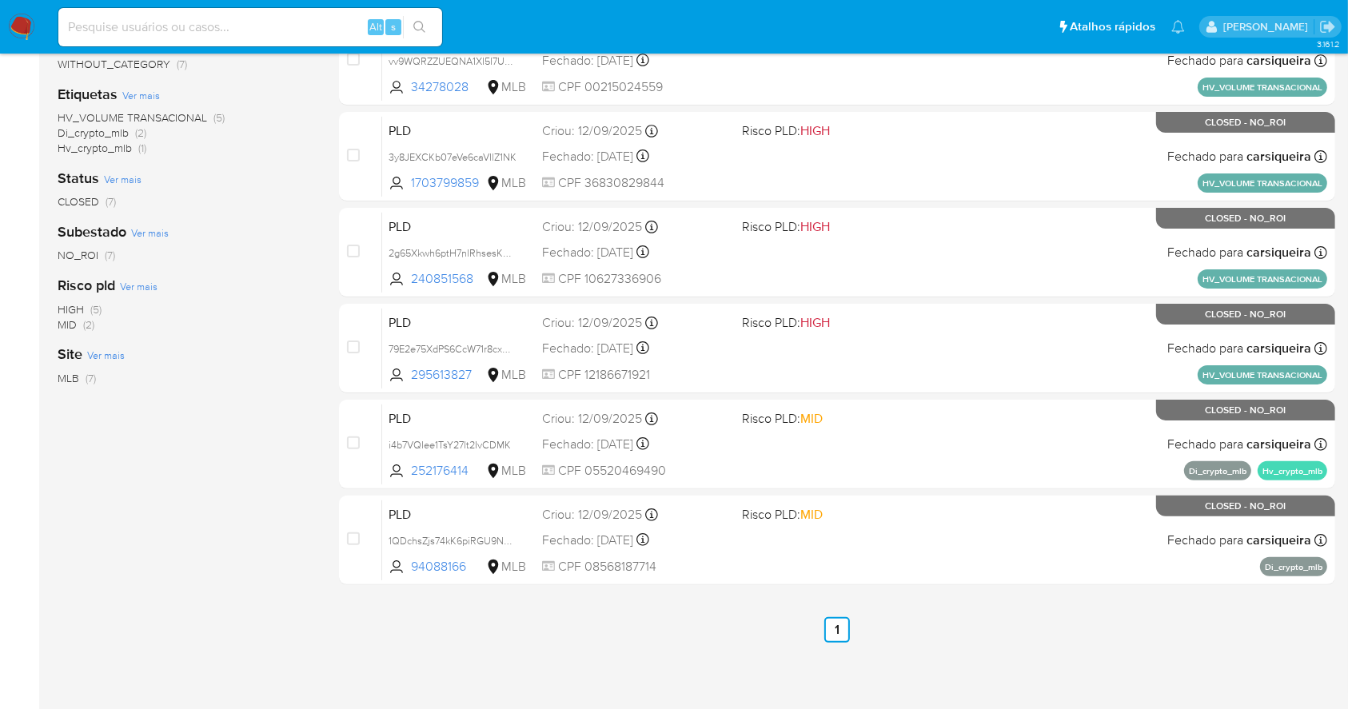
scroll to position [3, 0]
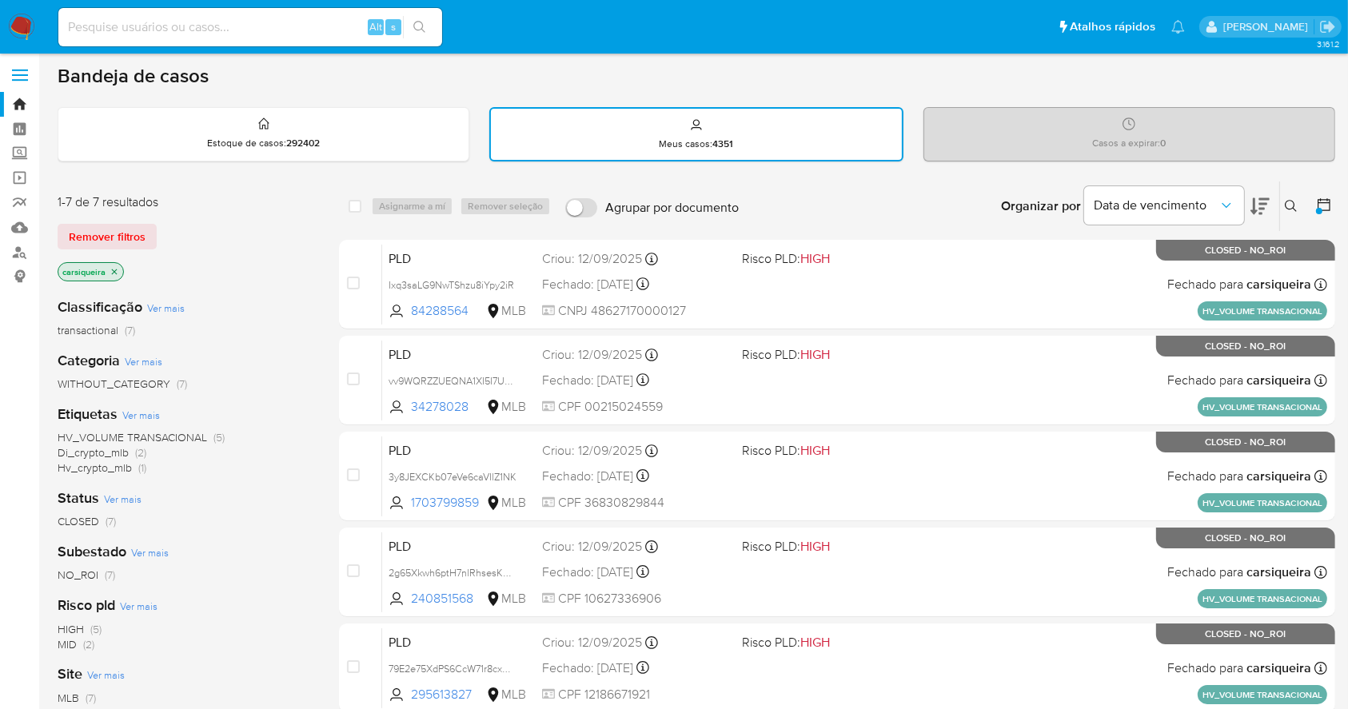
click at [16, 24] on img at bounding box center [21, 27] width 27 height 27
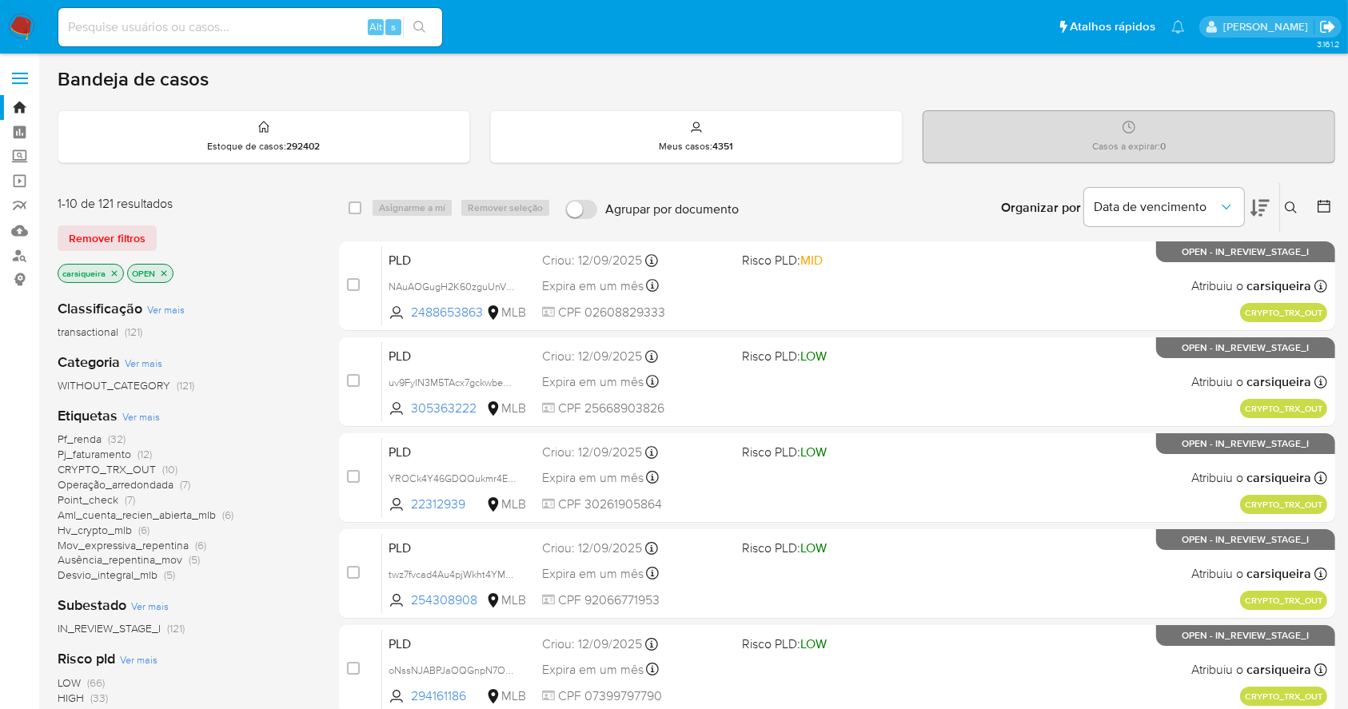
click at [1325, 28] on icon "Sair" at bounding box center [1327, 27] width 14 height 12
click at [138, 22] on input at bounding box center [250, 27] width 384 height 21
paste input "56l92f9Hna2AP4YcUiLjWeOC"
type input "56l92f9Hna2AP4YcUiLjWeOC"
click at [429, 16] on button "search-icon" at bounding box center [419, 27] width 33 height 22
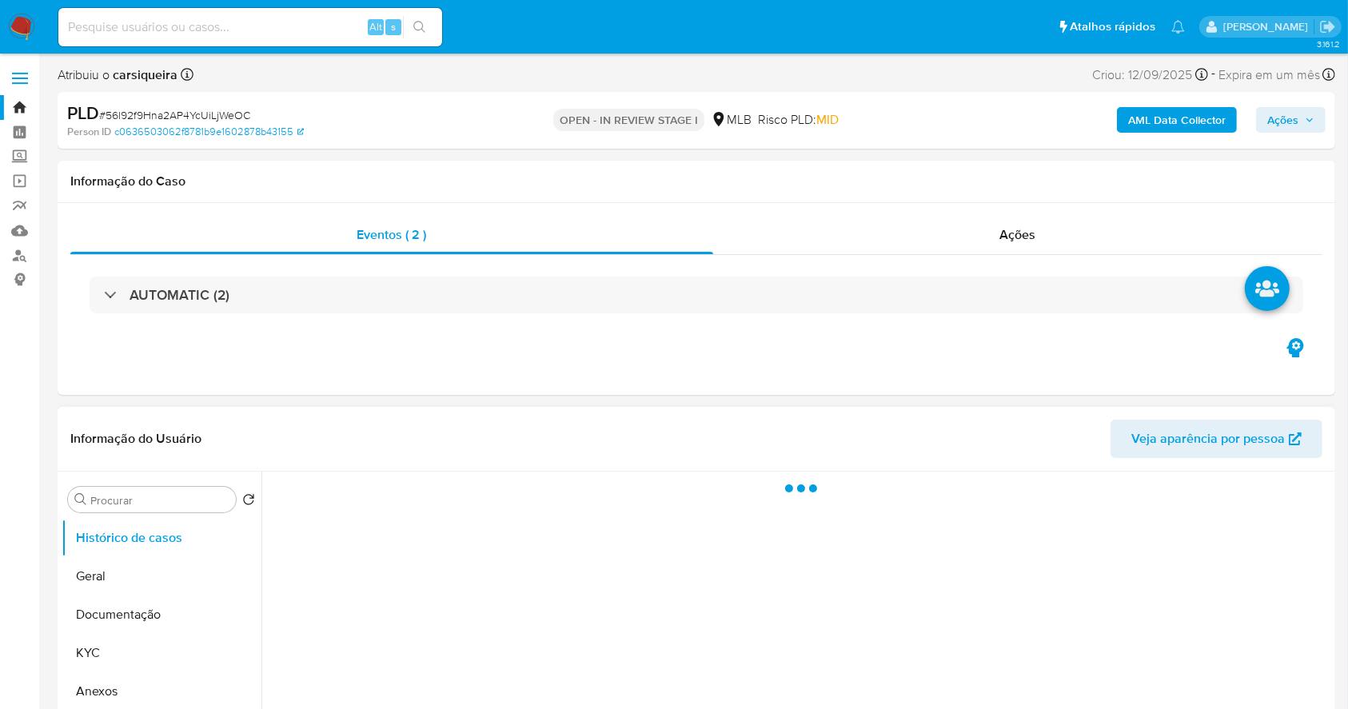
select select "10"
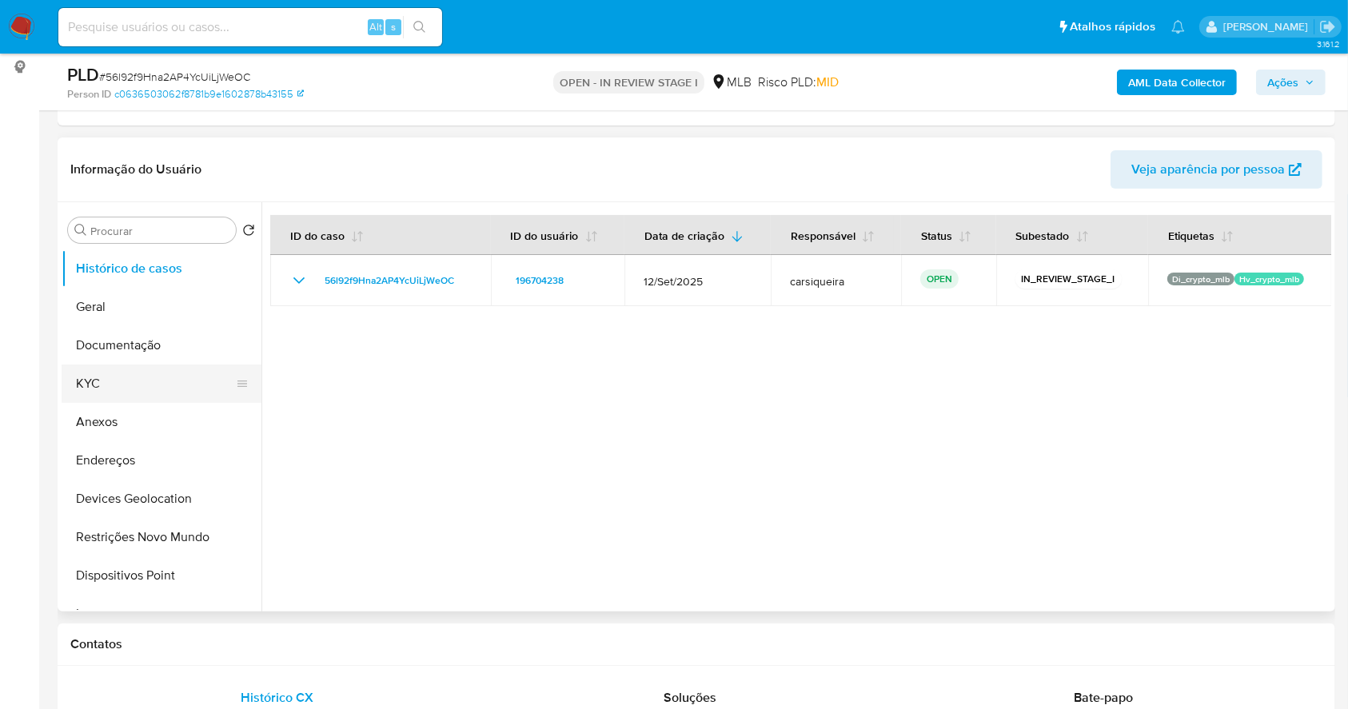
click at [135, 377] on button "KYC" at bounding box center [155, 384] width 187 height 38
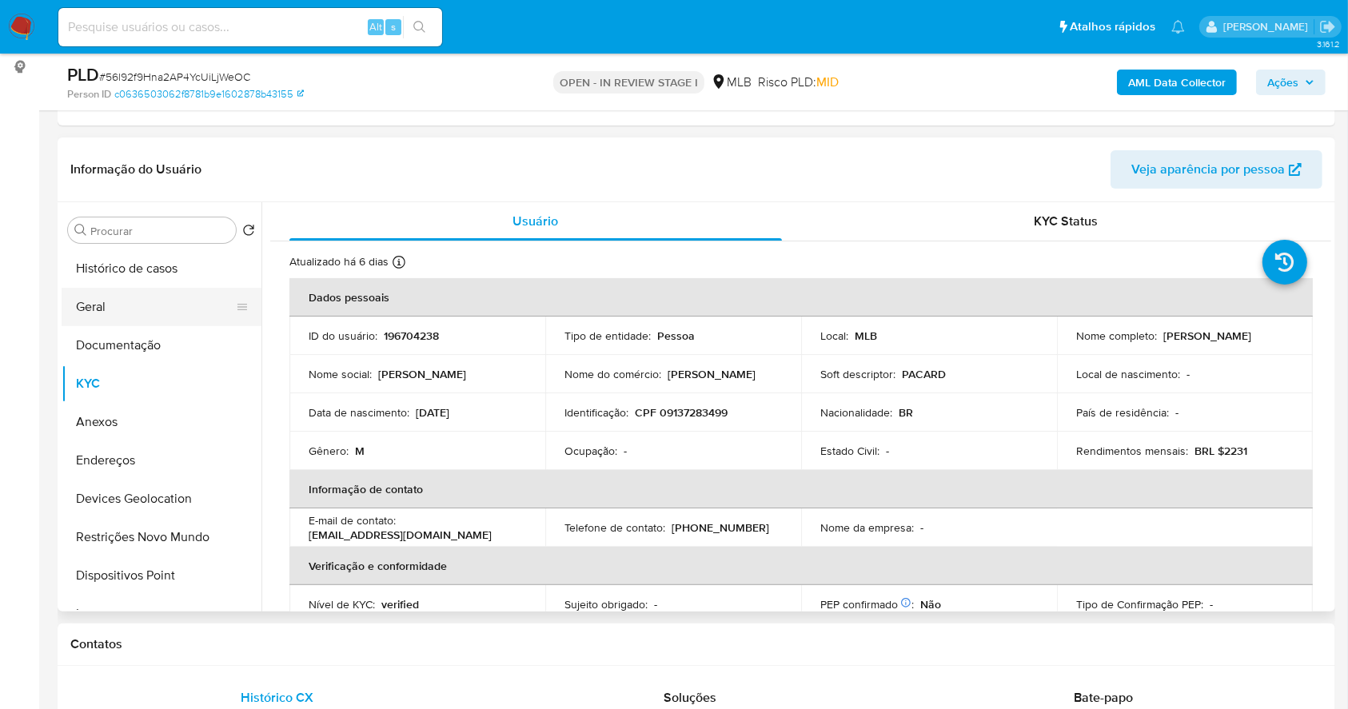
click at [126, 295] on button "Geral" at bounding box center [155, 307] width 187 height 38
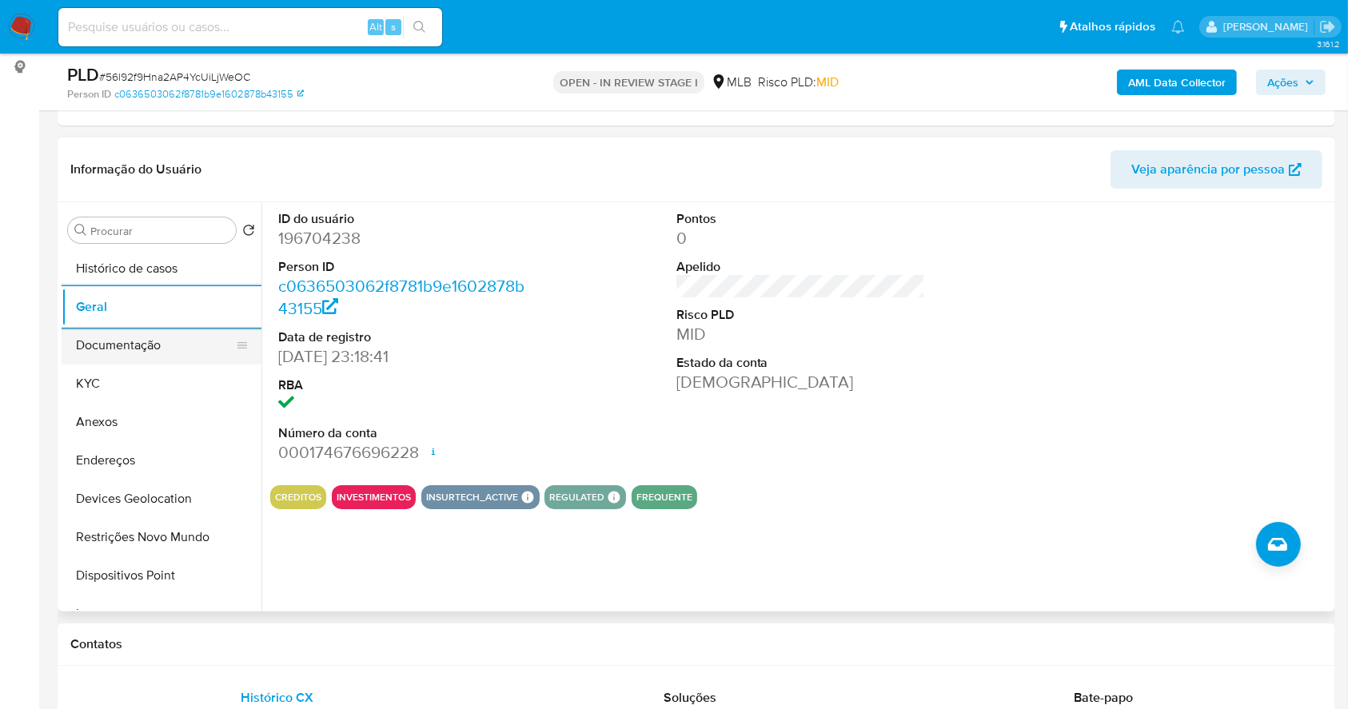
click at [102, 345] on button "Documentação" at bounding box center [155, 345] width 187 height 38
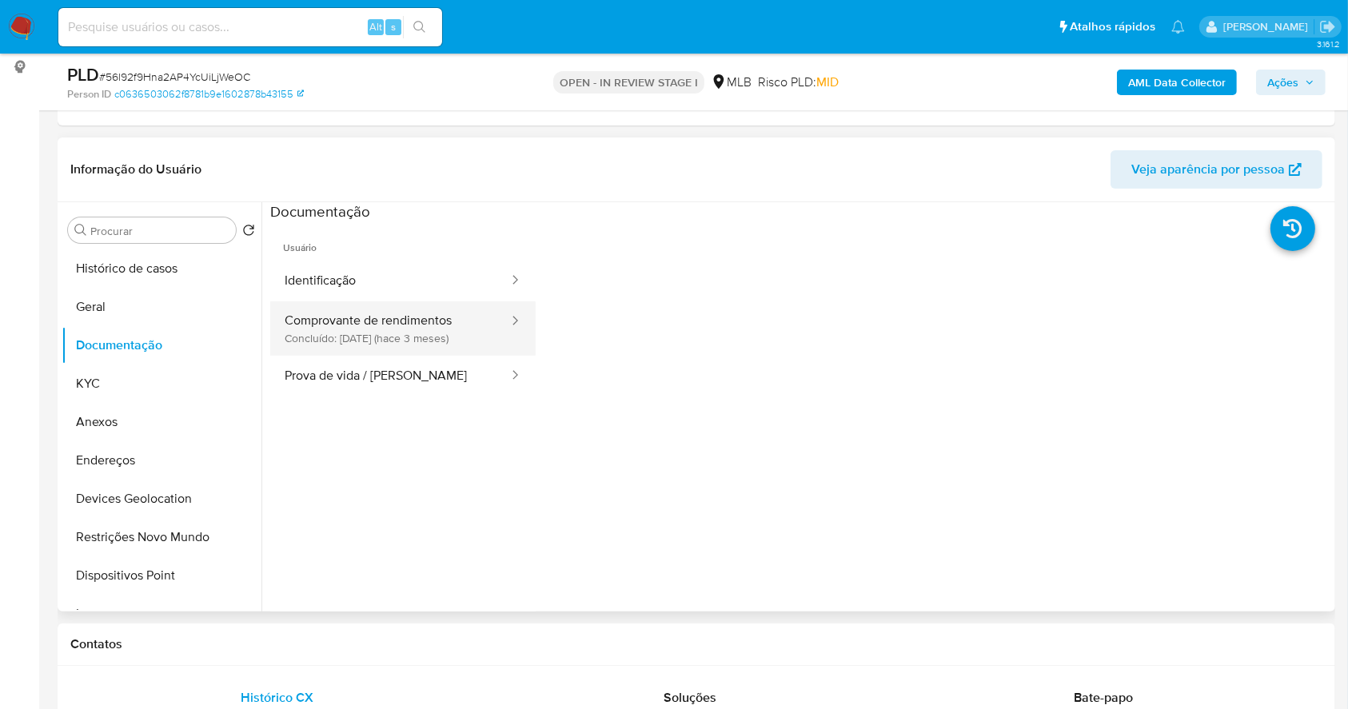
click at [333, 308] on button "Comprovante de rendimentos Concluído: 07/07/2025 (hace 3 meses)" at bounding box center [390, 328] width 240 height 54
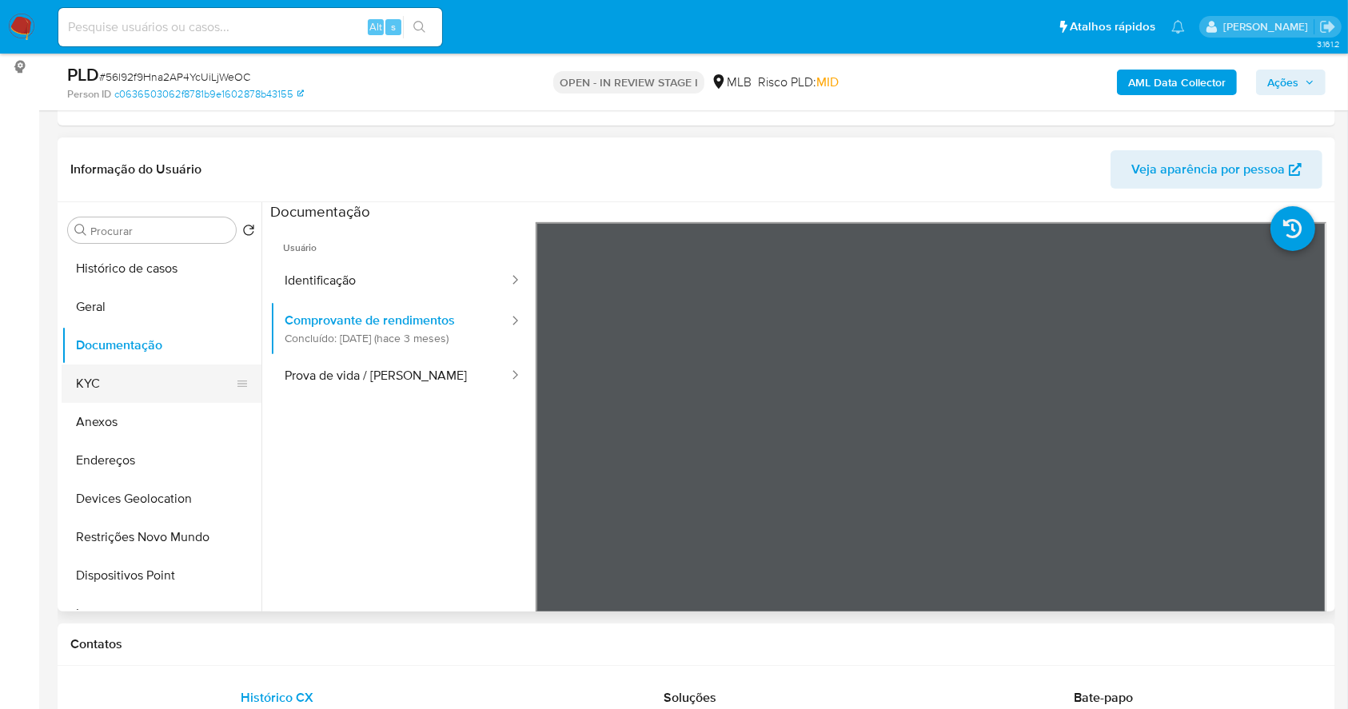
click at [66, 368] on button "KYC" at bounding box center [155, 384] width 187 height 38
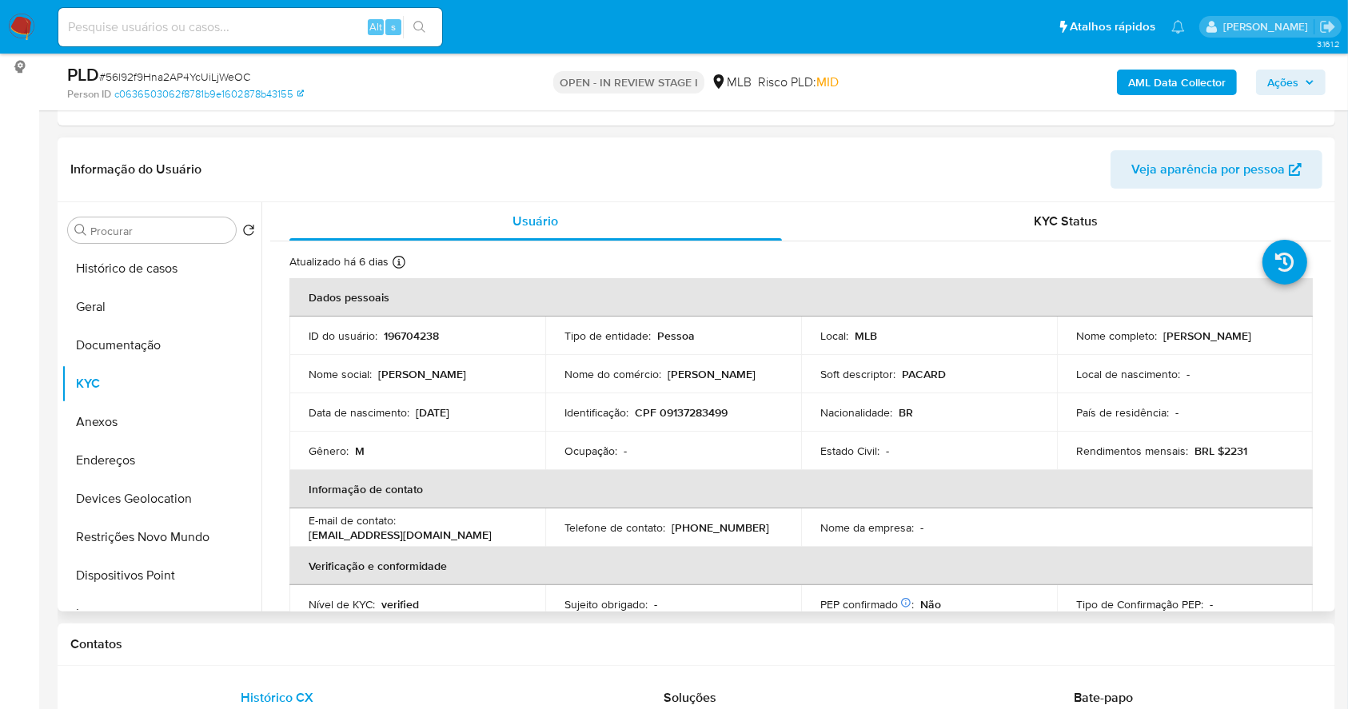
click at [978, 426] on td "Nacionalidade : BR" at bounding box center [929, 412] width 256 height 38
click at [669, 406] on p "CPF 09137283499" at bounding box center [681, 412] width 93 height 14
copy p "09137283499"
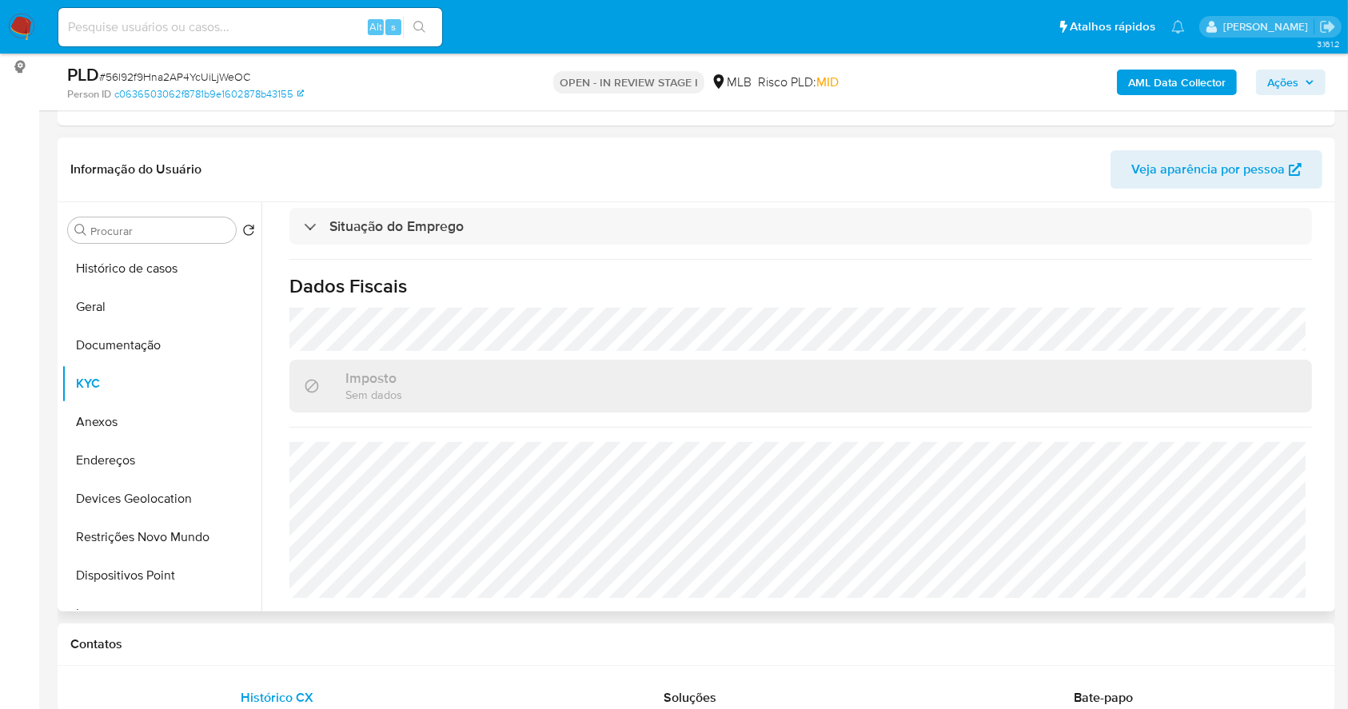
scroll to position [57, 0]
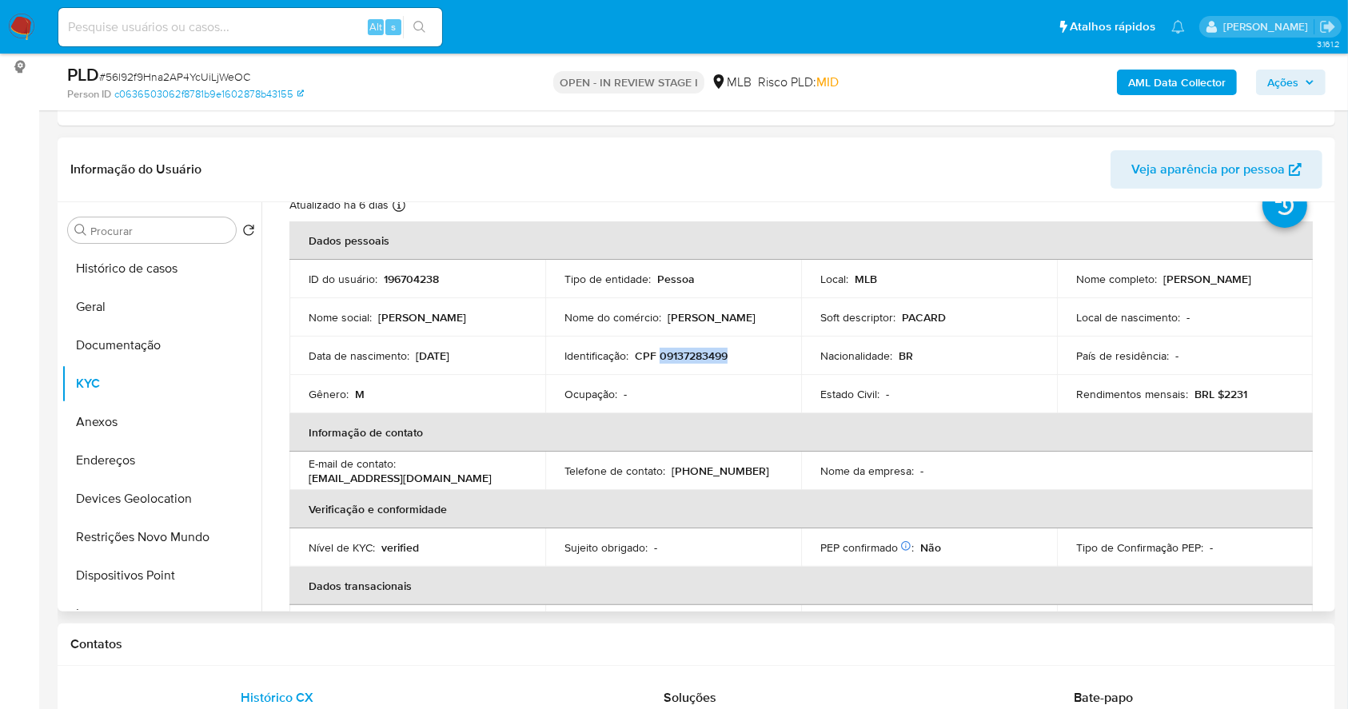
drag, startPoint x: 1250, startPoint y: 285, endPoint x: 1058, endPoint y: 280, distance: 191.1
click at [1058, 280] on td "Nome completo : Pedro Augusto Pinheiro Carneiro" at bounding box center [1185, 279] width 256 height 38
copy p "Pedro Augusto Pinheiro Carneiro"
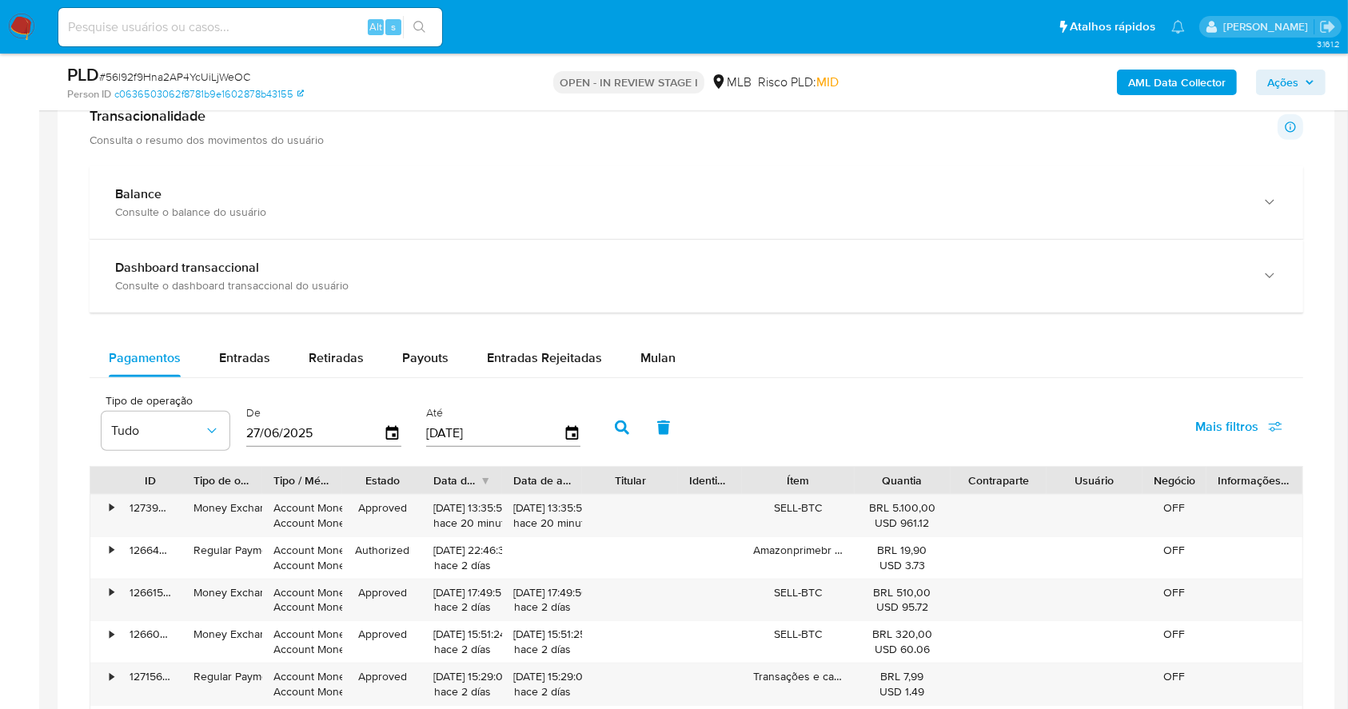
scroll to position [1130, 0]
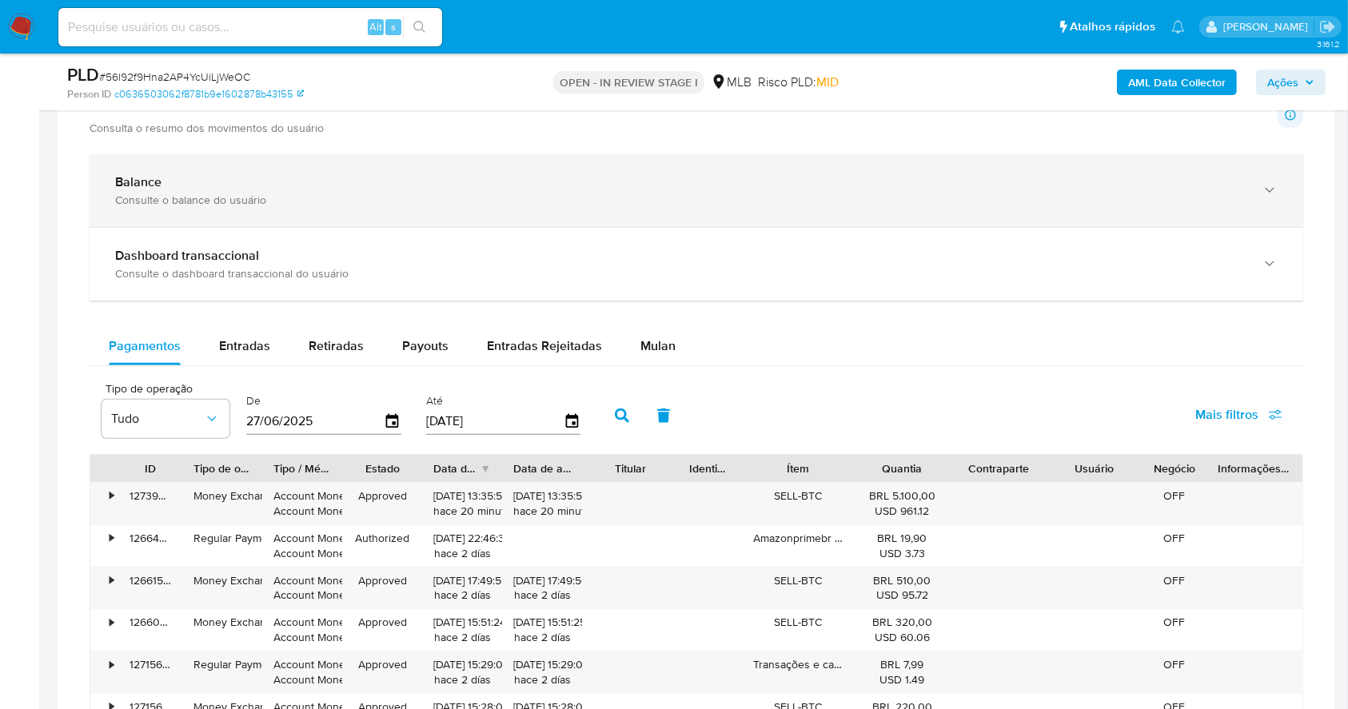
click at [329, 202] on div "Consulte o balance do usuário" at bounding box center [680, 200] width 1130 height 14
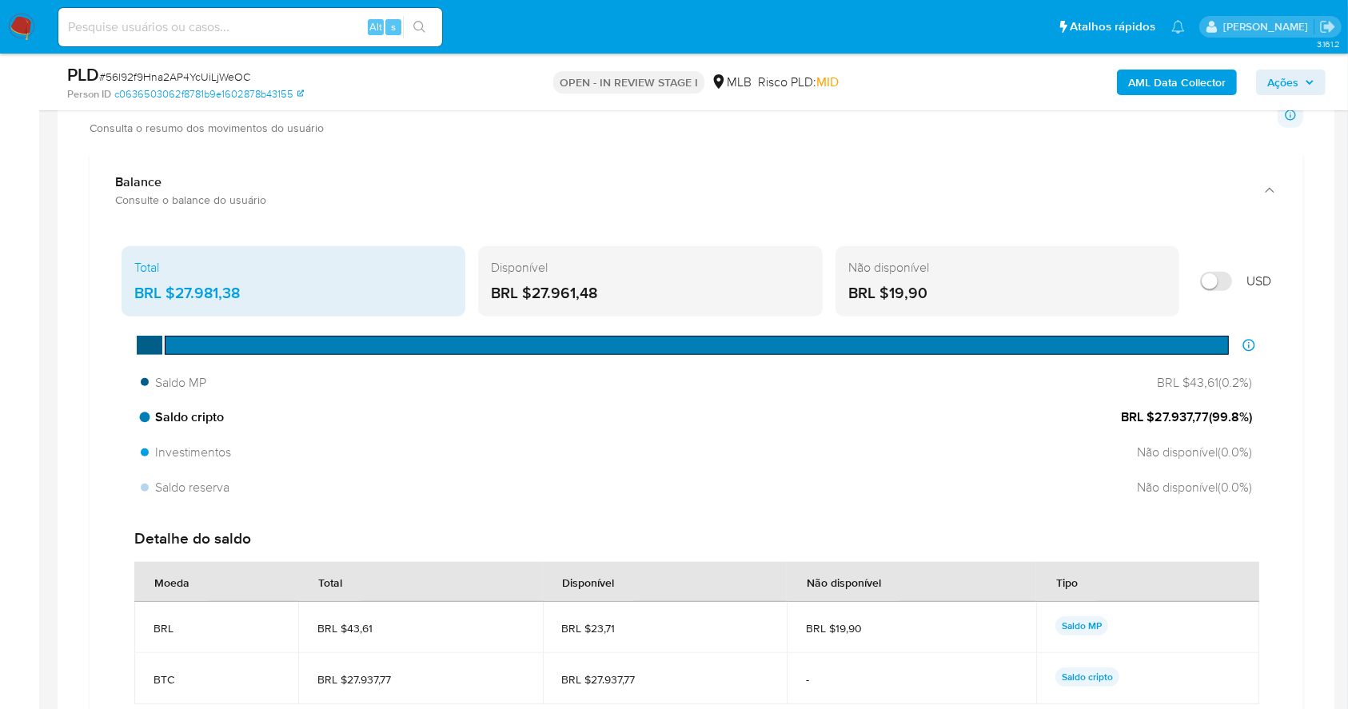
drag, startPoint x: 1157, startPoint y: 420, endPoint x: 1206, endPoint y: 425, distance: 49.0
click at [1206, 425] on span "BRL $27.937,77 ( 99.8 %)" at bounding box center [1186, 418] width 131 height 18
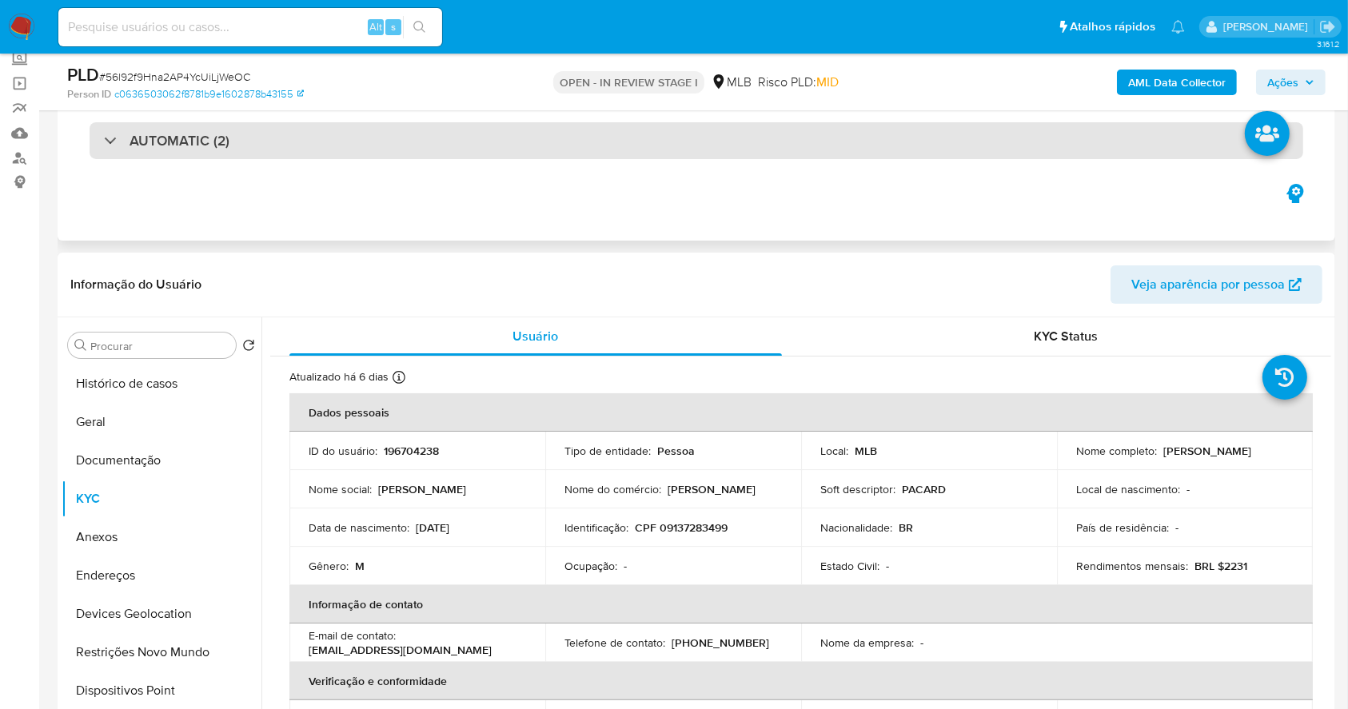
scroll to position [0, 0]
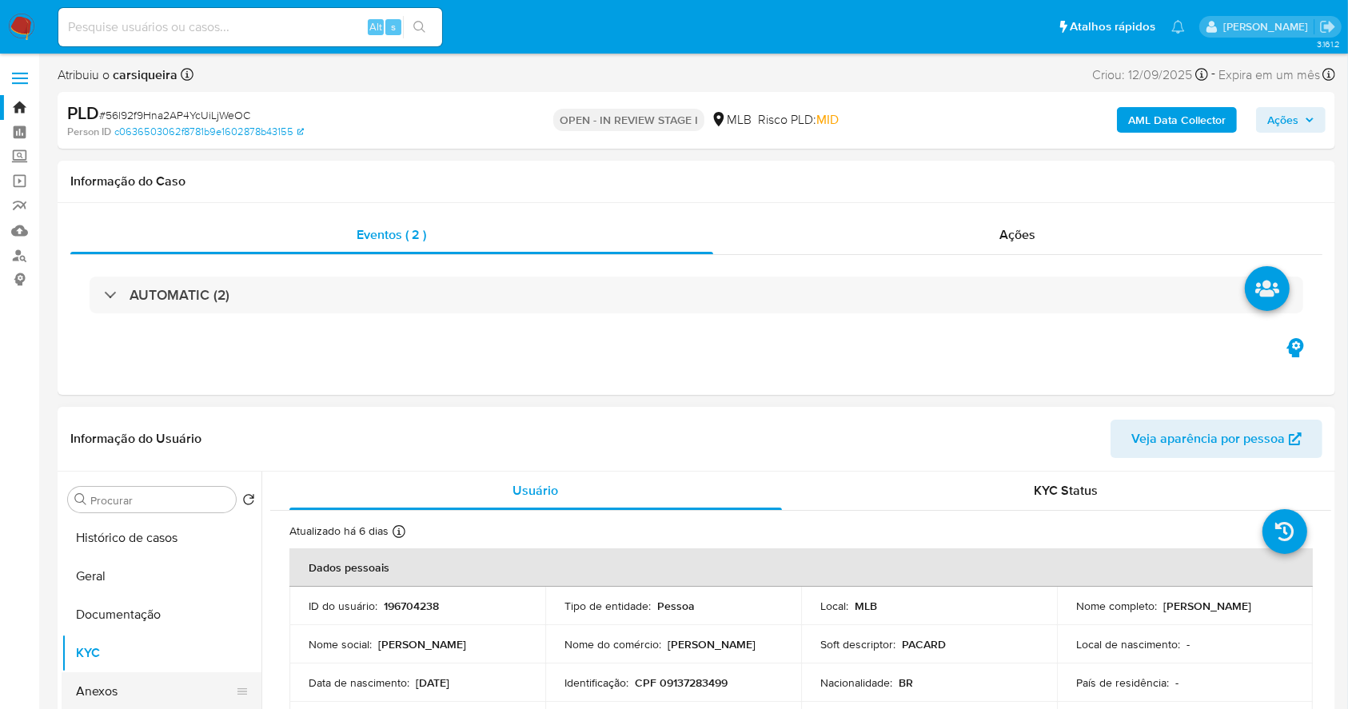
click at [149, 672] on button "Anexos" at bounding box center [155, 691] width 187 height 38
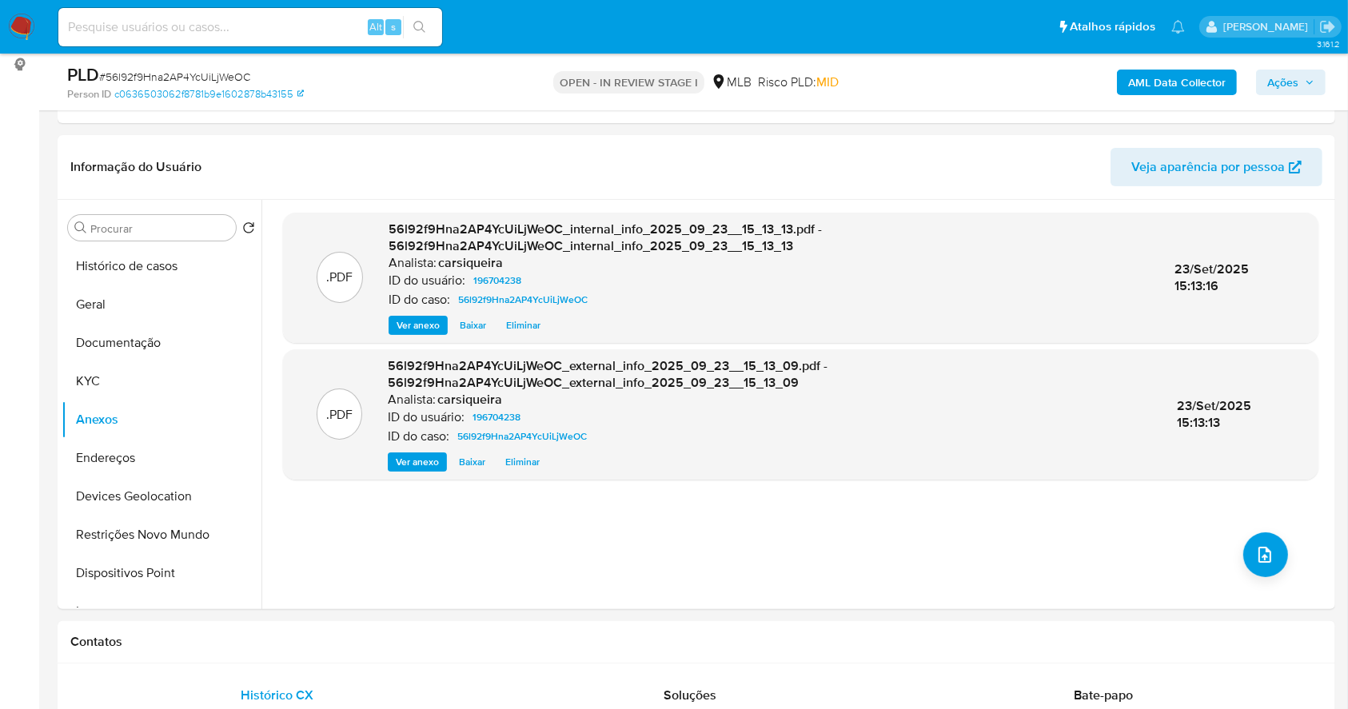
scroll to position [197, 0]
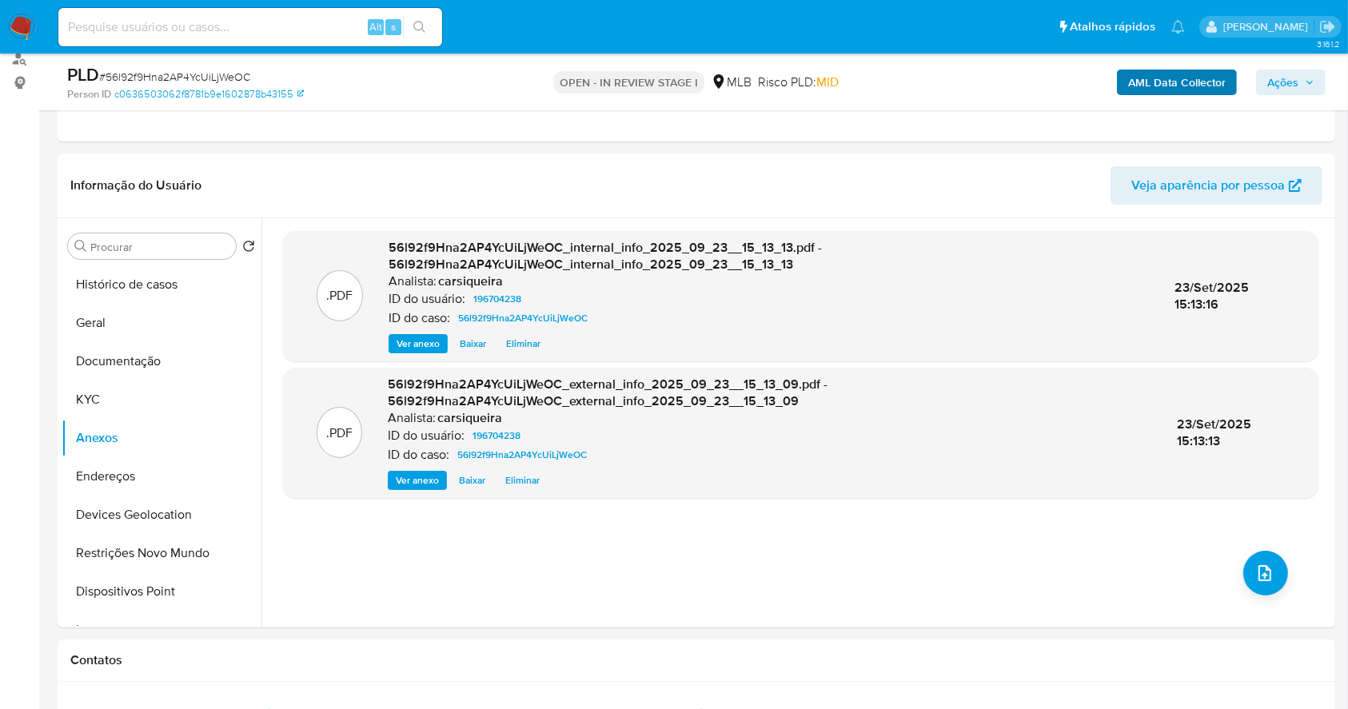
drag, startPoint x: 1274, startPoint y: 86, endPoint x: 1213, endPoint y: 86, distance: 60.8
click at [1274, 85] on span "Ações" at bounding box center [1282, 83] width 31 height 26
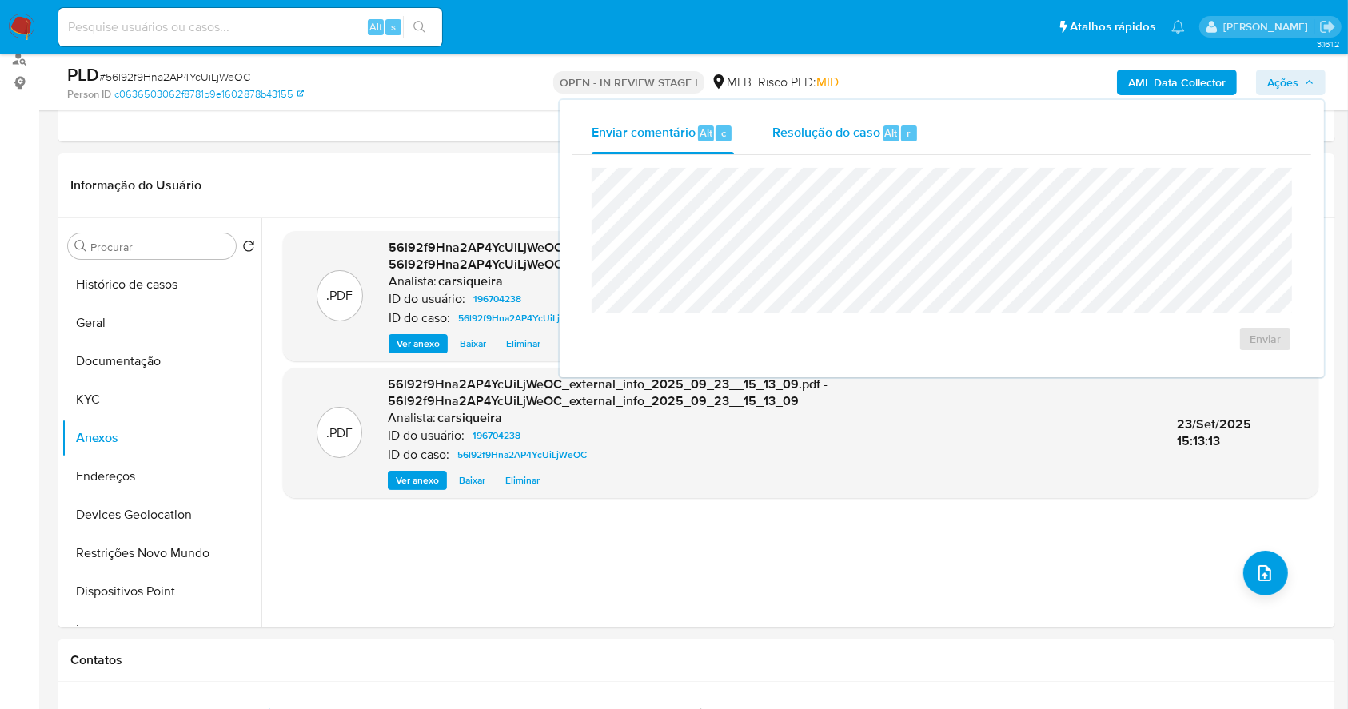
click at [839, 134] on span "Resolução do caso" at bounding box center [826, 132] width 108 height 18
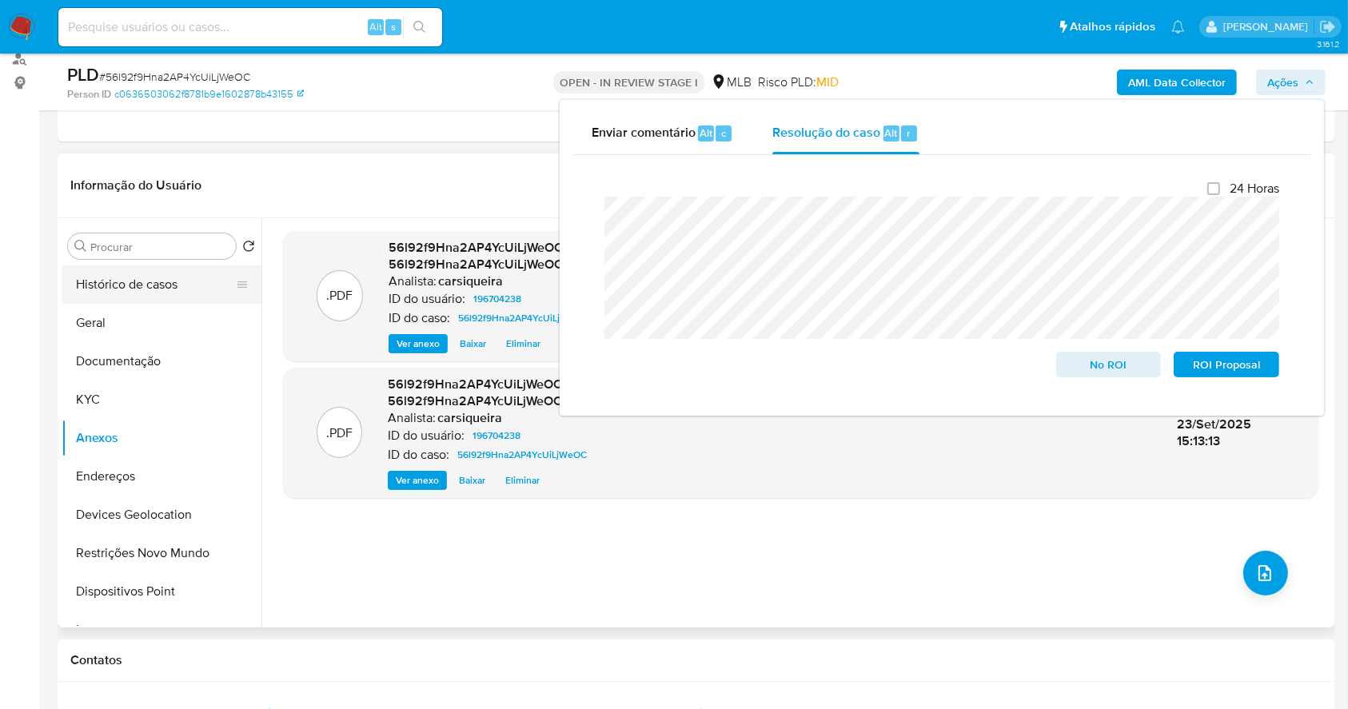
click at [141, 289] on button "Histórico de casos" at bounding box center [155, 284] width 187 height 38
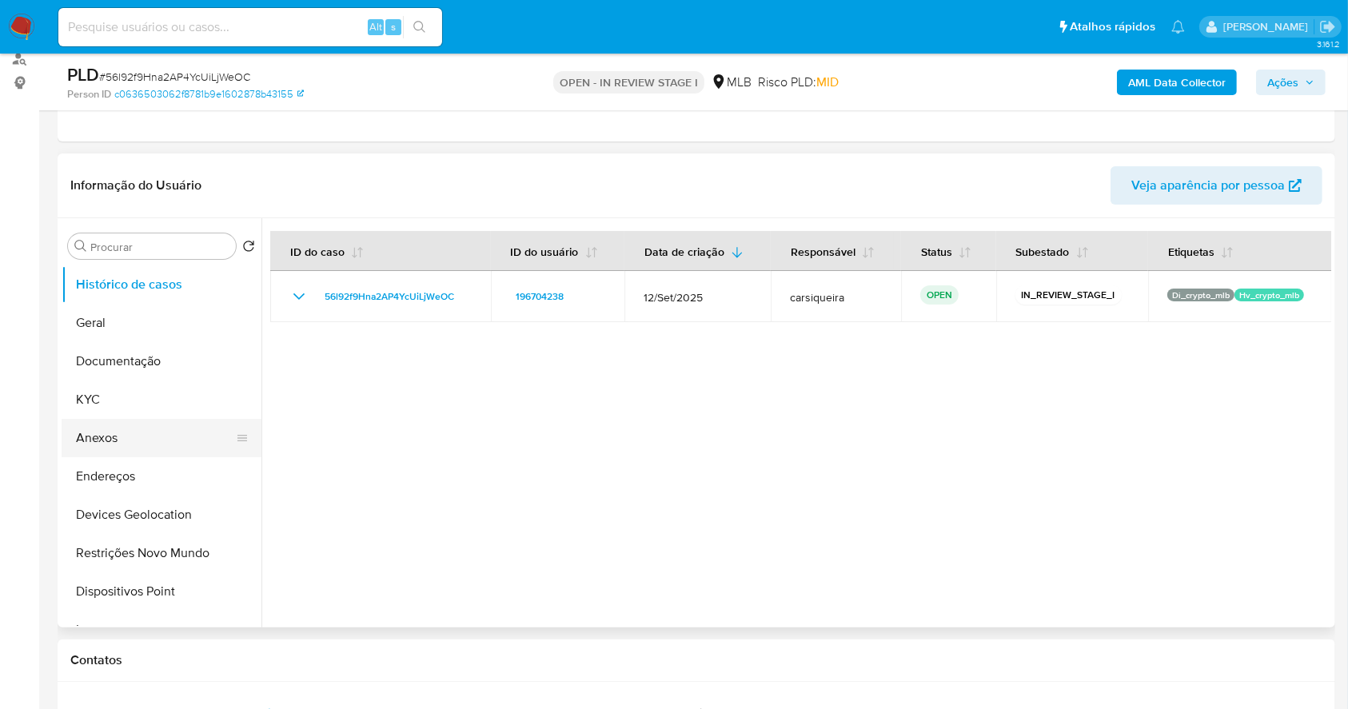
click at [112, 432] on button "Anexos" at bounding box center [155, 438] width 187 height 38
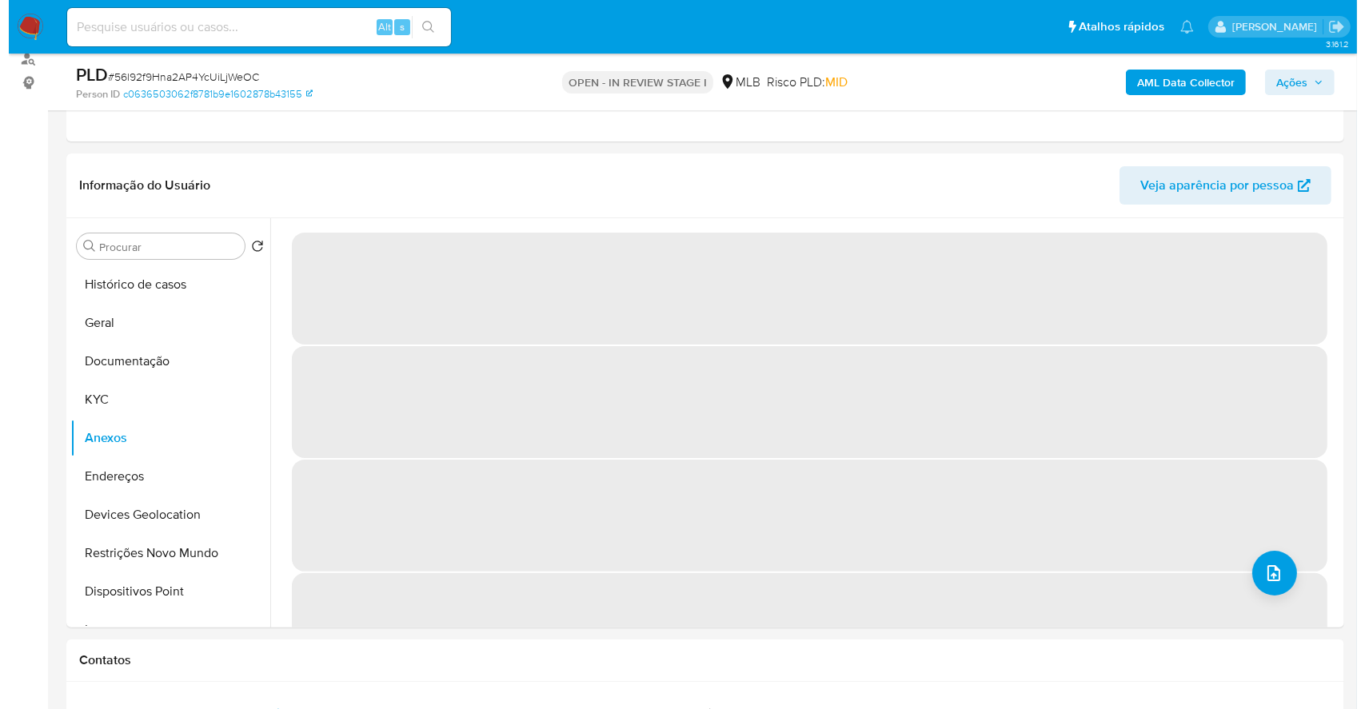
scroll to position [231, 0]
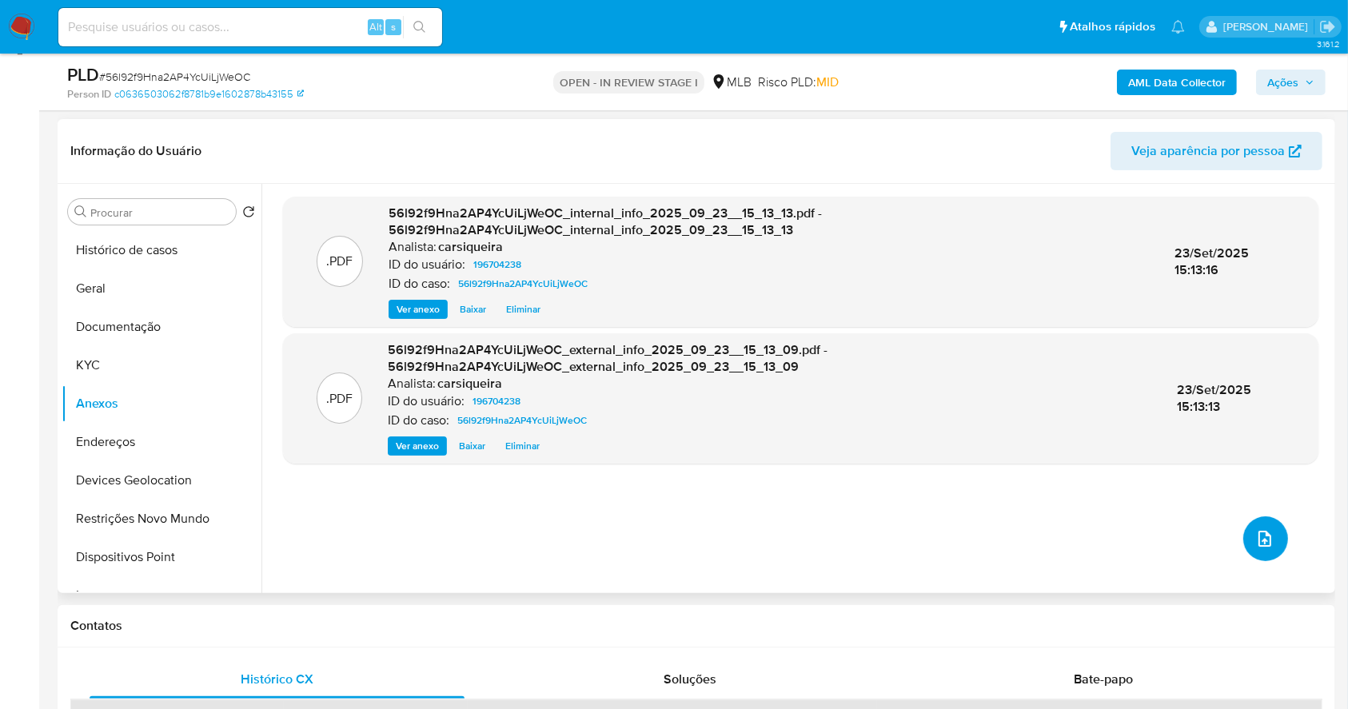
click at [1262, 539] on icon "upload-file" at bounding box center [1264, 538] width 19 height 19
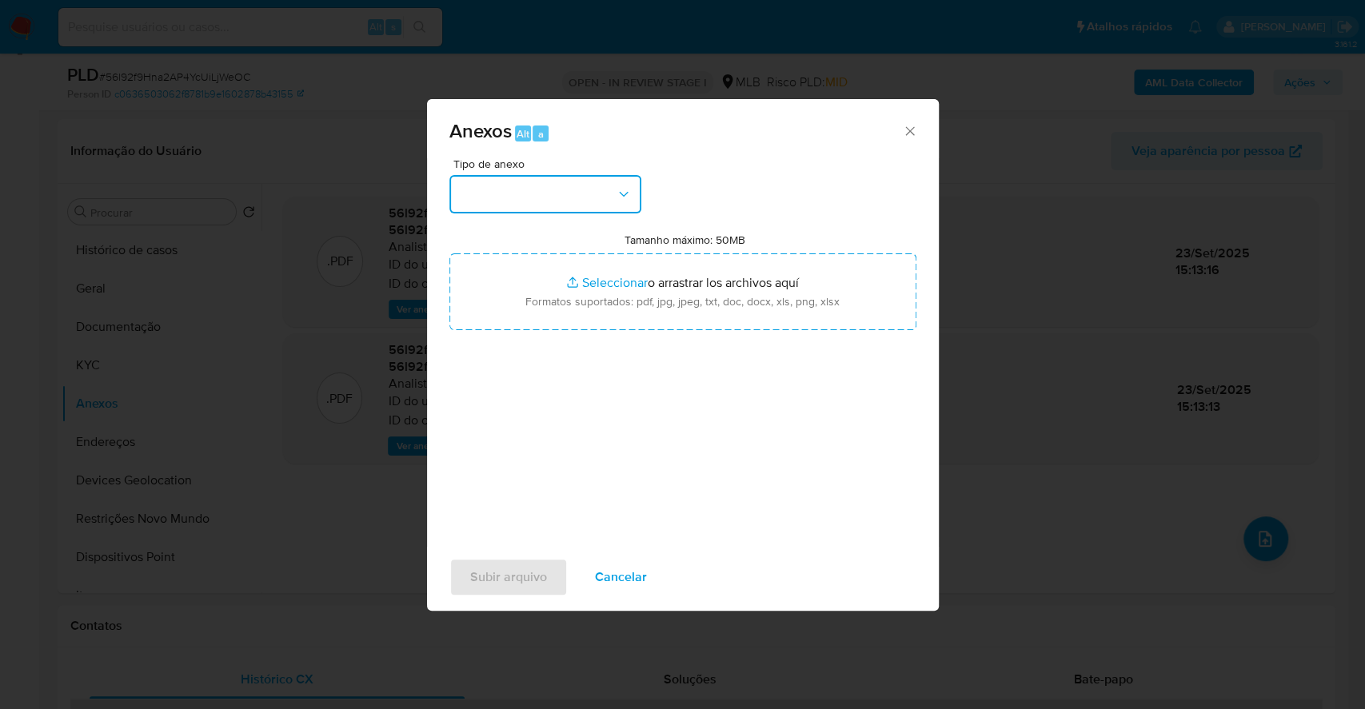
click at [529, 198] on button "button" at bounding box center [545, 194] width 192 height 38
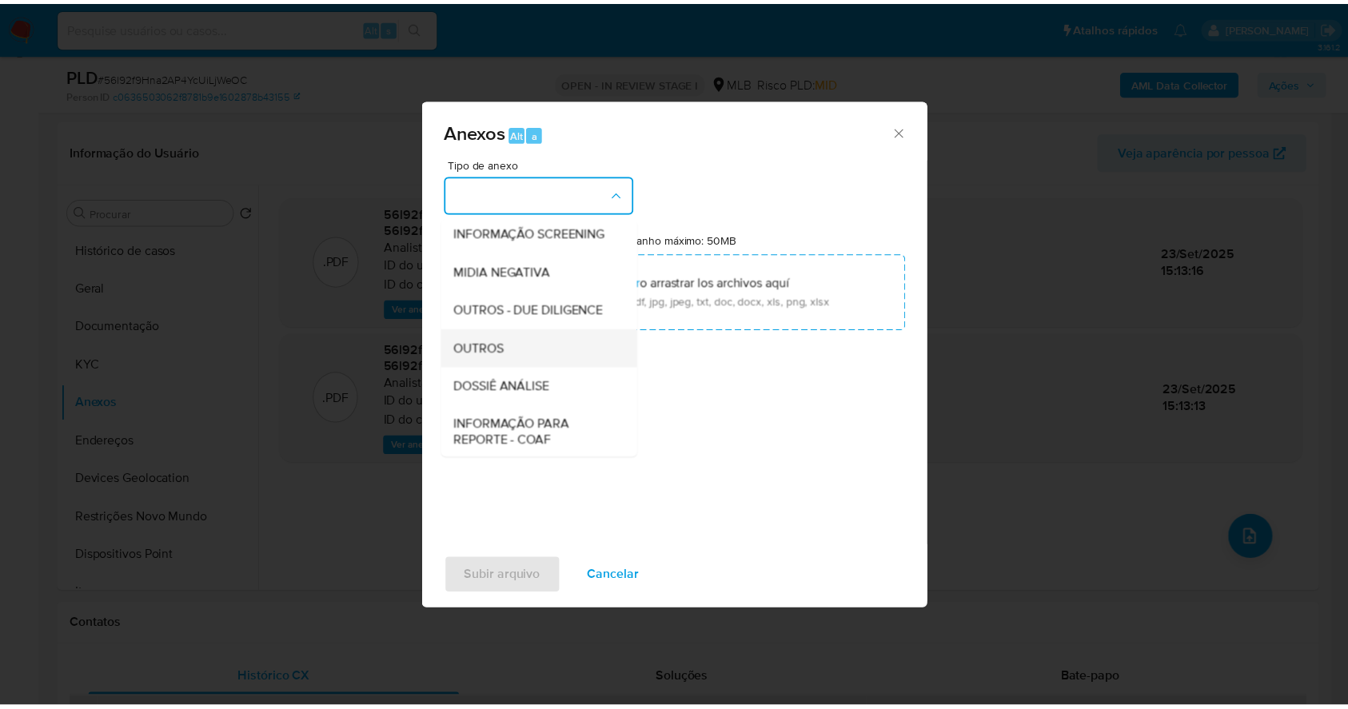
scroll to position [245, 0]
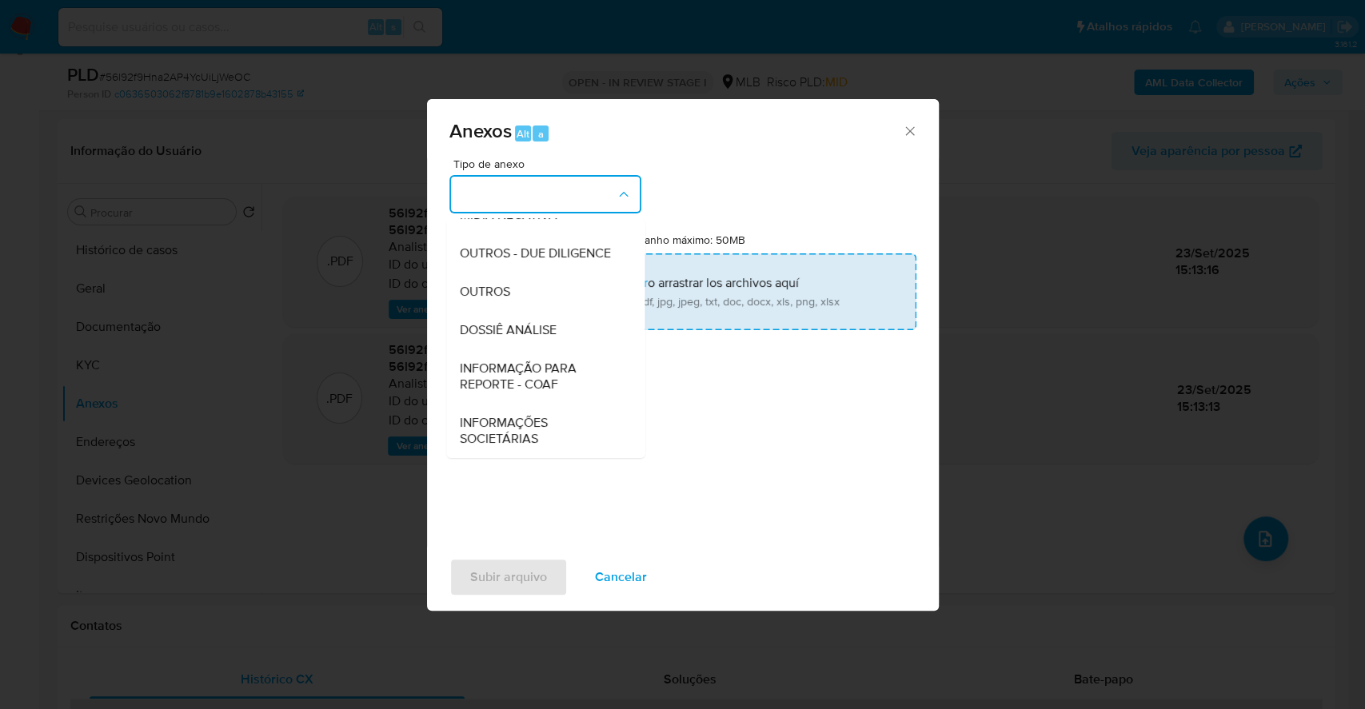
drag, startPoint x: 519, startPoint y: 283, endPoint x: 563, endPoint y: 265, distance: 47.7
click at [519, 281] on div "OUTROS" at bounding box center [540, 292] width 163 height 38
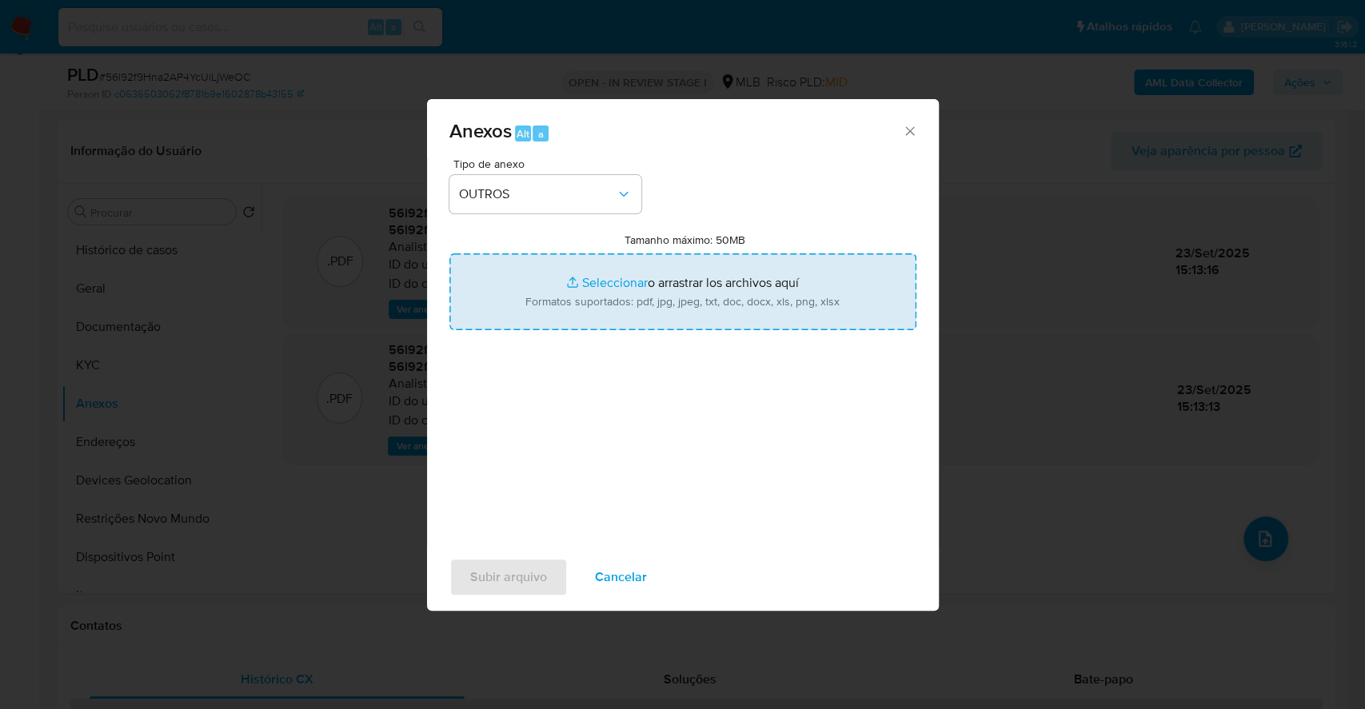
click at [613, 285] on input "Tamanho máximo: 50MB Seleccionar archivos" at bounding box center [682, 291] width 467 height 77
type input "C:\fakepath\Mulan 196704238_2025_09_23_09_52_15.xlsx"
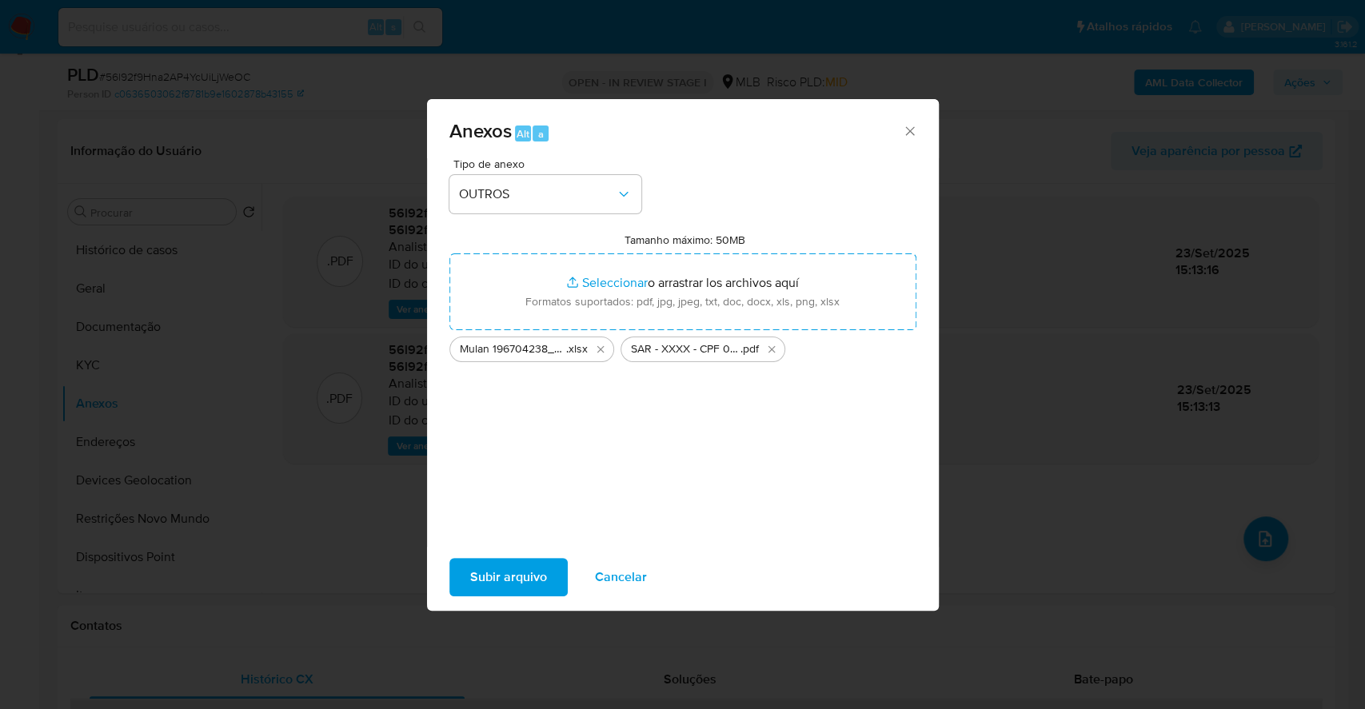
click at [548, 578] on button "Subir arquivo" at bounding box center [508, 577] width 118 height 38
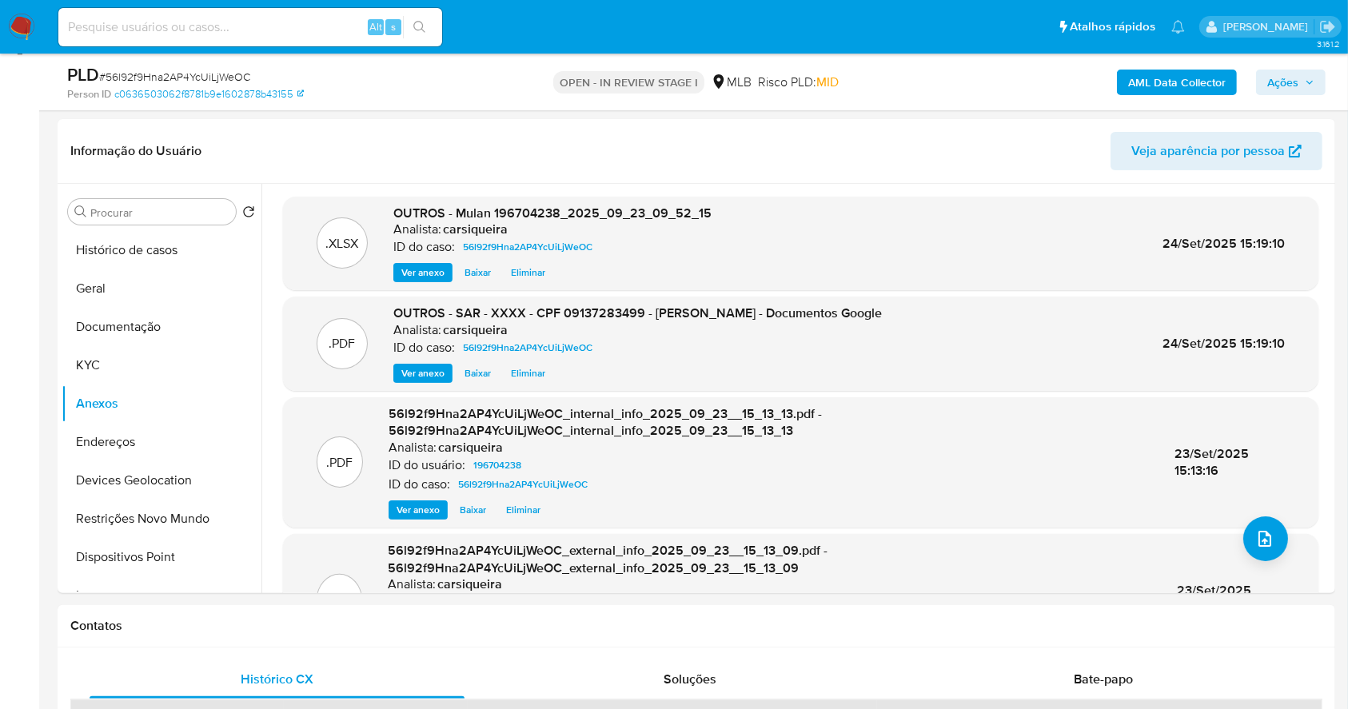
click at [1289, 85] on span "Ações" at bounding box center [1282, 83] width 31 height 26
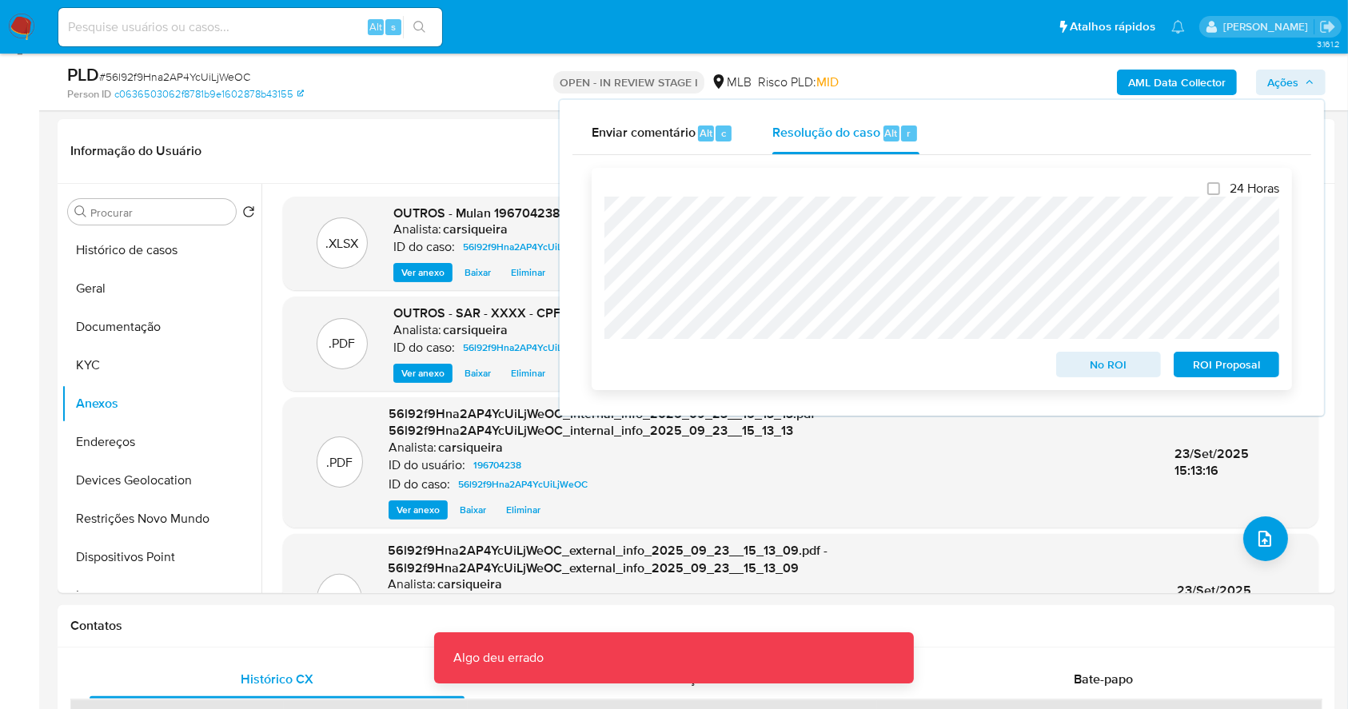
click at [1217, 368] on span "ROI Proposal" at bounding box center [1226, 364] width 83 height 22
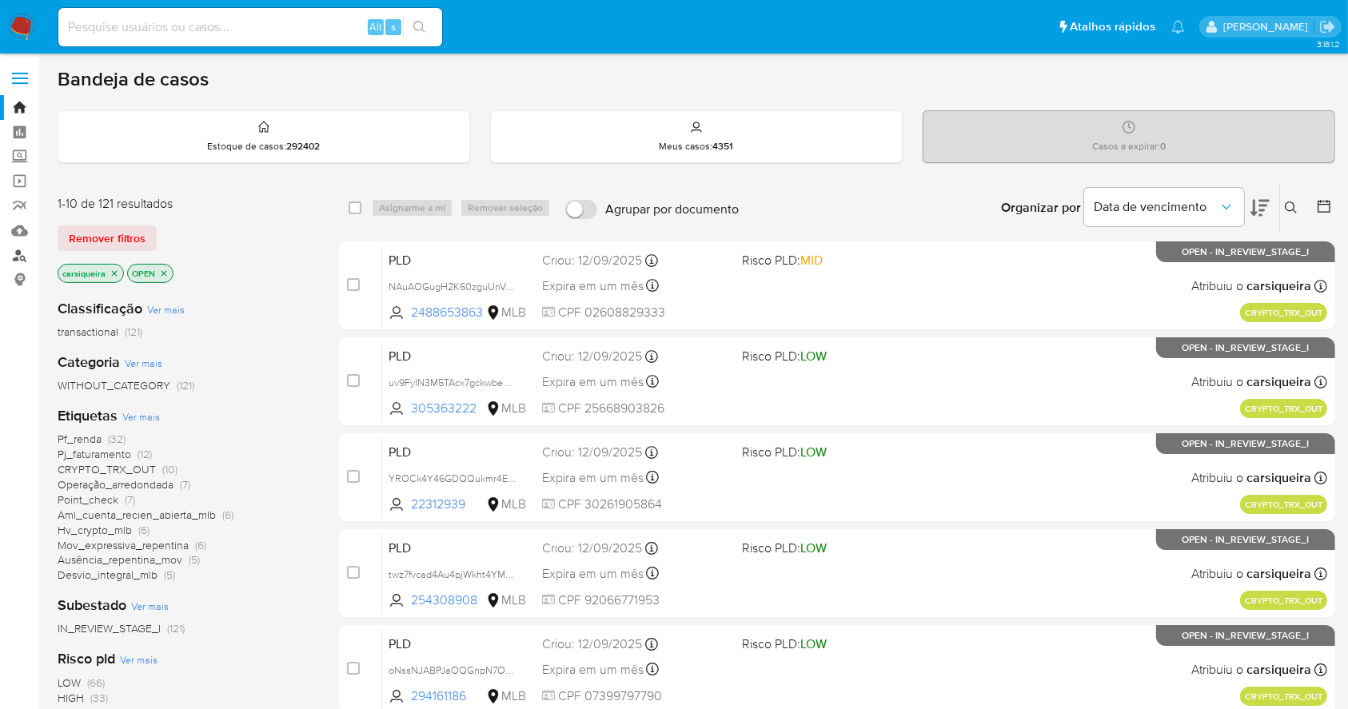
click at [12, 259] on link "Localizador de pessoas" at bounding box center [95, 255] width 190 height 25
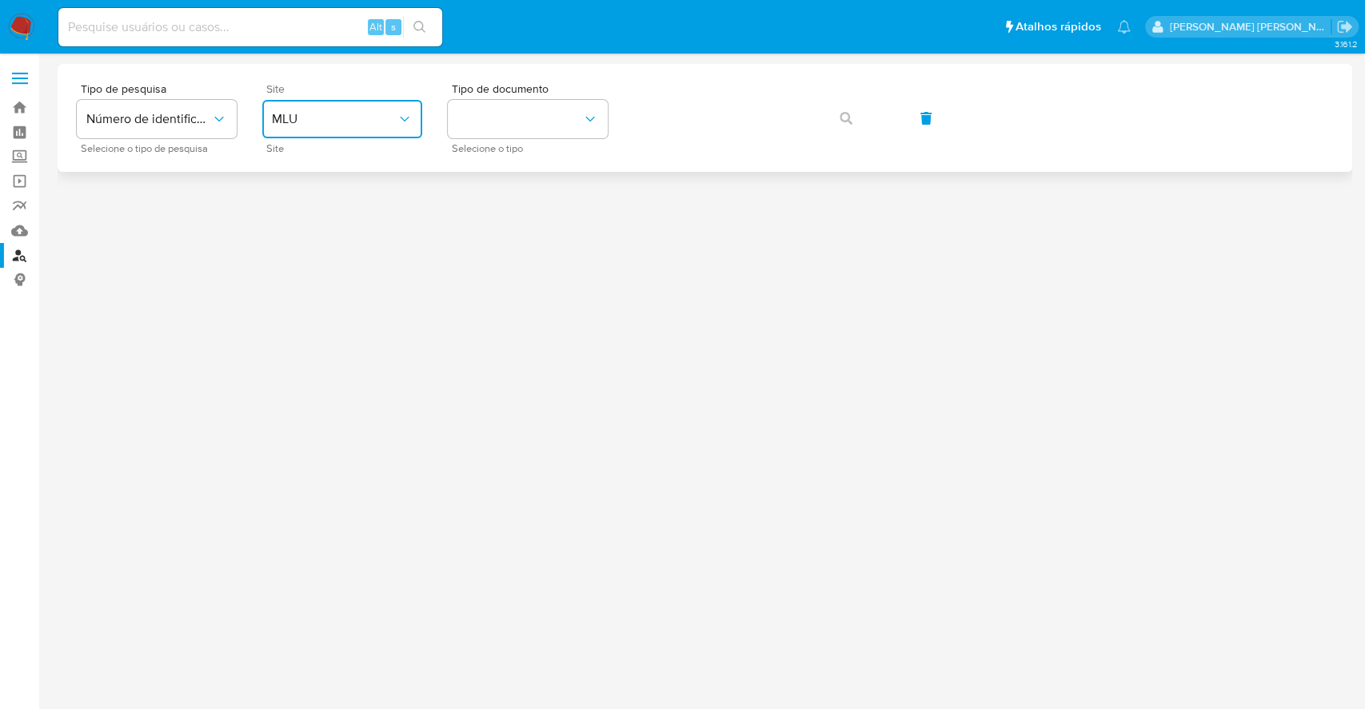
click at [368, 124] on span "MLU" at bounding box center [334, 119] width 125 height 16
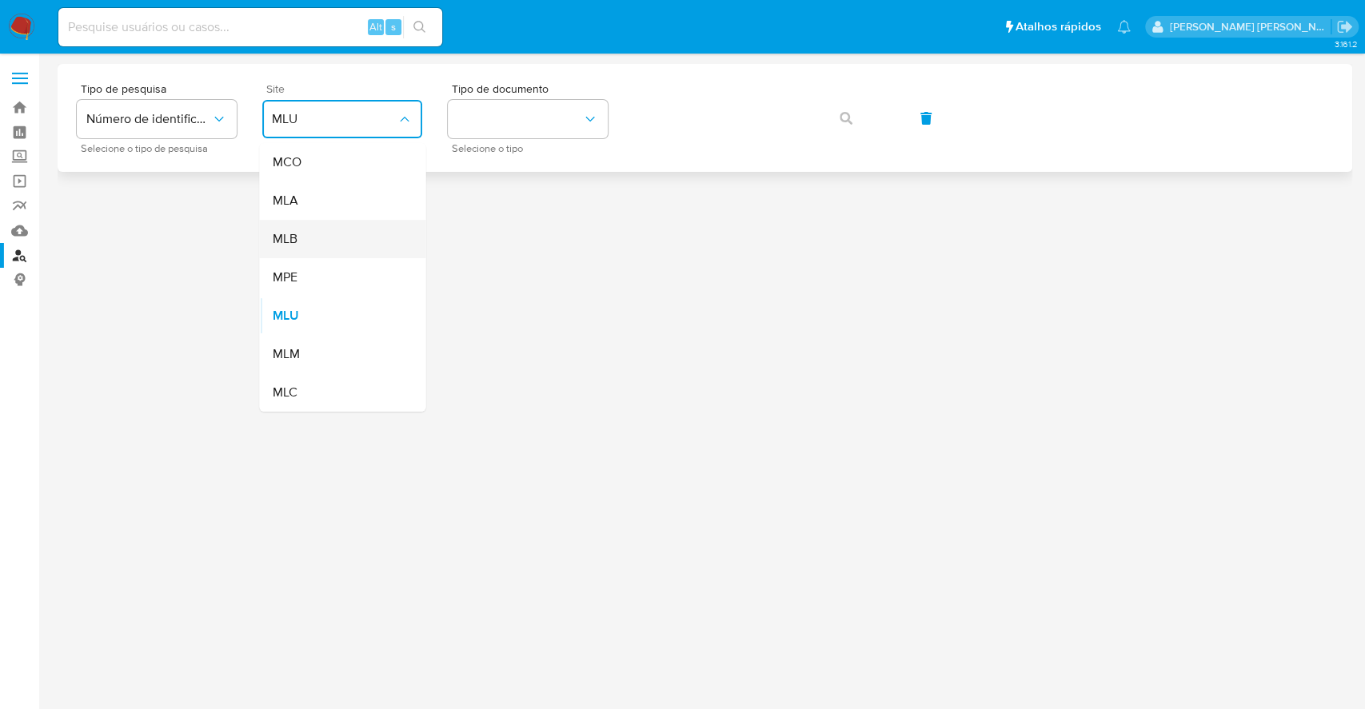
click at [361, 226] on div "MLB" at bounding box center [337, 239] width 131 height 38
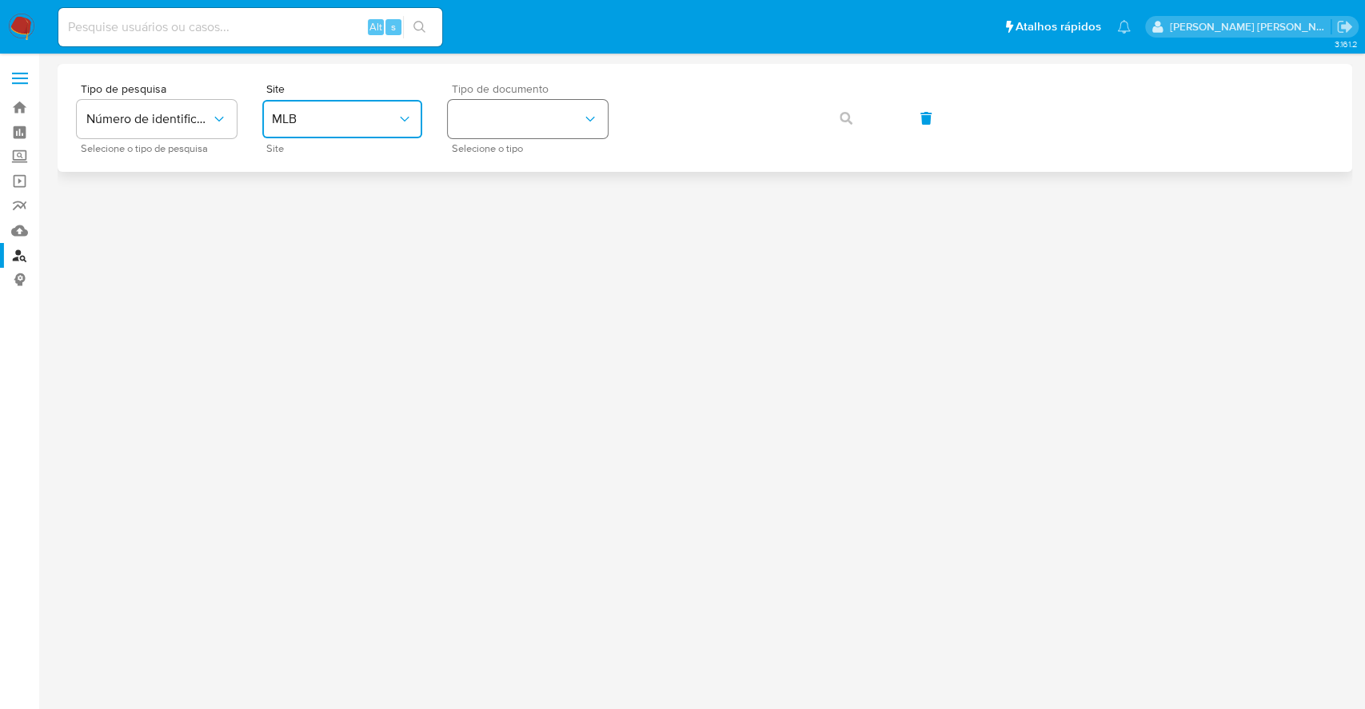
click at [522, 105] on button "identificationType" at bounding box center [528, 119] width 160 height 38
click at [551, 237] on div "CPF CPF" at bounding box center [522, 224] width 131 height 54
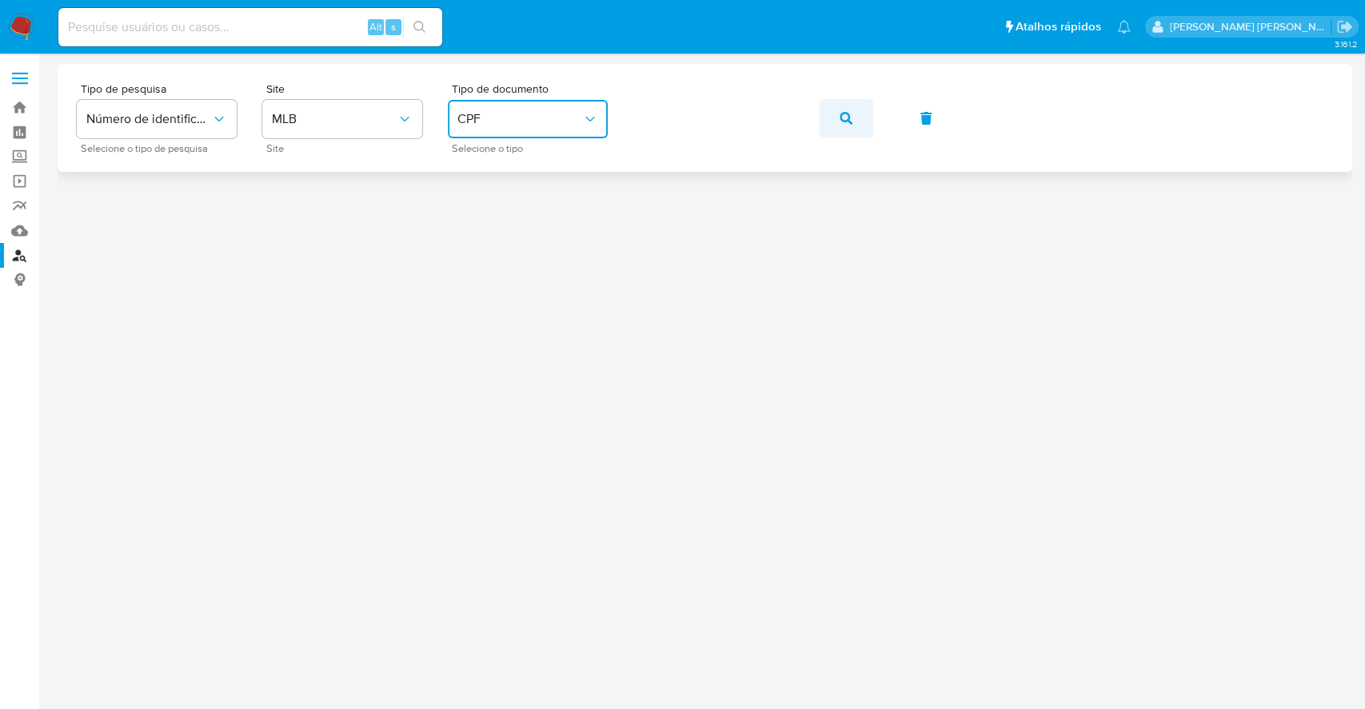
click at [854, 119] on button "button" at bounding box center [846, 118] width 54 height 38
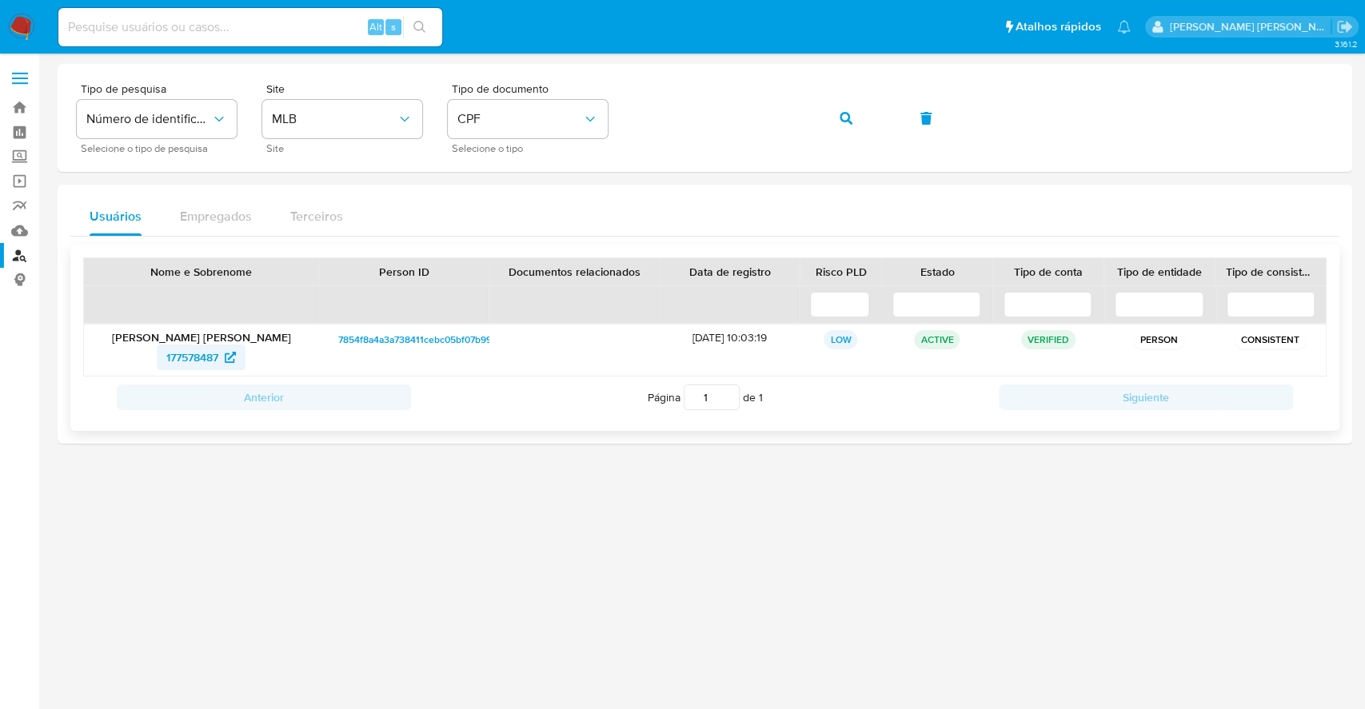
click at [211, 354] on span "177578487" at bounding box center [192, 358] width 52 height 26
click at [504, 125] on span "CPF" at bounding box center [519, 119] width 125 height 16
click at [517, 171] on div "CNPJ CNPJ" at bounding box center [522, 170] width 131 height 54
click at [831, 121] on button "button" at bounding box center [846, 118] width 54 height 38
click at [188, 361] on span "2361713188" at bounding box center [193, 358] width 56 height 26
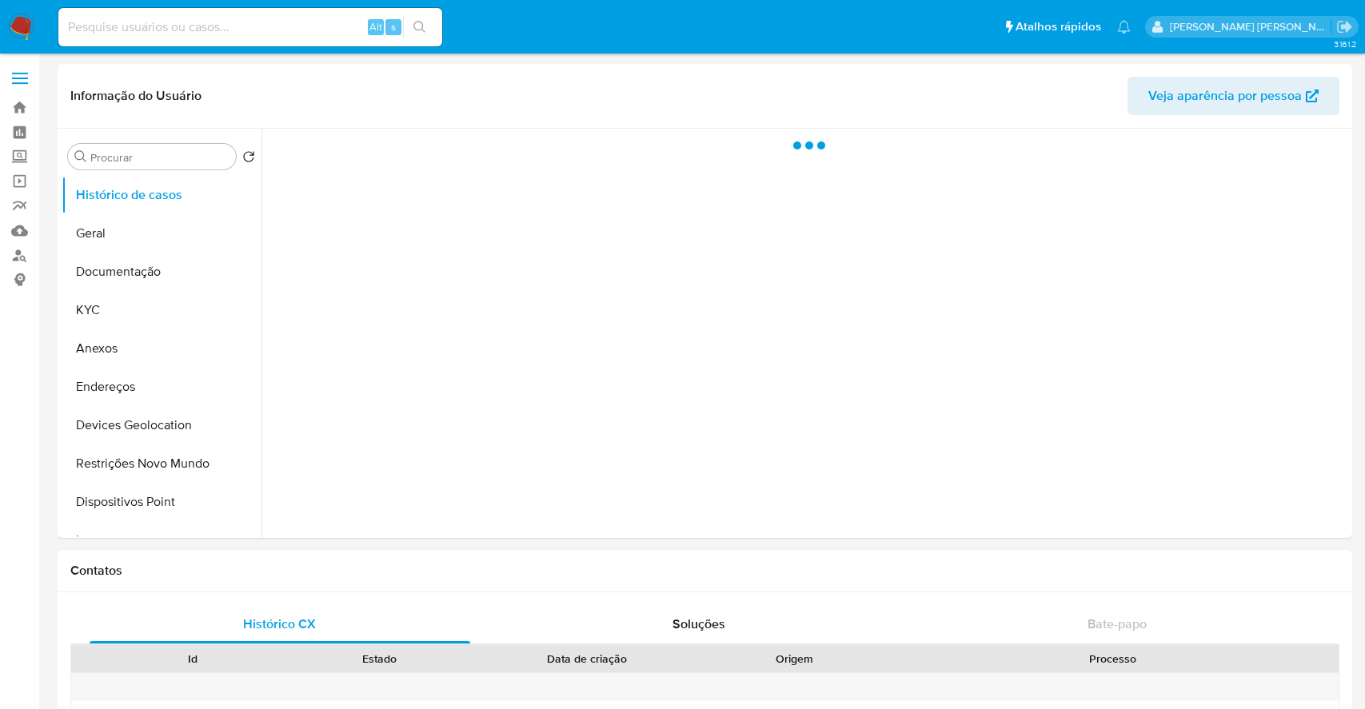
select select "10"
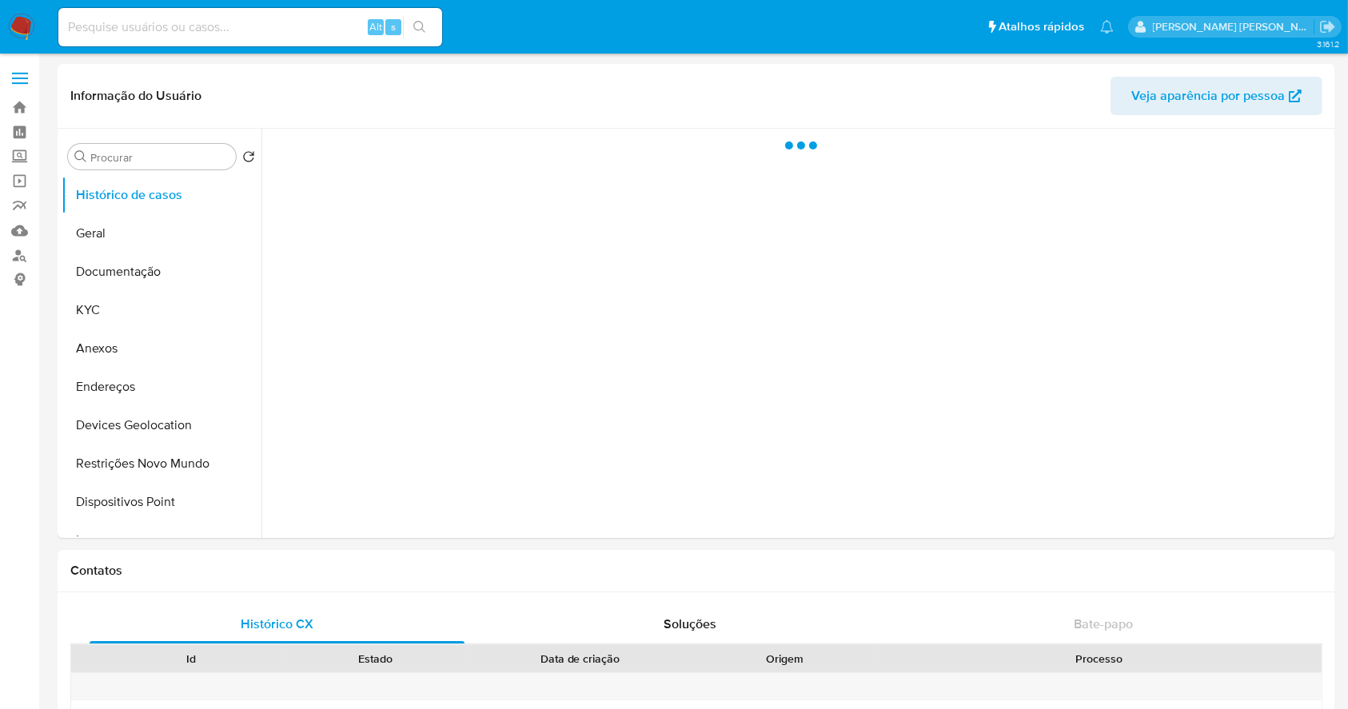
select select "10"
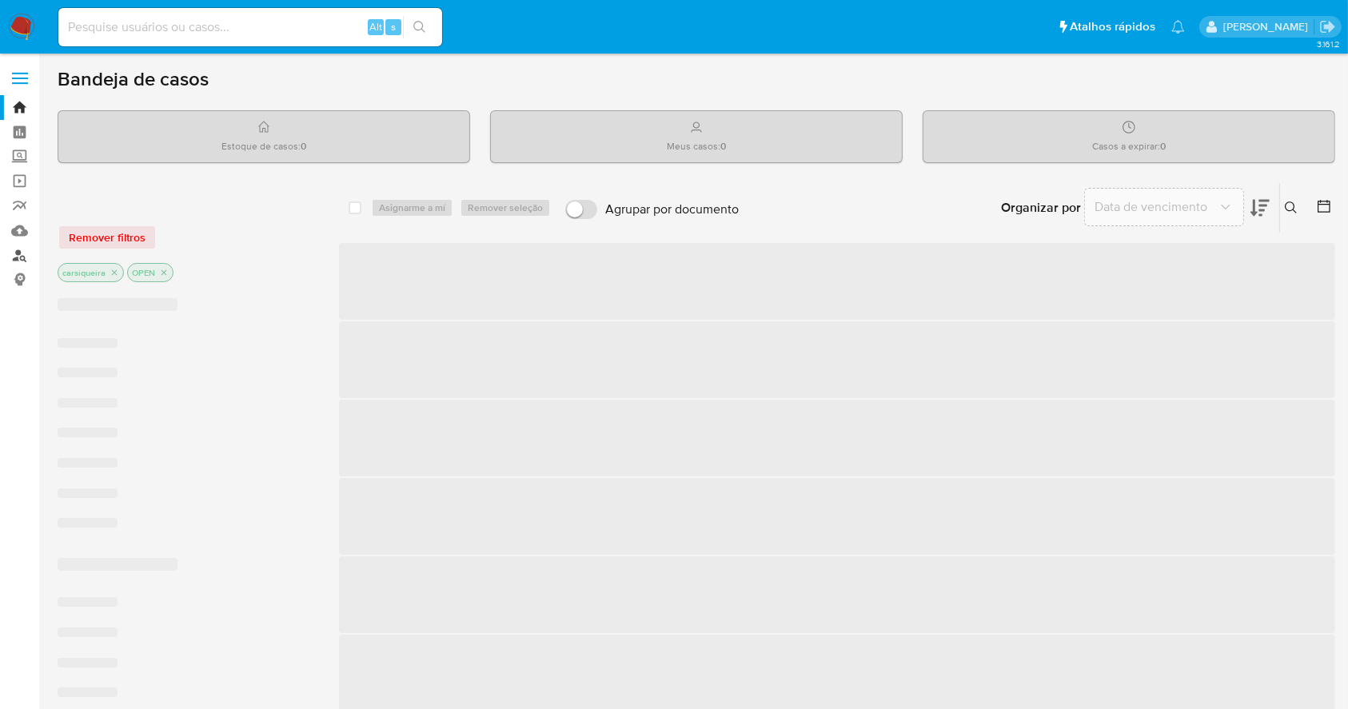
click at [17, 257] on link "Localizador de pessoas" at bounding box center [95, 255] width 190 height 25
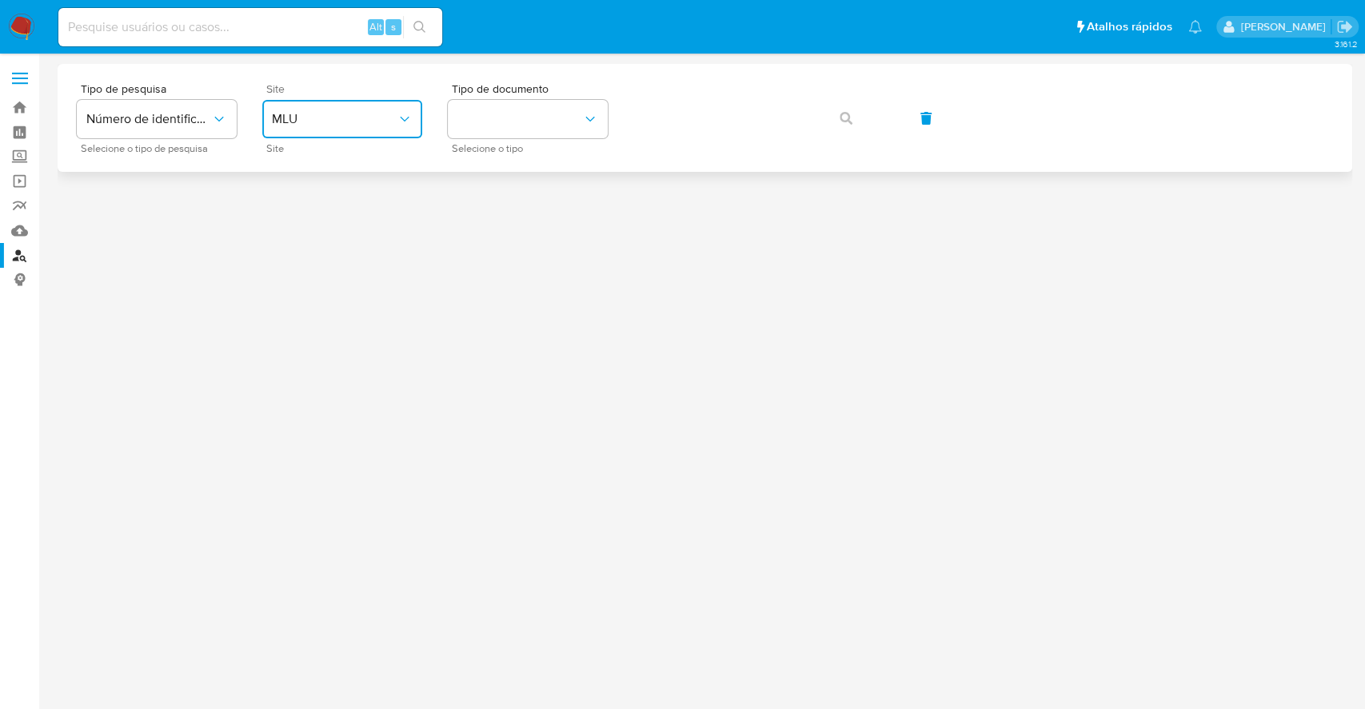
click at [335, 122] on span "MLU" at bounding box center [334, 119] width 125 height 16
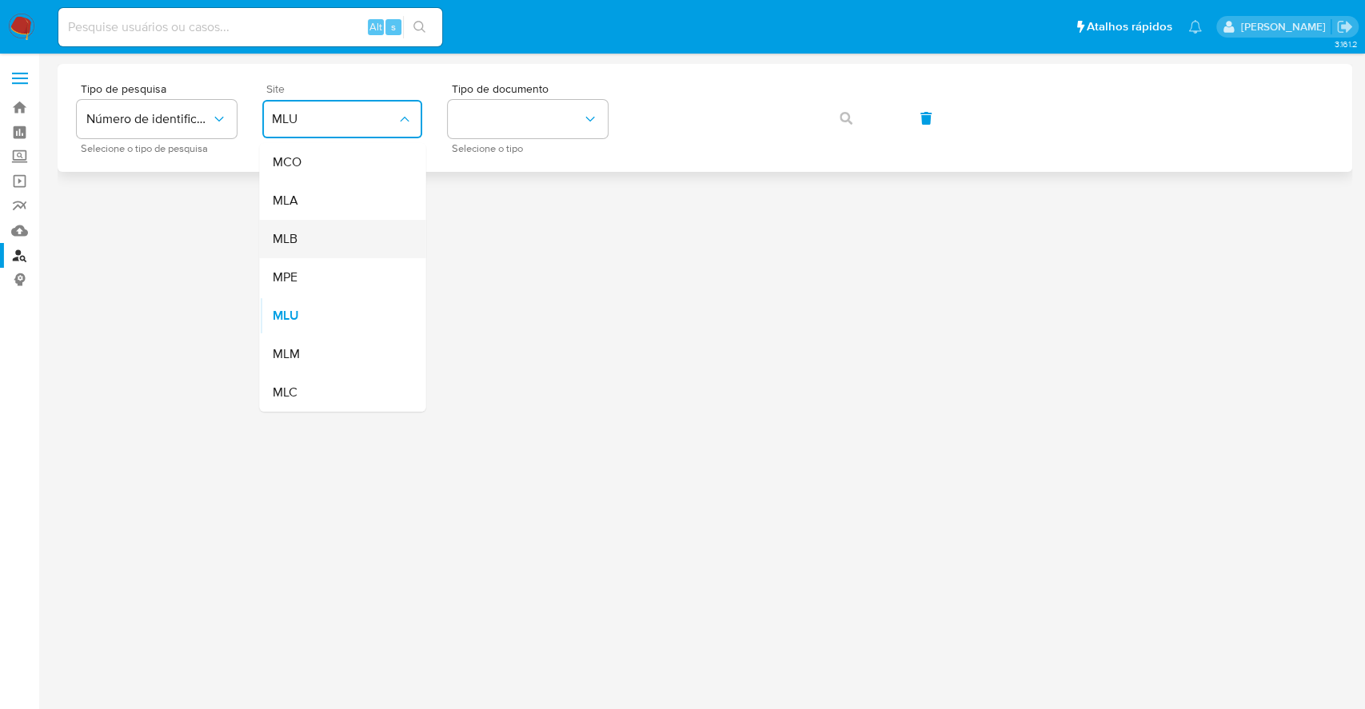
click at [340, 237] on div "MLB" at bounding box center [337, 239] width 131 height 38
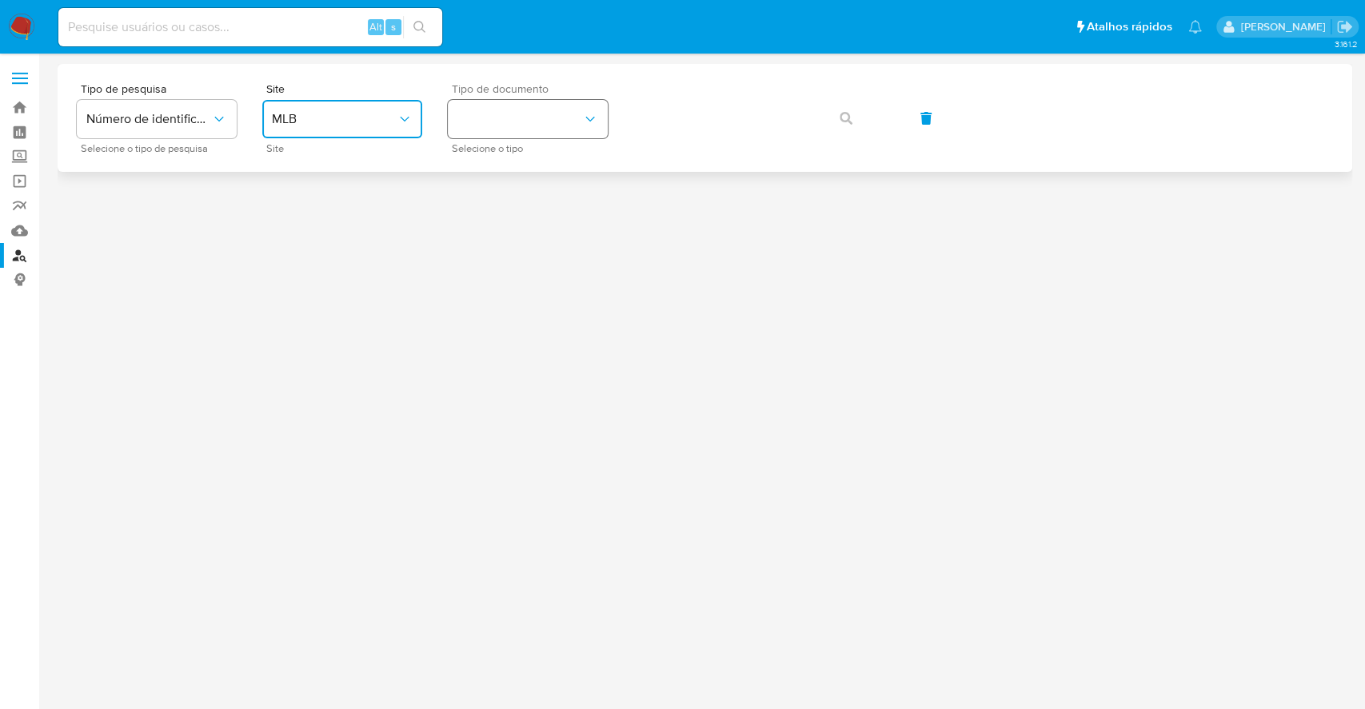
click at [554, 112] on button "identificationType" at bounding box center [528, 119] width 160 height 38
click at [562, 214] on div "CPF CPF" at bounding box center [522, 224] width 131 height 54
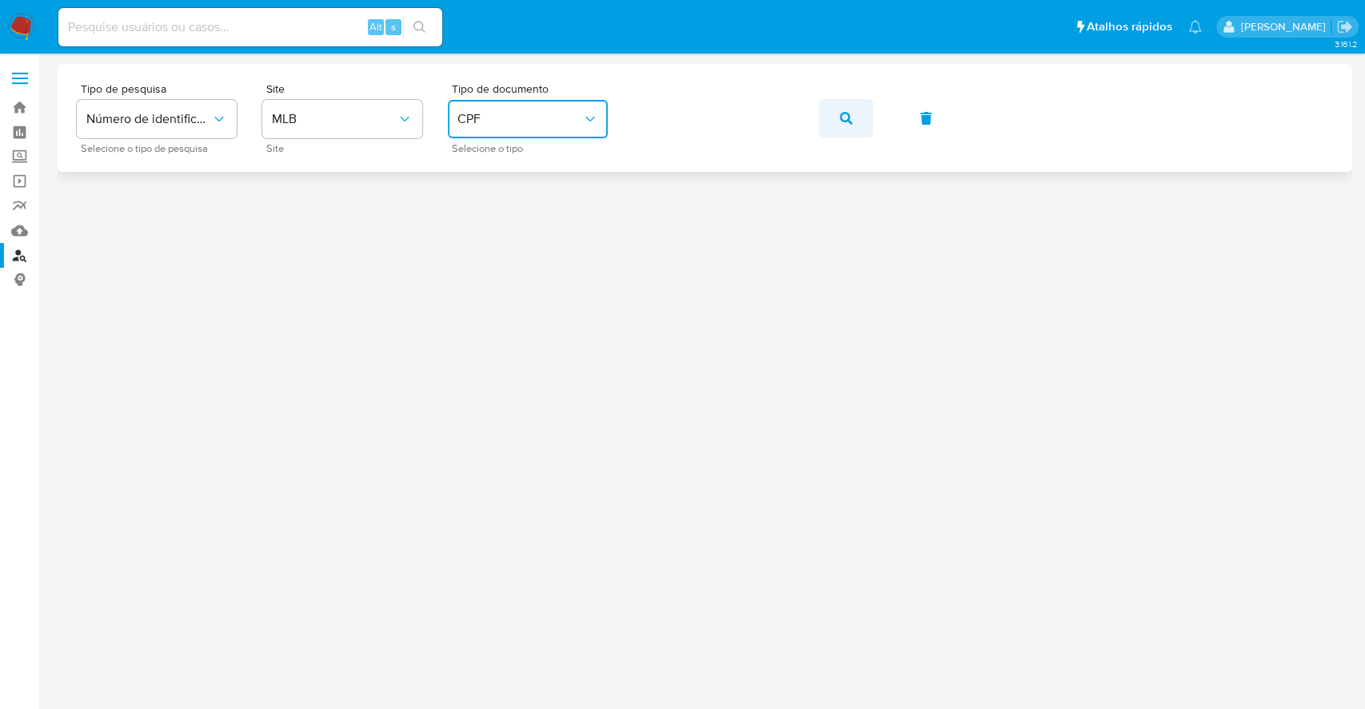
click at [845, 121] on icon "button" at bounding box center [845, 118] width 13 height 13
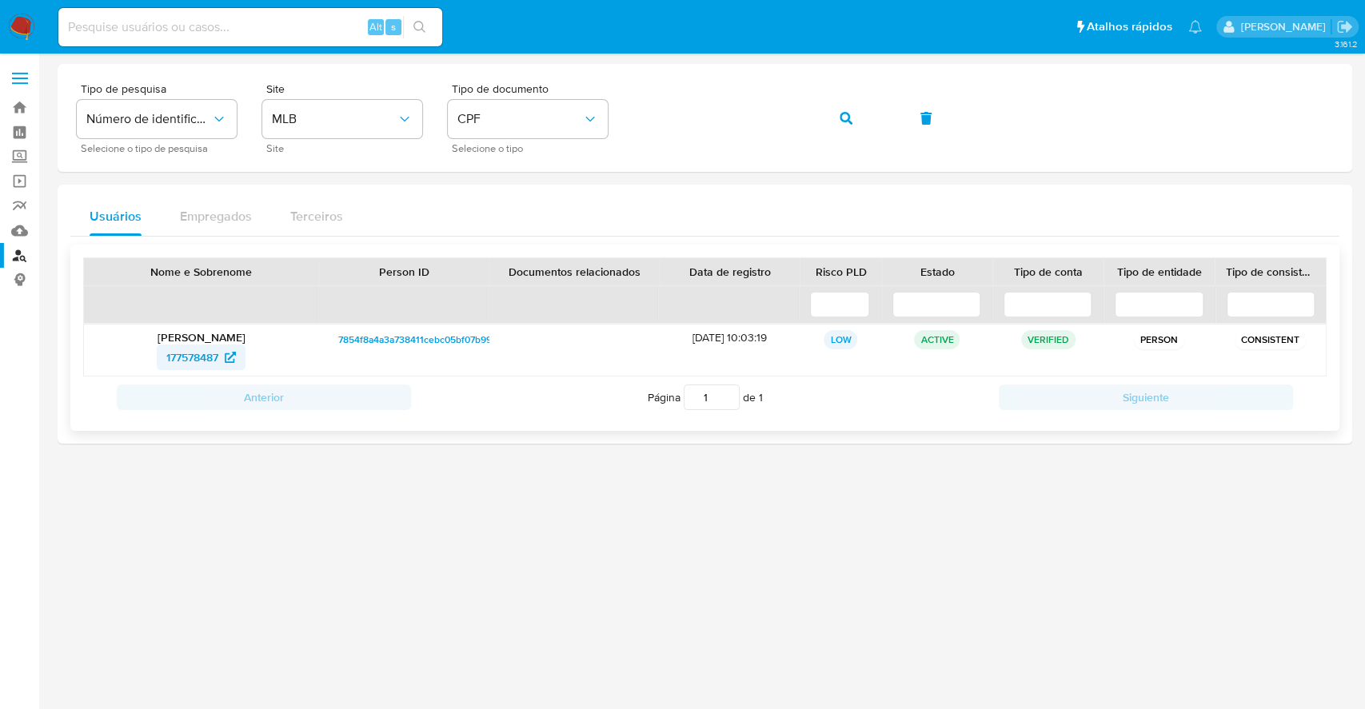
click at [197, 359] on span "177578487" at bounding box center [192, 358] width 52 height 26
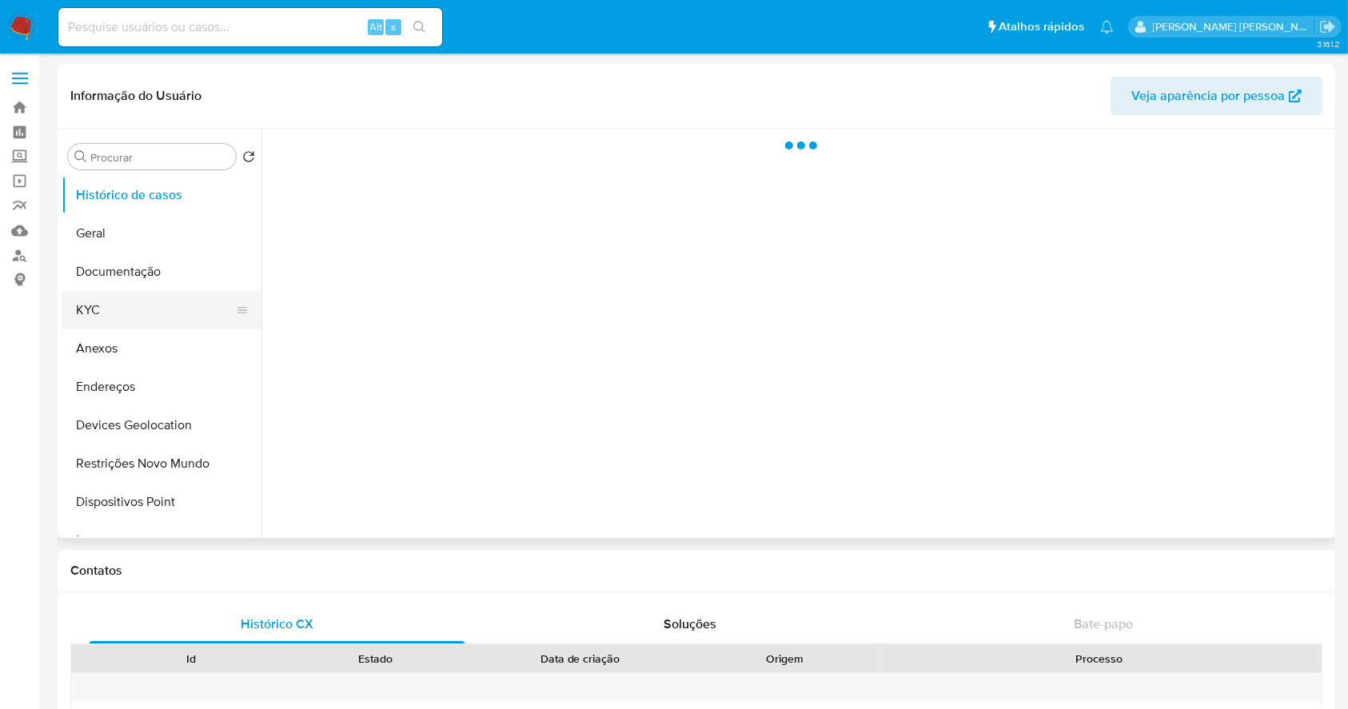
click at [134, 319] on button "KYC" at bounding box center [155, 310] width 187 height 38
select select "10"
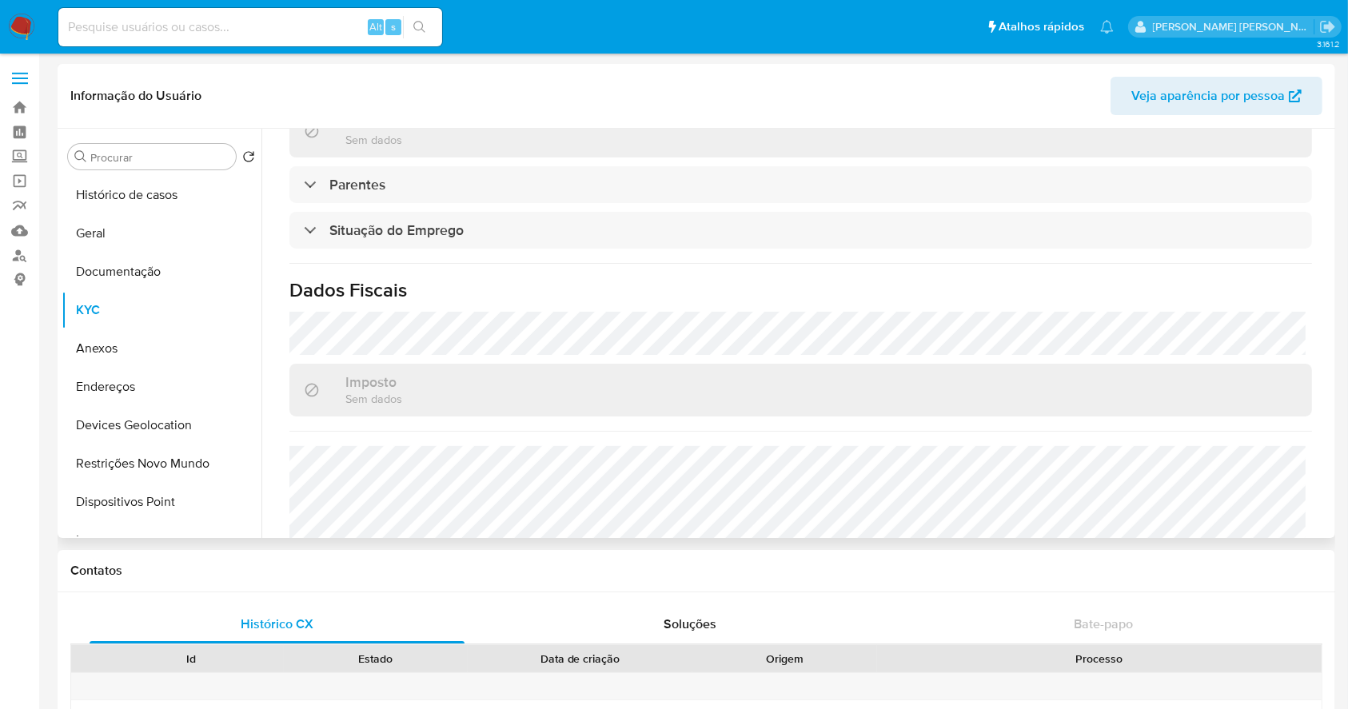
scroll to position [700, 0]
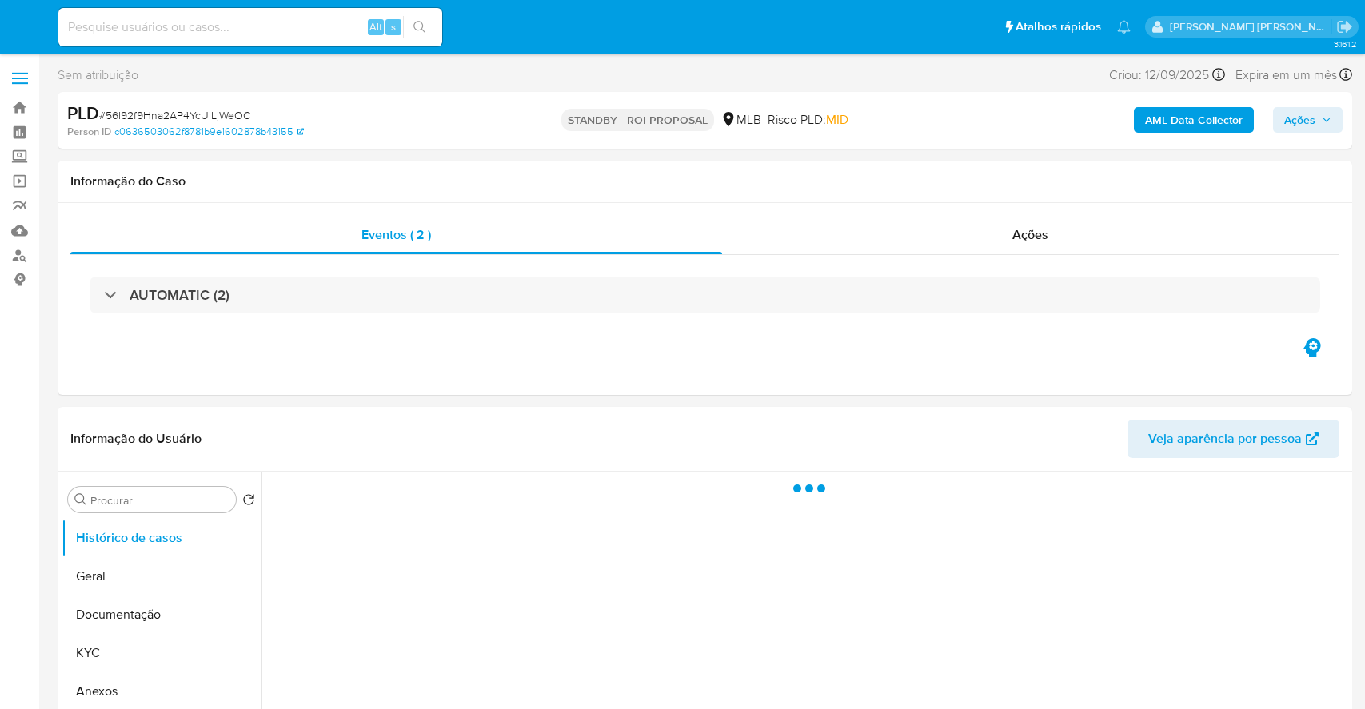
select select "10"
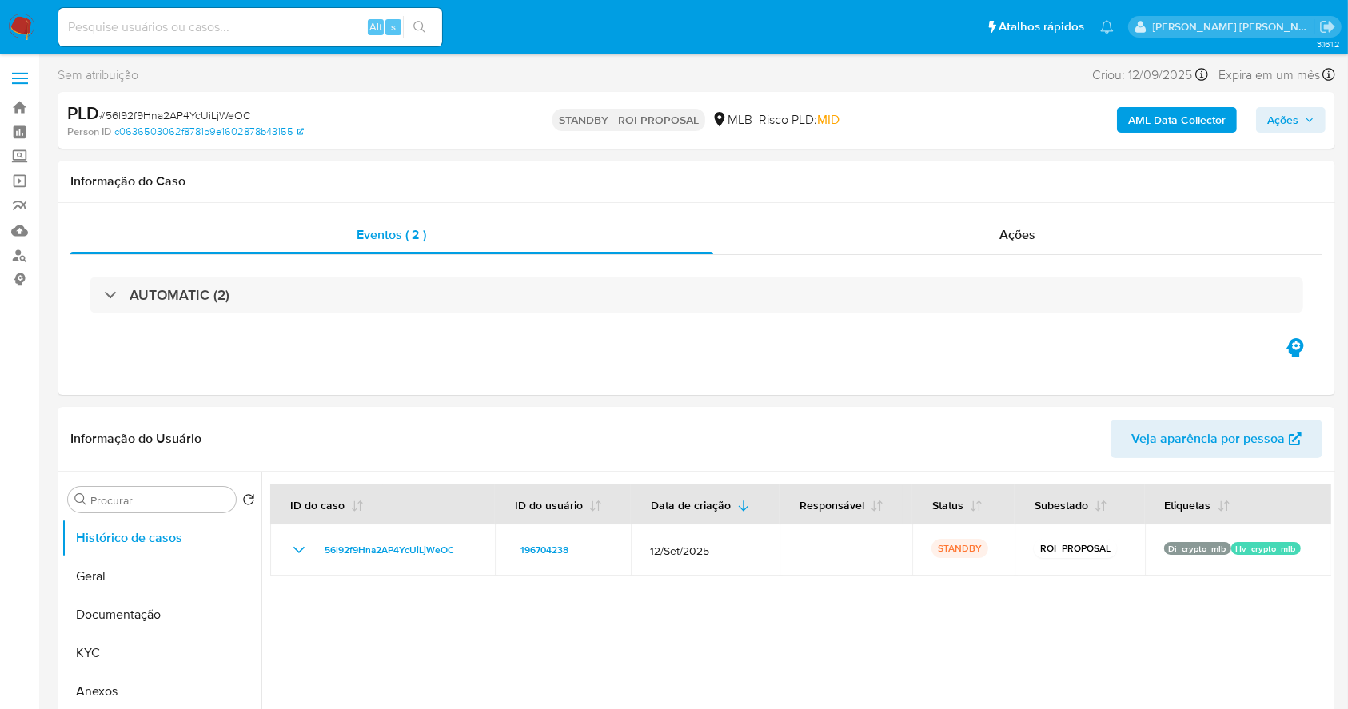
drag, startPoint x: 14, startPoint y: 29, endPoint x: 38, endPoint y: 26, distance: 24.1
click at [14, 29] on img at bounding box center [21, 27] width 27 height 27
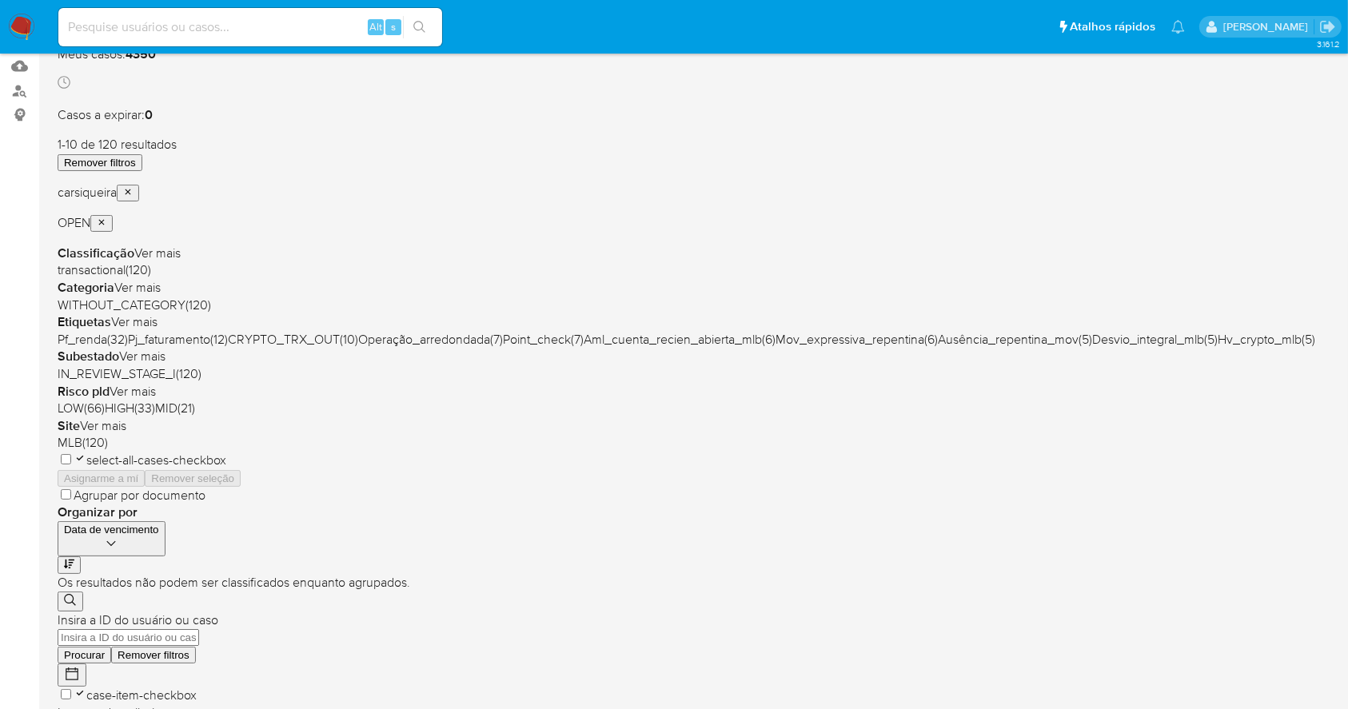
scroll to position [213, 0]
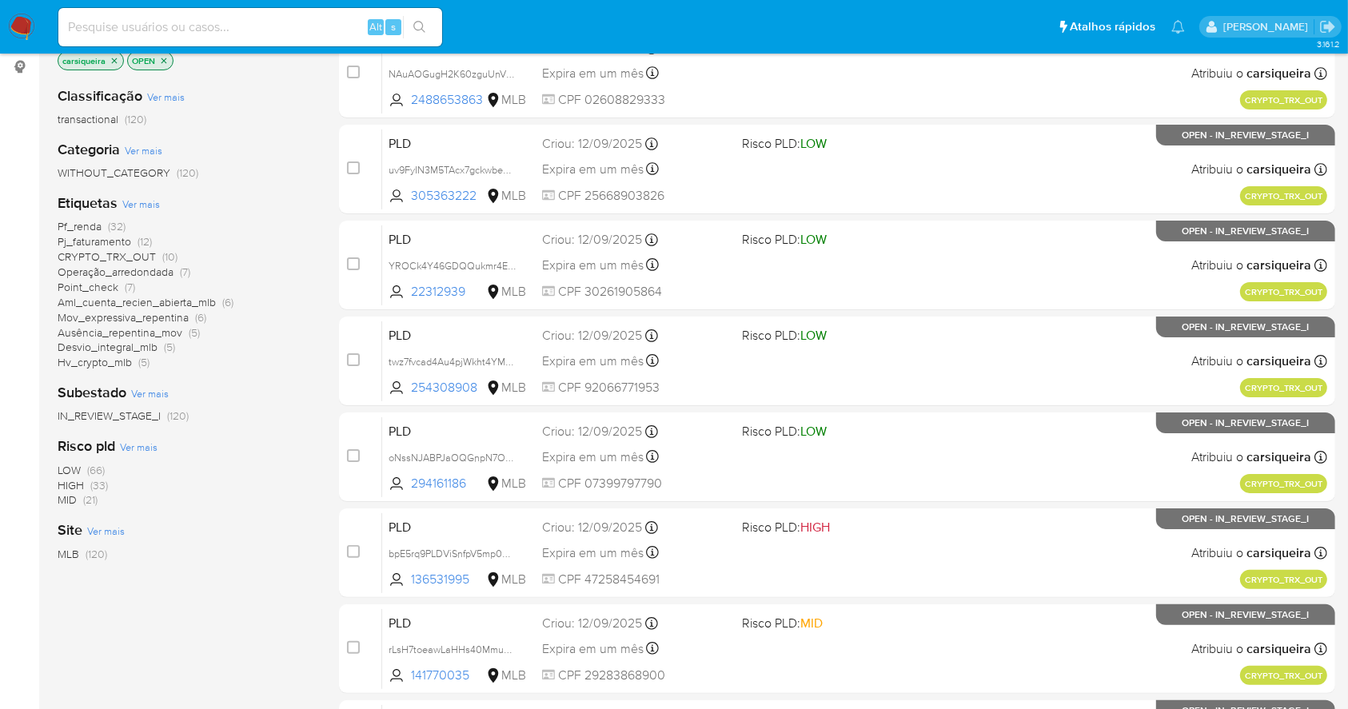
click at [99, 483] on span "(33)" at bounding box center [99, 485] width 18 height 16
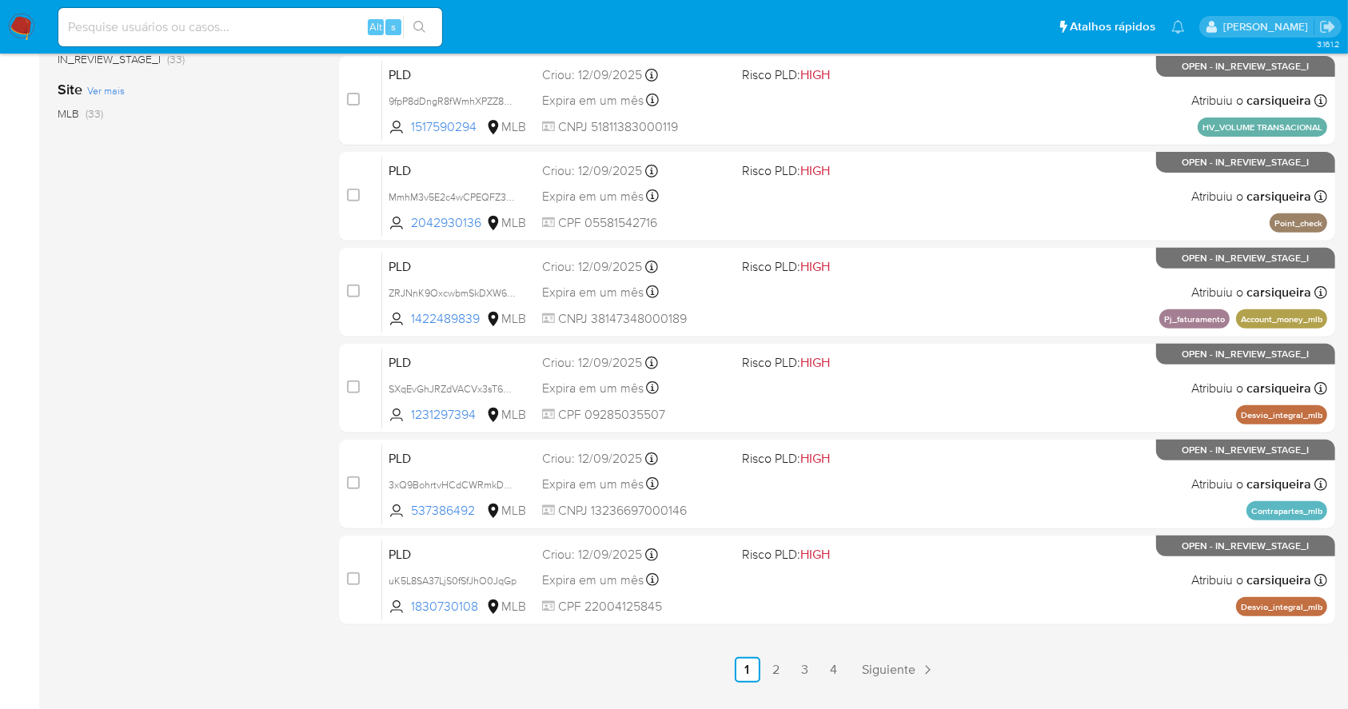
scroll to position [568, 0]
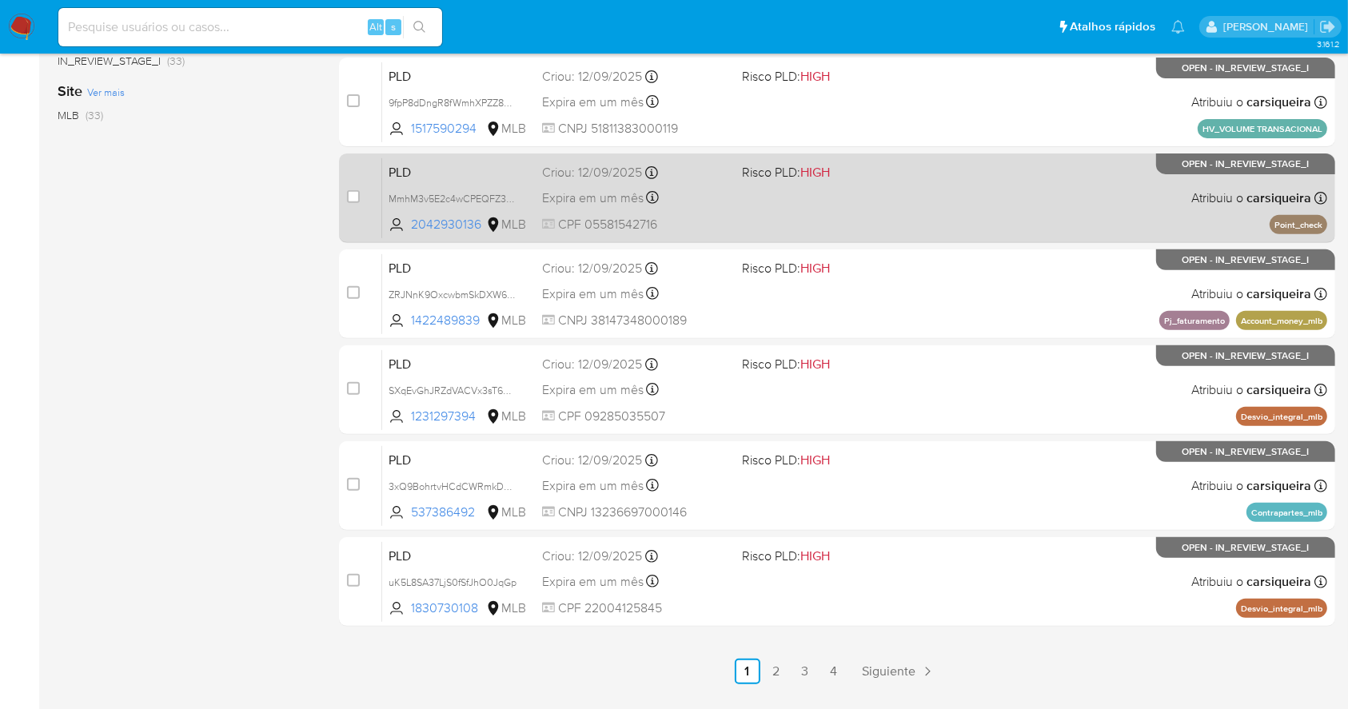
click at [895, 197] on span at bounding box center [835, 197] width 186 height 3
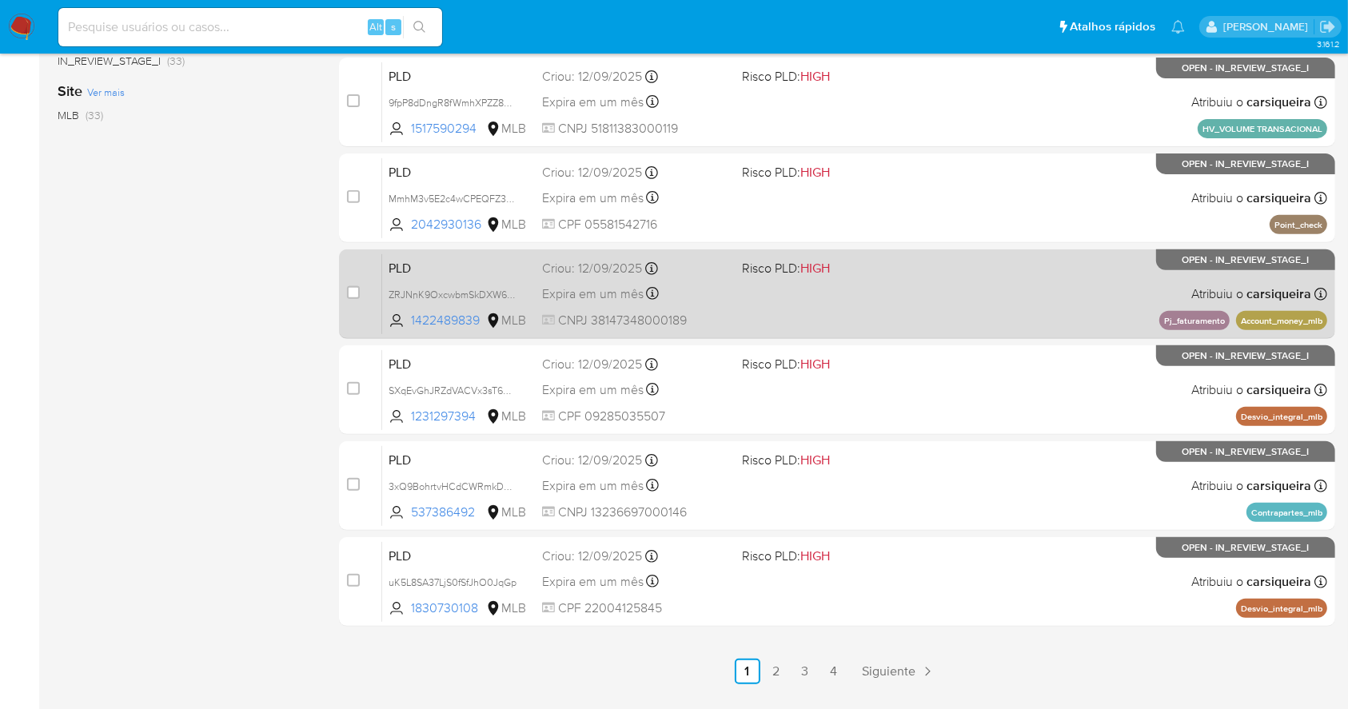
click at [1115, 285] on div "PLD ZRJNnK9OxcwbmSkDXW6FjlIR 1422489839 MLB Risco PLD: HIGH Criou: 12/09/2025 C…" at bounding box center [854, 293] width 945 height 81
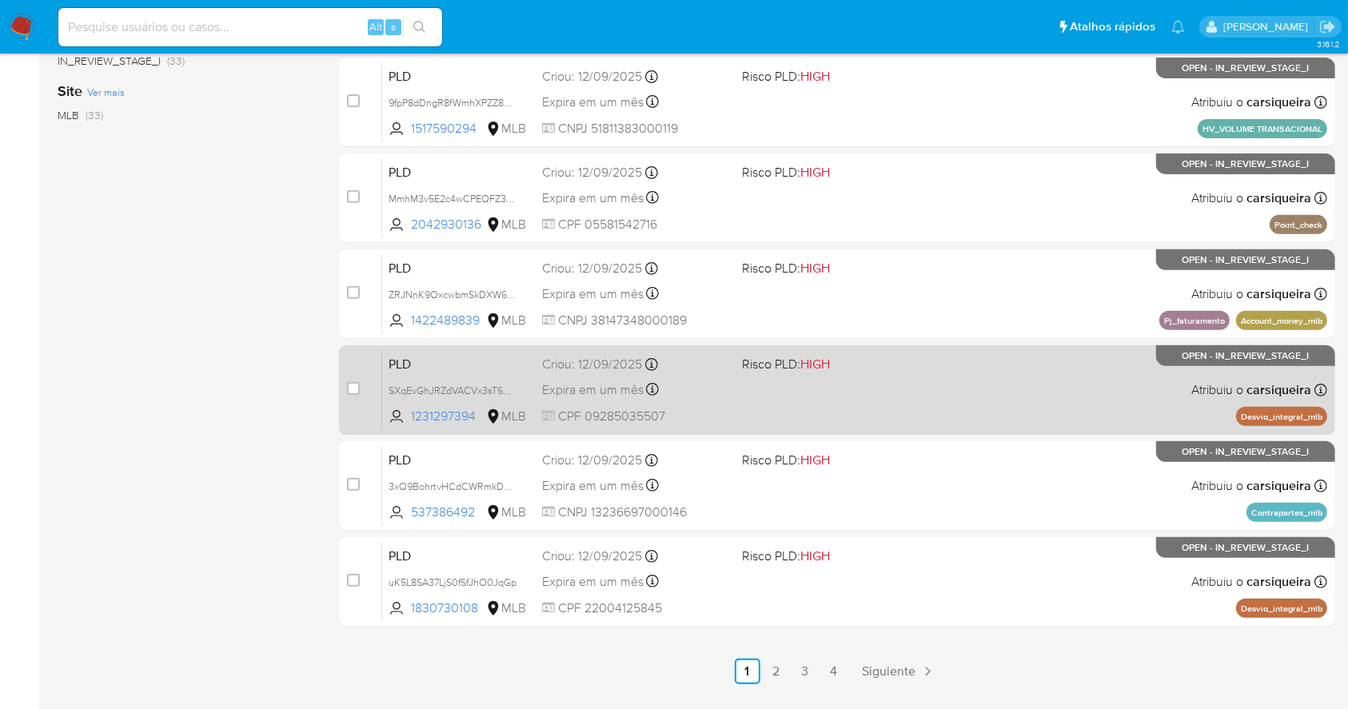
click at [918, 419] on div "PLD SXqEvGhJRZdVACVx3sT6OBJq 1231297394 MLB Risco PLD: HIGH Criou: 12/09/2025 C…" at bounding box center [854, 389] width 945 height 81
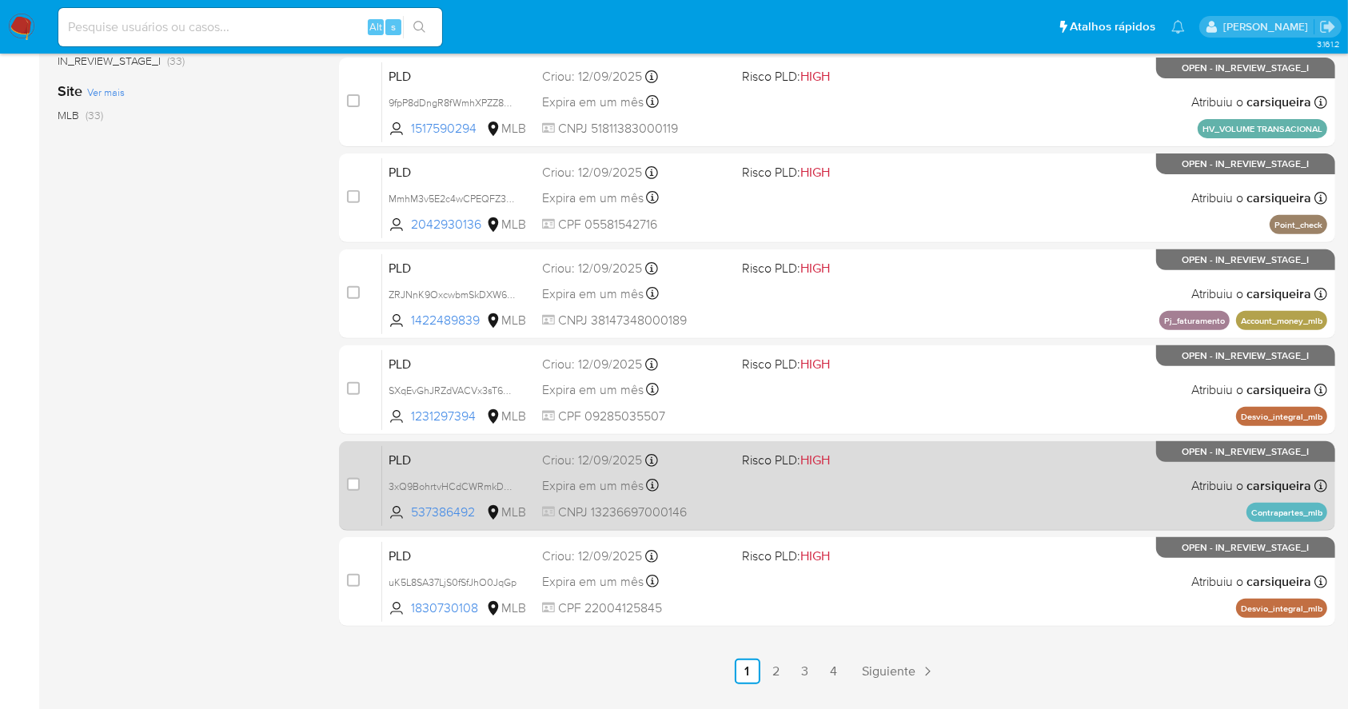
click at [1054, 480] on div "PLD 3xQ9BohrtvHCdCWRmkDNuTcR 537386492 MLB Risco PLD: HIGH Criou: 12/09/2025 Cr…" at bounding box center [854, 485] width 945 height 81
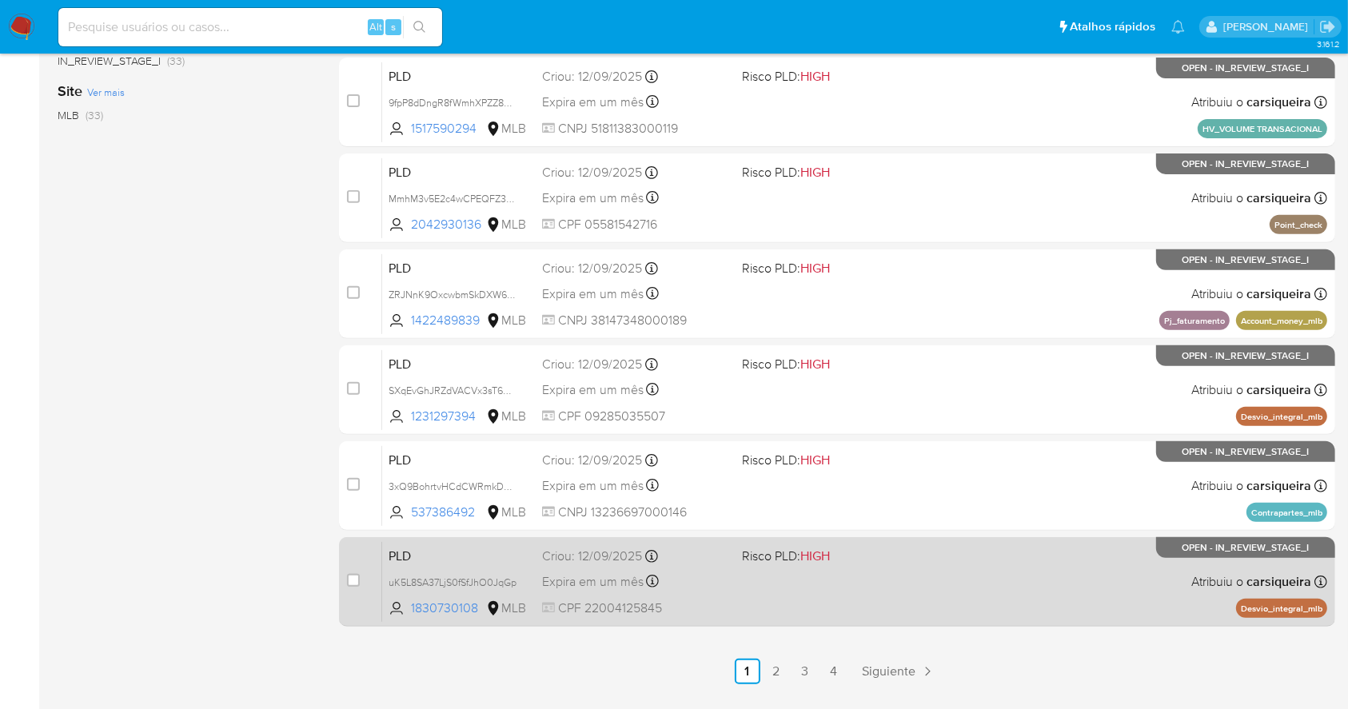
click at [995, 586] on div "PLD uK5L8SA37LjS0fSfJhO0JqGp 1830730108 MLB Risco PLD: HIGH Criou: 12/09/2025 C…" at bounding box center [854, 581] width 945 height 81
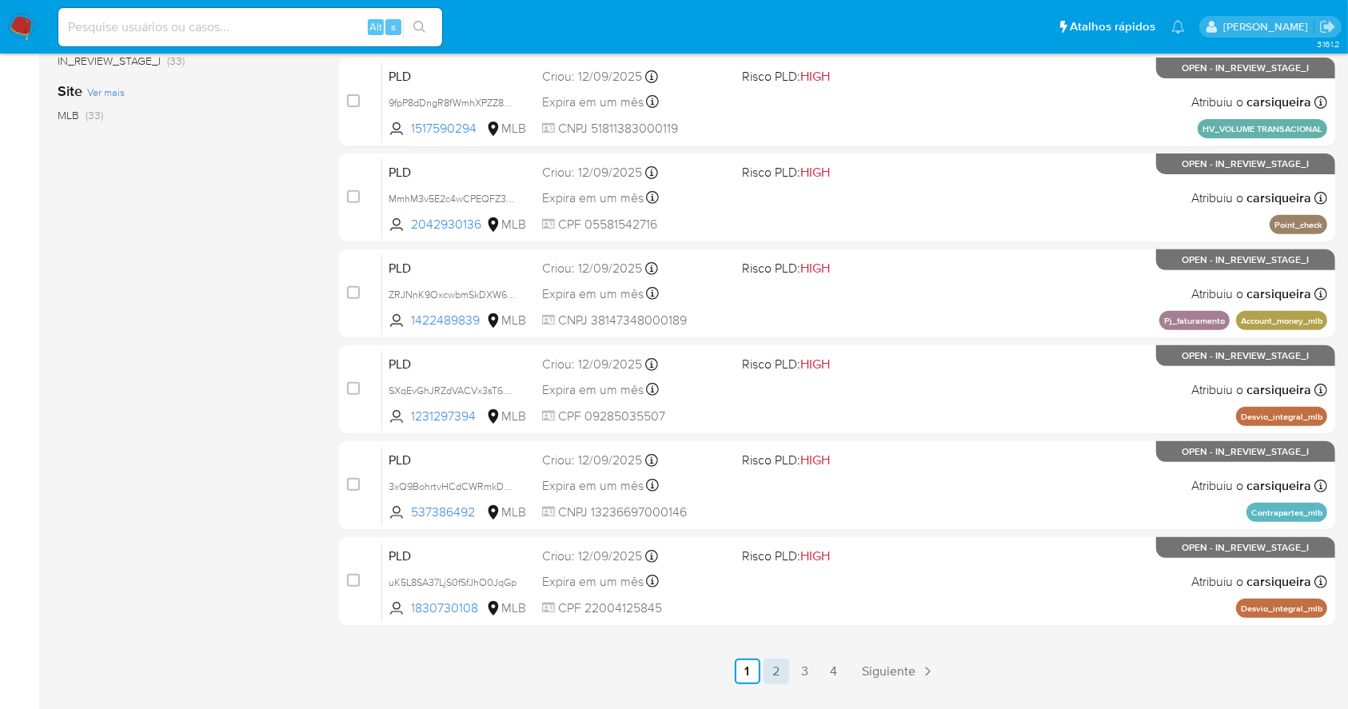
click at [771, 671] on link "2" at bounding box center [776, 672] width 26 height 26
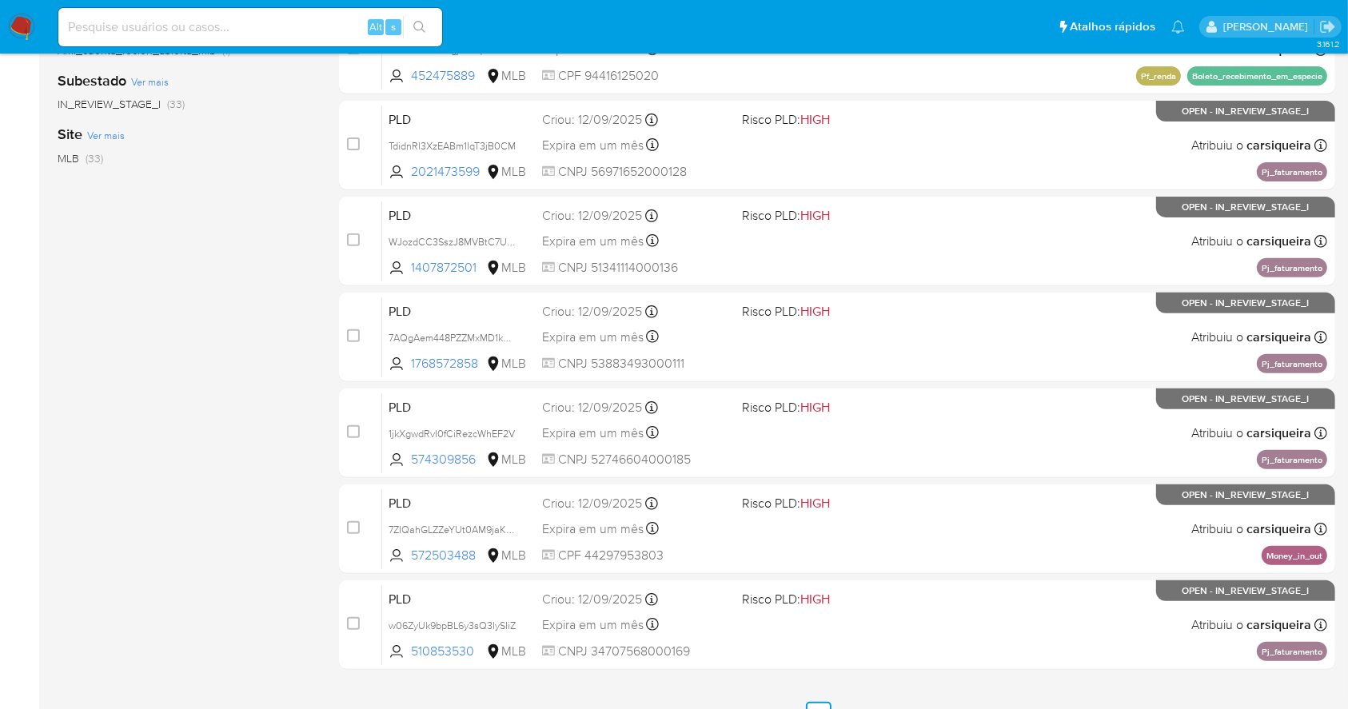
scroll to position [532, 0]
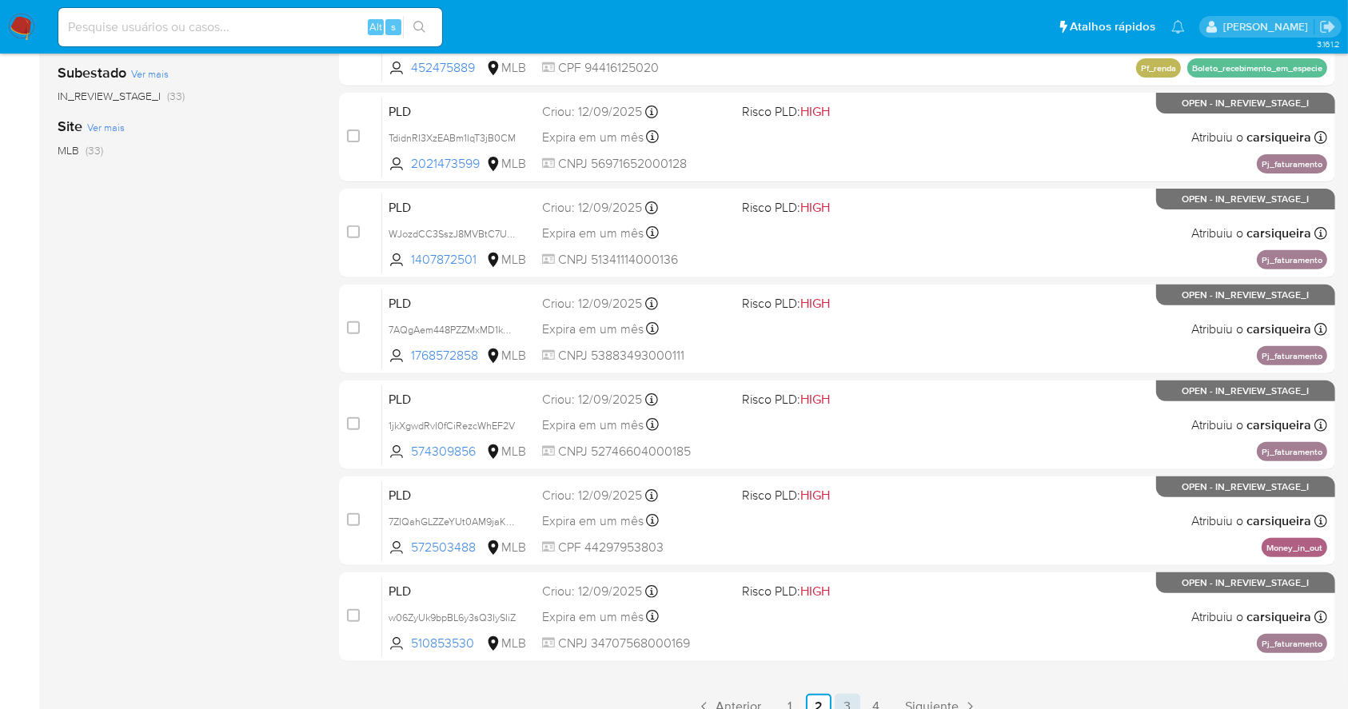
click at [848, 697] on link "3" at bounding box center [848, 707] width 26 height 26
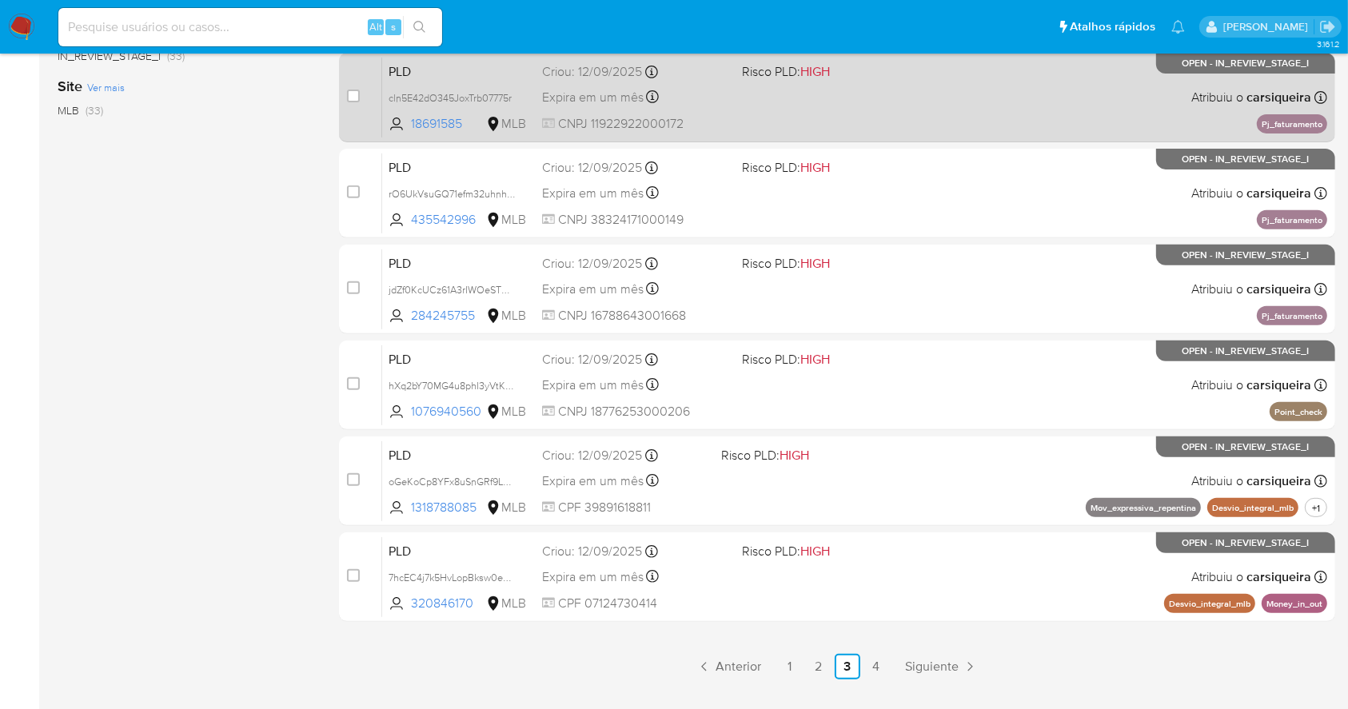
scroll to position [609, 0]
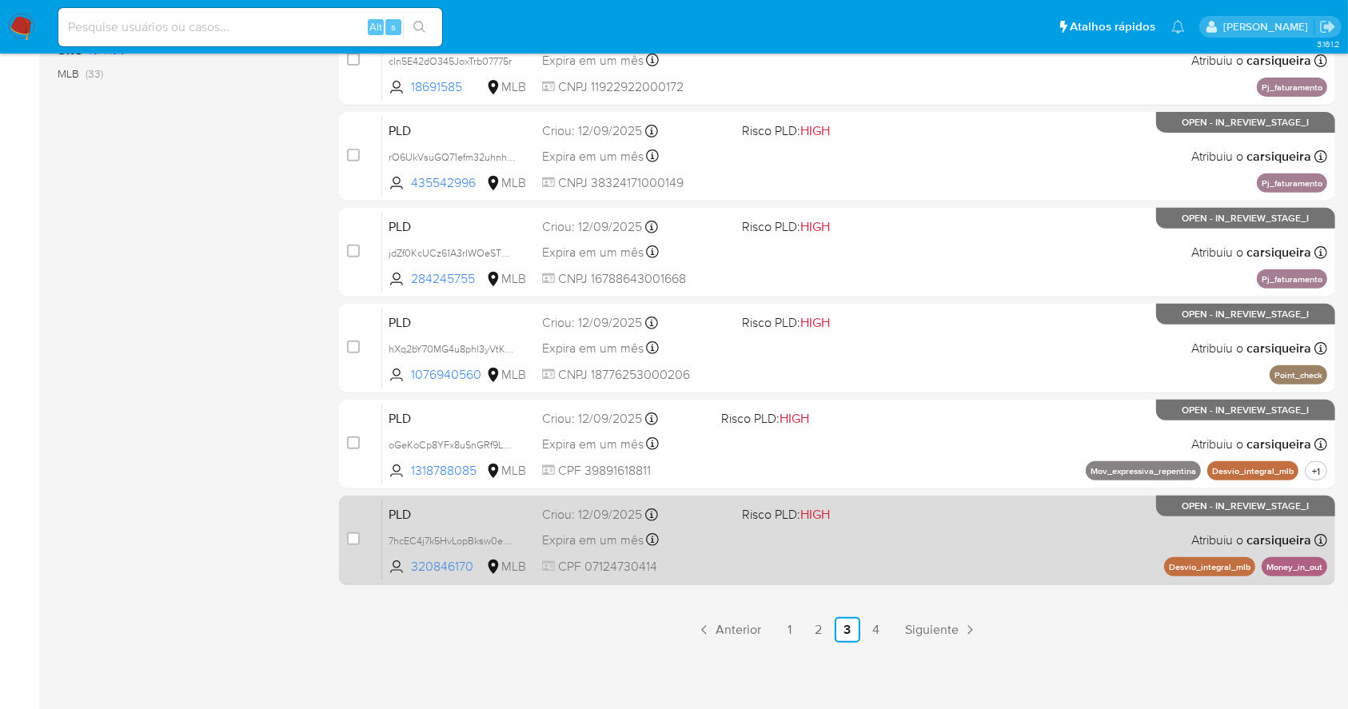
click at [986, 576] on div "PLD 7hcEC4j7k5HvLopBksw0eKOM 320846170 MLB Risco PLD: HIGH Criou: 12/09/2025 Cr…" at bounding box center [854, 540] width 945 height 81
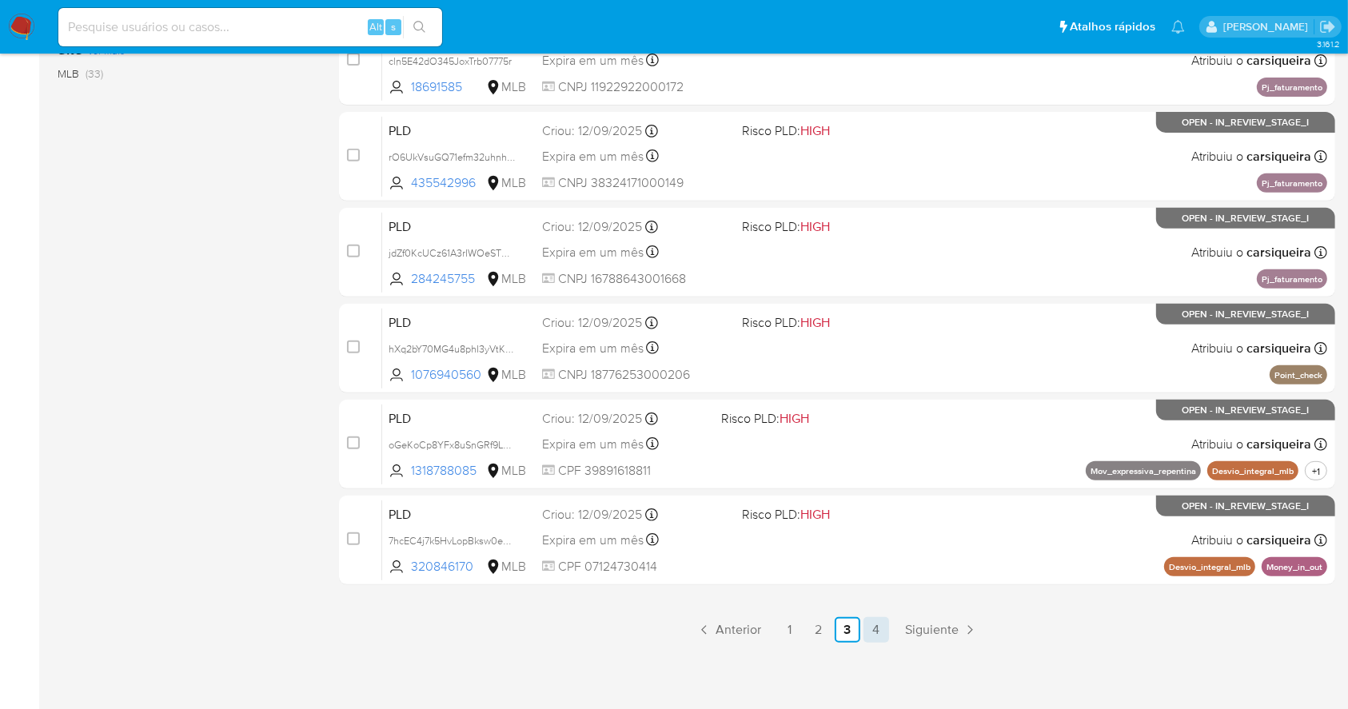
click at [879, 630] on link "4" at bounding box center [876, 630] width 26 height 26
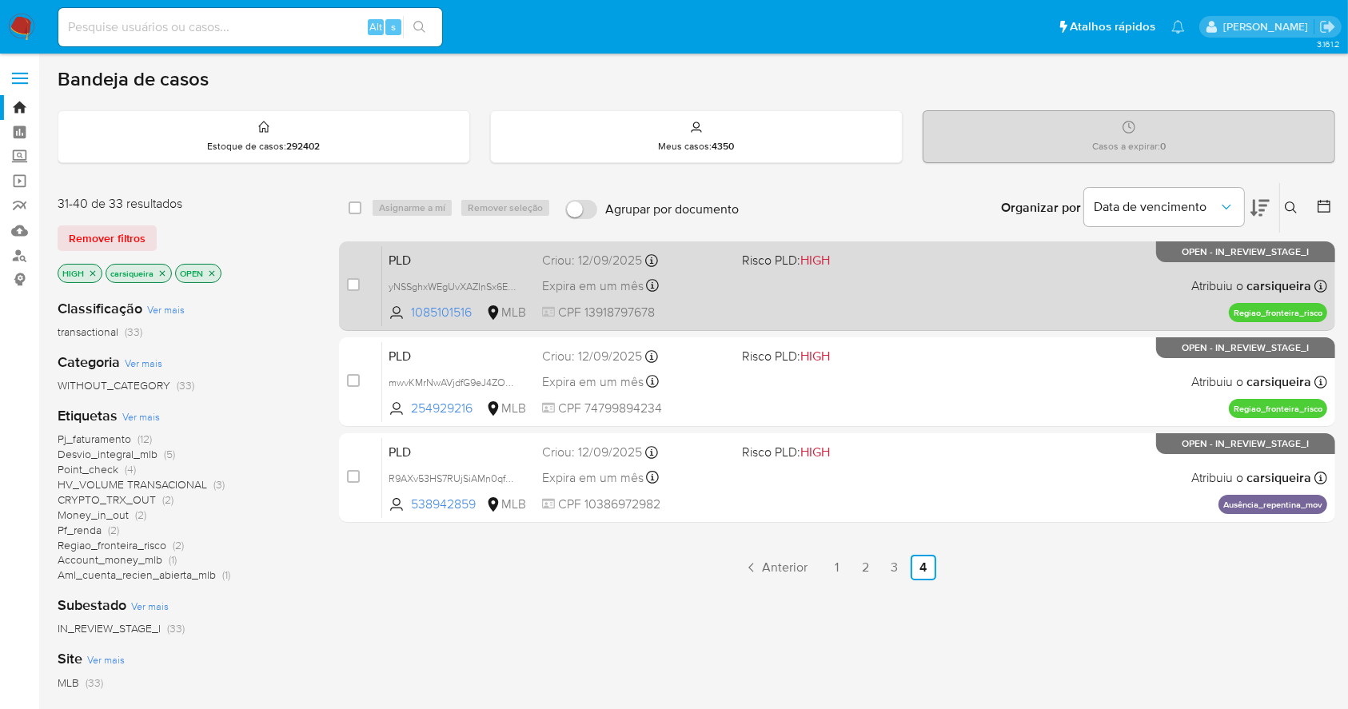
click at [805, 260] on span "HIGH" at bounding box center [815, 260] width 30 height 18
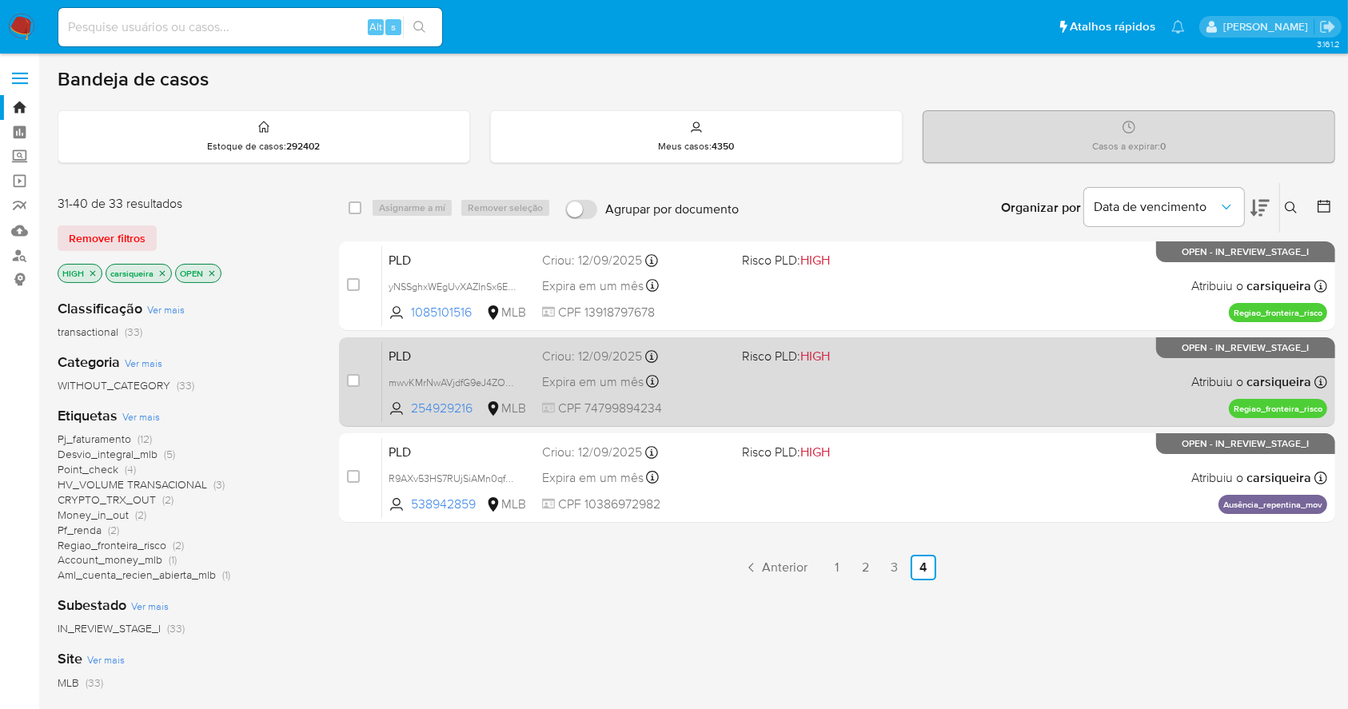
click at [906, 391] on div "PLD mwvKMrNwAVjdfG9eJ4ZOH0Nn 254929216 MLB Risco PLD: HIGH Criou: 12/09/2025 Cr…" at bounding box center [854, 381] width 945 height 81
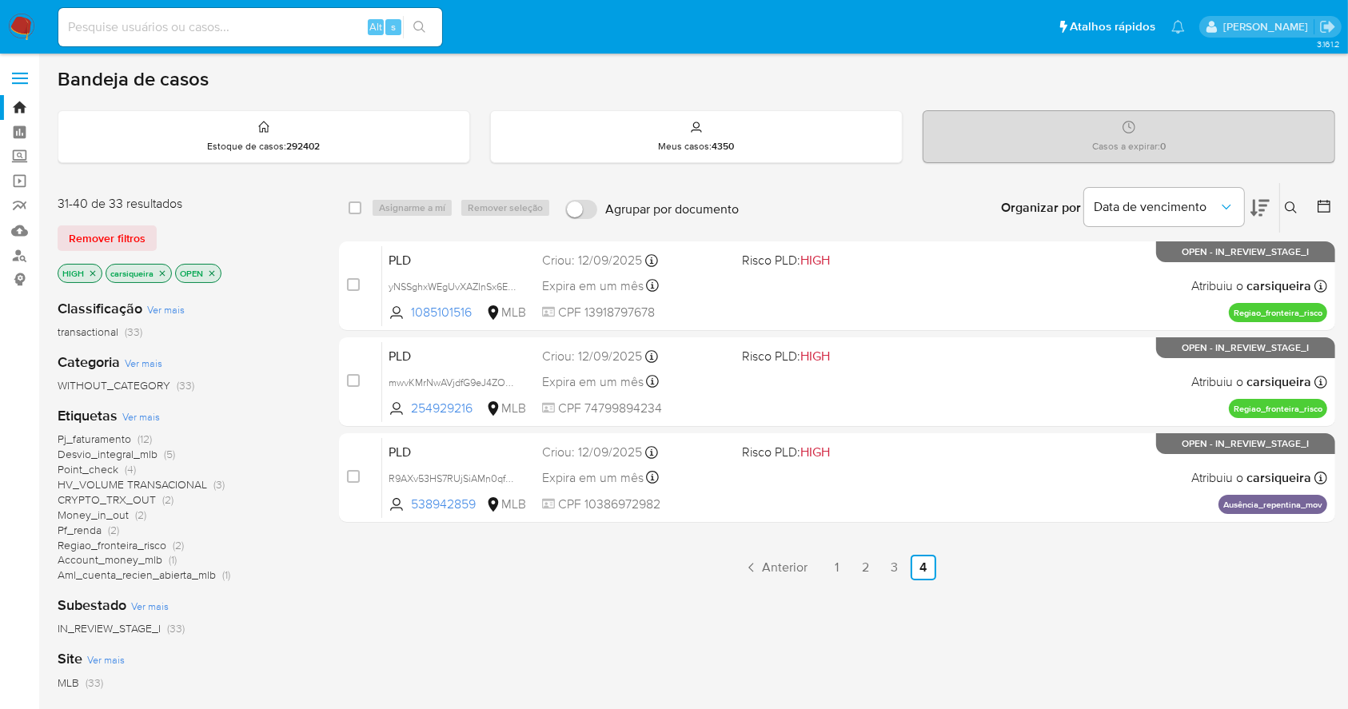
click at [15, 16] on img at bounding box center [21, 27] width 27 height 27
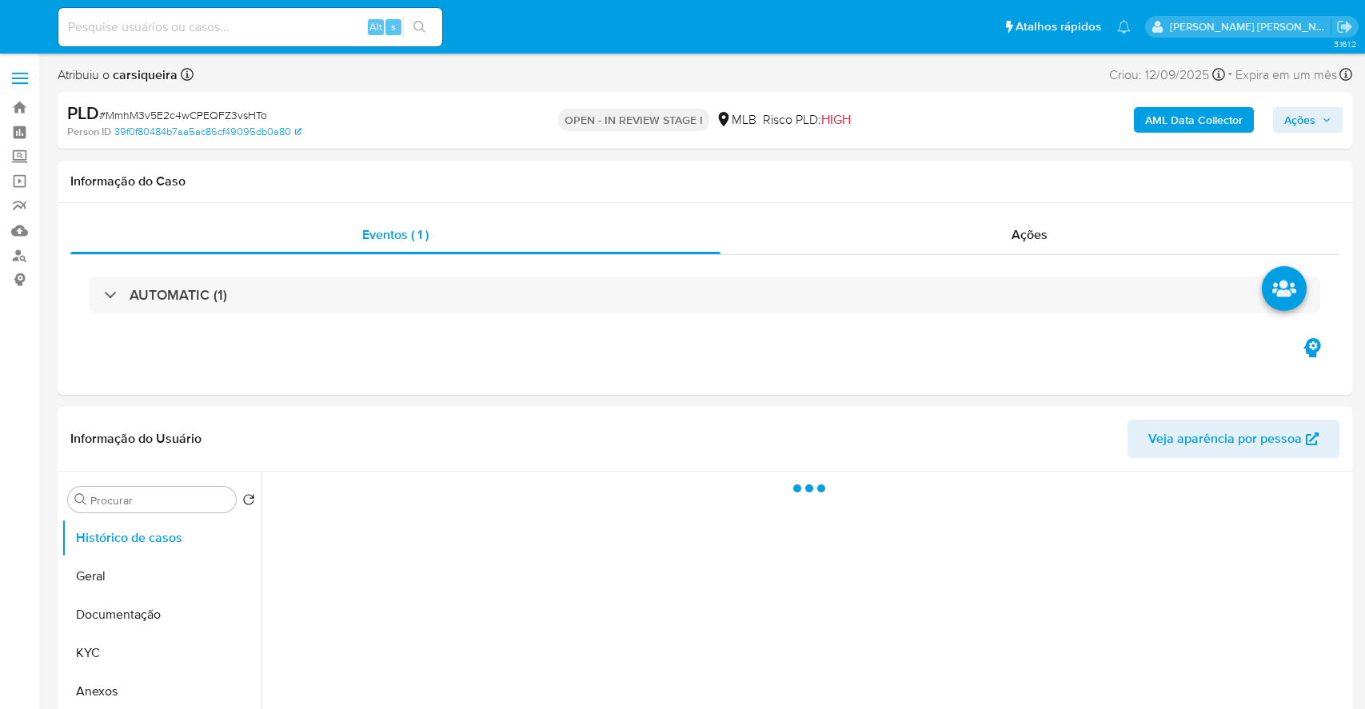
select select "10"
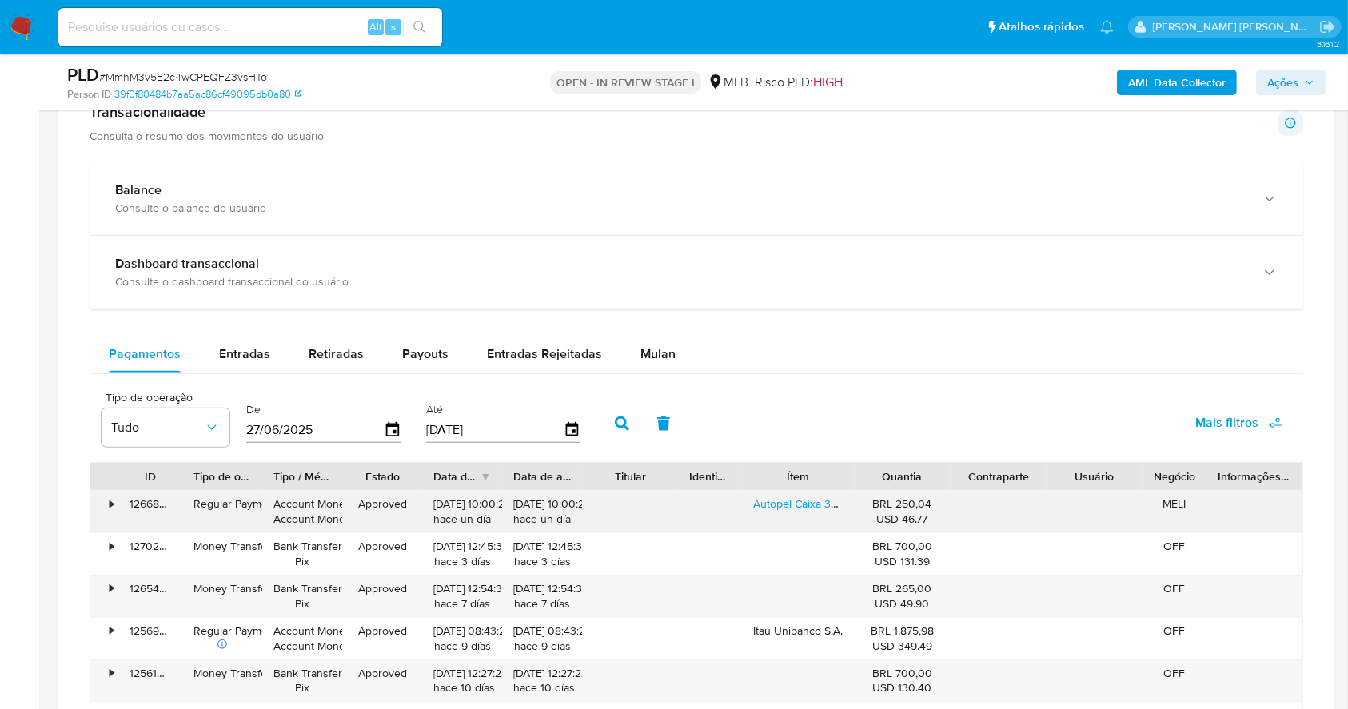
scroll to position [1056, 0]
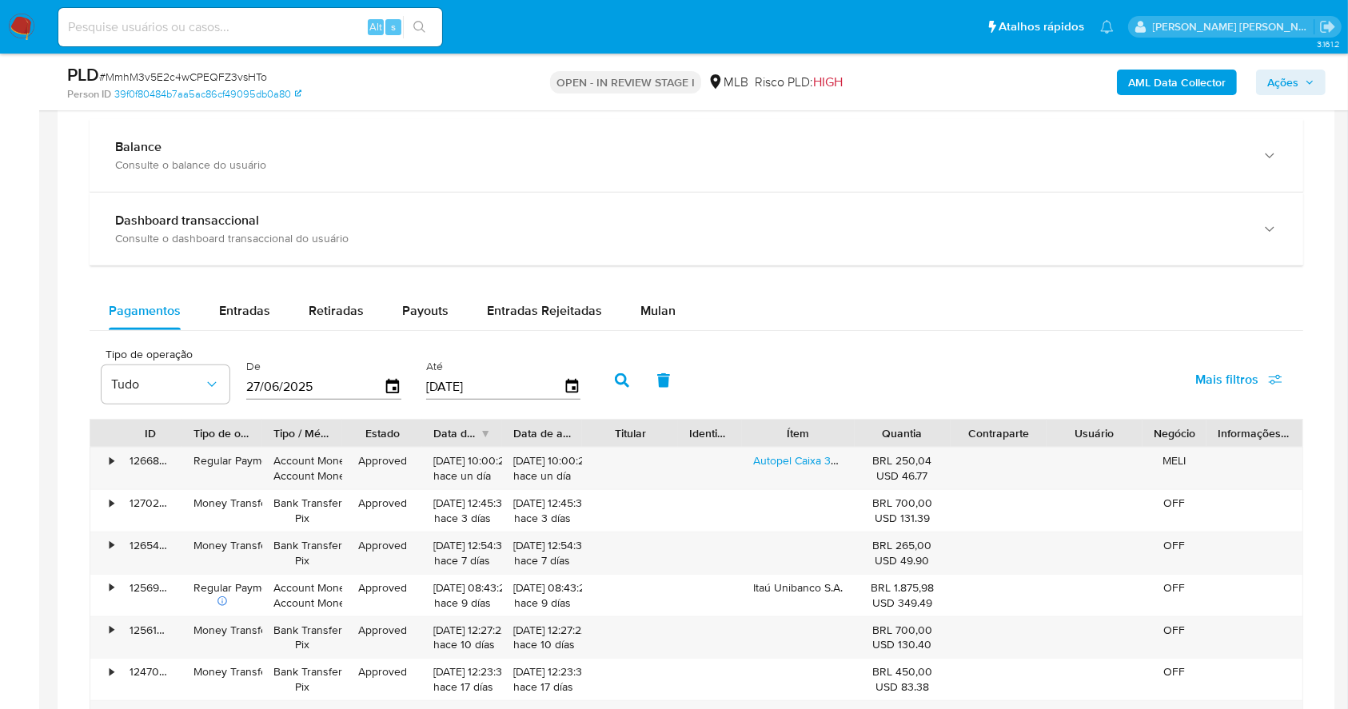
click at [659, 310] on span "Mulan" at bounding box center [657, 310] width 35 height 18
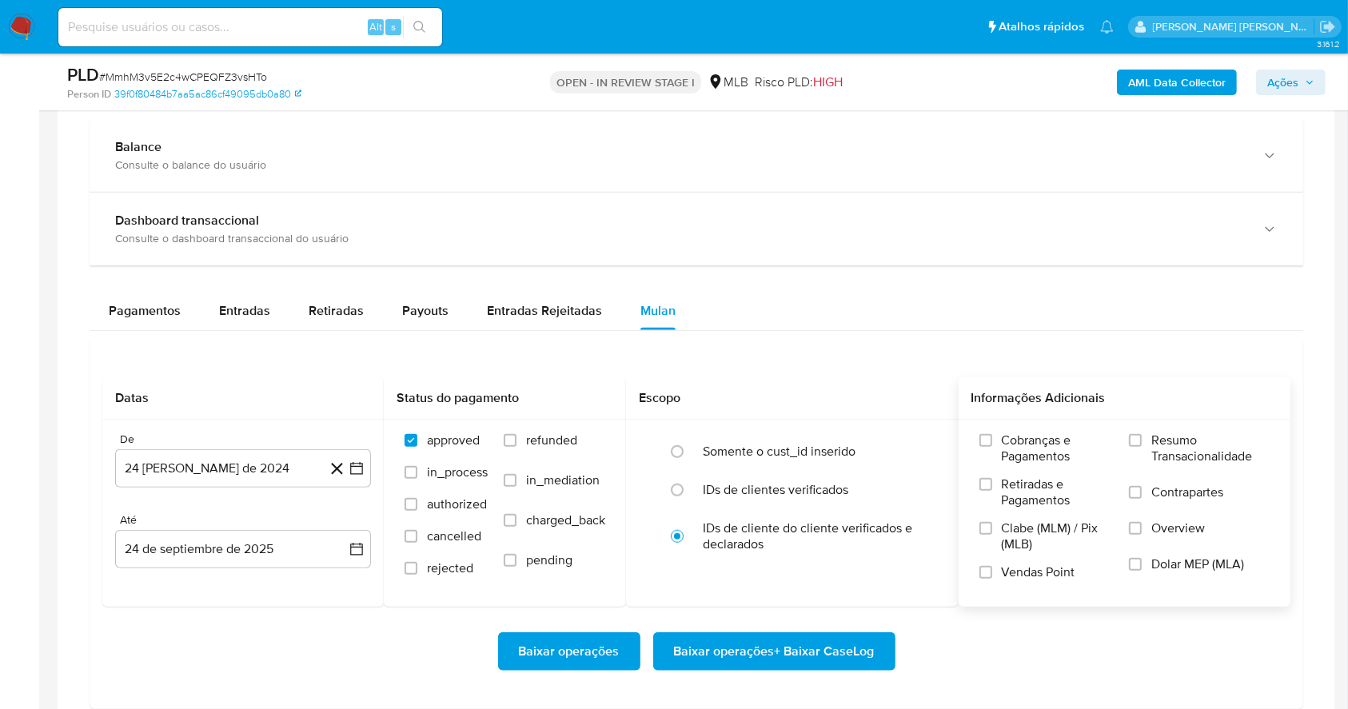
scroll to position [1270, 0]
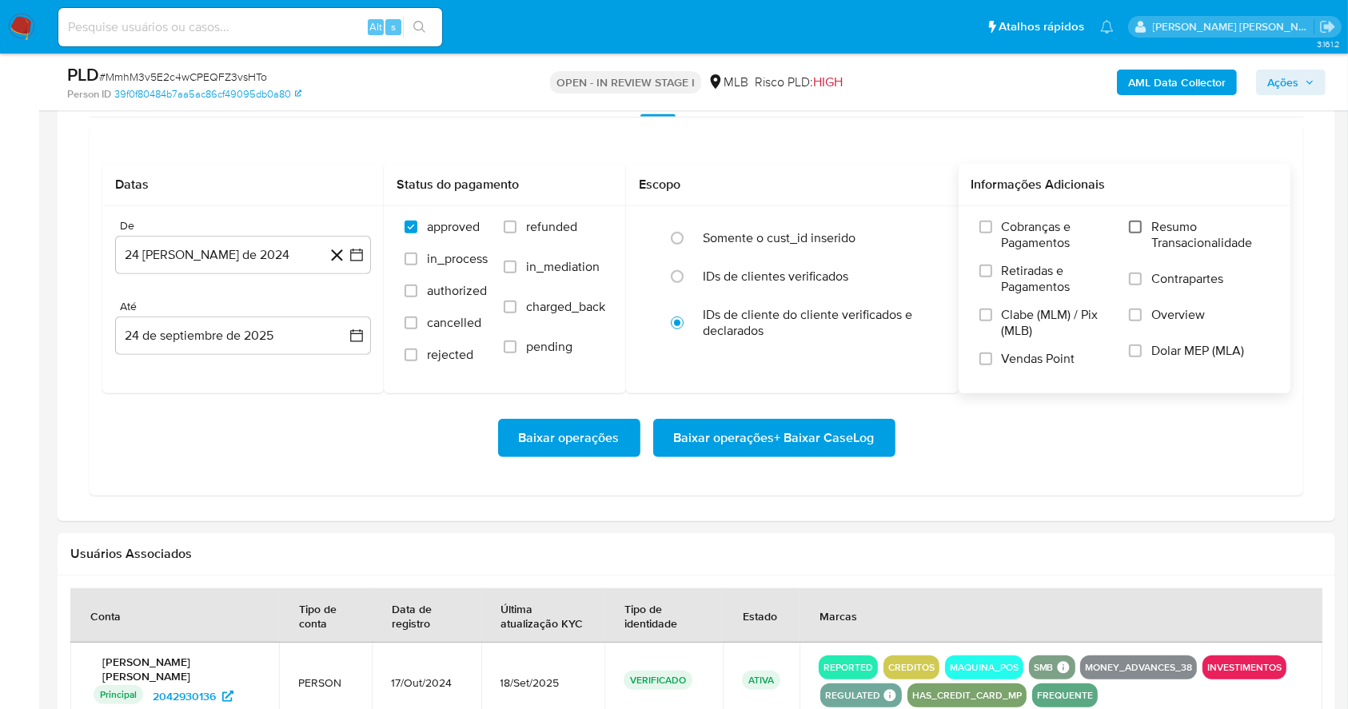
click at [1134, 225] on input "Resumo Transacionalidade" at bounding box center [1135, 227] width 13 height 13
click at [987, 362] on input "Vendas Point" at bounding box center [985, 359] width 13 height 13
click at [358, 262] on icon "button" at bounding box center [357, 255] width 16 height 16
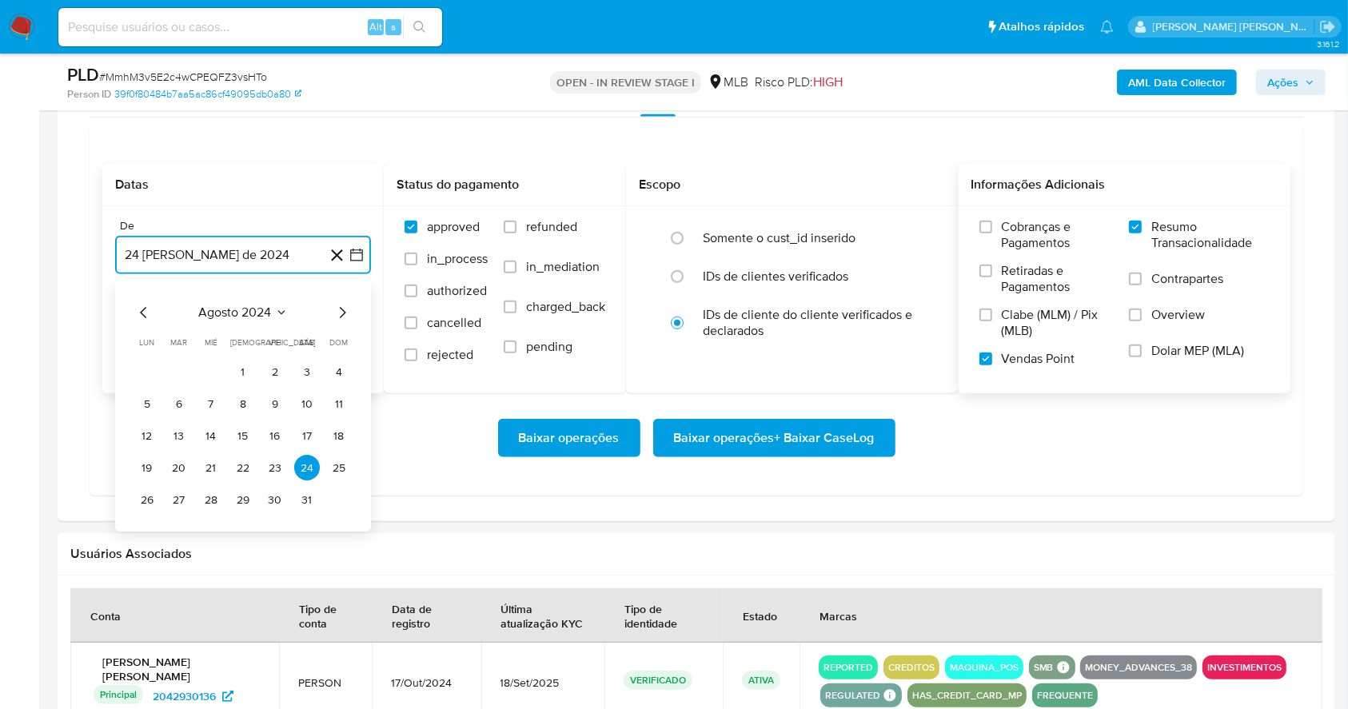
click at [345, 313] on icon "Mes siguiente" at bounding box center [342, 313] width 19 height 19
click at [345, 313] on icon "Mes siguiente" at bounding box center [343, 313] width 6 height 11
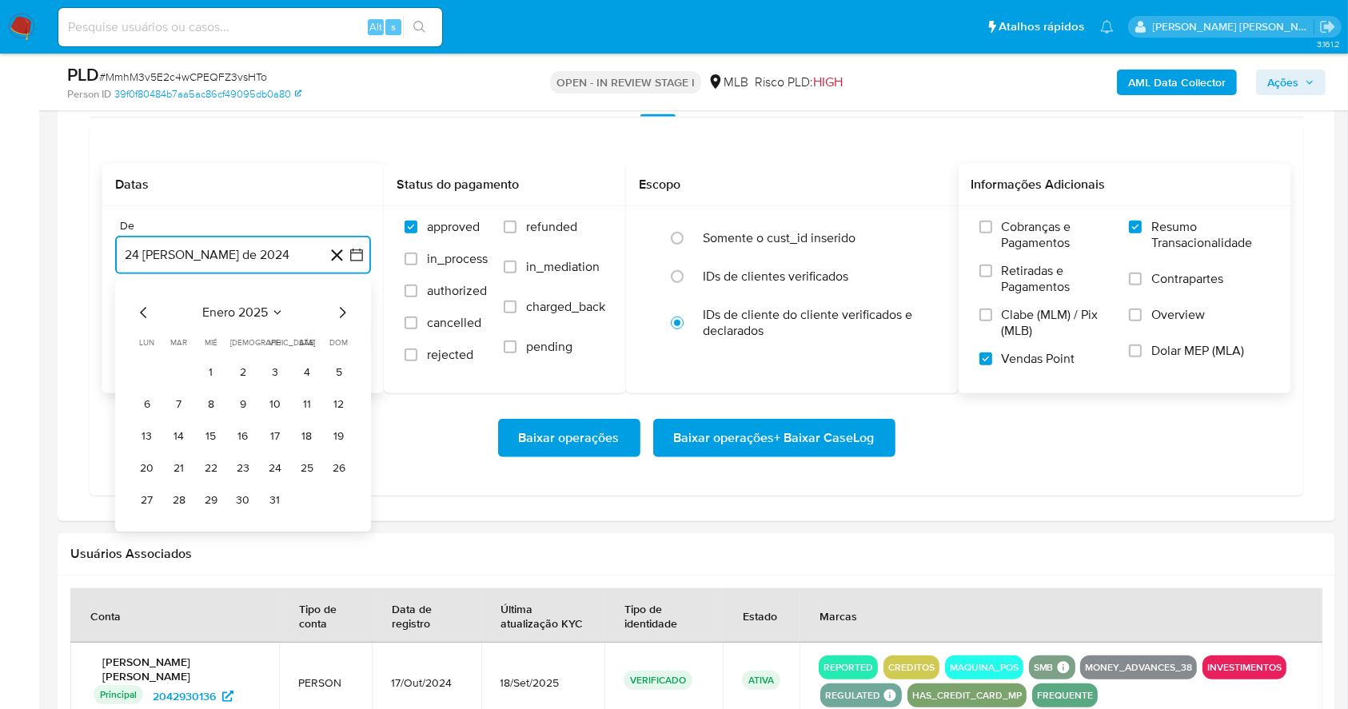
click at [345, 313] on icon "Mes siguiente" at bounding box center [343, 313] width 6 height 11
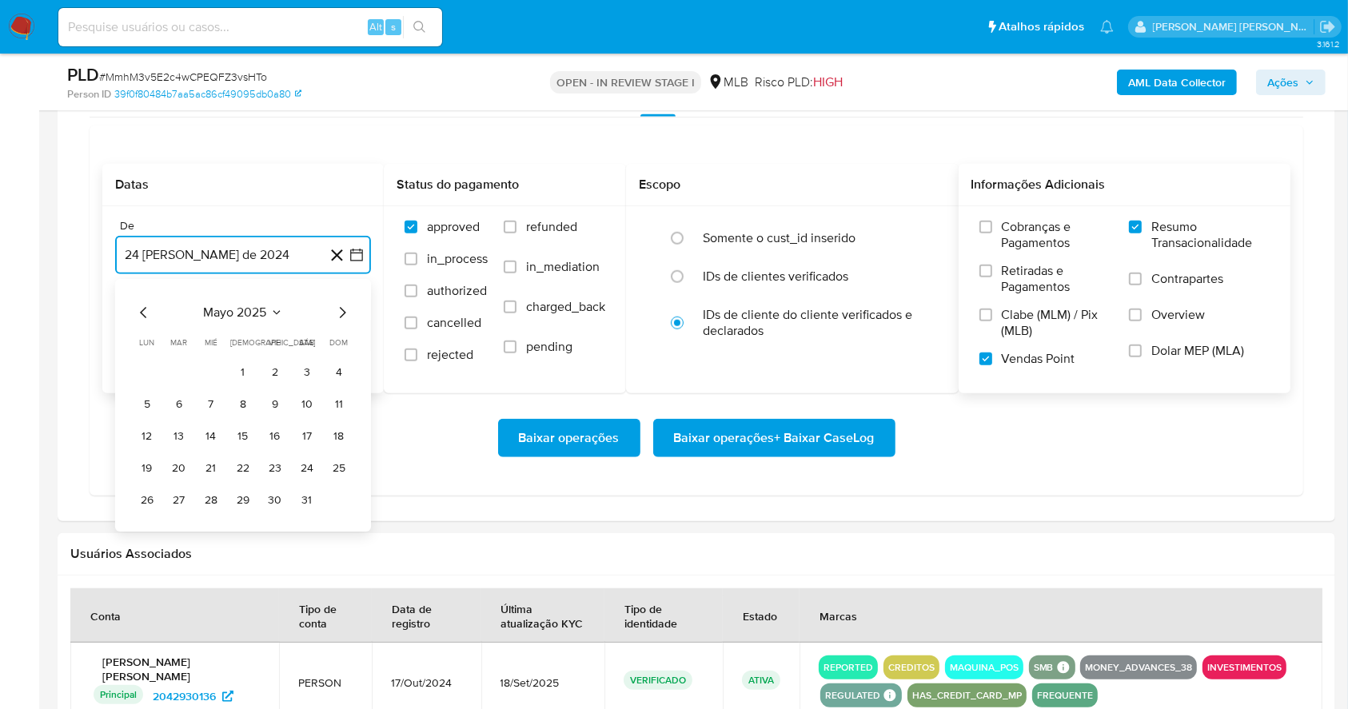
click at [345, 313] on icon "Mes siguiente" at bounding box center [343, 313] width 6 height 11
click at [268, 367] on button "1" at bounding box center [275, 373] width 26 height 26
click at [253, 322] on button "24 de septiembre de 2025" at bounding box center [243, 336] width 256 height 38
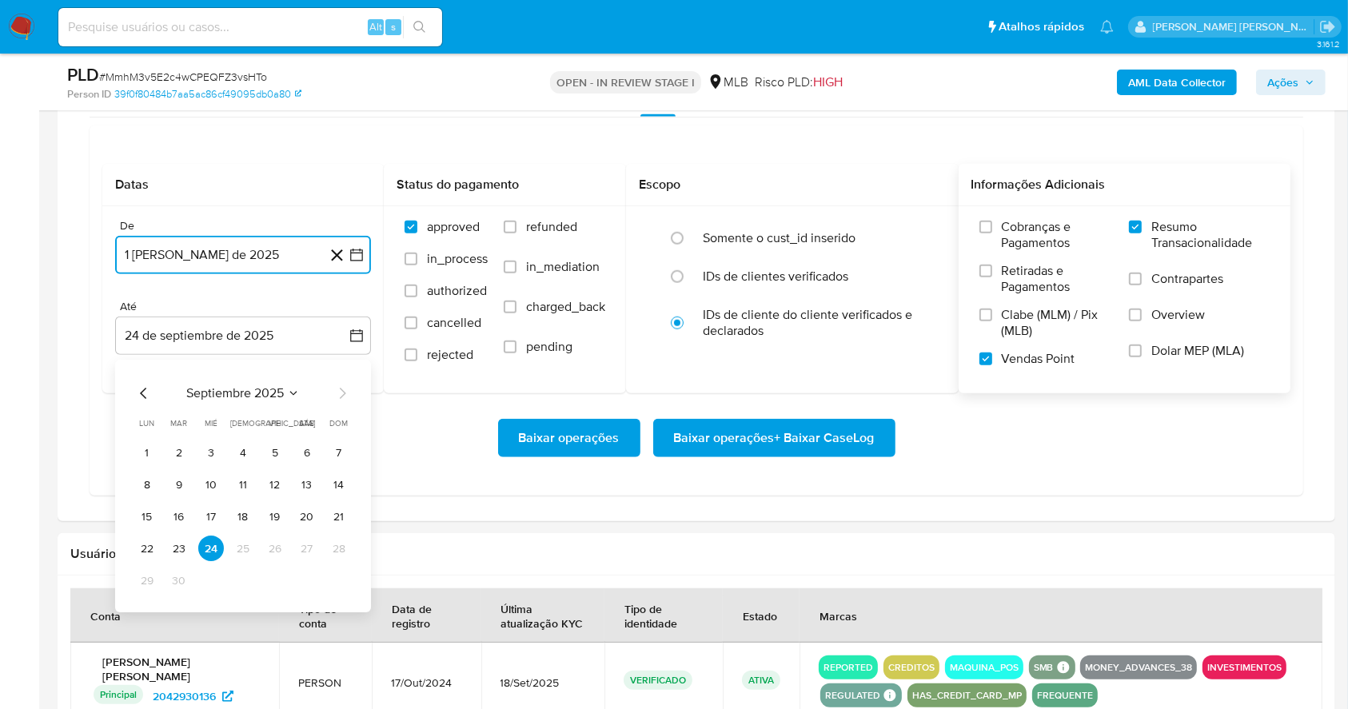
click at [150, 546] on button "22" at bounding box center [147, 549] width 26 height 26
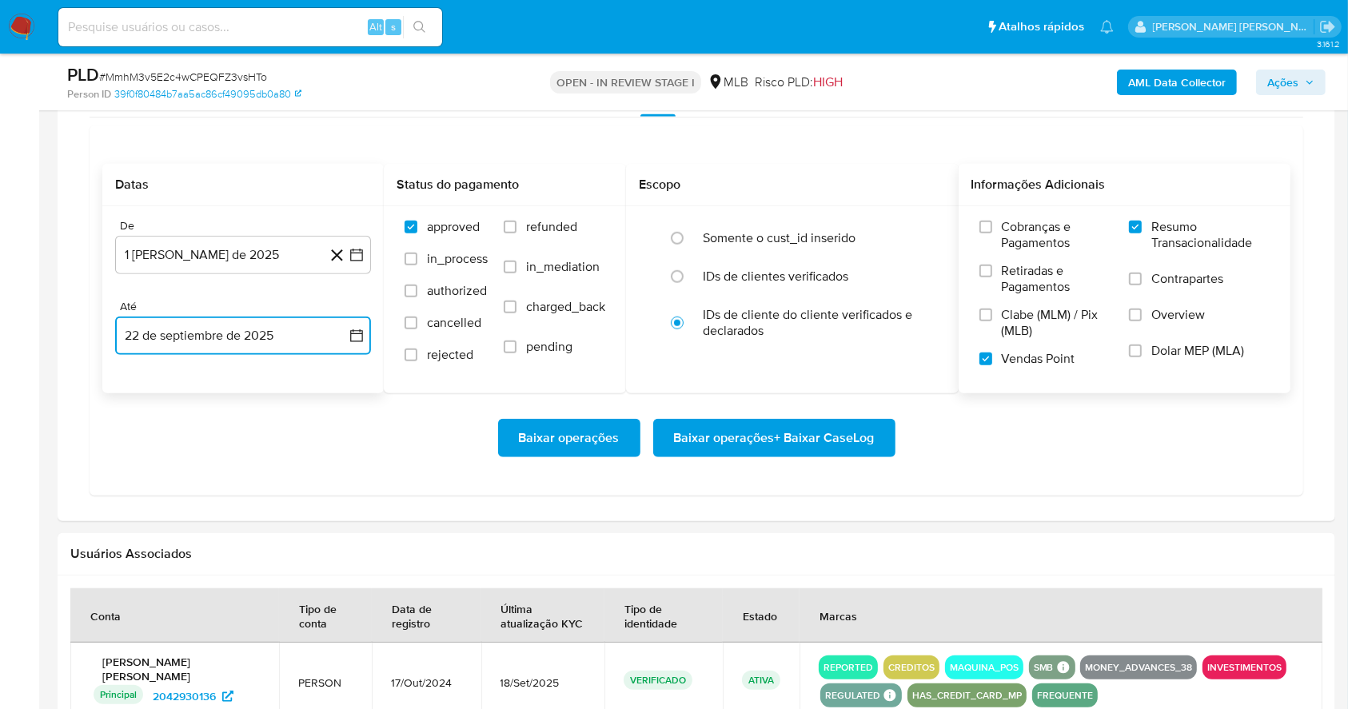
click at [290, 325] on button "22 de septiembre de 2025" at bounding box center [243, 336] width 256 height 38
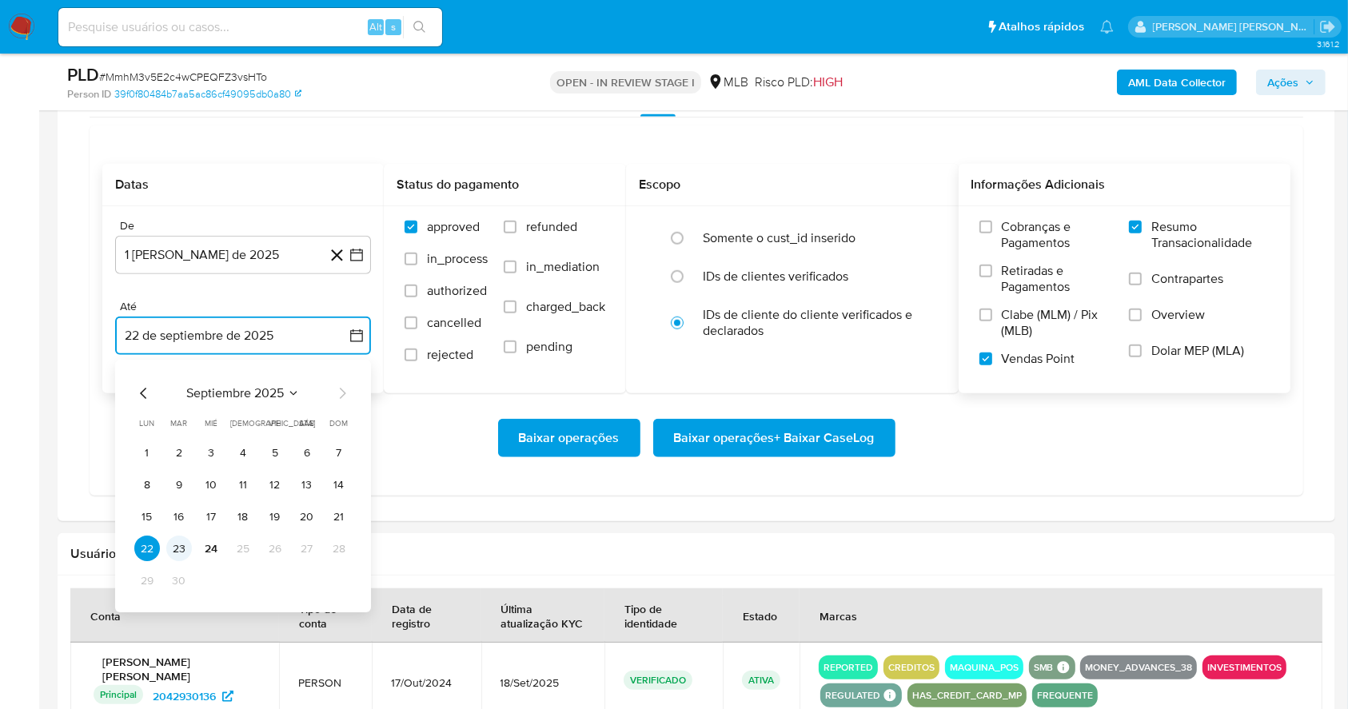
click at [179, 548] on button "23" at bounding box center [179, 549] width 26 height 26
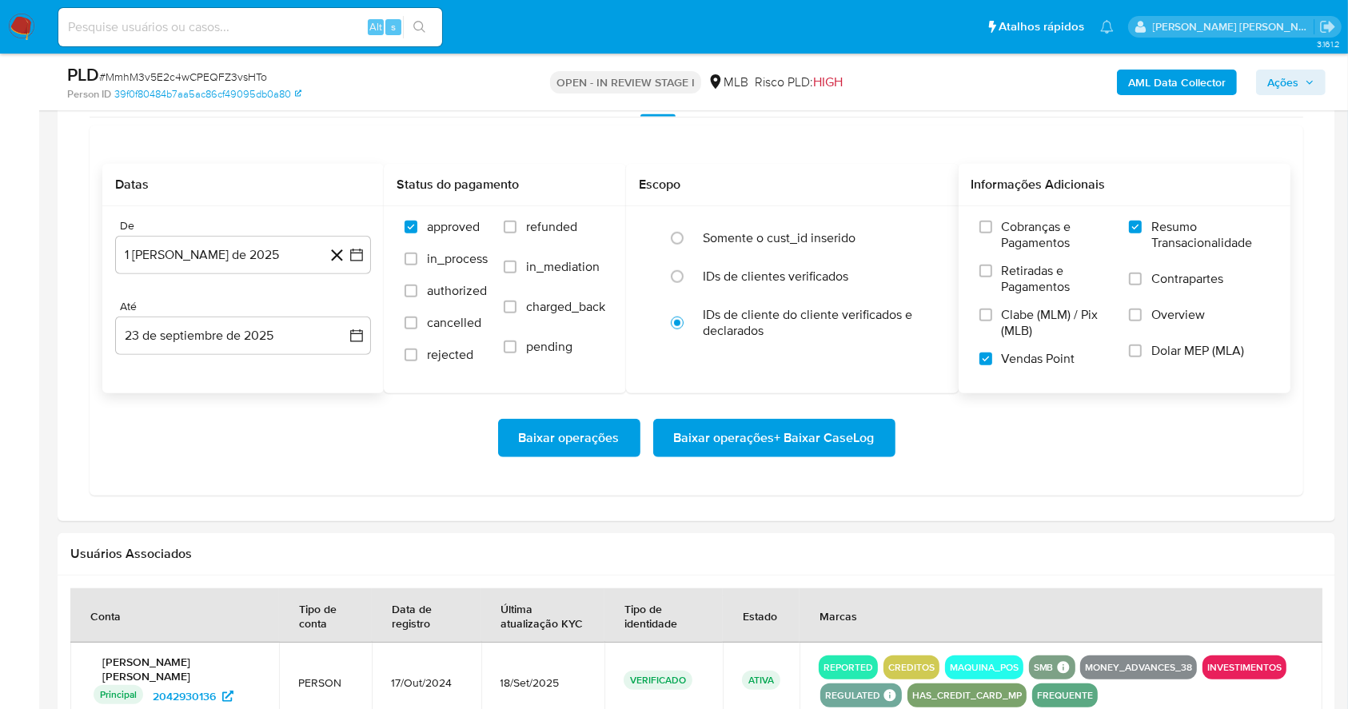
click at [321, 445] on div "Baixar operações Baixar operações + Baixar CaseLog" at bounding box center [696, 438] width 1188 height 38
click at [780, 438] on span "Baixar operações + Baixar CaseLog" at bounding box center [774, 438] width 201 height 35
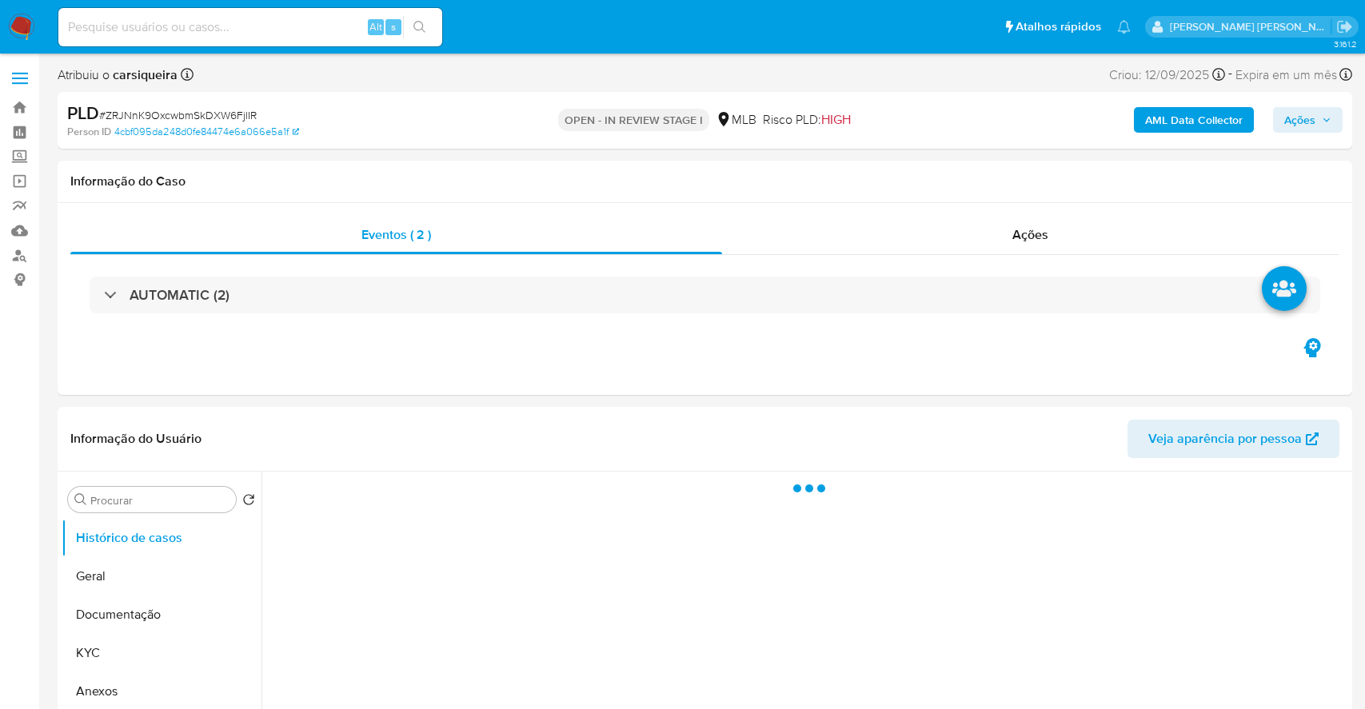
select select "10"
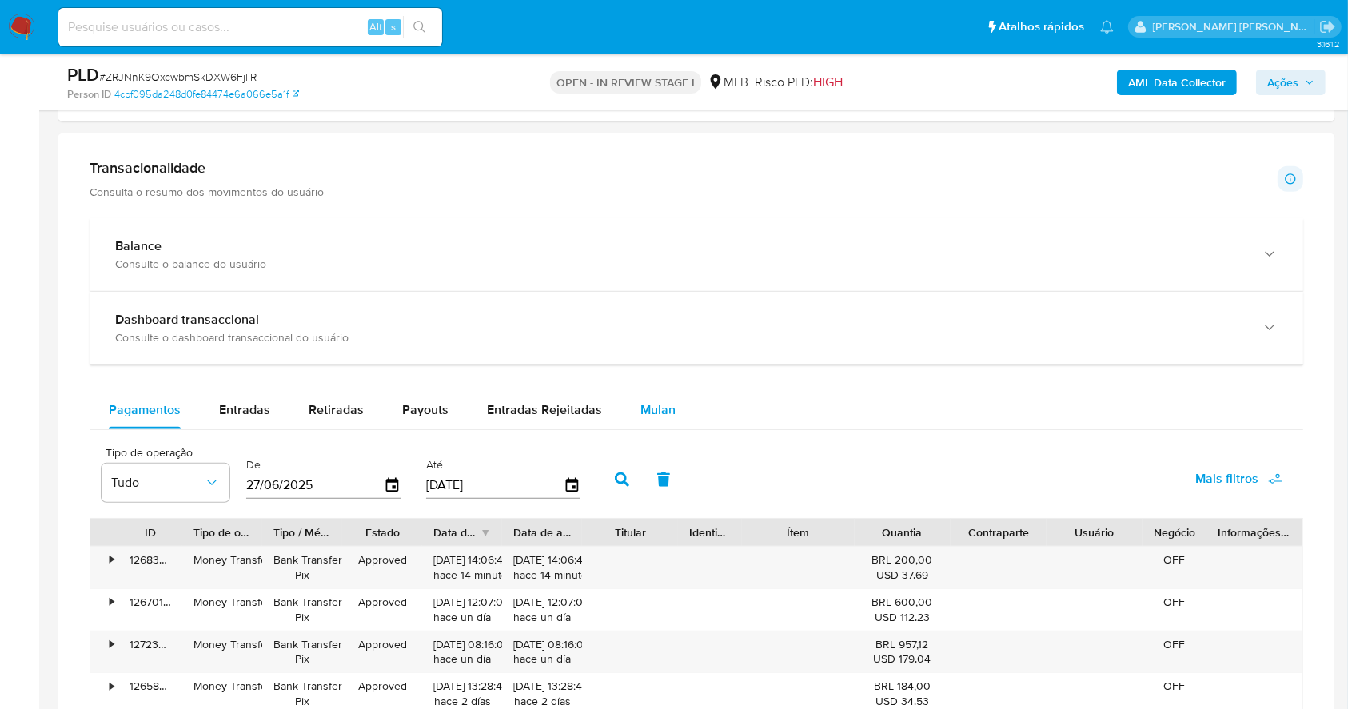
click at [659, 402] on span "Mulan" at bounding box center [657, 410] width 35 height 18
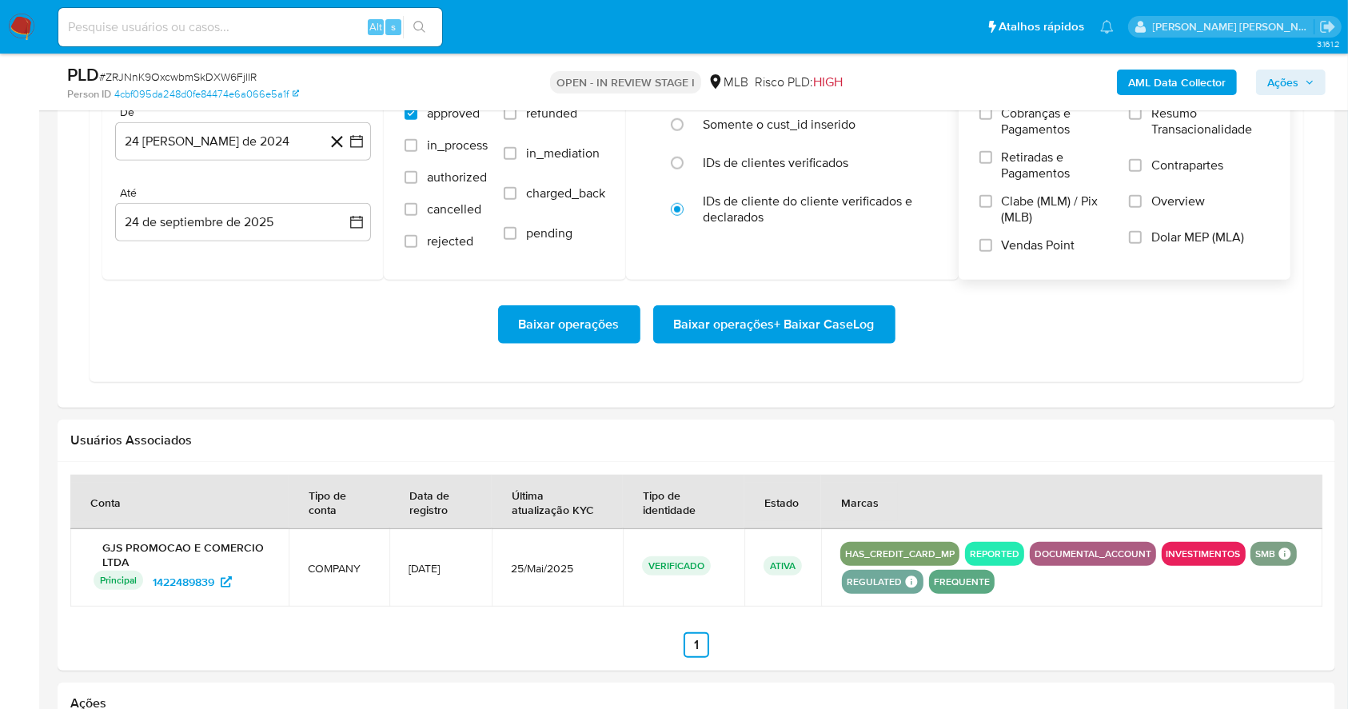
scroll to position [1385, 0]
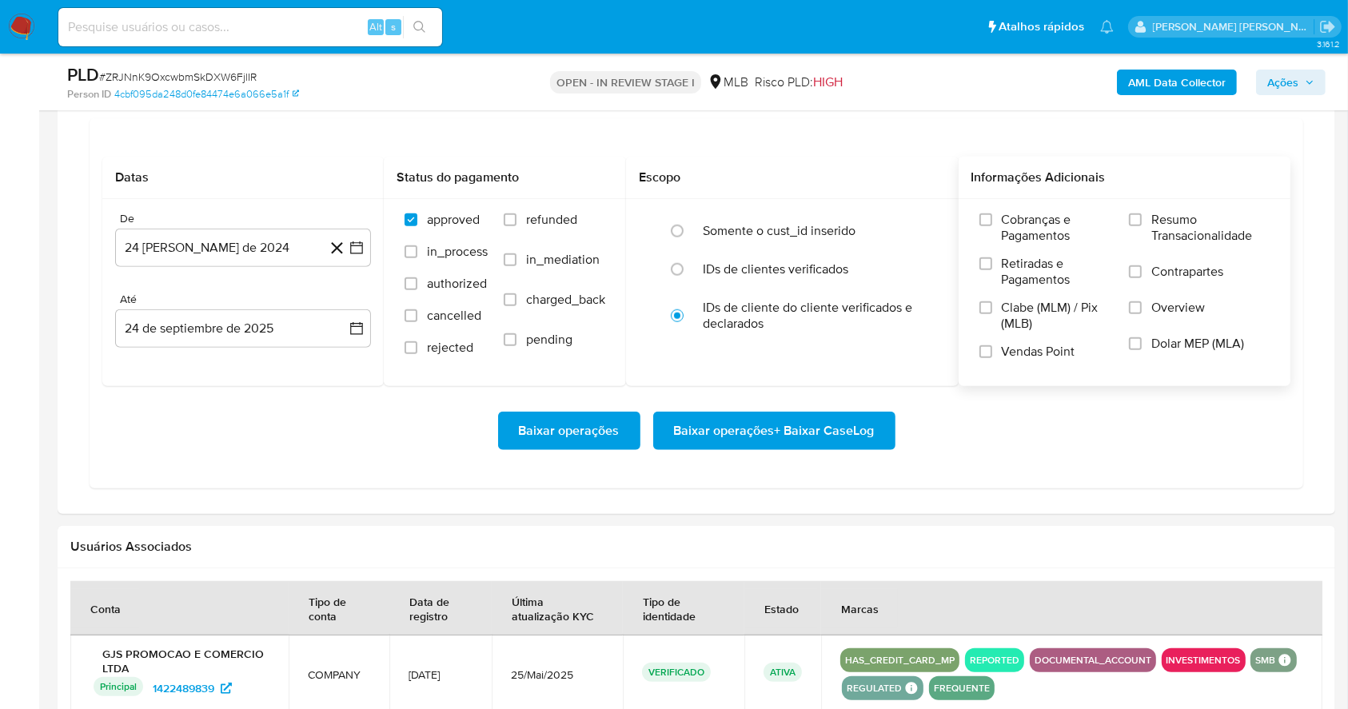
click at [1147, 220] on label "Resumo Transacionalidade" at bounding box center [1199, 238] width 141 height 52
click at [1142, 220] on input "Resumo Transacionalidade" at bounding box center [1135, 219] width 13 height 13
click at [984, 347] on input "Vendas Point" at bounding box center [985, 351] width 13 height 13
click at [352, 244] on icon "button" at bounding box center [357, 248] width 16 height 16
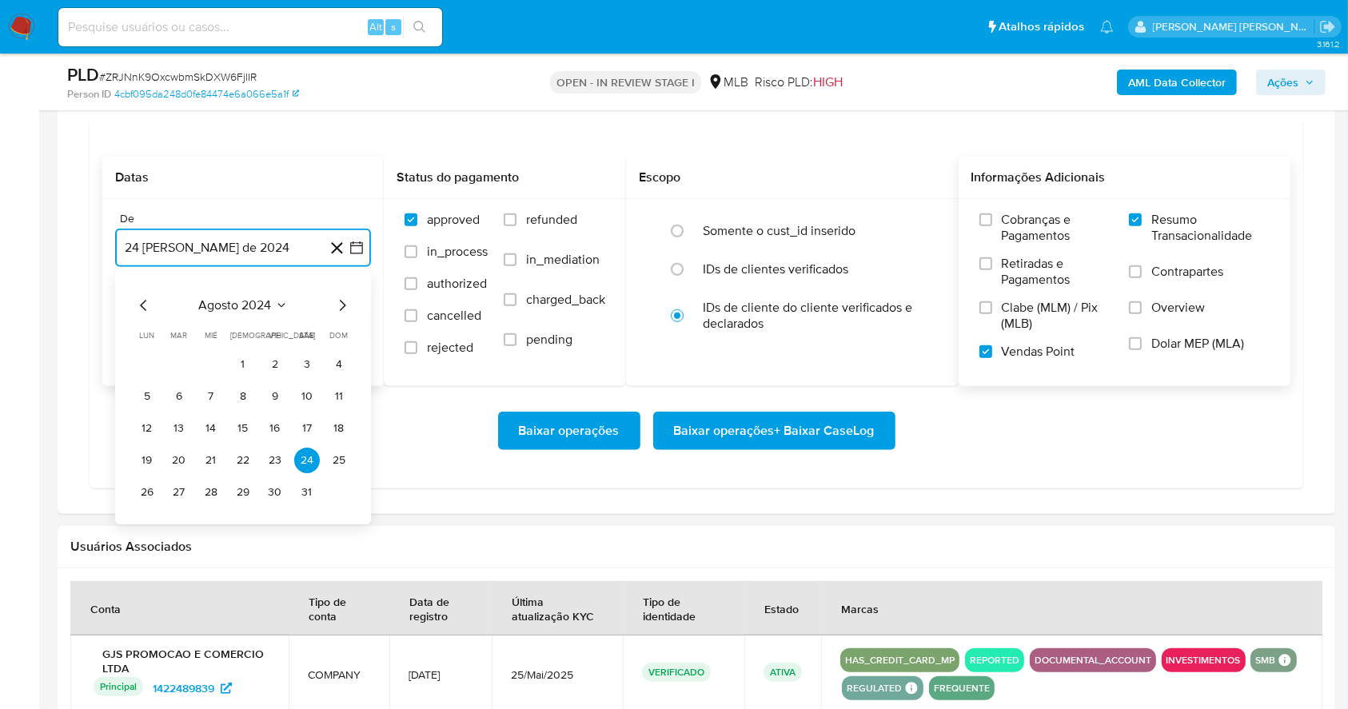
click at [343, 304] on icon "Mes siguiente" at bounding box center [342, 305] width 19 height 19
click at [342, 304] on icon "Mes siguiente" at bounding box center [342, 305] width 19 height 19
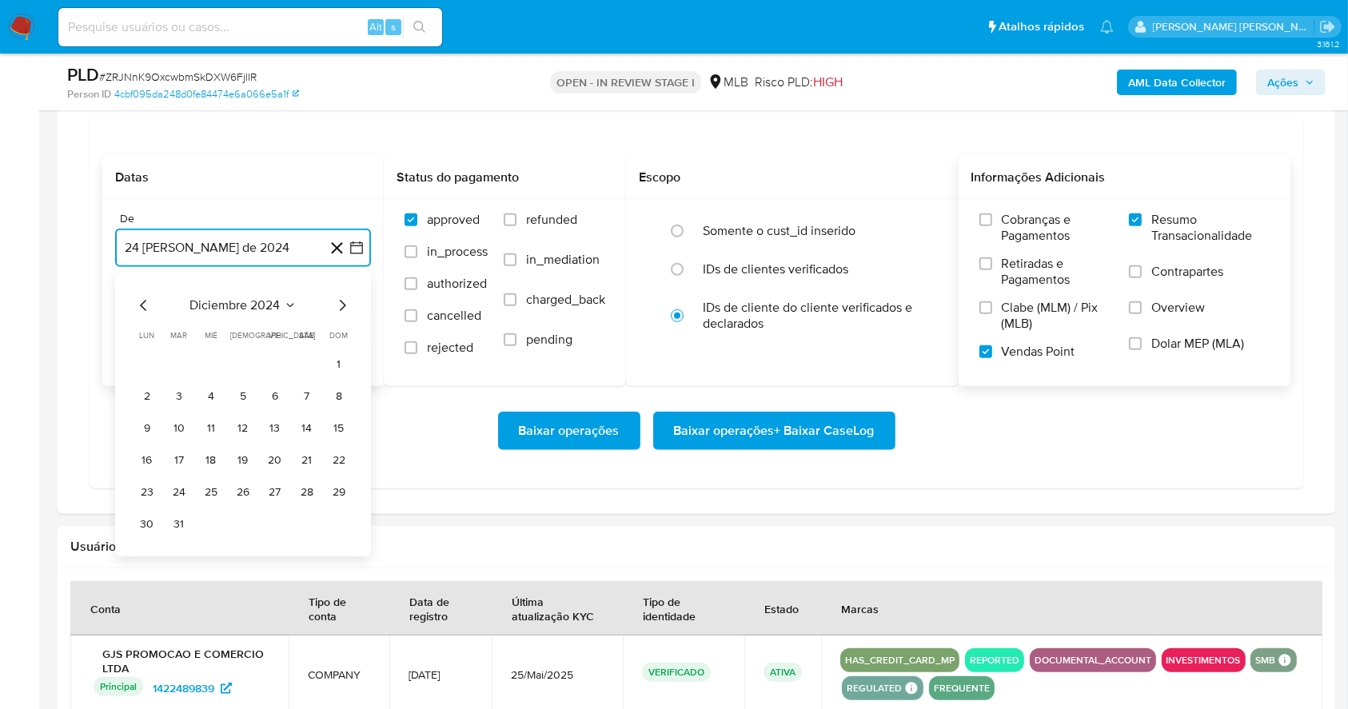
click at [342, 304] on icon "Mes siguiente" at bounding box center [342, 305] width 19 height 19
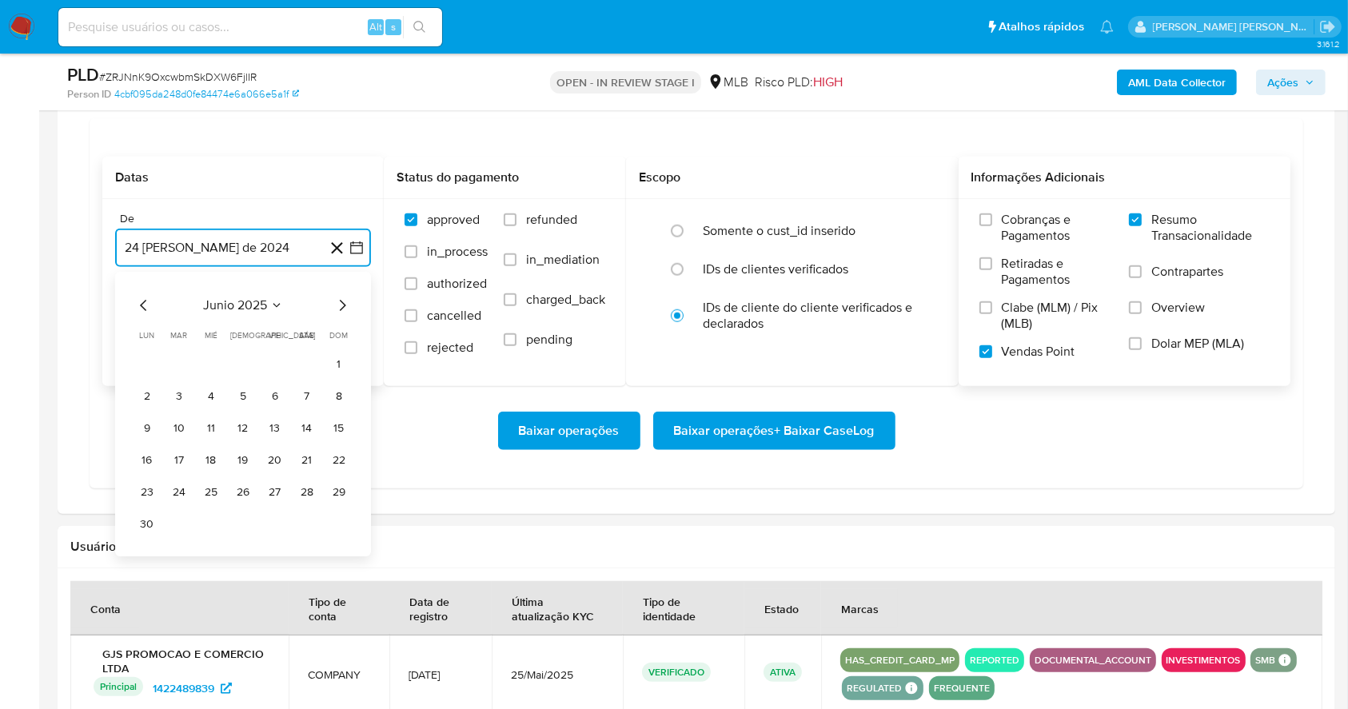
click at [342, 304] on icon "Mes siguiente" at bounding box center [342, 305] width 19 height 19
click at [277, 362] on button "1" at bounding box center [275, 365] width 26 height 26
click at [275, 328] on button "24 de septiembre de 2025" at bounding box center [243, 328] width 256 height 38
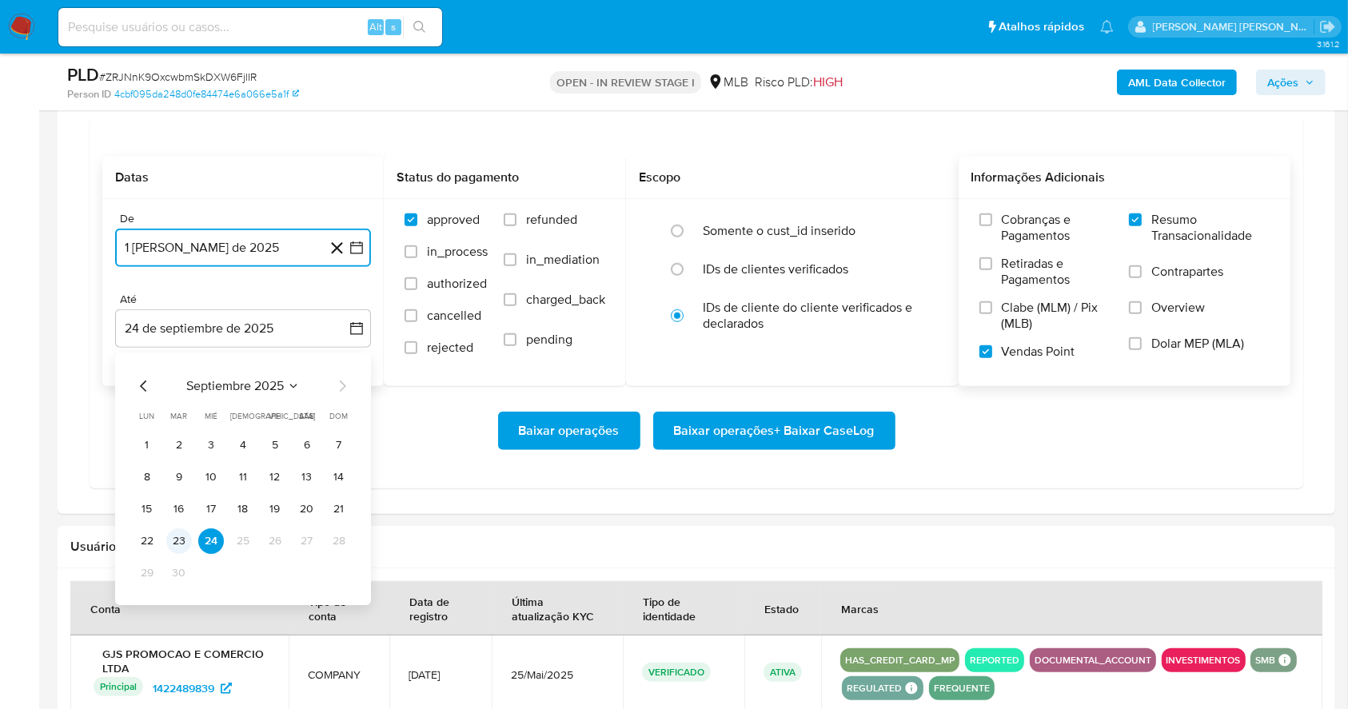
click at [181, 538] on button "23" at bounding box center [179, 541] width 26 height 26
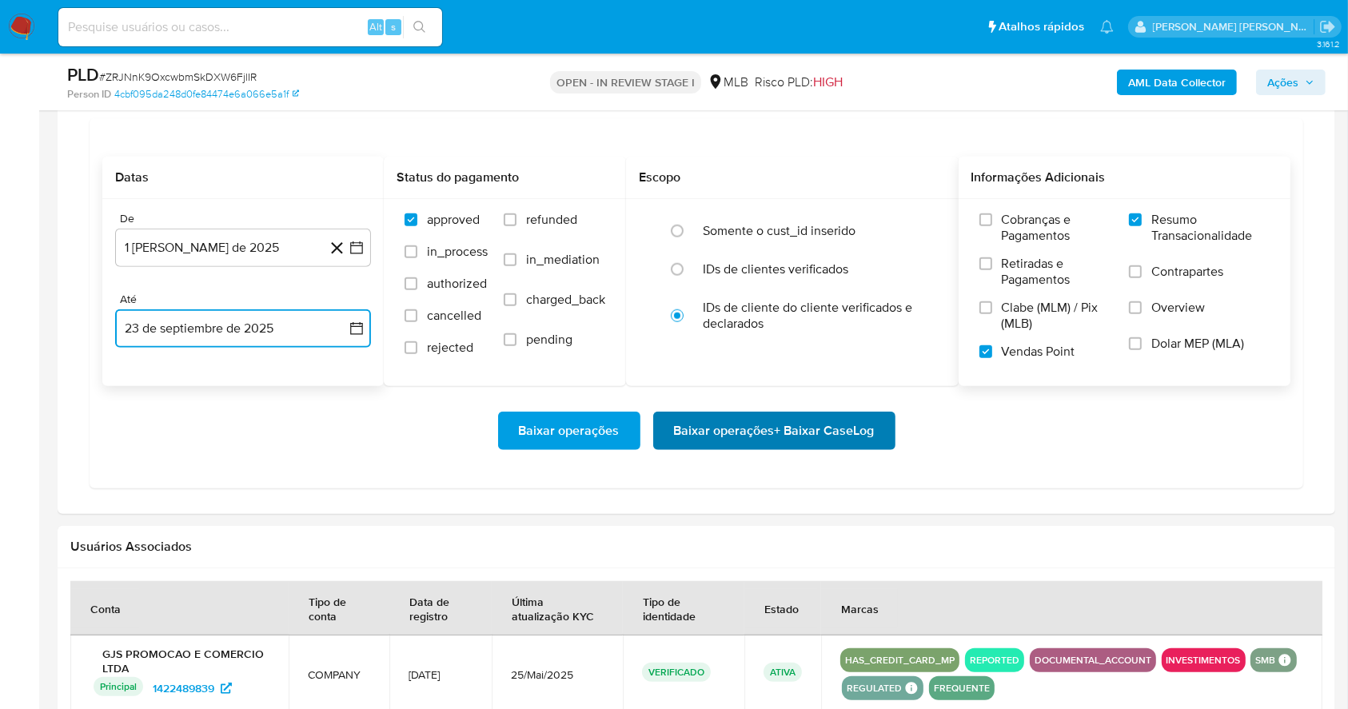
click at [770, 433] on span "Baixar operações + Baixar CaseLog" at bounding box center [774, 430] width 201 height 35
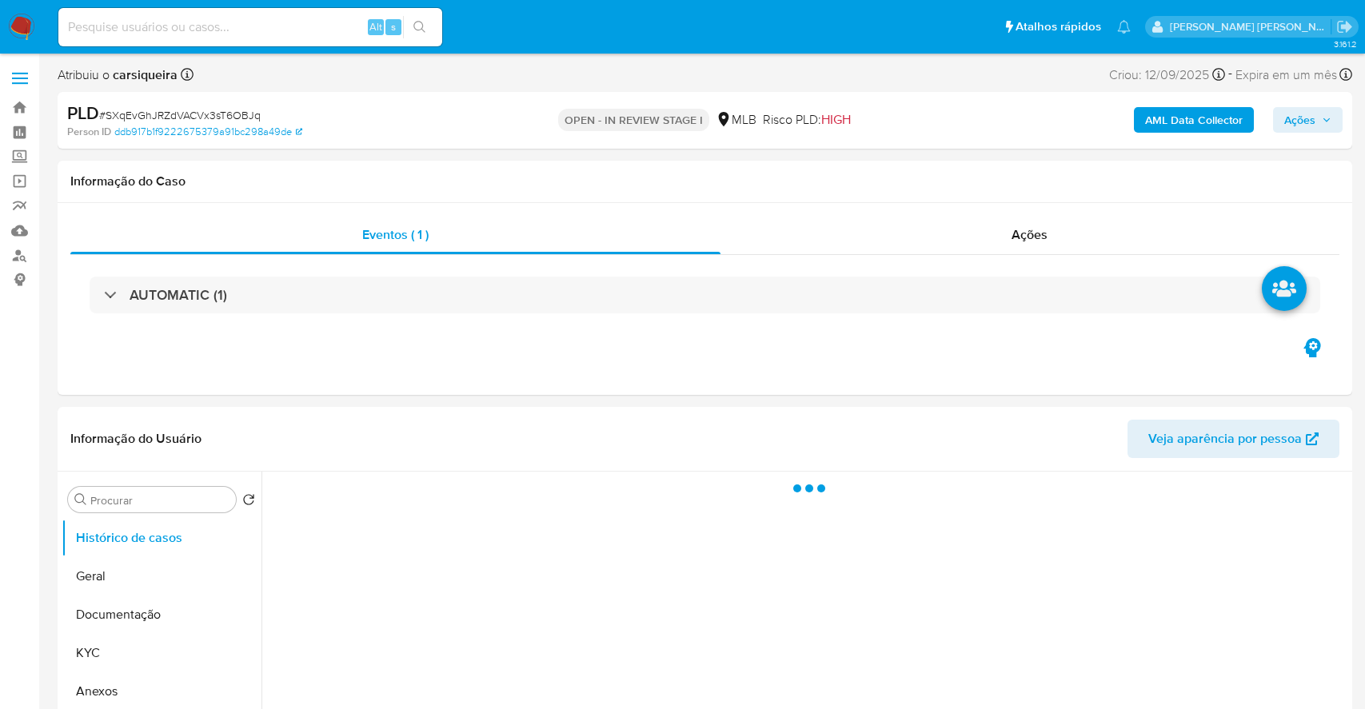
select select "10"
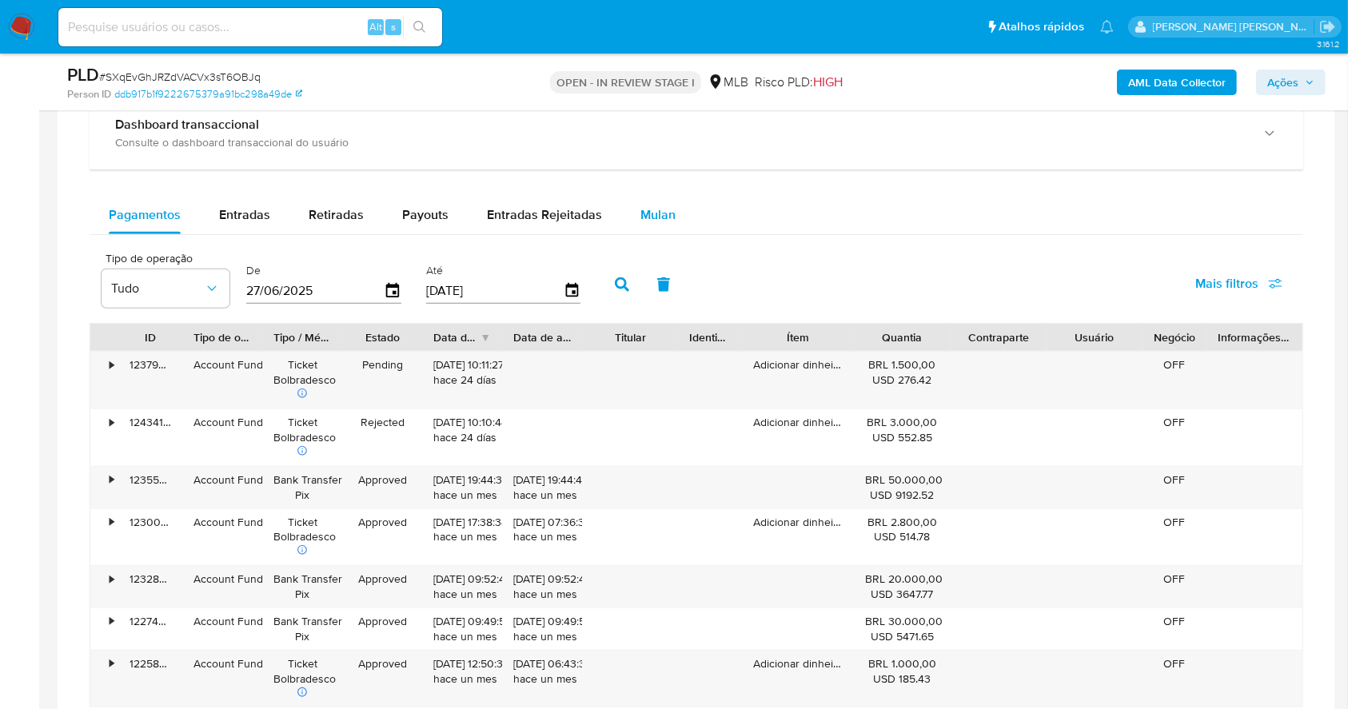
click at [647, 208] on span "Mulan" at bounding box center [657, 214] width 35 height 18
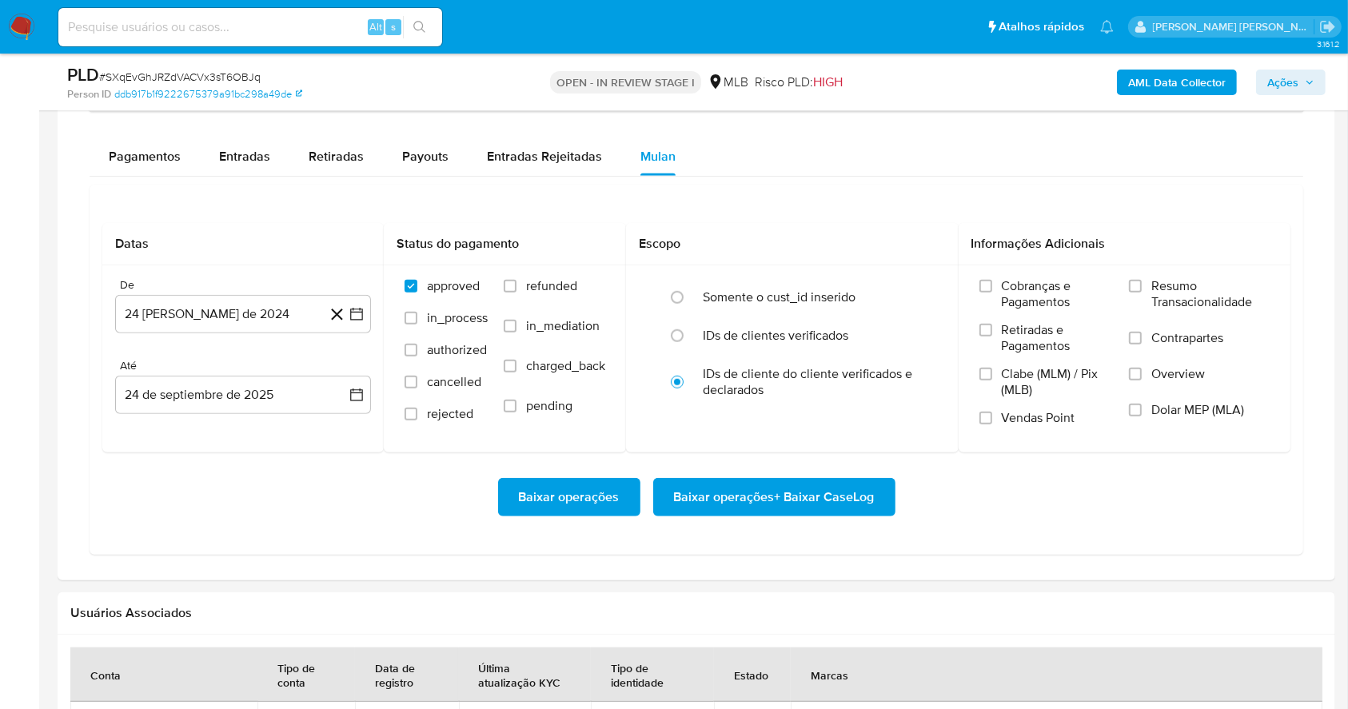
scroll to position [1259, 0]
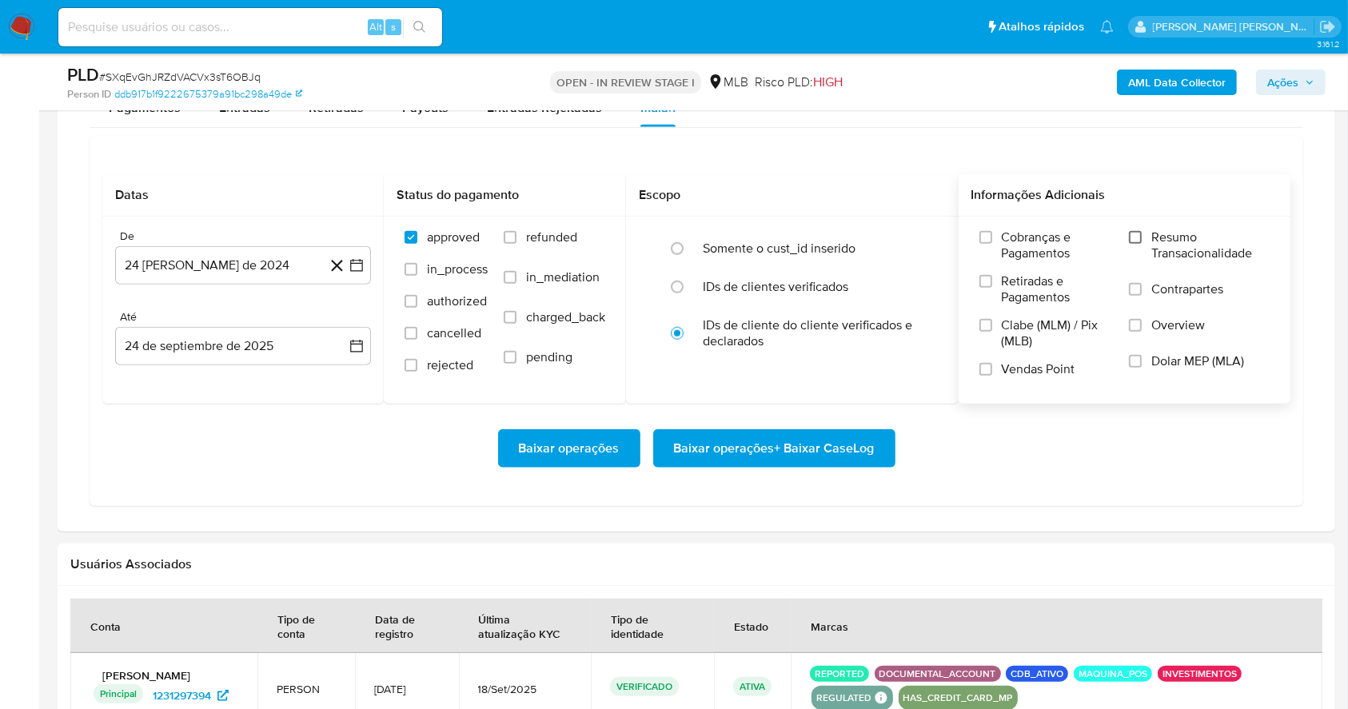
click at [1132, 231] on div "Cobranças e Pagamentos Retiradas e Pagamentos Clabe (MLM) / Pix (MLB) Vendas Po…" at bounding box center [1124, 309] width 307 height 160
click at [1134, 233] on input "Resumo Transacionalidade" at bounding box center [1135, 237] width 13 height 13
click at [985, 373] on input "Vendas Point" at bounding box center [985, 369] width 13 height 13
click at [354, 266] on icon "button" at bounding box center [357, 265] width 16 height 16
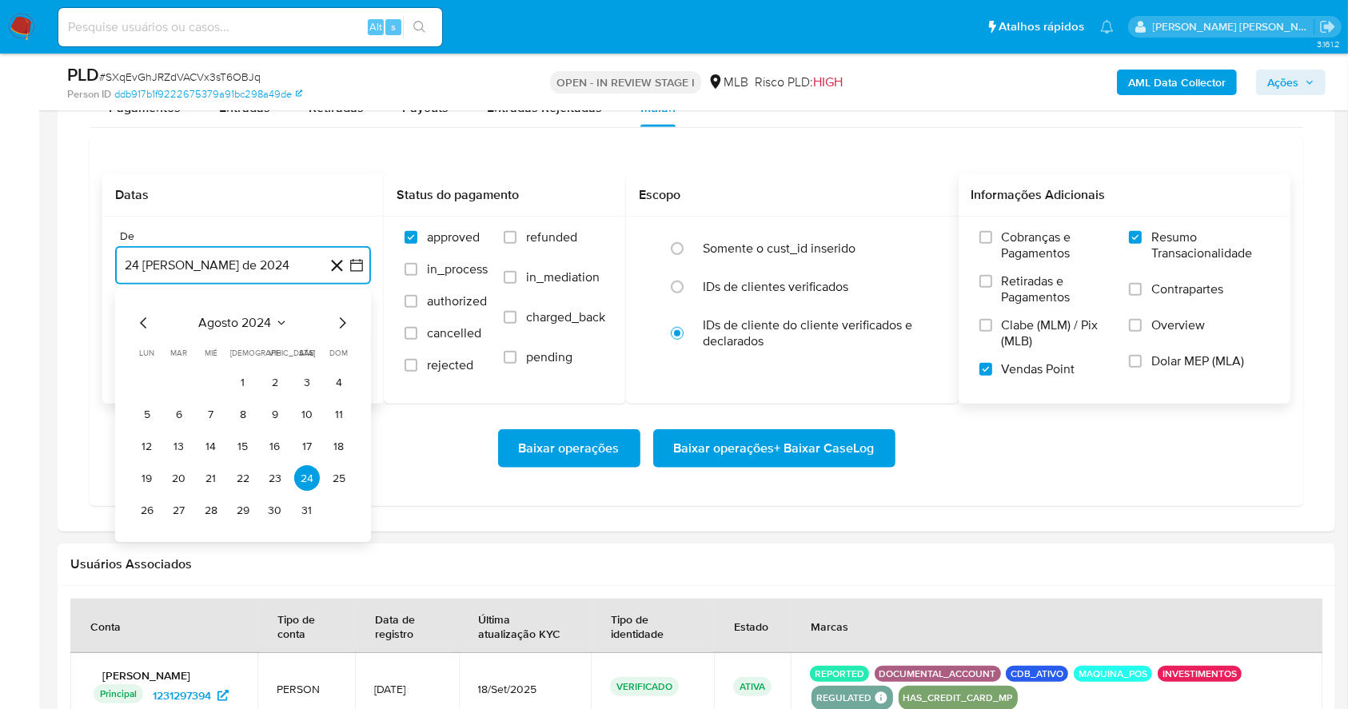
click at [341, 319] on icon "Mes siguiente" at bounding box center [343, 323] width 6 height 11
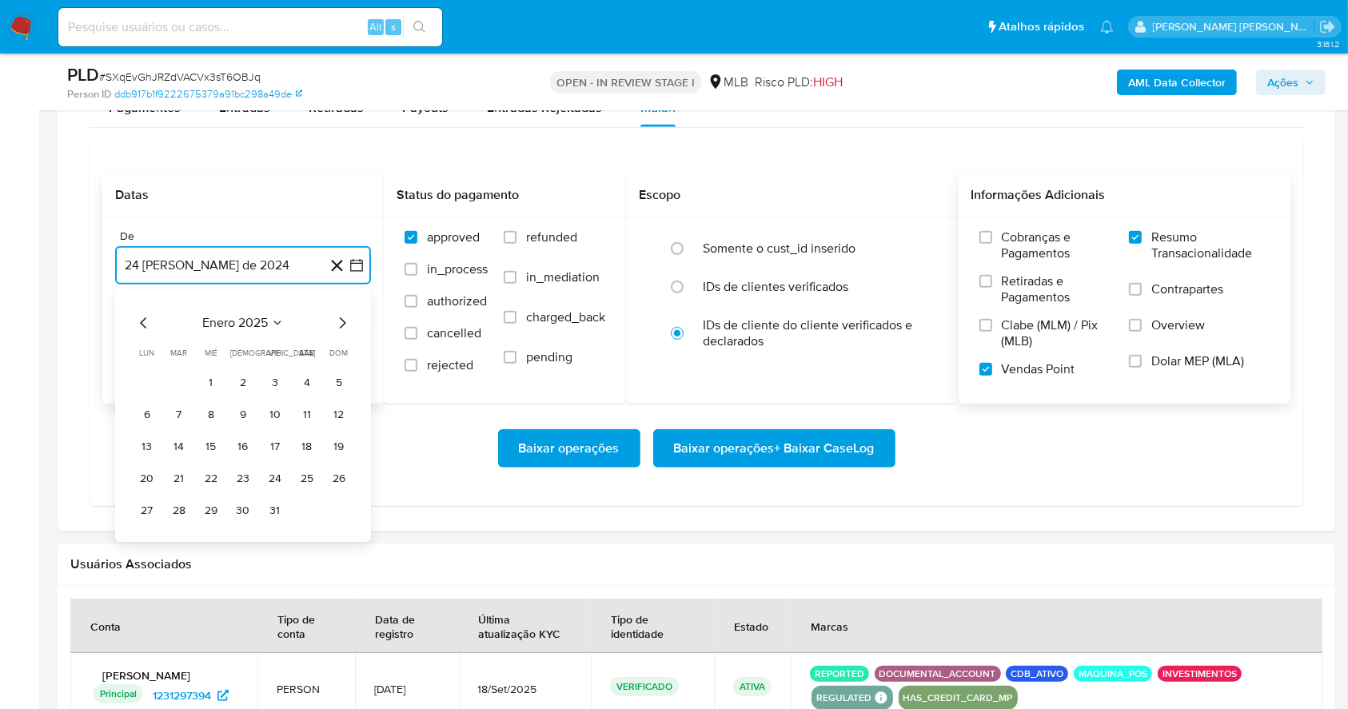
click at [341, 319] on icon "Mes siguiente" at bounding box center [343, 323] width 6 height 11
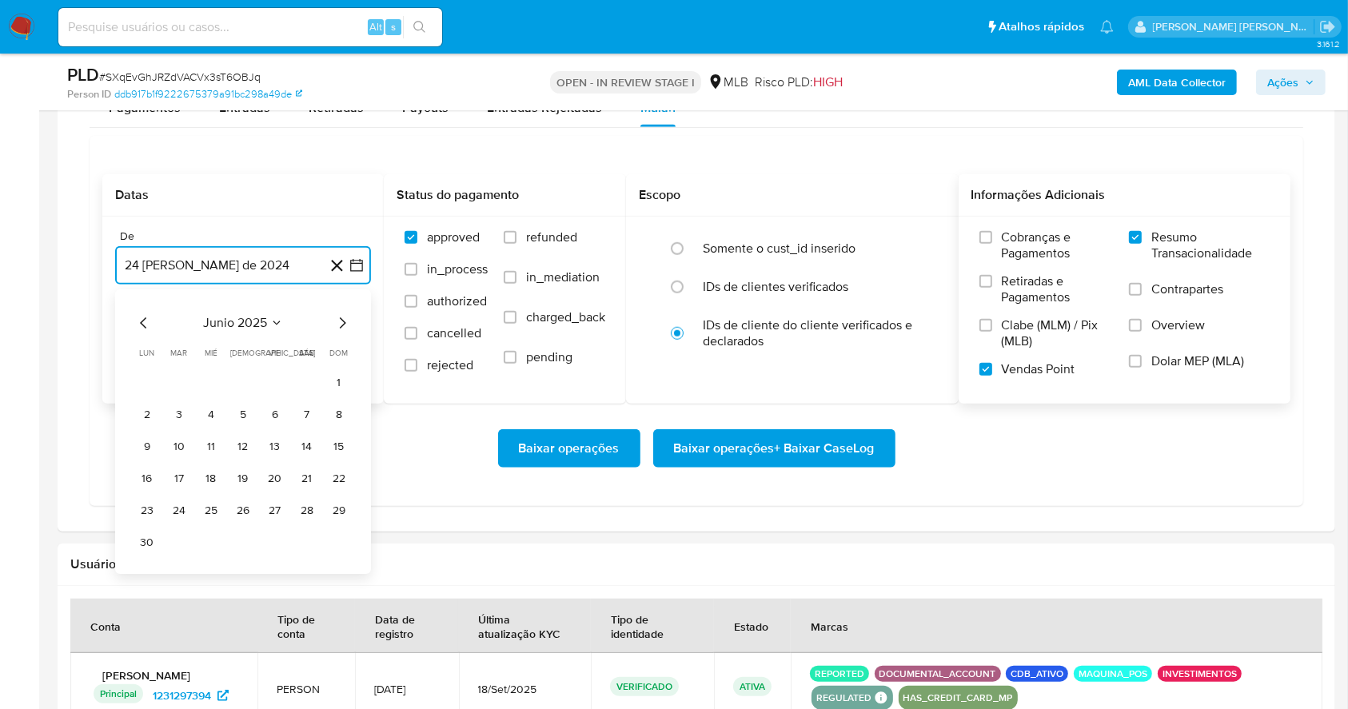
click at [341, 319] on icon "Mes siguiente" at bounding box center [343, 323] width 6 height 11
click at [269, 385] on button "1" at bounding box center [275, 383] width 26 height 26
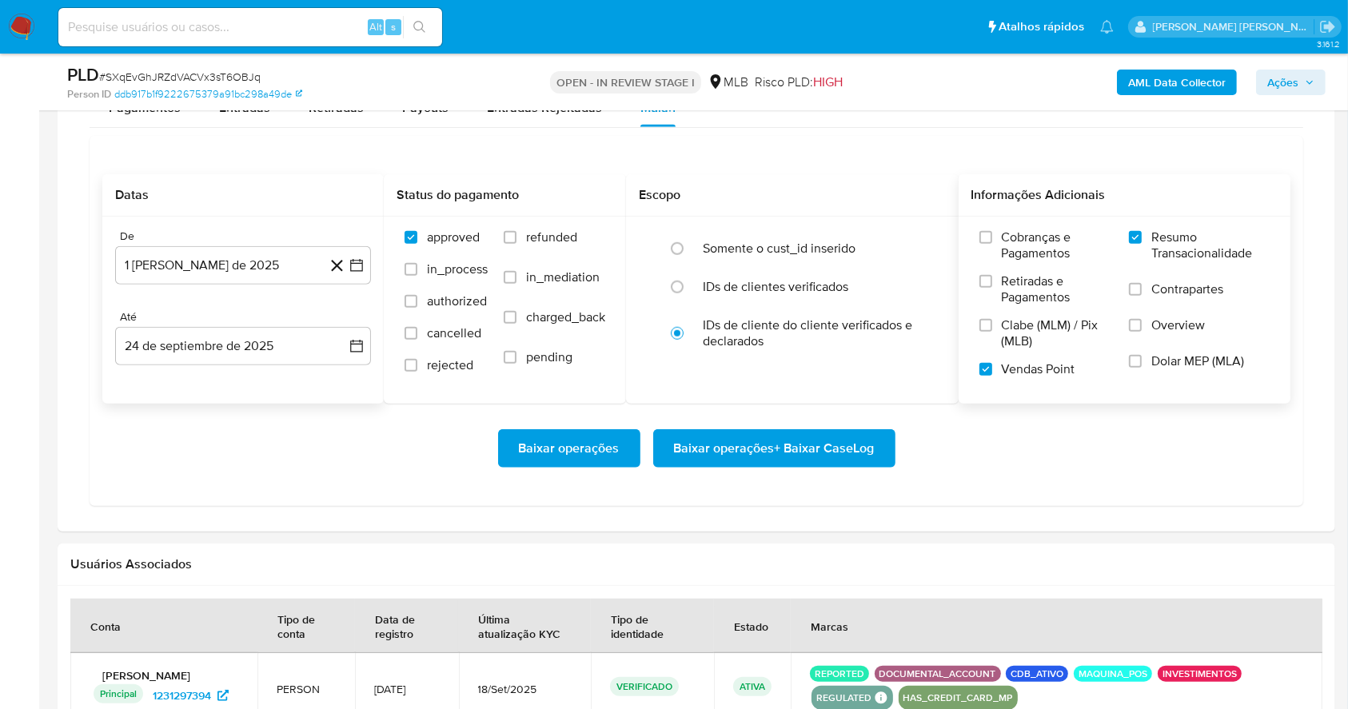
click at [237, 323] on div "Até" at bounding box center [243, 317] width 256 height 14
click at [239, 345] on button "24 de septiembre de 2025" at bounding box center [243, 346] width 256 height 38
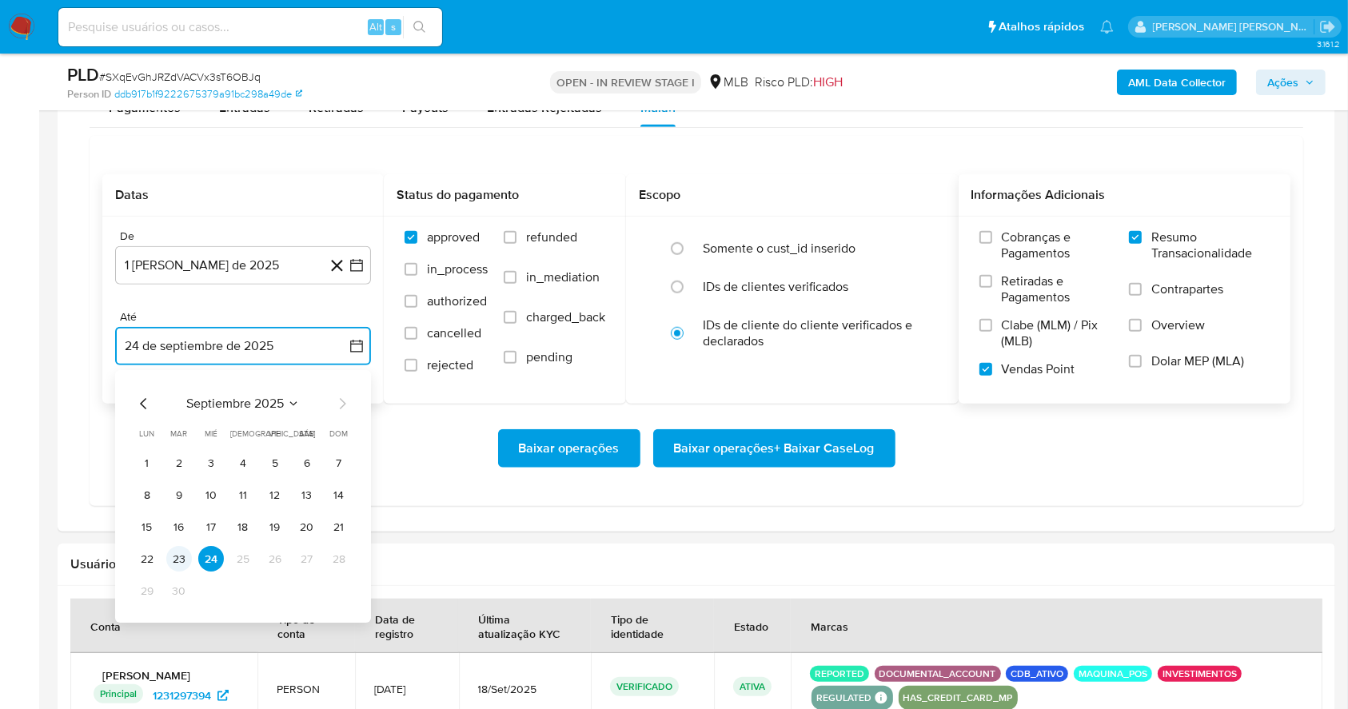
click at [172, 560] on button "23" at bounding box center [179, 560] width 26 height 26
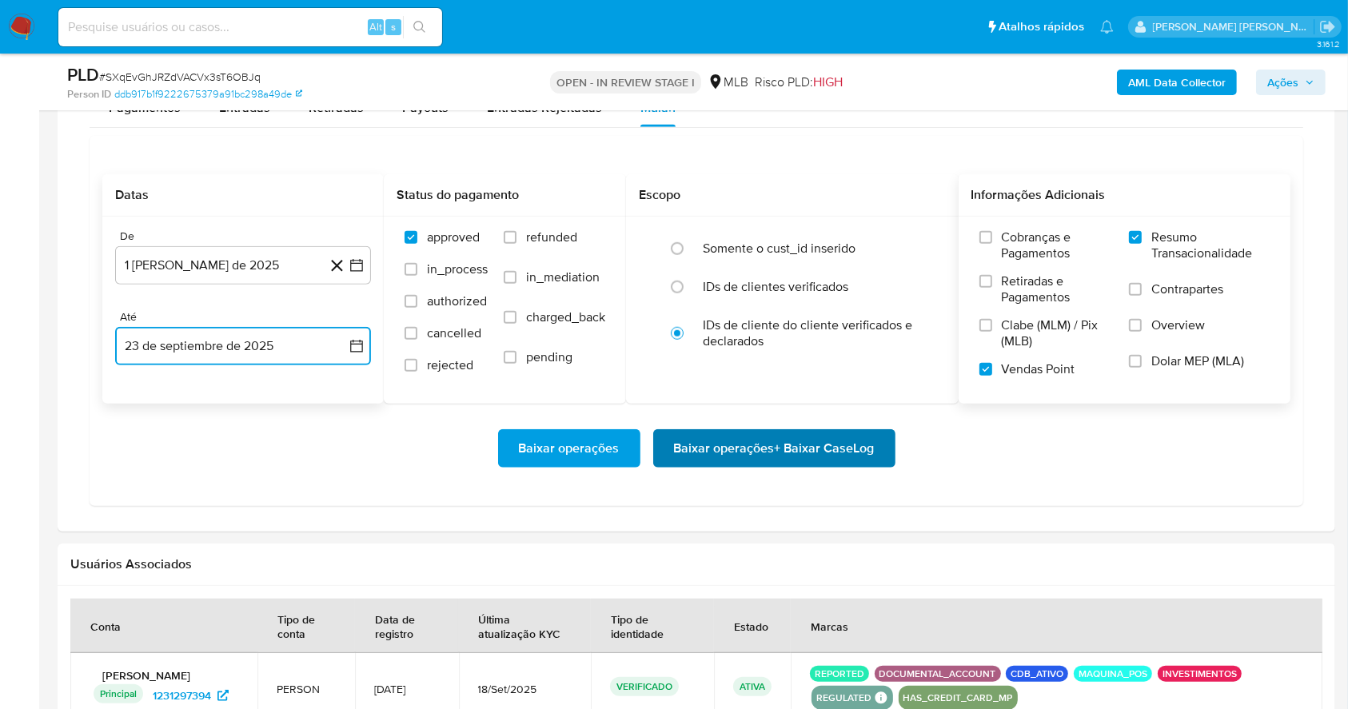
click at [832, 442] on span "Baixar operações + Baixar CaseLog" at bounding box center [774, 448] width 201 height 35
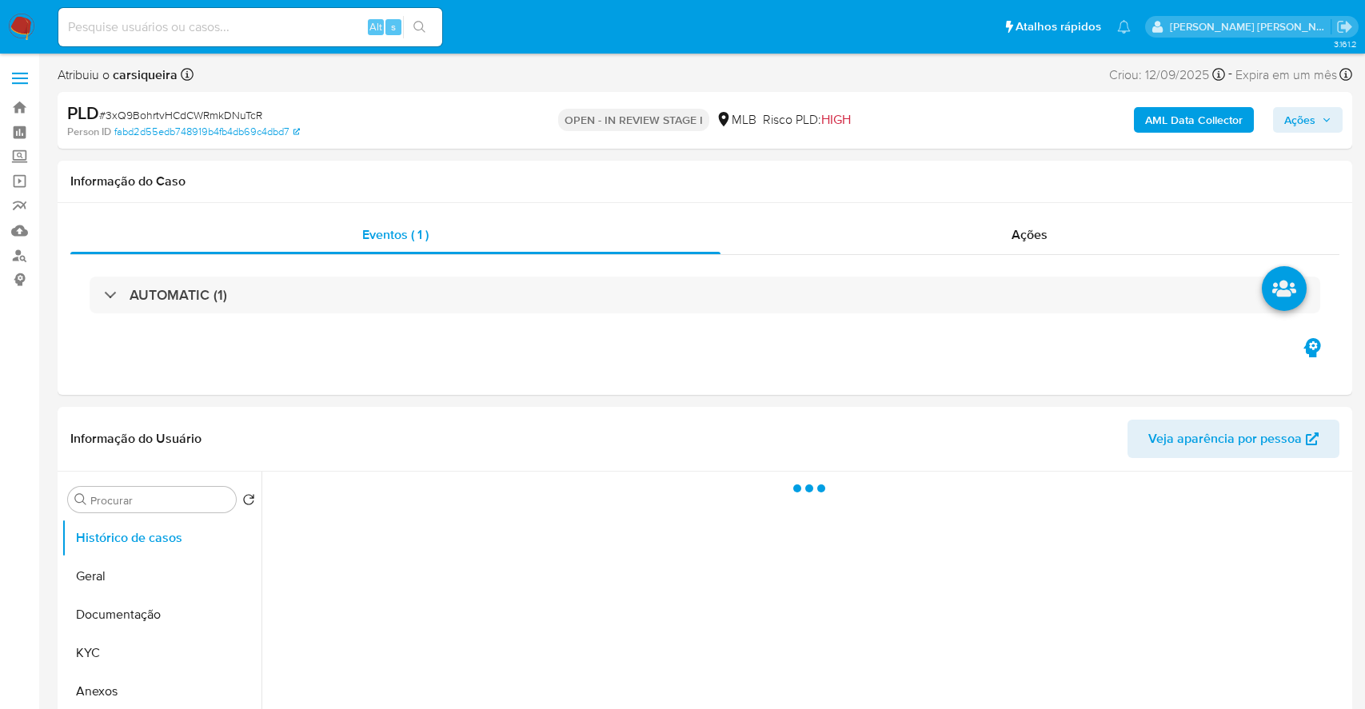
select select "10"
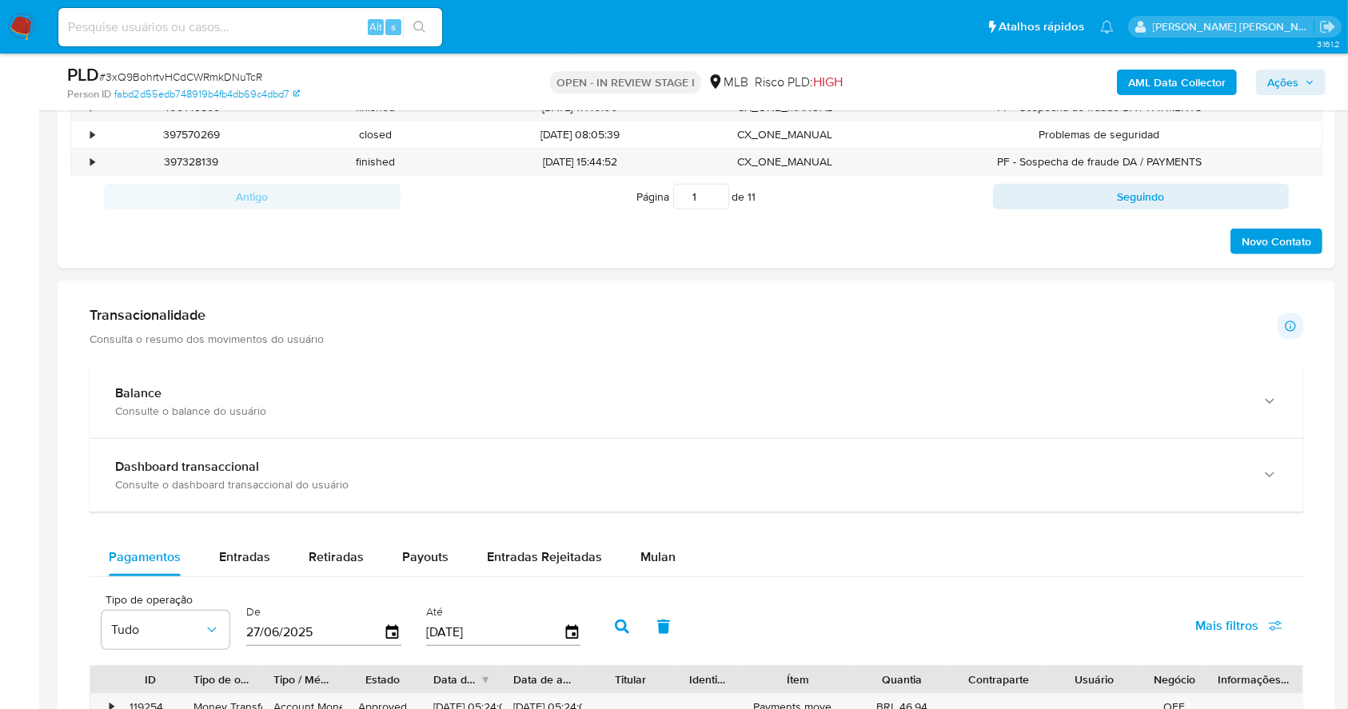
scroll to position [884, 0]
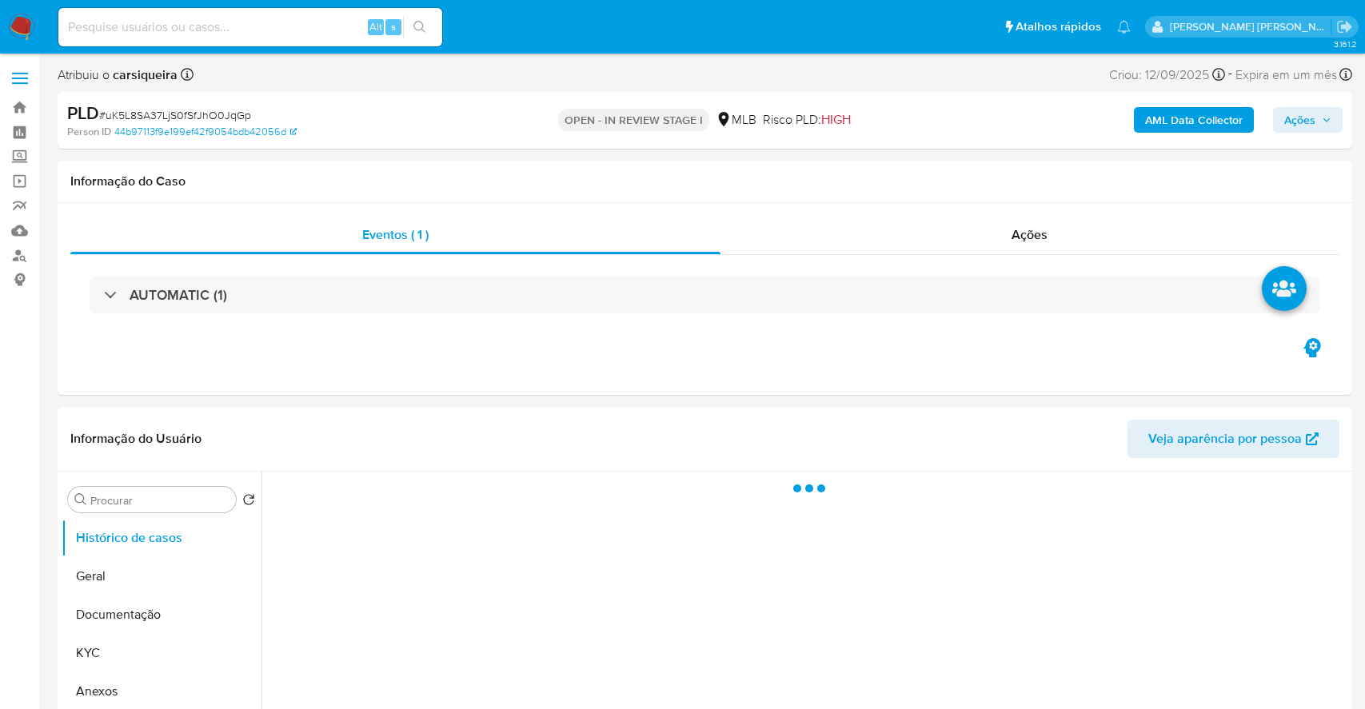
select select "10"
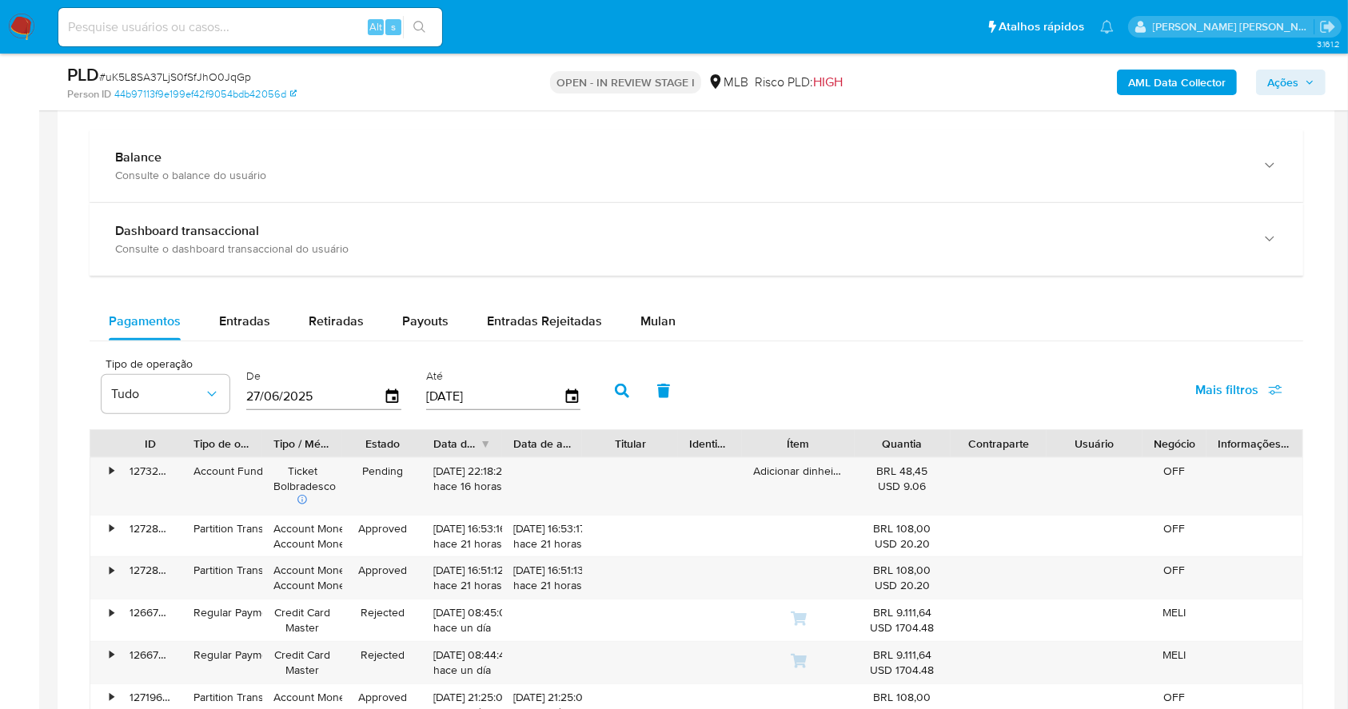
scroll to position [1232, 0]
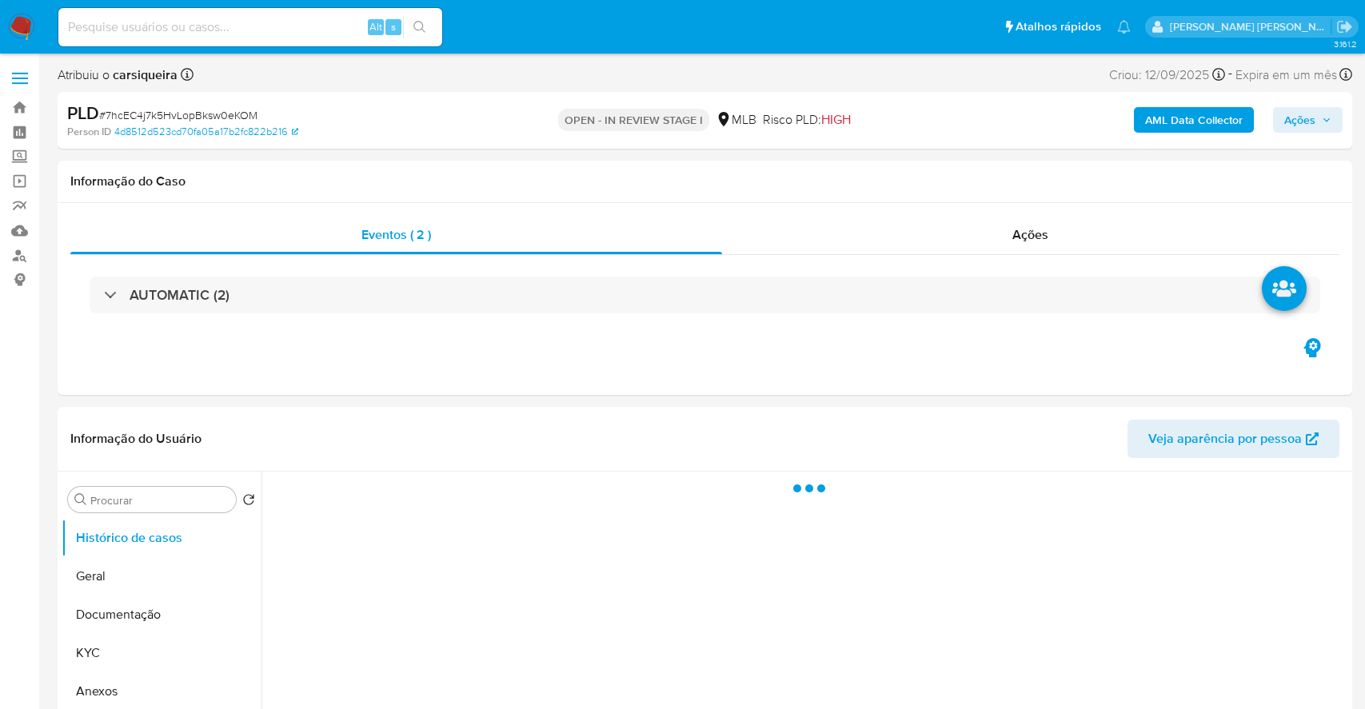
select select "10"
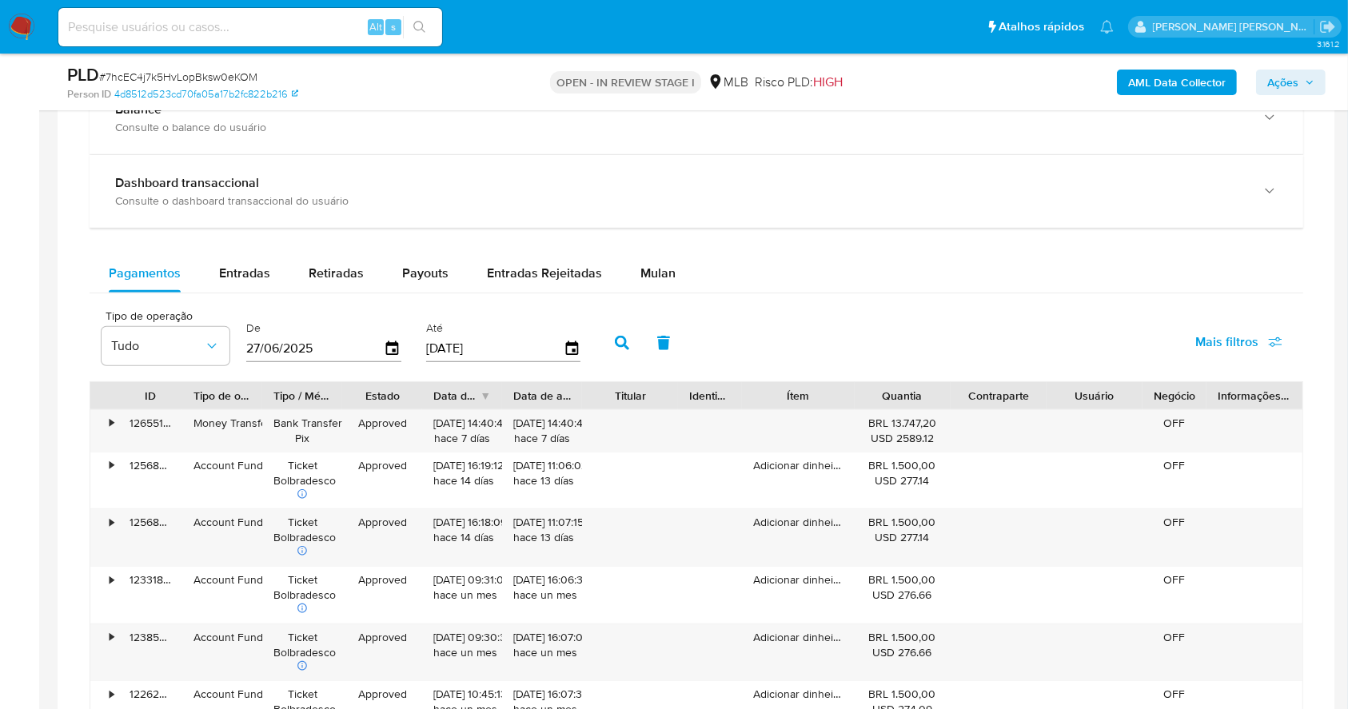
click at [652, 265] on span "Mulan" at bounding box center [657, 273] width 35 height 18
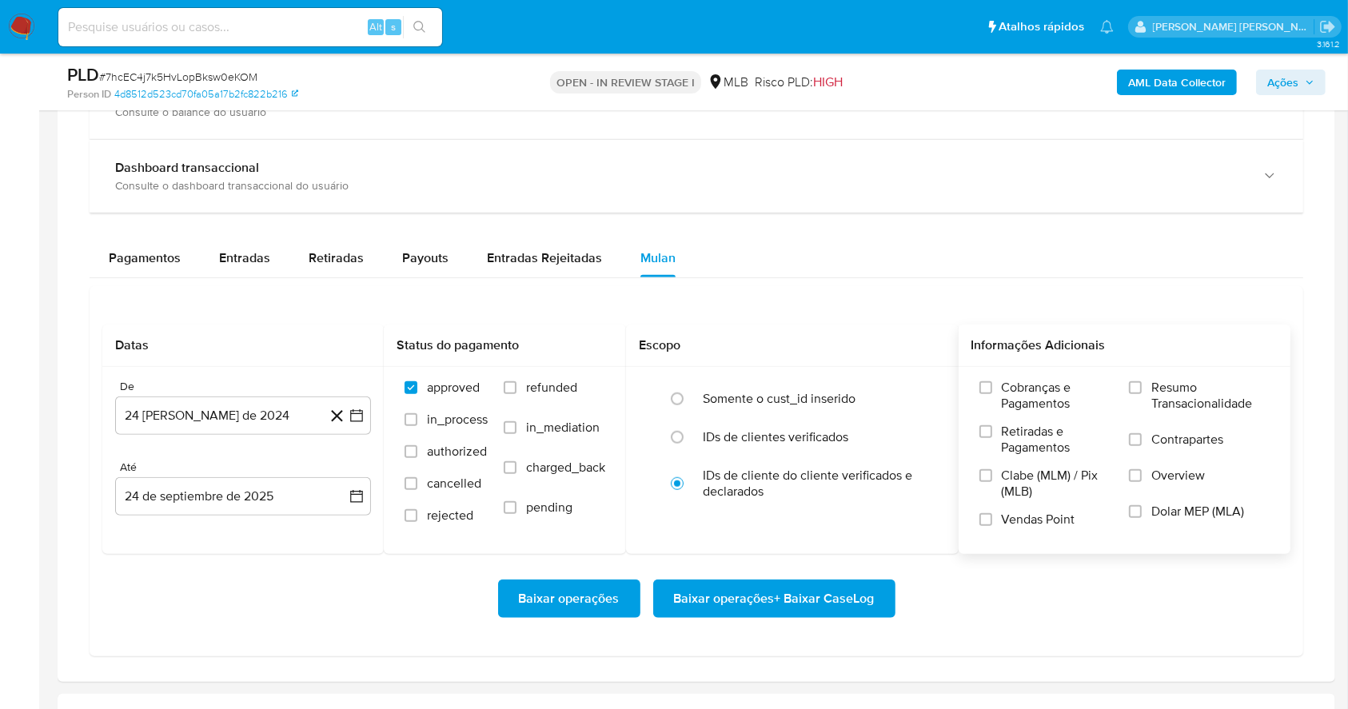
scroll to position [1416, 0]
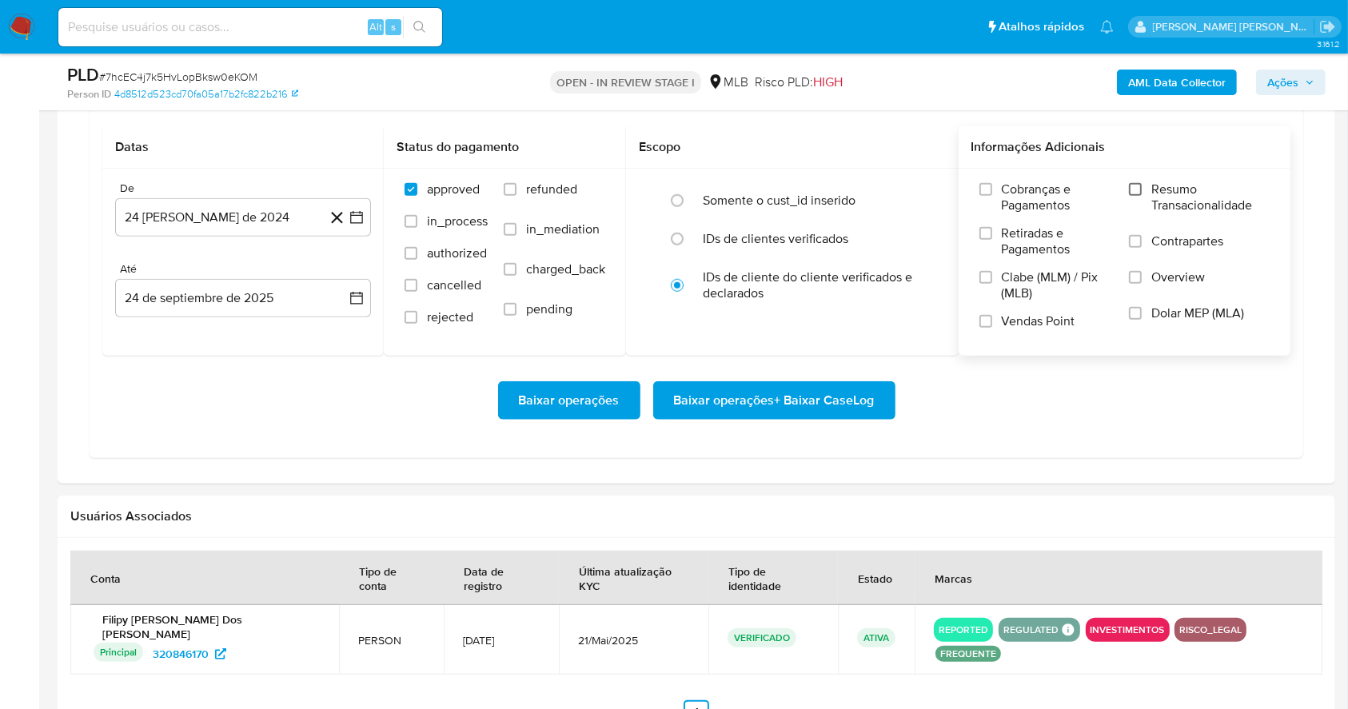
click at [1133, 183] on input "Resumo Transacionalidade" at bounding box center [1135, 189] width 13 height 13
click at [985, 316] on input "Vendas Point" at bounding box center [985, 321] width 13 height 13
click at [361, 209] on icon "button" at bounding box center [357, 217] width 16 height 16
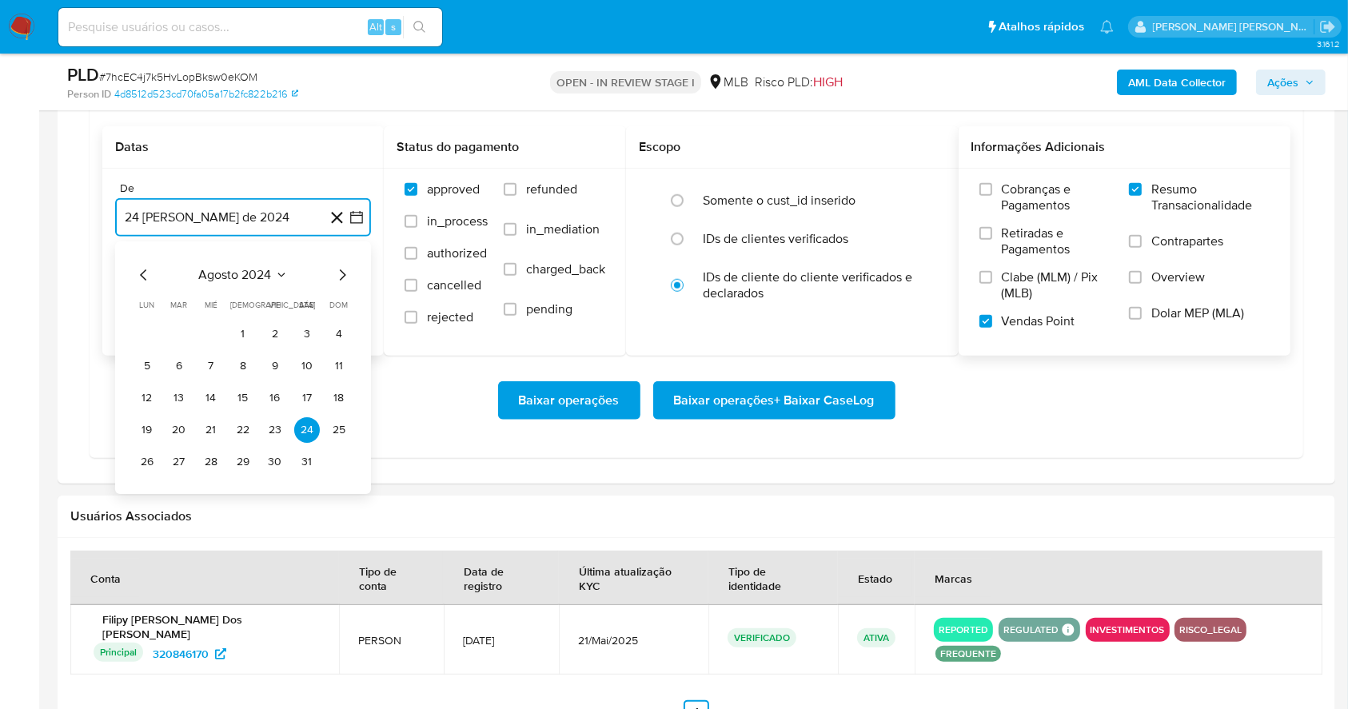
click at [336, 277] on icon "Mes siguiente" at bounding box center [342, 274] width 19 height 19
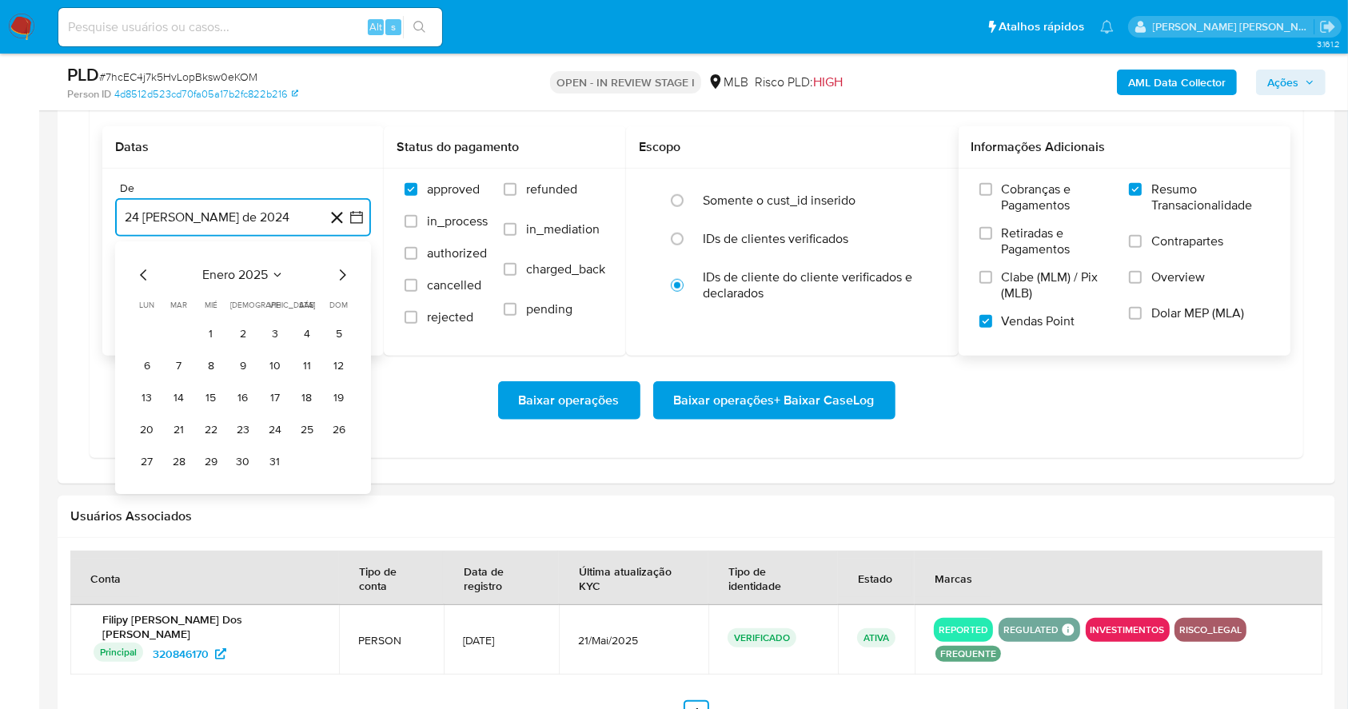
click at [336, 277] on icon "Mes siguiente" at bounding box center [342, 274] width 19 height 19
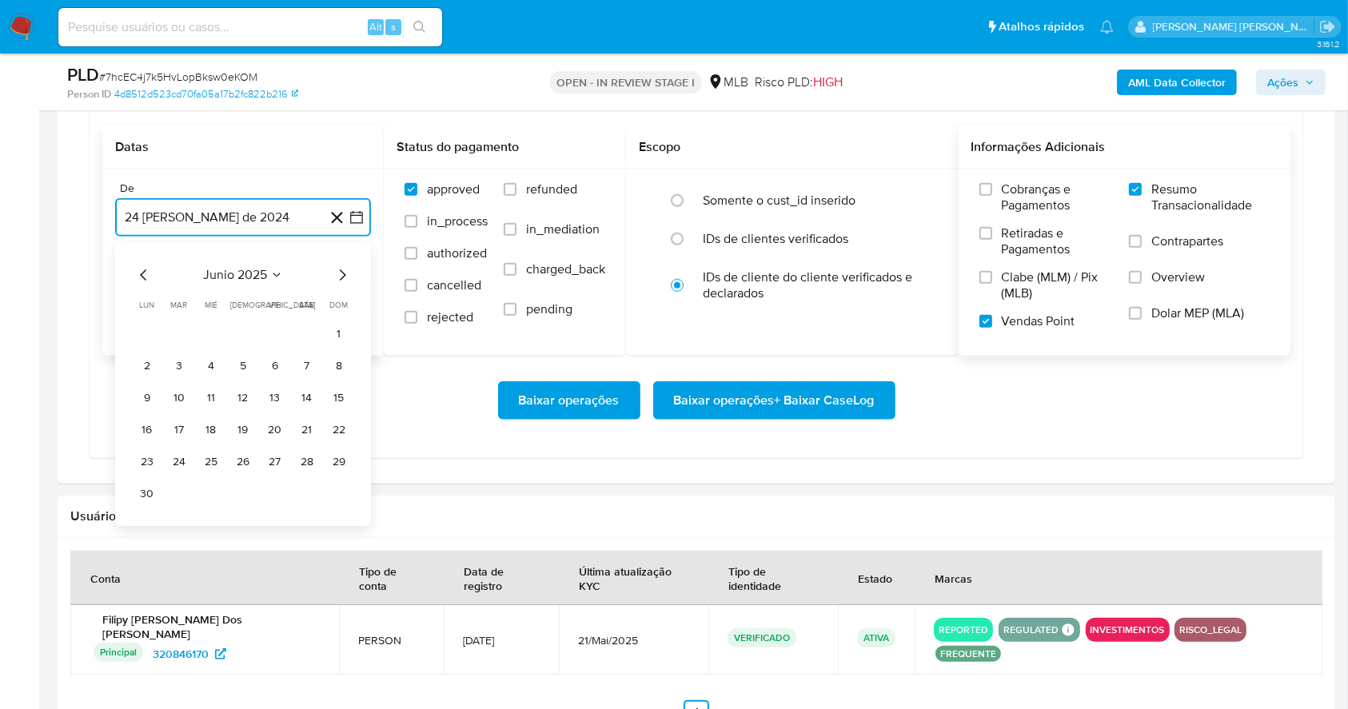
click at [336, 277] on icon "Mes siguiente" at bounding box center [342, 274] width 19 height 19
click at [278, 328] on button "1" at bounding box center [275, 334] width 26 height 26
click at [257, 297] on button "24 de septiembre de 2025" at bounding box center [243, 298] width 256 height 38
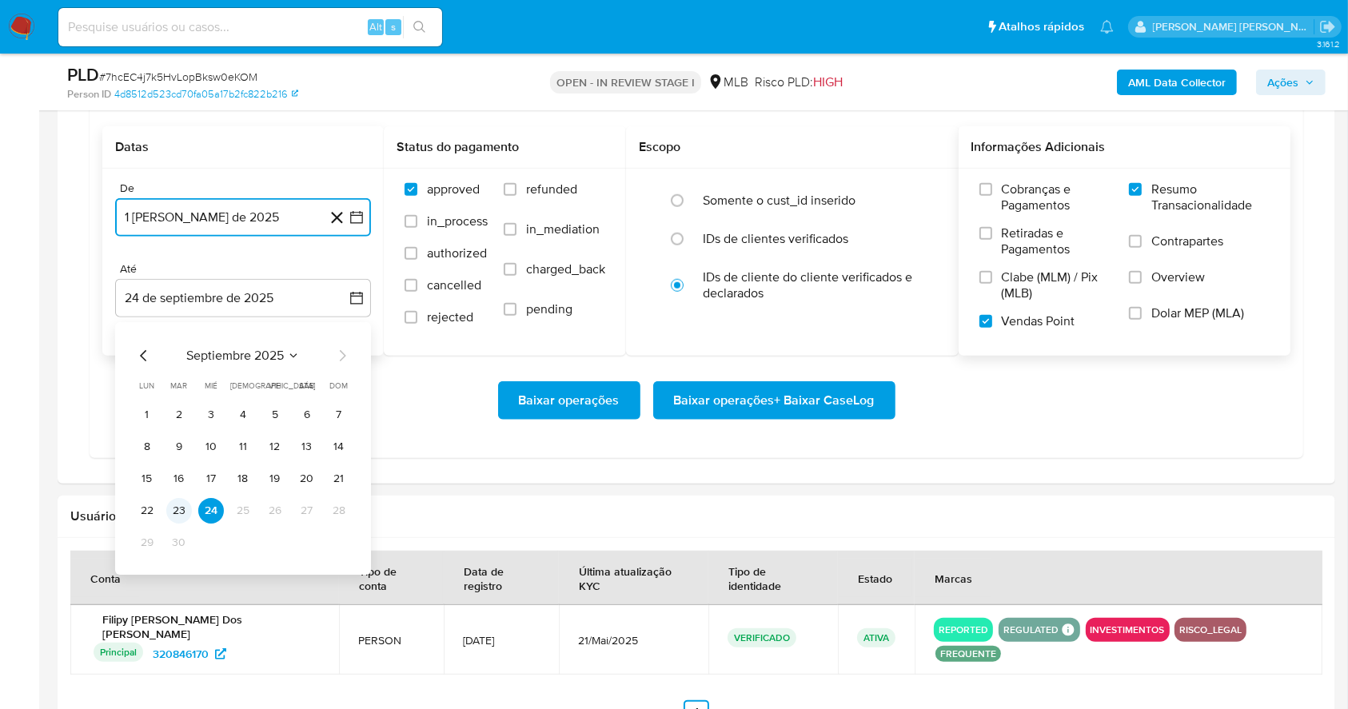
click at [180, 508] on button "23" at bounding box center [179, 511] width 26 height 26
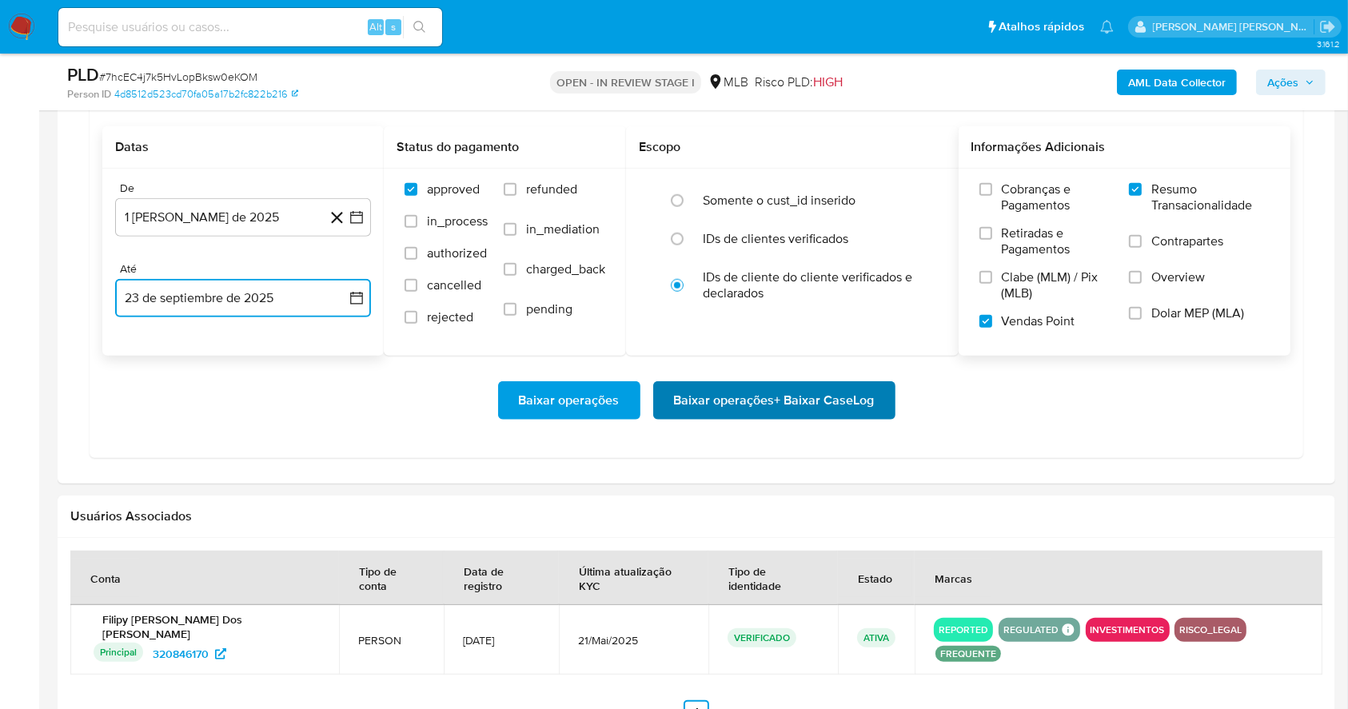
click at [774, 387] on span "Baixar operações + Baixar CaseLog" at bounding box center [774, 400] width 201 height 35
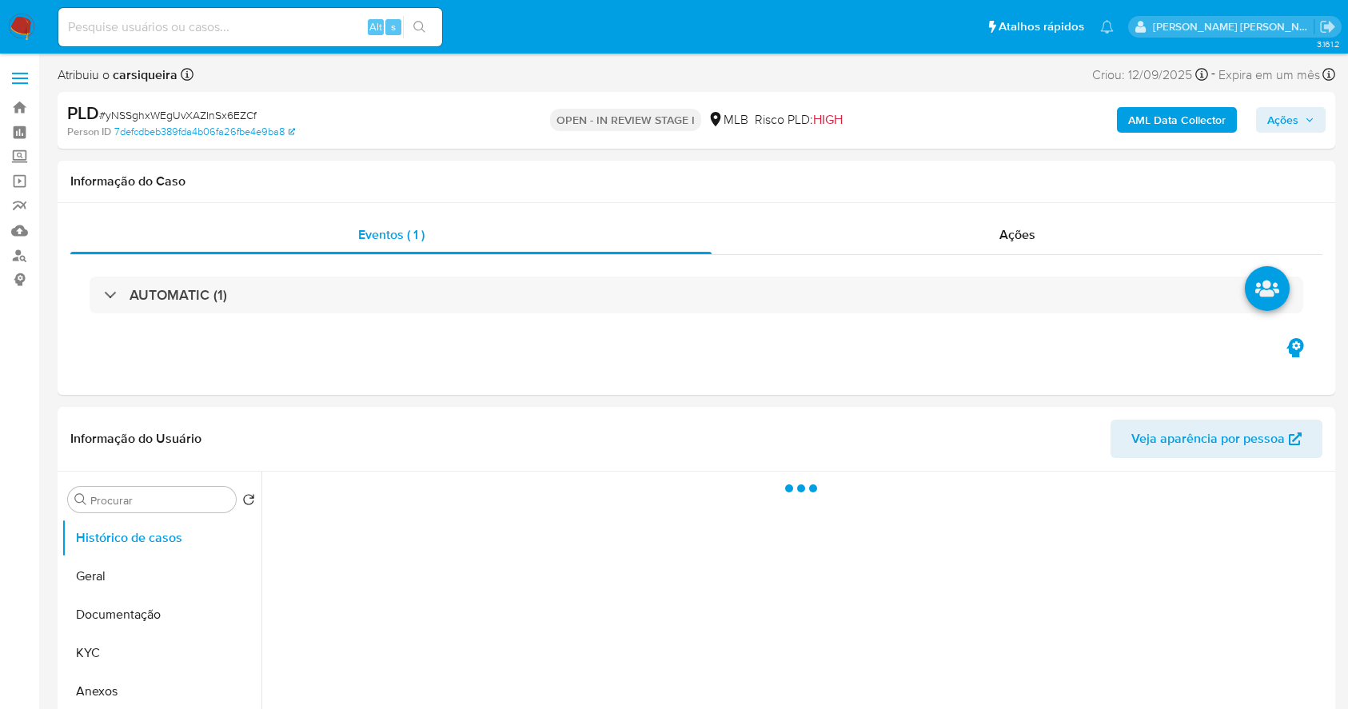
select select "10"
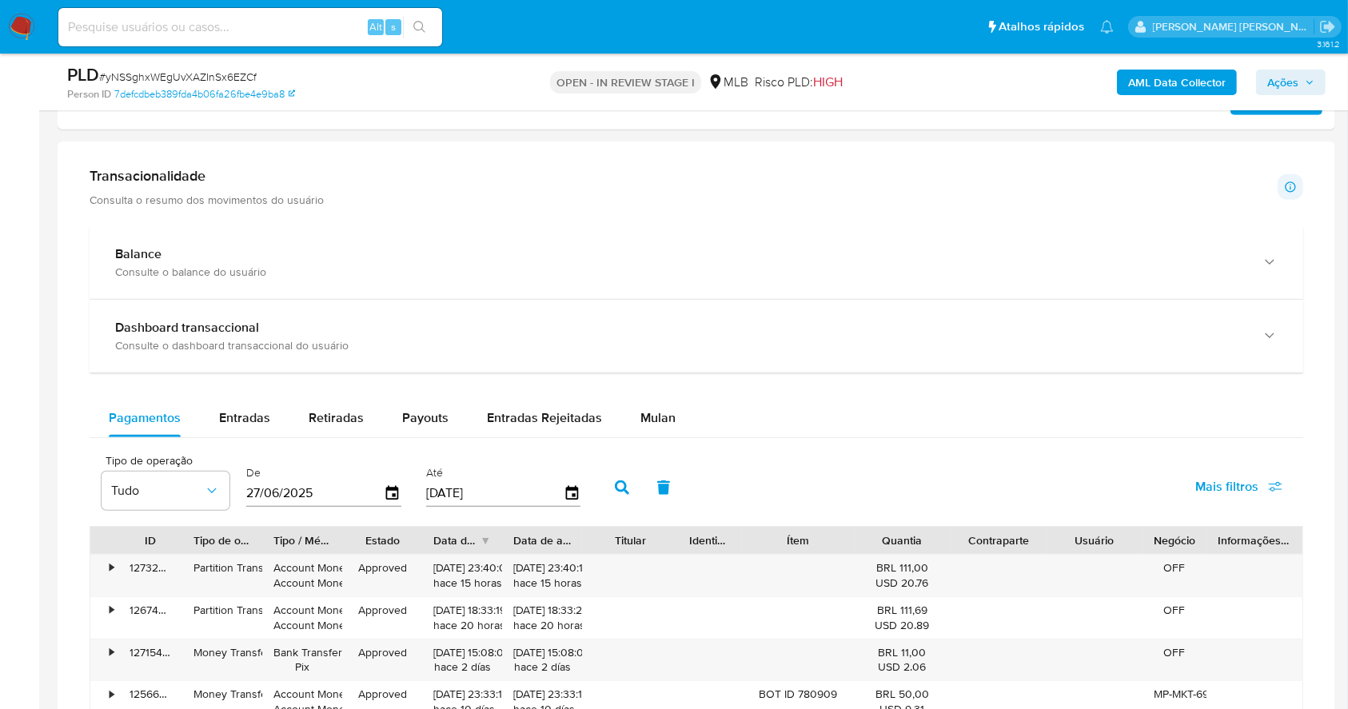
scroll to position [1202, 0]
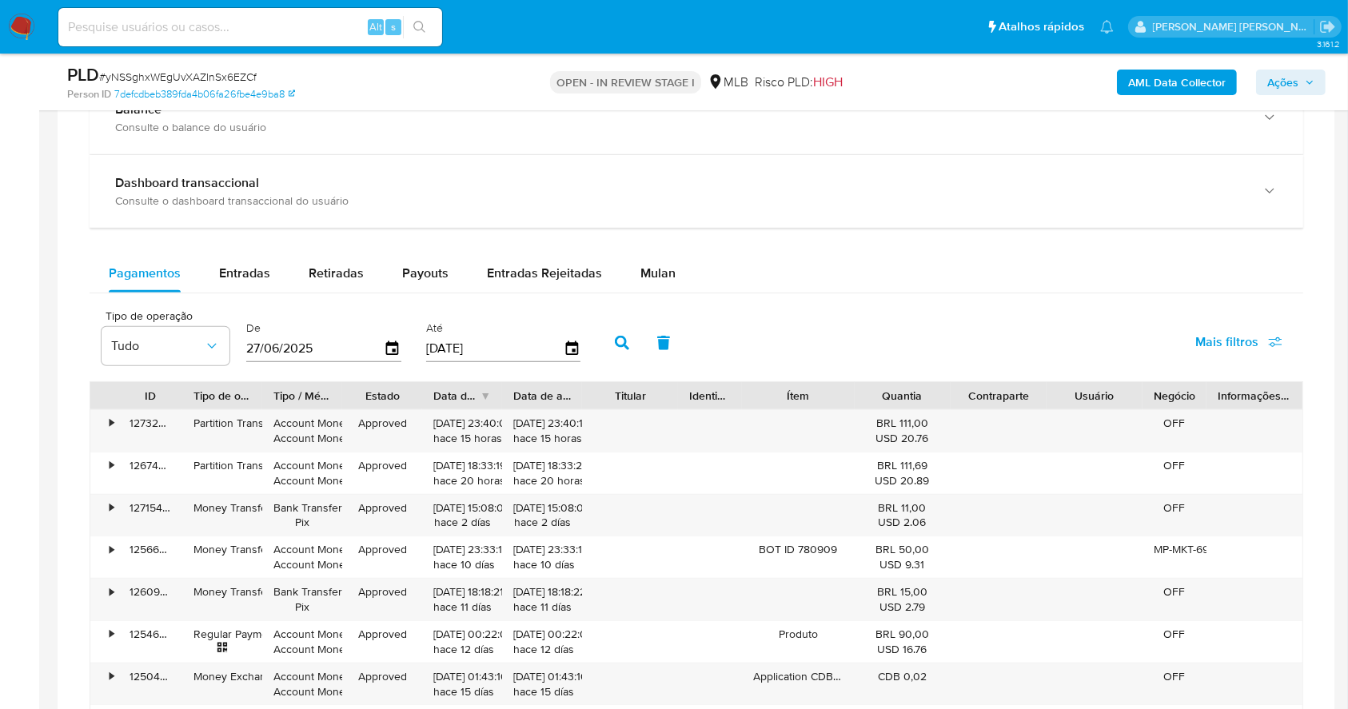
click at [632, 265] on button "Mulan" at bounding box center [658, 273] width 74 height 38
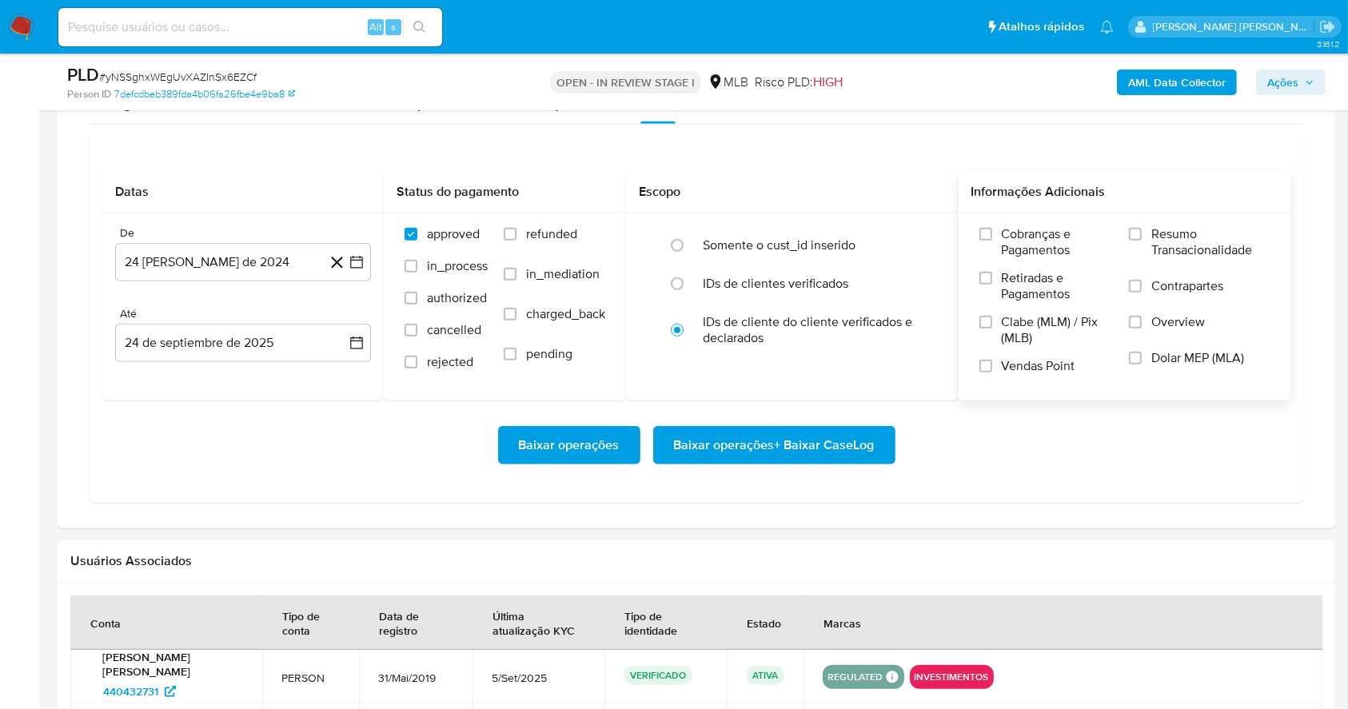
scroll to position [1415, 0]
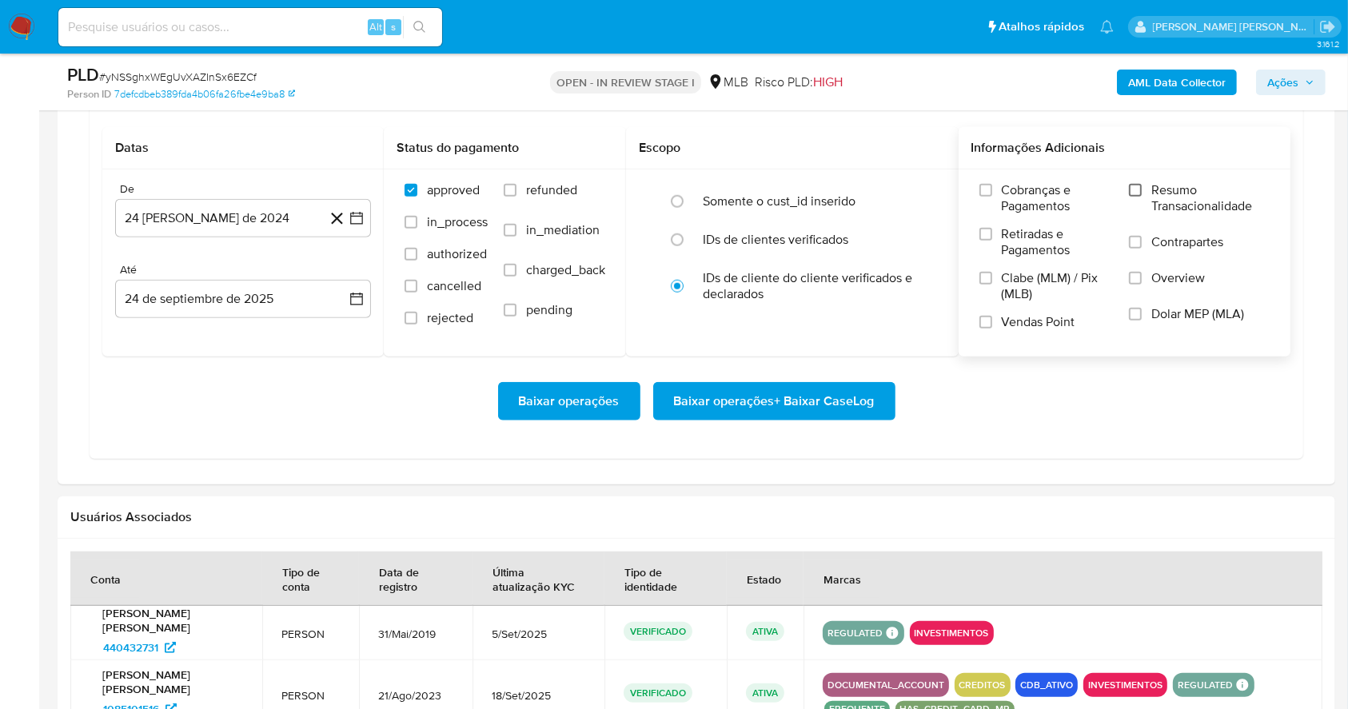
click at [1141, 186] on input "Resumo Transacionalidade" at bounding box center [1135, 190] width 13 height 13
click at [991, 323] on label "Vendas Point" at bounding box center [1046, 328] width 134 height 28
click at [991, 323] on input "Vendas Point" at bounding box center [985, 322] width 13 height 13
click at [357, 216] on icon "button" at bounding box center [357, 218] width 16 height 16
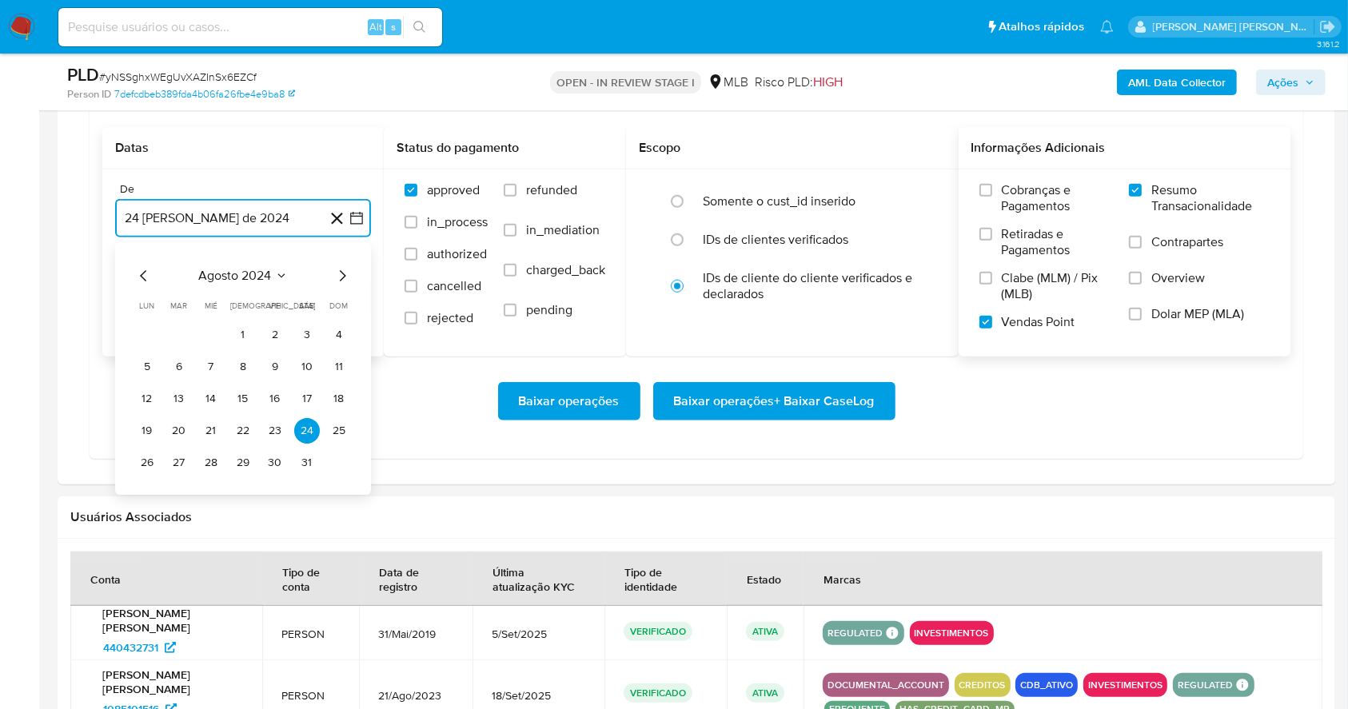
click at [344, 276] on icon "Mes siguiente" at bounding box center [342, 275] width 19 height 19
click at [344, 276] on icon "Mes siguiente" at bounding box center [343, 275] width 6 height 11
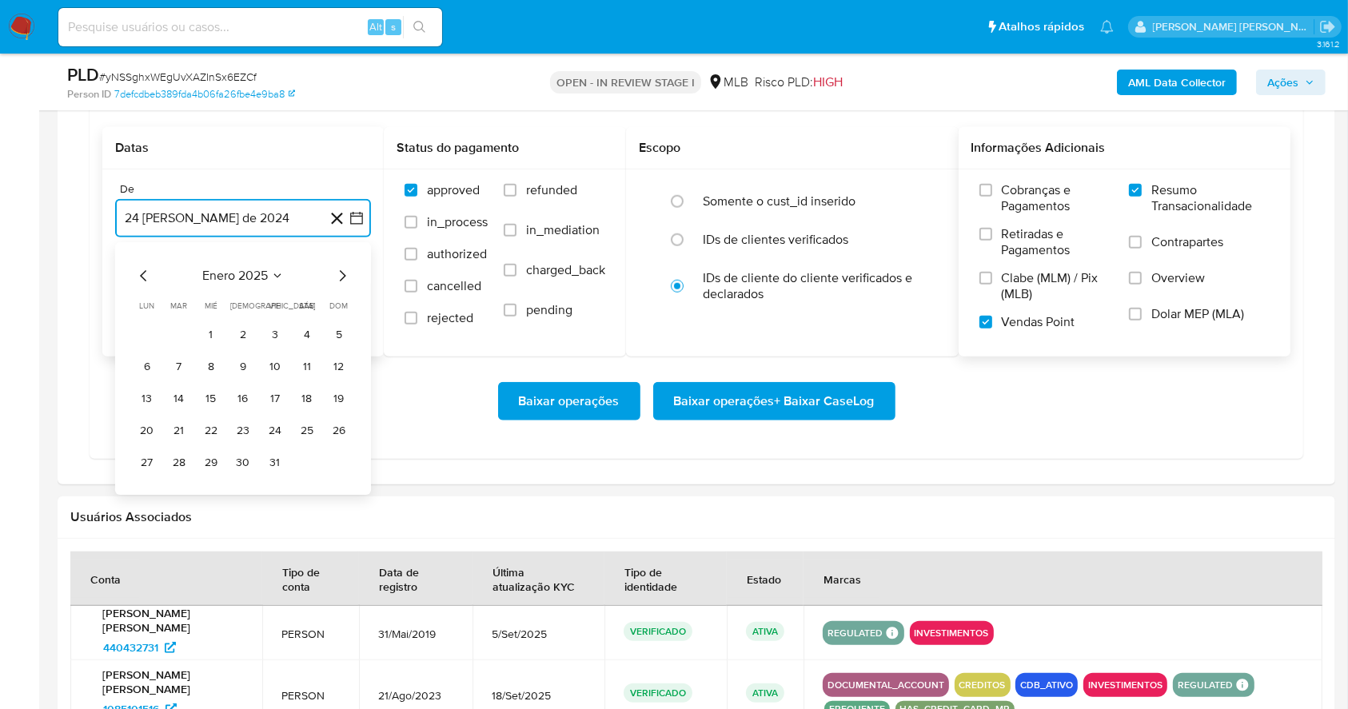
click at [344, 276] on icon "Mes siguiente" at bounding box center [343, 275] width 6 height 11
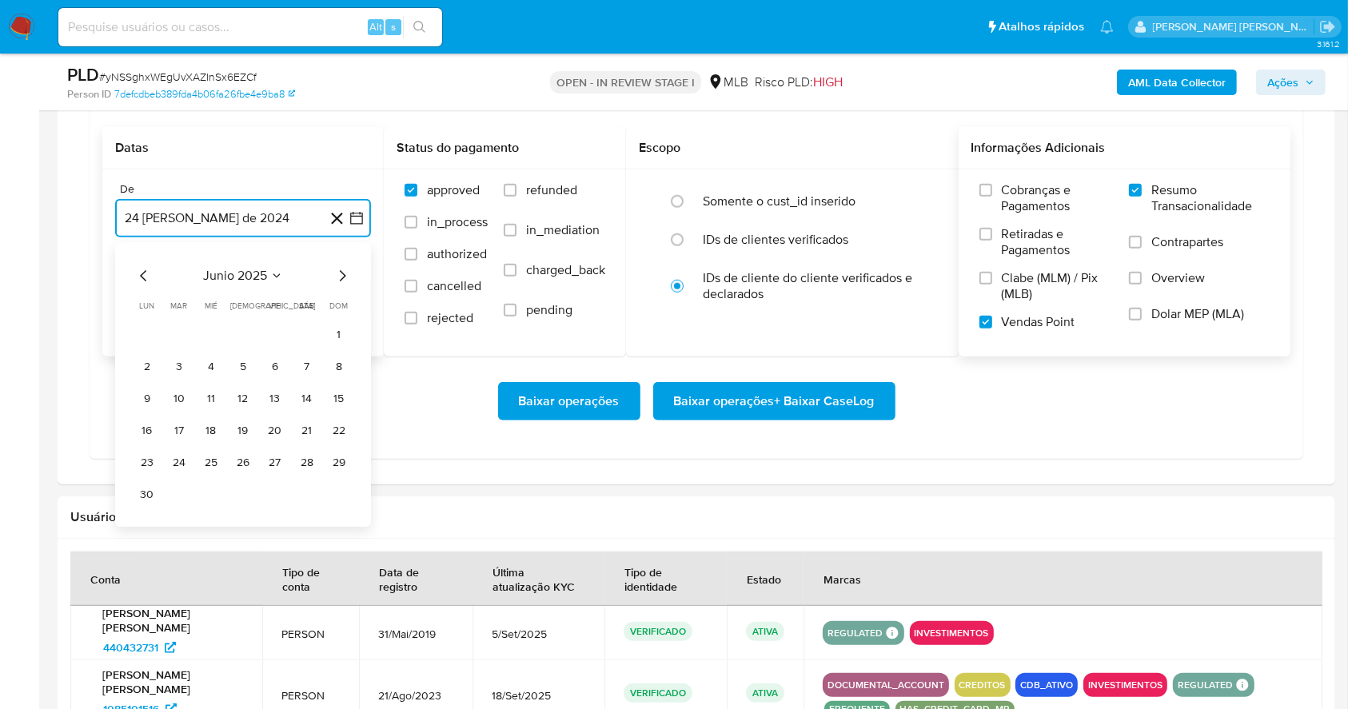
click at [344, 276] on icon "Mes siguiente" at bounding box center [343, 275] width 6 height 11
click at [273, 329] on button "1" at bounding box center [275, 335] width 26 height 26
click at [244, 295] on button "24 de septiembre de 2025" at bounding box center [243, 299] width 256 height 38
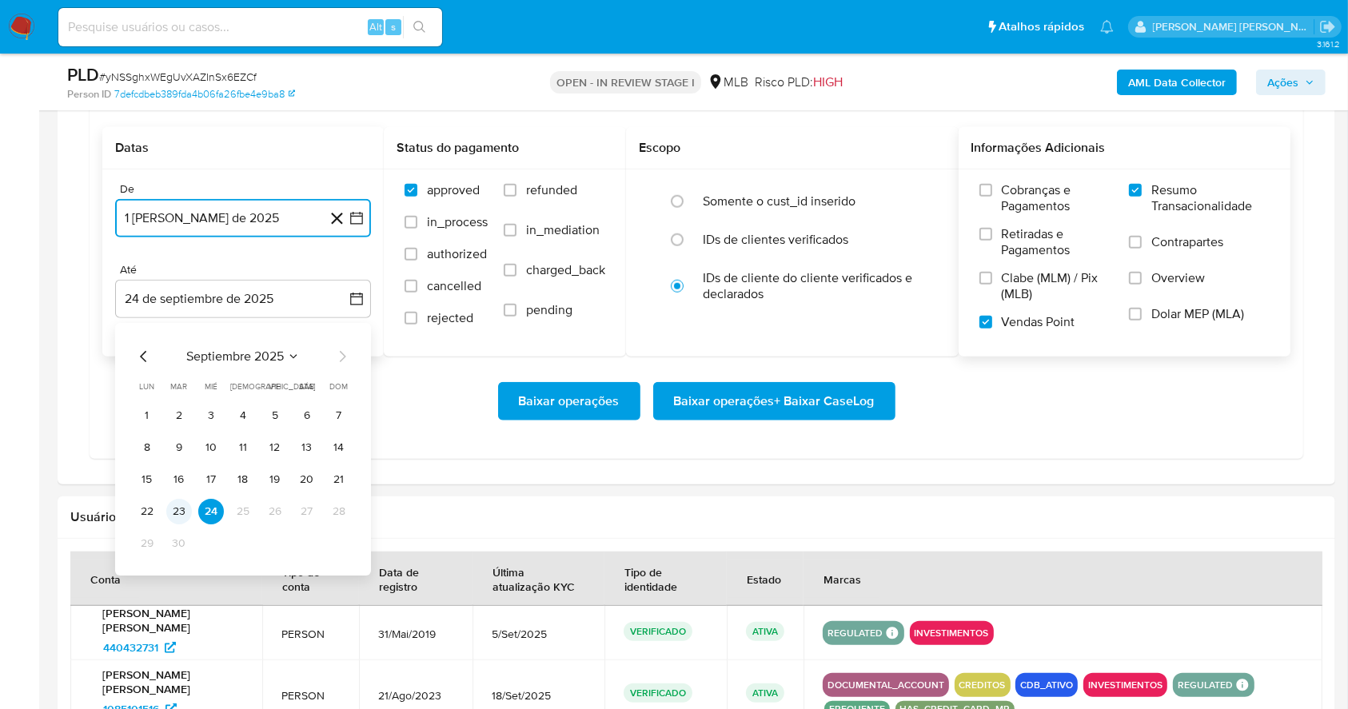
click at [171, 513] on button "23" at bounding box center [179, 512] width 26 height 26
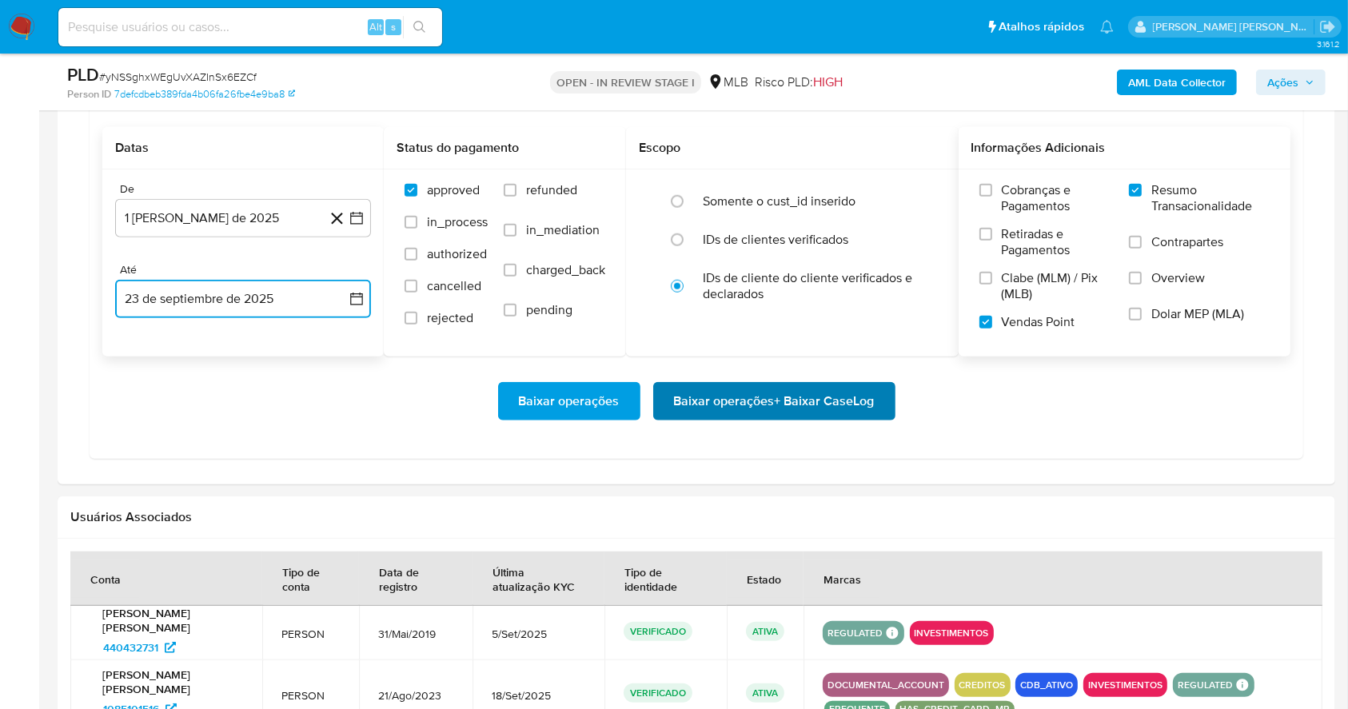
click at [676, 398] on span "Baixar operações + Baixar CaseLog" at bounding box center [774, 401] width 201 height 35
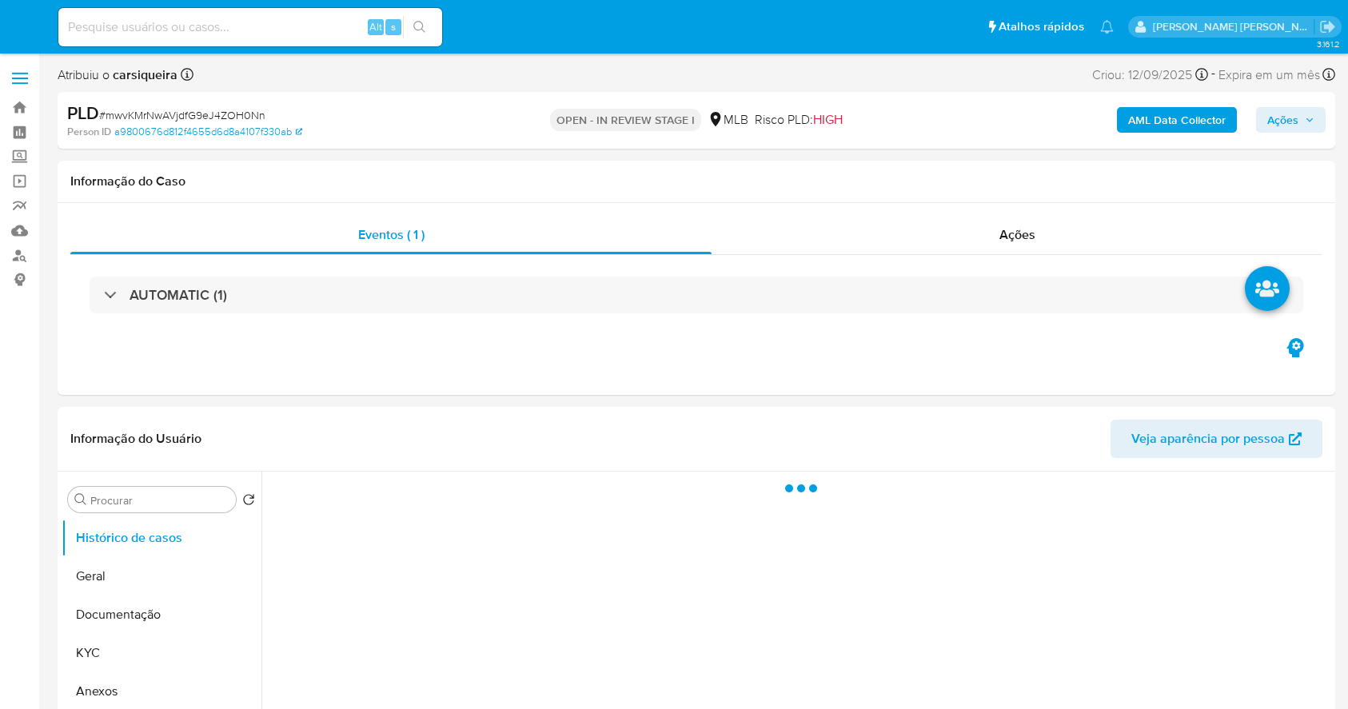
select select "10"
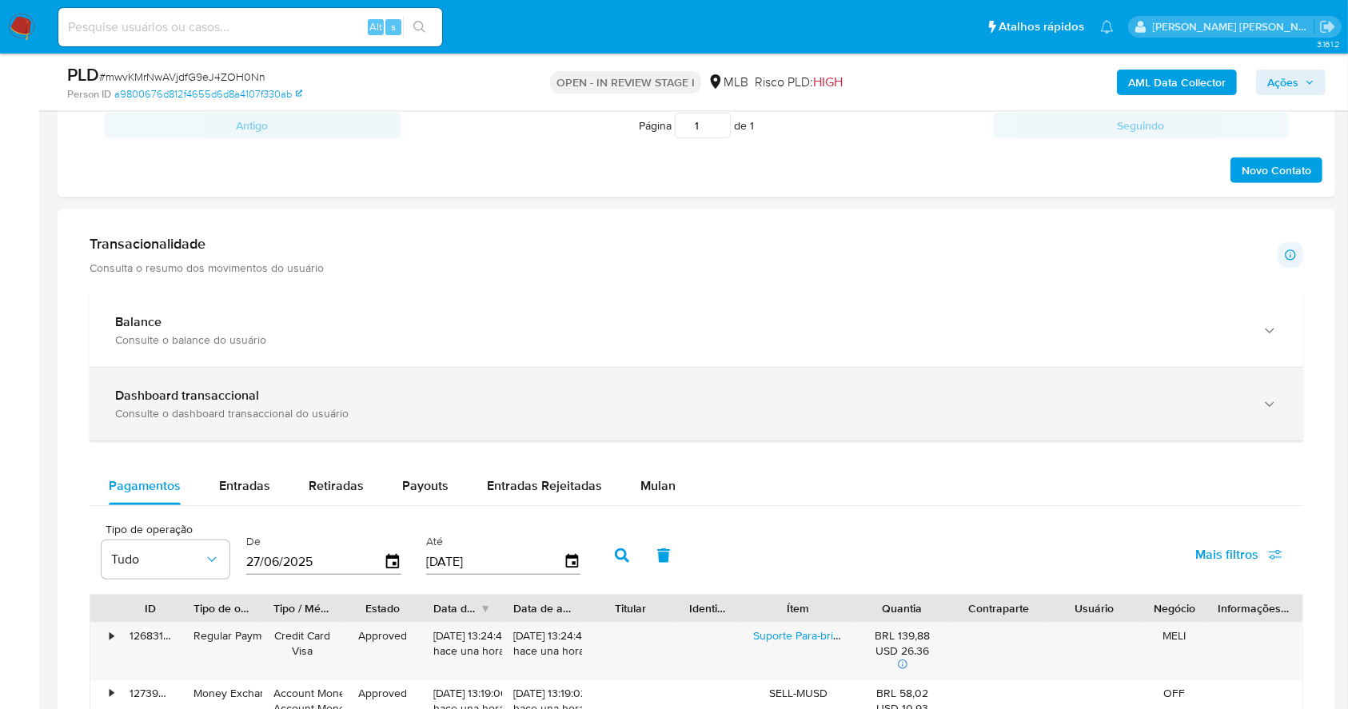
scroll to position [1043, 0]
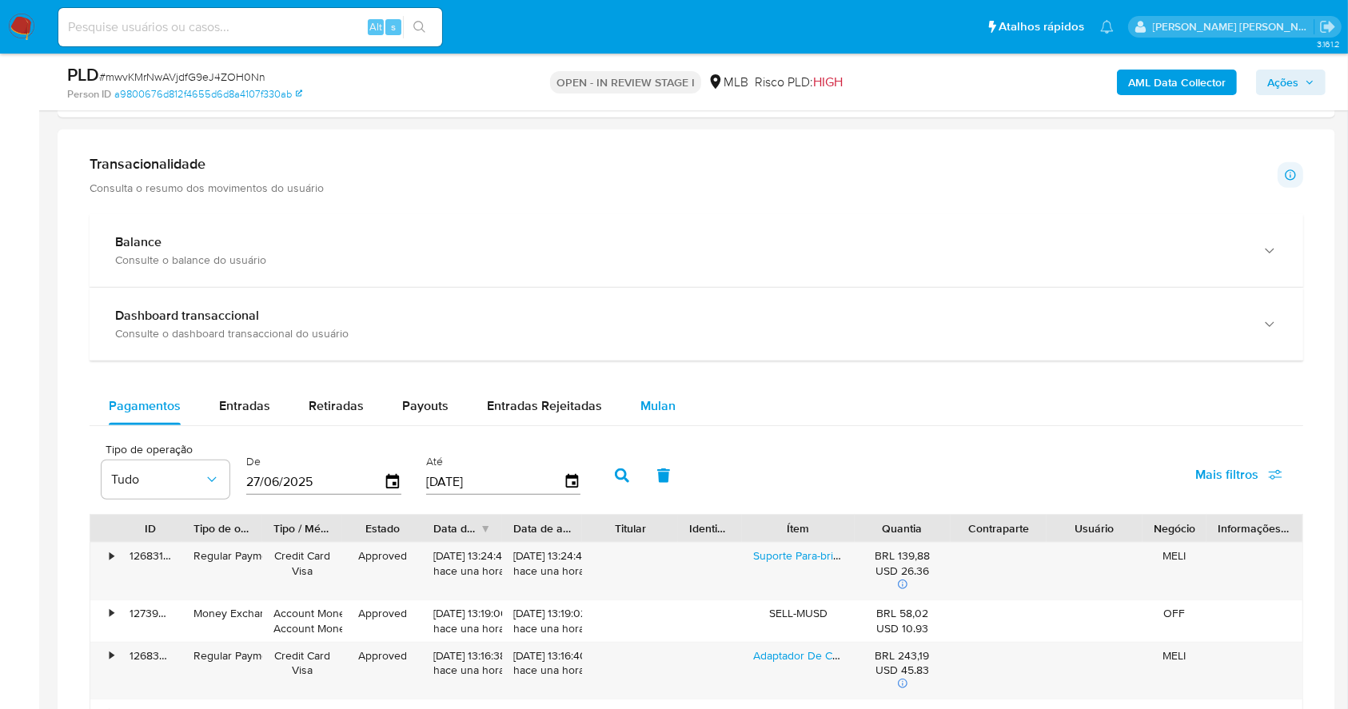
click at [657, 413] on span "Mulan" at bounding box center [657, 406] width 35 height 18
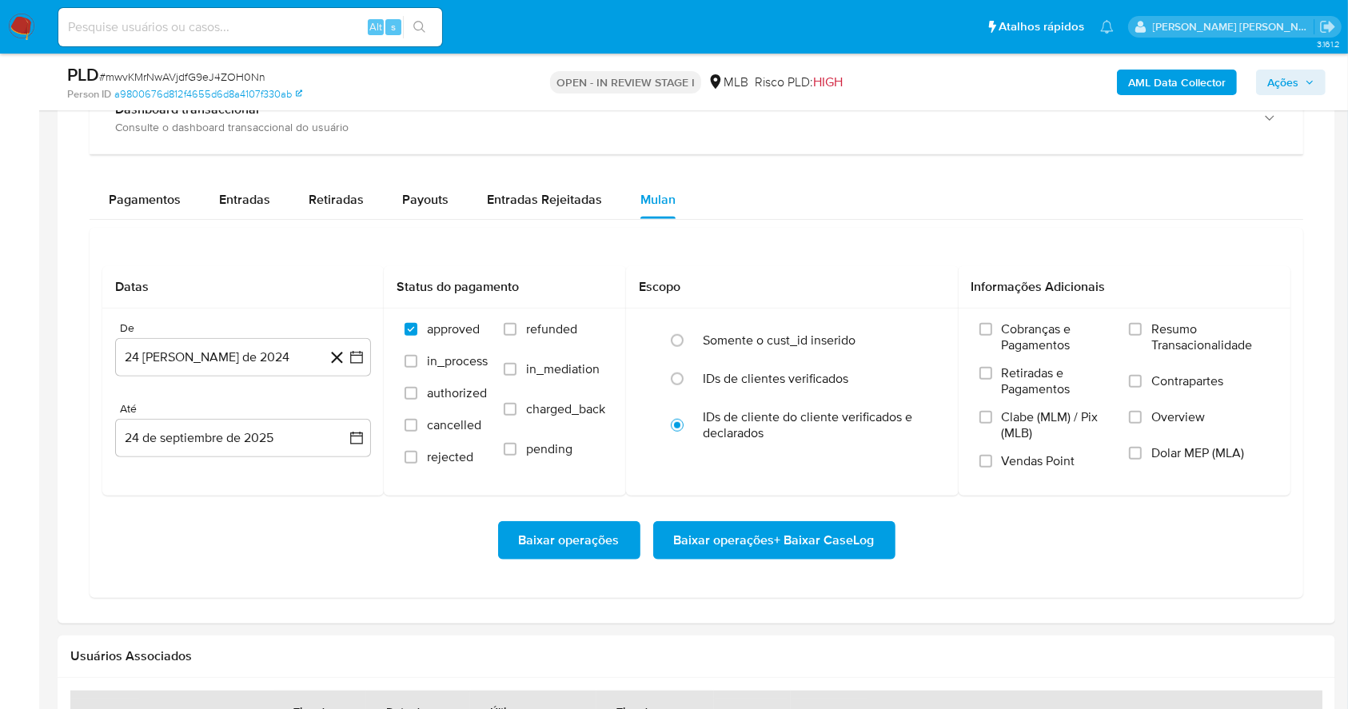
scroll to position [1255, 0]
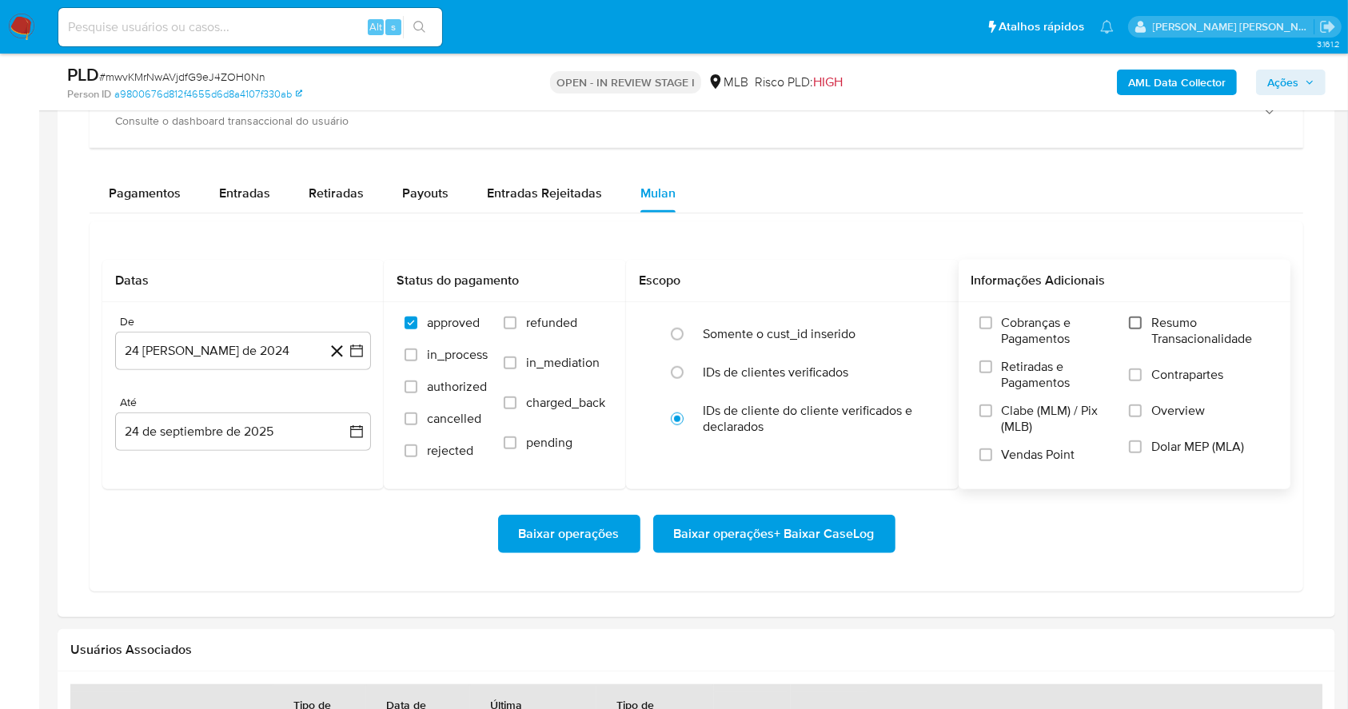
click at [1139, 323] on input "Resumo Transacionalidade" at bounding box center [1135, 323] width 13 height 13
click at [991, 457] on input "Vendas Point" at bounding box center [985, 455] width 13 height 13
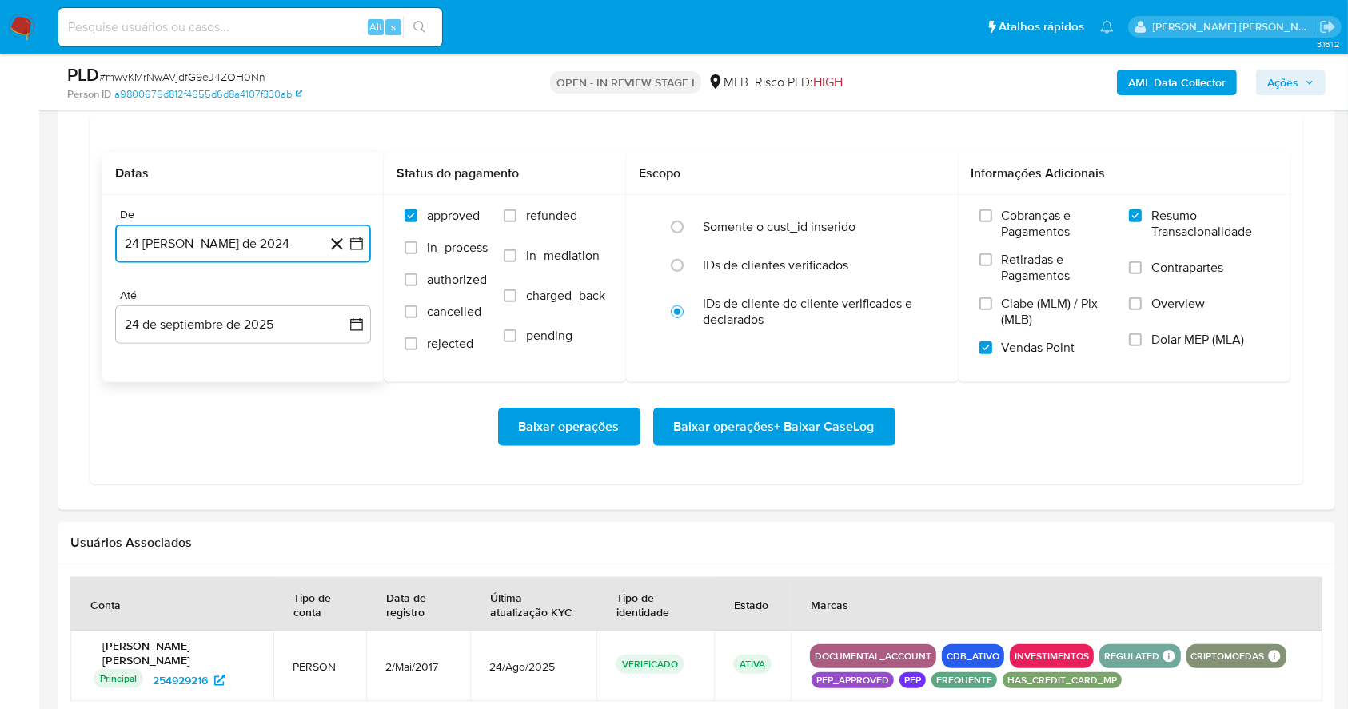
click at [361, 240] on icon "button" at bounding box center [357, 244] width 16 height 16
click at [345, 295] on icon "Mes siguiente" at bounding box center [342, 301] width 19 height 19
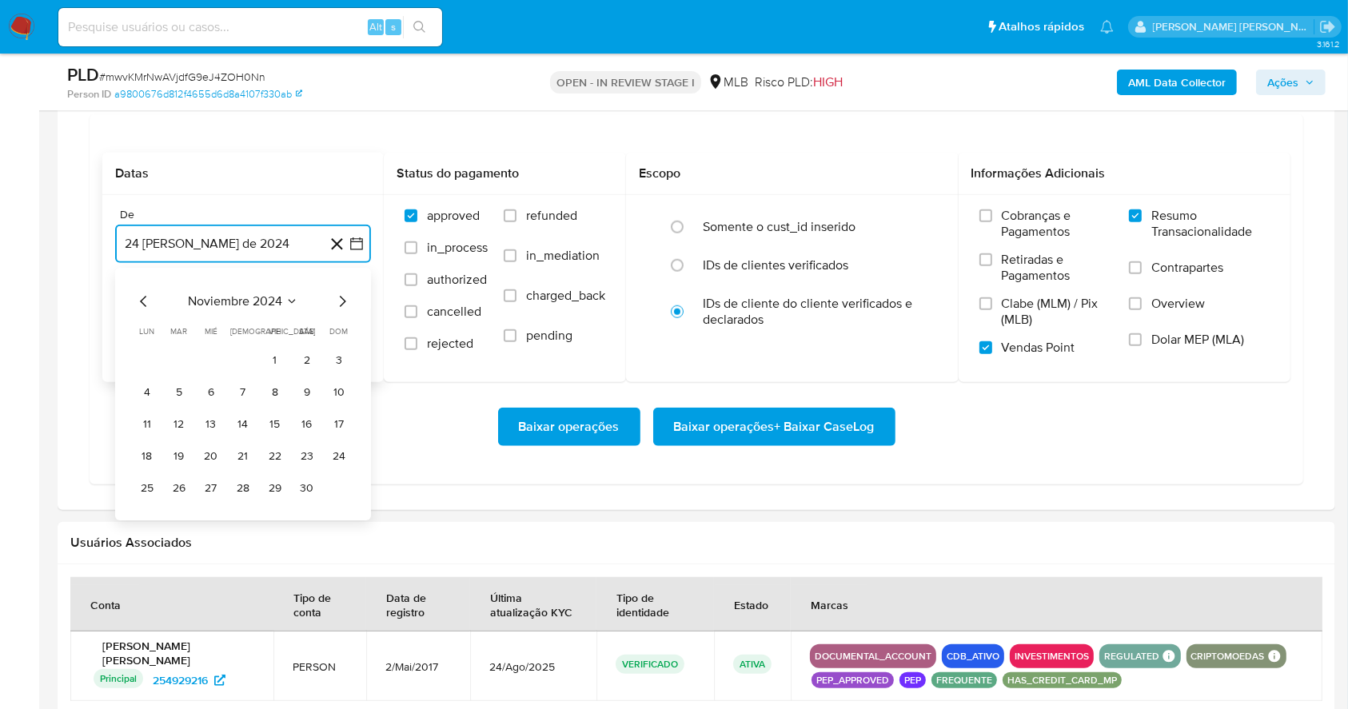
click at [345, 295] on icon "Mes siguiente" at bounding box center [342, 301] width 19 height 19
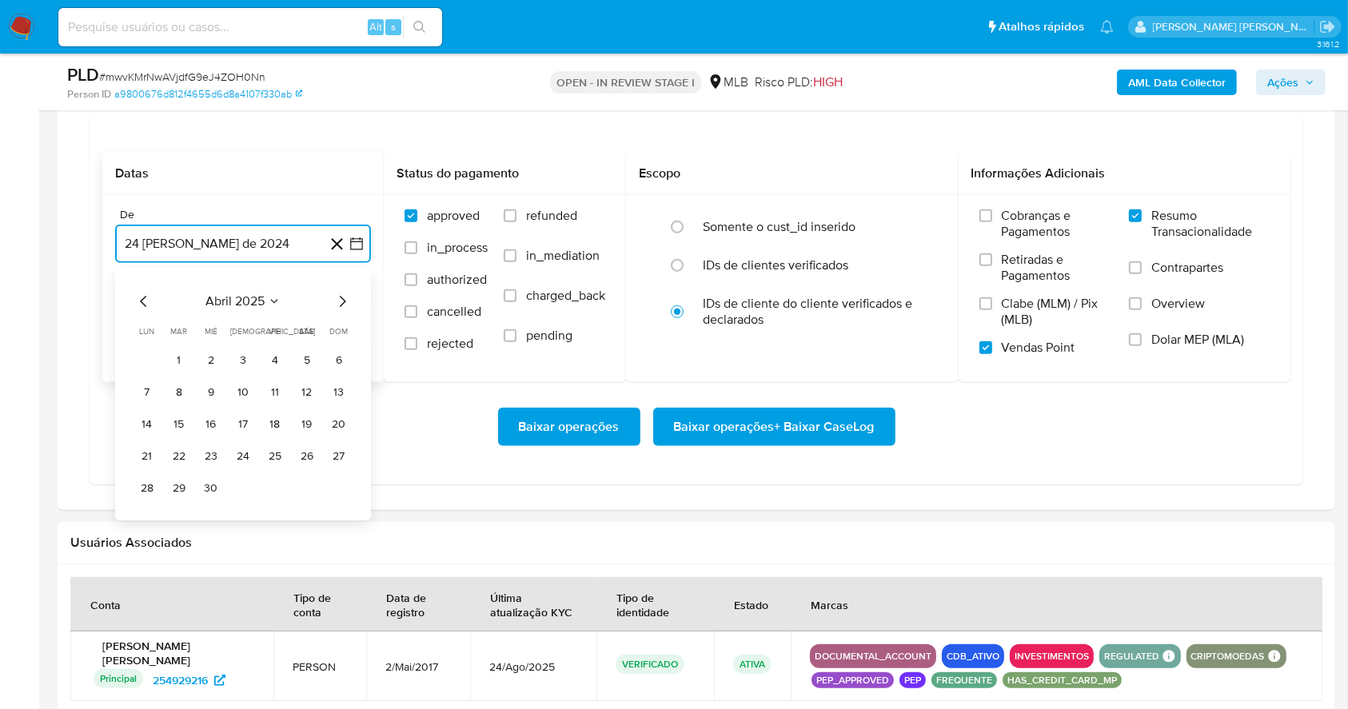
click at [345, 295] on icon "Mes siguiente" at bounding box center [342, 301] width 19 height 19
click at [274, 364] on button "1" at bounding box center [275, 361] width 26 height 26
click at [250, 321] on button "24 de septiembre de 2025" at bounding box center [243, 324] width 256 height 38
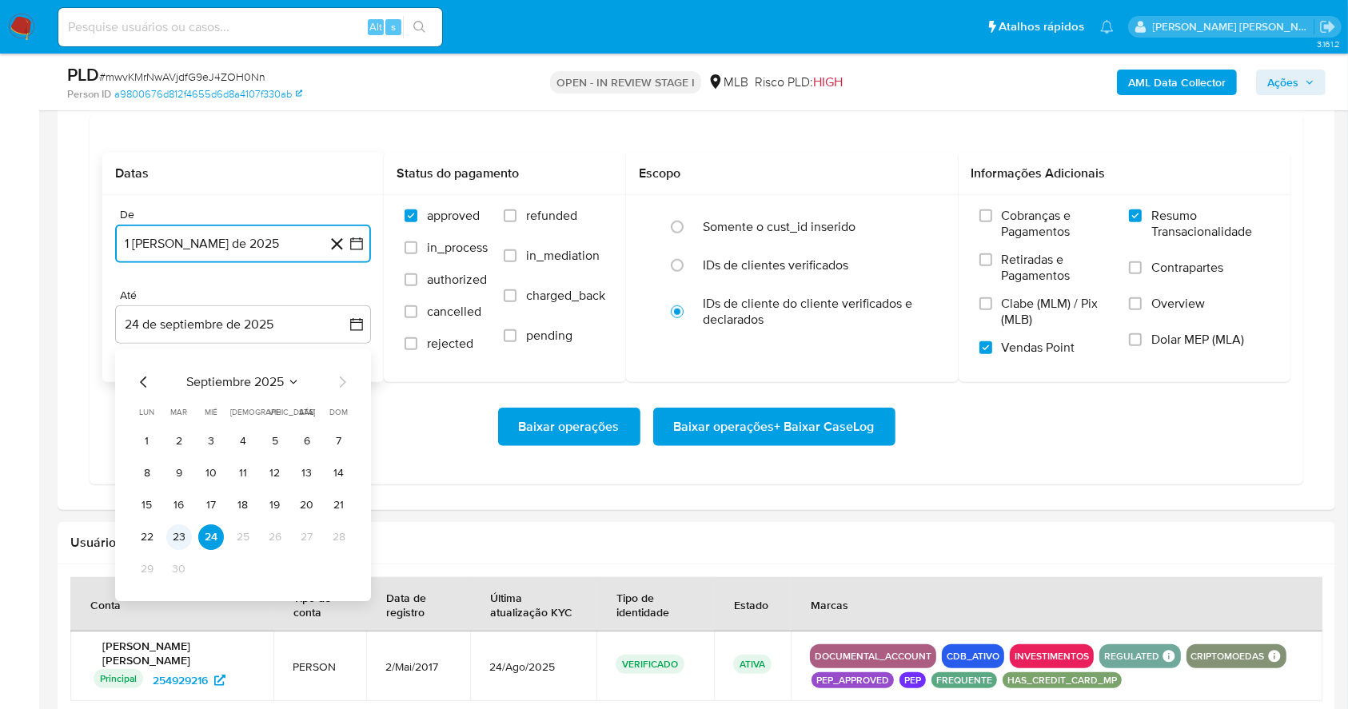
click at [173, 534] on button "23" at bounding box center [179, 537] width 26 height 26
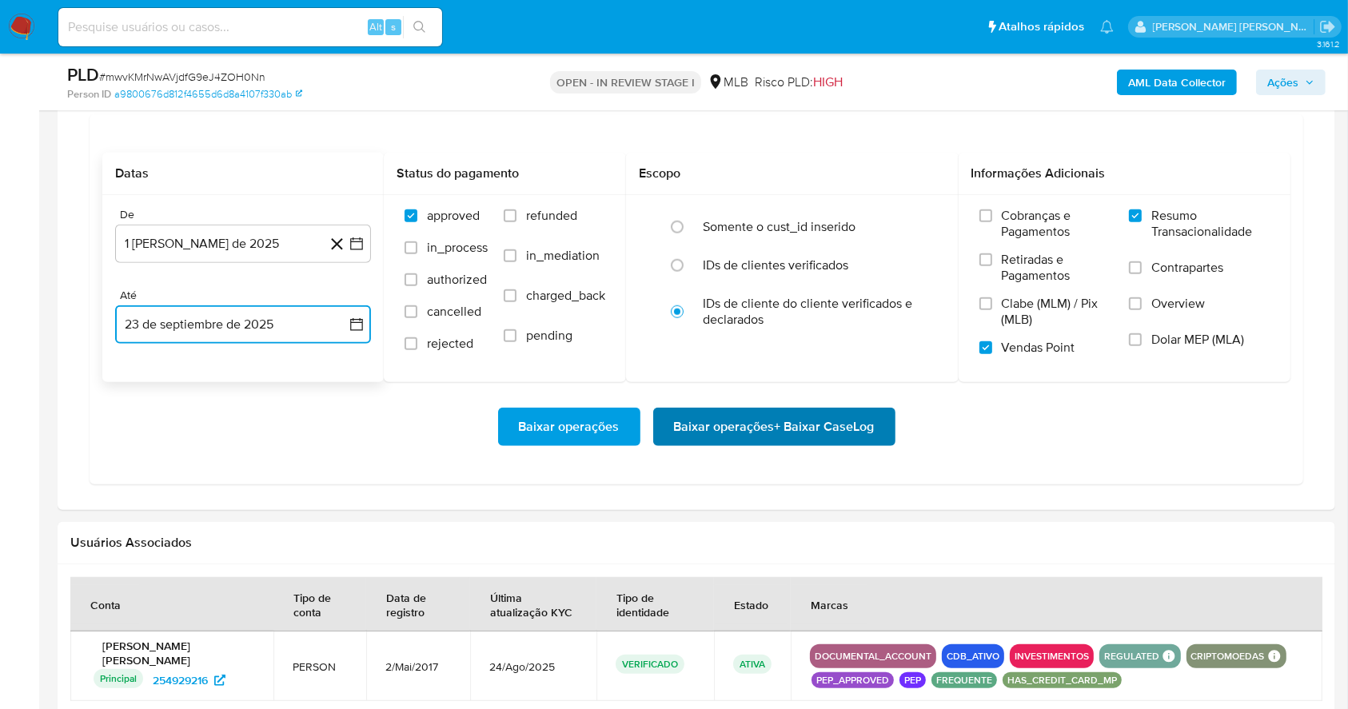
click at [740, 432] on span "Baixar operações + Baixar CaseLog" at bounding box center [774, 426] width 201 height 35
